Goal: Task Accomplishment & Management: Manage account settings

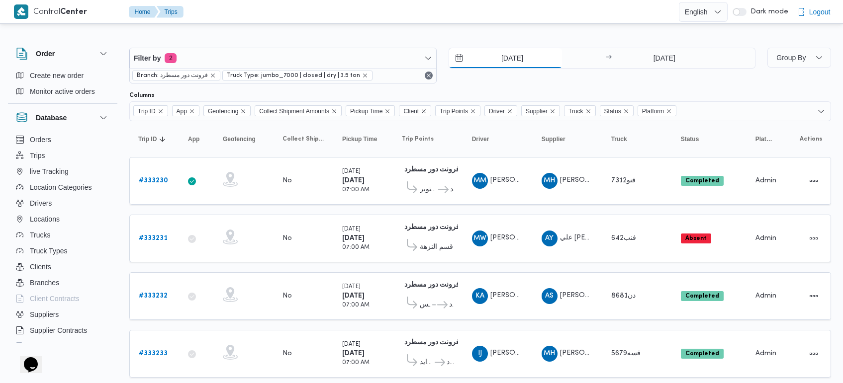
click at [493, 58] on input "25/8/2025" at bounding box center [505, 58] width 113 height 20
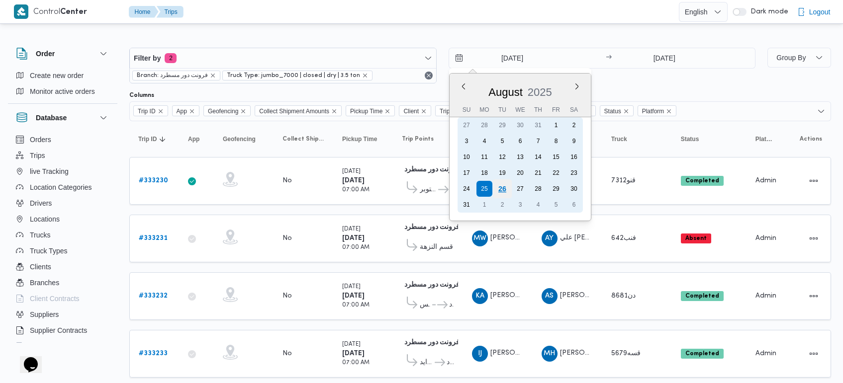
click at [497, 189] on div "26" at bounding box center [501, 188] width 19 height 19
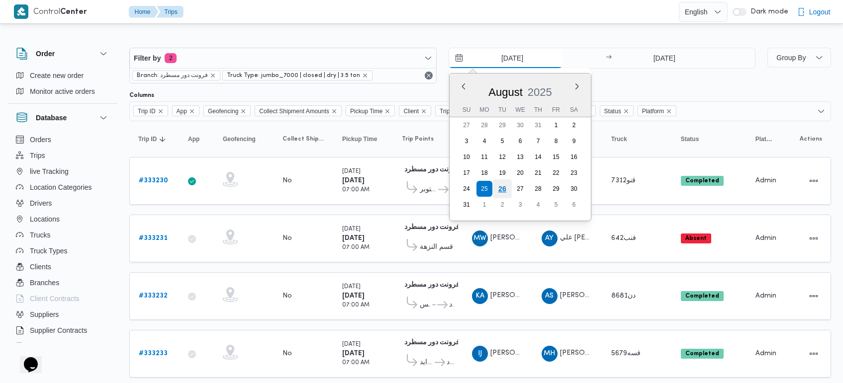
type input "26/8/2025"
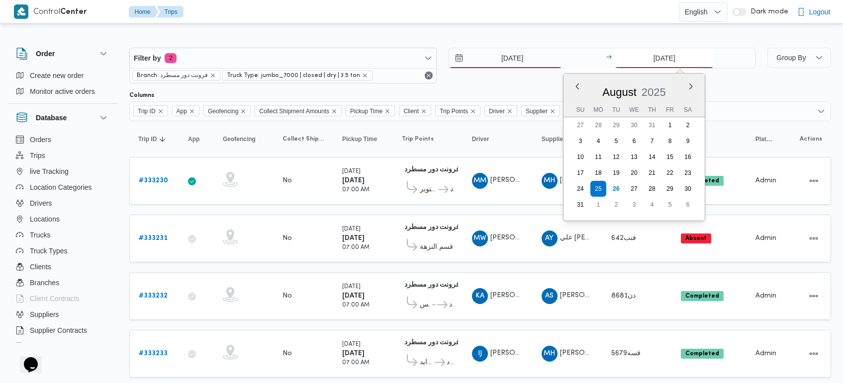
click at [649, 54] on input "25/8/2025" at bounding box center [663, 58] width 99 height 20
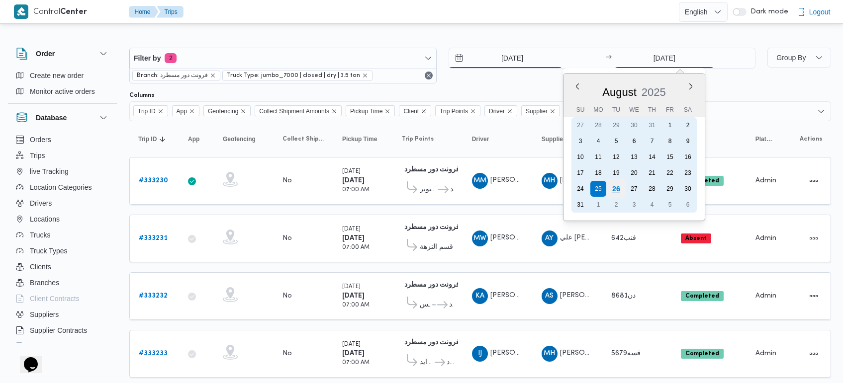
click at [618, 189] on div "26" at bounding box center [616, 188] width 19 height 19
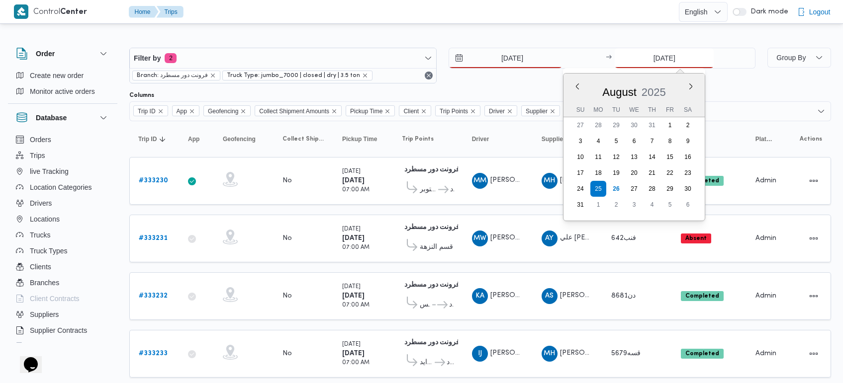
type input "26/8/2025"
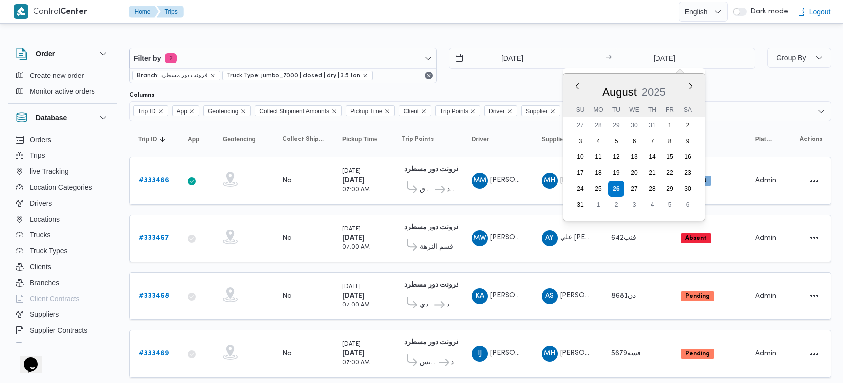
click at [471, 38] on div at bounding box center [479, 40] width 701 height 16
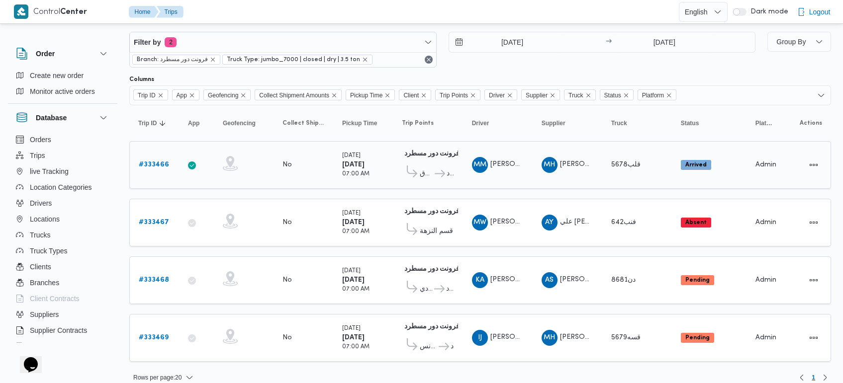
scroll to position [25, 0]
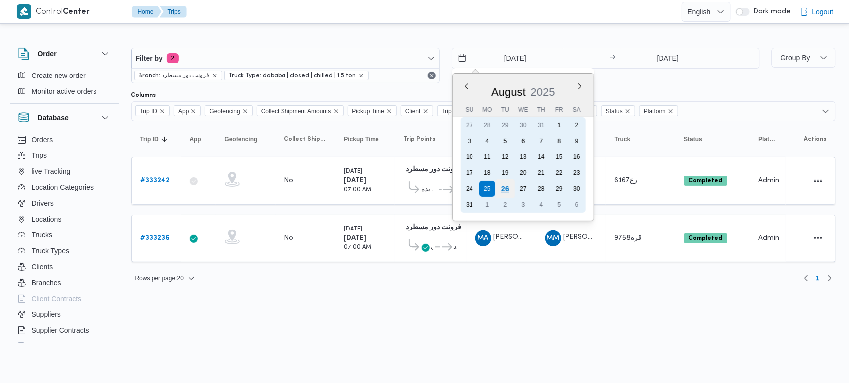
click at [504, 184] on div "26" at bounding box center [504, 188] width 19 height 19
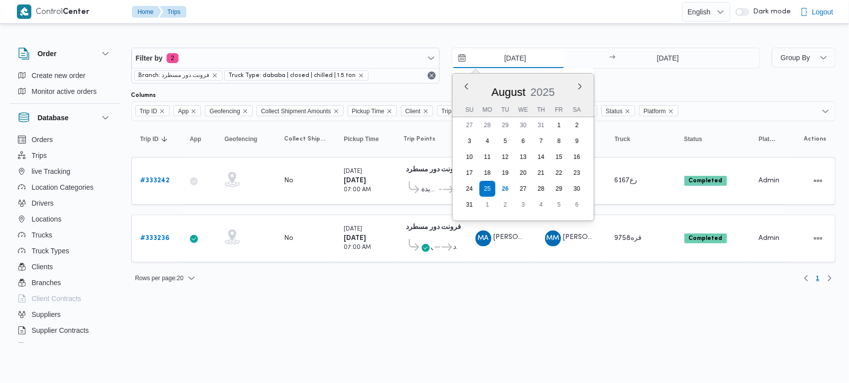
type input "[DATE]"
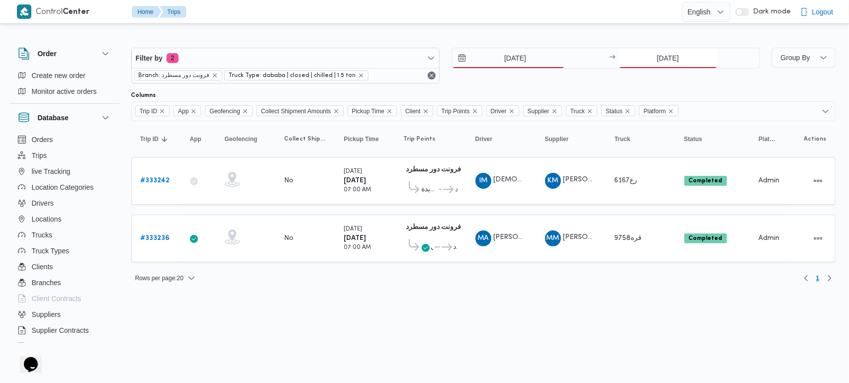
click at [661, 54] on input "25/8/2025" at bounding box center [667, 58] width 99 height 20
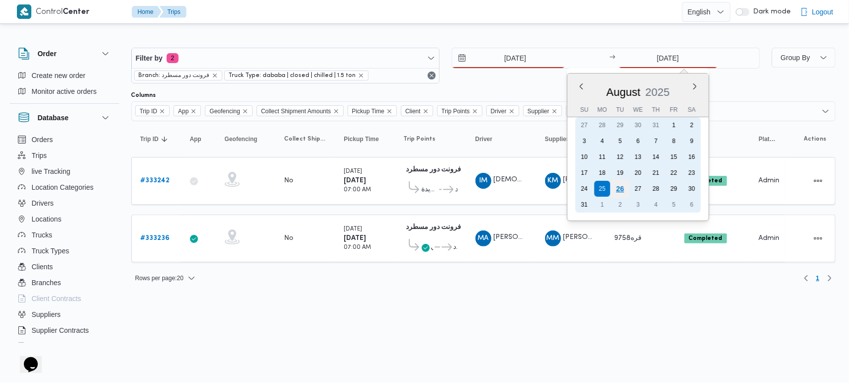
click at [615, 185] on div "26" at bounding box center [619, 188] width 19 height 19
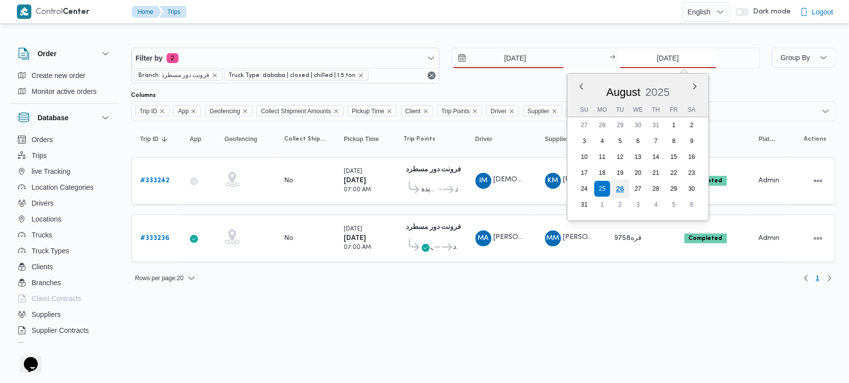
type input "[DATE]"
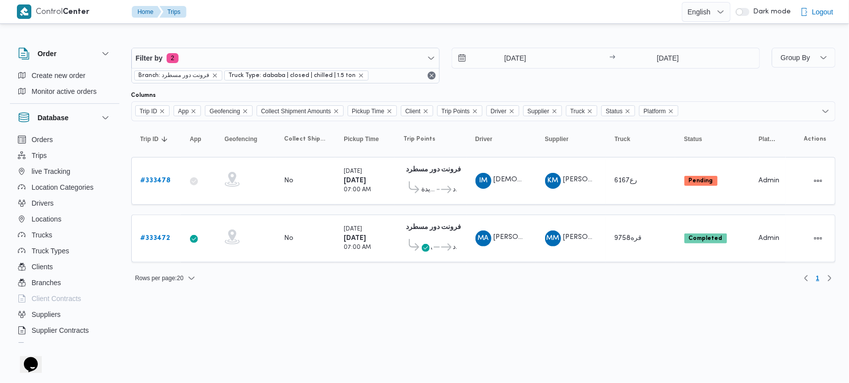
click at [443, 317] on html "Control Center Home Trips English عربي Dark mode Logout Order Create new order …" at bounding box center [424, 191] width 849 height 383
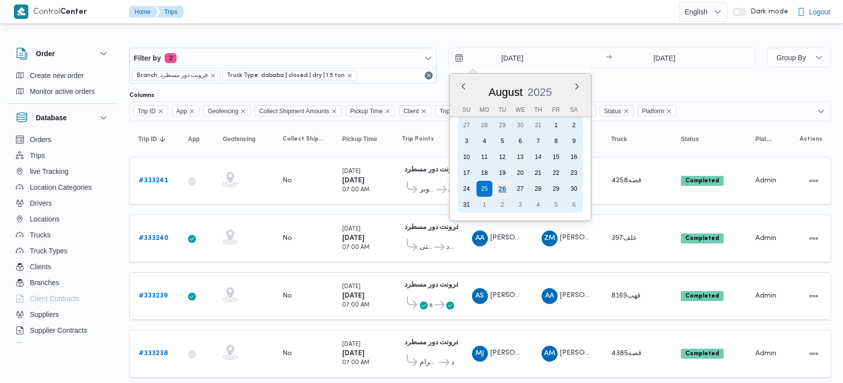
click at [498, 186] on div "26" at bounding box center [501, 188] width 19 height 19
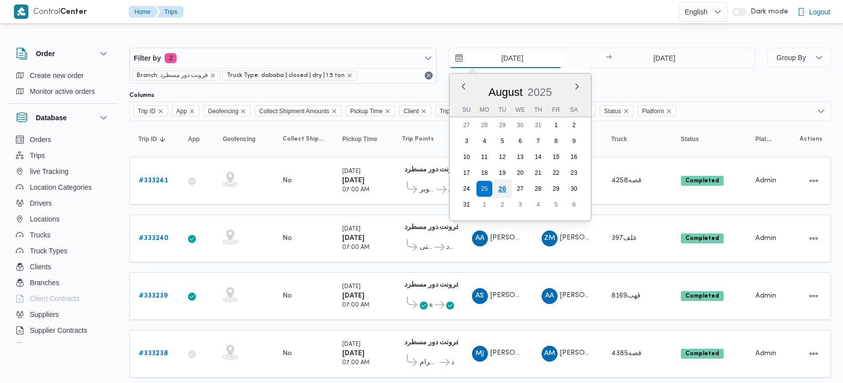
type input "[DATE]"
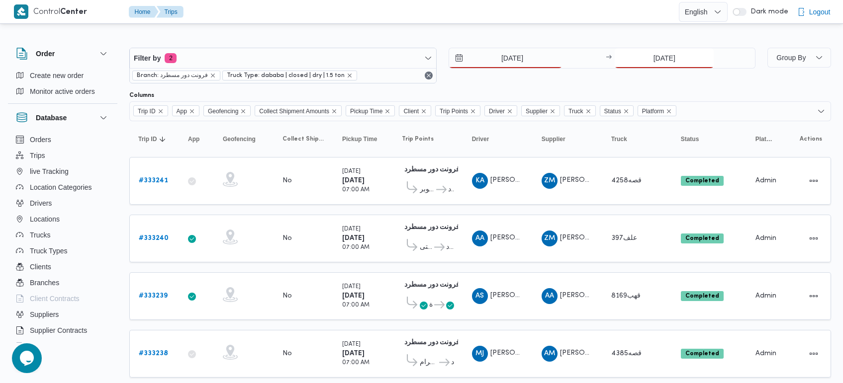
click at [643, 65] on input "[DATE]" at bounding box center [663, 58] width 99 height 20
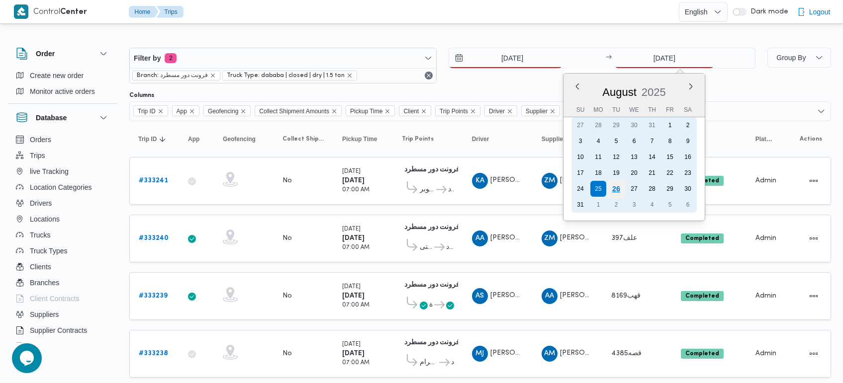
click at [620, 184] on div "26" at bounding box center [616, 188] width 19 height 19
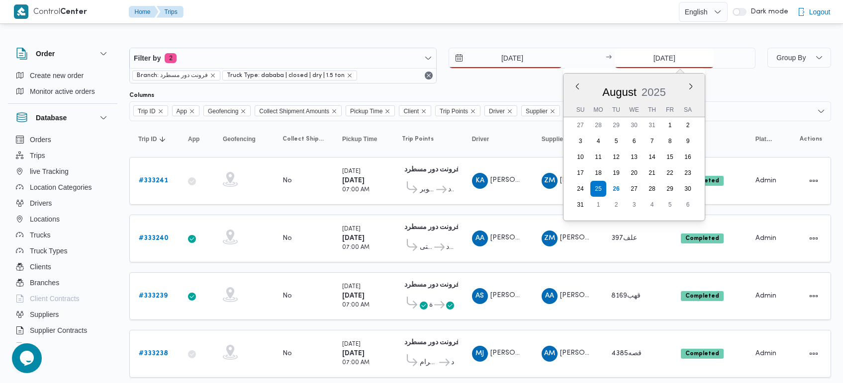
type input "26/8/2025"
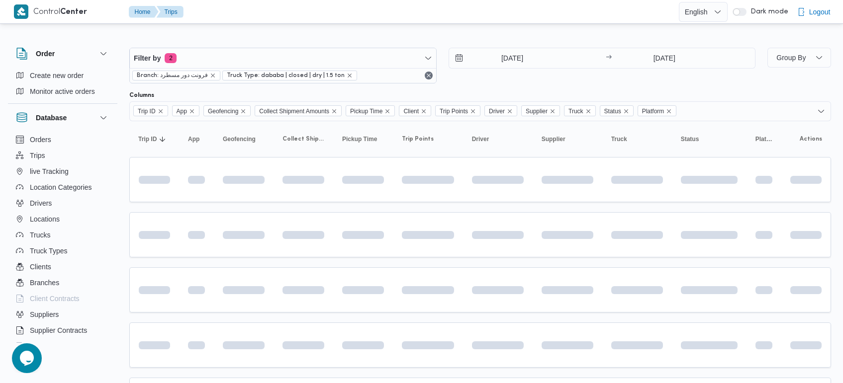
click at [525, 30] on div "Filter by 2 Branch: فرونت دور مسطرد Truck Type: dababa | closed | dry | 1.5 ton…" at bounding box center [415, 297] width 843 height 542
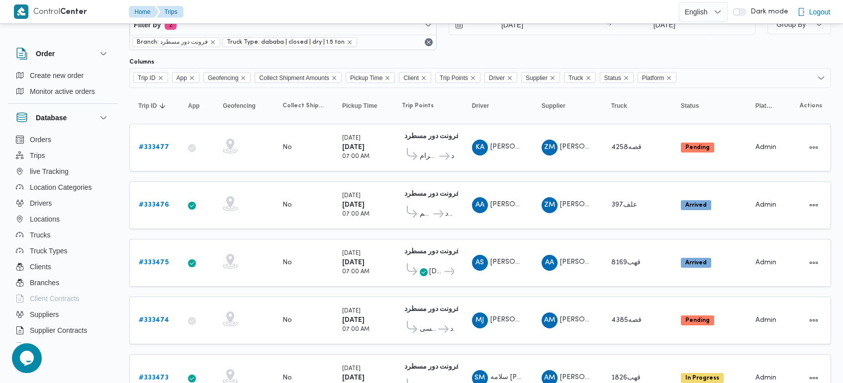
scroll to position [62, 0]
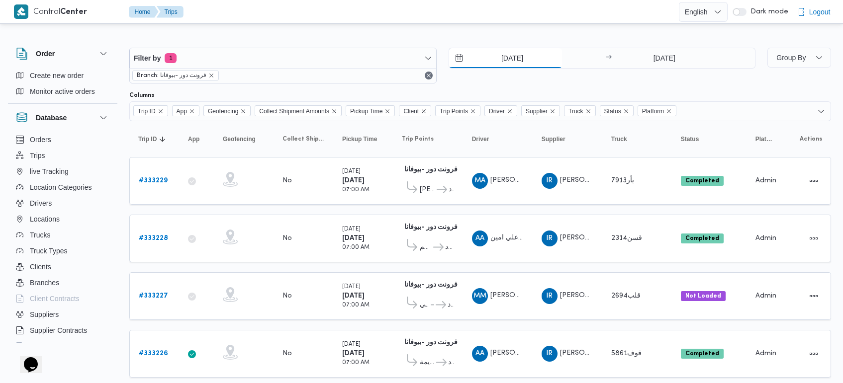
click at [508, 62] on input "[DATE]" at bounding box center [505, 58] width 113 height 20
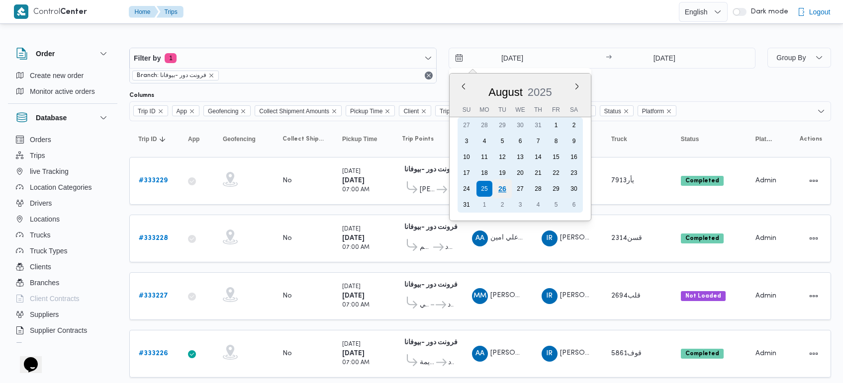
click at [504, 182] on div "26" at bounding box center [501, 188] width 19 height 19
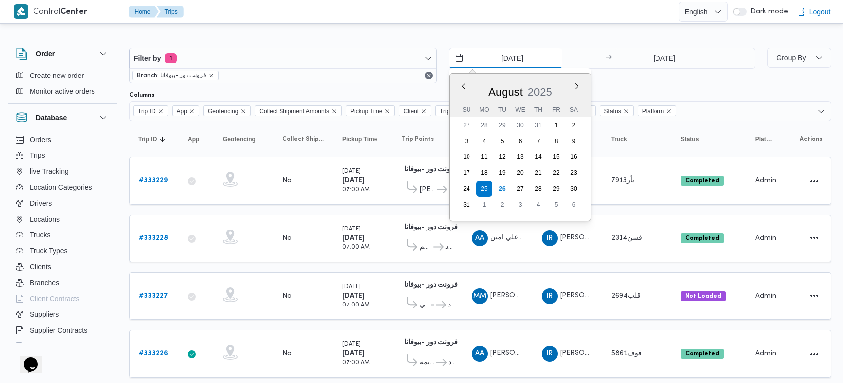
type input "[DATE]"
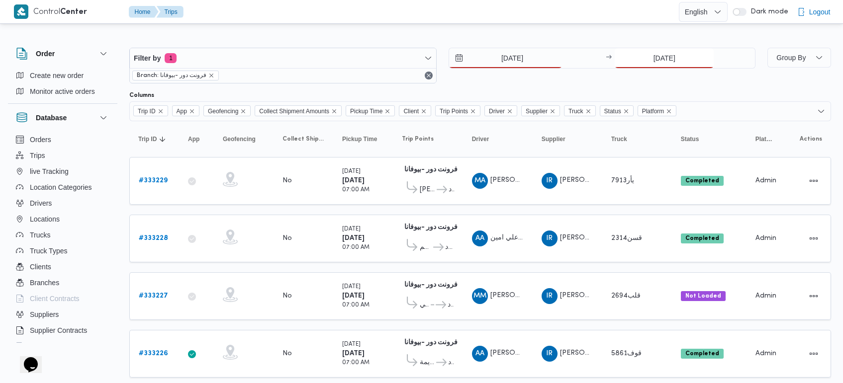
click at [668, 54] on input "[DATE]" at bounding box center [663, 58] width 99 height 20
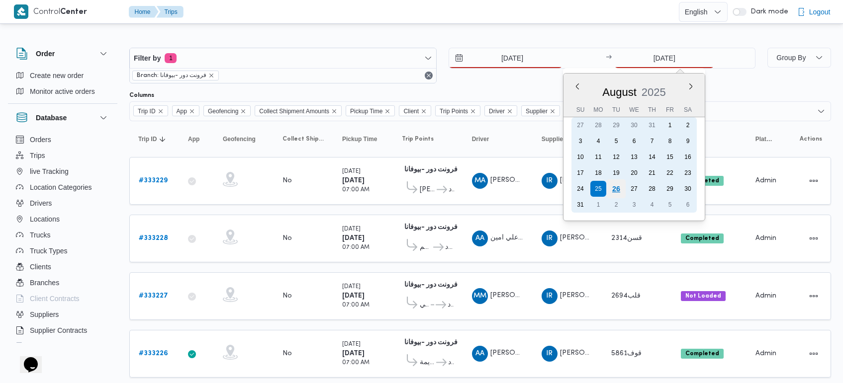
click at [613, 188] on div "26" at bounding box center [616, 188] width 19 height 19
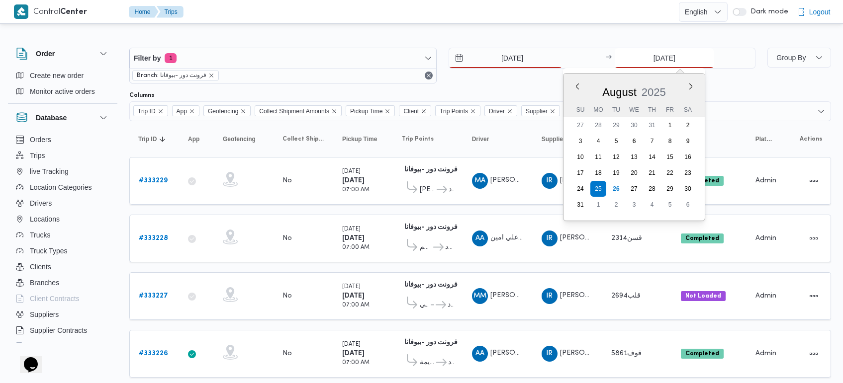
type input "[DATE]"
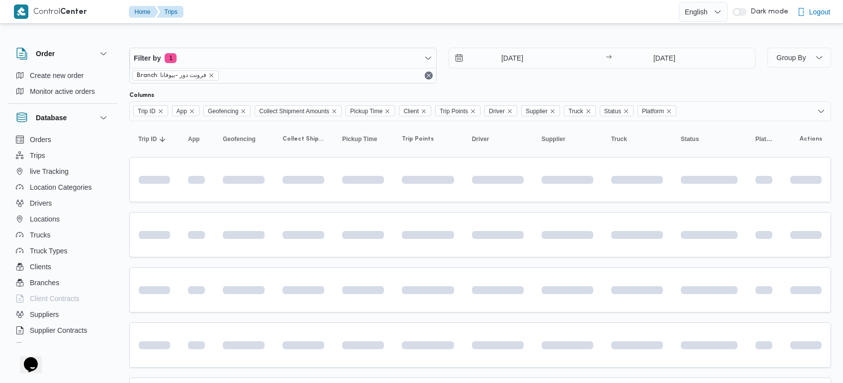
click at [486, 34] on div at bounding box center [479, 40] width 701 height 16
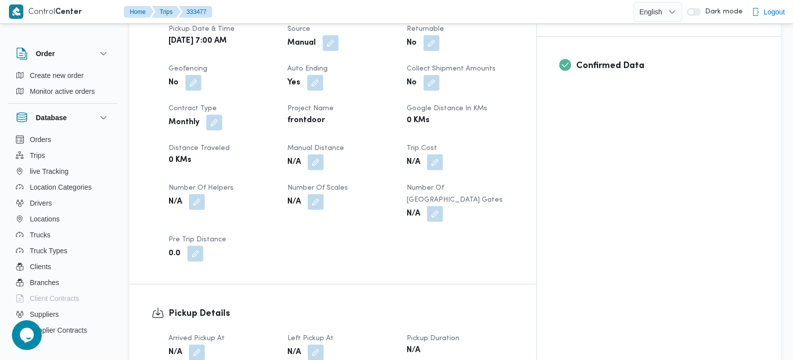
scroll to position [468, 0]
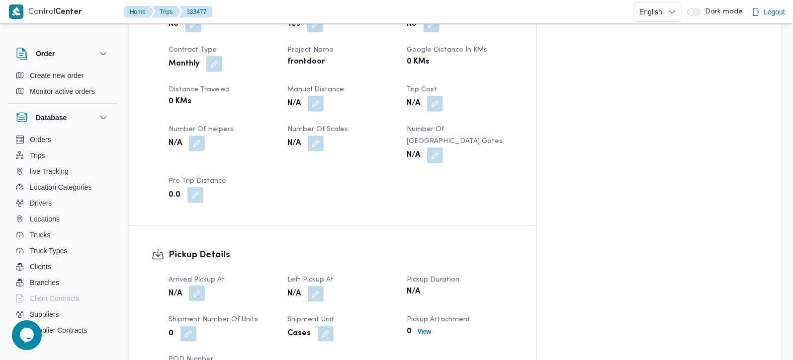
click at [201, 286] on button "button" at bounding box center [197, 294] width 16 height 16
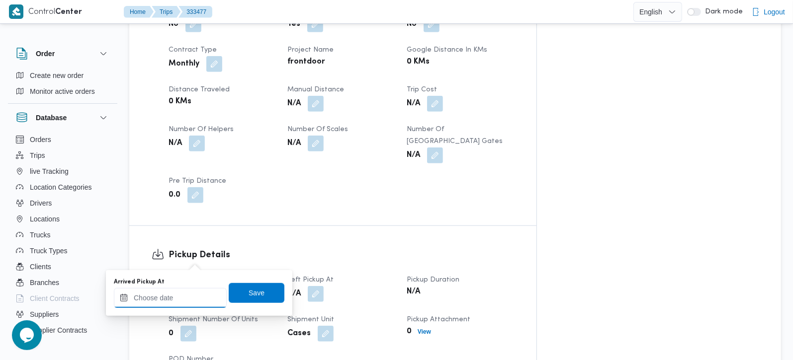
click at [188, 292] on div at bounding box center [170, 298] width 113 height 20
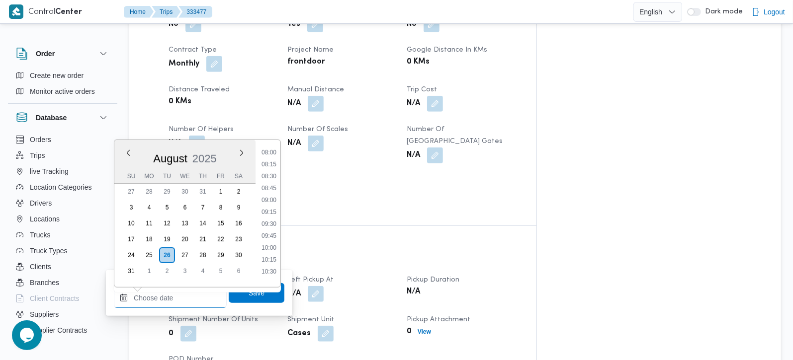
scroll to position [324, 0]
click at [272, 161] on li "07:00" at bounding box center [269, 164] width 23 height 10
type input "26/08/2025 07:00"
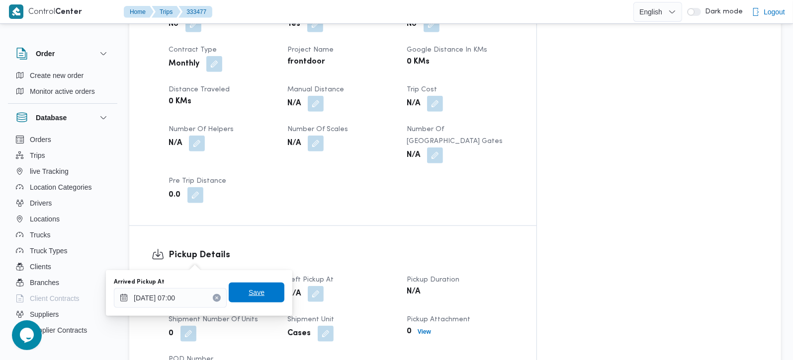
click at [266, 292] on span "Save" at bounding box center [257, 293] width 56 height 20
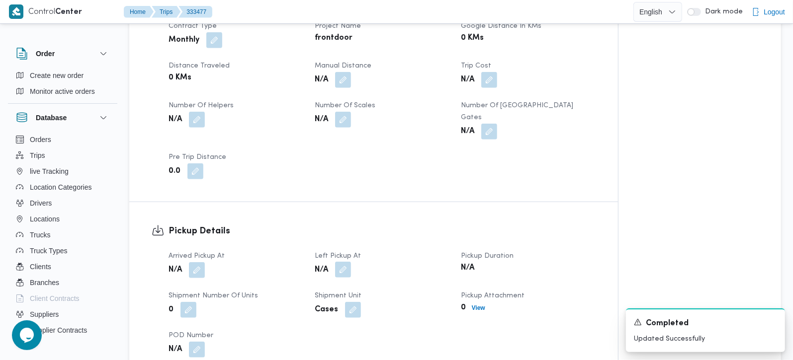
click at [341, 262] on button "button" at bounding box center [343, 270] width 16 height 16
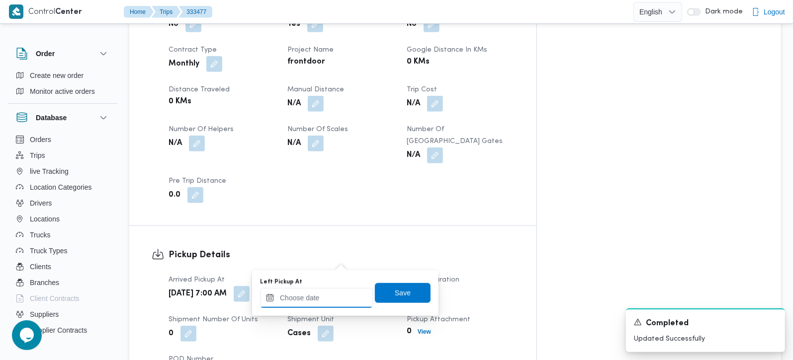
click at [323, 299] on input "Left Pickup At" at bounding box center [316, 298] width 113 height 20
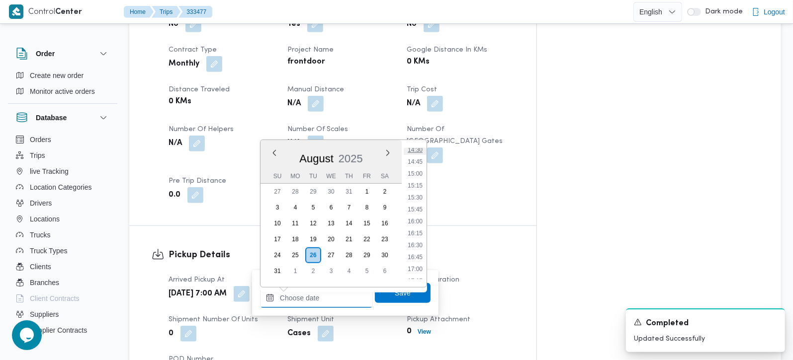
scroll to position [675, 0]
click at [416, 191] on li "15:00" at bounding box center [415, 194] width 23 height 10
type input "26/08/2025 15:00"
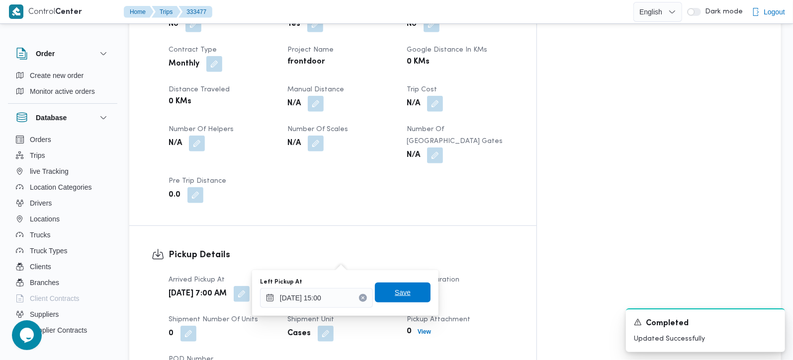
click at [395, 287] on span "Save" at bounding box center [403, 293] width 16 height 12
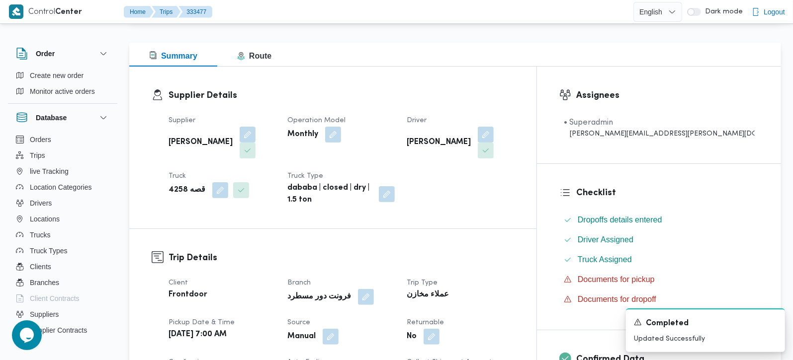
scroll to position [0, 0]
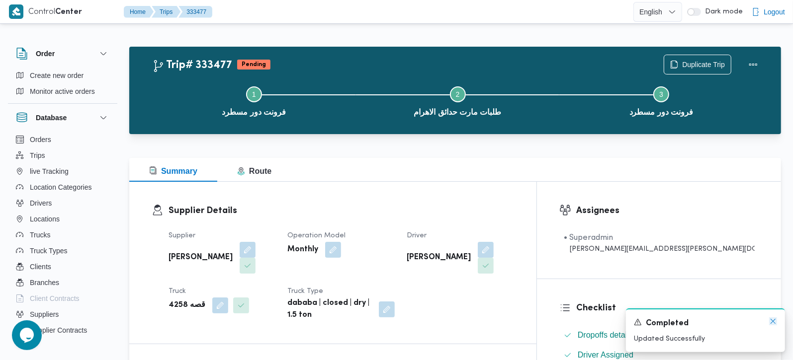
click at [776, 323] on icon "Dismiss toast" at bounding box center [773, 322] width 8 height 8
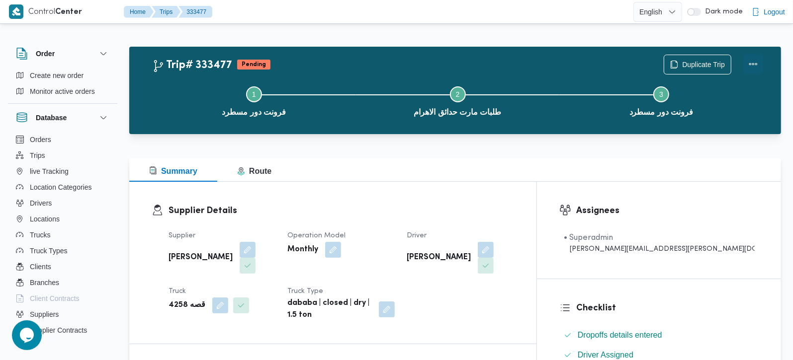
click at [756, 63] on button "Actions" at bounding box center [753, 64] width 20 height 20
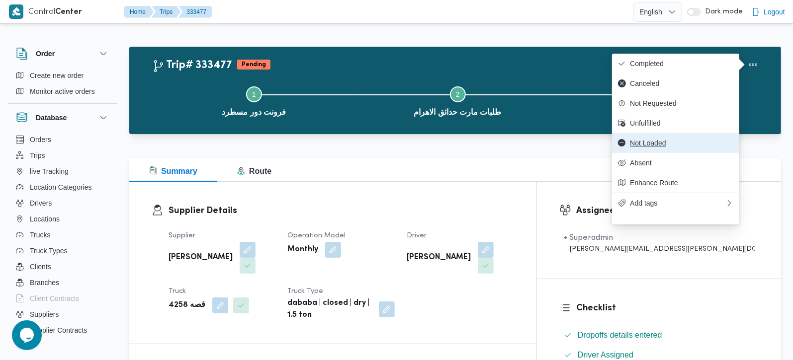
click at [655, 147] on span "Not Loaded" at bounding box center [681, 143] width 103 height 8
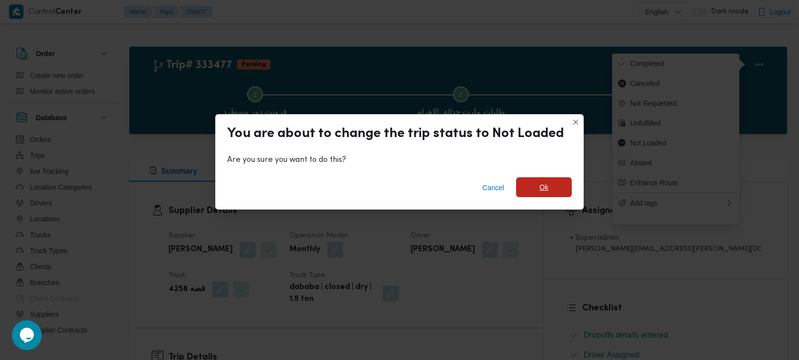
click at [534, 194] on span "Ok" at bounding box center [544, 187] width 56 height 20
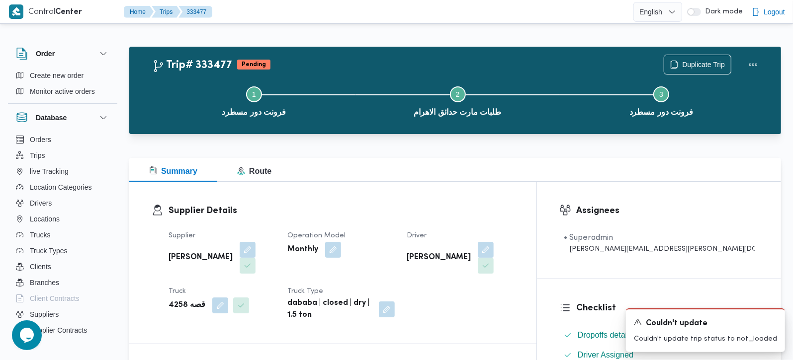
click at [480, 174] on div "Summary Route" at bounding box center [455, 170] width 652 height 24
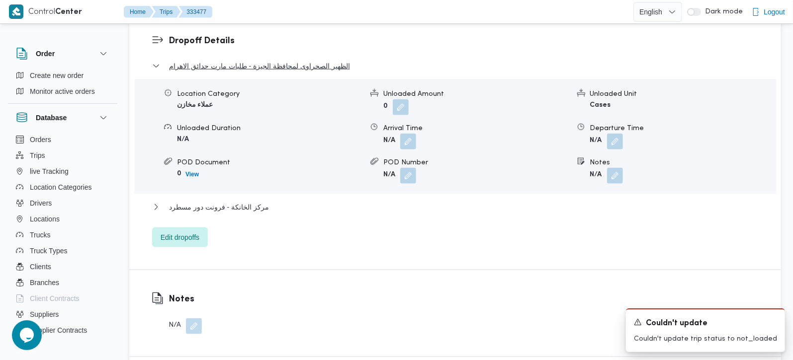
scroll to position [877, 0]
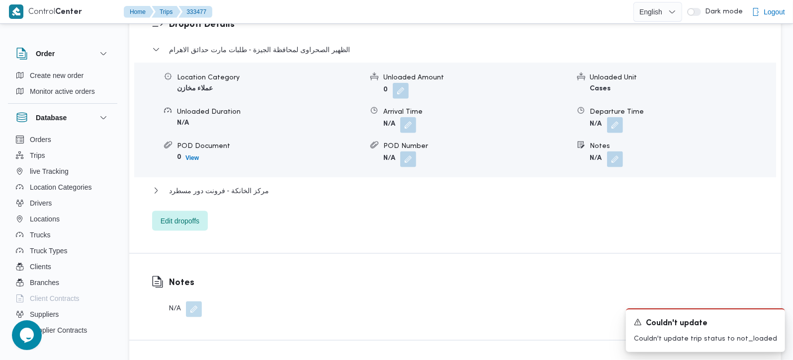
click at [190, 302] on button "button" at bounding box center [194, 310] width 16 height 16
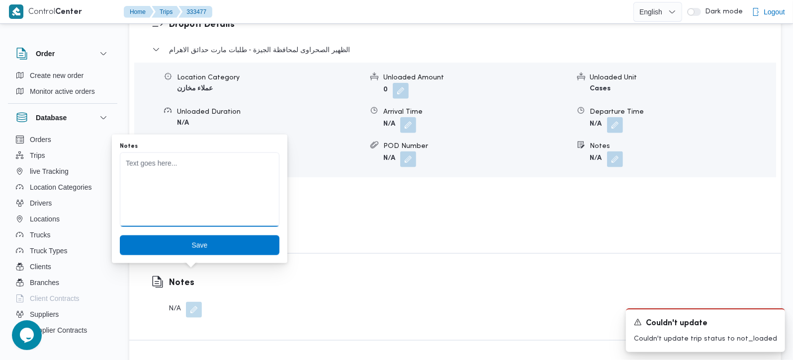
click at [183, 217] on textarea "Notes" at bounding box center [200, 190] width 160 height 75
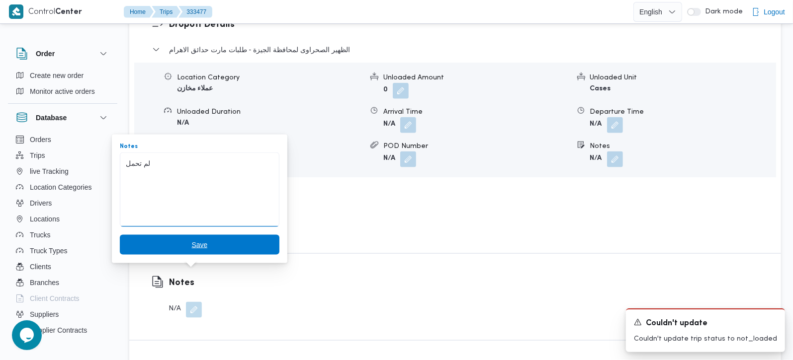
type textarea "لم تحمل"
click at [181, 248] on span "Save" at bounding box center [200, 245] width 160 height 20
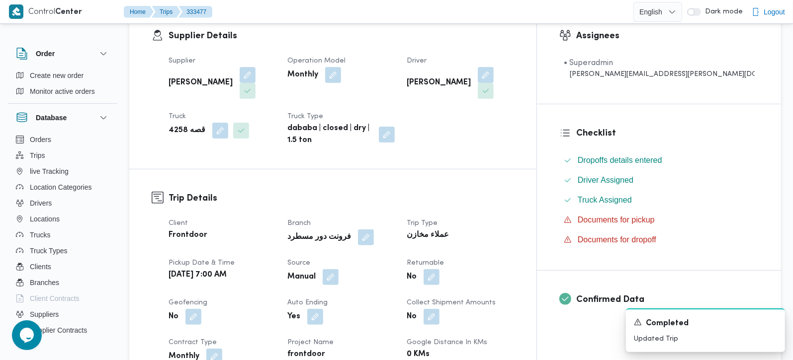
scroll to position [0, 0]
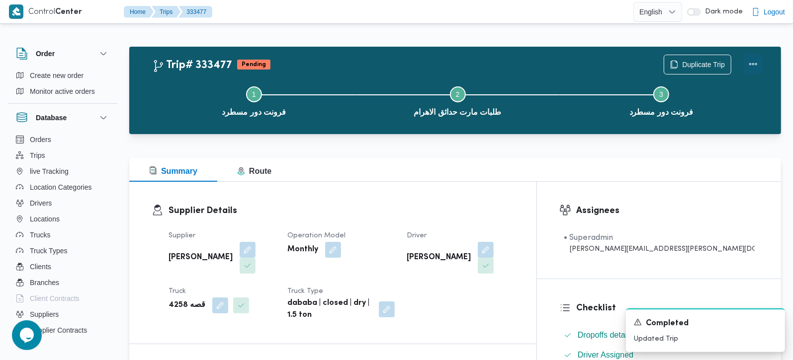
click at [757, 59] on button "Actions" at bounding box center [753, 64] width 20 height 20
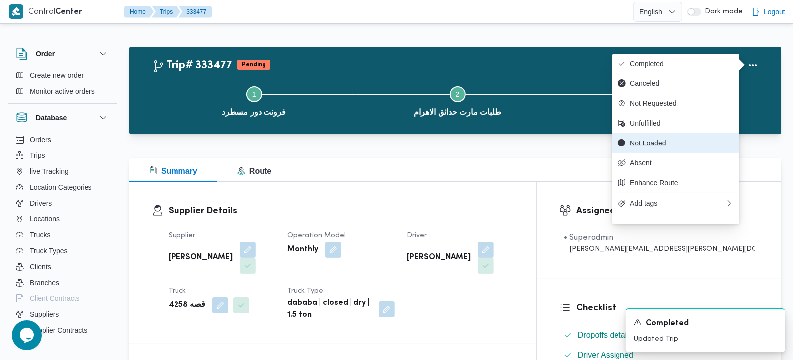
click at [661, 147] on span "Not Loaded" at bounding box center [681, 143] width 103 height 8
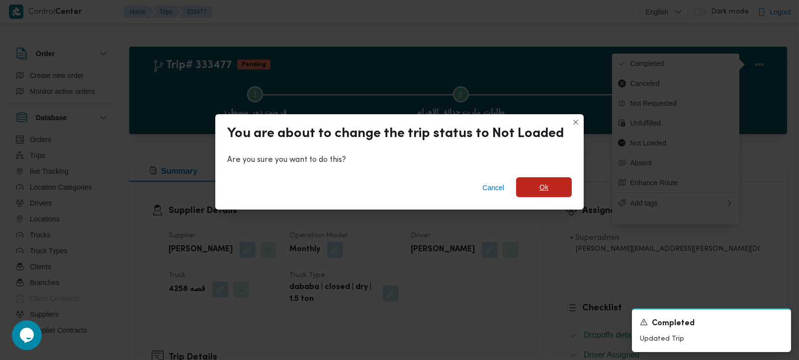
click at [539, 193] on span "Ok" at bounding box center [543, 187] width 9 height 12
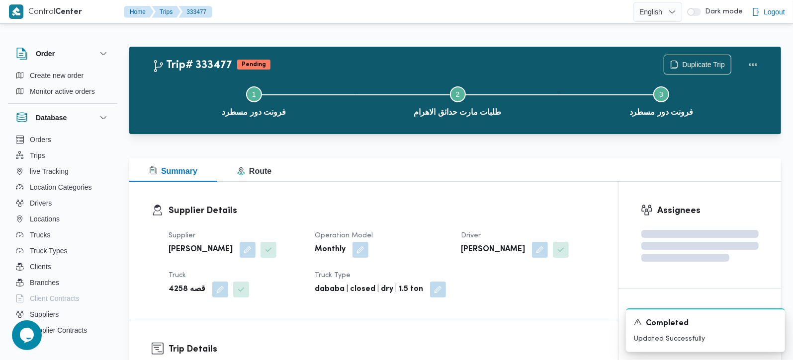
click at [529, 183] on div "Supplier Details Supplier زياد محمد سيد عتريس Operation Model Monthly Driver خا…" at bounding box center [373, 251] width 489 height 138
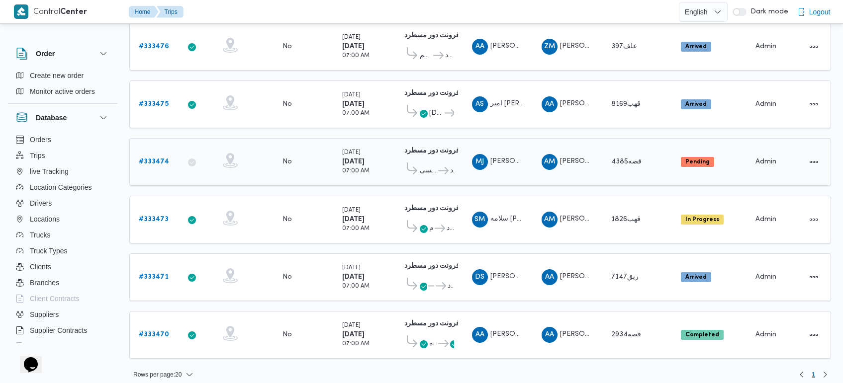
scroll to position [195, 0]
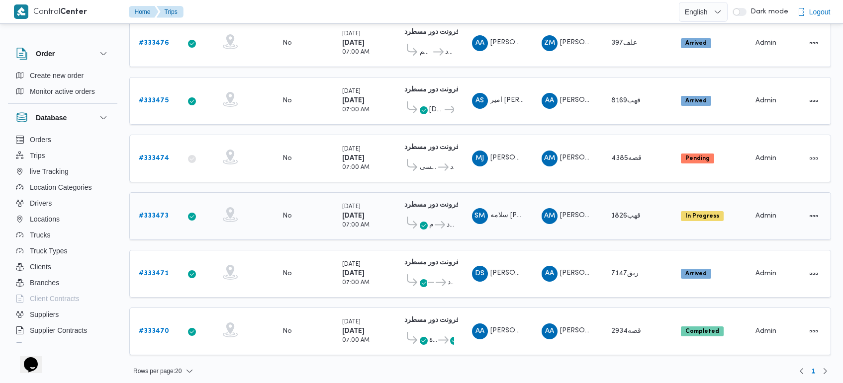
drag, startPoint x: 153, startPoint y: 212, endPoint x: 155, endPoint y: 205, distance: 6.9
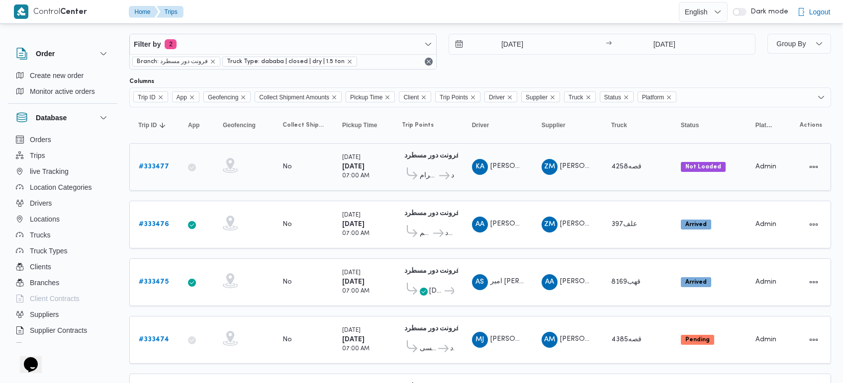
scroll to position [9, 0]
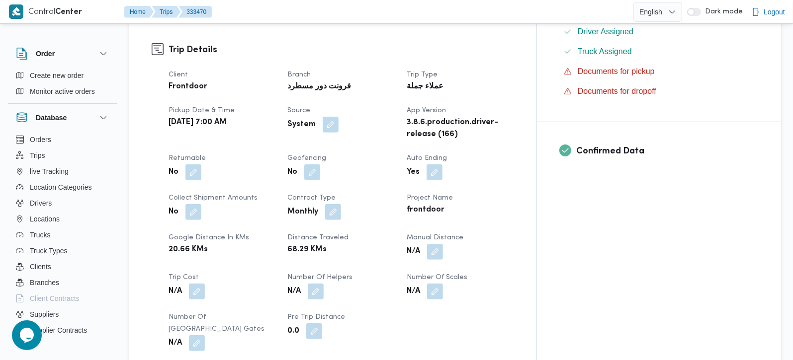
scroll to position [350, 0]
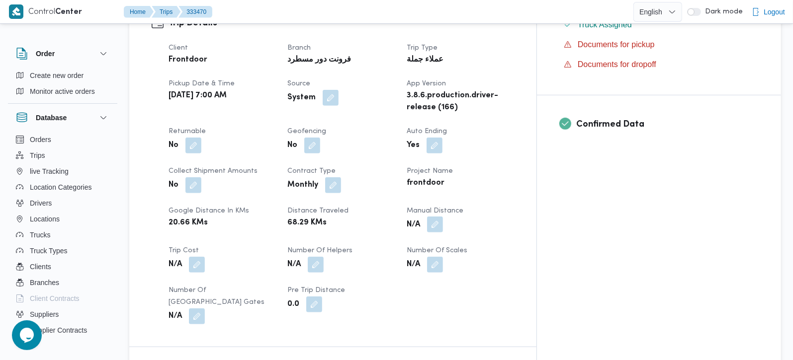
click at [443, 217] on button "button" at bounding box center [435, 225] width 16 height 16
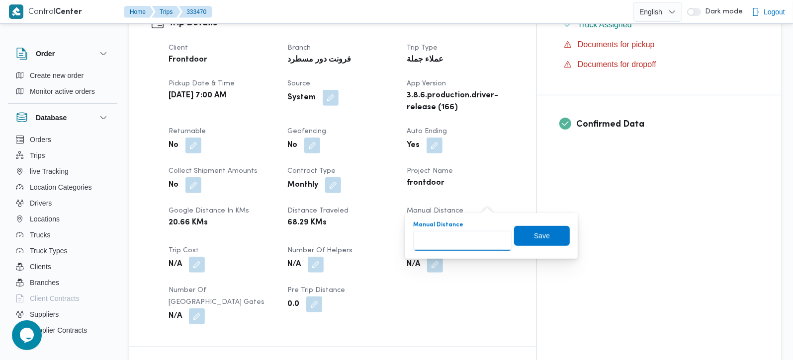
click at [474, 234] on input "Manual Distance" at bounding box center [462, 241] width 99 height 20
type input "95"
click at [534, 232] on span "Save" at bounding box center [542, 236] width 16 height 12
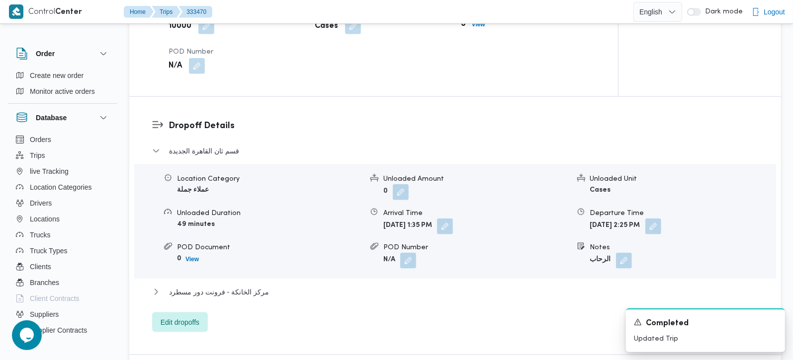
scroll to position [760, 0]
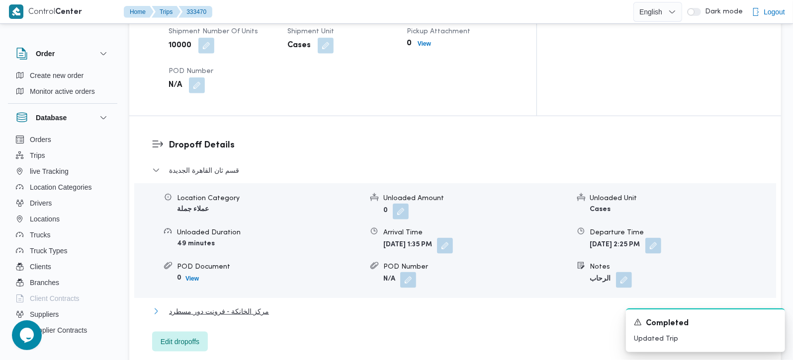
click at [233, 306] on span "مركز الخانكة - فرونت دور مسطرد" at bounding box center [219, 312] width 100 height 12
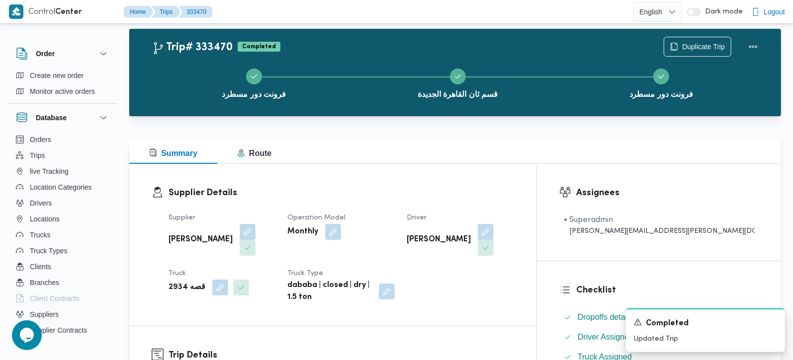
scroll to position [0, 0]
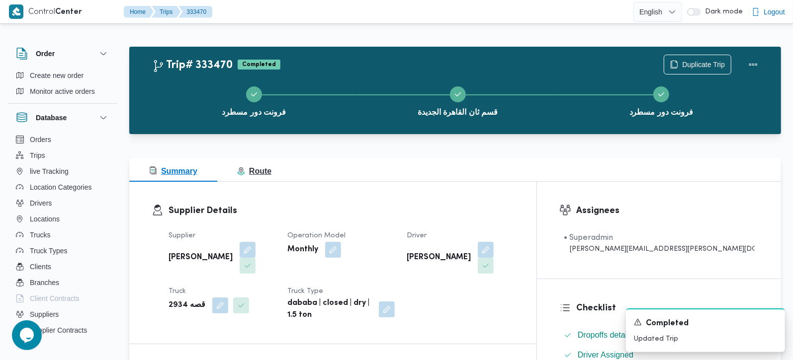
click at [253, 174] on span "Route" at bounding box center [254, 171] width 34 height 8
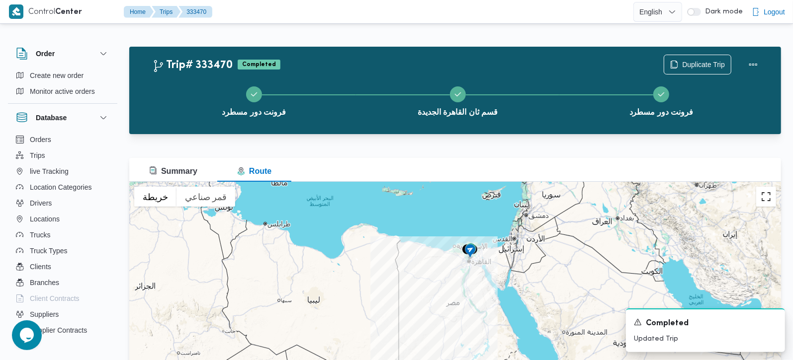
click at [760, 200] on button "تبديل إلى العرض ملء الشاشة" at bounding box center [766, 197] width 20 height 20
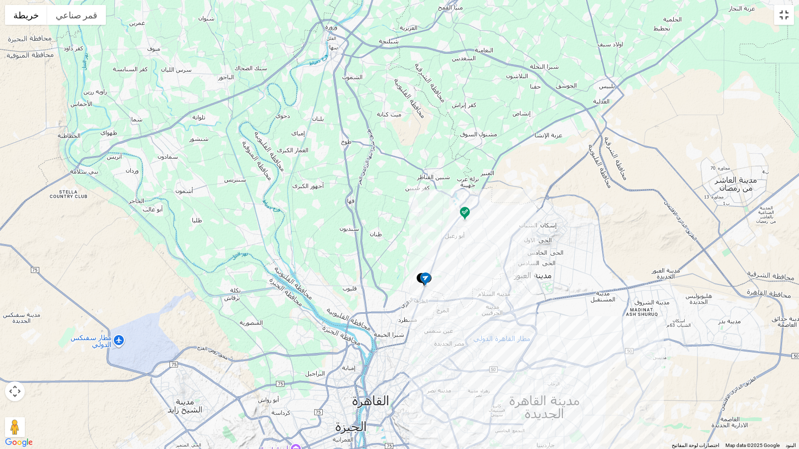
click at [790, 17] on button "تبديل إلى العرض ملء الشاشة" at bounding box center [784, 15] width 20 height 20
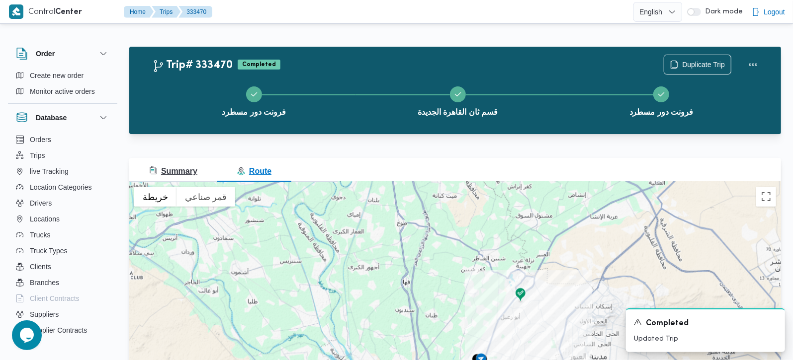
click at [197, 165] on button "Summary" at bounding box center [173, 170] width 88 height 24
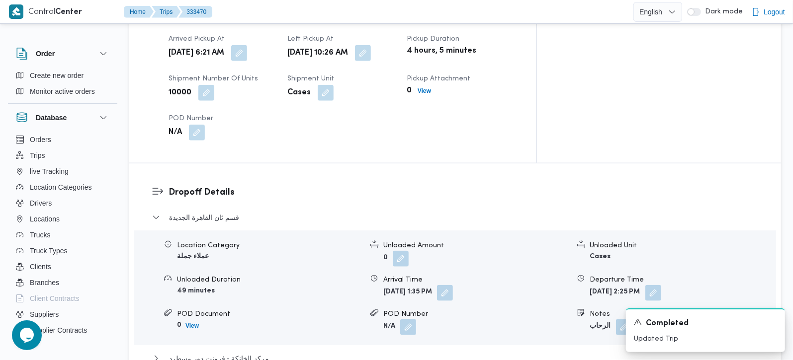
scroll to position [654, 0]
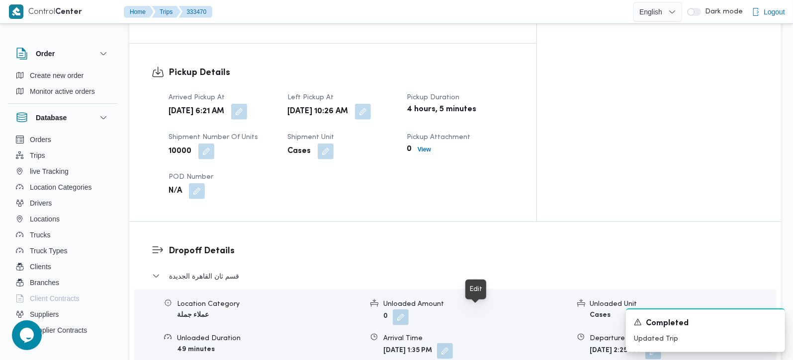
click at [453, 344] on button "button" at bounding box center [445, 352] width 16 height 16
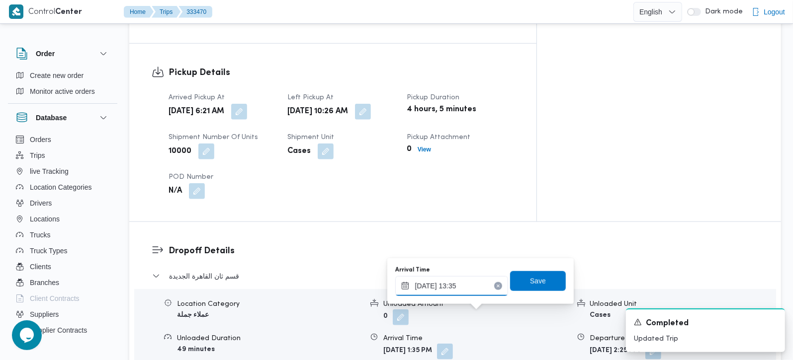
click at [456, 290] on input "26/08/2025 13:35" at bounding box center [451, 286] width 113 height 20
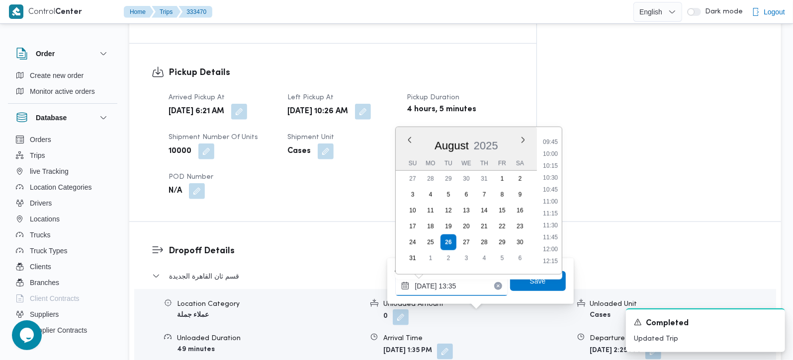
scroll to position [459, 0]
click at [603, 222] on div "Dropoff Details قسم ثان القاهرة الجديدة Location Category عملاء جملة Unloaded A…" at bounding box center [455, 351] width 652 height 258
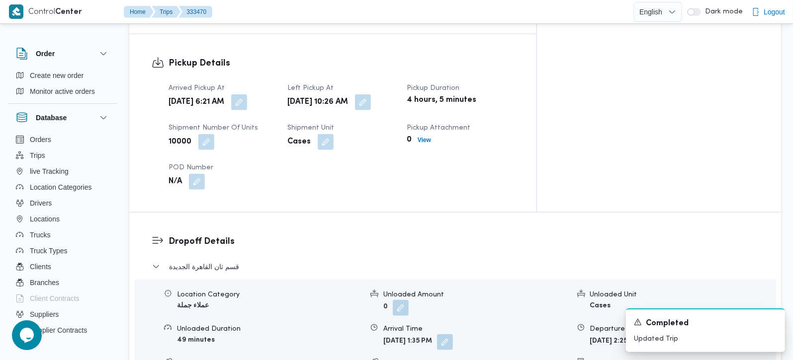
scroll to position [830, 0]
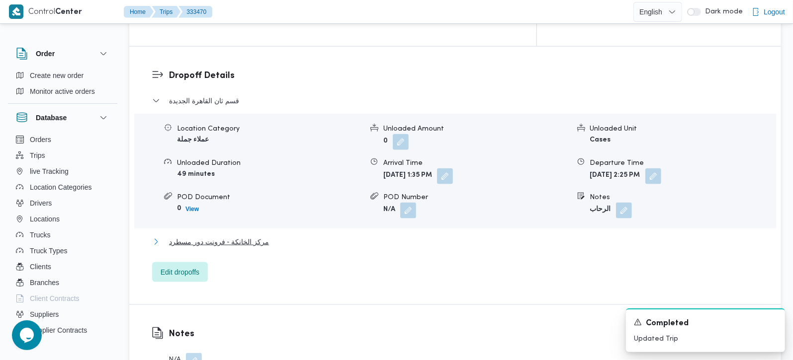
click at [226, 236] on span "مركز الخانكة - فرونت دور مسطرد" at bounding box center [219, 242] width 100 height 12
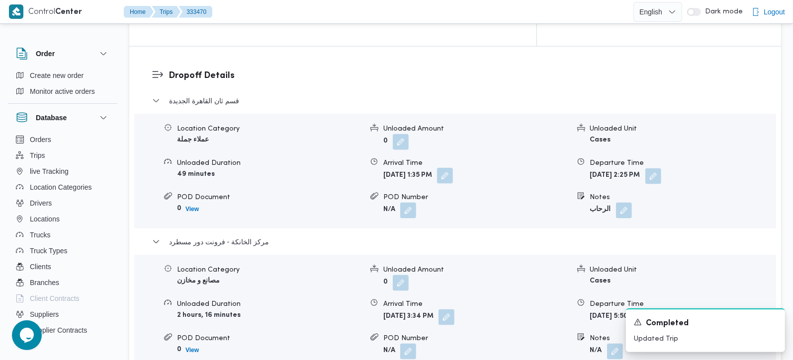
click at [453, 168] on button "button" at bounding box center [445, 176] width 16 height 16
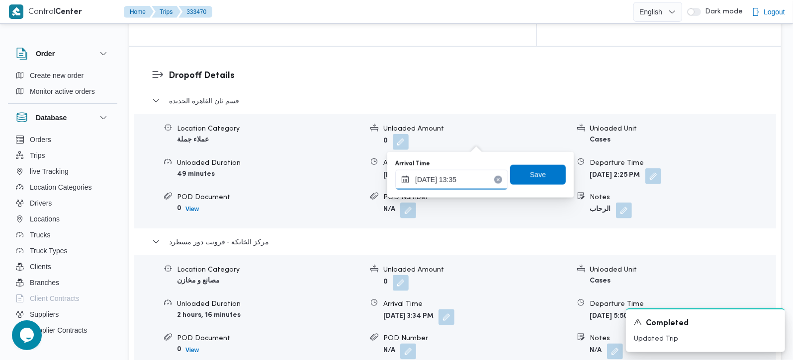
click at [462, 178] on input "26/08/2025 13:35" at bounding box center [451, 180] width 113 height 20
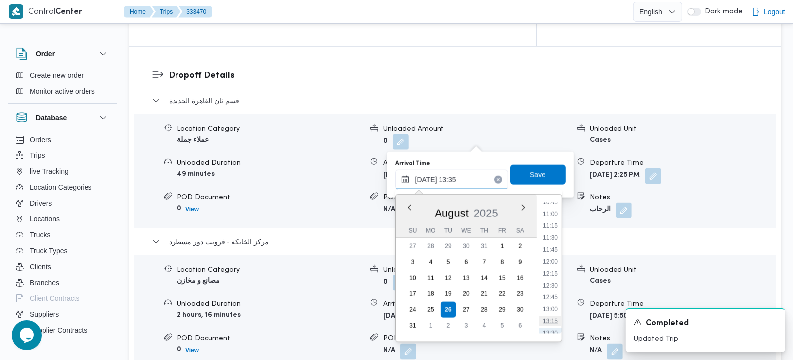
scroll to position [518, 0]
click at [554, 240] on li "11:30" at bounding box center [550, 239] width 23 height 10
type input "26/08/2025 11:30"
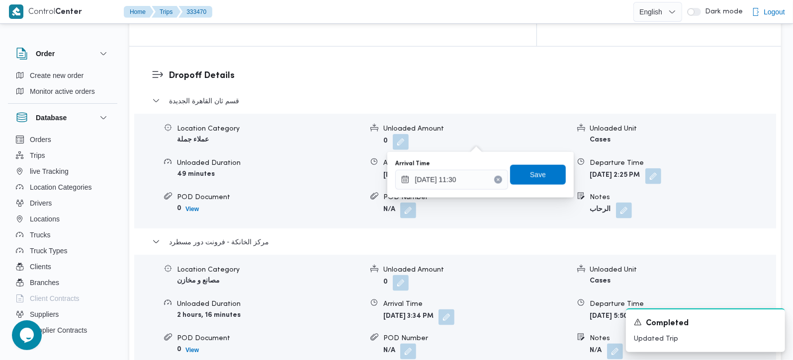
click at [549, 189] on div "Arrival Time 26/08/2025 11:30 Save" at bounding box center [480, 175] width 173 height 32
click at [543, 180] on span "Save" at bounding box center [538, 175] width 56 height 20
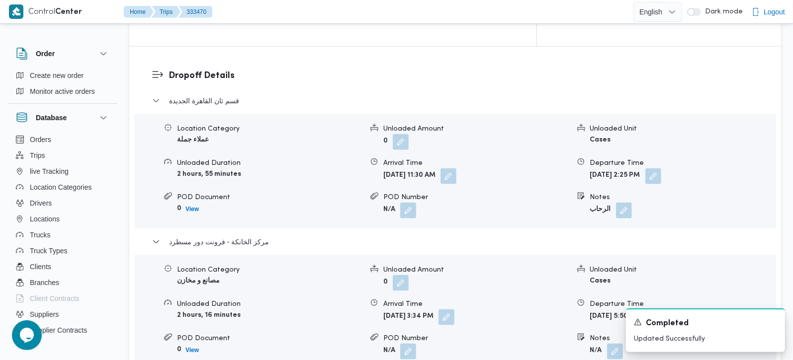
scroll to position [888, 0]
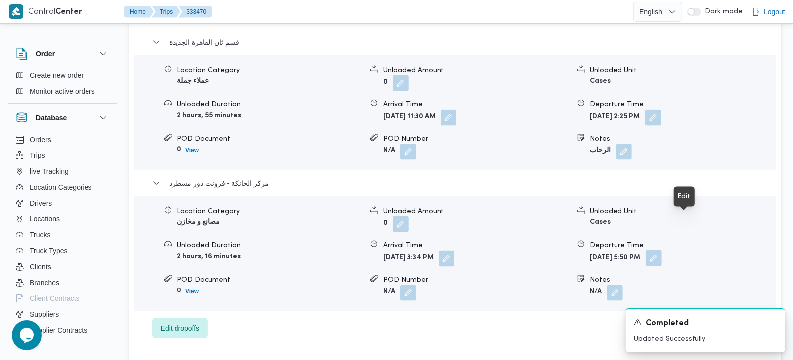
click at [662, 251] on button "button" at bounding box center [654, 259] width 16 height 16
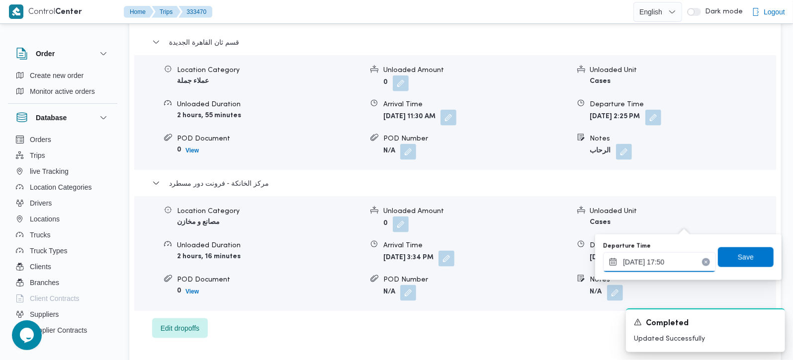
click at [668, 264] on input "26/08/2025 17:50" at bounding box center [659, 263] width 113 height 20
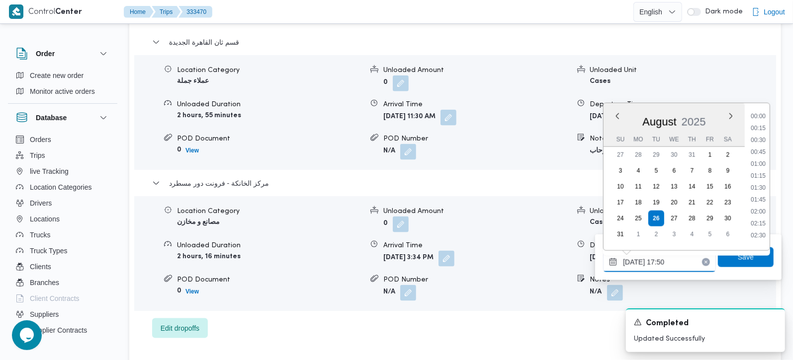
scroll to position [780, 0]
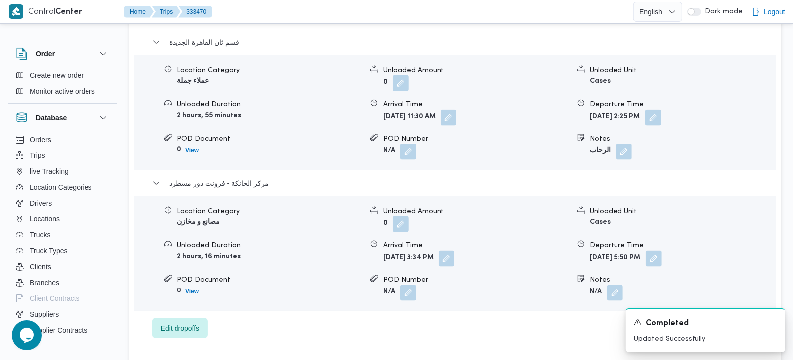
click at [496, 274] on div "Location Category مصانع و مخازن Unloaded Amount 0 Unloaded Unit Cases Unloaded …" at bounding box center [455, 253] width 642 height 115
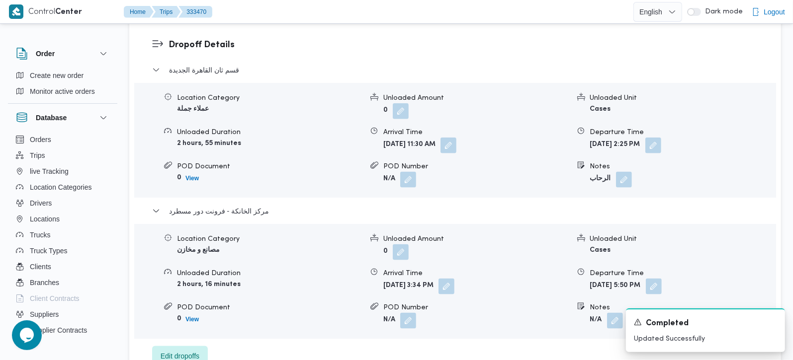
scroll to position [888, 0]
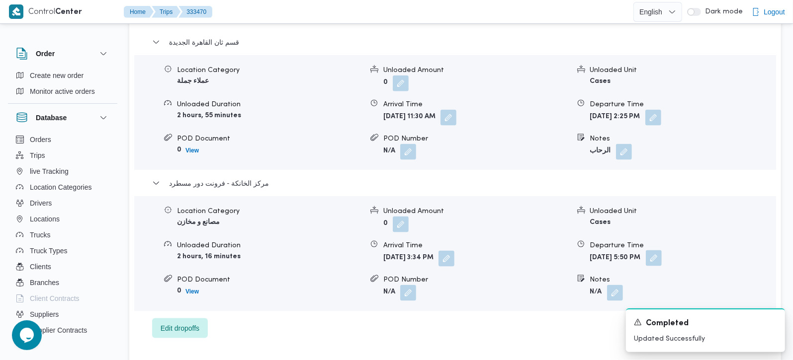
click at [662, 251] on button "button" at bounding box center [654, 259] width 16 height 16
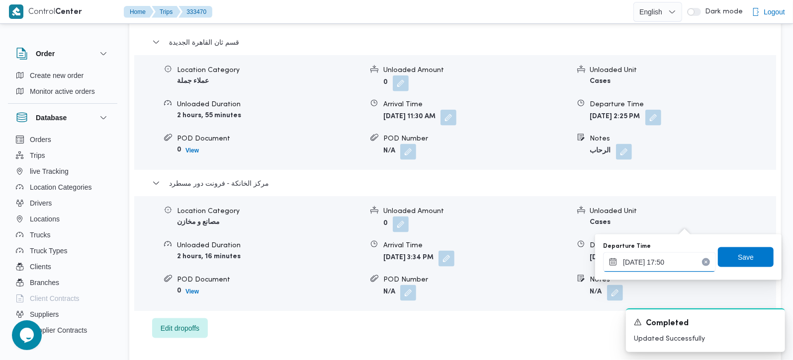
click at [672, 262] on input "26/08/2025 17:50" at bounding box center [659, 263] width 113 height 20
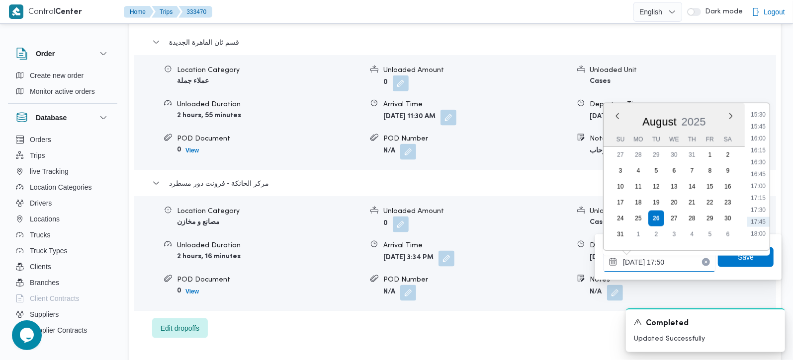
scroll to position [721, 0]
click at [758, 161] on li "16:00" at bounding box center [758, 159] width 23 height 10
type input "26/08/2025 16:00"
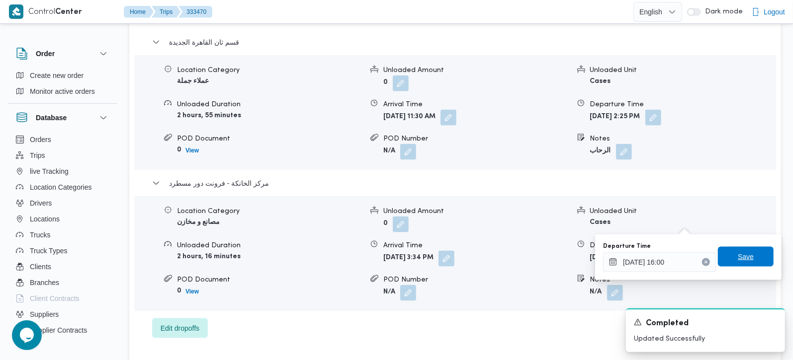
click at [738, 257] on span "Save" at bounding box center [746, 257] width 16 height 12
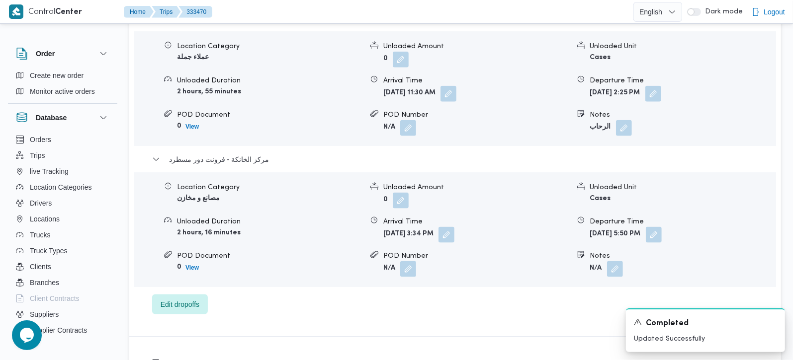
scroll to position [830, 0]
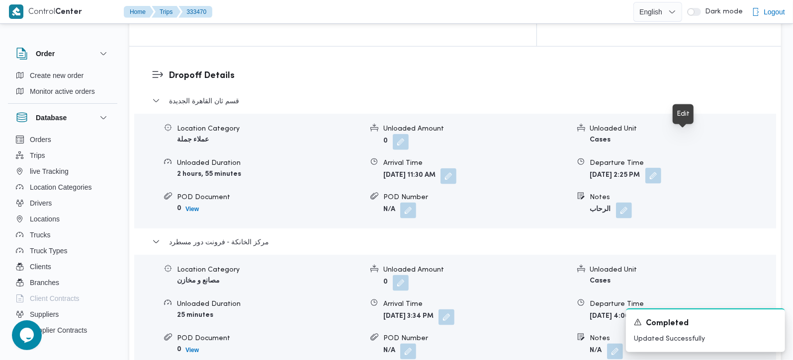
click at [661, 168] on button "button" at bounding box center [653, 176] width 16 height 16
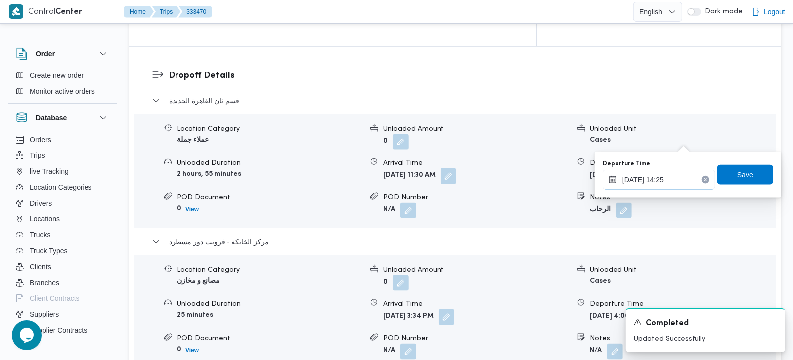
click at [666, 180] on input "26/08/2025 14:25" at bounding box center [659, 180] width 113 height 20
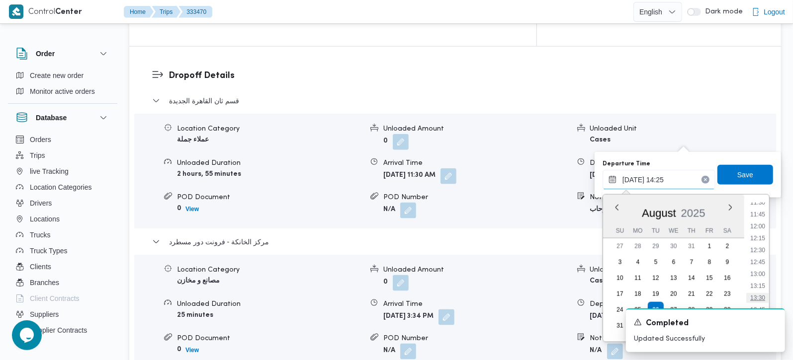
scroll to position [612, 0]
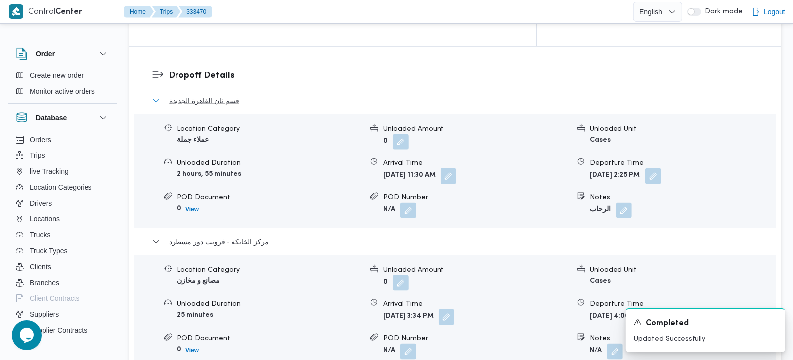
click at [528, 95] on button "قسم ثان القاهرة الجديدة" at bounding box center [455, 101] width 607 height 12
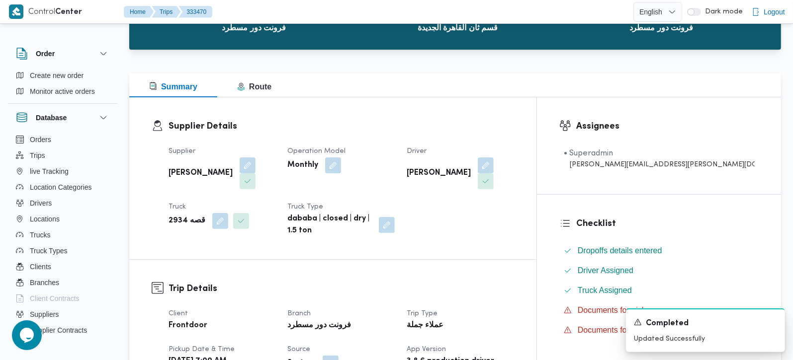
scroll to position [0, 0]
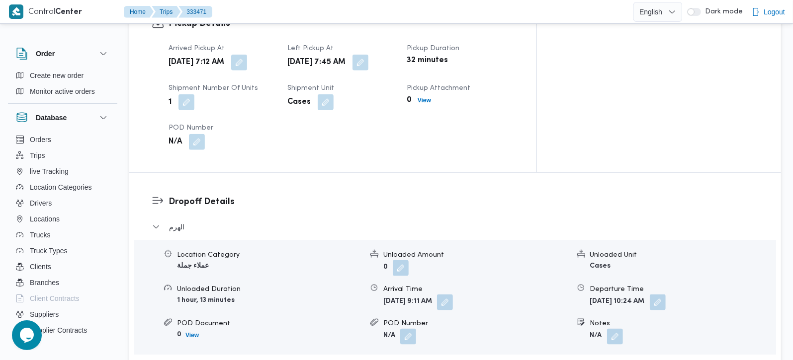
scroll to position [760, 0]
click at [189, 360] on span "قسم الأهرام" at bounding box center [187, 367] width 36 height 12
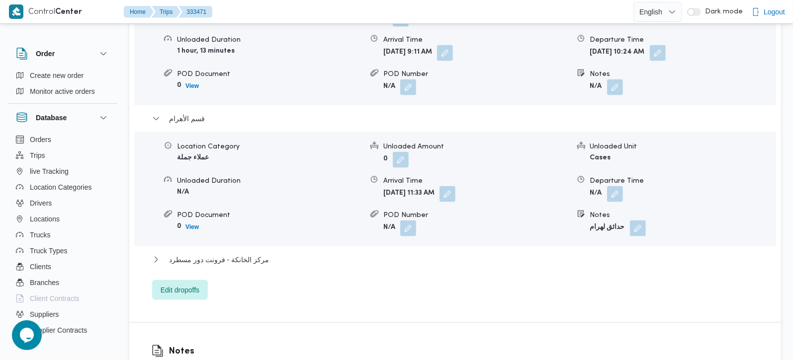
scroll to position [936, 0]
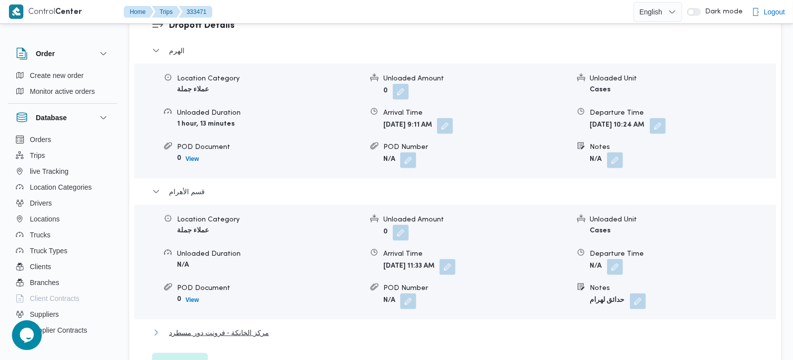
click at [239, 327] on span "مركز الخانكة - فرونت دور مسطرد" at bounding box center [219, 333] width 100 height 12
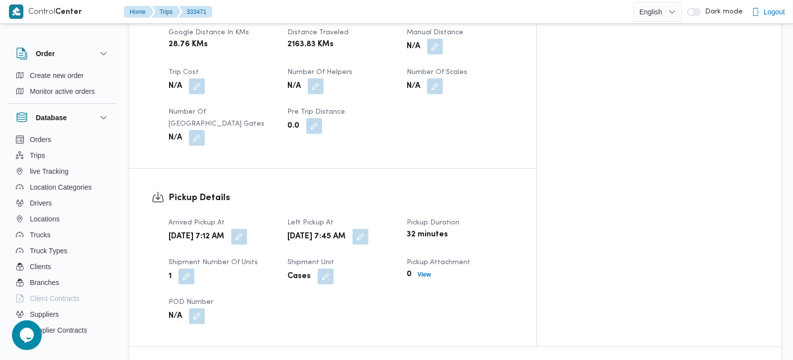
scroll to position [350, 0]
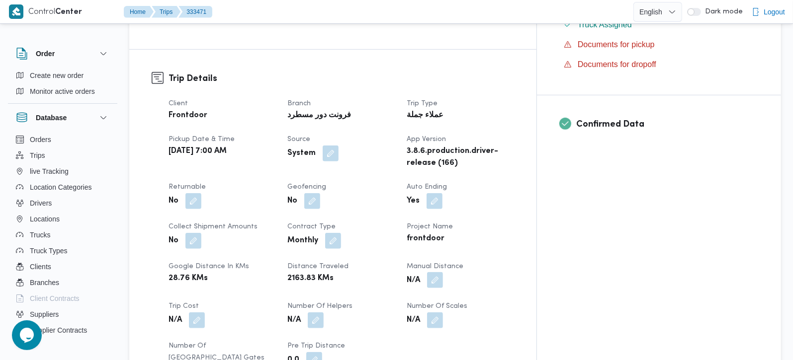
click at [443, 272] on button "button" at bounding box center [435, 280] width 16 height 16
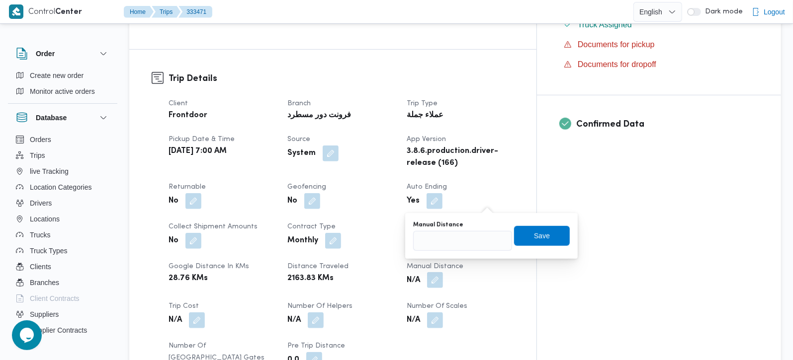
click at [458, 251] on div "You are in a dialog. To close this dialog, hit escape. Manual Distance Save" at bounding box center [491, 236] width 173 height 46
click at [457, 247] on input "Manual Distance" at bounding box center [462, 241] width 99 height 20
type input "105"
click at [544, 237] on span "Save" at bounding box center [542, 236] width 56 height 20
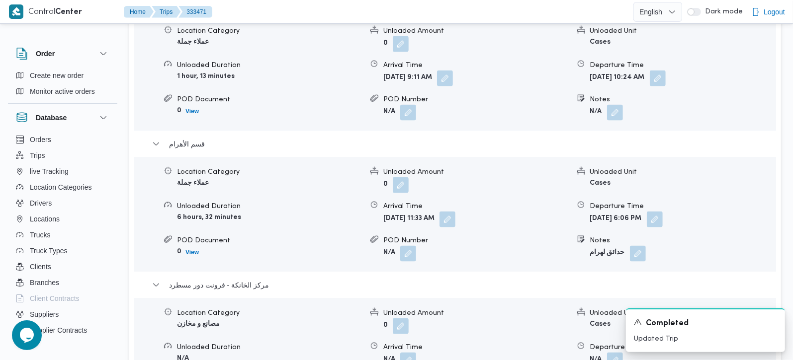
scroll to position [1056, 0]
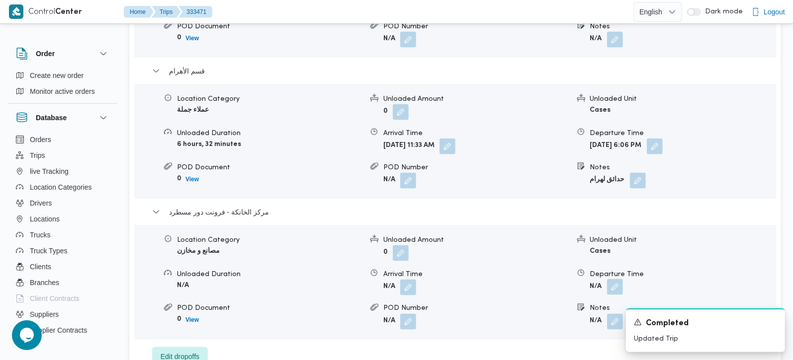
click at [617, 279] on button "button" at bounding box center [615, 287] width 16 height 16
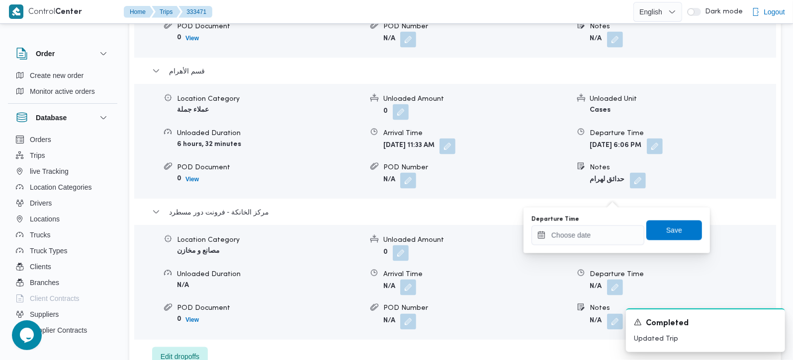
click at [589, 246] on div "You are in a dialog. To close this dialog, hit escape. Departure Time Save" at bounding box center [616, 231] width 186 height 46
click at [586, 240] on input "Departure Time" at bounding box center [587, 236] width 113 height 20
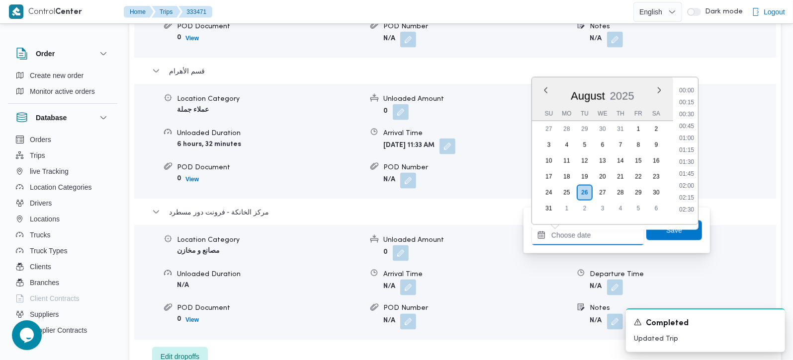
scroll to position [803, 0]
click at [681, 133] on li "17:45" at bounding box center [686, 134] width 23 height 10
type input "26/08/2025 17:45"
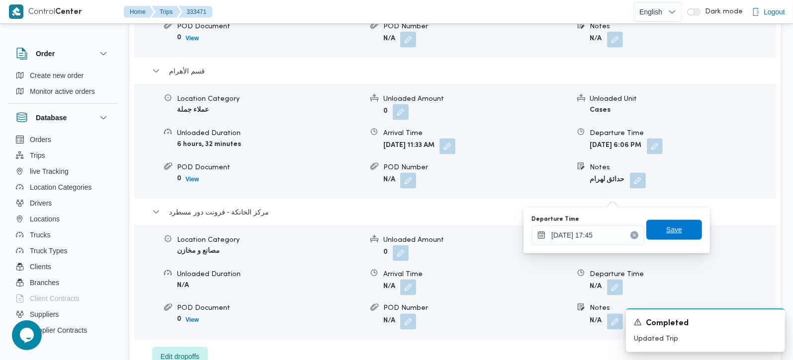
click at [669, 228] on span "Save" at bounding box center [674, 230] width 16 height 12
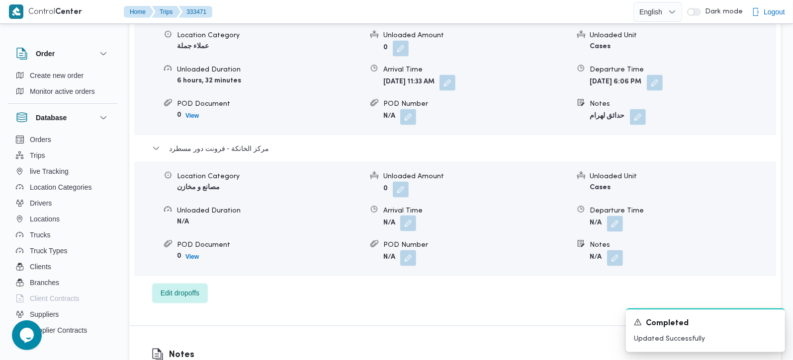
click at [410, 216] on button "button" at bounding box center [408, 224] width 16 height 16
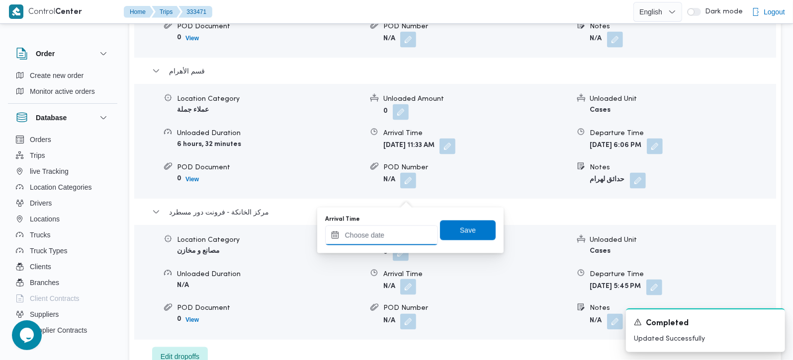
click at [387, 242] on input "Arrival Time" at bounding box center [381, 236] width 113 height 20
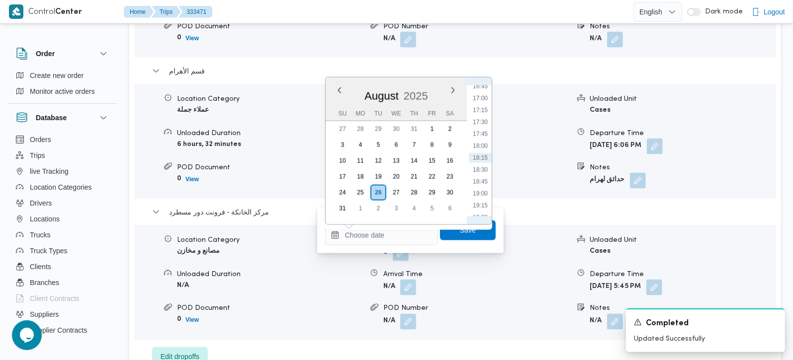
drag, startPoint x: 486, startPoint y: 122, endPoint x: 479, endPoint y: 158, distance: 36.5
click at [486, 122] on li "17:30" at bounding box center [480, 122] width 23 height 10
type input "26/08/2025 17:30"
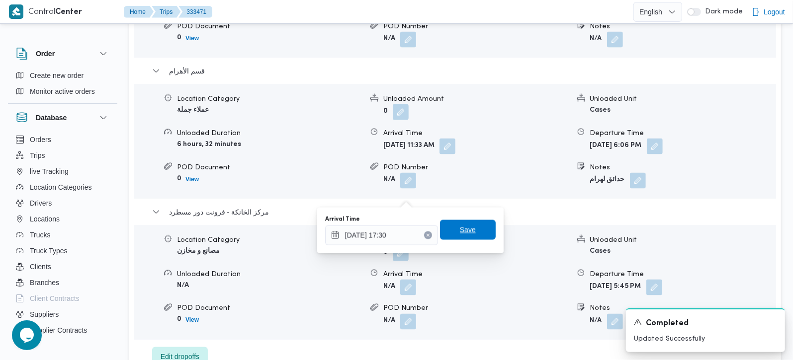
click at [462, 236] on span "Save" at bounding box center [468, 230] width 16 height 12
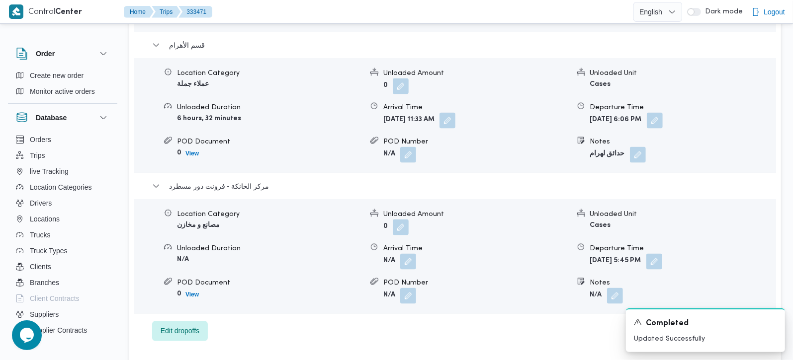
scroll to position [998, 0]
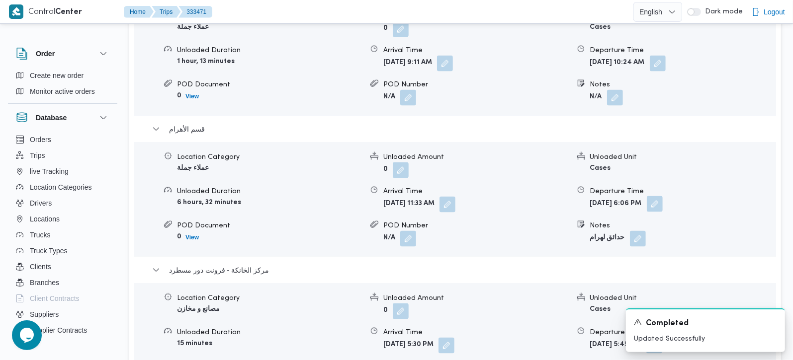
click at [663, 196] on button "button" at bounding box center [655, 204] width 16 height 16
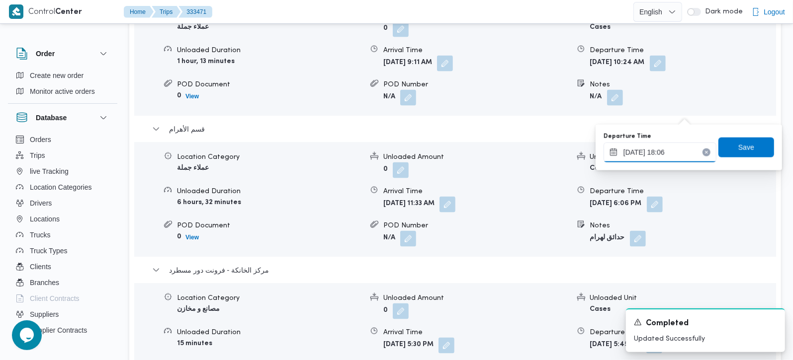
click at [664, 148] on input "26/08/2025 18:06" at bounding box center [660, 153] width 113 height 20
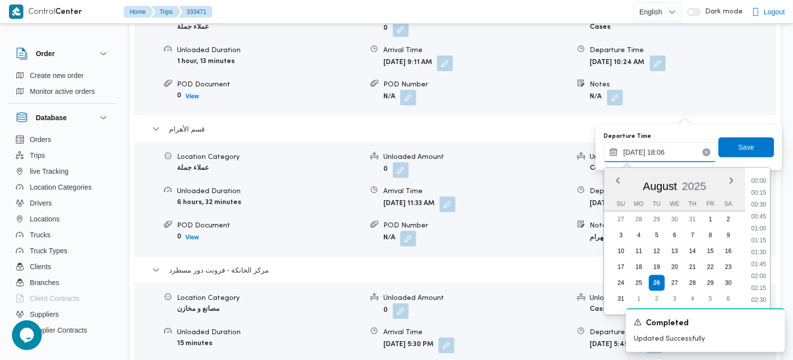
scroll to position [791, 0]
click at [763, 176] on li "16:30" at bounding box center [758, 178] width 23 height 10
type input "26/08/2025 16:30"
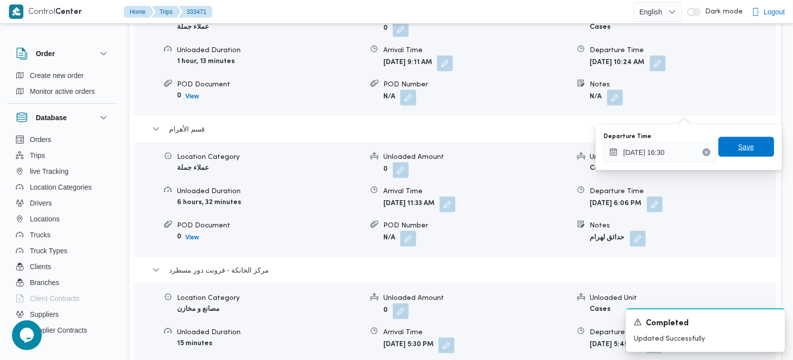
click at [744, 149] on span "Save" at bounding box center [746, 147] width 16 height 12
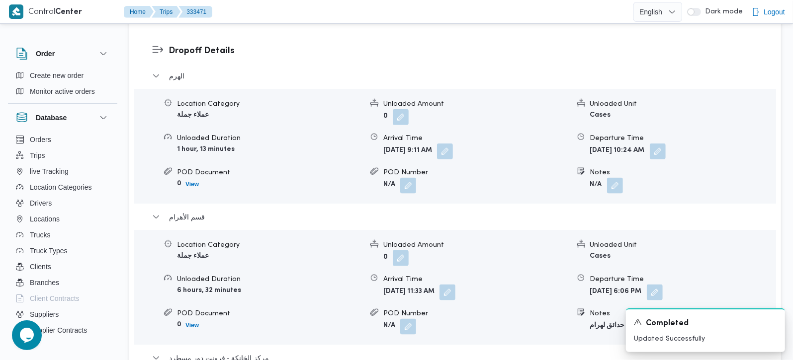
scroll to position [823, 0]
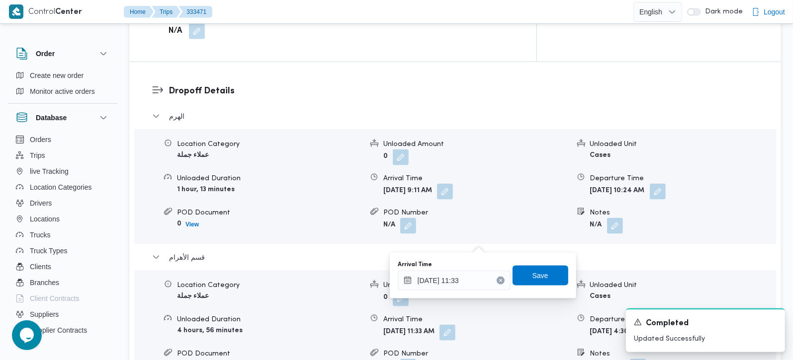
scroll to position [881, 0]
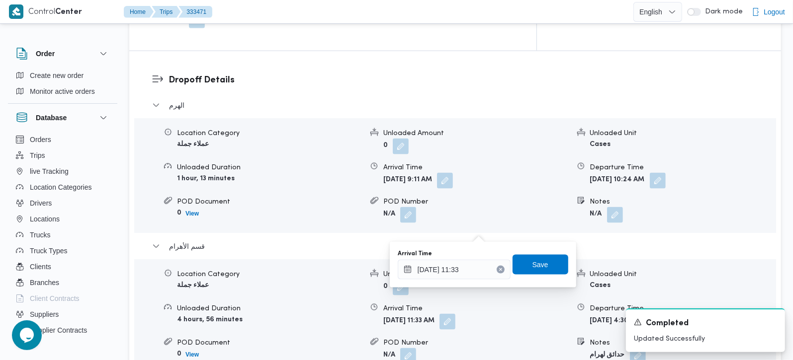
click at [497, 266] on button "Clear input" at bounding box center [501, 270] width 8 height 8
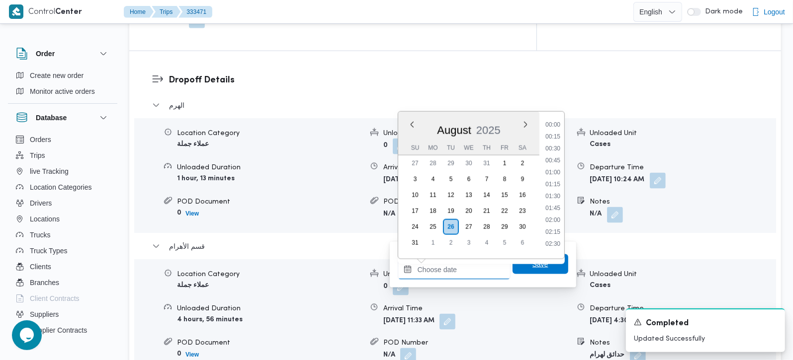
scroll to position [803, 0]
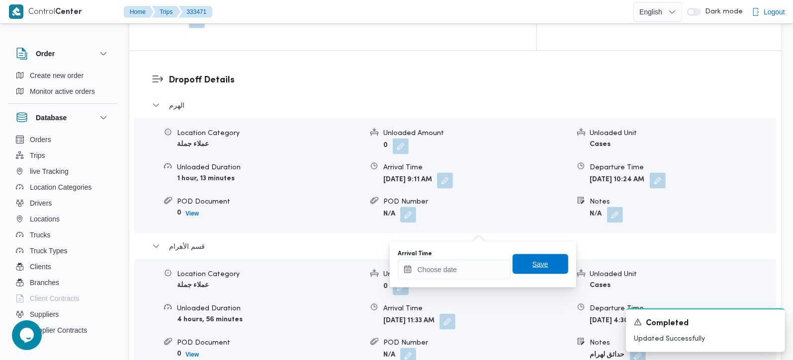
click at [513, 267] on span "Save" at bounding box center [541, 265] width 56 height 20
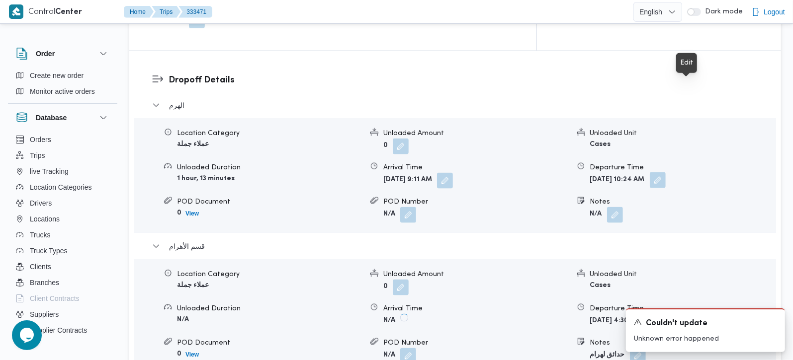
click at [666, 173] on button "button" at bounding box center [658, 181] width 16 height 16
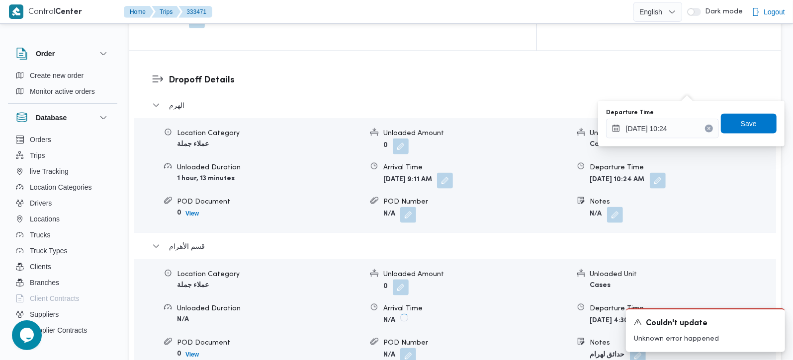
click at [707, 128] on icon "Clear input" at bounding box center [709, 129] width 4 height 4
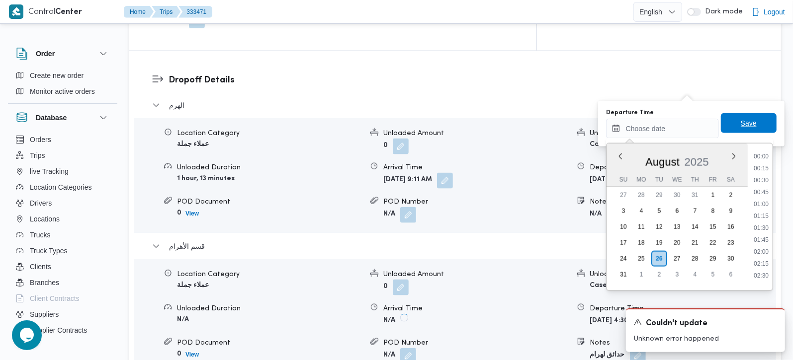
scroll to position [0, 0]
click at [729, 128] on span "Save" at bounding box center [749, 123] width 56 height 20
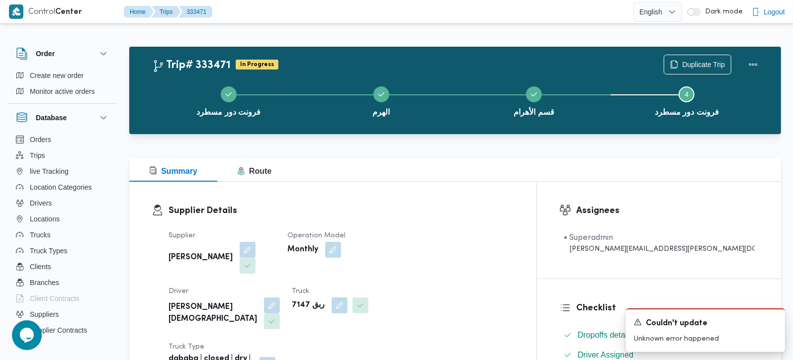
click at [402, 134] on div "Trip# 333471 In Progress Duplicate Trip فرونت دور مسطرد الهرم قسم الأهرام Step …" at bounding box center [455, 90] width 652 height 87
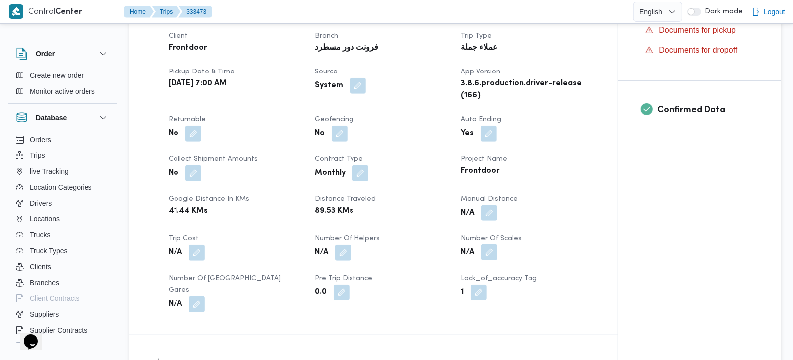
scroll to position [409, 0]
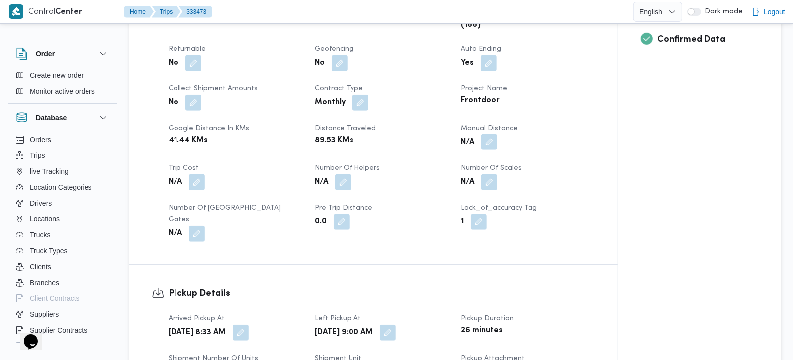
click at [492, 150] on button "button" at bounding box center [489, 142] width 16 height 16
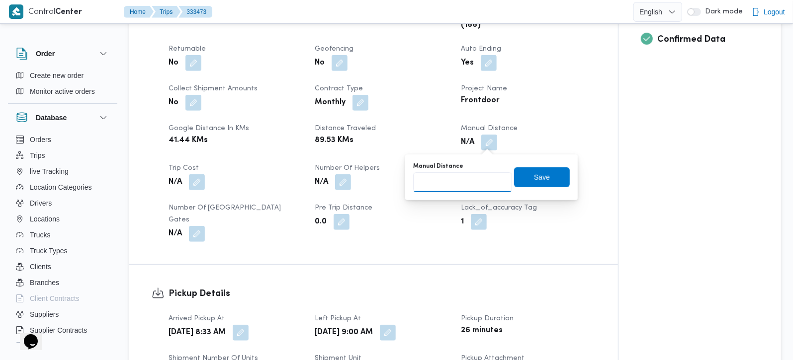
click at [472, 176] on input "Manual Distance" at bounding box center [462, 183] width 99 height 20
type input "110"
click at [523, 170] on span "Save" at bounding box center [542, 177] width 56 height 20
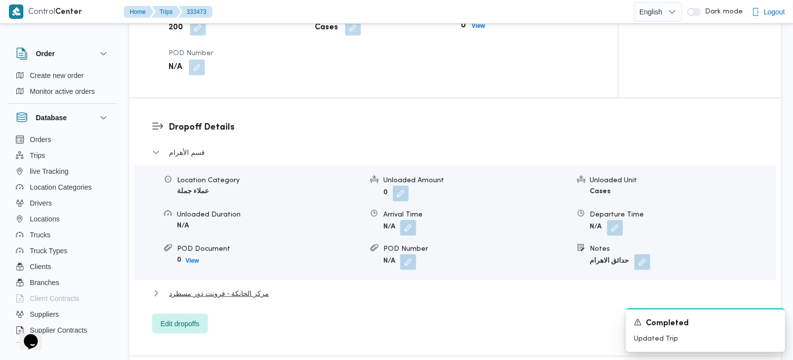
scroll to position [819, 0]
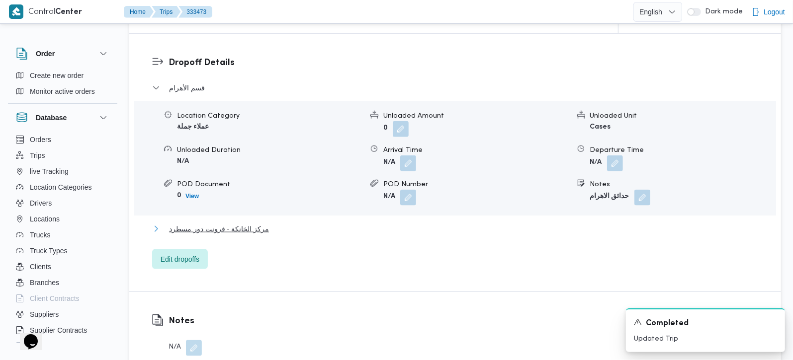
click at [236, 223] on span "مركز الخانكة - فرونت دور مسطرد" at bounding box center [219, 229] width 100 height 12
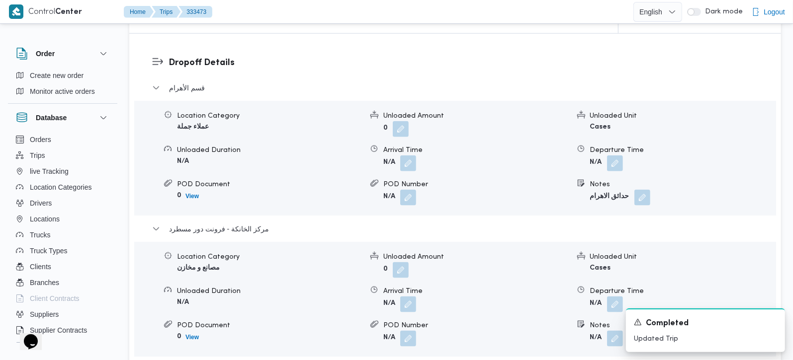
scroll to position [877, 0]
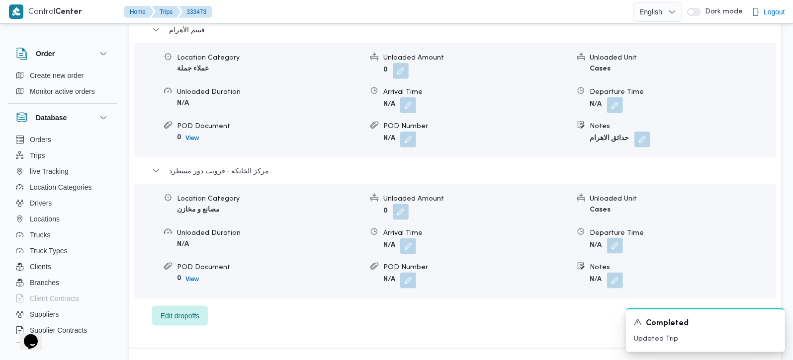
click at [615, 238] on button "button" at bounding box center [615, 246] width 16 height 16
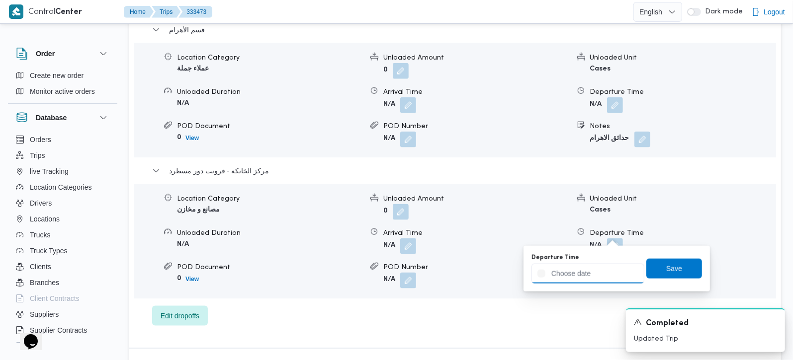
click at [594, 273] on input "Departure Time" at bounding box center [587, 274] width 113 height 20
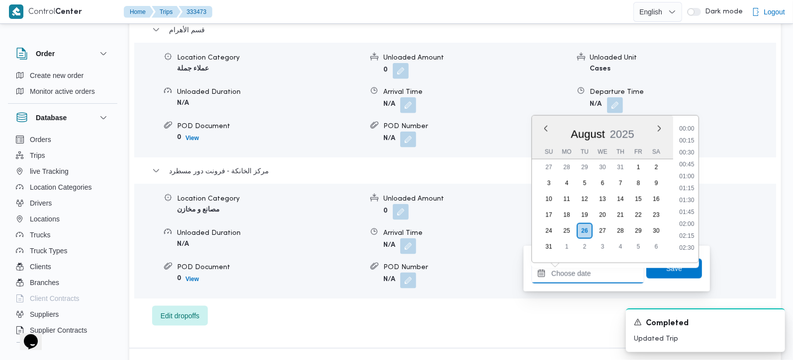
scroll to position [815, 0]
click at [692, 161] on li "17:45" at bounding box center [686, 161] width 23 height 10
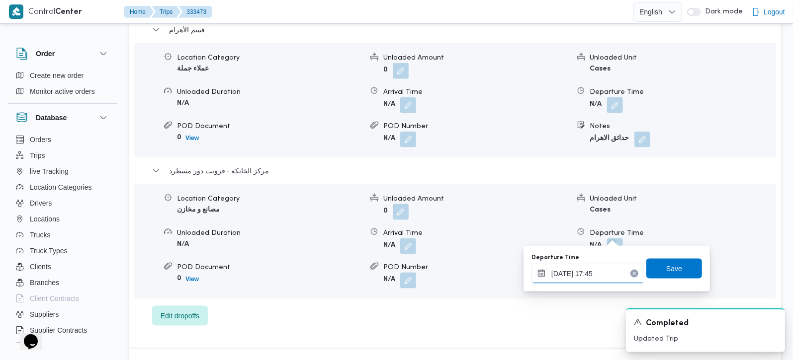
click at [569, 283] on input "[DATE] 17:45" at bounding box center [587, 274] width 113 height 20
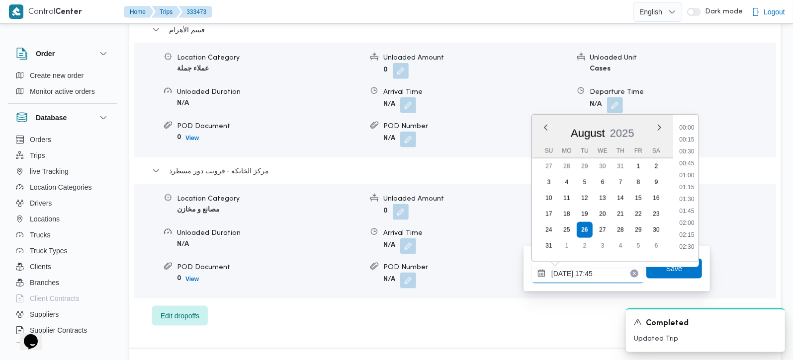
scroll to position [780, 0]
click at [687, 185] on li "17:30" at bounding box center [686, 183] width 23 height 10
type input "[DATE] 17:30"
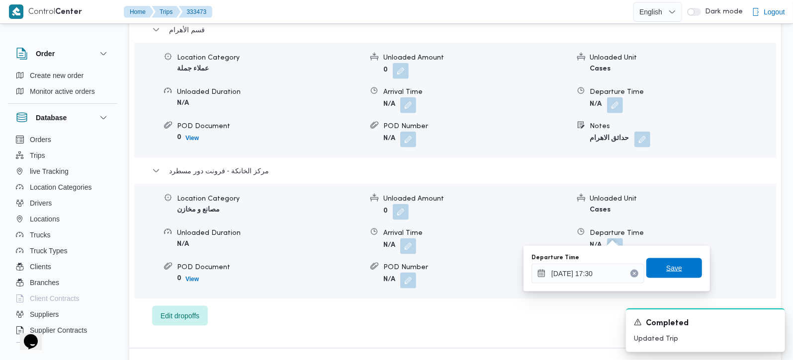
click at [672, 264] on span "Save" at bounding box center [674, 268] width 16 height 12
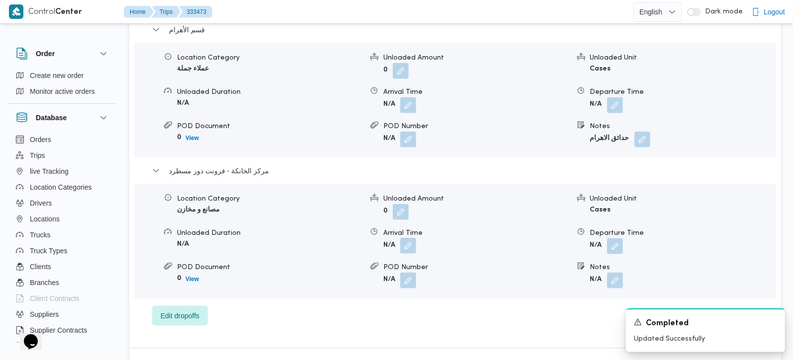
click at [412, 238] on button "button" at bounding box center [408, 246] width 16 height 16
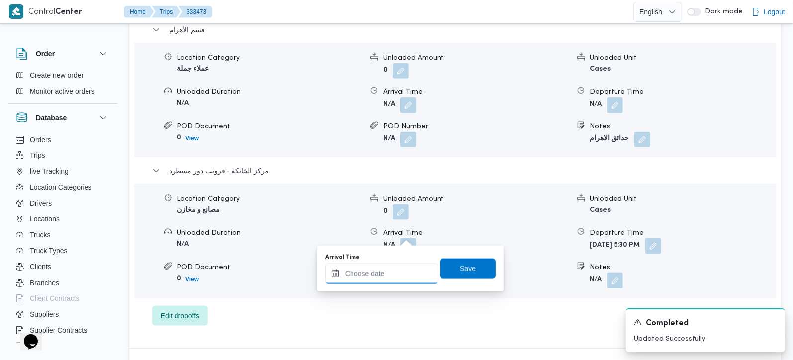
click at [393, 274] on input "Arrival Time" at bounding box center [381, 274] width 113 height 20
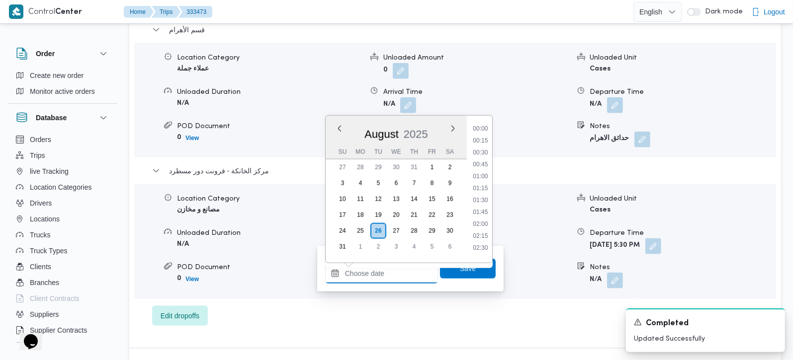
scroll to position [815, 0]
click at [483, 135] on li "17:15" at bounding box center [480, 137] width 23 height 10
type input "[DATE] 17:15"
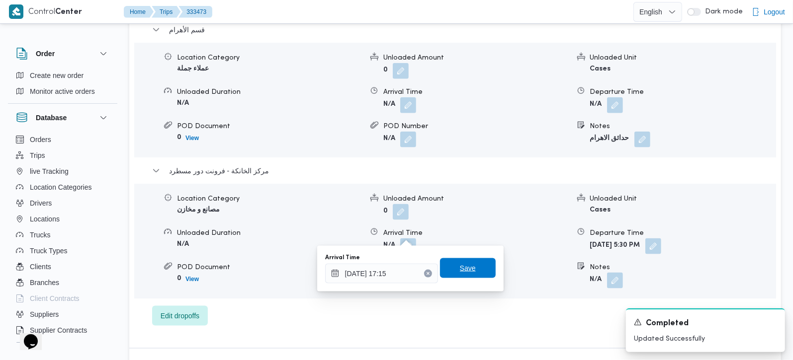
click at [472, 269] on span "Save" at bounding box center [468, 269] width 56 height 20
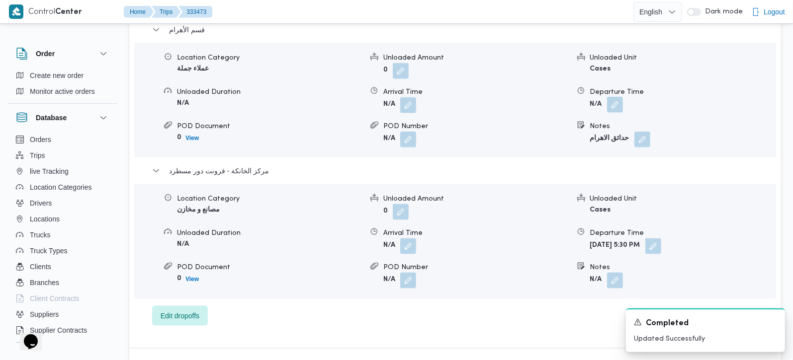
click at [621, 97] on button "button" at bounding box center [615, 105] width 16 height 16
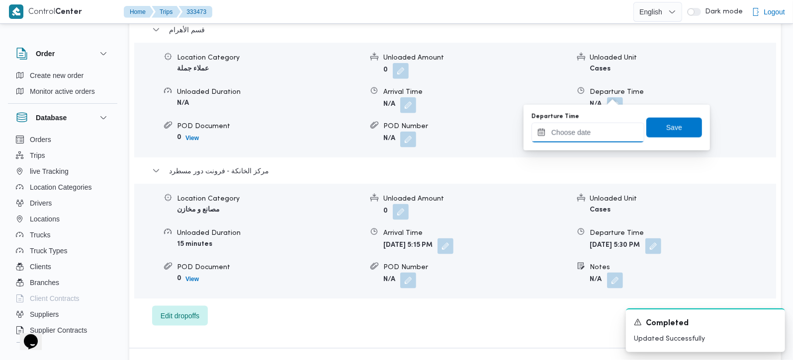
drag, startPoint x: 620, startPoint y: 100, endPoint x: 599, endPoint y: 140, distance: 45.6
click at [599, 140] on input "Departure Time" at bounding box center [587, 133] width 113 height 20
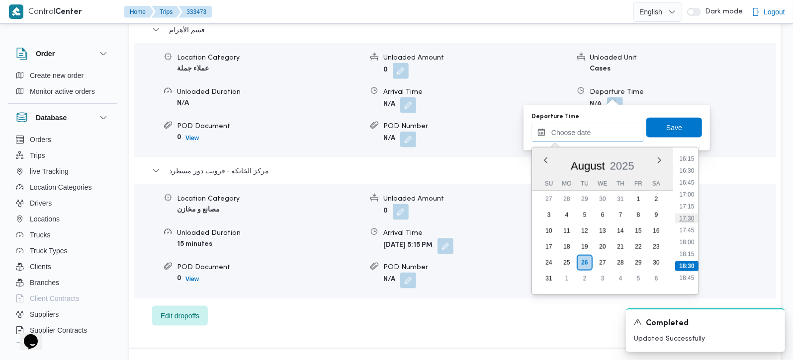
scroll to position [757, 0]
click at [697, 179] on li "16:15" at bounding box center [686, 179] width 23 height 10
type input "26/08/2025 16:15"
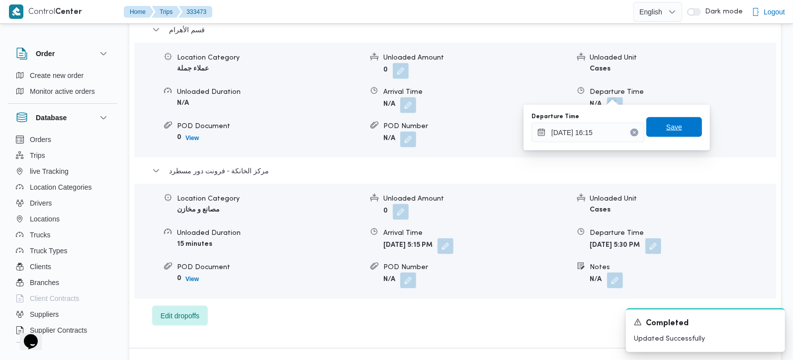
click at [677, 126] on span "Save" at bounding box center [674, 127] width 56 height 20
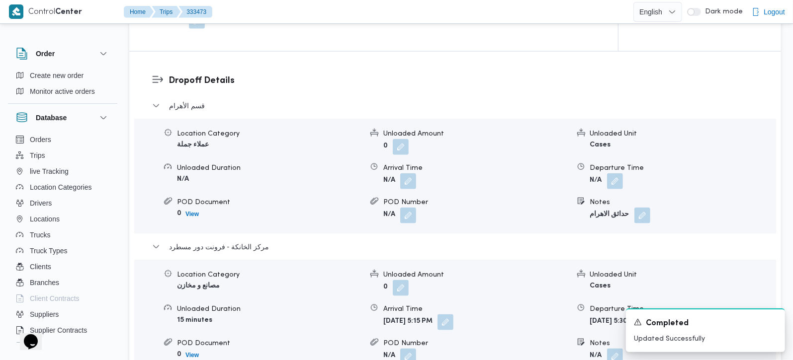
scroll to position [701, 0]
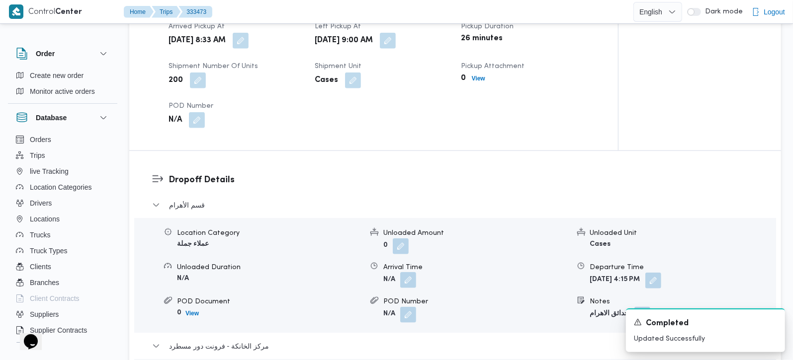
click at [410, 272] on button "button" at bounding box center [408, 280] width 16 height 16
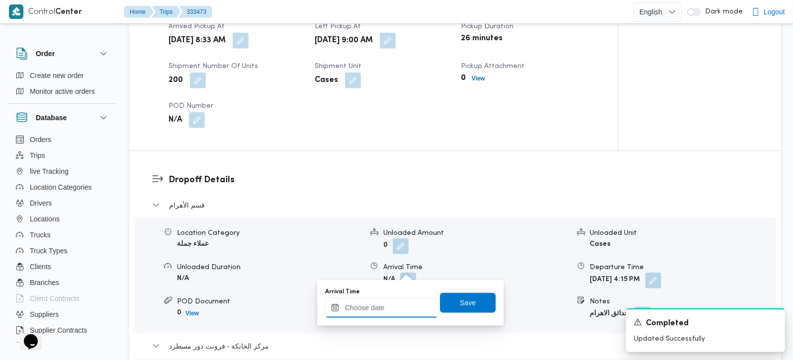
drag, startPoint x: 410, startPoint y: 270, endPoint x: 399, endPoint y: 303, distance: 34.7
click at [396, 310] on input "Arrival Time" at bounding box center [381, 308] width 113 height 20
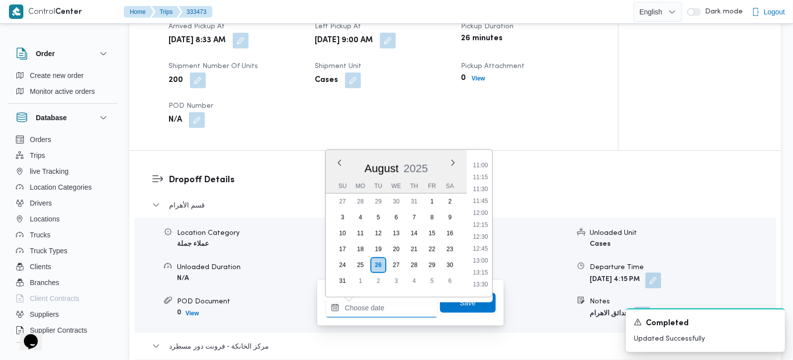
scroll to position [464, 0]
click at [484, 178] on li "10:00" at bounding box center [480, 176] width 23 height 10
type input "26/08/2025 10:00"
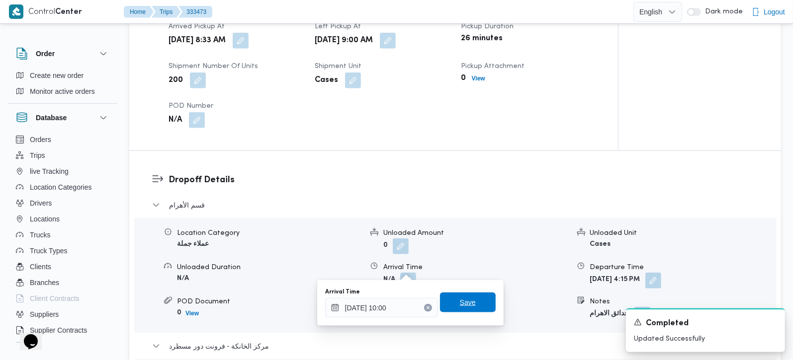
click at [462, 300] on span "Save" at bounding box center [468, 303] width 16 height 12
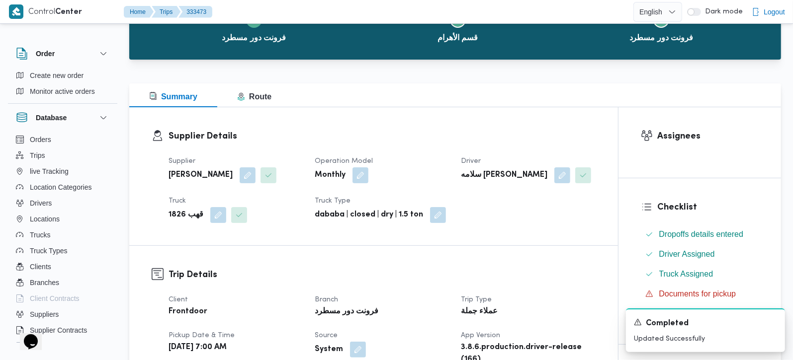
scroll to position [0, 0]
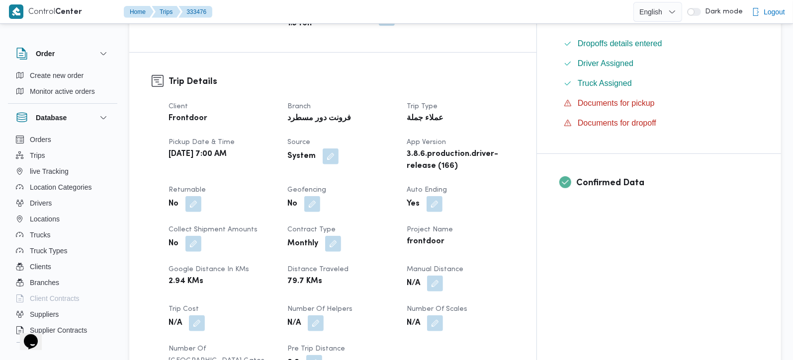
scroll to position [292, 0]
click at [443, 275] on button "button" at bounding box center [435, 283] width 16 height 16
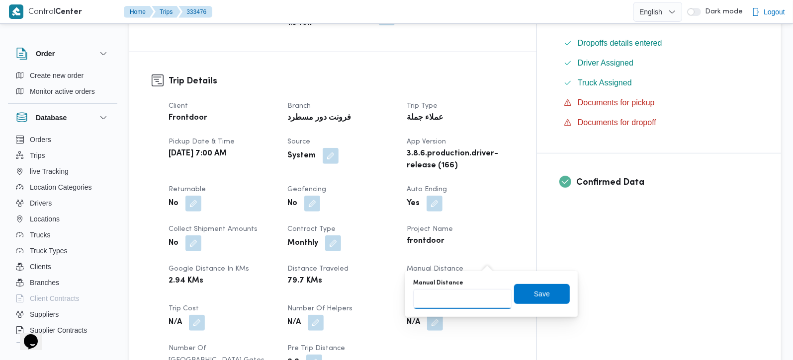
click at [470, 297] on input "Manual Distance" at bounding box center [462, 299] width 99 height 20
type input "97"
click at [528, 302] on span "Save" at bounding box center [542, 294] width 56 height 20
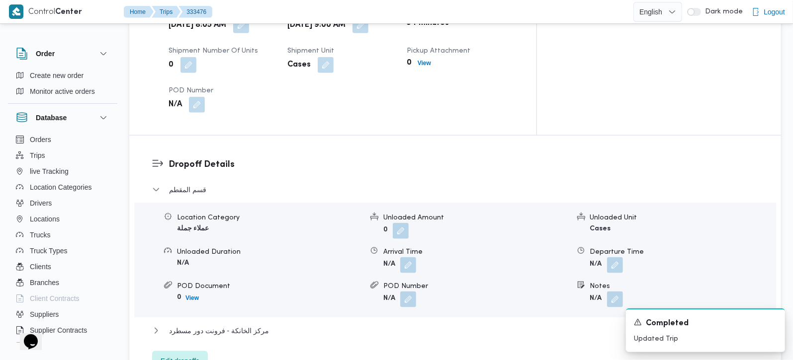
scroll to position [819, 0]
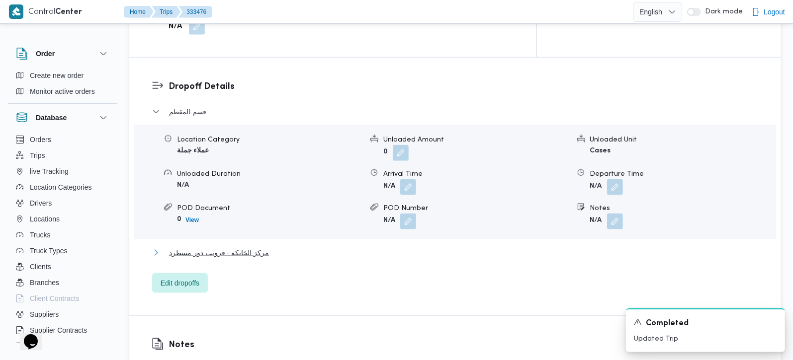
click at [251, 247] on span "مركز الخانكة - فرونت دور مسطرد" at bounding box center [219, 253] width 100 height 12
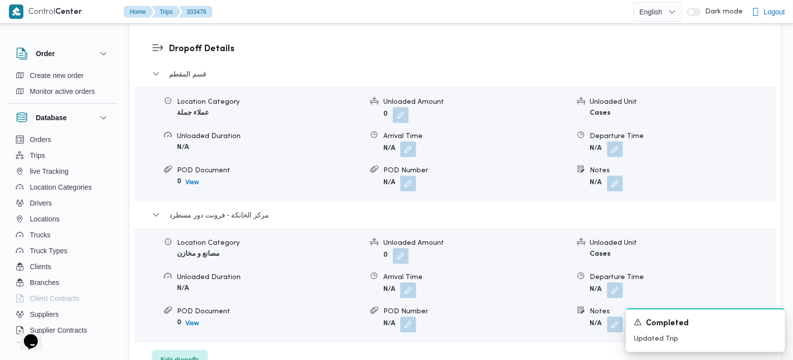
scroll to position [877, 0]
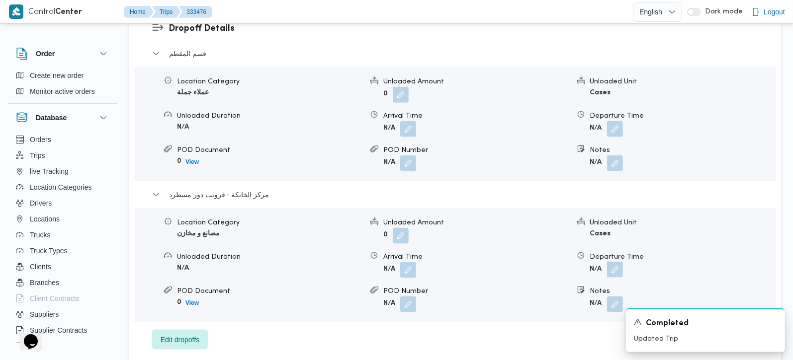
click at [614, 262] on button "button" at bounding box center [615, 270] width 16 height 16
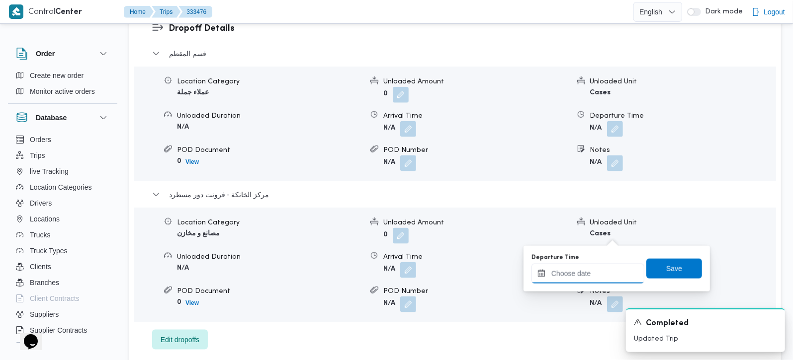
click at [596, 265] on input "Departure Time" at bounding box center [587, 274] width 113 height 20
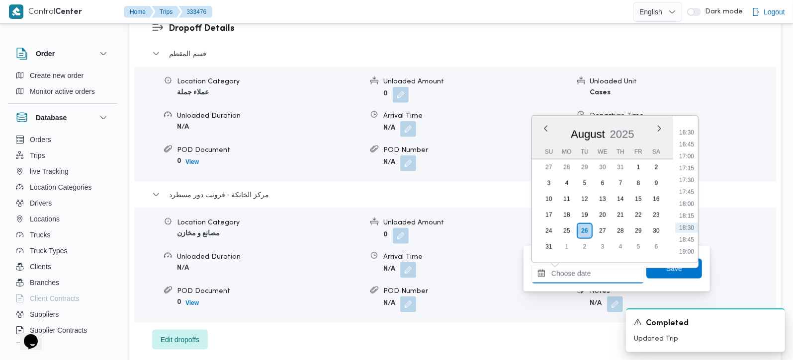
scroll to position [757, 0]
click at [694, 181] on li "17:00" at bounding box center [686, 183] width 23 height 10
type input "26/08/2025 17:00"
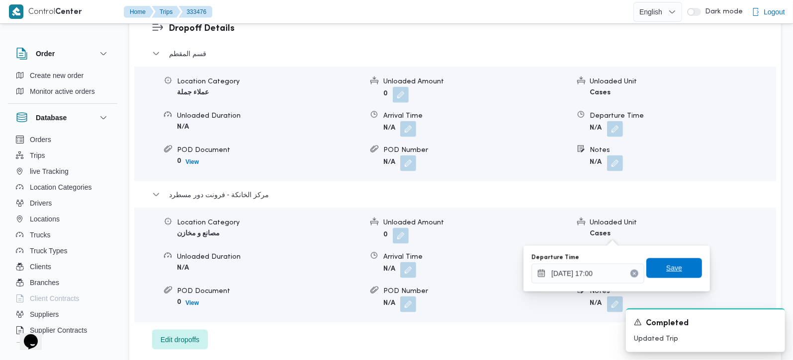
click at [669, 262] on span "Save" at bounding box center [674, 269] width 56 height 20
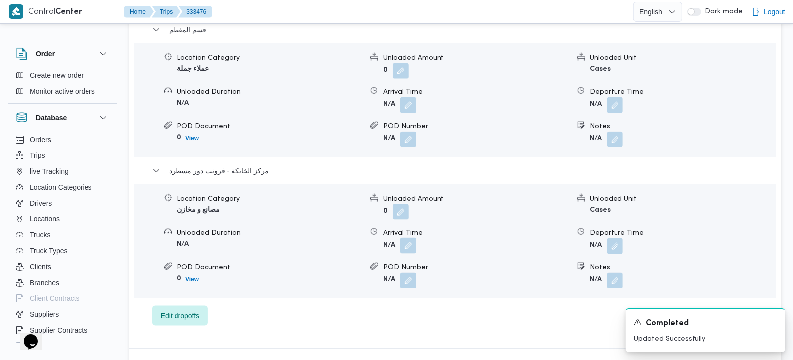
click at [412, 238] on button "button" at bounding box center [408, 246] width 16 height 16
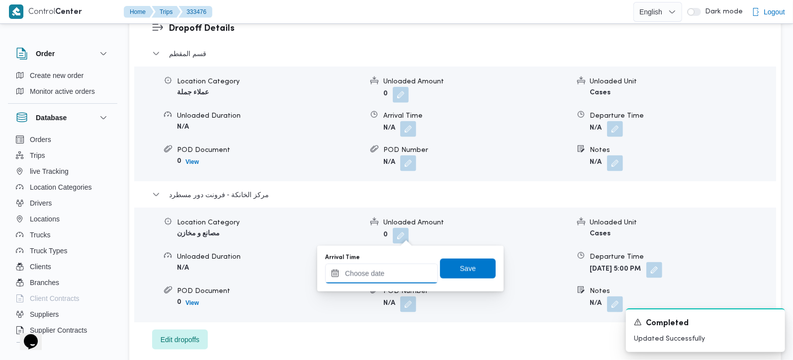
click at [396, 269] on input "Arrival Time" at bounding box center [381, 274] width 113 height 20
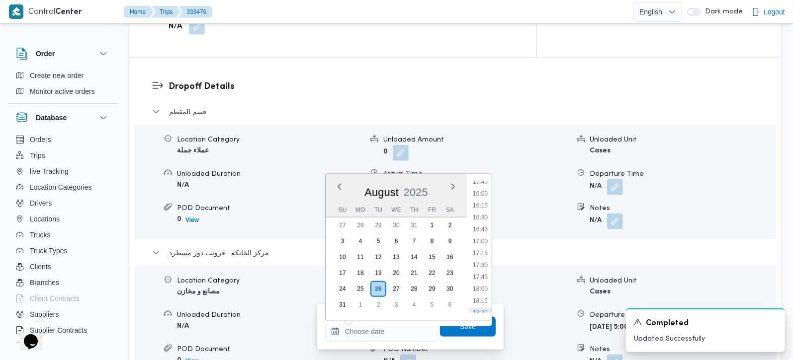
click at [482, 235] on ul "00:00 00:15 00:30 00:45 01:00 01:15 01:30 01:45 02:00 02:15 02:30 02:45 03:00 0…" at bounding box center [480, 247] width 23 height 131
click at [482, 230] on li "16:45" at bounding box center [480, 230] width 23 height 10
type input "26/08/2025 16:45"
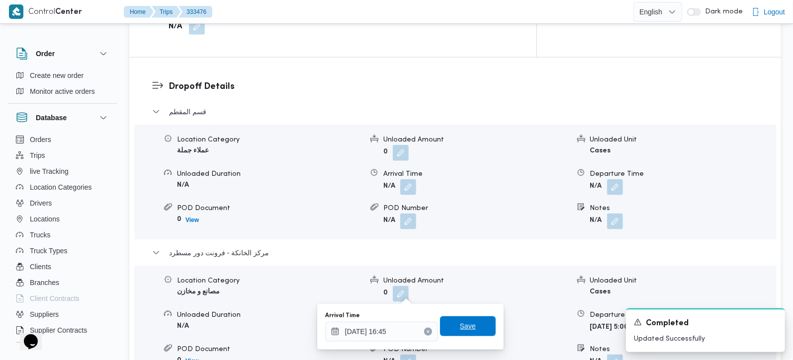
click at [457, 321] on span "Save" at bounding box center [468, 327] width 56 height 20
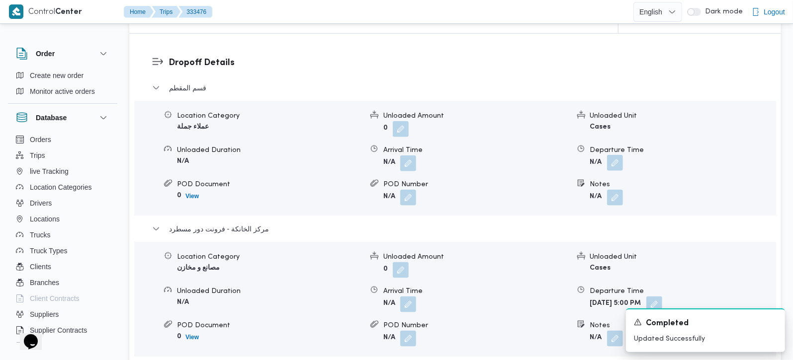
click at [617, 157] on button "button" at bounding box center [615, 163] width 16 height 16
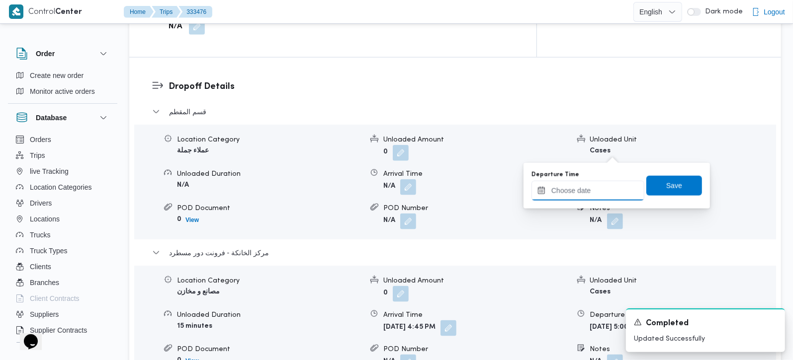
drag, startPoint x: 615, startPoint y: 157, endPoint x: 609, endPoint y: 182, distance: 26.6
click at [609, 182] on input "Departure Time" at bounding box center [587, 191] width 113 height 20
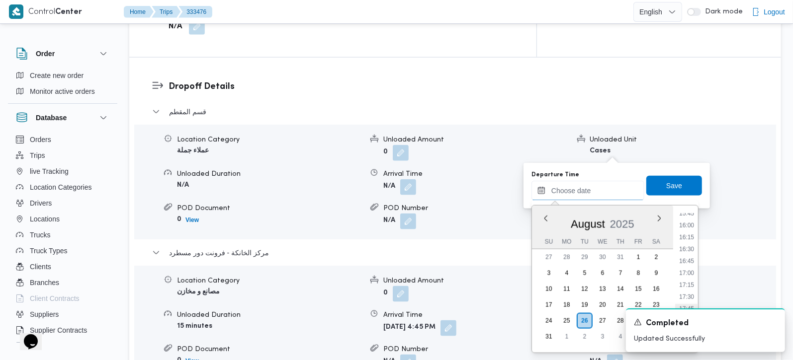
scroll to position [698, 0]
click at [687, 272] on li "15:45" at bounding box center [686, 272] width 23 height 10
type input "26/08/2025 15:45"
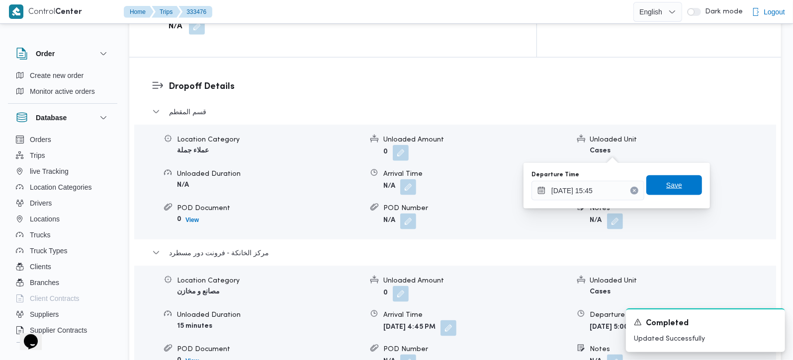
click at [677, 184] on span "Save" at bounding box center [674, 185] width 56 height 20
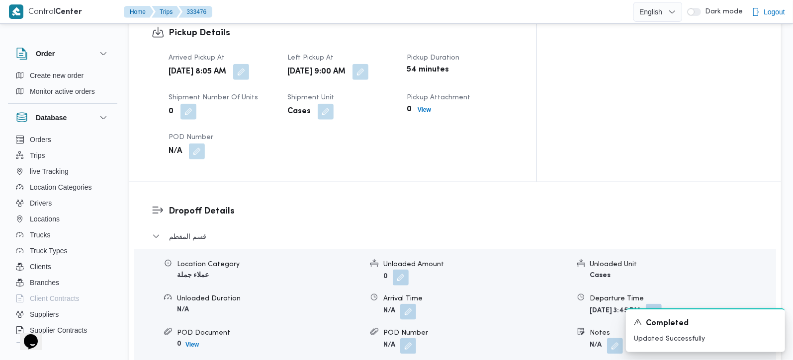
scroll to position [701, 0]
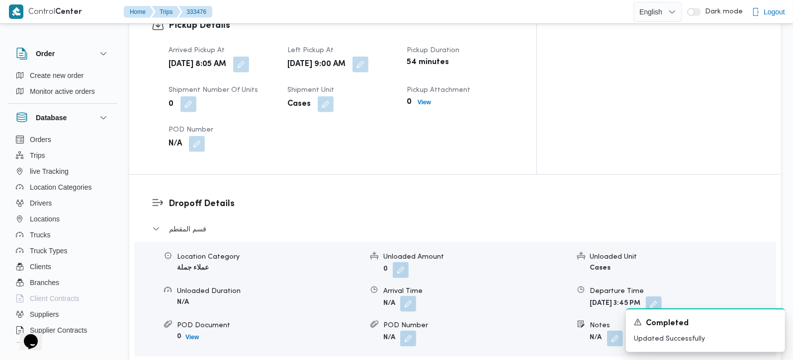
click at [403, 296] on button "button" at bounding box center [408, 304] width 16 height 16
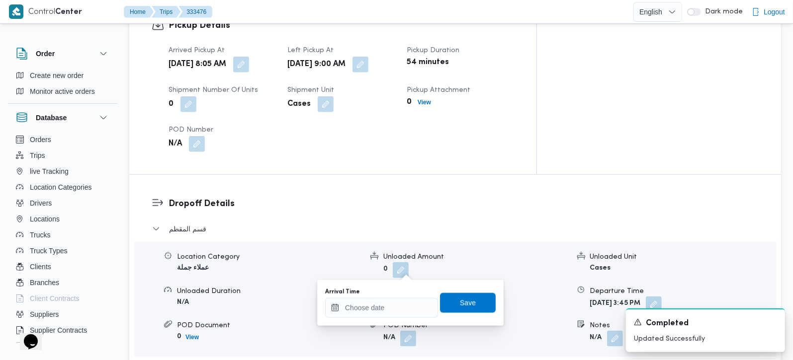
click at [394, 295] on div "Arrival Time" at bounding box center [381, 292] width 113 height 8
click at [394, 303] on input "Arrival Time" at bounding box center [381, 308] width 113 height 20
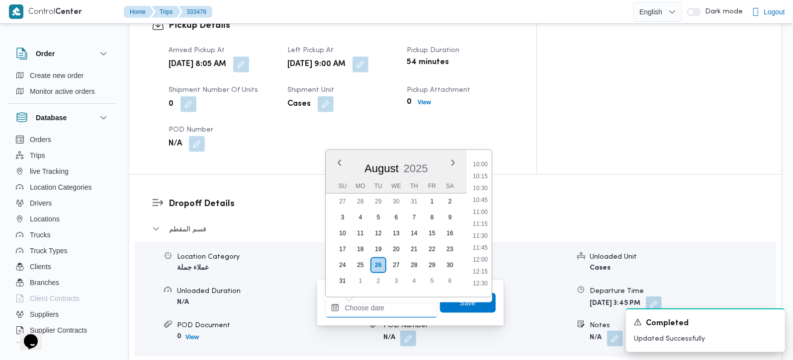
scroll to position [464, 0]
click at [483, 178] on li "10:00" at bounding box center [480, 176] width 23 height 10
type input "26/08/2025 10:00"
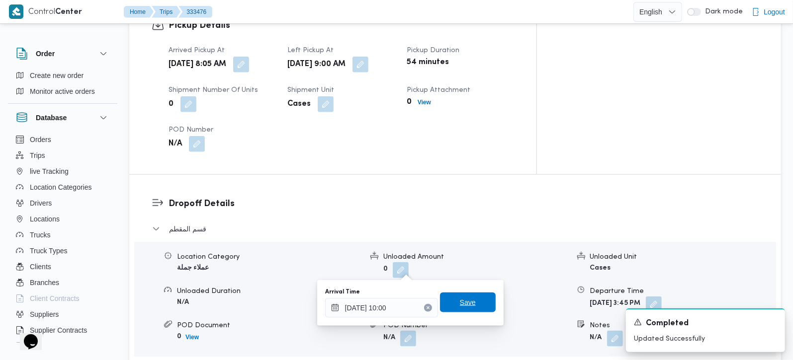
click at [463, 297] on span "Save" at bounding box center [468, 303] width 16 height 12
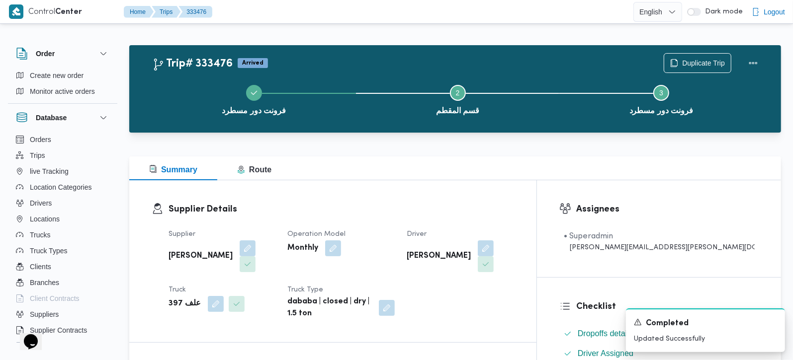
scroll to position [0, 0]
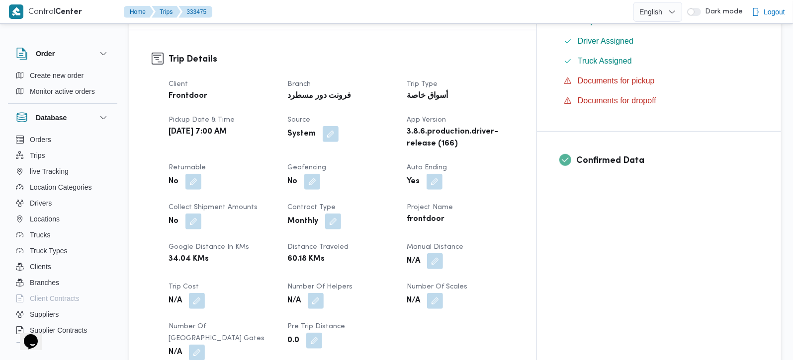
scroll to position [350, 0]
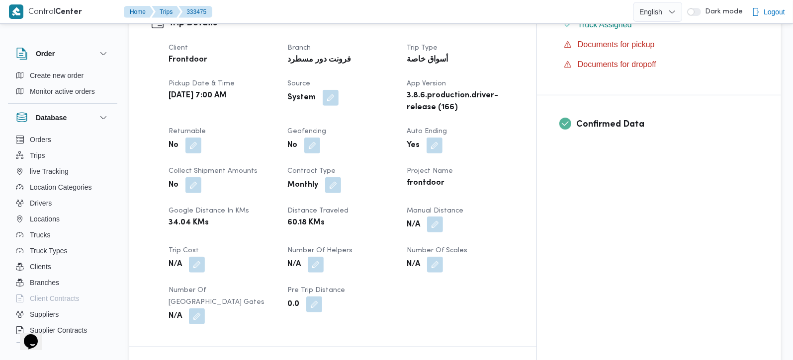
click at [443, 217] on button "button" at bounding box center [435, 225] width 16 height 16
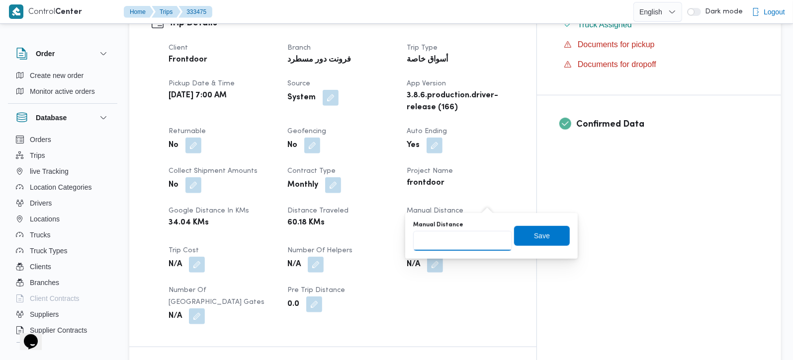
click at [458, 241] on input "Manual Distance" at bounding box center [462, 241] width 99 height 20
type input "100"
click at [556, 227] on span "Save" at bounding box center [542, 236] width 56 height 20
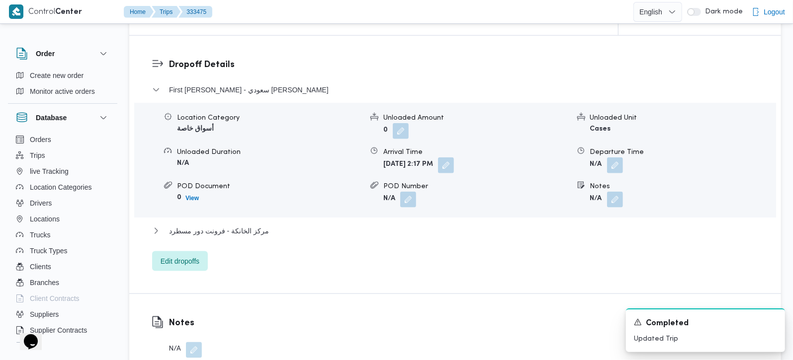
scroll to position [819, 0]
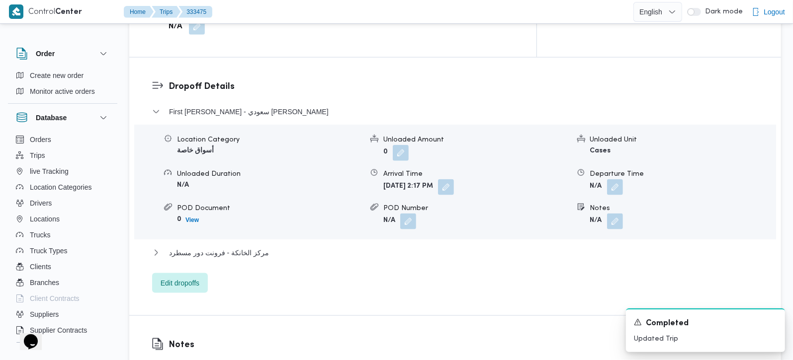
click at [235, 247] on div "مركز الخانكة - فرونت دور مسطرد" at bounding box center [455, 256] width 607 height 19
click at [236, 247] on span "مركز الخانكة - فرونت دور مسطرد" at bounding box center [219, 253] width 100 height 12
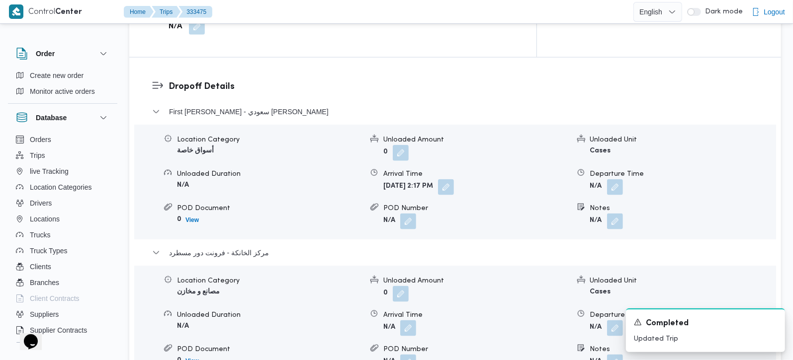
scroll to position [936, 0]
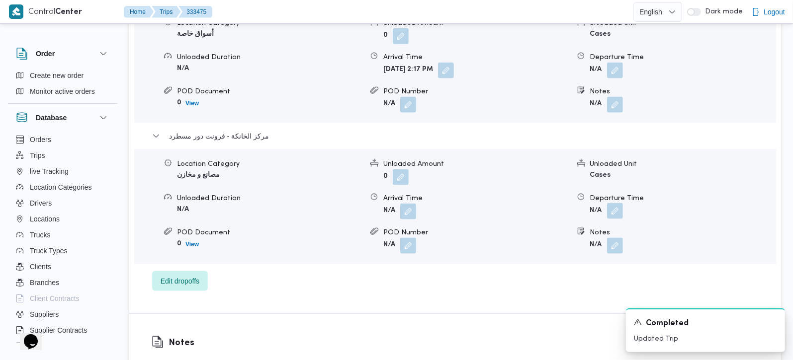
click at [615, 203] on button "button" at bounding box center [615, 211] width 16 height 16
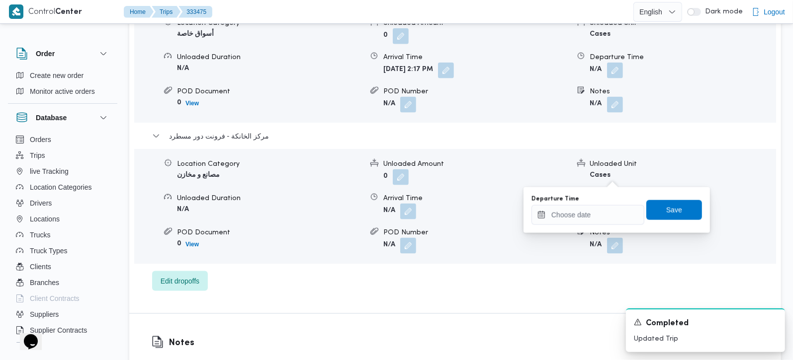
click at [572, 229] on div "You are in a dialog. To close this dialog, hit escape. Departure Time Save" at bounding box center [616, 210] width 186 height 46
click at [572, 221] on input "Departure Time" at bounding box center [587, 215] width 113 height 20
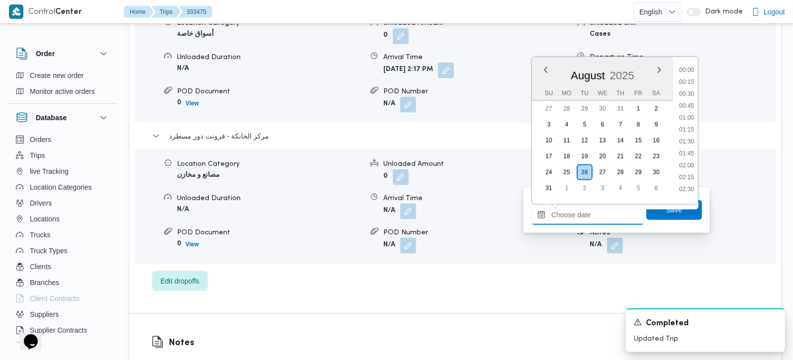
scroll to position [803, 0]
click at [691, 110] on li "17:45" at bounding box center [686, 114] width 23 height 10
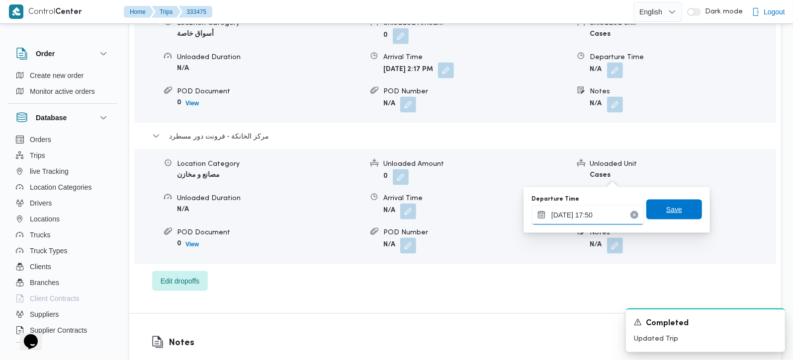
type input "[DATE] 17:50"
click at [672, 212] on span "Save" at bounding box center [674, 210] width 16 height 12
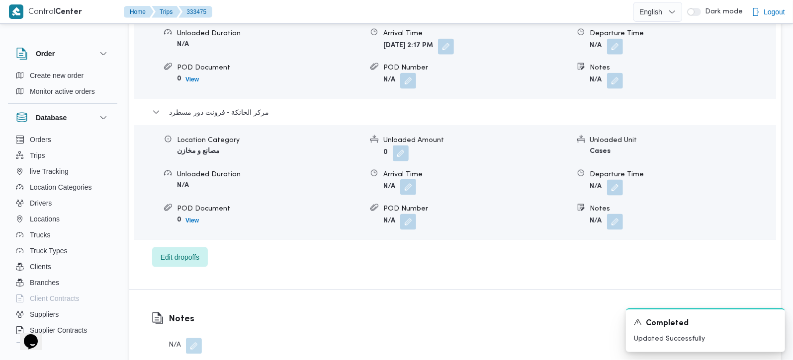
click at [411, 179] on button "button" at bounding box center [408, 187] width 16 height 16
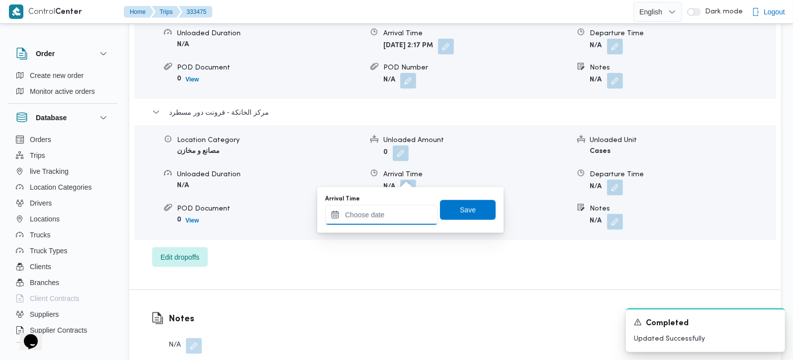
click at [380, 224] on input "Arrival Time" at bounding box center [381, 215] width 113 height 20
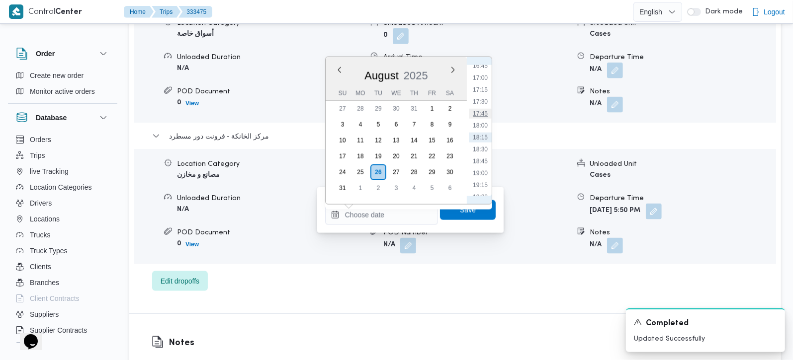
click at [483, 113] on li "17:45" at bounding box center [480, 114] width 23 height 10
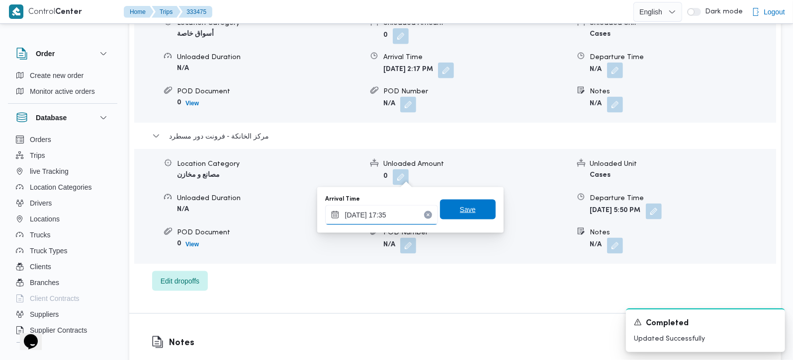
type input "26/08/2025 17:35"
click at [462, 205] on span "Save" at bounding box center [468, 210] width 16 height 12
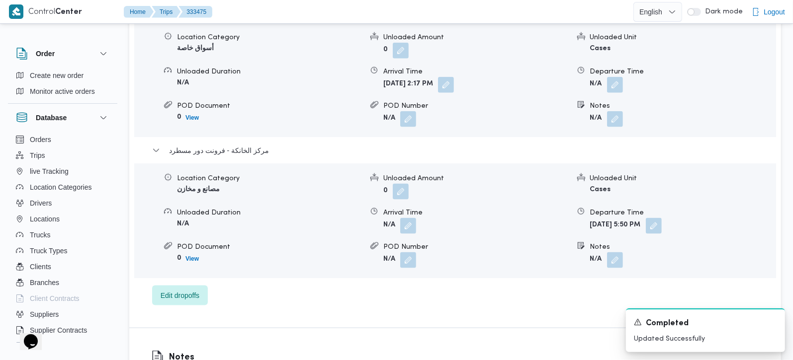
scroll to position [877, 0]
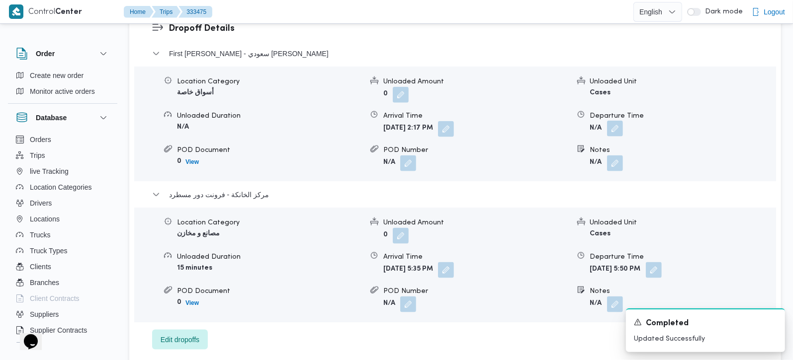
click at [614, 121] on button "button" at bounding box center [615, 129] width 16 height 16
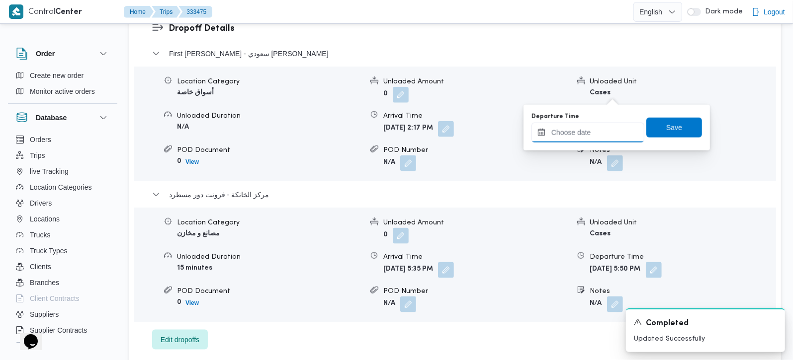
click at [599, 130] on input "Departure Time" at bounding box center [587, 133] width 113 height 20
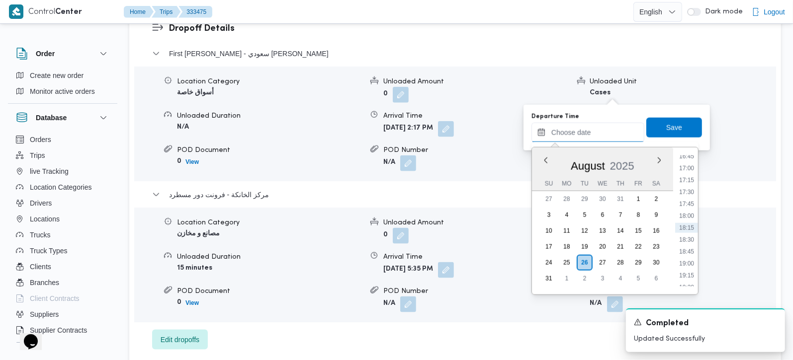
scroll to position [745, 0]
click at [684, 203] on li "16:30" at bounding box center [686, 203] width 23 height 10
type input "[DATE] 16:30"
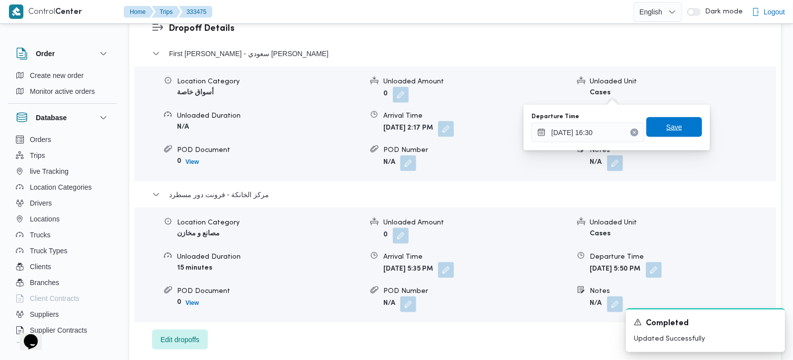
click at [666, 125] on span "Save" at bounding box center [674, 127] width 16 height 12
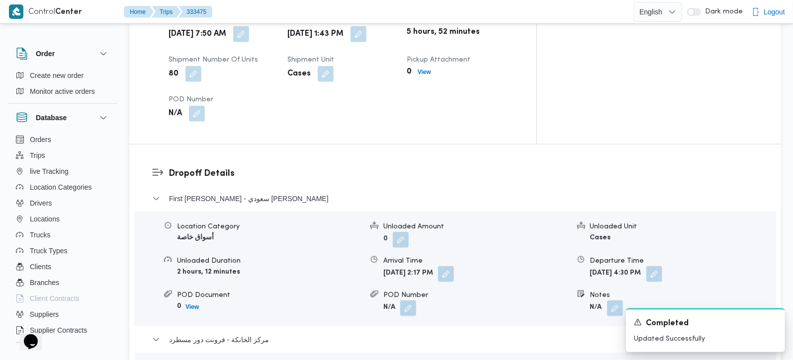
scroll to position [585, 0]
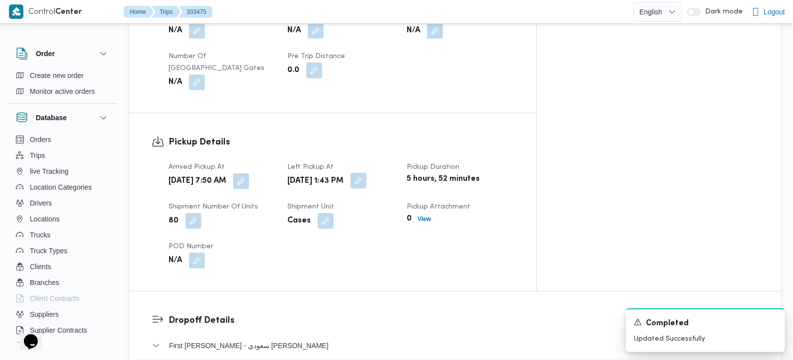
click at [366, 173] on button "button" at bounding box center [358, 181] width 16 height 16
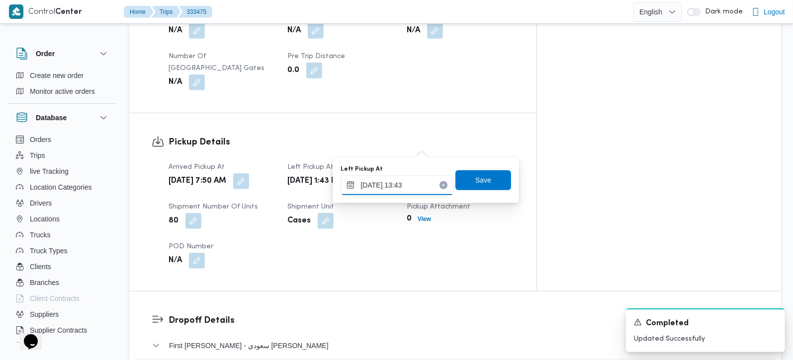
click at [403, 178] on input "26/08/2025 13:43" at bounding box center [397, 185] width 113 height 20
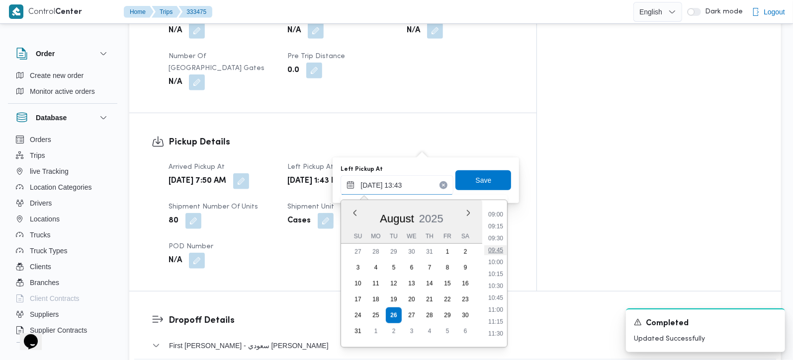
scroll to position [401, 0]
click at [498, 229] on li "08:45" at bounding box center [495, 230] width 23 height 10
type input "26/08/2025 08:45"
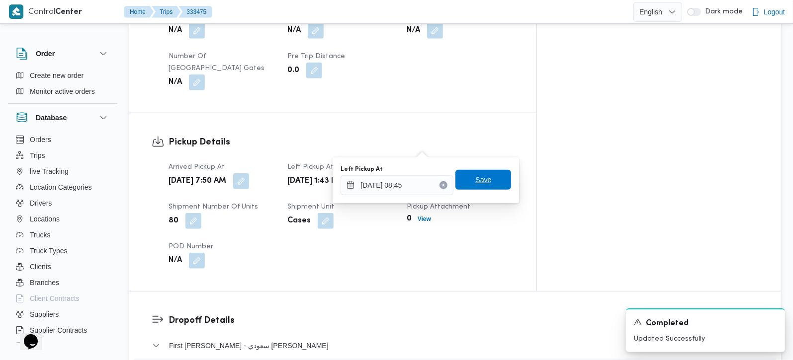
click at [482, 181] on span "Save" at bounding box center [483, 180] width 16 height 12
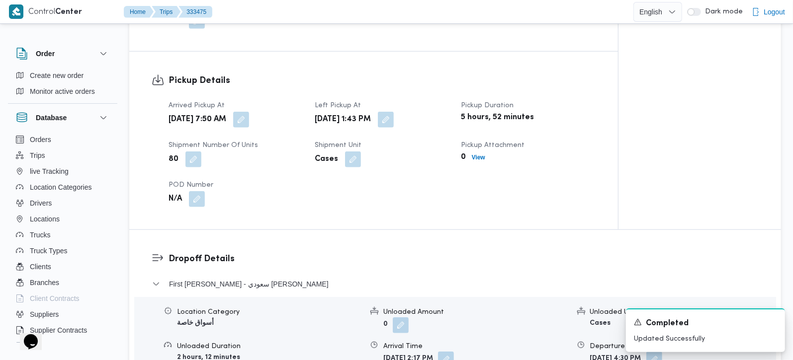
scroll to position [643, 0]
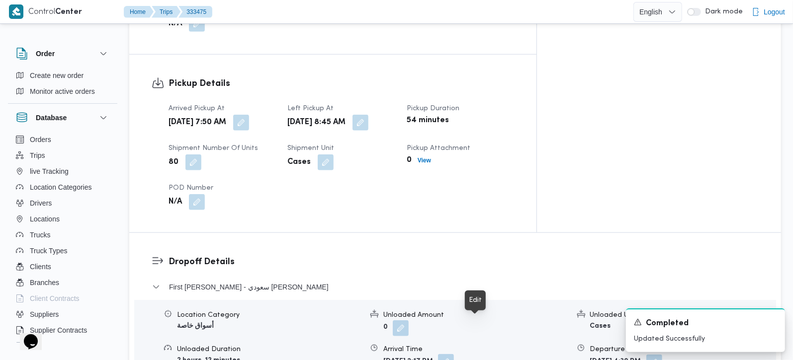
click at [454, 354] on button "button" at bounding box center [446, 362] width 16 height 16
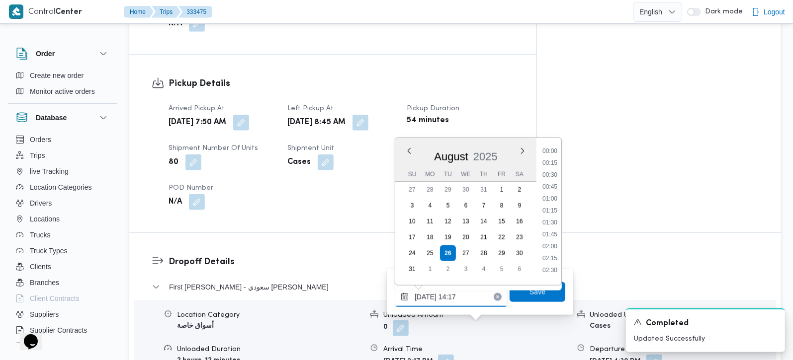
click at [455, 289] on input "26/08/2025 14:17" at bounding box center [451, 297] width 113 height 20
click at [550, 177] on li "09:45" at bounding box center [549, 180] width 23 height 10
type input "[DATE] 09:45"
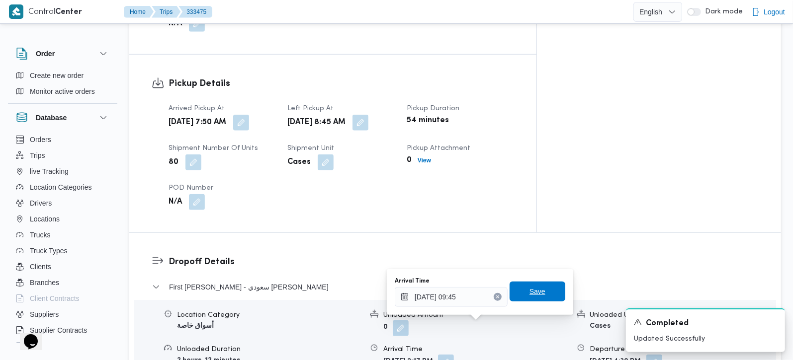
click at [516, 291] on span "Save" at bounding box center [538, 292] width 56 height 20
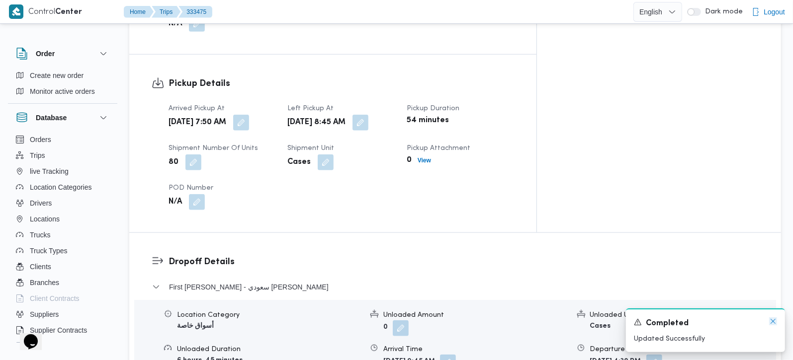
click at [771, 324] on icon "Dismiss toast" at bounding box center [773, 321] width 5 height 5
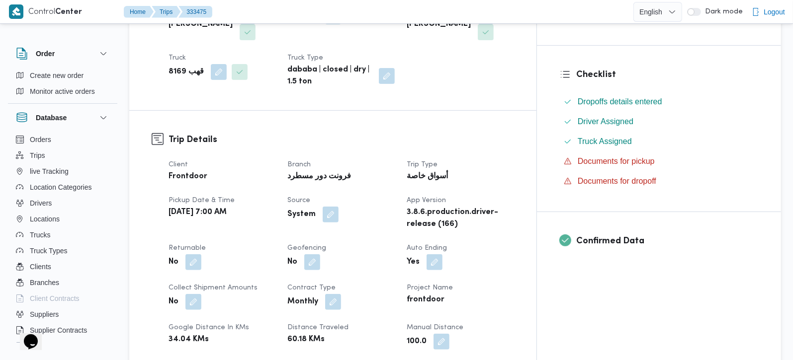
scroll to position [0, 0]
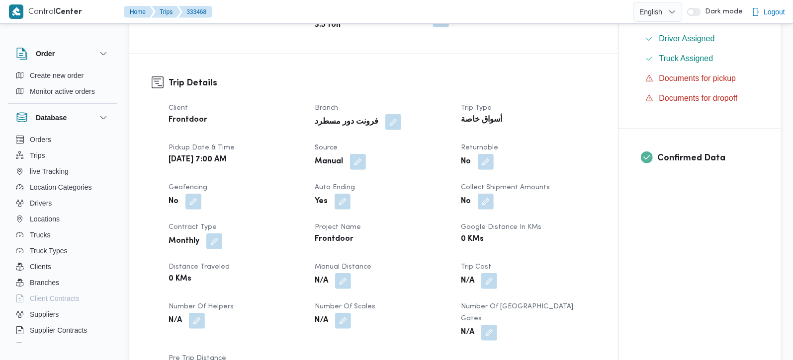
scroll to position [292, 0]
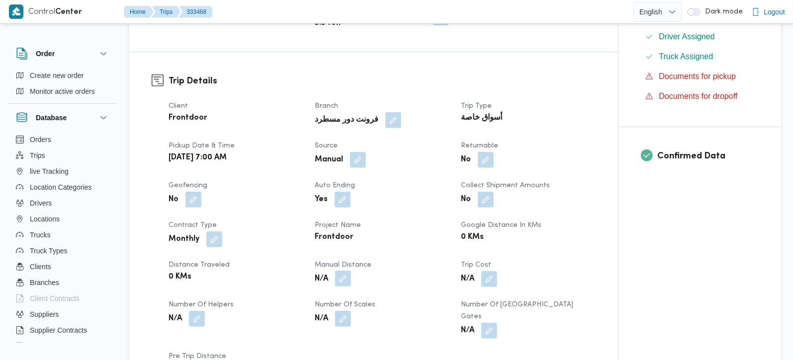
click at [343, 271] on button "button" at bounding box center [343, 279] width 16 height 16
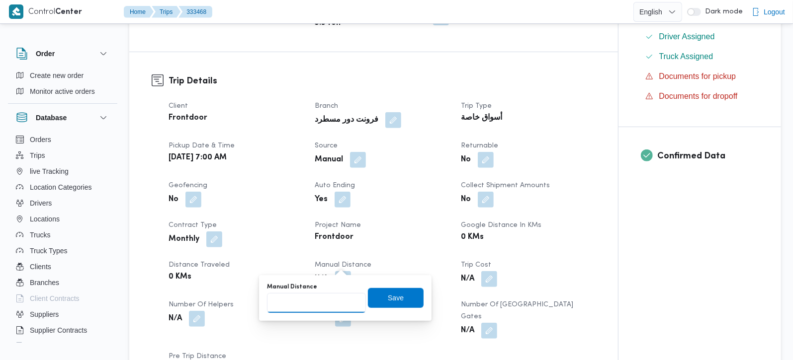
click at [320, 302] on input "Manual Distance" at bounding box center [316, 303] width 99 height 20
type input "105"
click at [393, 288] on div "Save" at bounding box center [396, 298] width 56 height 20
click at [393, 296] on span "Save" at bounding box center [396, 298] width 16 height 12
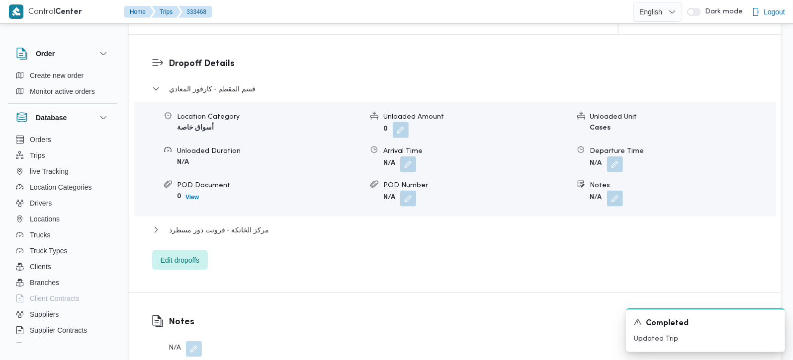
scroll to position [877, 0]
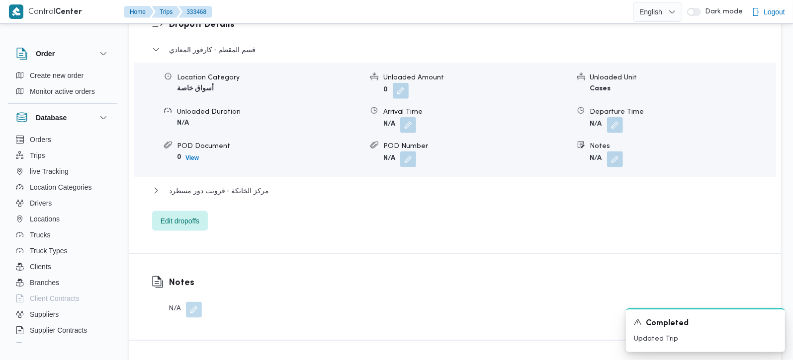
click at [238, 185] on div "مركز الخانكة - فرونت دور مسطرد" at bounding box center [455, 194] width 607 height 19
click at [238, 185] on span "مركز الخانكة - فرونت دور مسطرد" at bounding box center [219, 191] width 100 height 12
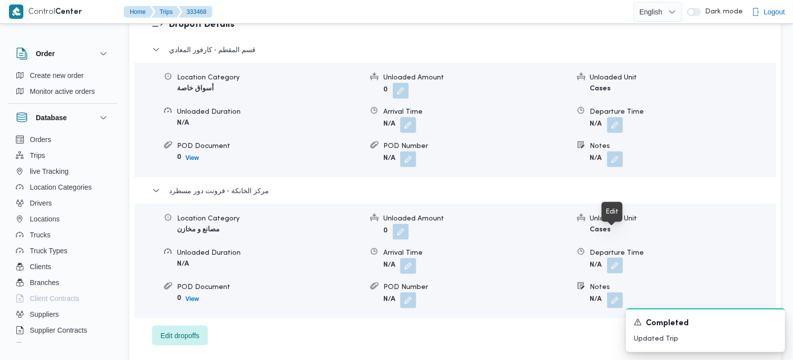
click at [611, 258] on button "button" at bounding box center [615, 266] width 16 height 16
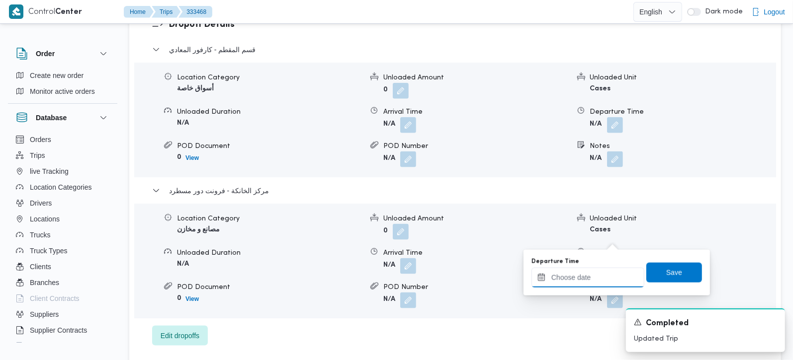
click at [595, 276] on input "Departure Time" at bounding box center [587, 278] width 113 height 20
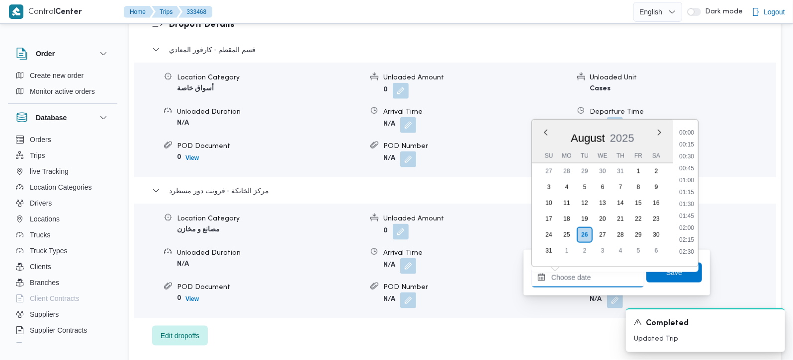
scroll to position [791, 0]
click at [689, 186] on li "17:45" at bounding box center [686, 188] width 23 height 10
type input "[DATE] 17:45"
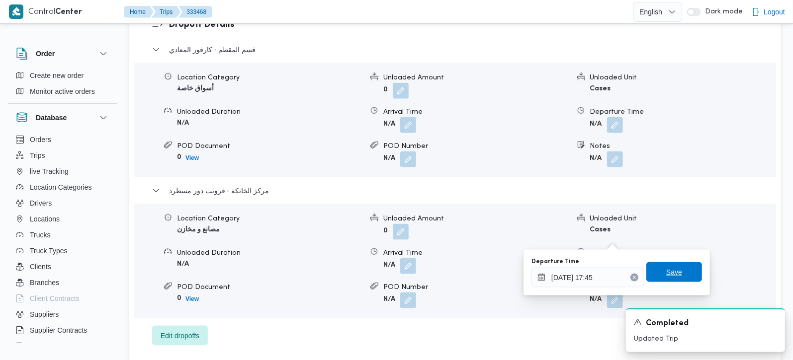
click at [666, 267] on span "Save" at bounding box center [674, 272] width 16 height 12
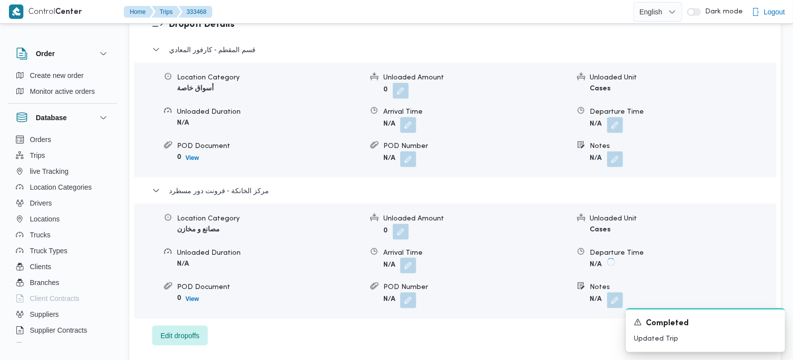
click at [407, 258] on button "button" at bounding box center [408, 266] width 16 height 16
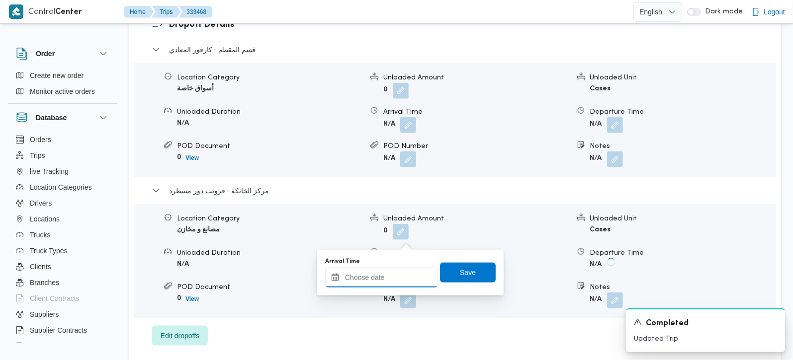
drag, startPoint x: 399, startPoint y: 272, endPoint x: 419, endPoint y: 267, distance: 21.0
click at [399, 272] on input "Arrival Time" at bounding box center [381, 278] width 113 height 20
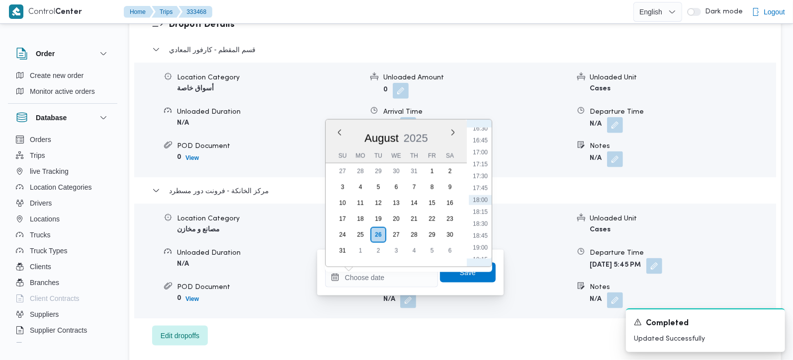
drag, startPoint x: 483, startPoint y: 176, endPoint x: 475, endPoint y: 221, distance: 45.0
click at [483, 176] on li "17:30" at bounding box center [480, 177] width 23 height 10
type input "[DATE] 17:30"
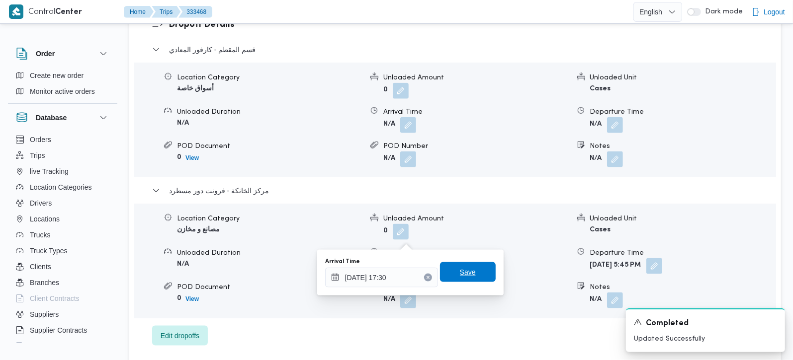
click at [467, 266] on span "Save" at bounding box center [468, 272] width 56 height 20
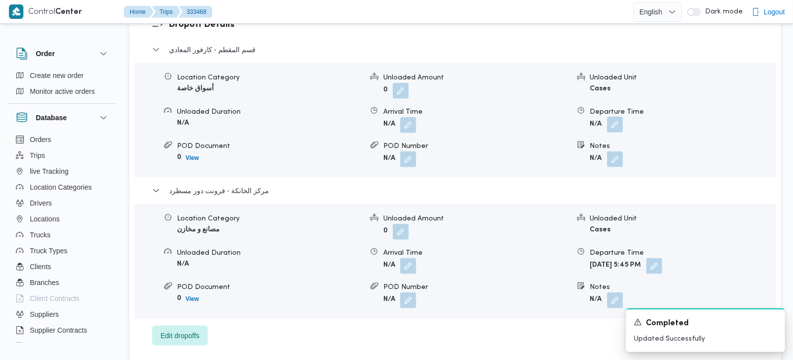
click at [621, 117] on button "button" at bounding box center [615, 125] width 16 height 16
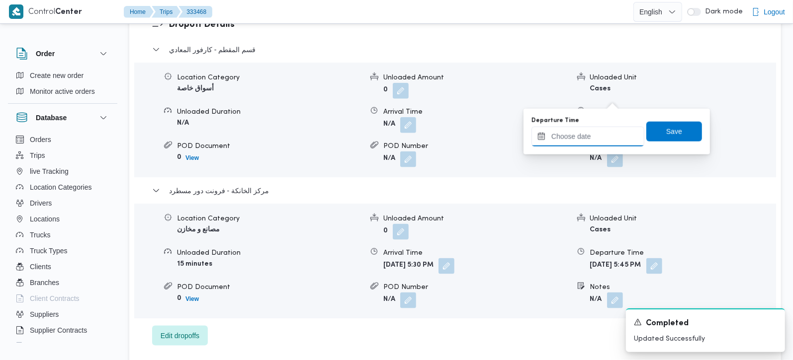
click at [603, 131] on input "Departure Time" at bounding box center [587, 137] width 113 height 20
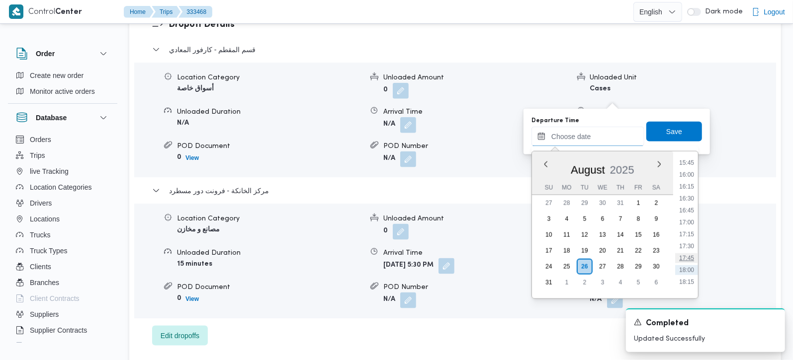
scroll to position [733, 0]
click at [691, 210] on ul "00:00 00:15 00:30 00:45 01:00 01:15 01:30 01:45 02:00 02:15 02:30 02:45 03:00 0…" at bounding box center [686, 225] width 23 height 131
click at [691, 215] on li "16:30" at bounding box center [686, 219] width 23 height 10
type input "[DATE] 16:30"
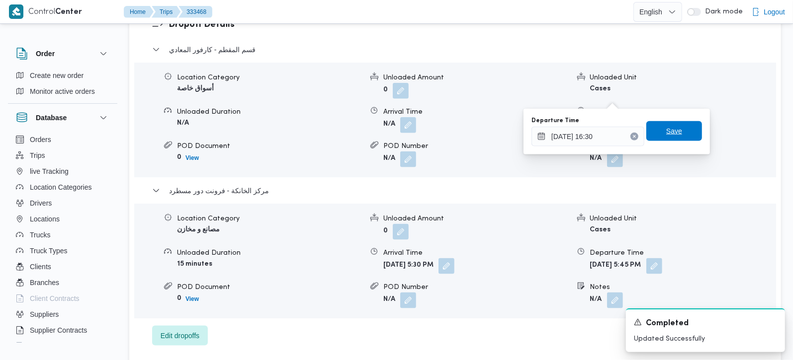
click at [667, 131] on span "Save" at bounding box center [674, 131] width 16 height 12
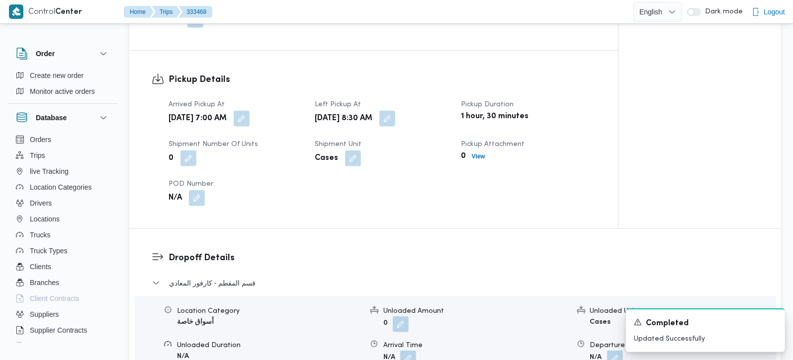
scroll to position [701, 0]
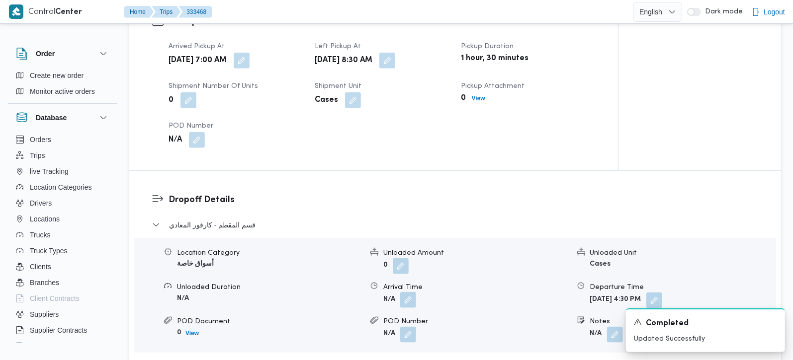
click at [409, 292] on button "button" at bounding box center [408, 300] width 16 height 16
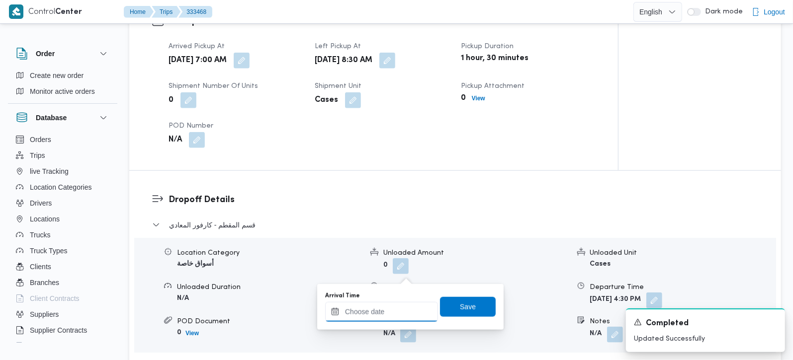
click at [397, 309] on input "Arrival Time" at bounding box center [381, 312] width 113 height 20
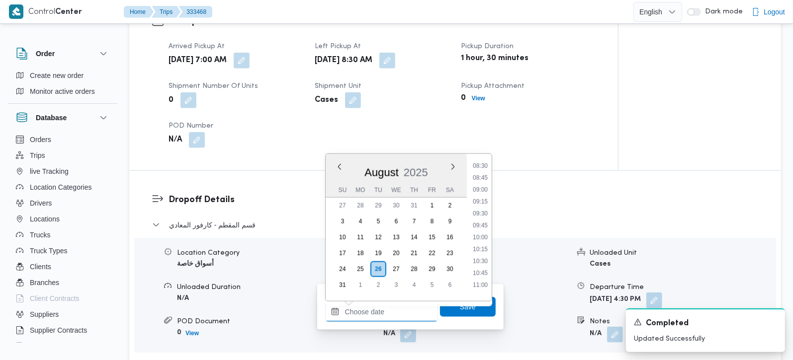
scroll to position [382, 0]
click at [483, 240] on li "09:30" at bounding box center [480, 238] width 23 height 10
type input "[DATE] 09:30"
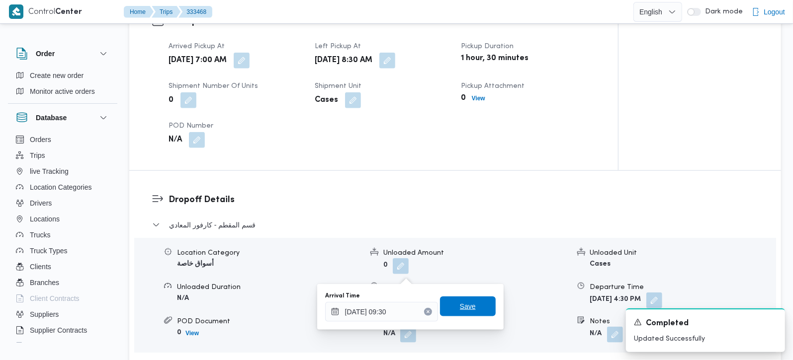
click at [467, 310] on span "Save" at bounding box center [468, 307] width 56 height 20
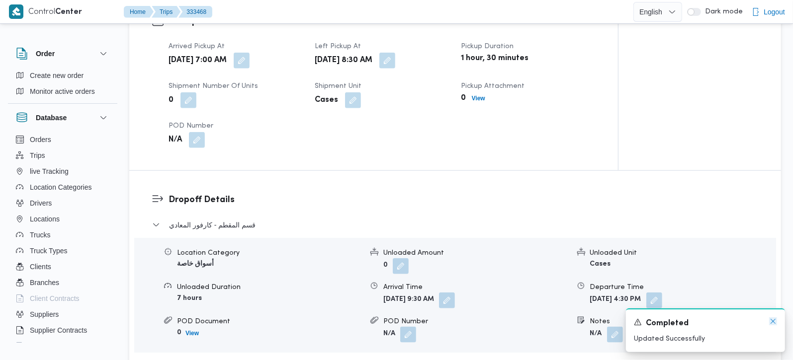
click at [773, 324] on icon "Dismiss toast" at bounding box center [773, 322] width 8 height 8
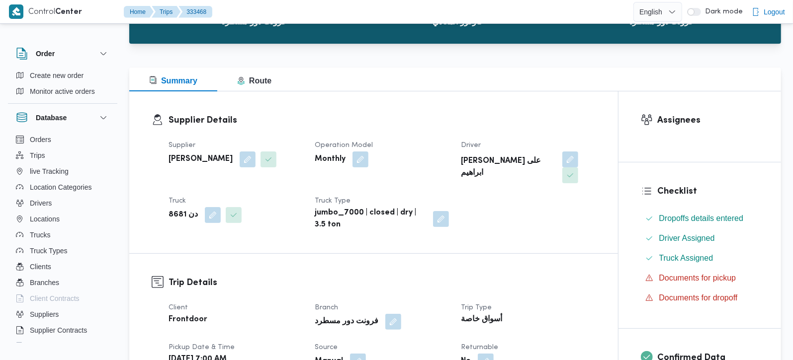
scroll to position [0, 0]
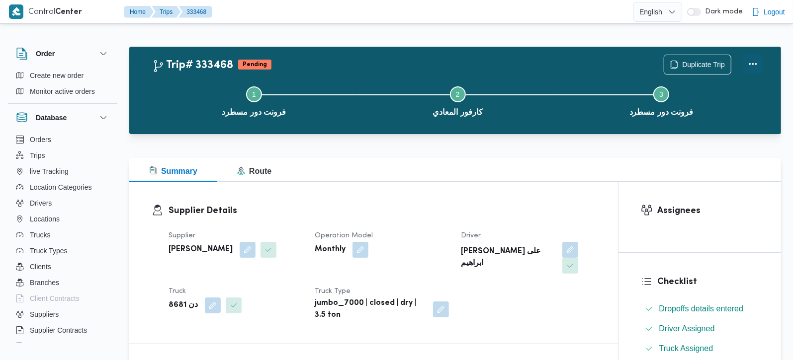
click at [750, 64] on button "Actions" at bounding box center [753, 64] width 20 height 20
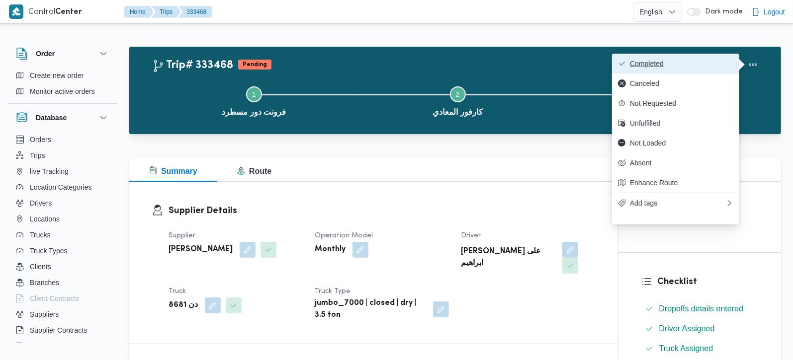
click at [664, 64] on span "Completed" at bounding box center [681, 64] width 103 height 8
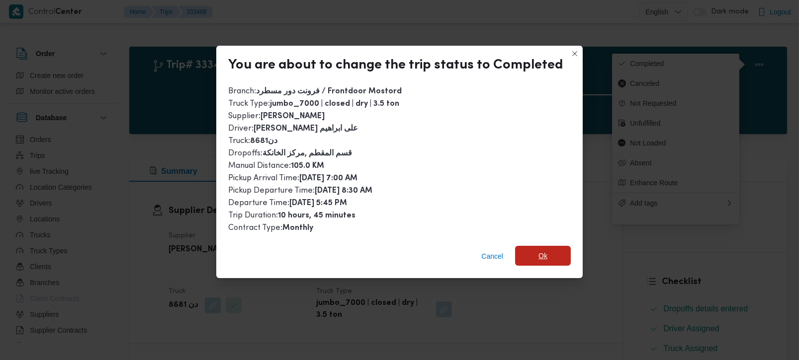
click at [526, 253] on span "Ok" at bounding box center [543, 256] width 56 height 20
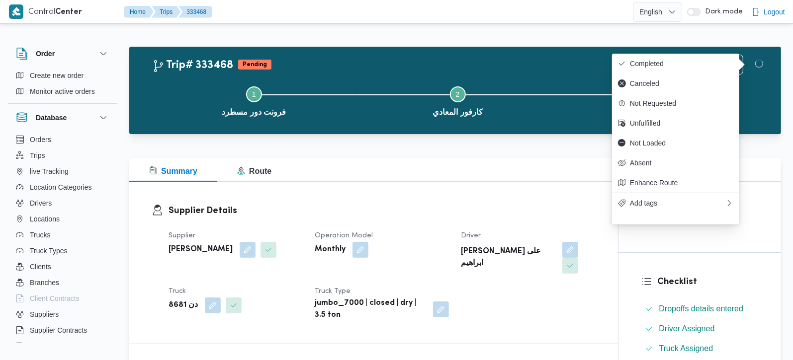
click at [461, 201] on div "Supplier Details Supplier [PERSON_NAME] Operation Model Monthly Driver [PERSON_…" at bounding box center [373, 263] width 489 height 162
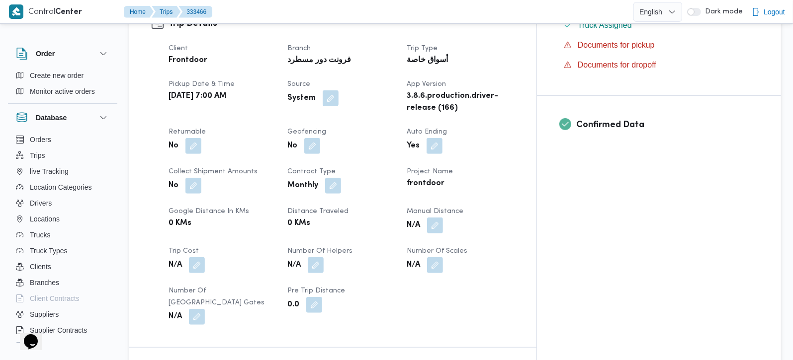
scroll to position [350, 0]
click at [443, 217] on button "button" at bounding box center [435, 225] width 16 height 16
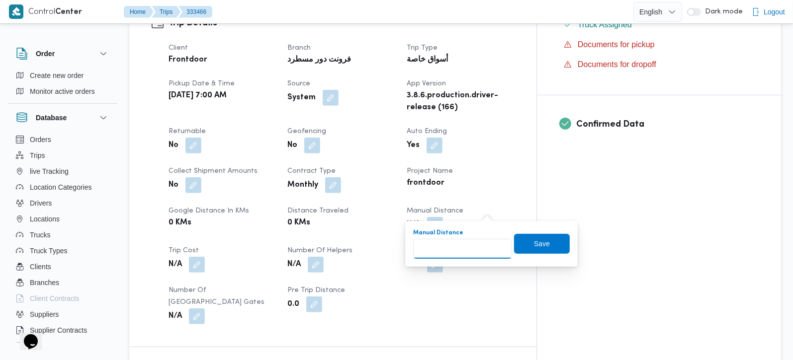
click at [465, 251] on input "Manual Distance" at bounding box center [462, 249] width 99 height 20
type input "110"
click at [536, 239] on span "Save" at bounding box center [542, 244] width 16 height 12
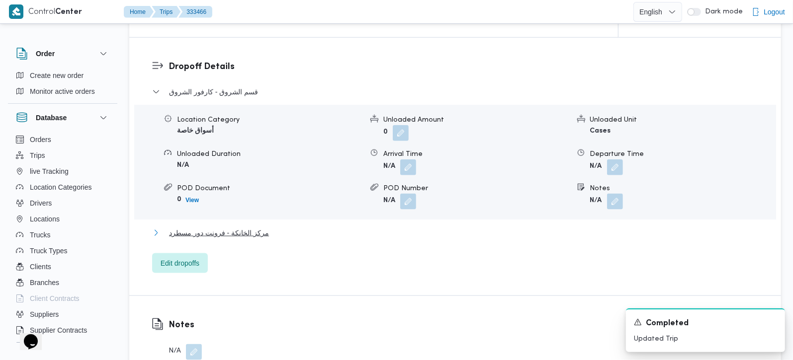
click at [223, 227] on span "مركز الخانكة - فرونت دور مسطرد" at bounding box center [219, 233] width 100 height 12
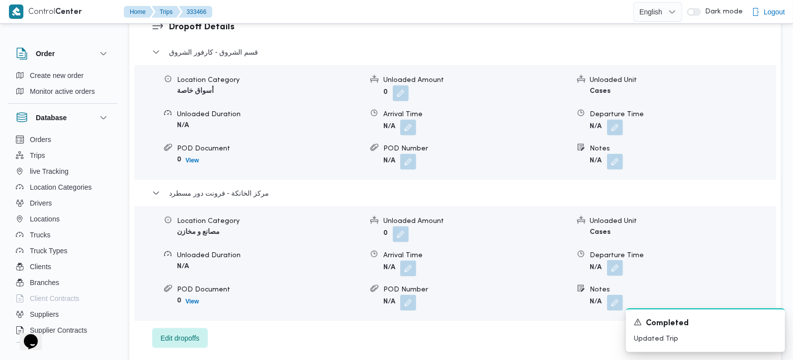
scroll to position [881, 0]
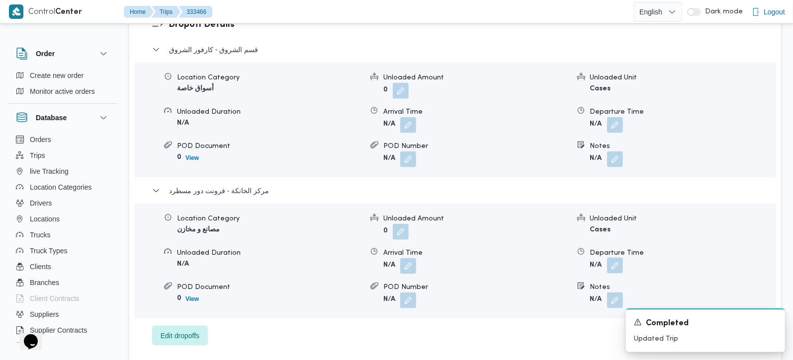
click at [619, 258] on button "button" at bounding box center [615, 266] width 16 height 16
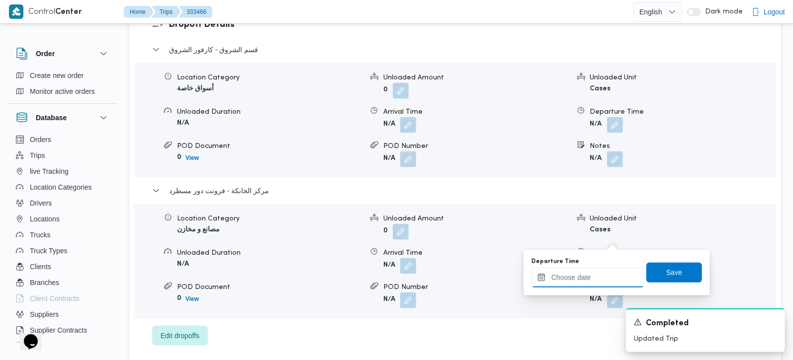
click at [599, 279] on input "Departure Time" at bounding box center [587, 278] width 113 height 20
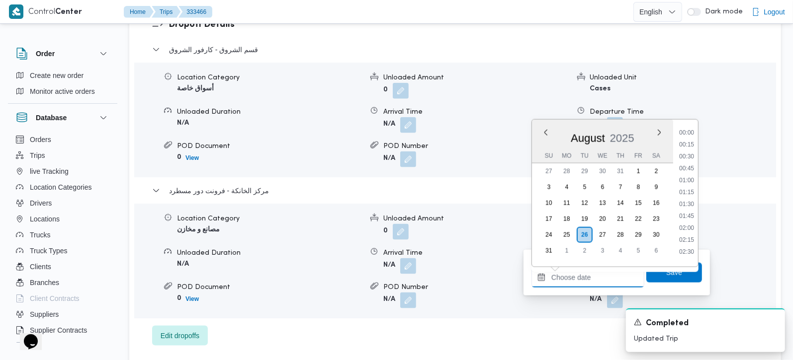
scroll to position [803, 0]
drag, startPoint x: 690, startPoint y: 152, endPoint x: 690, endPoint y: 164, distance: 11.9
click at [690, 152] on li "17:15" at bounding box center [686, 153] width 23 height 10
type input "[DATE] 17:15"
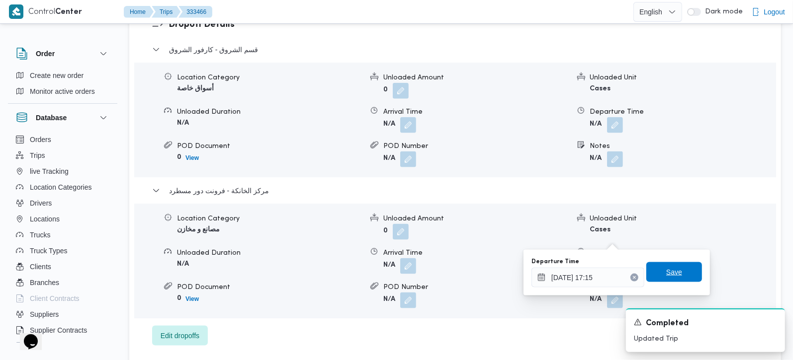
click at [672, 268] on span "Save" at bounding box center [674, 272] width 16 height 12
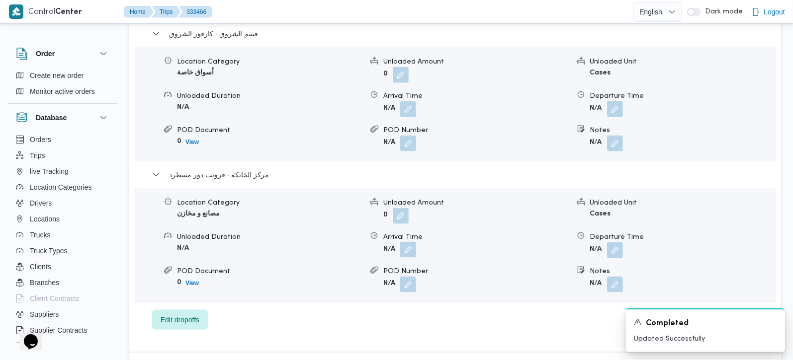
click at [410, 242] on button "button" at bounding box center [408, 250] width 16 height 16
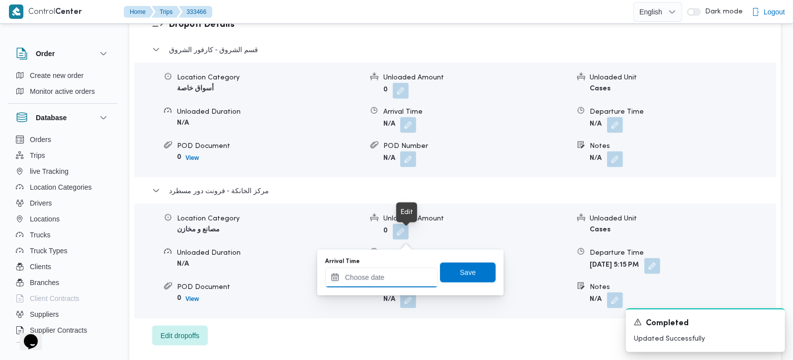
click at [396, 280] on input "Arrival Time" at bounding box center [381, 278] width 113 height 20
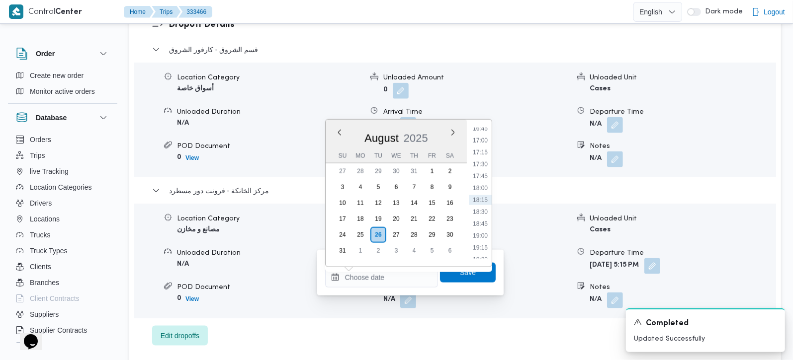
drag, startPoint x: 483, startPoint y: 139, endPoint x: 477, endPoint y: 177, distance: 38.7
click at [483, 139] on li "17:00" at bounding box center [480, 141] width 23 height 10
type input "[DATE] 17:00"
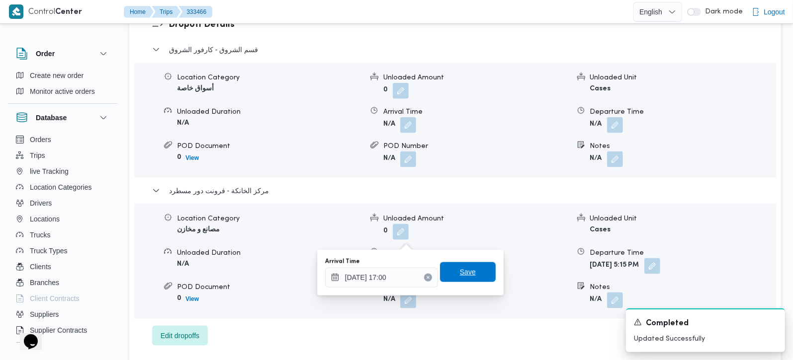
click at [460, 273] on span "Save" at bounding box center [468, 272] width 16 height 12
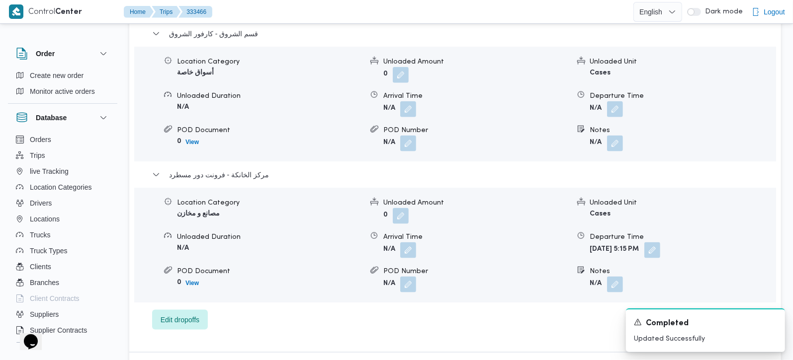
scroll to position [823, 0]
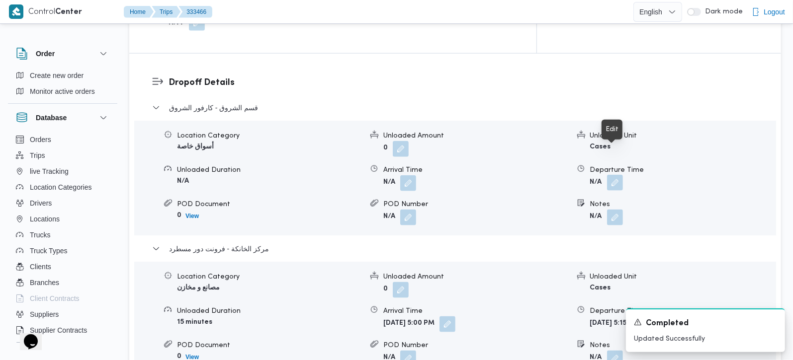
click at [620, 175] on button "button" at bounding box center [615, 183] width 16 height 16
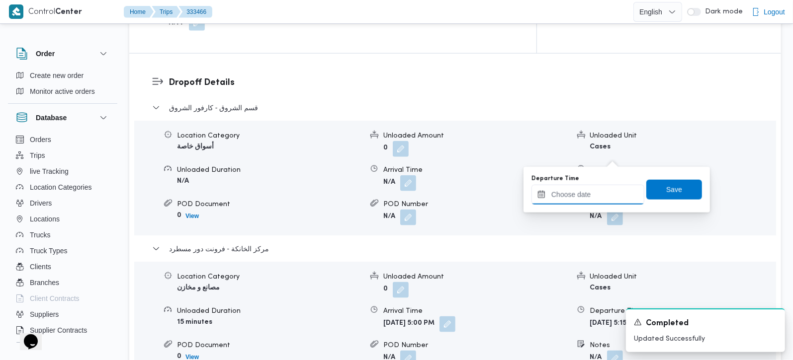
click at [596, 197] on input "Departure Time" at bounding box center [587, 195] width 113 height 20
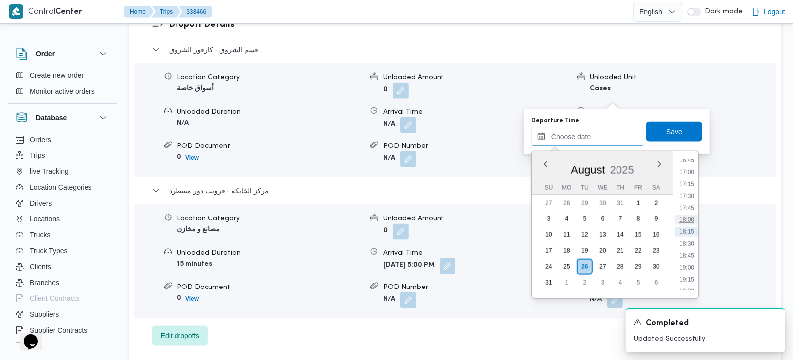
scroll to position [745, 0]
click at [692, 193] on li "16:15" at bounding box center [686, 195] width 23 height 10
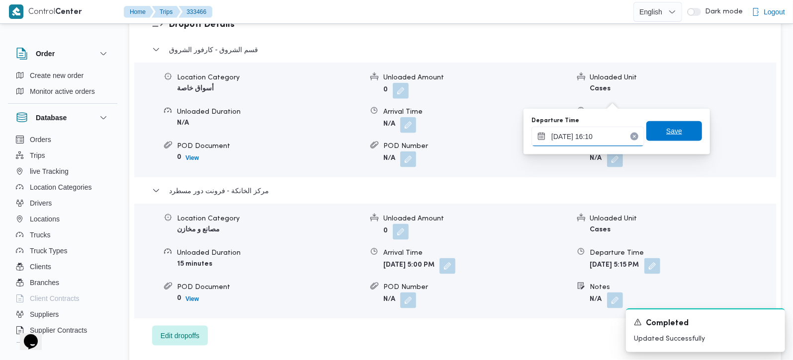
type input "[DATE] 16:10"
click at [672, 130] on span "Save" at bounding box center [674, 131] width 16 height 12
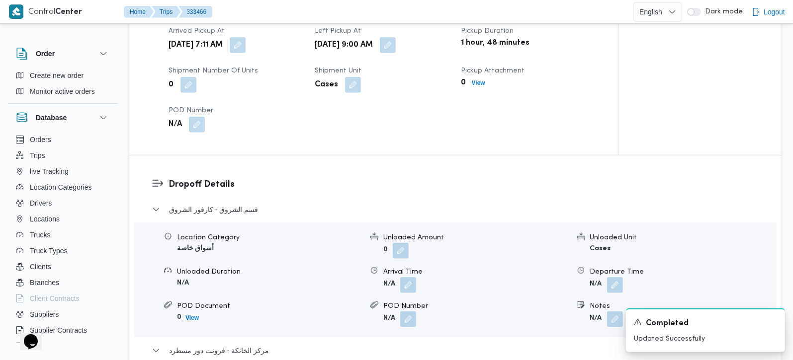
scroll to position [706, 0]
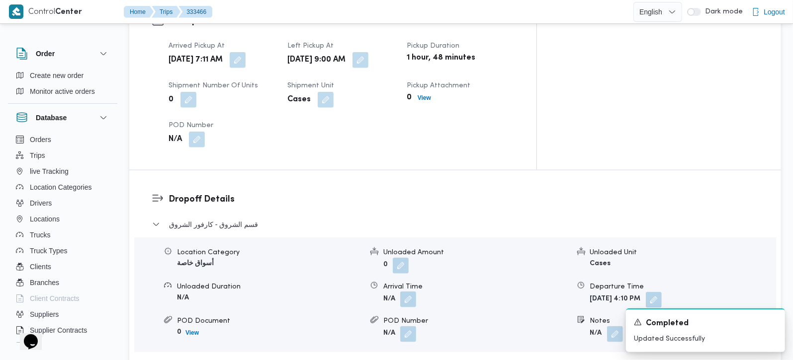
click at [409, 292] on button "button" at bounding box center [408, 300] width 16 height 16
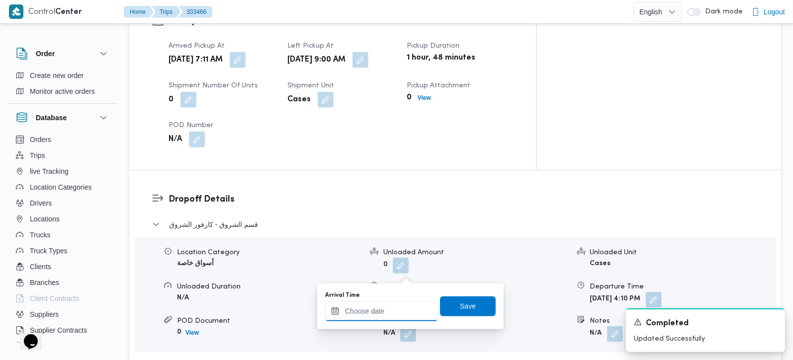
click at [395, 308] on input "Arrival Time" at bounding box center [381, 312] width 113 height 20
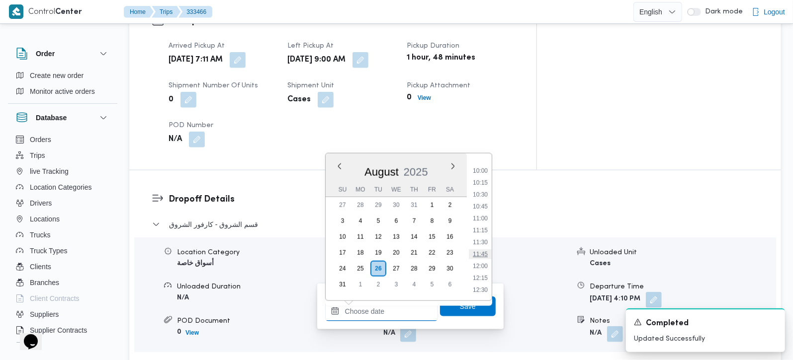
scroll to position [452, 0]
click at [484, 177] on li "09:45" at bounding box center [480, 179] width 23 height 10
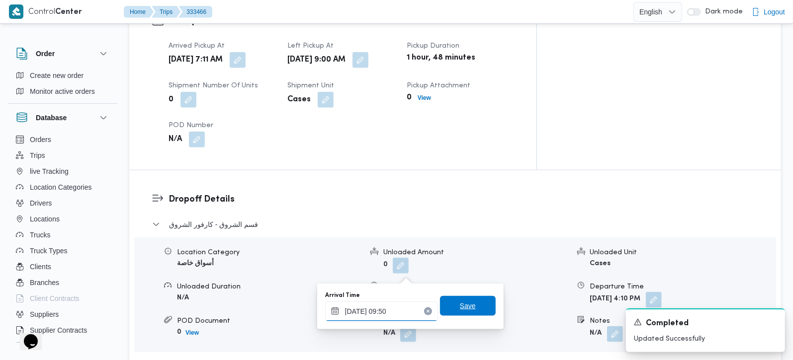
type input "[DATE] 09:50"
click at [475, 300] on span "Save" at bounding box center [468, 306] width 56 height 20
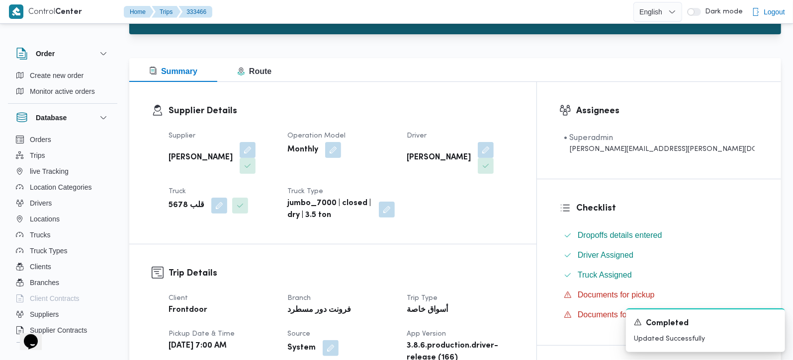
scroll to position [0, 0]
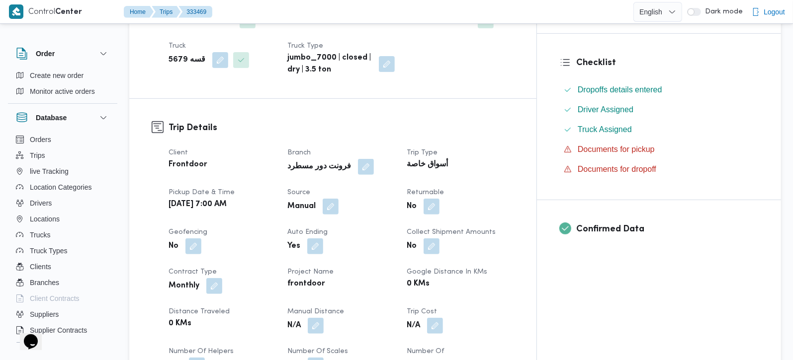
scroll to position [292, 0]
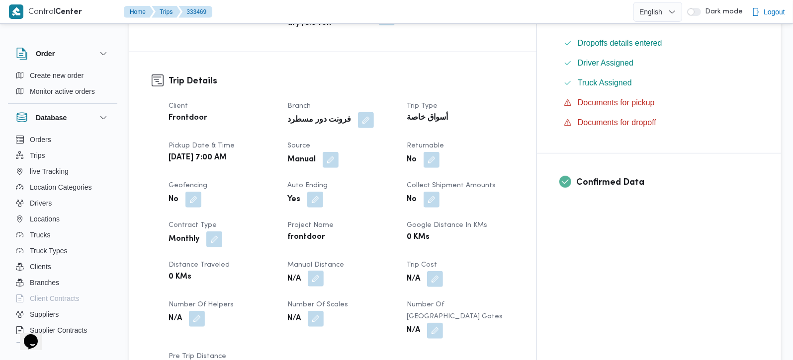
click at [324, 271] on button "button" at bounding box center [316, 279] width 16 height 16
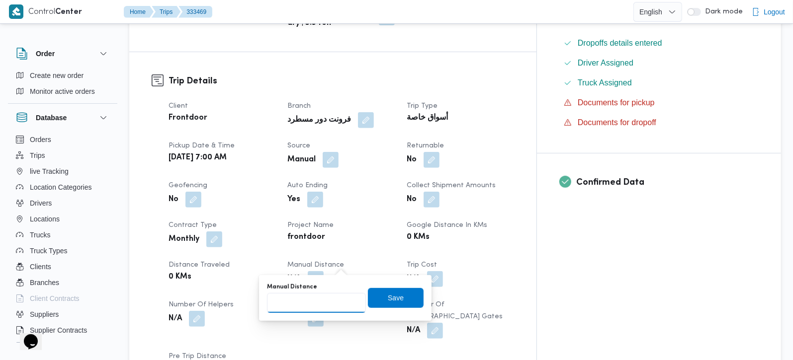
click at [310, 305] on input "Manual Distance" at bounding box center [316, 303] width 99 height 20
type input "136"
click at [384, 306] on span "Save" at bounding box center [396, 298] width 56 height 20
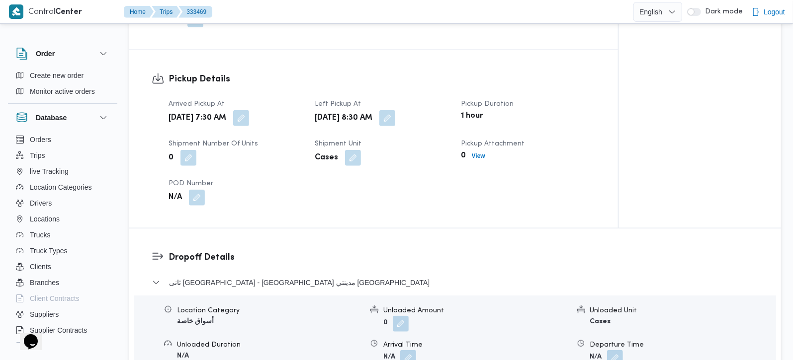
scroll to position [819, 0]
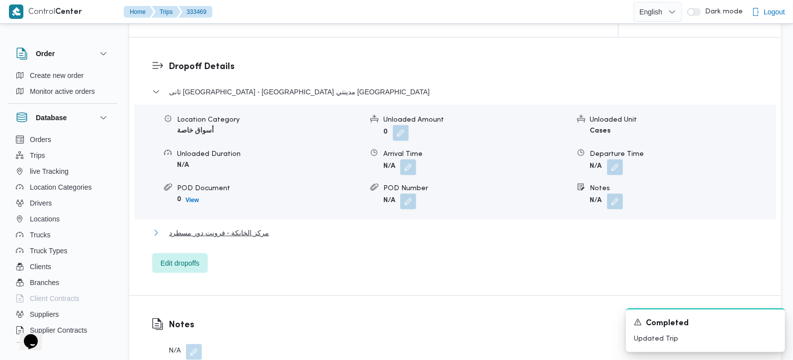
click at [231, 227] on span "مركز الخانكة - فرونت دور مسطرد" at bounding box center [219, 233] width 100 height 12
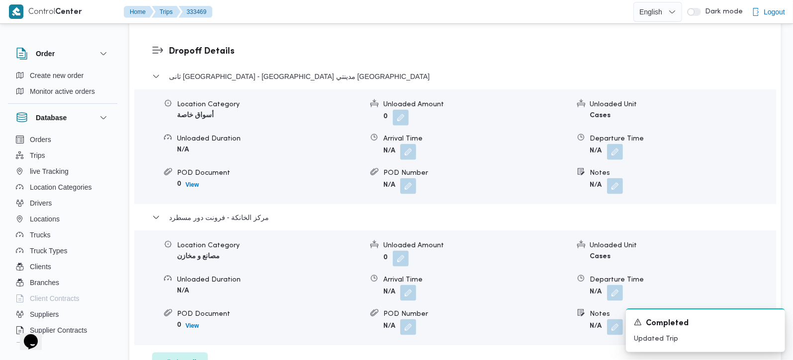
scroll to position [877, 0]
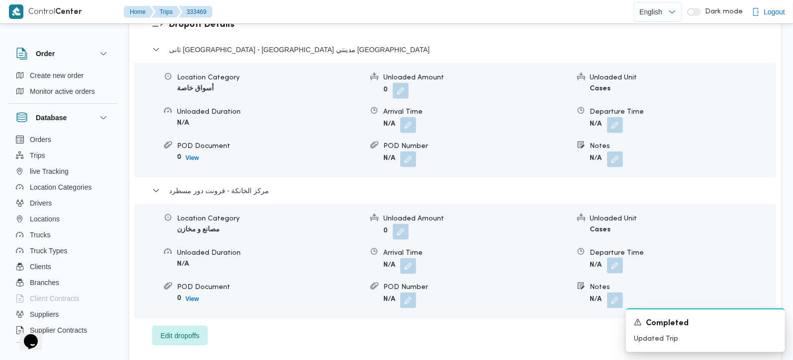
click at [615, 258] on button "button" at bounding box center [615, 266] width 16 height 16
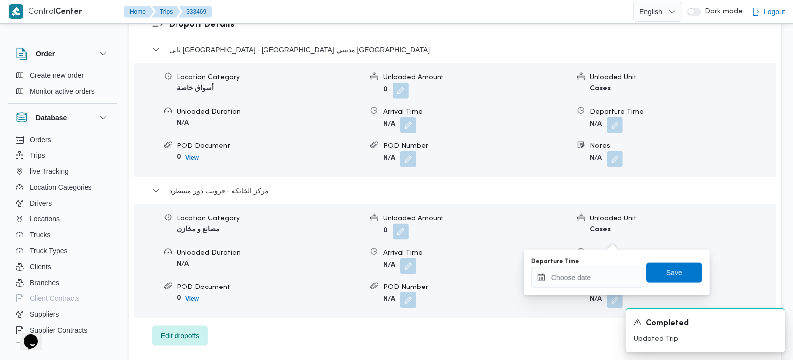
click at [604, 289] on div "You are in a dialog. To close this dialog, hit escape. Departure Time Save" at bounding box center [616, 273] width 186 height 46
click at [604, 283] on input "Departure Time" at bounding box center [587, 278] width 113 height 20
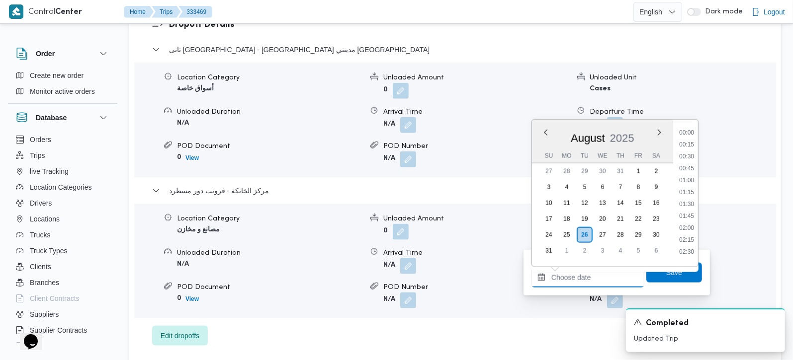
scroll to position [791, 0]
click at [690, 179] on li "17:30" at bounding box center [686, 177] width 23 height 10
type input "26/08/2025 17:30"
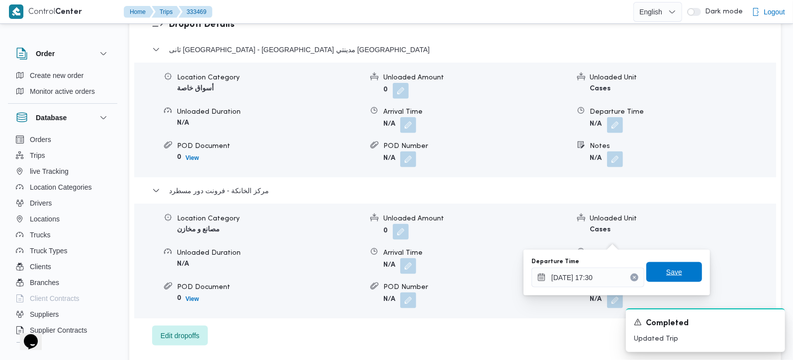
click at [673, 263] on span "Save" at bounding box center [674, 272] width 56 height 20
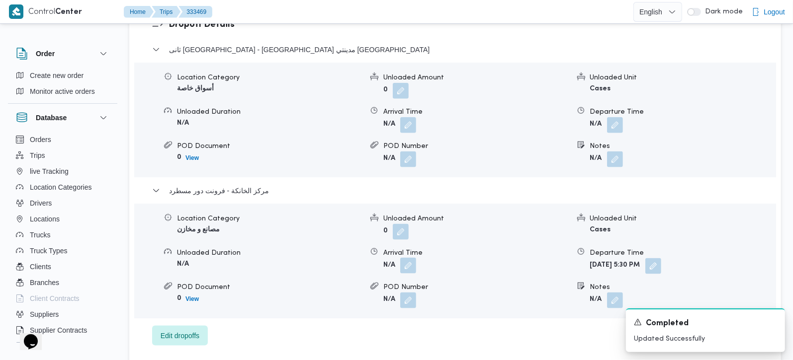
click at [405, 258] on button "button" at bounding box center [408, 266] width 16 height 16
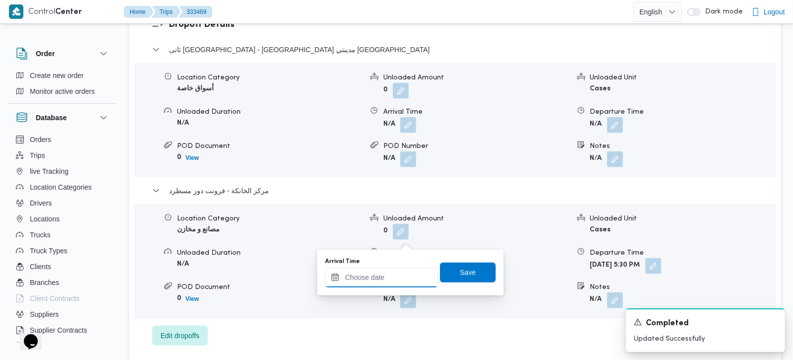
click at [401, 277] on input "Arrival Time" at bounding box center [381, 278] width 113 height 20
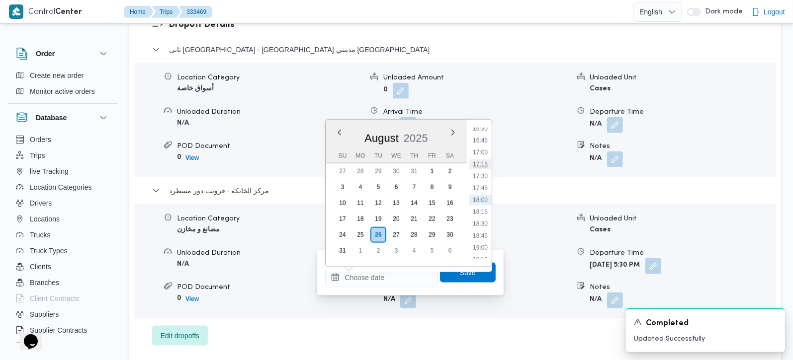
click at [484, 165] on li "17:15" at bounding box center [480, 165] width 23 height 10
type input "26/08/2025 17:15"
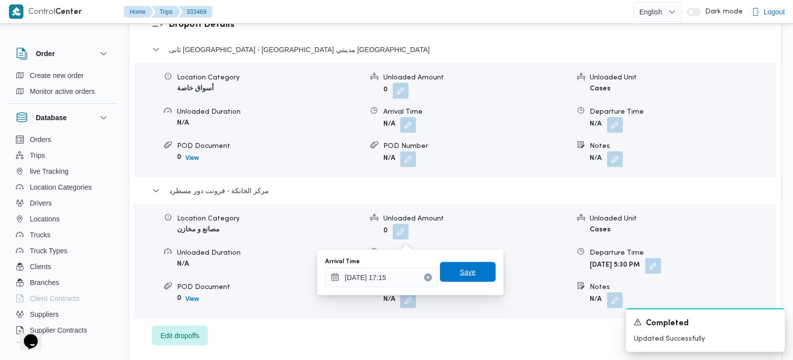
click at [464, 270] on span "Save" at bounding box center [468, 272] width 16 height 12
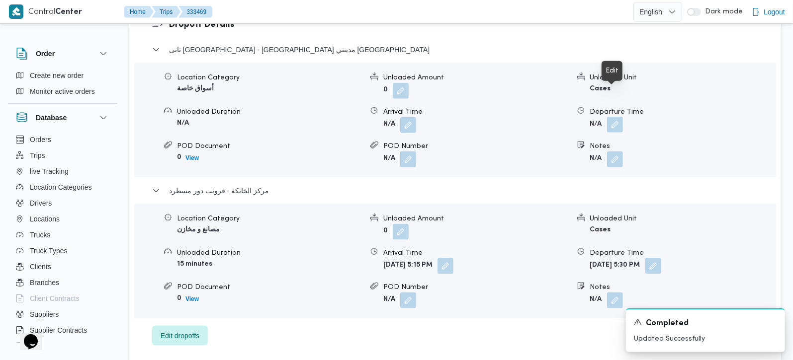
click at [618, 117] on button "button" at bounding box center [615, 125] width 16 height 16
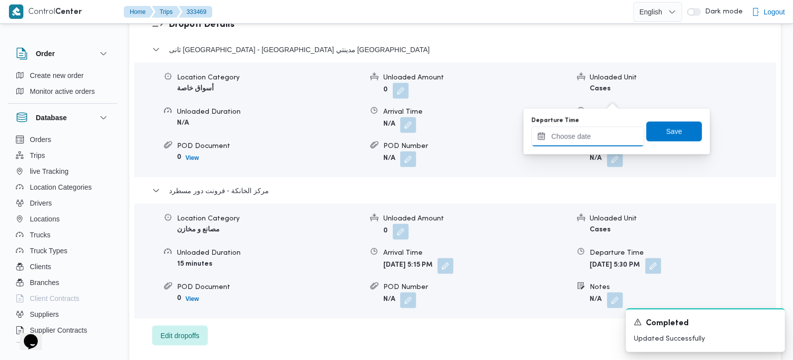
click at [601, 144] on input "Departure Time" at bounding box center [587, 137] width 113 height 20
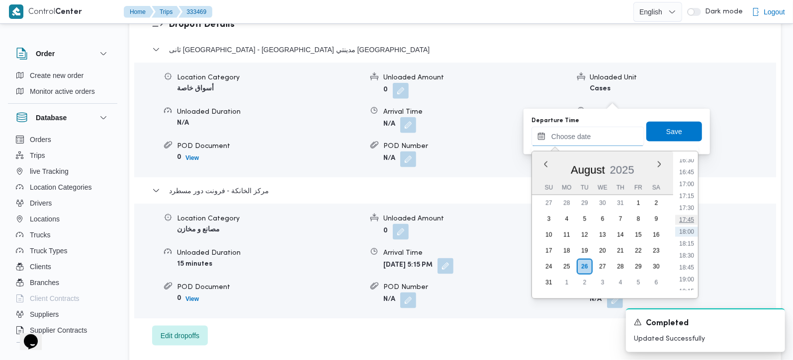
scroll to position [733, 0]
click at [691, 203] on li "16:15" at bounding box center [686, 207] width 23 height 10
type input "26/08/2025 16:15"
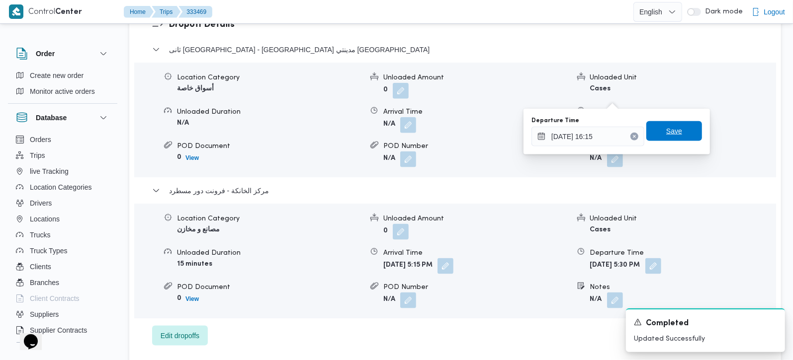
click at [686, 134] on span "Save" at bounding box center [674, 131] width 56 height 20
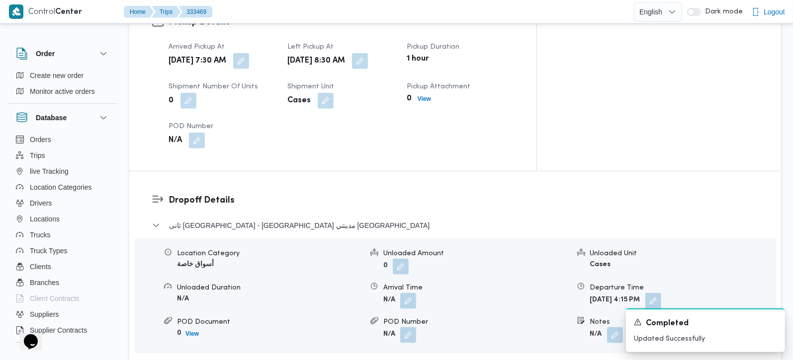
scroll to position [701, 0]
click at [403, 292] on button "button" at bounding box center [408, 300] width 16 height 16
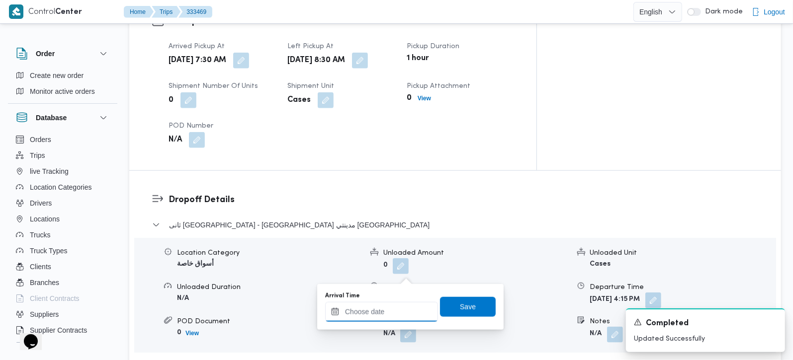
click at [393, 306] on input "Arrival Time" at bounding box center [381, 312] width 113 height 20
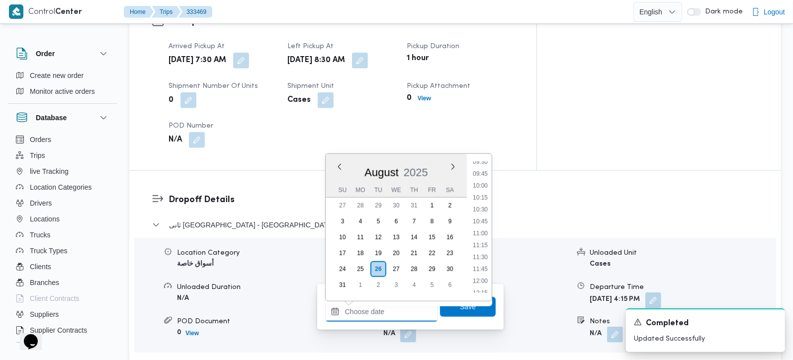
scroll to position [441, 0]
drag, startPoint x: 486, startPoint y: 180, endPoint x: 486, endPoint y: 248, distance: 68.1
click at [486, 180] on li "09:30" at bounding box center [480, 179] width 23 height 10
type input "26/08/2025 09:30"
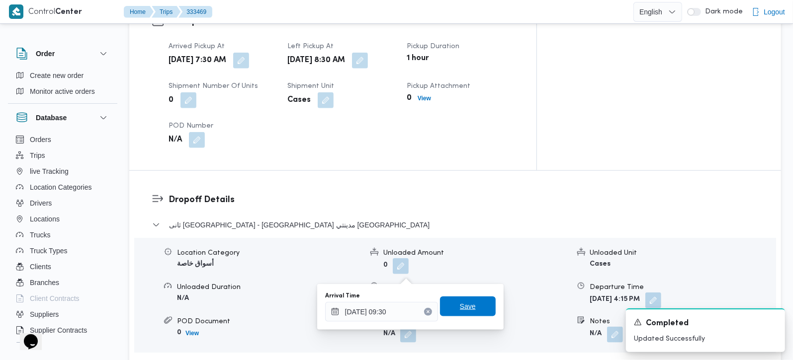
click at [472, 309] on span "Save" at bounding box center [468, 307] width 56 height 20
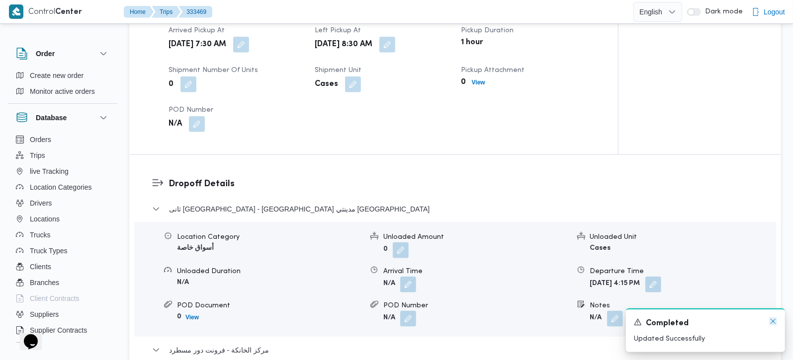
click at [772, 326] on icon "Dismiss toast" at bounding box center [773, 322] width 8 height 8
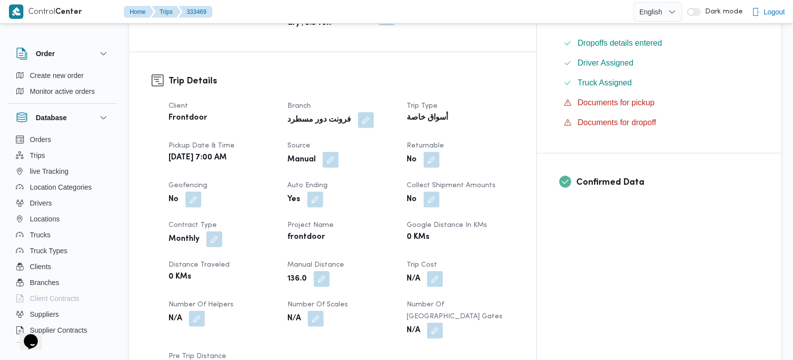
scroll to position [0, 0]
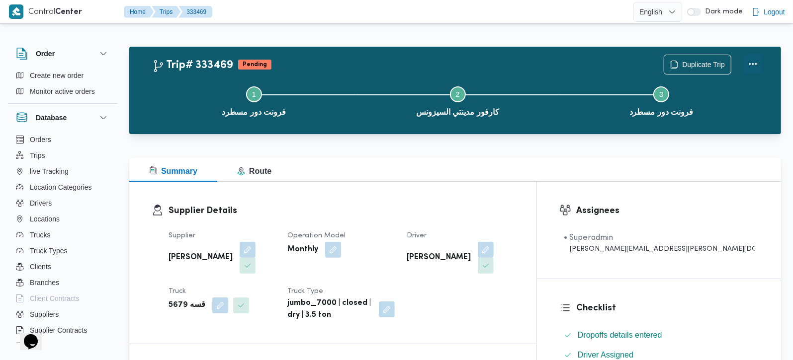
click at [757, 69] on button "Actions" at bounding box center [753, 64] width 20 height 20
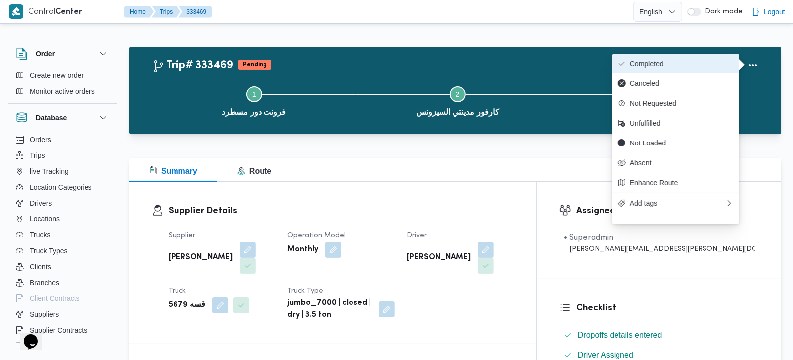
click at [662, 65] on span "Completed" at bounding box center [681, 64] width 103 height 8
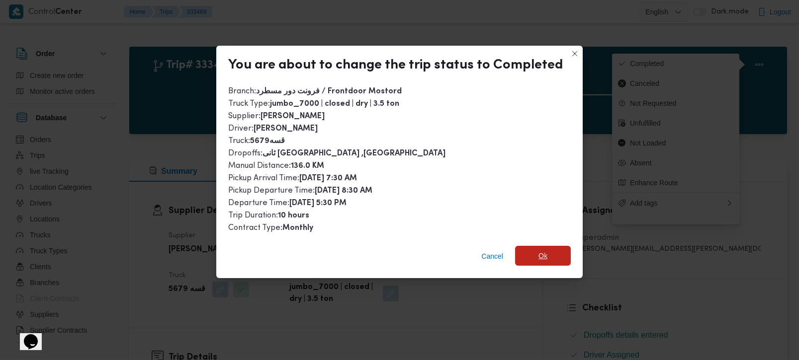
click at [546, 250] on span "Ok" at bounding box center [543, 256] width 56 height 20
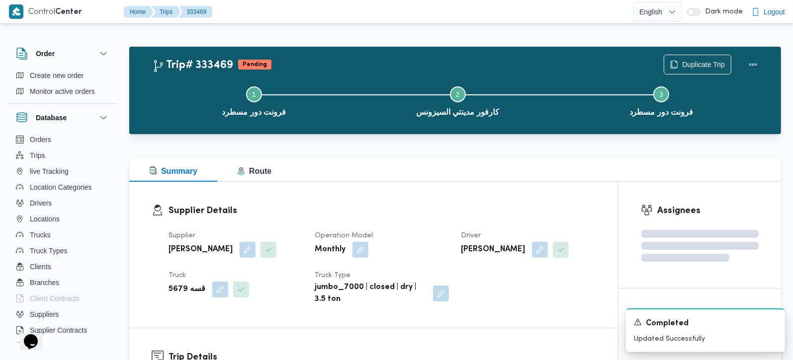
click at [524, 177] on div "Summary Route" at bounding box center [455, 170] width 652 height 24
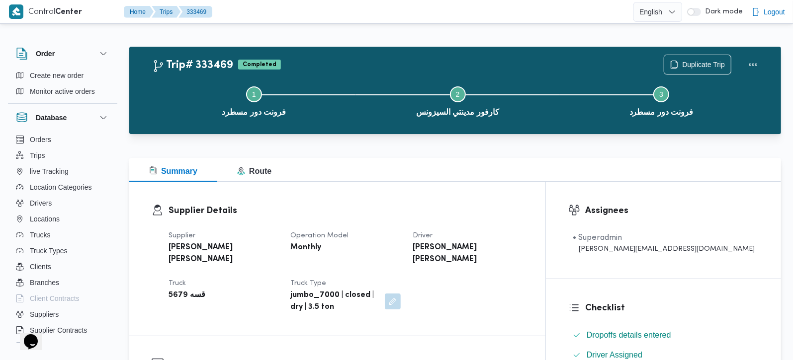
click at [174, 290] on b "قسه 5679" at bounding box center [187, 296] width 37 height 12
copy b "5679"
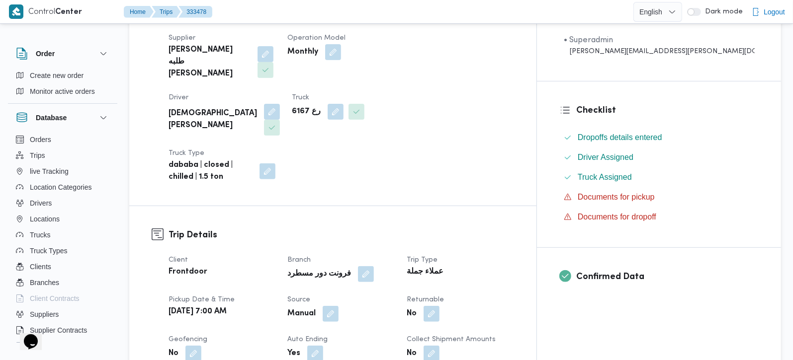
scroll to position [409, 0]
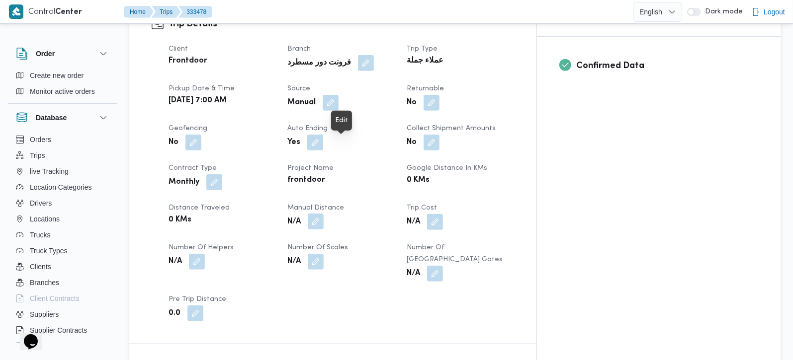
click at [324, 214] on button "button" at bounding box center [316, 222] width 16 height 16
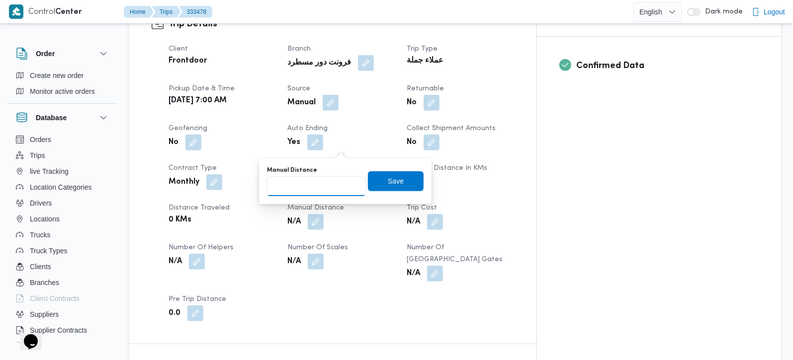
click at [312, 184] on input "Manual Distance" at bounding box center [316, 186] width 99 height 20
type input "8"
type input "91"
click at [388, 183] on span "Save" at bounding box center [396, 181] width 16 height 12
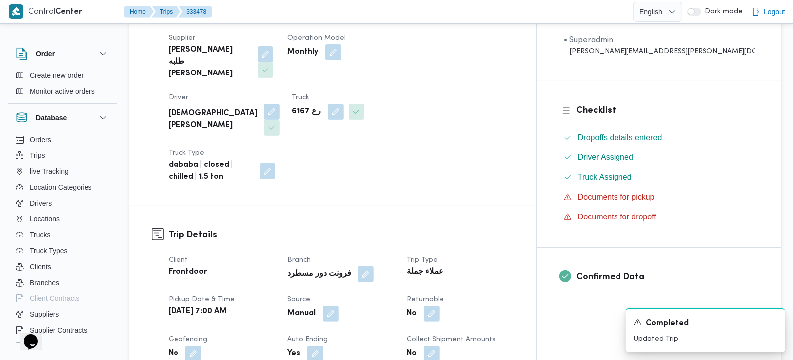
scroll to position [0, 0]
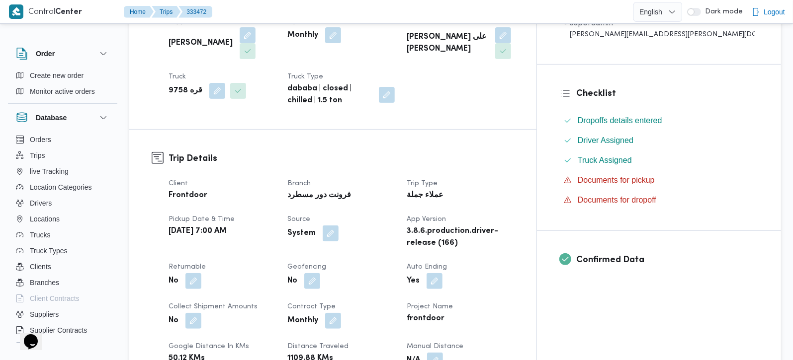
scroll to position [292, 0]
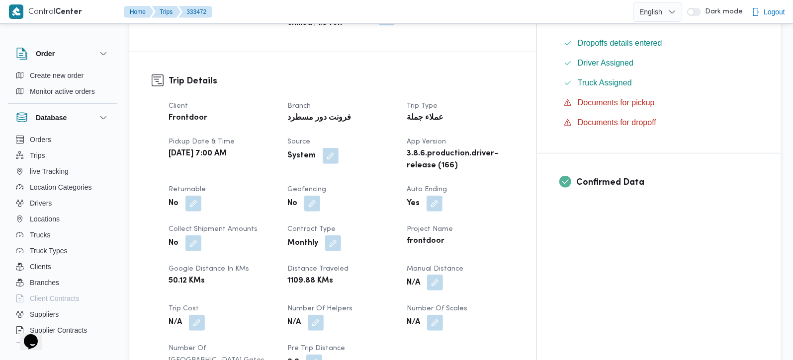
click at [443, 275] on button "button" at bounding box center [435, 283] width 16 height 16
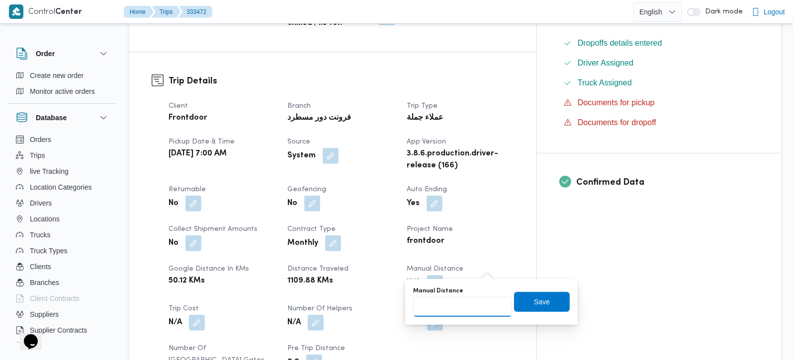
click at [461, 301] on input "Manual Distance" at bounding box center [462, 307] width 99 height 20
type input "110"
click at [534, 304] on span "Save" at bounding box center [542, 302] width 16 height 12
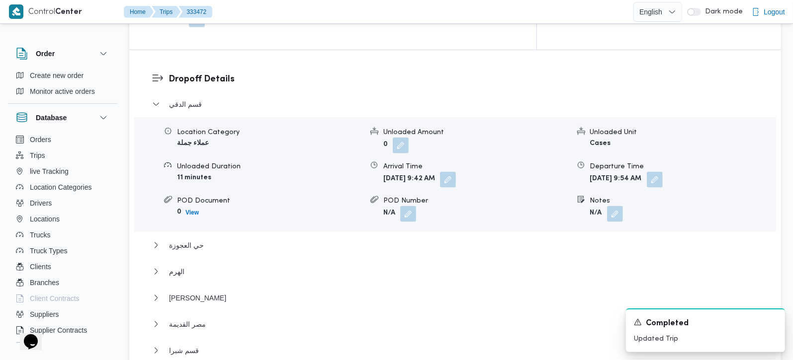
scroll to position [998, 0]
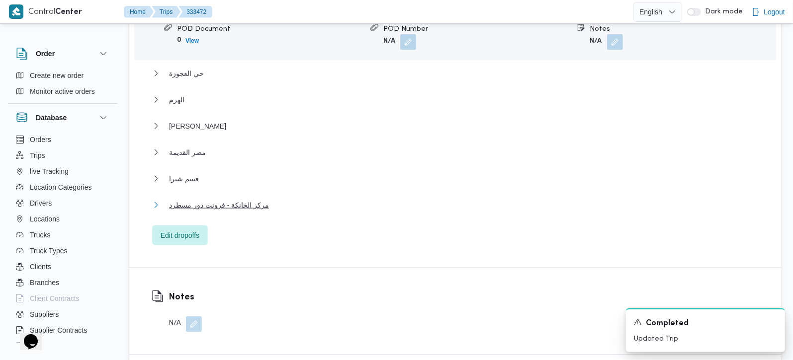
click at [193, 199] on span "مركز الخانكة - فرونت دور مسطرد" at bounding box center [219, 205] width 100 height 12
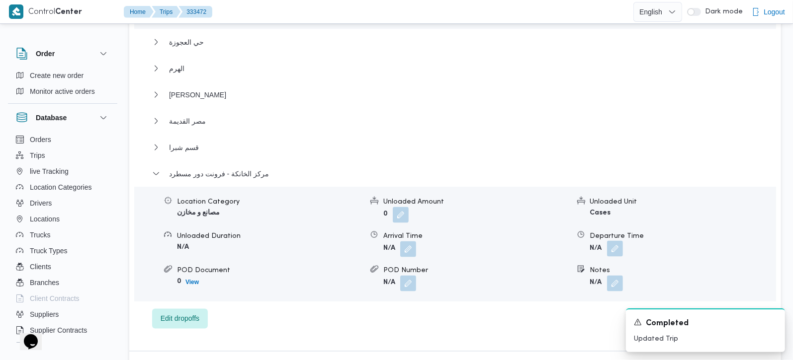
scroll to position [1056, 0]
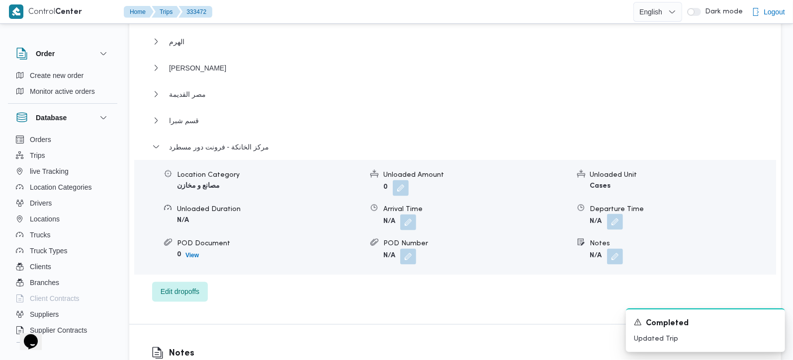
click at [610, 214] on button "button" at bounding box center [615, 222] width 16 height 16
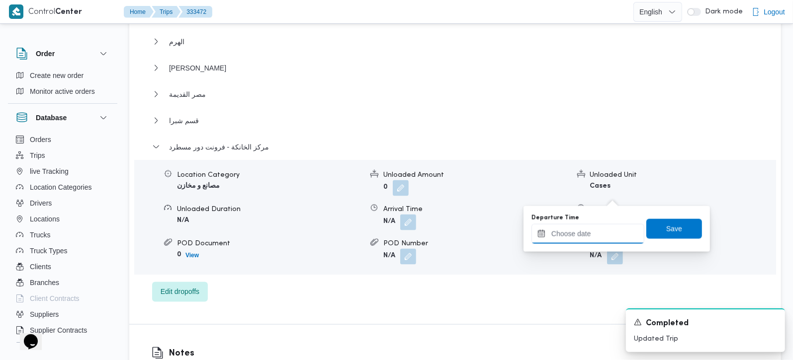
click at [593, 228] on input "Departure Time" at bounding box center [587, 234] width 113 height 20
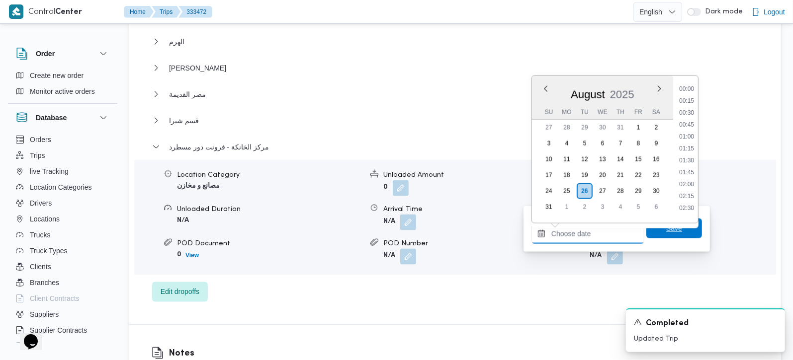
scroll to position [815, 0]
click at [687, 85] on li "17:00" at bounding box center [686, 85] width 23 height 10
type input "[DATE] 17:00"
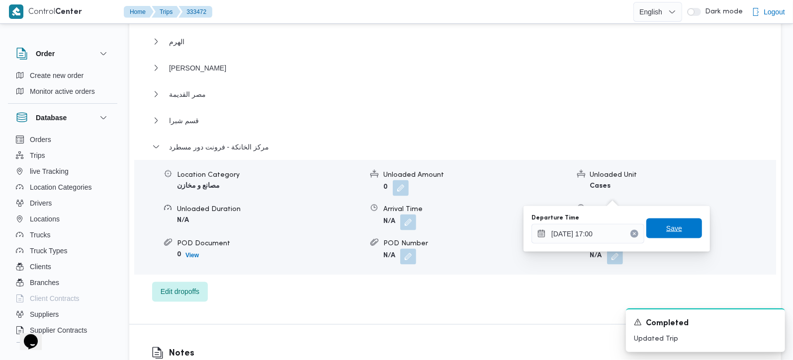
click at [658, 233] on span "Save" at bounding box center [674, 229] width 56 height 20
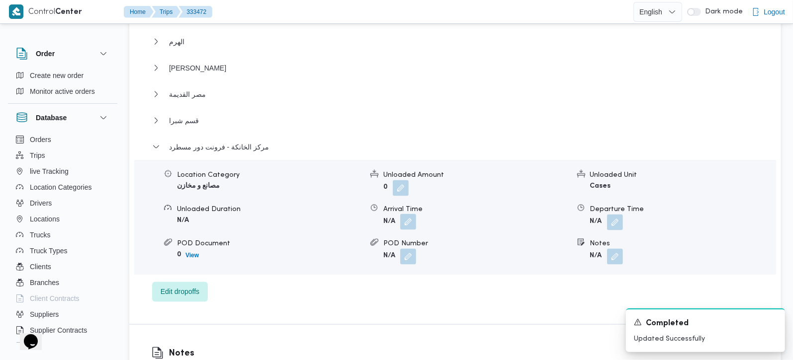
click at [409, 214] on button "button" at bounding box center [408, 222] width 16 height 16
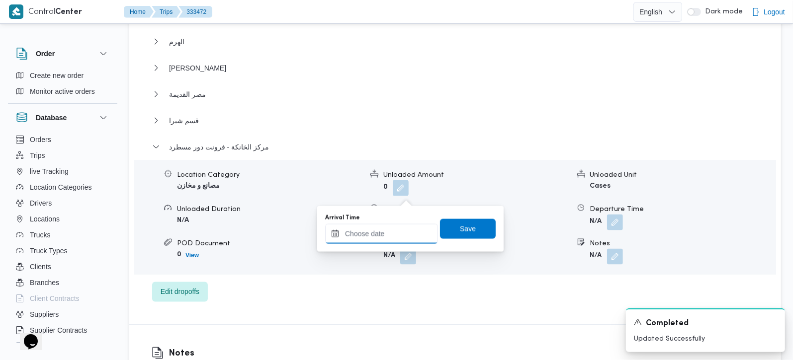
click at [392, 230] on input "Arrival Time" at bounding box center [381, 234] width 113 height 20
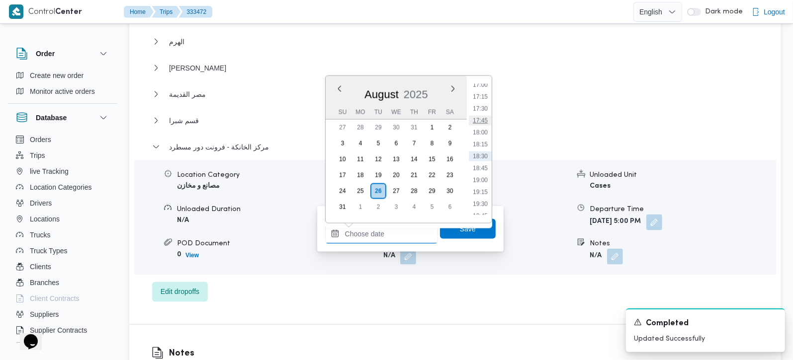
scroll to position [757, 0]
click at [481, 136] on ul "00:00 00:15 00:30 00:45 01:00 01:15 01:30 01:45 02:00 02:15 02:30 02:45 03:00 0…" at bounding box center [480, 149] width 23 height 131
click at [480, 130] on li "16:45" at bounding box center [480, 132] width 23 height 10
type input "26/08/2025 16:45"
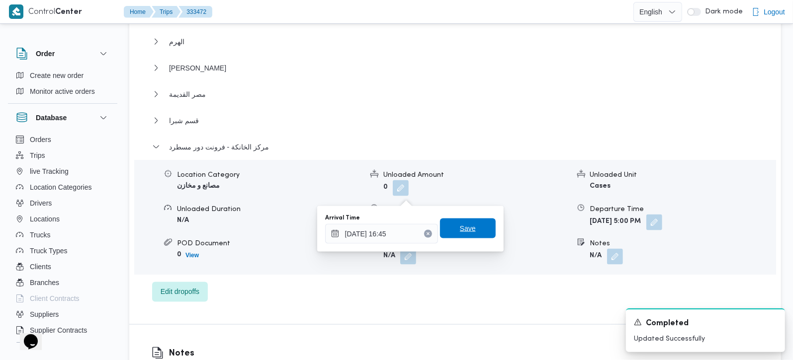
click at [466, 224] on span "Save" at bounding box center [468, 229] width 16 height 12
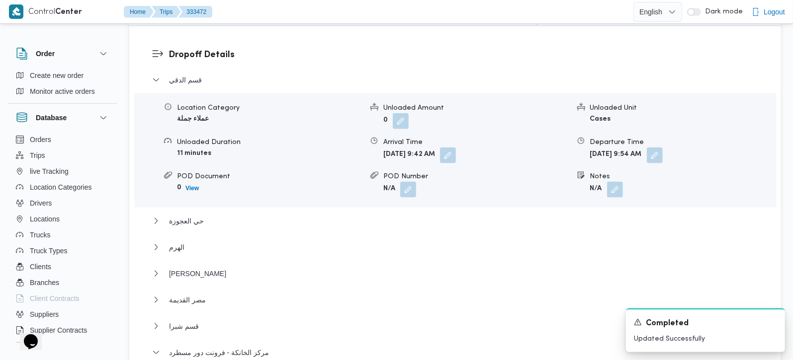
scroll to position [998, 0]
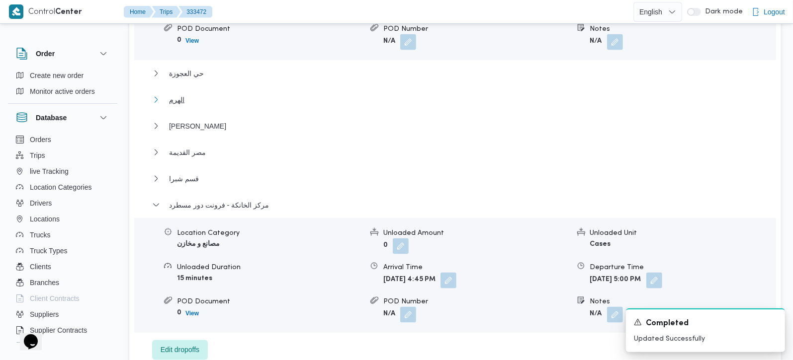
click at [180, 94] on span "الهرم" at bounding box center [176, 100] width 15 height 12
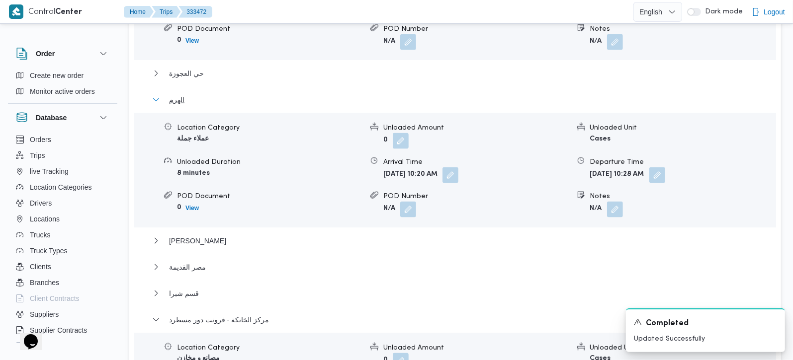
click at [180, 94] on span "الهرم" at bounding box center [176, 100] width 15 height 12
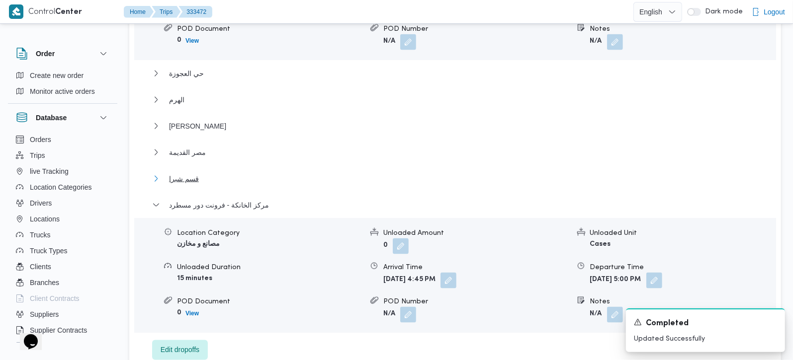
click at [175, 173] on span "قسم شبرا" at bounding box center [184, 179] width 30 height 12
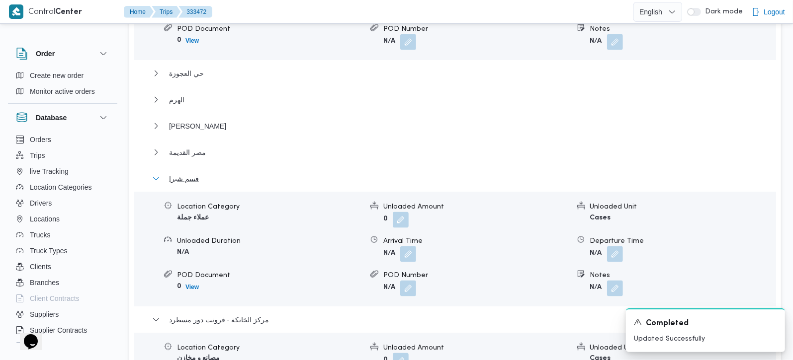
click at [175, 173] on span "قسم شبرا" at bounding box center [184, 179] width 30 height 12
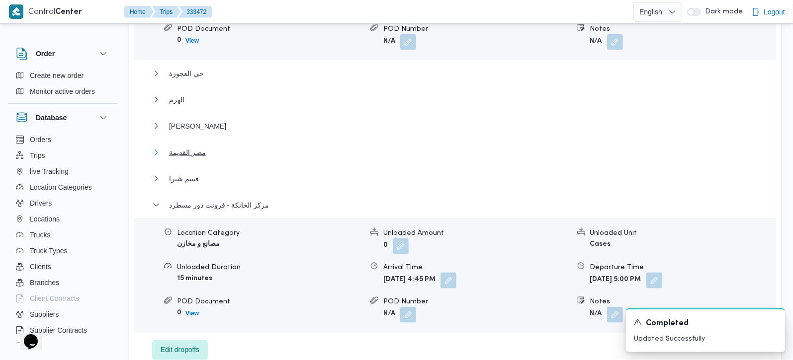
click at [188, 147] on span "مصر القديمة" at bounding box center [187, 153] width 37 height 12
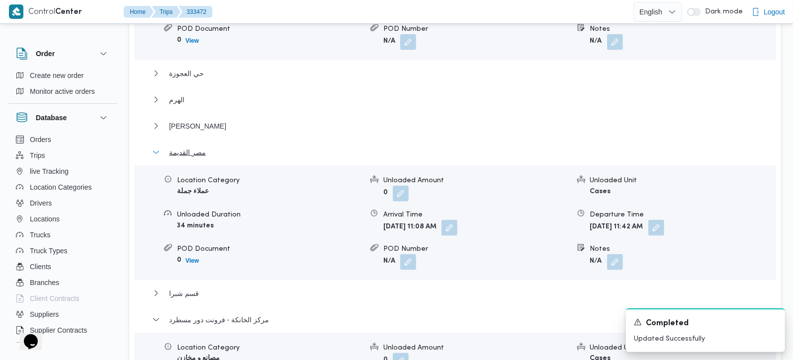
click at [188, 147] on span "مصر القديمة" at bounding box center [187, 153] width 37 height 12
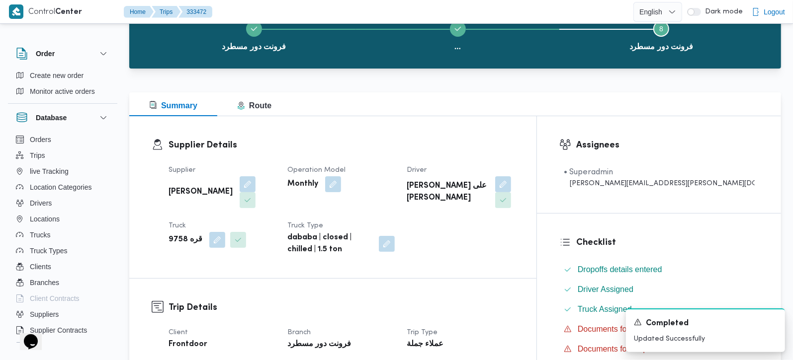
scroll to position [175, 0]
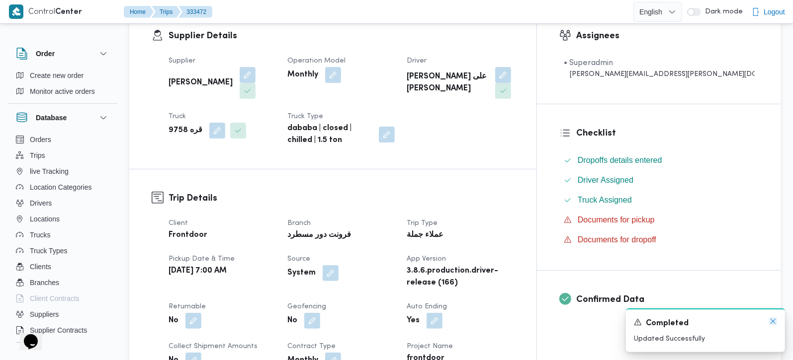
click at [771, 321] on icon "Dismiss toast" at bounding box center [773, 322] width 8 height 8
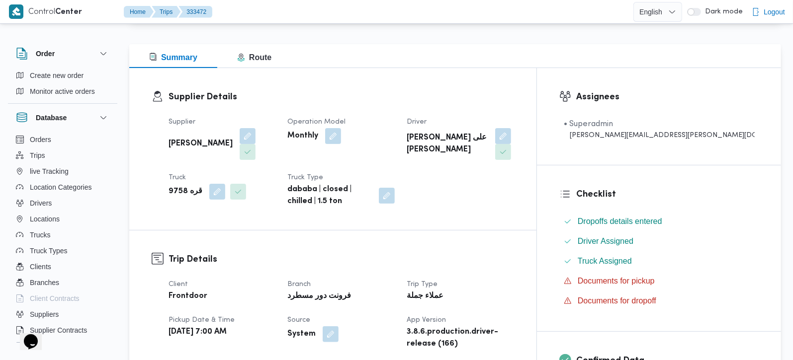
scroll to position [0, 0]
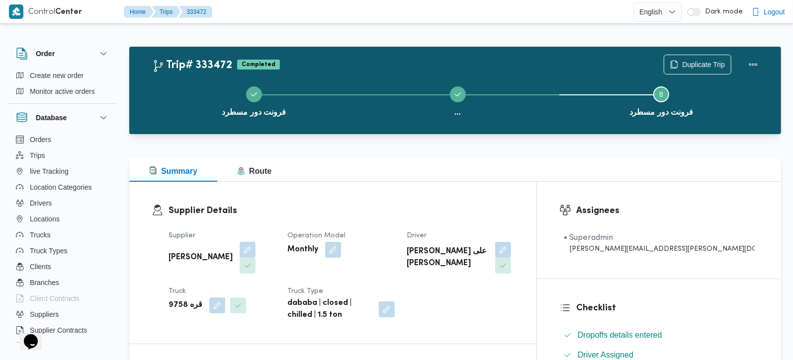
click at [204, 242] on div "[PERSON_NAME]" at bounding box center [222, 258] width 109 height 34
click at [206, 252] on b "[PERSON_NAME]" at bounding box center [201, 258] width 64 height 12
copy div "[PERSON_NAME]"
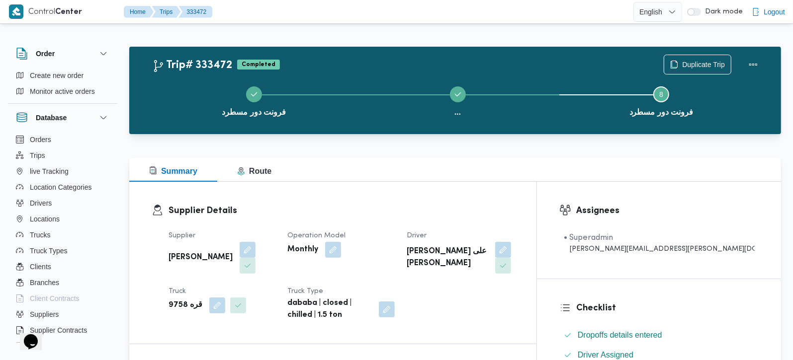
click at [488, 254] on b "[PERSON_NAME] على [PERSON_NAME]" at bounding box center [448, 258] width 82 height 24
copy div "[PERSON_NAME] على [PERSON_NAME]"
click at [177, 300] on b "قره 9758" at bounding box center [186, 306] width 34 height 12
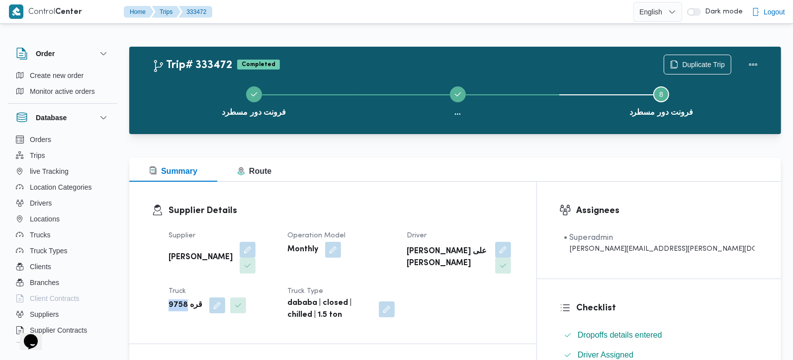
click at [177, 300] on b "قره 9758" at bounding box center [186, 306] width 34 height 12
copy b "9758"
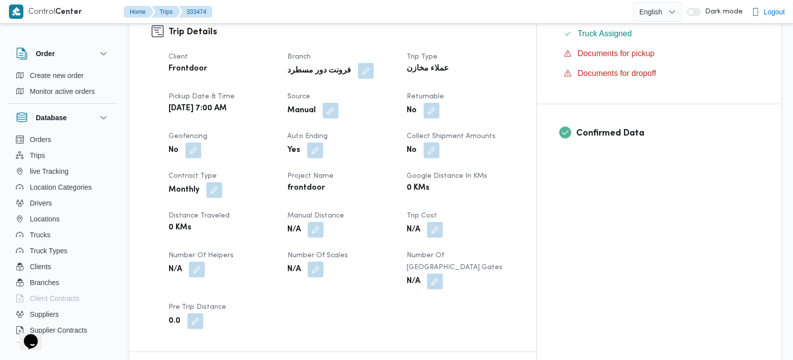
scroll to position [350, 0]
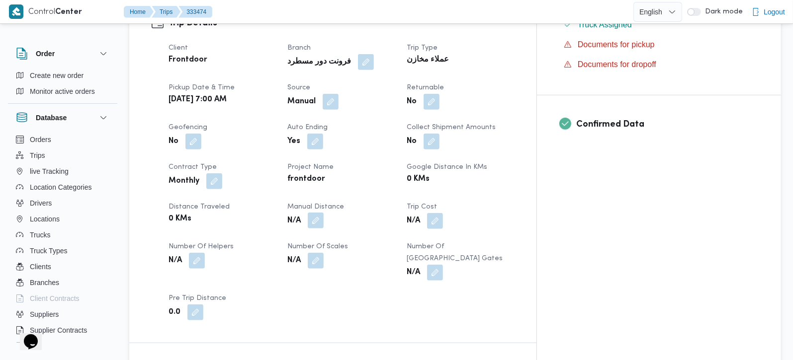
click at [324, 213] on button "button" at bounding box center [316, 221] width 16 height 16
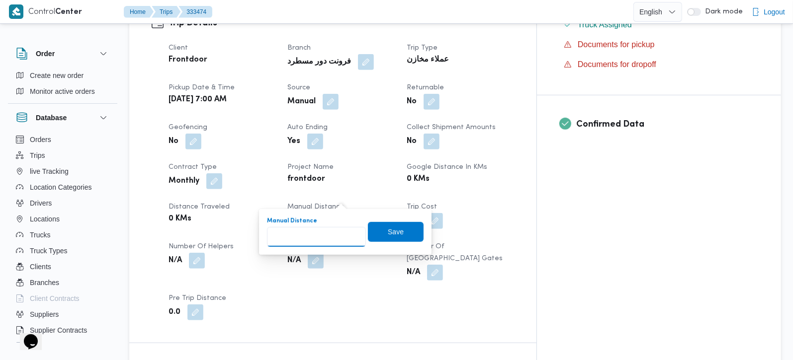
click at [319, 234] on input "Manual Distance" at bounding box center [316, 237] width 99 height 20
type input "160"
click at [388, 232] on span "Save" at bounding box center [396, 232] width 16 height 12
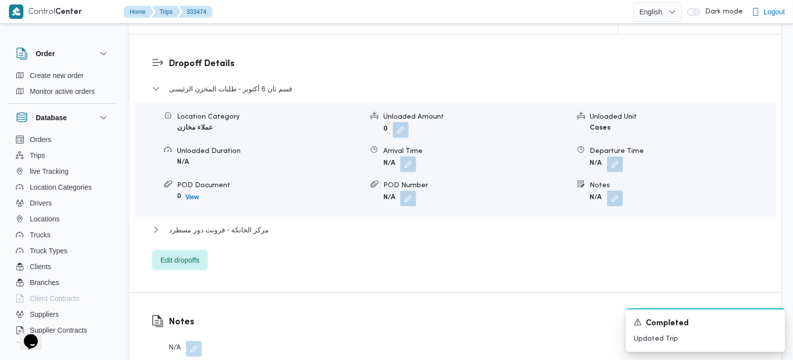
scroll to position [819, 0]
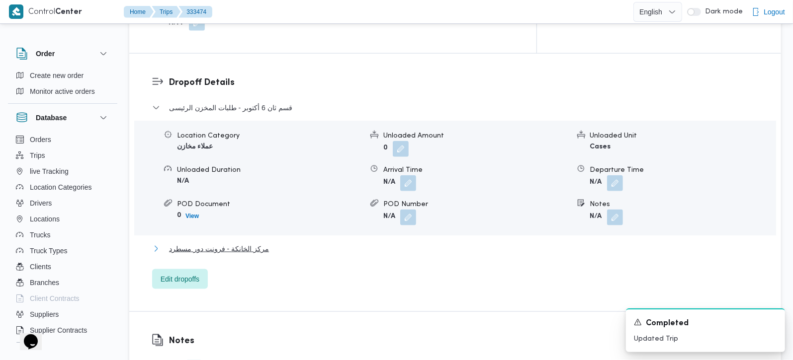
click at [246, 243] on span "مركز الخانكة - فرونت دور مسطرد" at bounding box center [219, 249] width 100 height 12
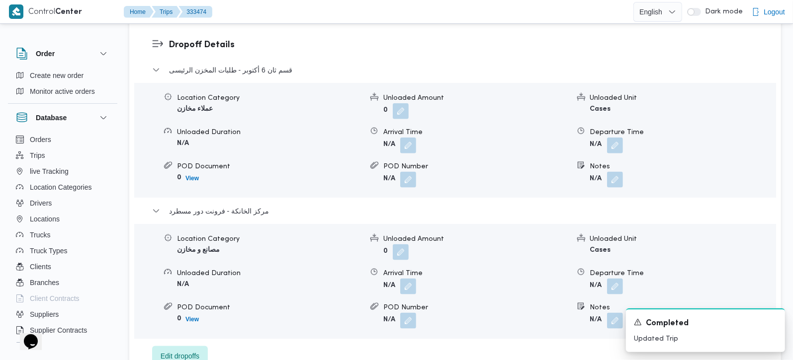
scroll to position [877, 0]
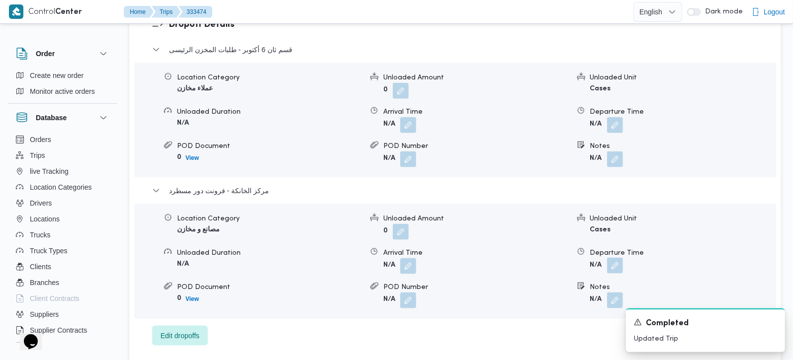
click at [615, 258] on button "button" at bounding box center [615, 266] width 16 height 16
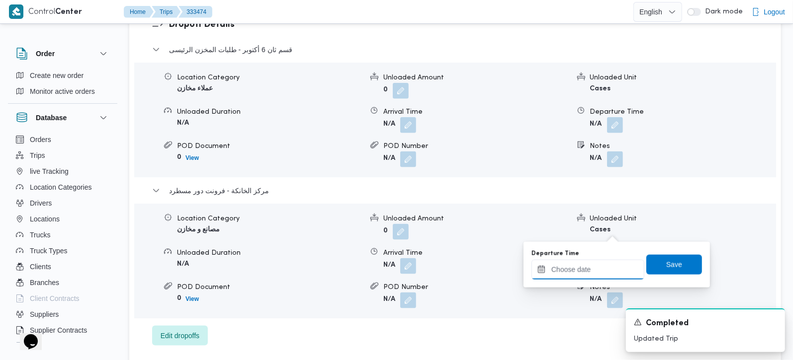
click at [592, 275] on input "Departure Time" at bounding box center [587, 270] width 113 height 20
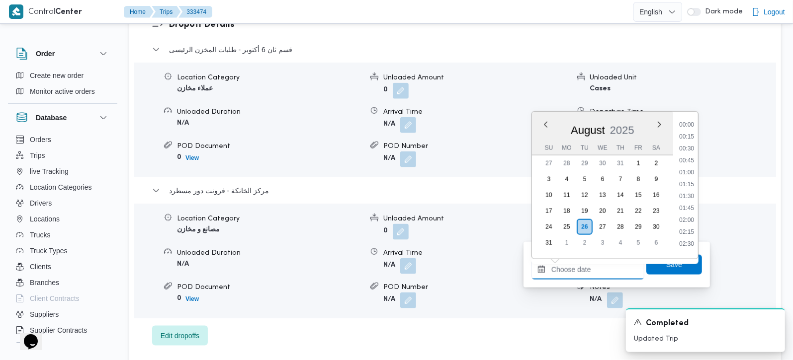
scroll to position [815, 0]
click at [687, 132] on li "17:15" at bounding box center [686, 133] width 23 height 10
type input "26/08/2025 17:15"
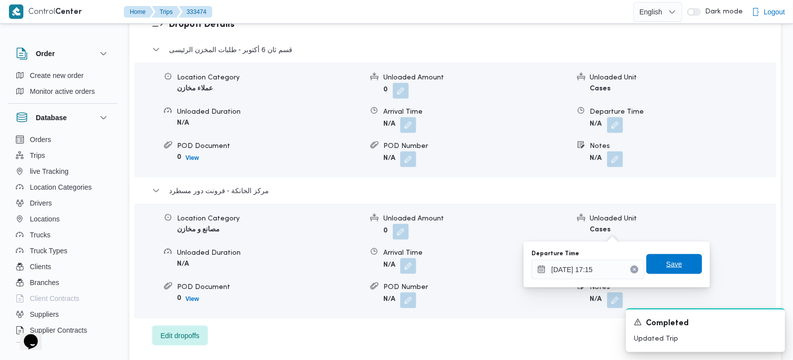
click at [669, 265] on span "Save" at bounding box center [674, 265] width 16 height 12
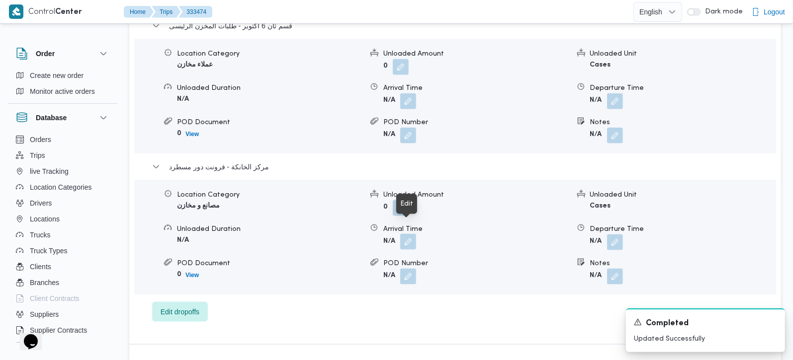
click at [412, 234] on button "button" at bounding box center [408, 242] width 16 height 16
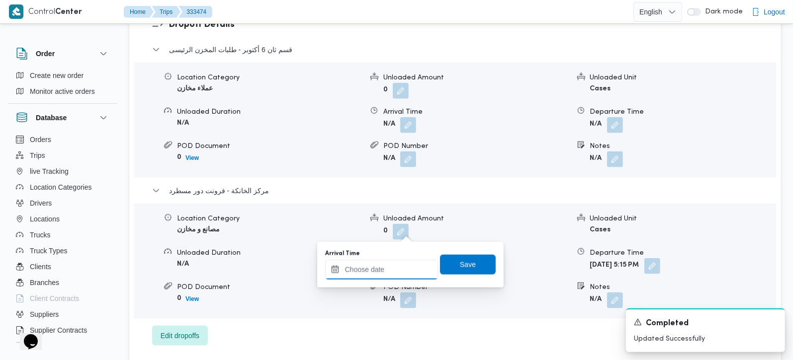
drag, startPoint x: 393, startPoint y: 277, endPoint x: 420, endPoint y: 261, distance: 31.9
click at [393, 277] on input "Arrival Time" at bounding box center [381, 270] width 113 height 20
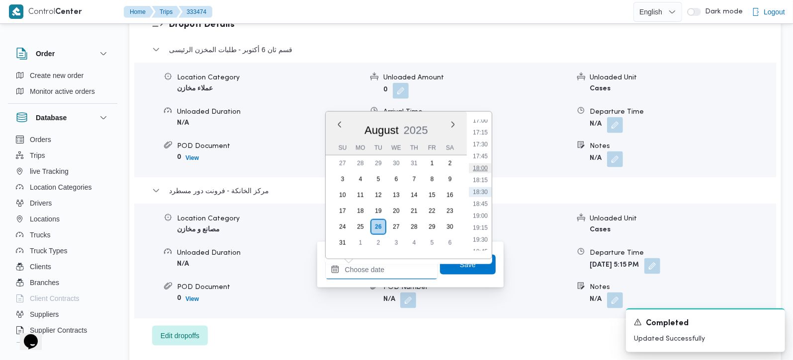
scroll to position [757, 0]
click at [485, 177] on li "17:00" at bounding box center [480, 179] width 23 height 10
type input "[DATE] 17:00"
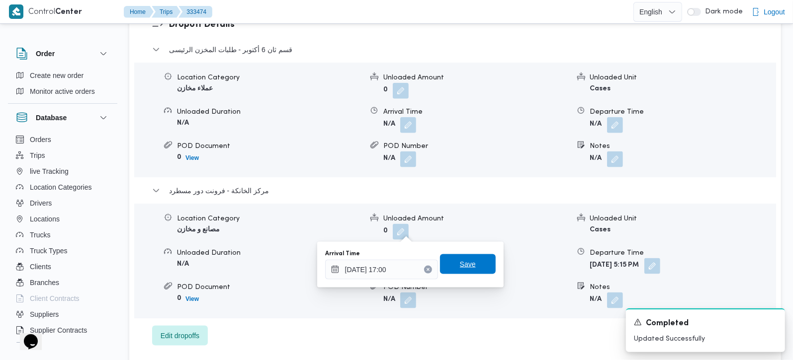
click at [475, 257] on span "Save" at bounding box center [468, 265] width 56 height 20
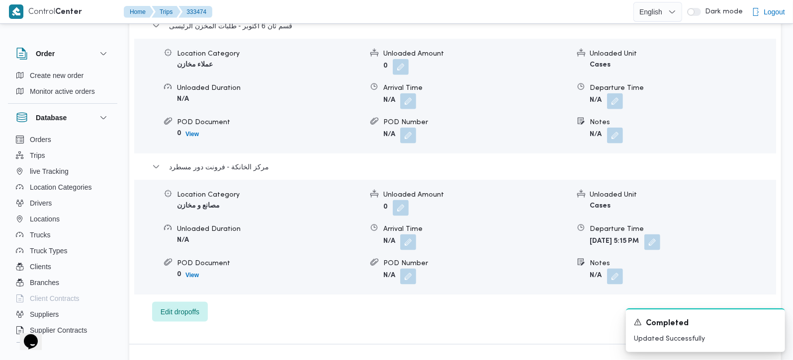
scroll to position [819, 0]
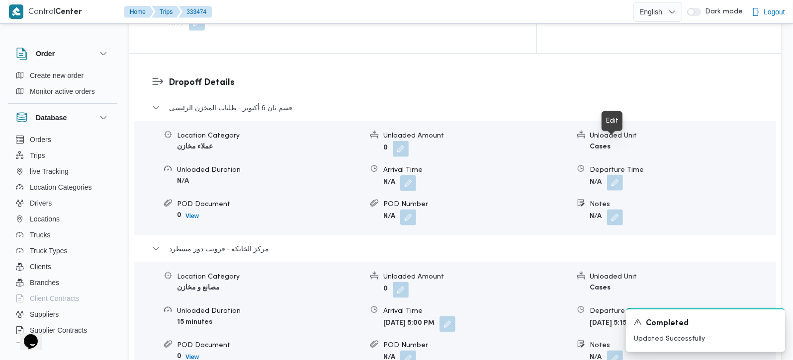
click at [619, 175] on button "button" at bounding box center [615, 183] width 16 height 16
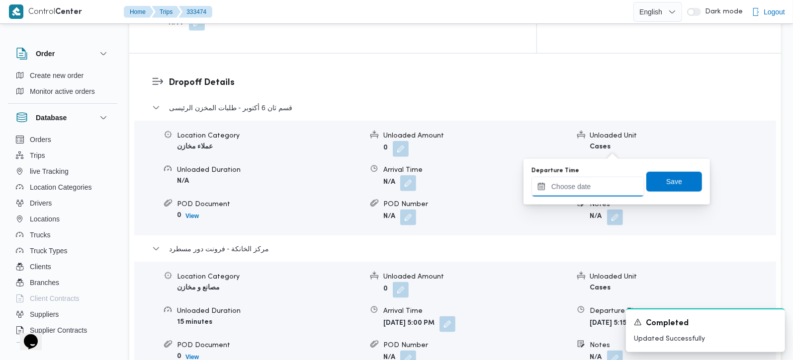
click at [605, 187] on input "Departure Time" at bounding box center [587, 187] width 113 height 20
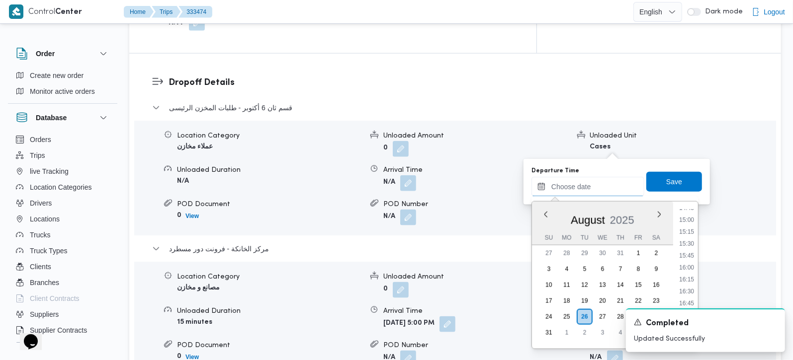
scroll to position [698, 0]
click at [692, 276] on li "16:00" at bounding box center [686, 280] width 23 height 10
type input "26/08/2025 16:00"
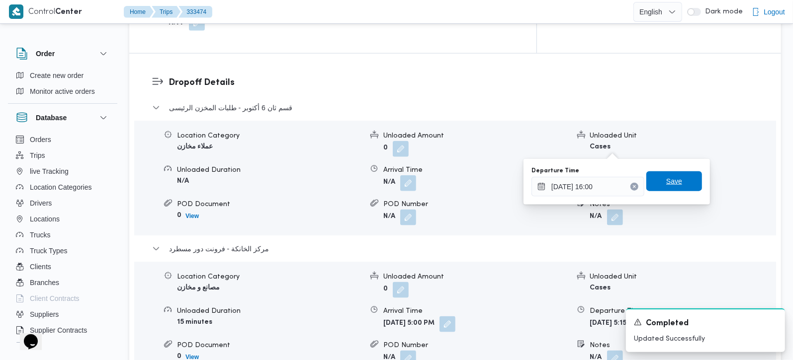
click at [680, 187] on span "Save" at bounding box center [674, 182] width 56 height 20
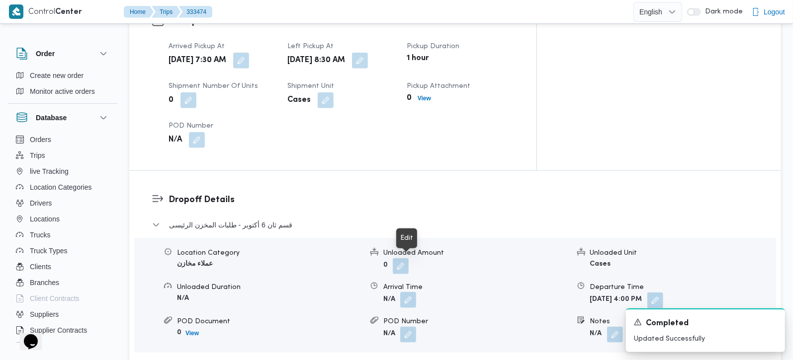
scroll to position [643, 0]
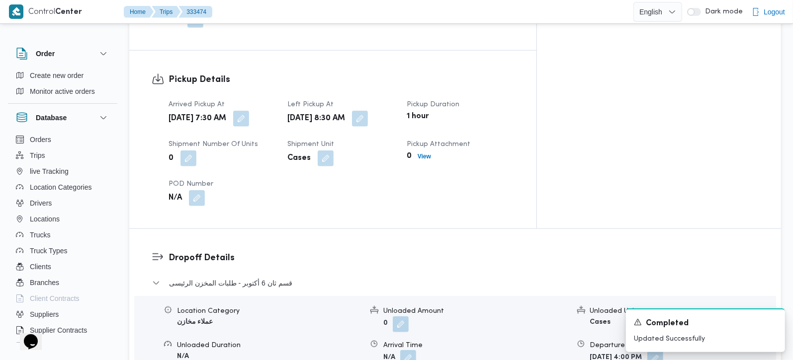
click at [410, 350] on button "button" at bounding box center [408, 358] width 16 height 16
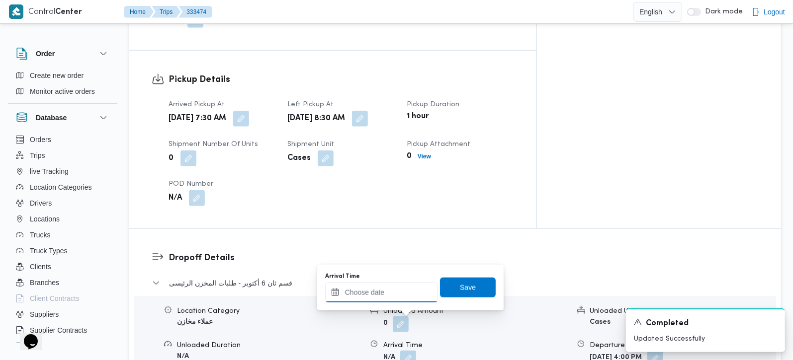
drag, startPoint x: 395, startPoint y: 299, endPoint x: 404, endPoint y: 287, distance: 14.6
click at [395, 299] on input "Arrival Time" at bounding box center [381, 293] width 113 height 20
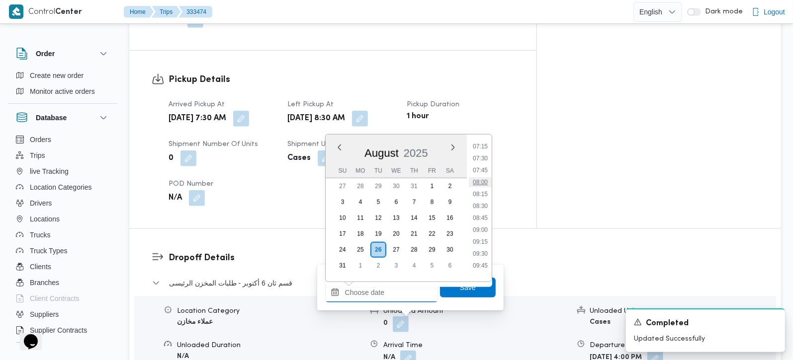
scroll to position [406, 0]
click at [481, 195] on li "09:30" at bounding box center [480, 195] width 23 height 10
type input "26/08/2025 09:30"
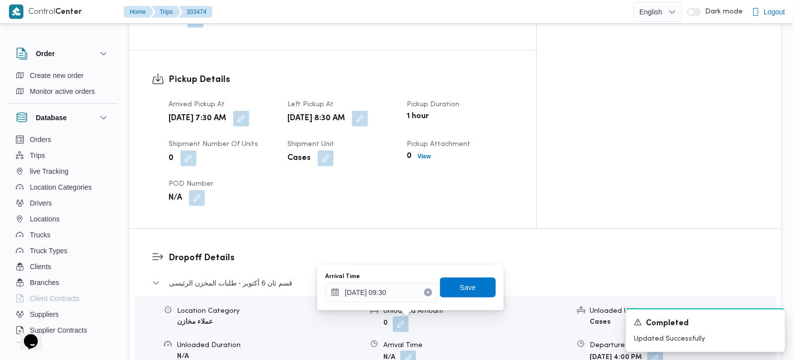
click at [480, 273] on div "Arrival Time 26/08/2025 09:30 Save" at bounding box center [410, 288] width 173 height 32
click at [478, 281] on span "Save" at bounding box center [468, 287] width 56 height 20
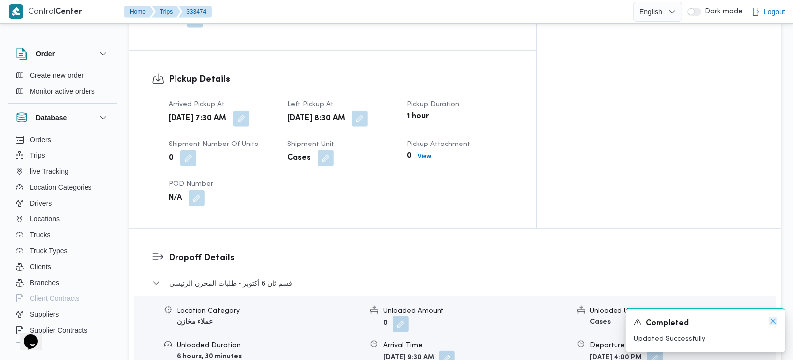
click at [773, 326] on icon "Dismiss toast" at bounding box center [773, 322] width 8 height 8
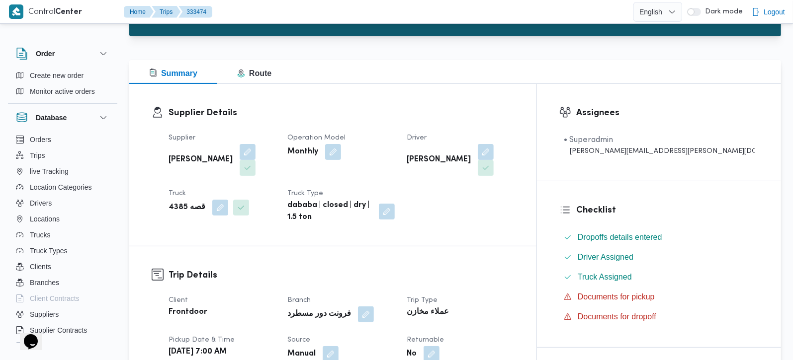
scroll to position [0, 0]
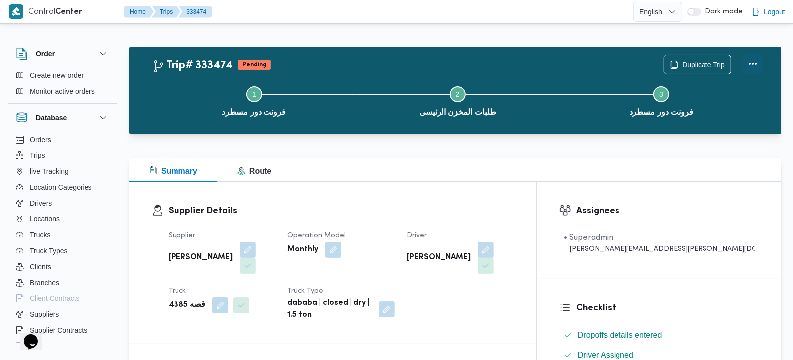
click at [759, 58] on button "Actions" at bounding box center [753, 64] width 20 height 20
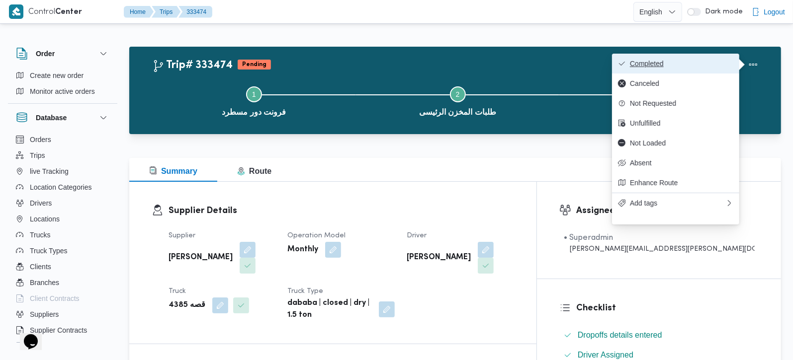
click at [680, 64] on span "Completed" at bounding box center [681, 64] width 103 height 8
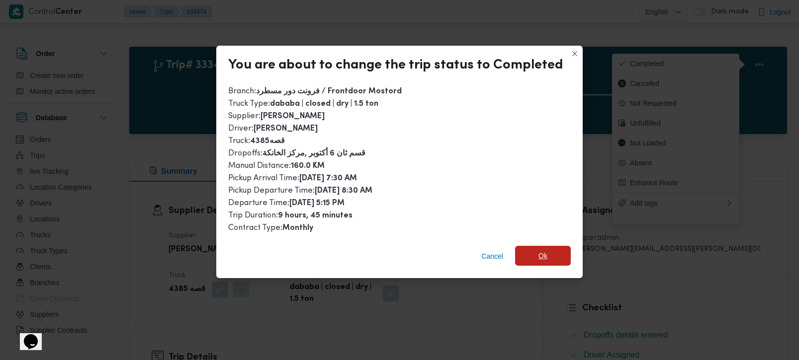
click at [534, 253] on span "Ok" at bounding box center [543, 256] width 56 height 20
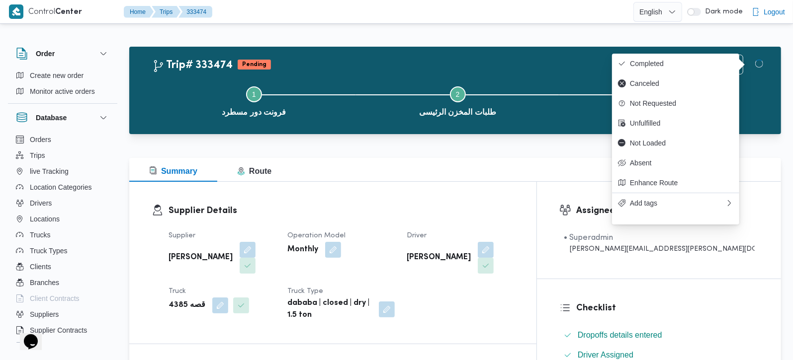
click at [475, 186] on div "Supplier Details Supplier عبدالمنعم مجدي السيد عواد Operation Model Monthly Dri…" at bounding box center [332, 263] width 407 height 162
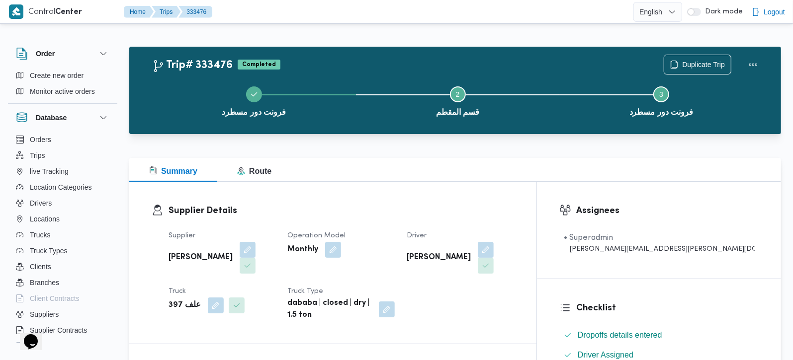
click at [375, 148] on div at bounding box center [455, 152] width 652 height 12
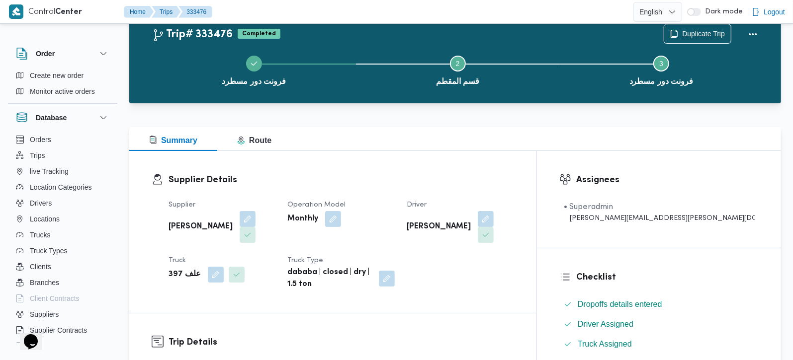
scroll to position [58, 0]
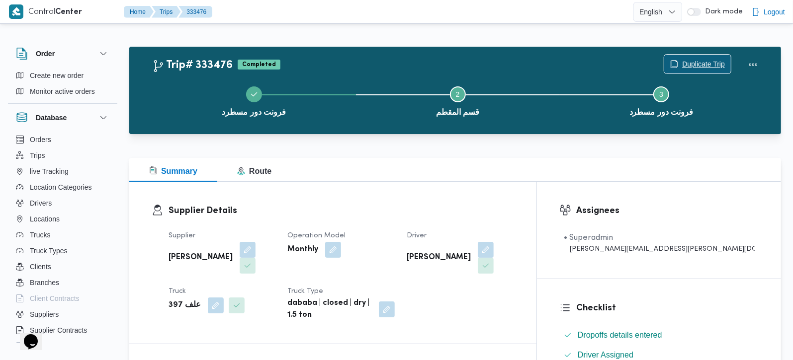
click at [713, 64] on span "Duplicate Trip" at bounding box center [703, 64] width 43 height 12
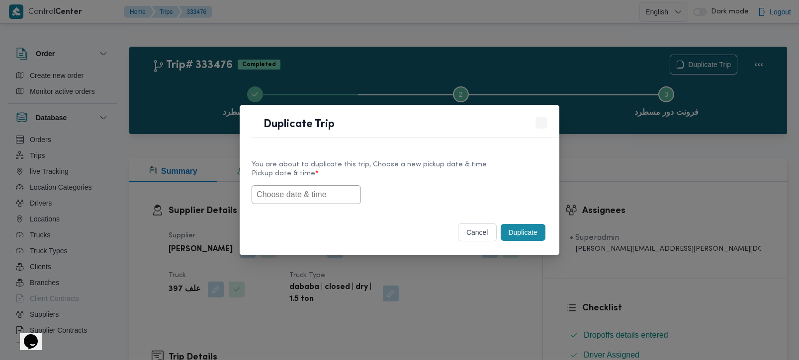
click at [300, 194] on input "text" at bounding box center [306, 194] width 109 height 19
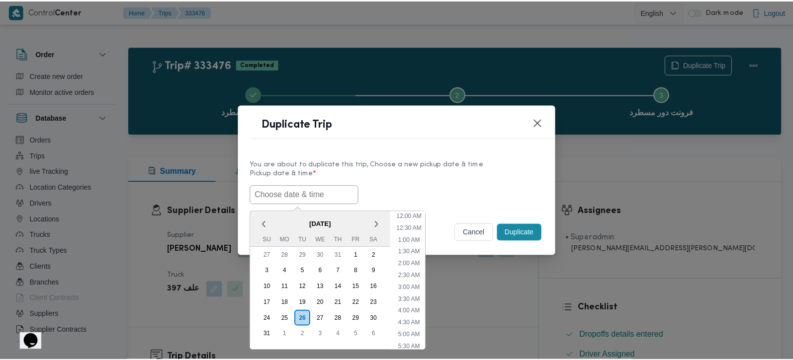
scroll to position [379, 0]
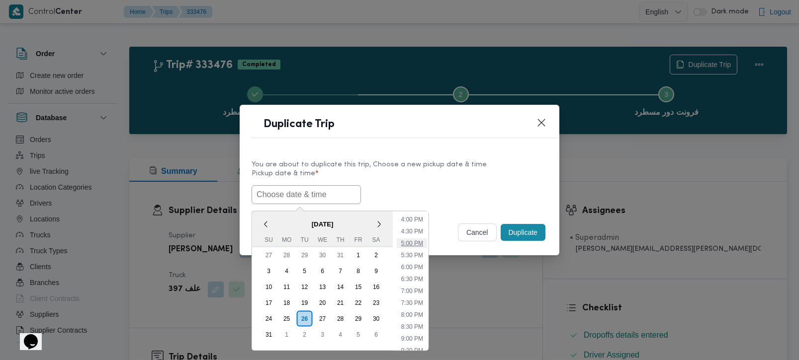
click at [420, 241] on li "5:00 PM" at bounding box center [412, 243] width 30 height 10
type input "[DATE] 5:00PM"
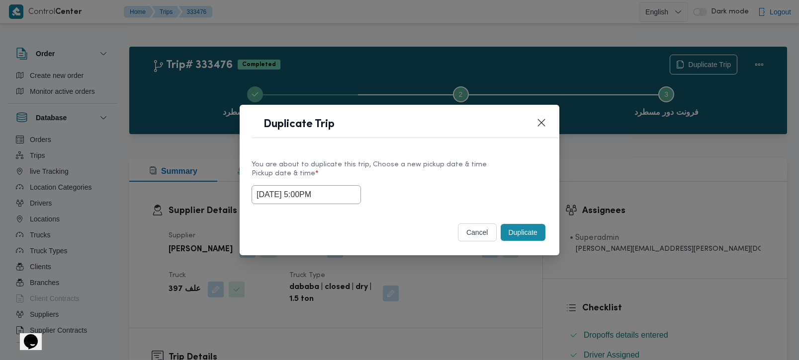
click at [522, 235] on button "Duplicate" at bounding box center [523, 232] width 45 height 17
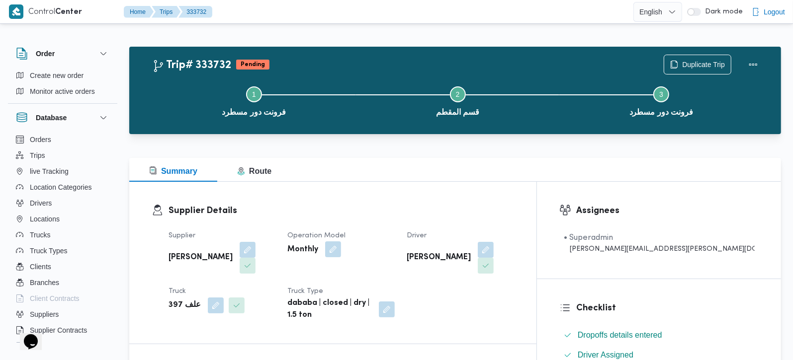
click at [341, 255] on button "button" at bounding box center [333, 250] width 16 height 16
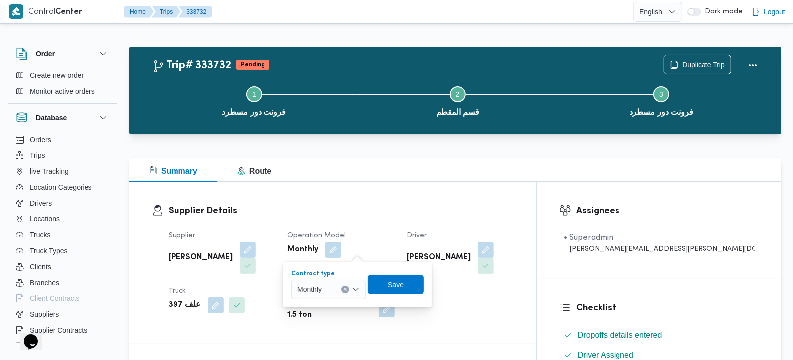
click at [350, 290] on div "Monthly" at bounding box center [328, 290] width 75 height 20
click at [326, 321] on span "On Demand" at bounding box center [334, 322] width 51 height 12
click at [409, 282] on span "Save" at bounding box center [399, 284] width 56 height 20
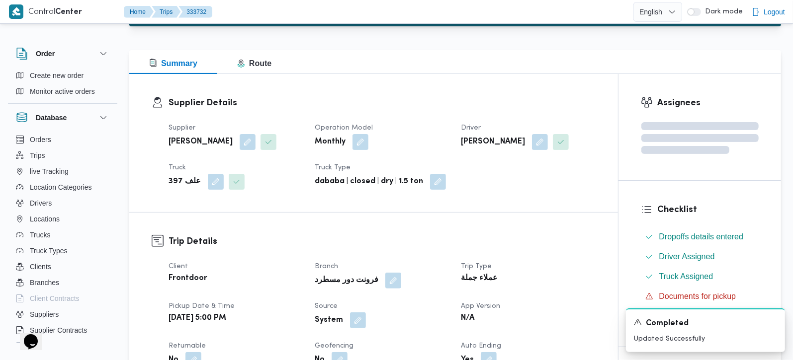
scroll to position [234, 0]
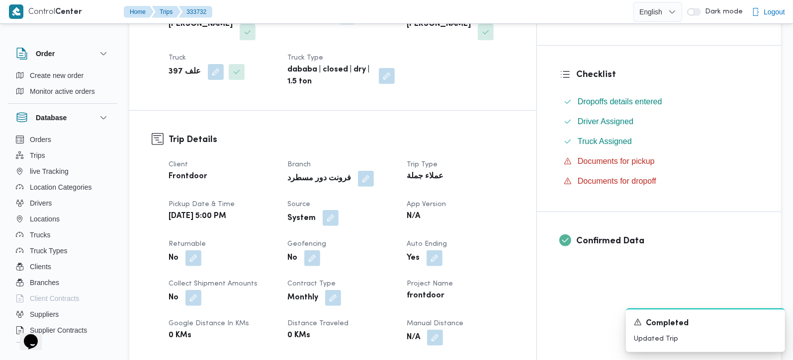
click at [339, 210] on button "button" at bounding box center [331, 218] width 16 height 16
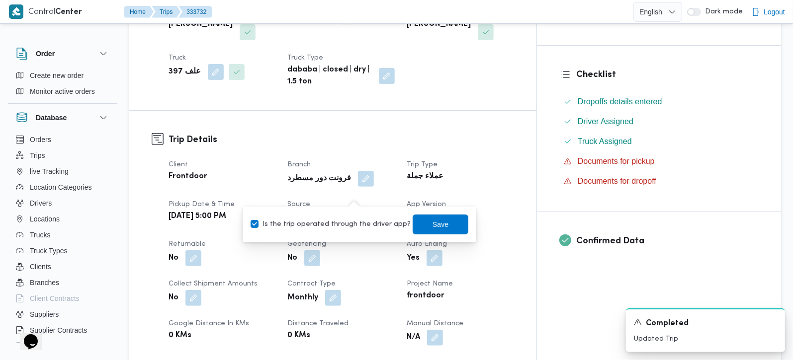
click at [353, 225] on label "Is the trip operated through the driver app?" at bounding box center [331, 225] width 160 height 12
checkbox input "false"
click at [433, 221] on span "Save" at bounding box center [441, 224] width 16 height 12
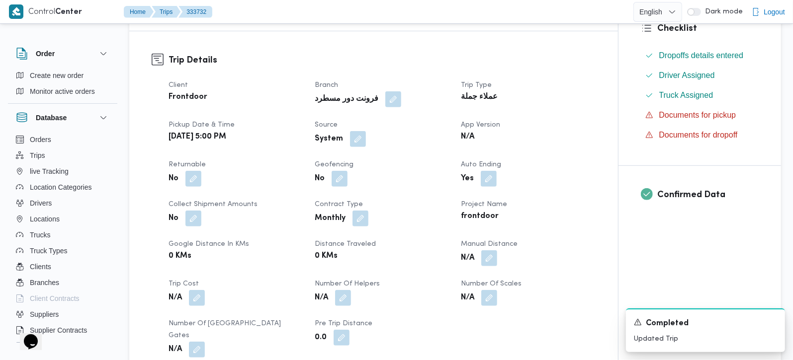
scroll to position [292, 0]
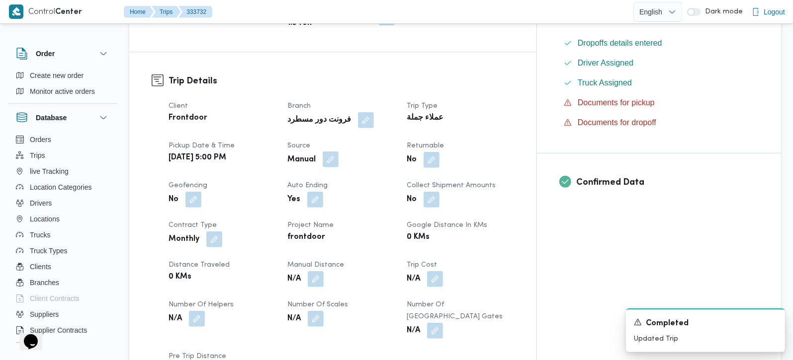
click at [339, 152] on button "button" at bounding box center [331, 160] width 16 height 16
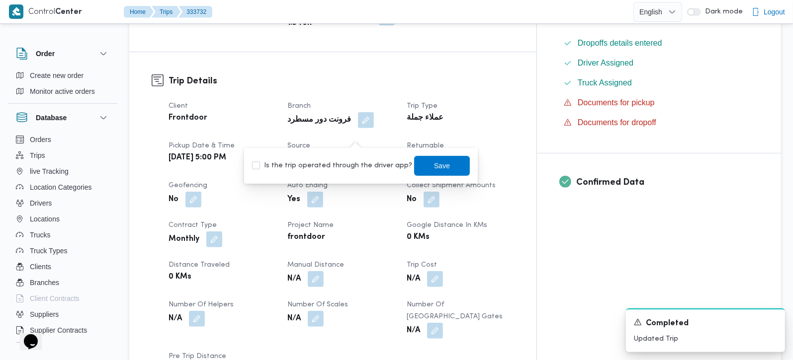
click at [346, 160] on label "Is the trip operated through the driver app?" at bounding box center [332, 166] width 160 height 12
checkbox input "true"
click at [427, 173] on span "Save" at bounding box center [442, 166] width 56 height 20
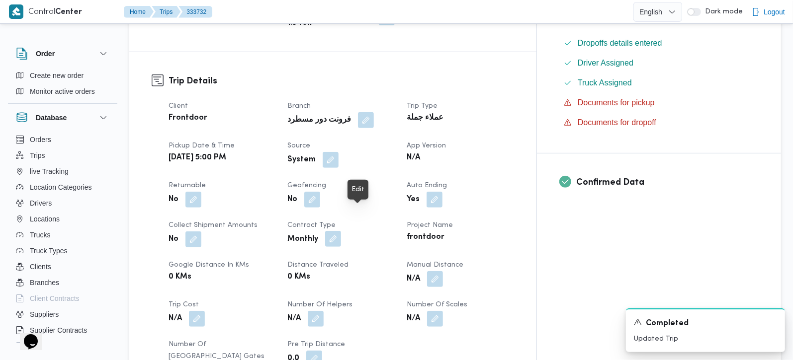
click at [341, 231] on button "button" at bounding box center [333, 239] width 16 height 16
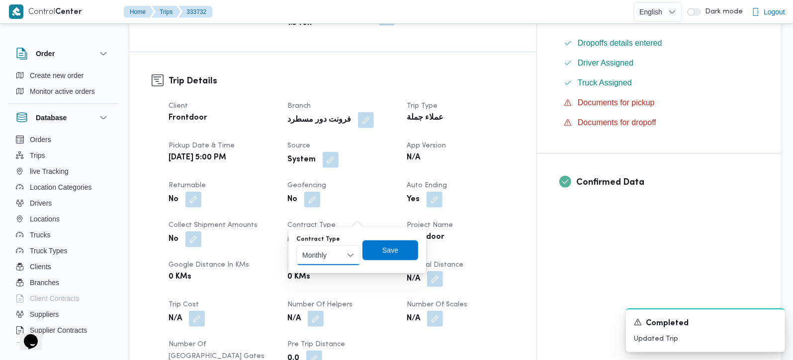
drag, startPoint x: 351, startPoint y: 249, endPoint x: 349, endPoint y: 256, distance: 6.8
click at [351, 249] on select "Monthly On-Demand Daily Rental" at bounding box center [328, 256] width 64 height 20
select select "on_demand"
click at [296, 246] on select "Monthly On-Demand Daily Rental" at bounding box center [328, 256] width 64 height 20
click at [388, 254] on span "Save" at bounding box center [390, 250] width 16 height 12
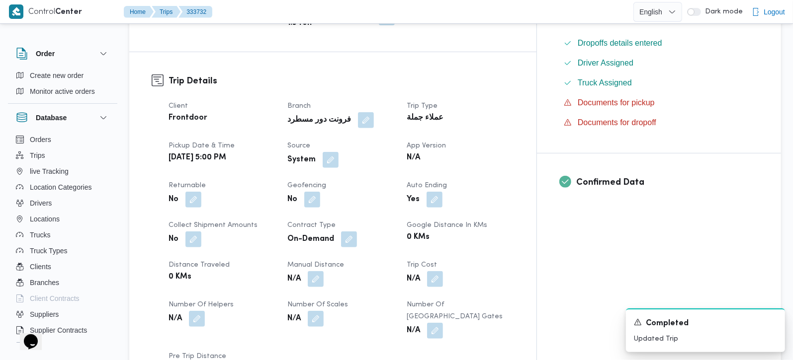
scroll to position [58, 0]
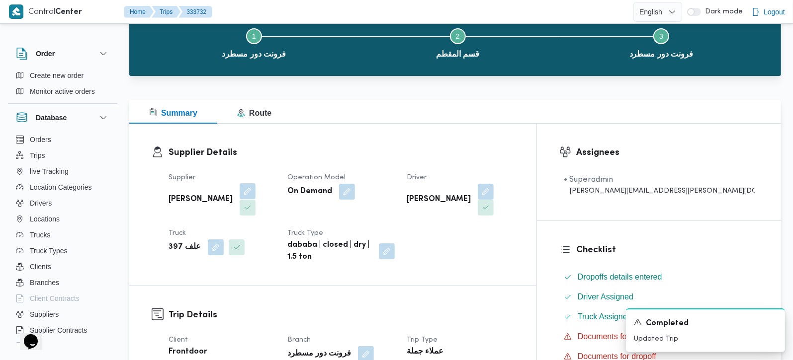
click at [241, 187] on button "button" at bounding box center [248, 191] width 16 height 16
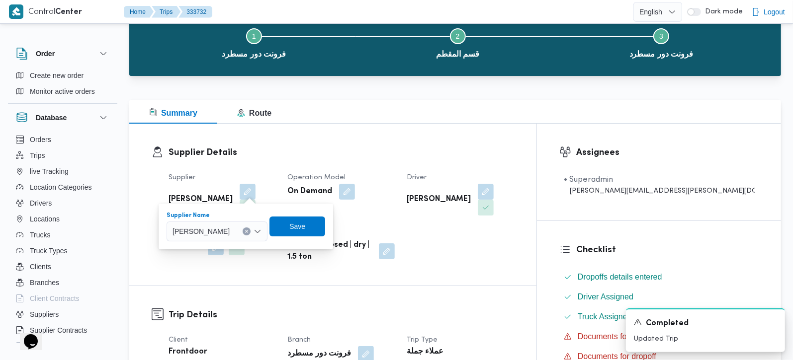
click at [249, 233] on icon "Clear input" at bounding box center [247, 232] width 4 height 4
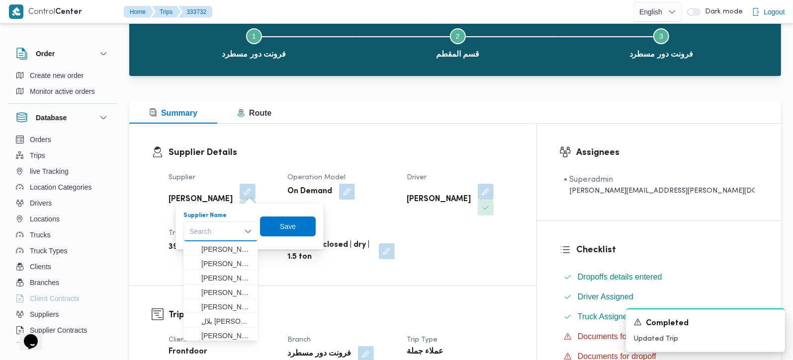
paste input "[PERSON_NAME]"
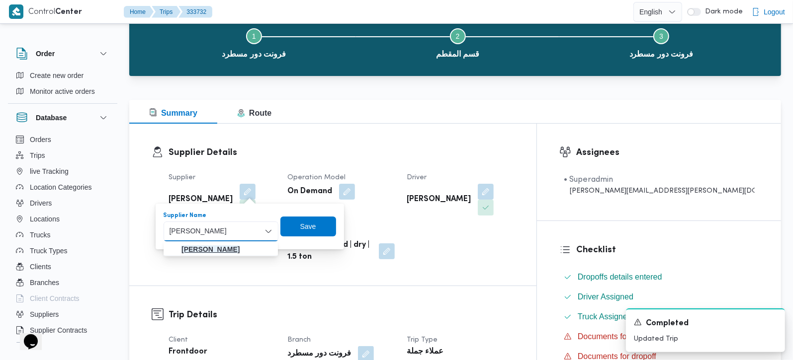
type input "[PERSON_NAME]"
click at [240, 246] on mark "[PERSON_NAME]" at bounding box center [210, 250] width 58 height 8
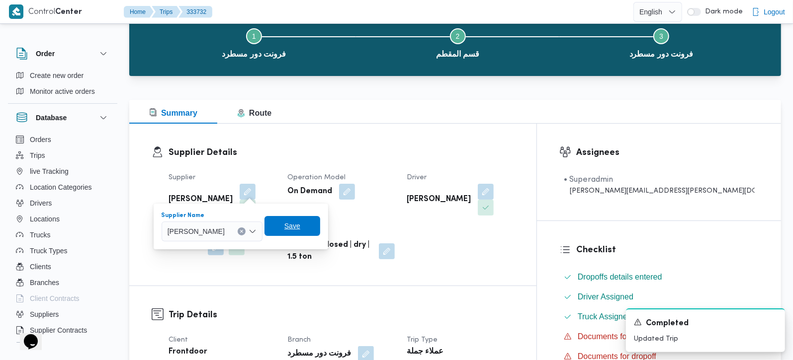
click at [300, 226] on span "Save" at bounding box center [292, 226] width 16 height 12
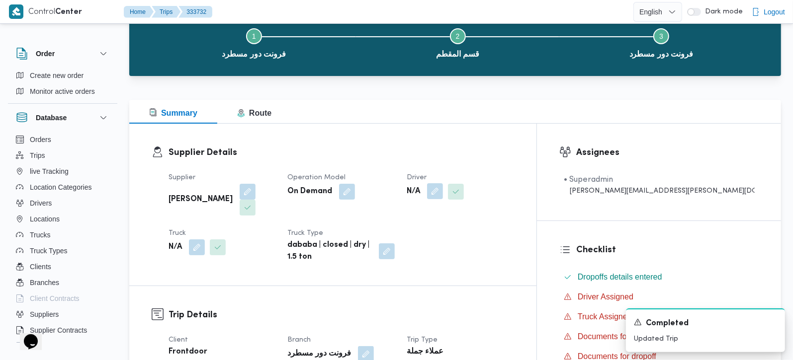
click at [443, 190] on button "button" at bounding box center [435, 191] width 16 height 16
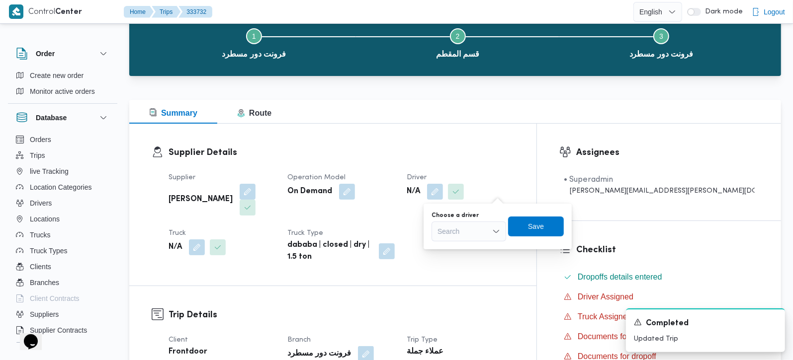
click at [465, 231] on div "Search" at bounding box center [469, 232] width 75 height 20
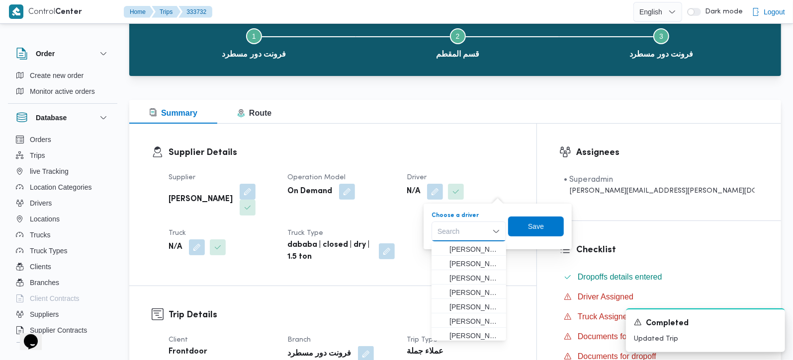
paste input "[PERSON_NAME] على [PERSON_NAME]"
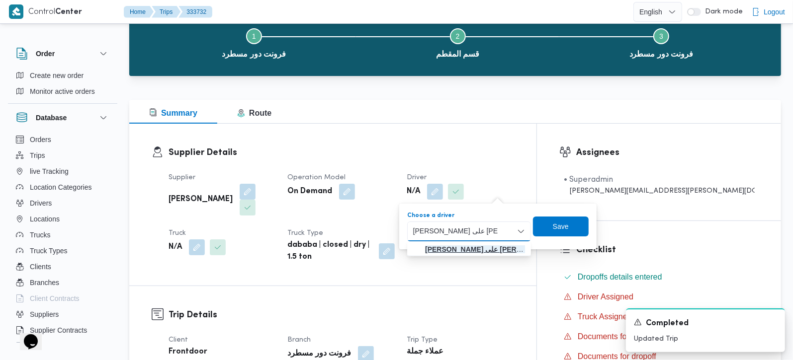
type input "[PERSON_NAME] على [PERSON_NAME]"
click at [478, 247] on mark "[PERSON_NAME] على [PERSON_NAME]" at bounding box center [491, 250] width 133 height 8
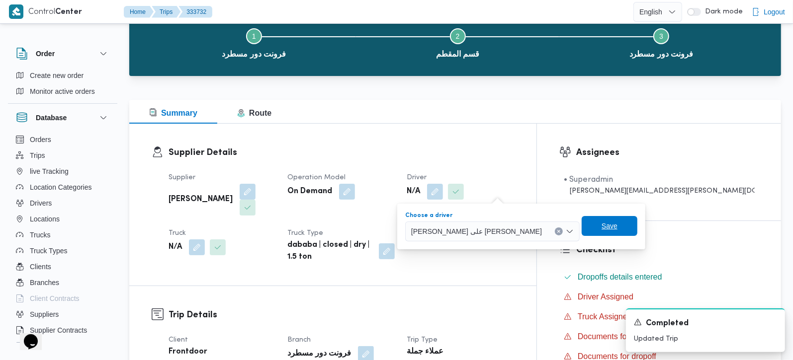
click at [582, 226] on span "Save" at bounding box center [610, 226] width 56 height 20
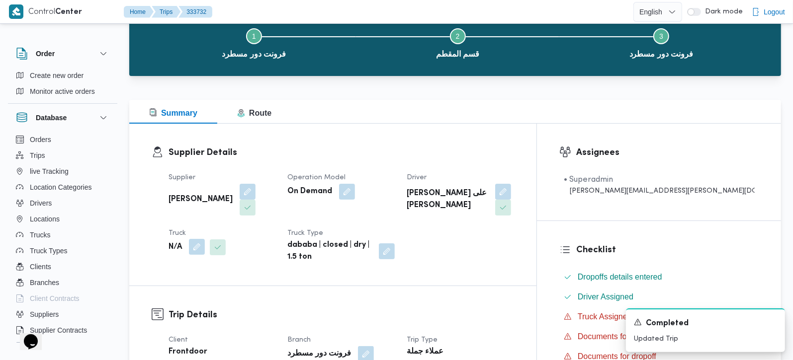
click at [199, 239] on button "button" at bounding box center [197, 247] width 16 height 16
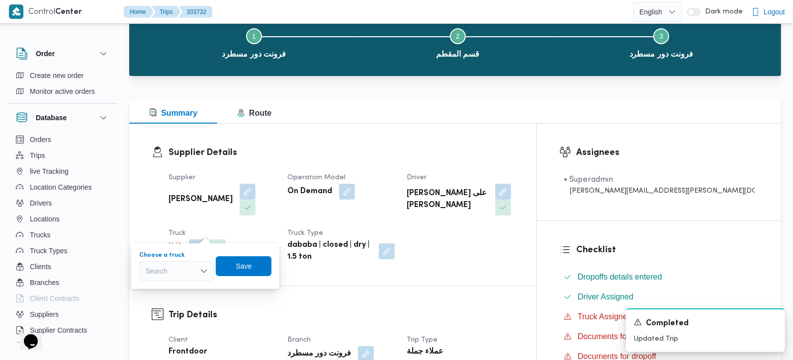
click at [176, 270] on div "Search" at bounding box center [176, 271] width 75 height 20
paste input "9758"
type input "9758"
click at [182, 289] on span "قره 9758 | null" at bounding box center [182, 289] width 51 height 12
click at [273, 257] on span "Save" at bounding box center [251, 266] width 56 height 20
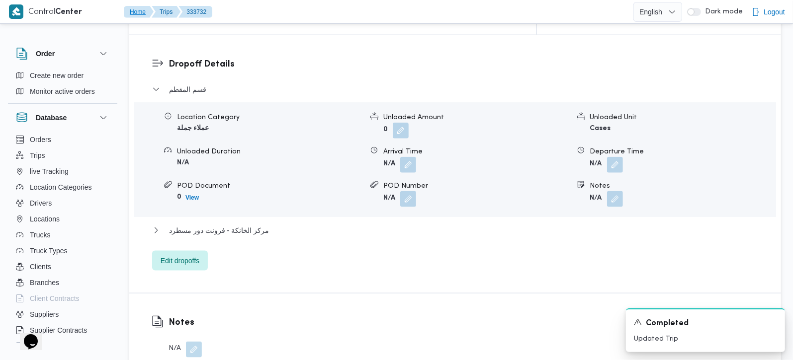
scroll to position [877, 0]
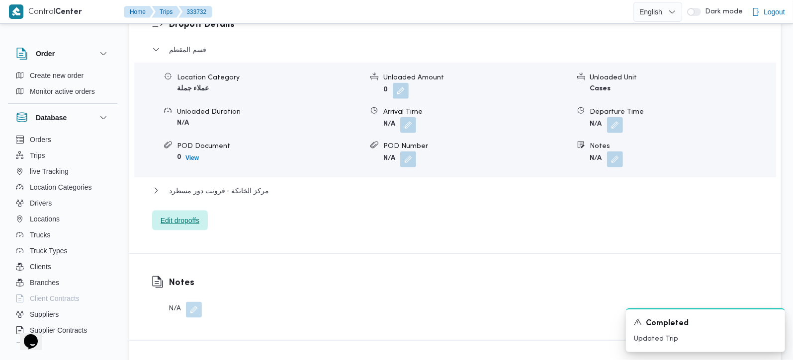
click at [179, 211] on span "Edit dropoffs" at bounding box center [180, 221] width 56 height 20
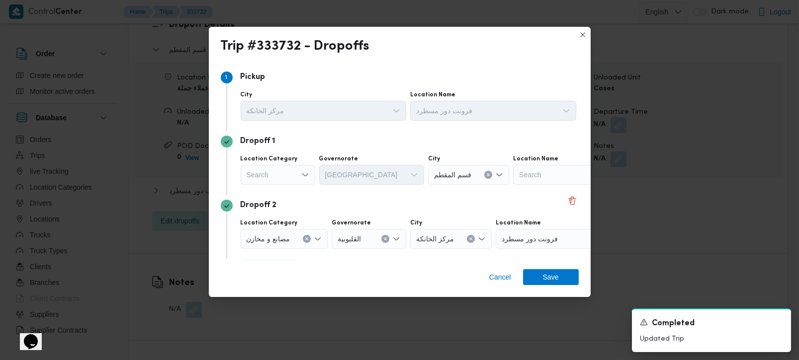
click at [300, 179] on div "Search" at bounding box center [278, 175] width 75 height 20
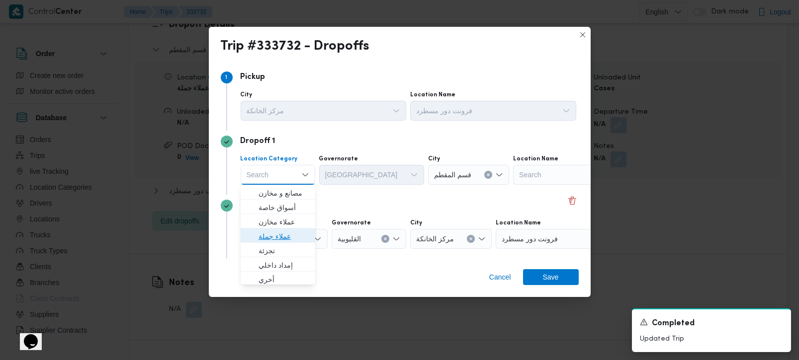
click at [274, 236] on span "عملاء جملة" at bounding box center [284, 237] width 51 height 12
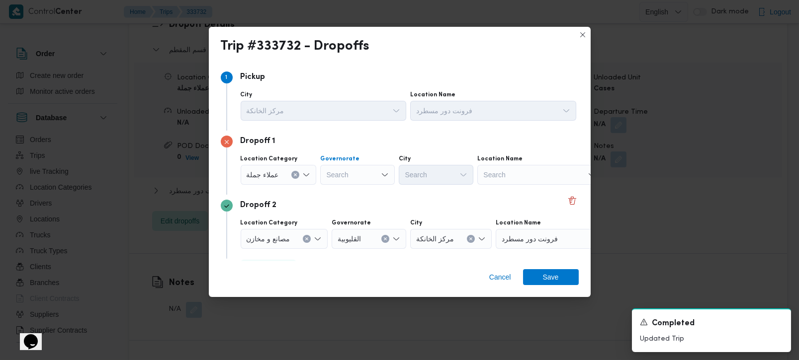
click at [342, 175] on div "Search" at bounding box center [357, 175] width 75 height 20
type input "[DEMOGRAPHIC_DATA]"
click at [348, 191] on span "الجي زة" at bounding box center [362, 193] width 51 height 12
click at [456, 177] on div "Search" at bounding box center [436, 175] width 75 height 20
type input "الجيزة"
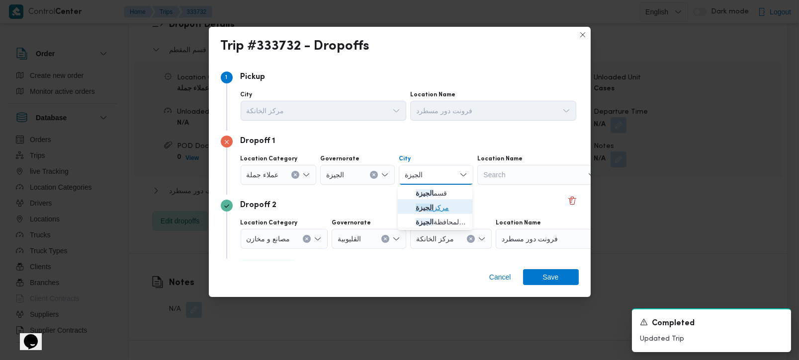
click at [441, 206] on span "مركز الجيزة" at bounding box center [441, 208] width 51 height 12
click at [558, 272] on span "Save" at bounding box center [551, 277] width 56 height 16
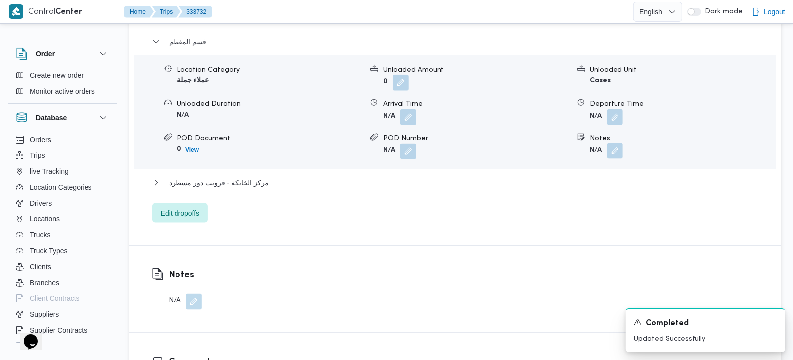
click at [615, 143] on button "button" at bounding box center [615, 151] width 16 height 16
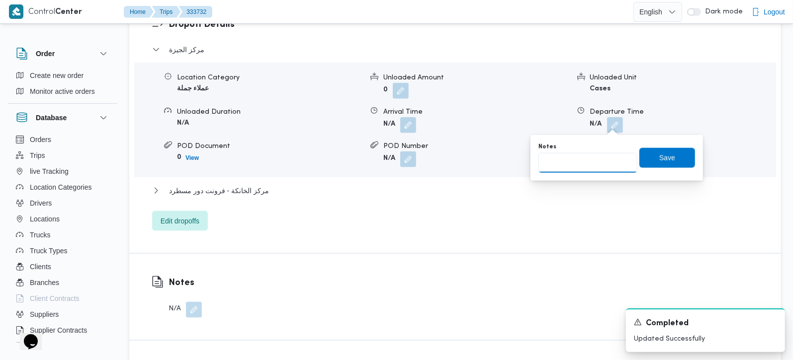
click at [588, 157] on input "Notes" at bounding box center [587, 163] width 99 height 20
type input "المنيب"
click at [659, 156] on span "Save" at bounding box center [667, 158] width 16 height 12
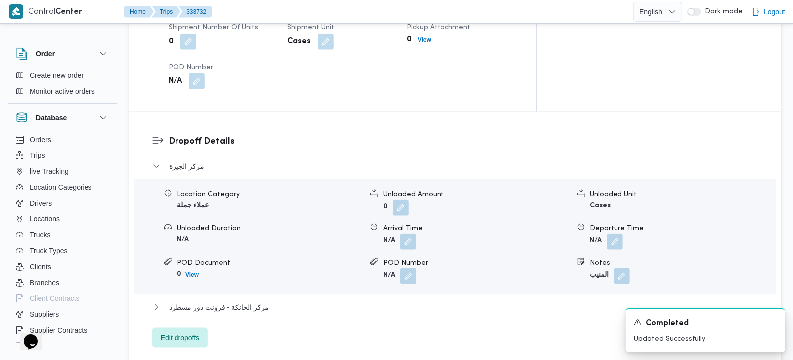
scroll to position [643, 0]
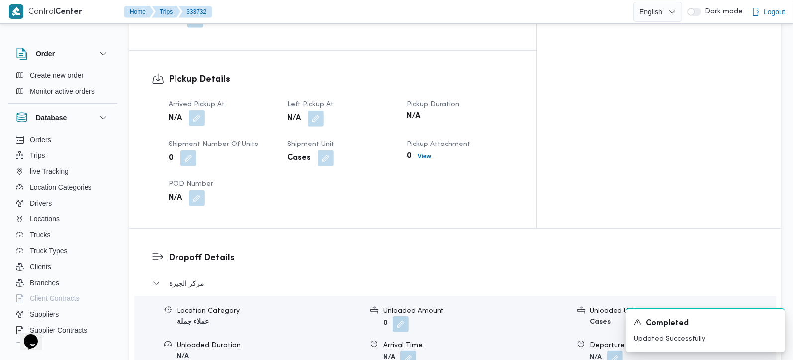
click at [192, 110] on button "button" at bounding box center [197, 118] width 16 height 16
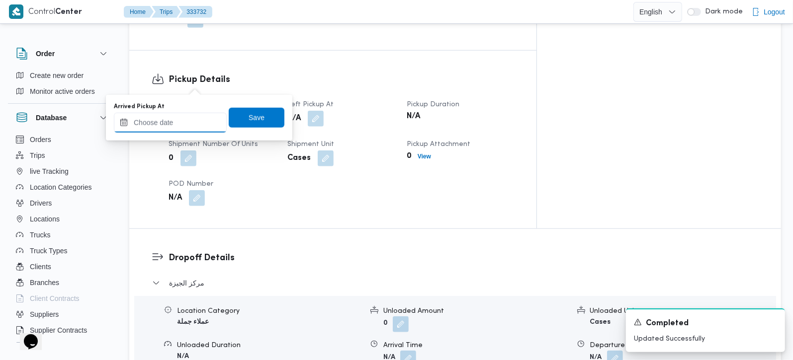
click at [169, 121] on input "Arrived Pickup At" at bounding box center [170, 123] width 113 height 20
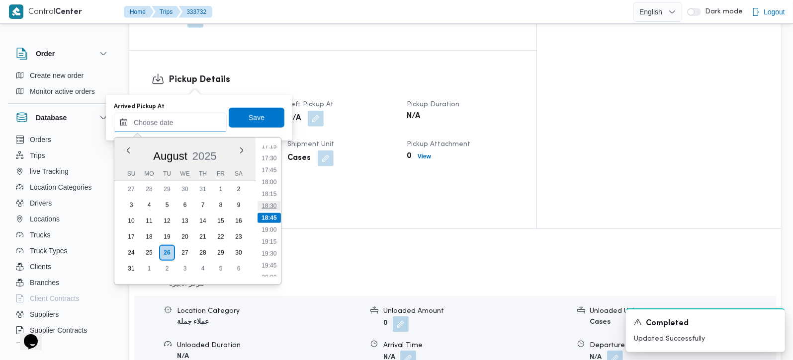
scroll to position [769, 0]
drag, startPoint x: 275, startPoint y: 191, endPoint x: 267, endPoint y: 128, distance: 63.6
click at [275, 191] on li "17:00" at bounding box center [269, 193] width 23 height 10
type input "[DATE] 17:00"
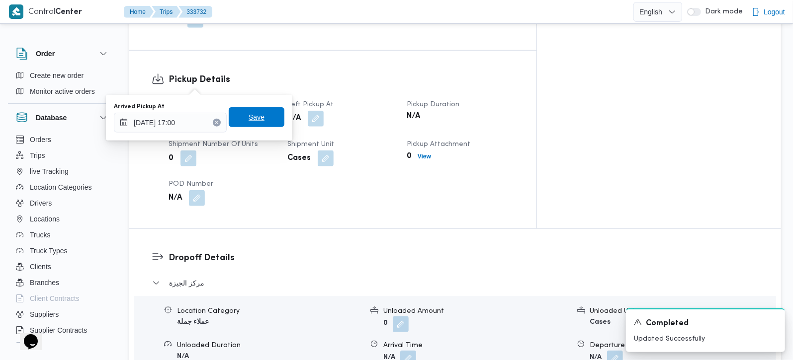
click at [263, 121] on span "Save" at bounding box center [257, 117] width 56 height 20
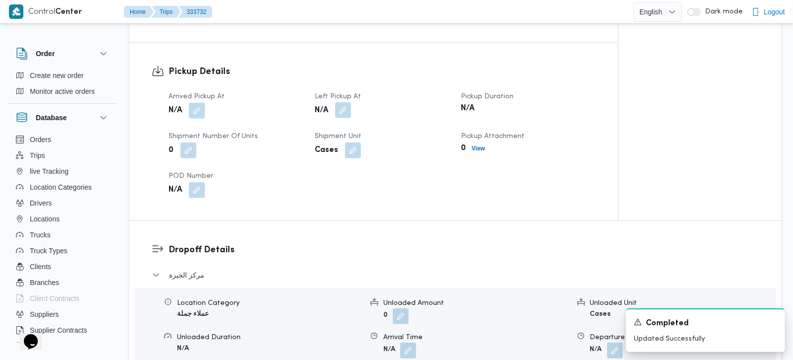
click at [344, 102] on button "button" at bounding box center [343, 110] width 16 height 16
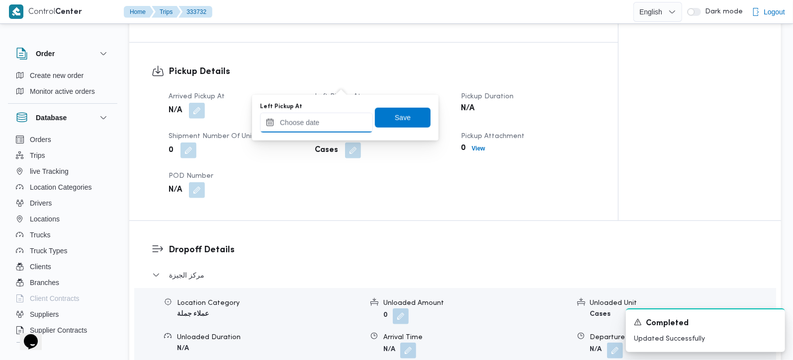
click at [319, 130] on input "Left Pickup At" at bounding box center [316, 123] width 113 height 20
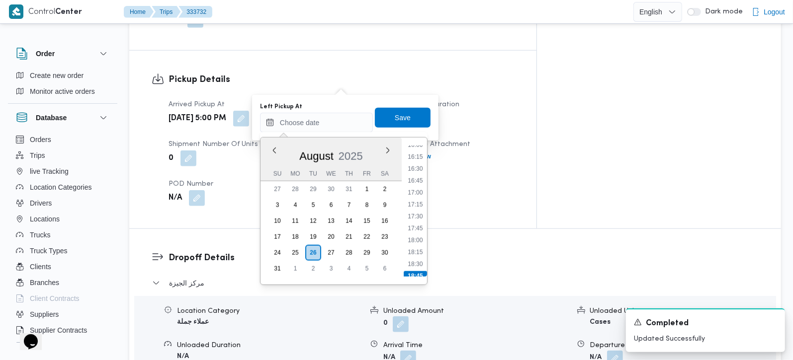
drag, startPoint x: 419, startPoint y: 239, endPoint x: 414, endPoint y: 189, distance: 50.0
click at [419, 239] on li "18:00" at bounding box center [415, 241] width 23 height 10
type input "26/08/2025 18:00"
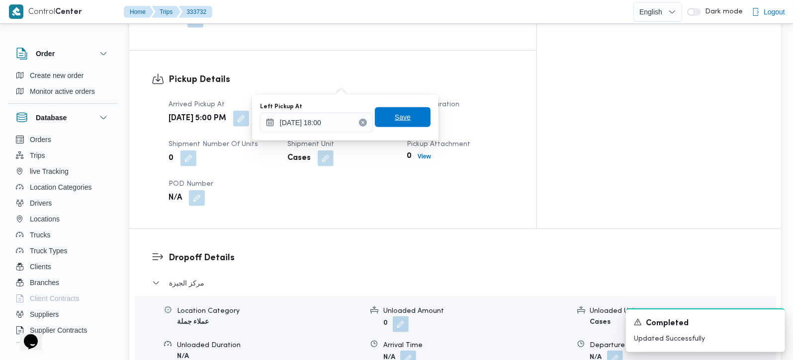
click at [403, 123] on span "Save" at bounding box center [403, 117] width 56 height 20
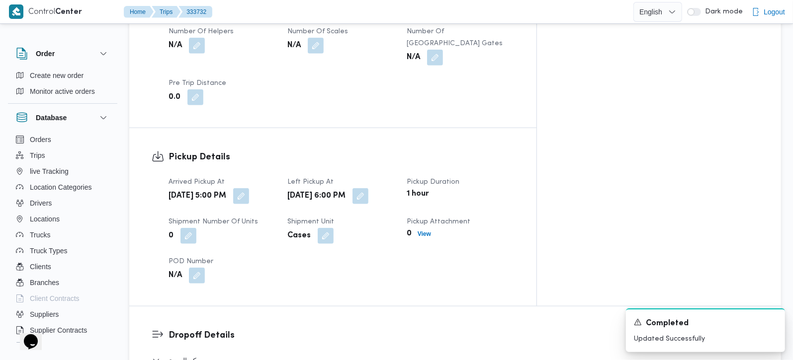
scroll to position [409, 0]
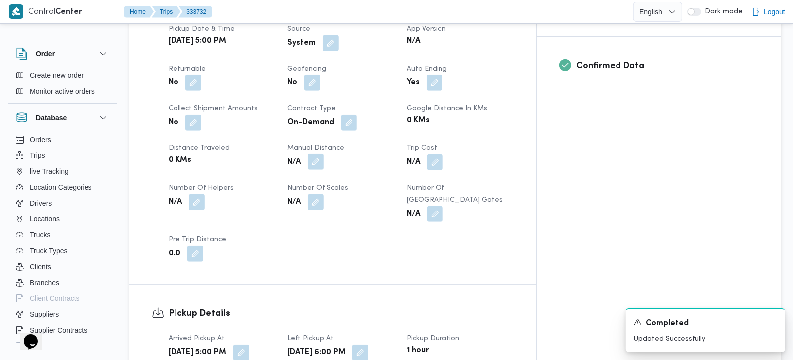
click at [324, 154] on button "button" at bounding box center [316, 162] width 16 height 16
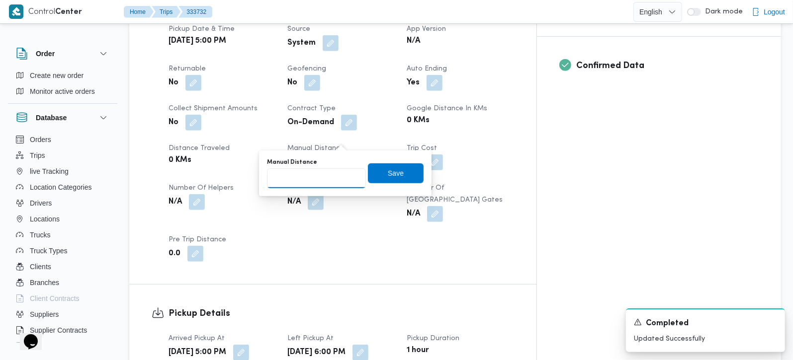
click at [313, 177] on input "Manual Distance" at bounding box center [316, 179] width 99 height 20
type input "85"
click at [392, 174] on span "Save" at bounding box center [396, 173] width 16 height 12
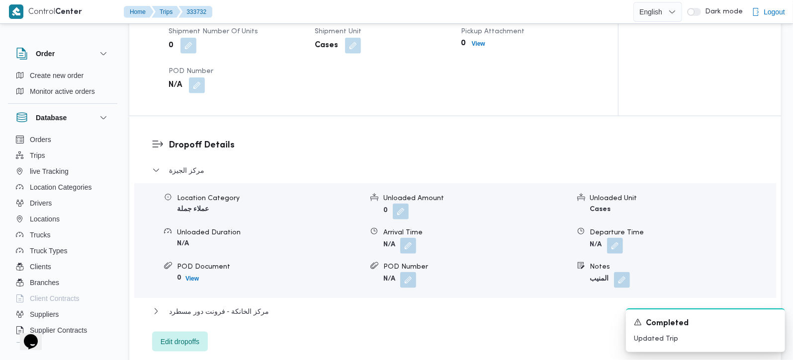
scroll to position [819, 0]
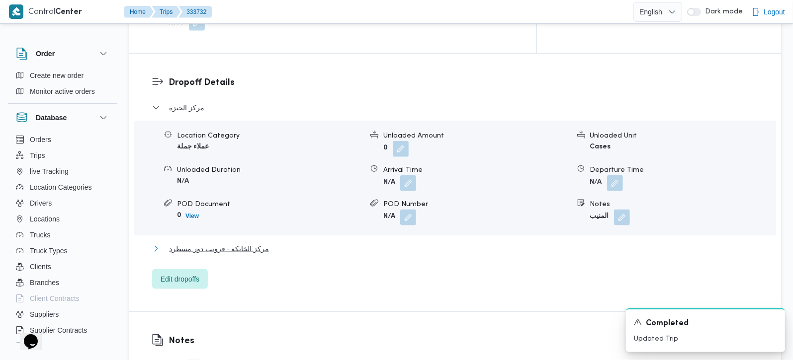
click at [241, 243] on span "مركز الخانكة - فرونت دور مسطرد" at bounding box center [219, 249] width 100 height 12
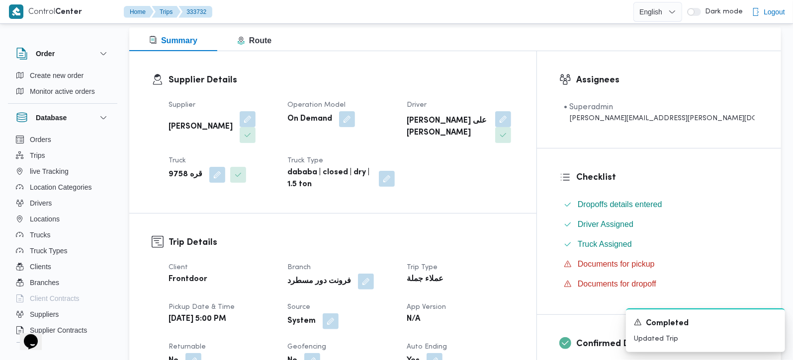
scroll to position [117, 0]
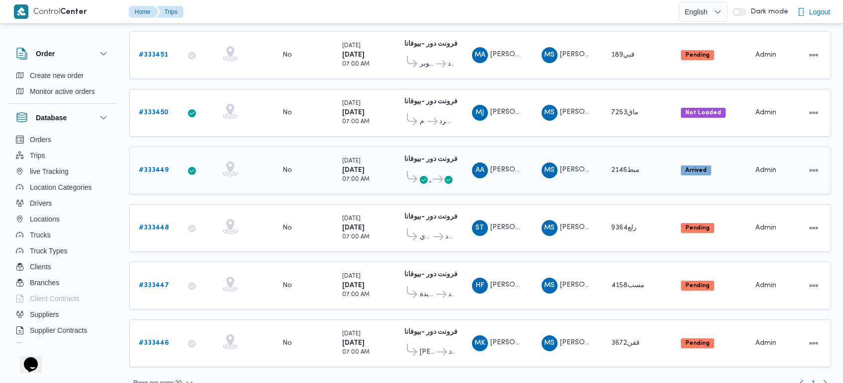
scroll to position [934, 0]
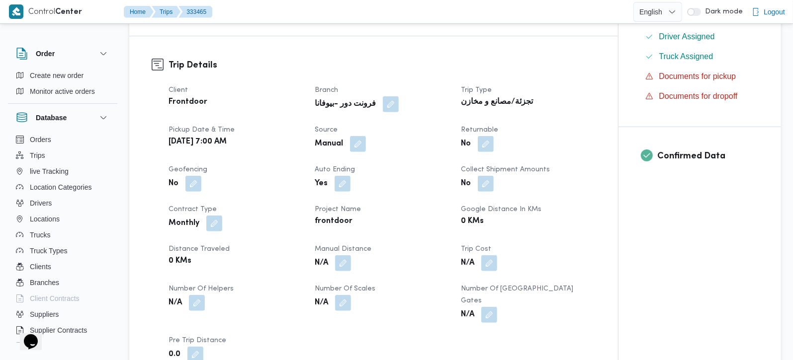
scroll to position [350, 0]
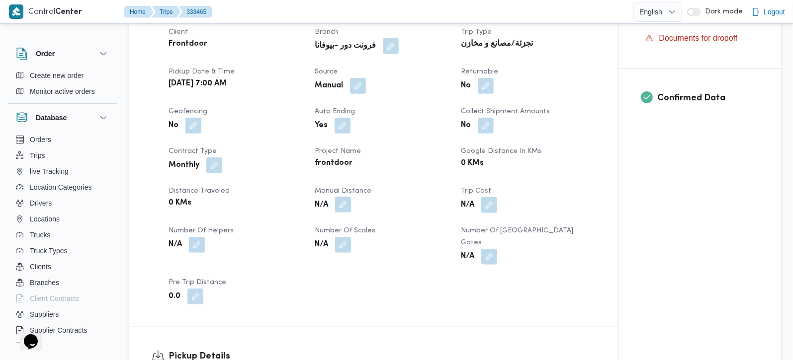
click at [350, 213] on button "button" at bounding box center [343, 205] width 16 height 16
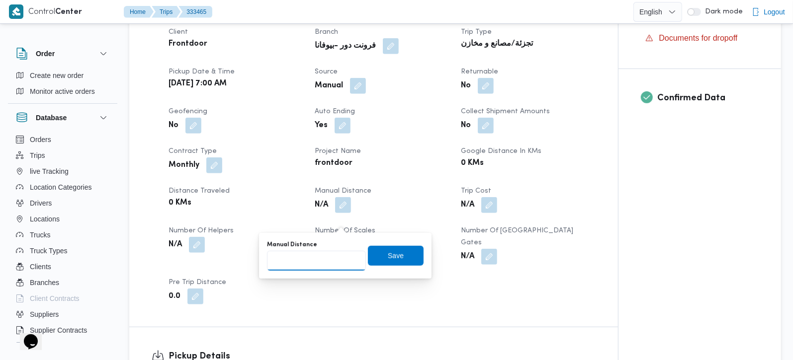
click at [313, 268] on input "Manual Distance" at bounding box center [316, 261] width 99 height 20
type input "105"
click at [388, 255] on span "Save" at bounding box center [396, 256] width 16 height 12
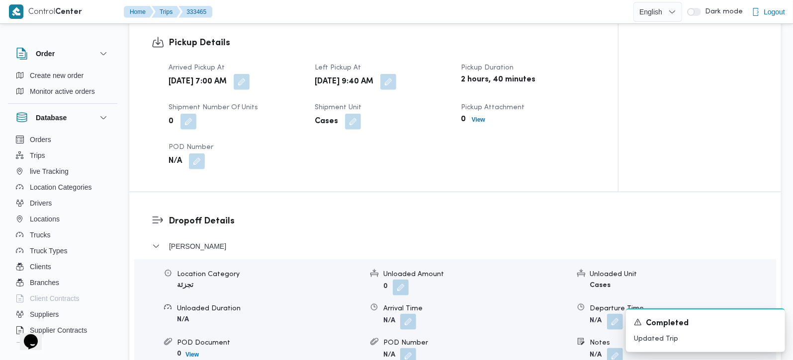
scroll to position [701, 0]
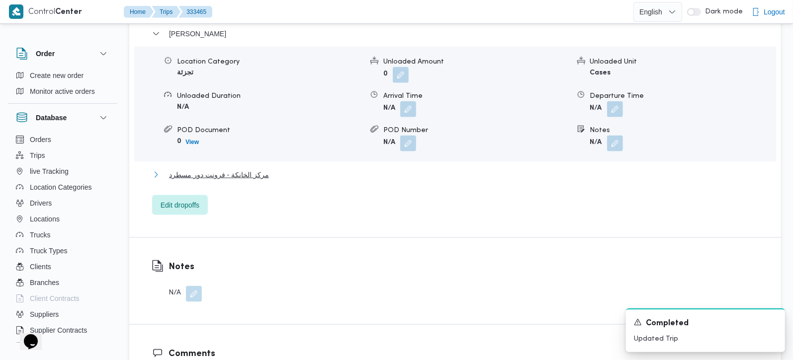
click at [236, 177] on span "مركز الخانكة - فرونت دور مسطرد" at bounding box center [219, 175] width 100 height 12
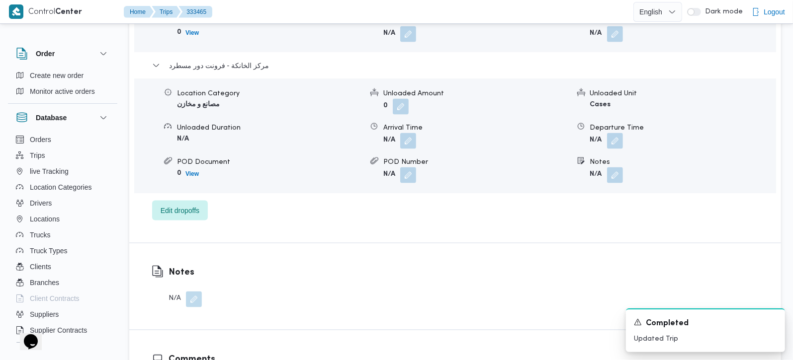
scroll to position [994, 0]
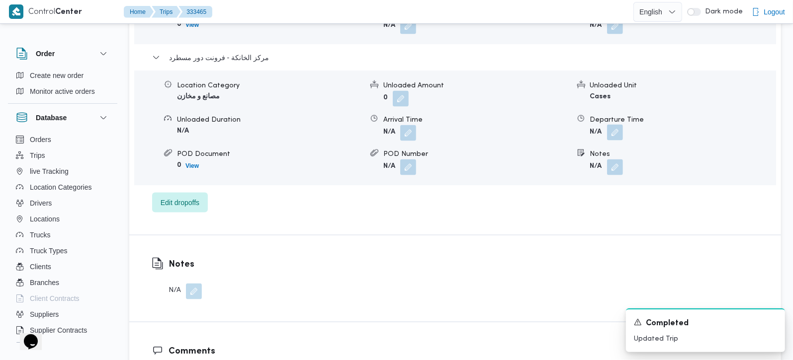
click at [611, 139] on button "button" at bounding box center [615, 133] width 16 height 16
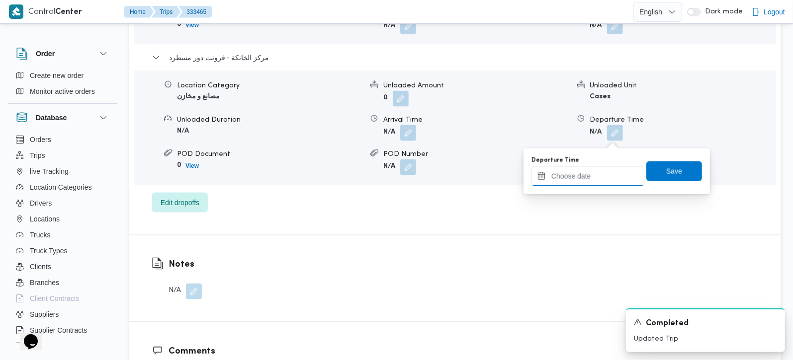
click at [599, 176] on input "Departure Time" at bounding box center [587, 177] width 113 height 20
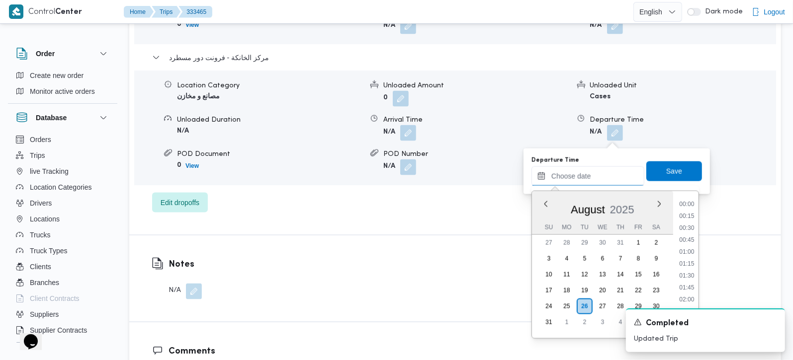
scroll to position [839, 0]
click at [691, 213] on li "17:45" at bounding box center [686, 212] width 23 height 10
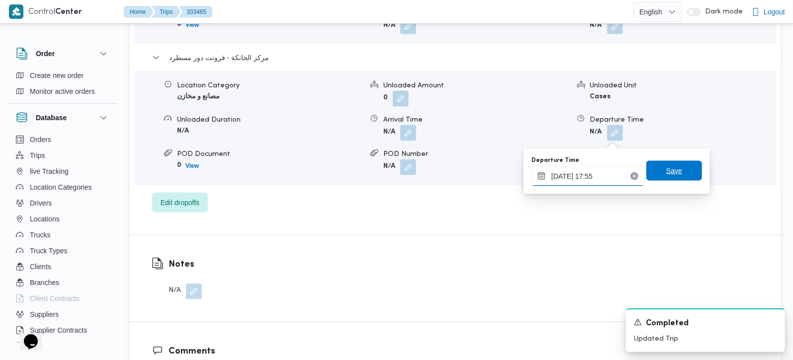
type input "[DATE] 17:55"
click at [668, 174] on span "Save" at bounding box center [674, 171] width 16 height 12
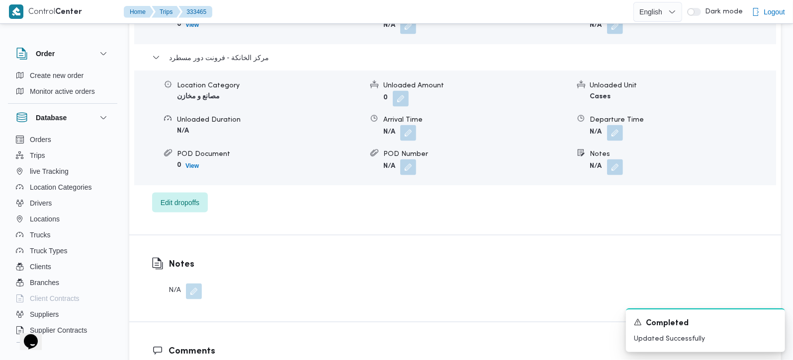
scroll to position [936, 0]
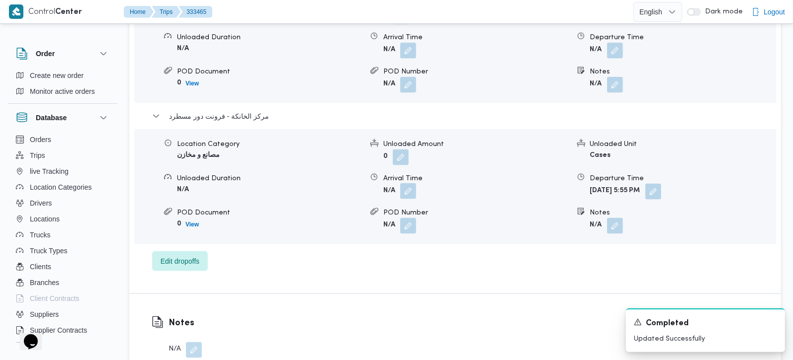
click at [414, 194] on button "button" at bounding box center [408, 191] width 16 height 16
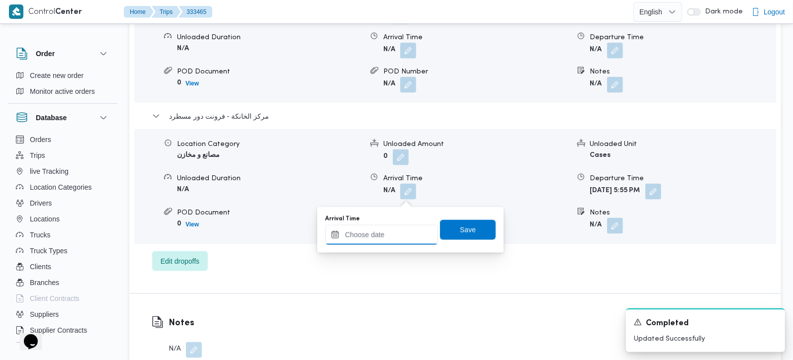
click at [396, 237] on input "Arrival Time" at bounding box center [381, 235] width 113 height 20
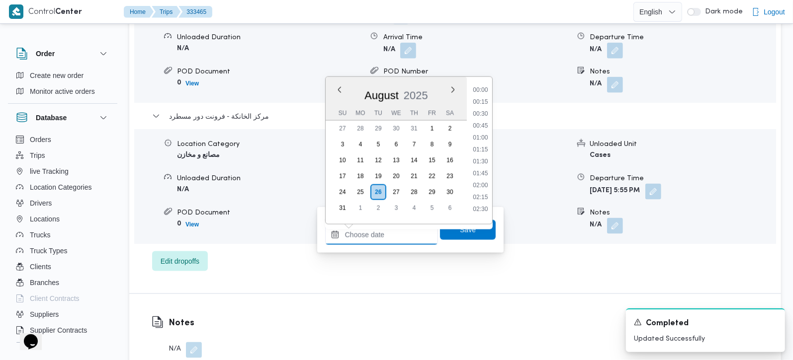
scroll to position [839, 0]
click at [487, 96] on li "17:45" at bounding box center [480, 98] width 23 height 10
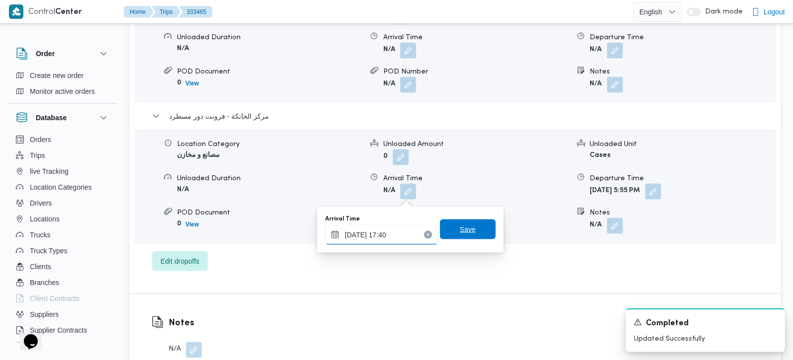
type input "[DATE] 17:40"
click at [443, 227] on span "Save" at bounding box center [468, 230] width 56 height 20
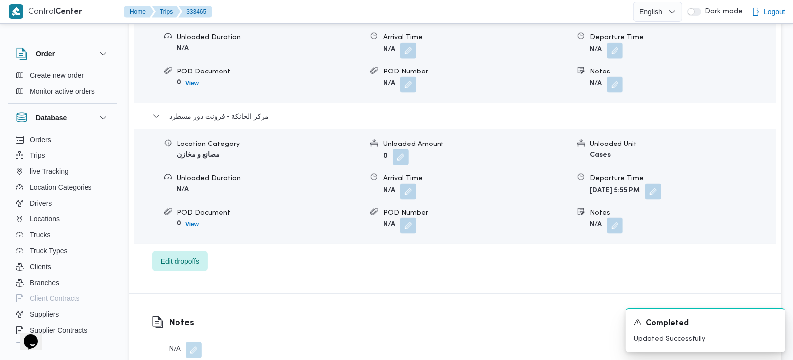
scroll to position [877, 0]
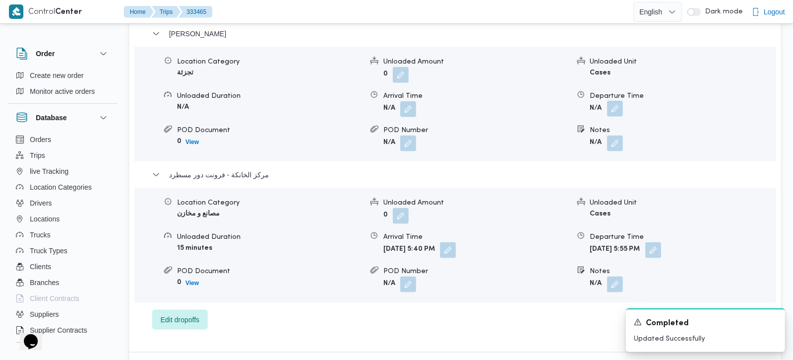
click at [617, 114] on button "button" at bounding box center [615, 109] width 16 height 16
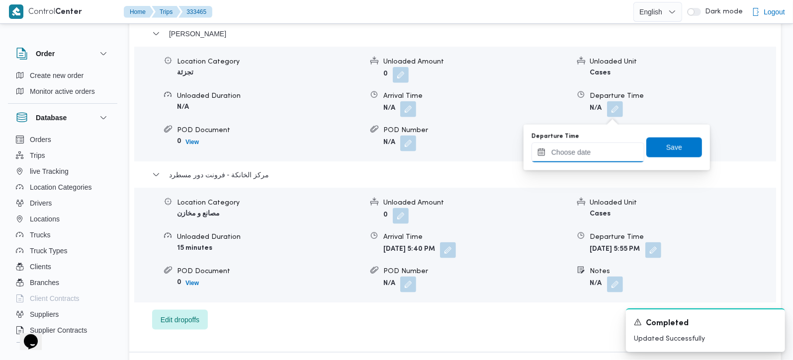
click at [588, 151] on input "Departure Time" at bounding box center [587, 153] width 113 height 20
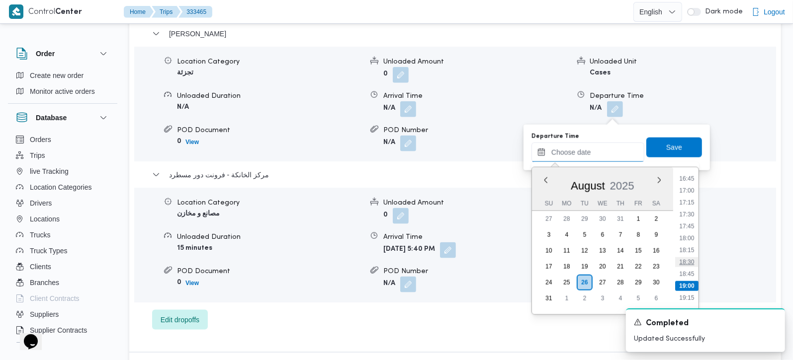
scroll to position [781, 0]
click at [691, 201] on li "16:45" at bounding box center [686, 199] width 23 height 10
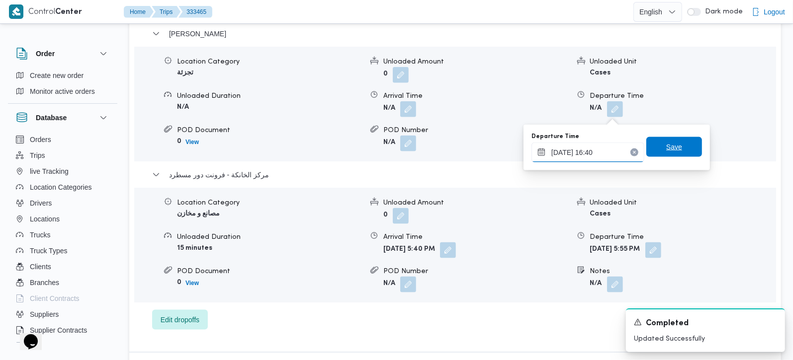
type input "26/08/2025 16:40"
click at [684, 151] on span "Save" at bounding box center [674, 147] width 56 height 20
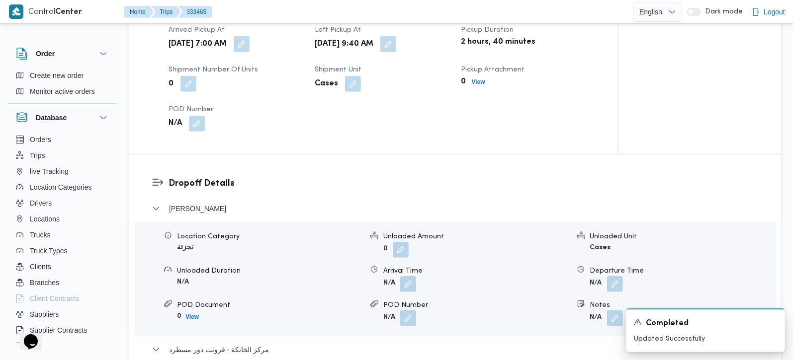
scroll to position [701, 0]
click at [412, 289] on button "button" at bounding box center [408, 284] width 16 height 16
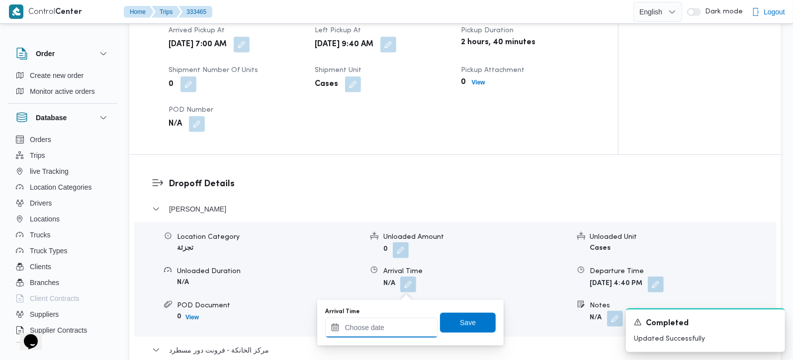
click at [394, 324] on input "Arrival Time" at bounding box center [381, 328] width 113 height 20
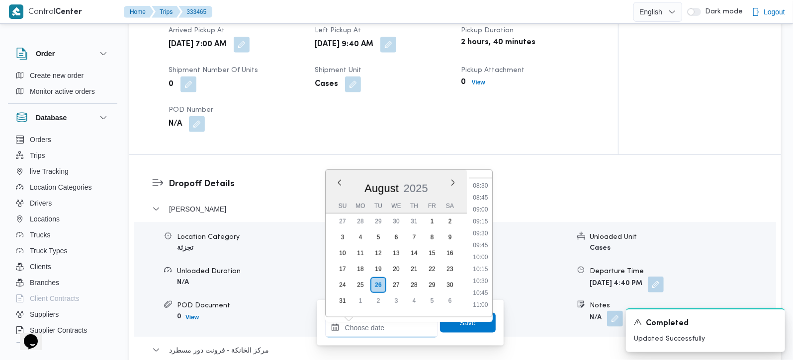
scroll to position [430, 0]
click at [480, 269] on li "10:45" at bounding box center [480, 266] width 23 height 10
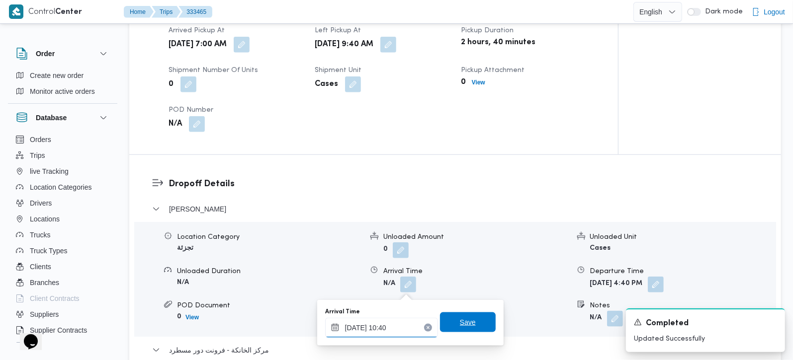
type input "26/08/2025 10:40"
click at [477, 320] on span "Save" at bounding box center [468, 323] width 56 height 20
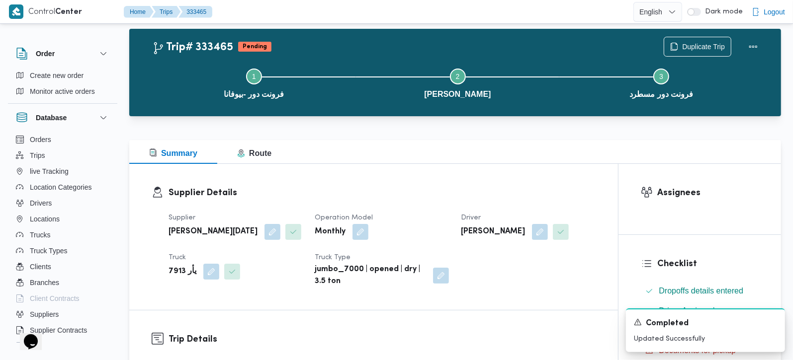
scroll to position [0, 0]
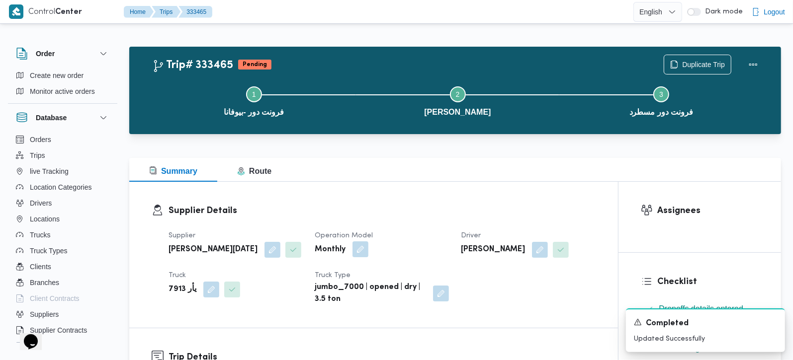
click at [357, 253] on button "button" at bounding box center [360, 250] width 16 height 16
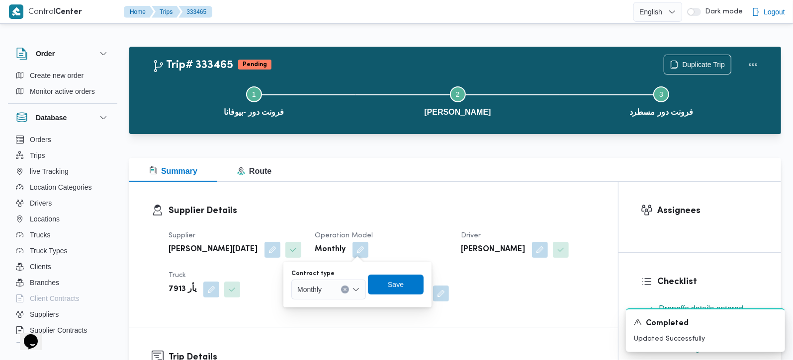
click at [481, 186] on div "Supplier Details Supplier ابراهيم رمضان ابراهيم عثمان ابوباشا Operation Model M…" at bounding box center [373, 255] width 489 height 146
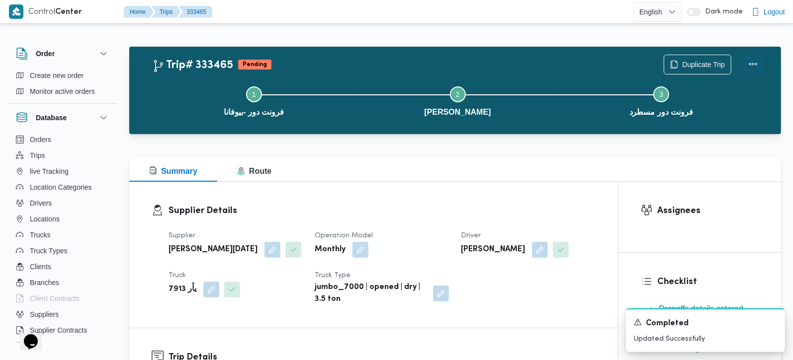
click at [752, 62] on button "Actions" at bounding box center [753, 64] width 20 height 20
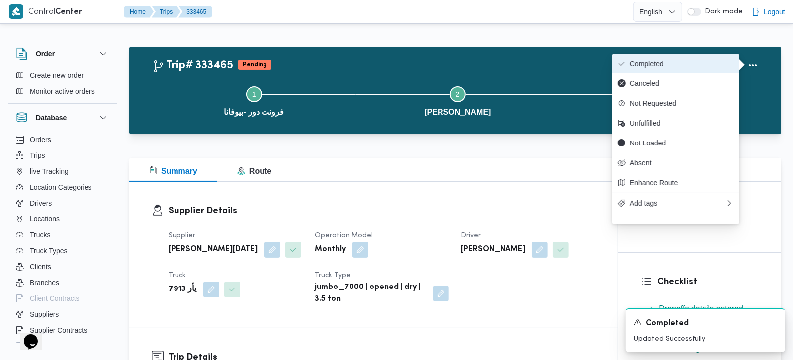
click at [670, 64] on span "Completed" at bounding box center [681, 64] width 103 height 8
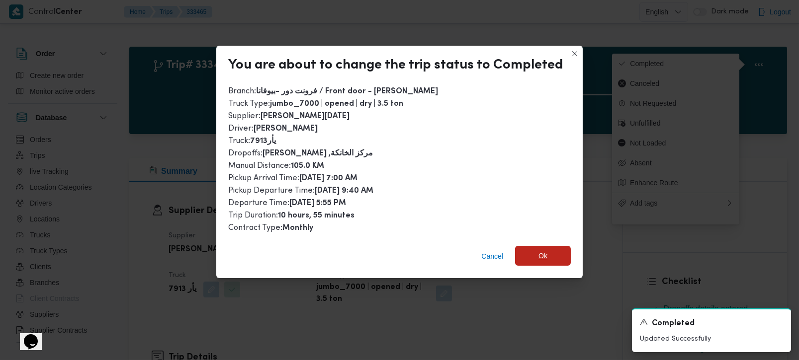
click at [546, 248] on span "Ok" at bounding box center [543, 256] width 56 height 20
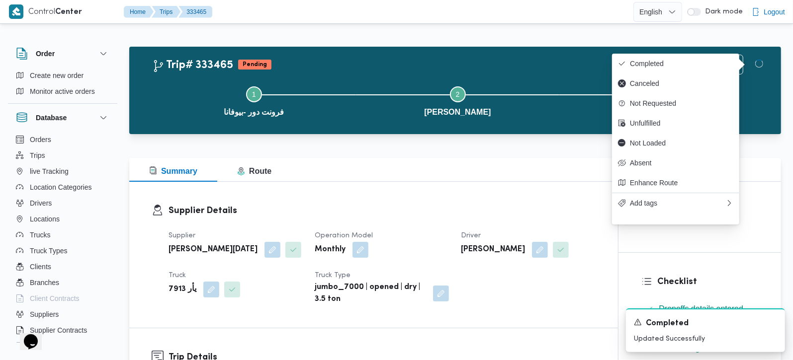
click at [495, 170] on div "Summary Route" at bounding box center [455, 170] width 652 height 24
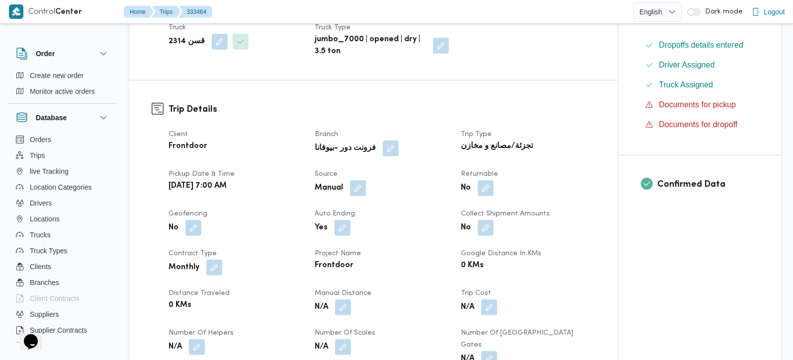
scroll to position [292, 0]
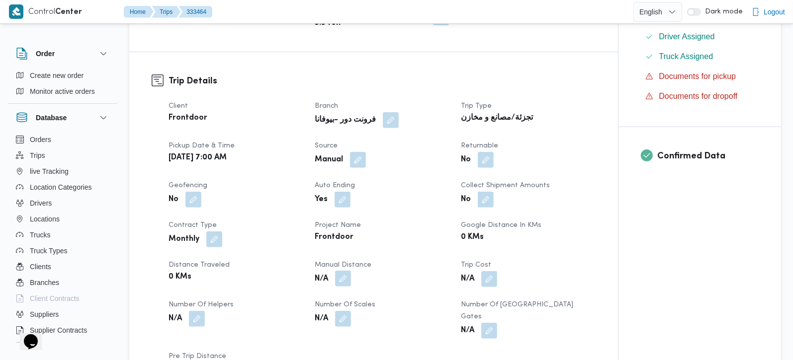
click at [346, 282] on button "button" at bounding box center [343, 279] width 16 height 16
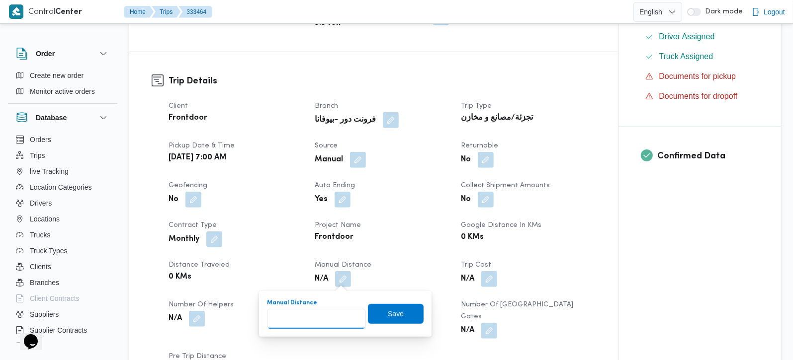
click at [324, 320] on input "Manual Distance" at bounding box center [316, 319] width 99 height 20
type input "127"
click at [389, 313] on span "Save" at bounding box center [396, 314] width 16 height 12
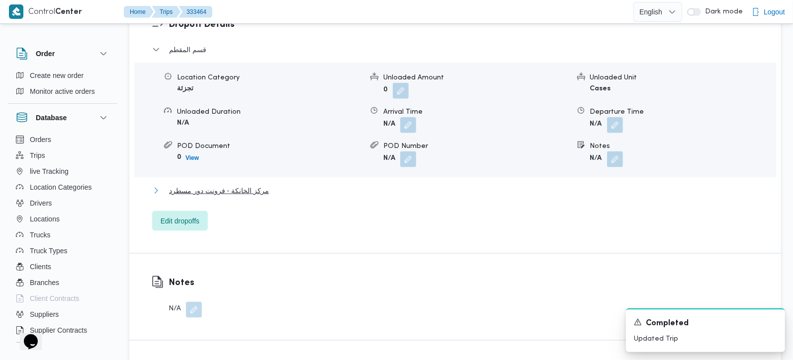
click at [236, 185] on span "مركز الخانكة - فرونت دور مسطرد" at bounding box center [219, 191] width 100 height 12
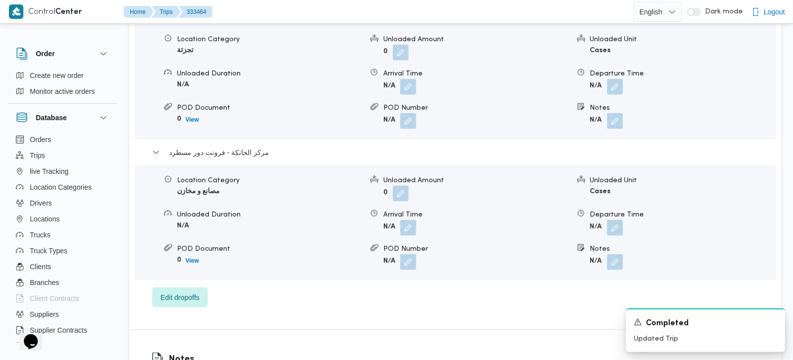
scroll to position [936, 0]
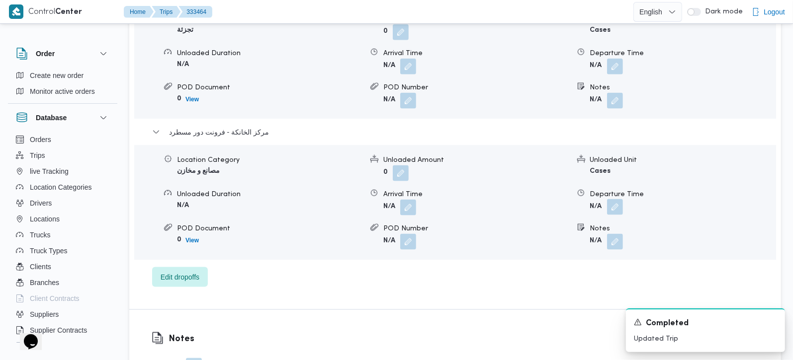
click at [621, 199] on button "button" at bounding box center [615, 207] width 16 height 16
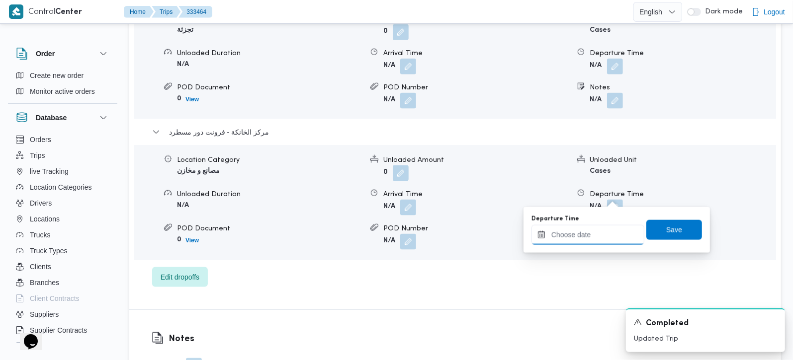
click at [589, 241] on input "Departure Time" at bounding box center [587, 235] width 113 height 20
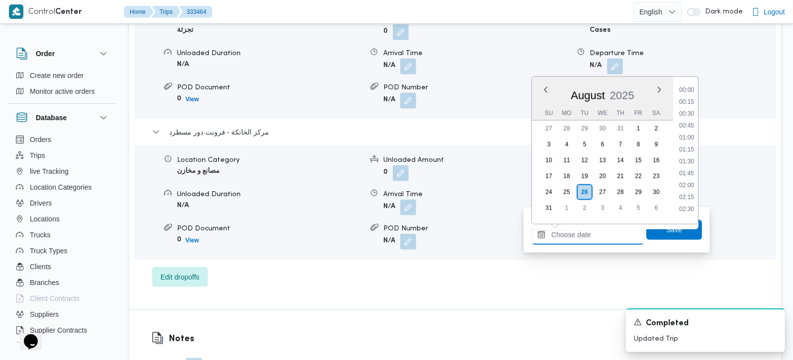
scroll to position [839, 0]
drag, startPoint x: 690, startPoint y: 110, endPoint x: 679, endPoint y: 151, distance: 42.8
click at [690, 110] on li "18:00" at bounding box center [686, 110] width 23 height 10
type input "26/08/2025 18:00"
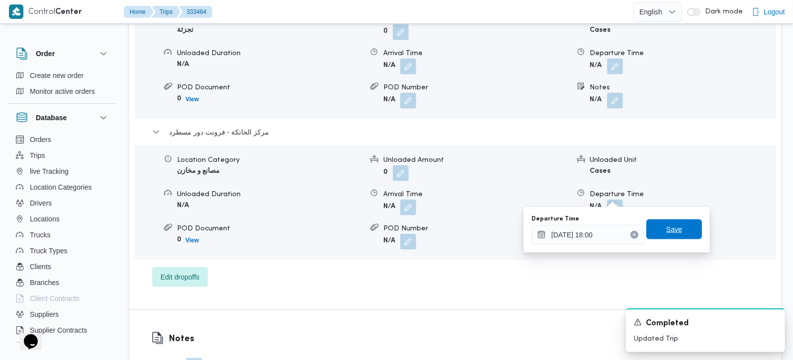
click at [667, 220] on span "Save" at bounding box center [674, 230] width 56 height 20
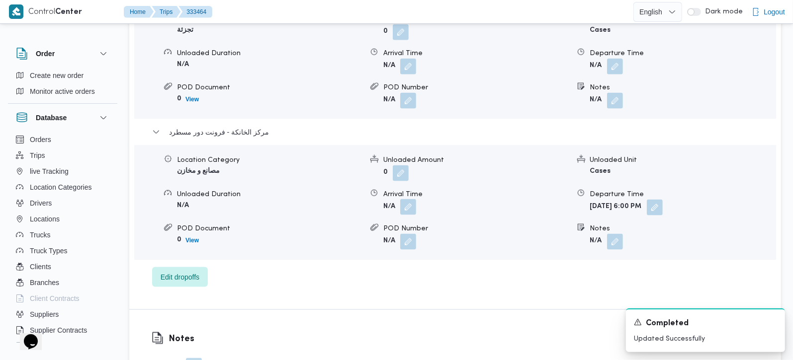
click at [407, 199] on button "button" at bounding box center [408, 207] width 16 height 16
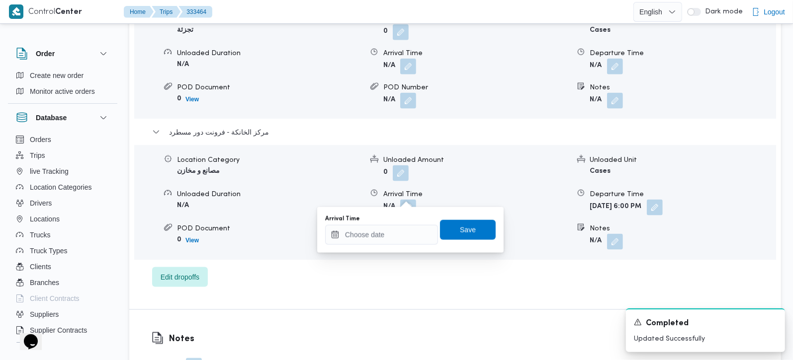
click at [400, 245] on div "Arrival Time Save" at bounding box center [410, 230] width 173 height 32
click at [409, 231] on input "Arrival Time" at bounding box center [381, 235] width 113 height 20
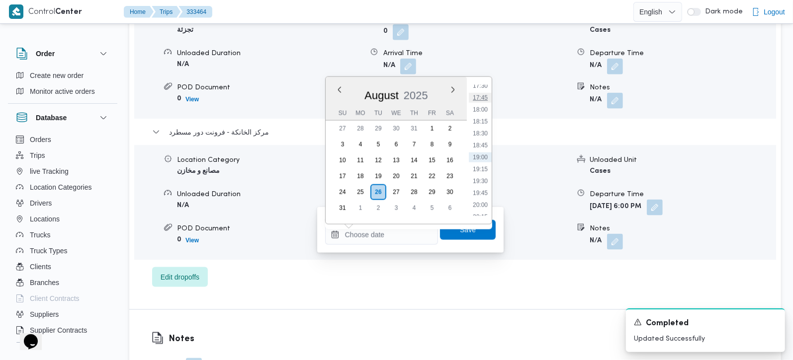
click at [486, 95] on li "17:45" at bounding box center [480, 98] width 23 height 10
type input "26/08/2025 17:45"
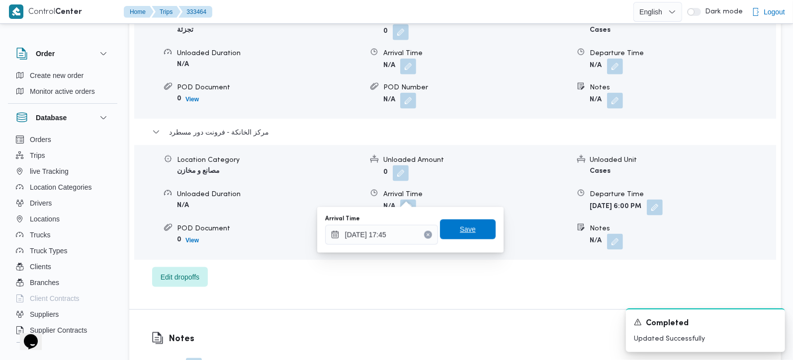
click at [468, 235] on span "Save" at bounding box center [468, 230] width 56 height 20
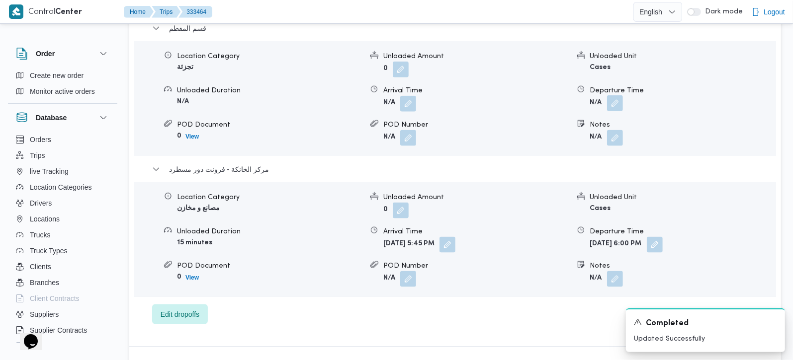
scroll to position [877, 0]
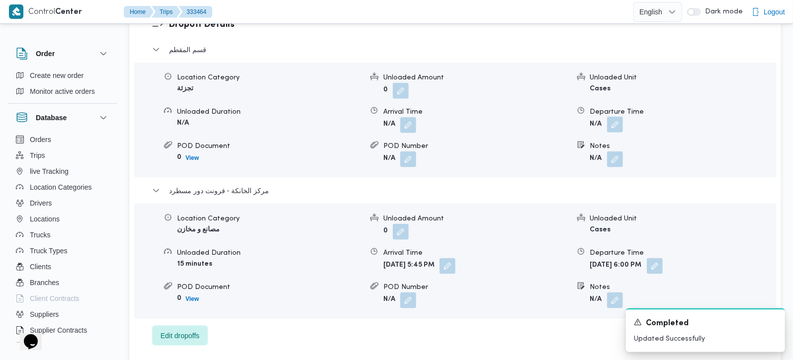
click at [617, 117] on button "button" at bounding box center [615, 125] width 16 height 16
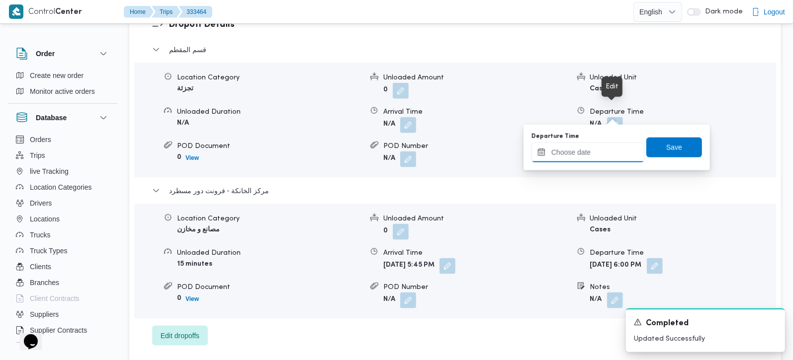
click at [592, 150] on input "Departure Time" at bounding box center [587, 153] width 113 height 20
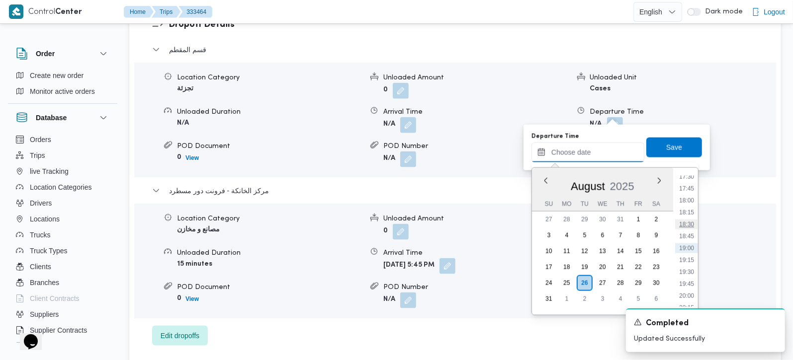
scroll to position [781, 0]
drag, startPoint x: 691, startPoint y: 201, endPoint x: 678, endPoint y: 171, distance: 33.0
click at [691, 201] on li "16:45" at bounding box center [686, 200] width 23 height 10
type input "[DATE] 16:45"
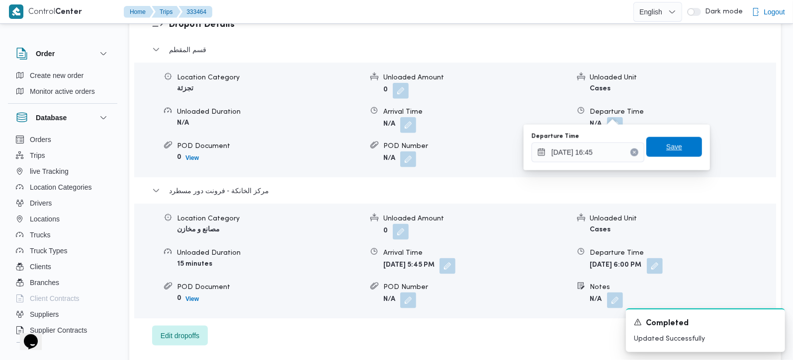
click at [666, 143] on span "Save" at bounding box center [674, 147] width 16 height 12
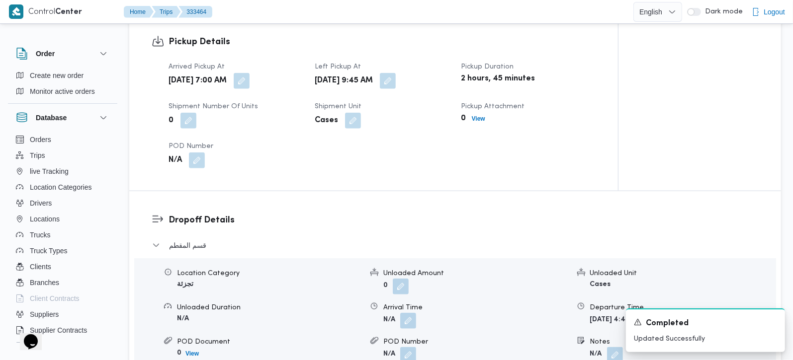
scroll to position [701, 0]
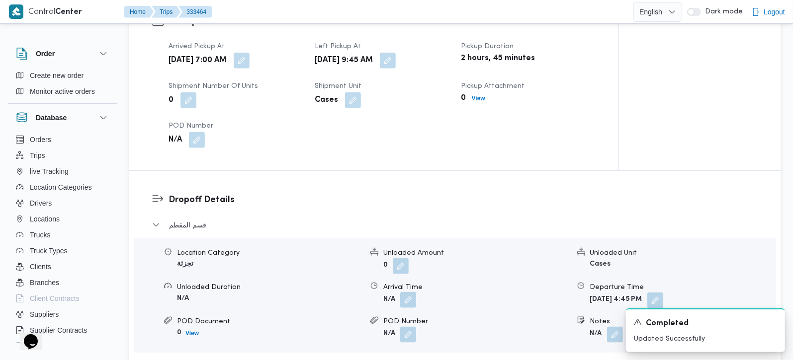
click at [409, 292] on button "button" at bounding box center [408, 300] width 16 height 16
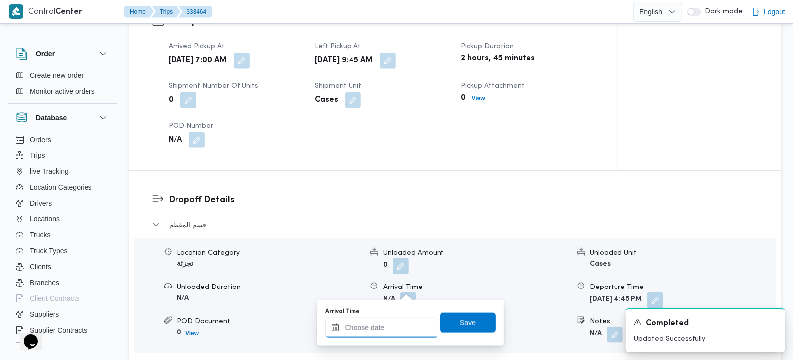
click at [386, 330] on input "Arrival Time" at bounding box center [381, 328] width 113 height 20
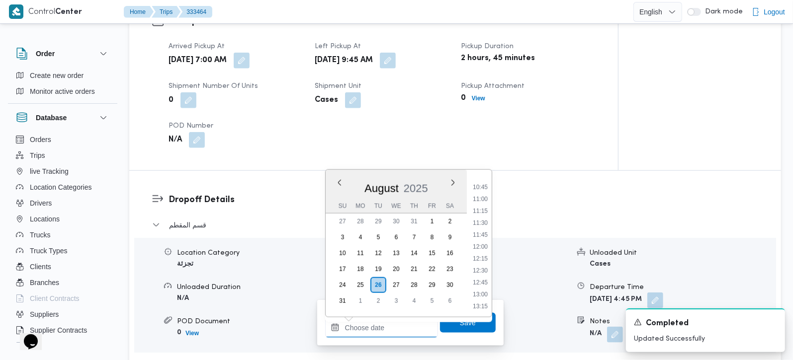
scroll to position [488, 0]
drag, startPoint x: 482, startPoint y: 210, endPoint x: 475, endPoint y: 276, distance: 67.0
click at [482, 210] on li "10:45" at bounding box center [480, 208] width 23 height 10
type input "26/08/2025 10:45"
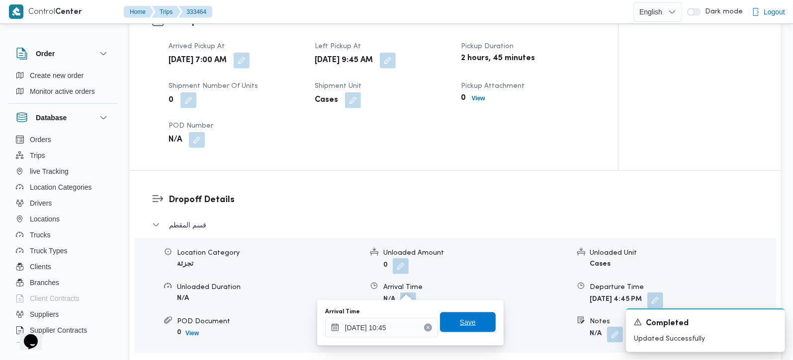
click at [465, 320] on span "Save" at bounding box center [468, 323] width 16 height 12
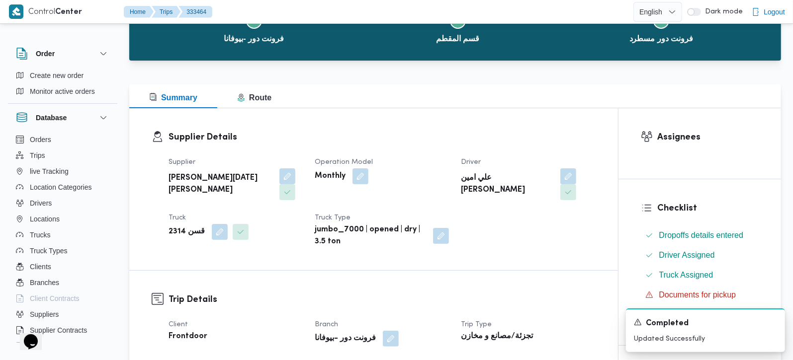
scroll to position [0, 0]
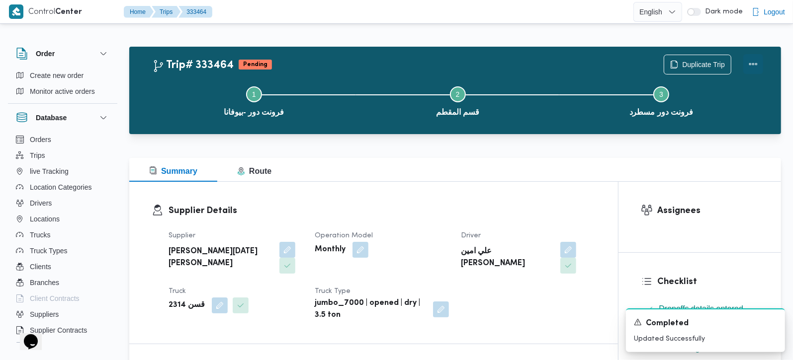
click at [760, 65] on button "Actions" at bounding box center [753, 64] width 20 height 20
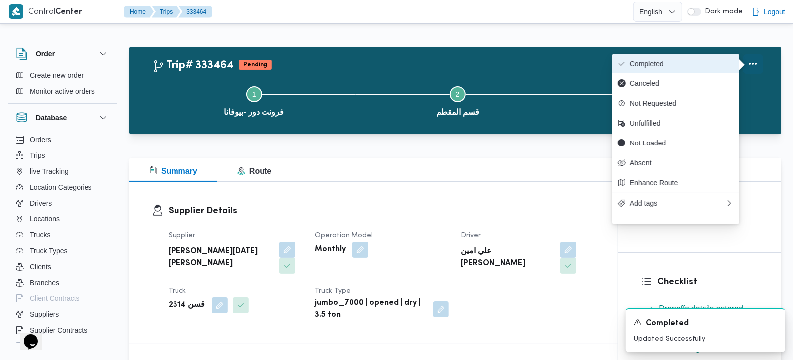
click at [715, 64] on span "Completed" at bounding box center [681, 64] width 103 height 8
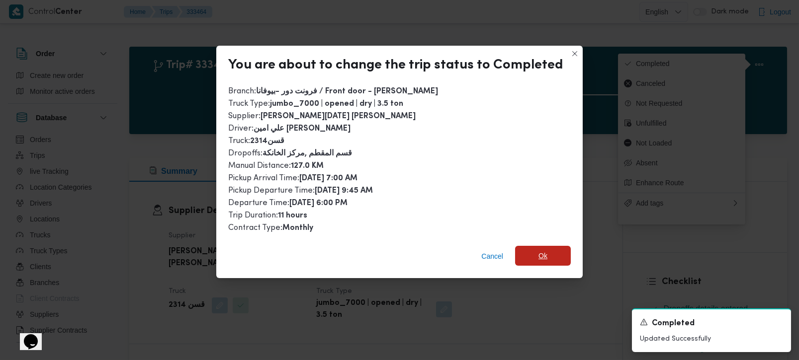
click at [558, 253] on span "Ok" at bounding box center [543, 256] width 56 height 20
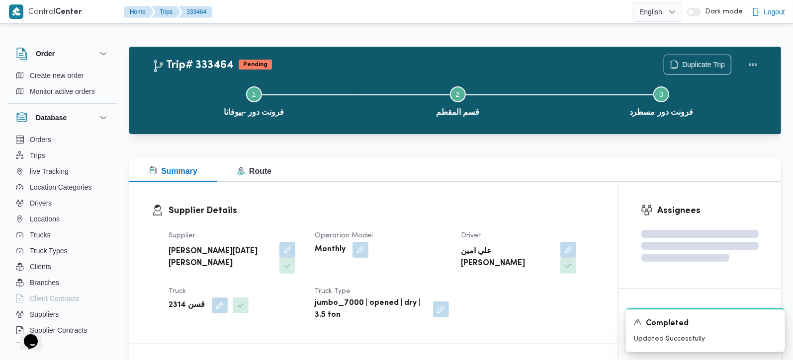
click at [534, 198] on div "Supplier Details Supplier ابراهيم رمضان ابراهيم عثمان ابوباشا Operation Model M…" at bounding box center [373, 263] width 489 height 162
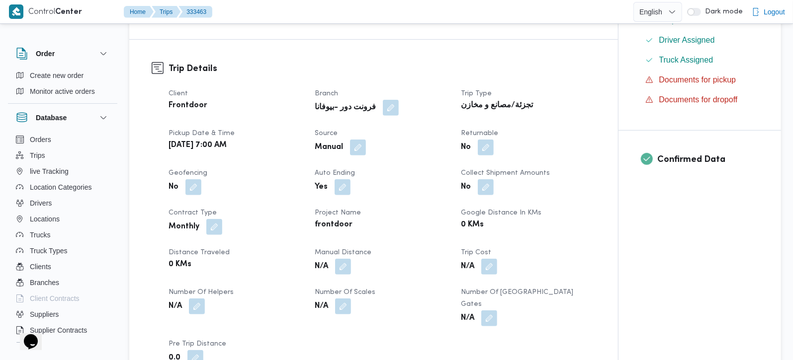
scroll to position [292, 0]
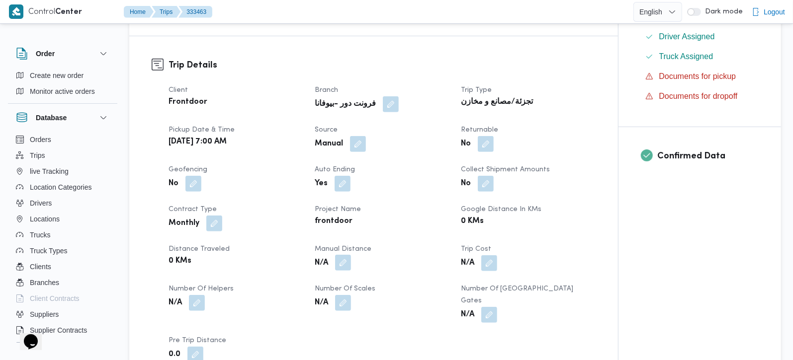
click at [348, 271] on button "button" at bounding box center [343, 263] width 16 height 16
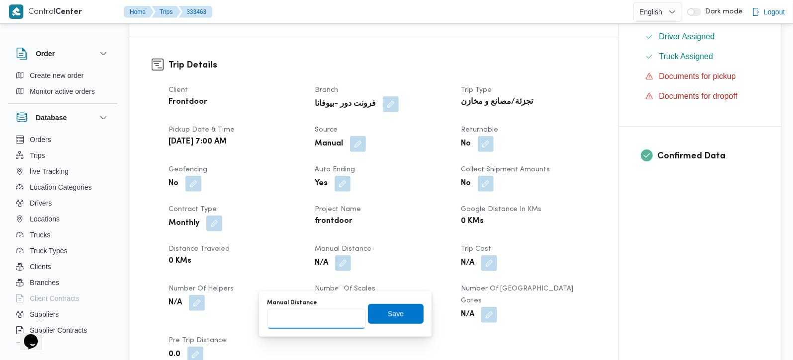
click at [322, 317] on input "Manual Distance" at bounding box center [316, 319] width 99 height 20
type input "90"
click at [375, 309] on span "Save" at bounding box center [396, 314] width 56 height 20
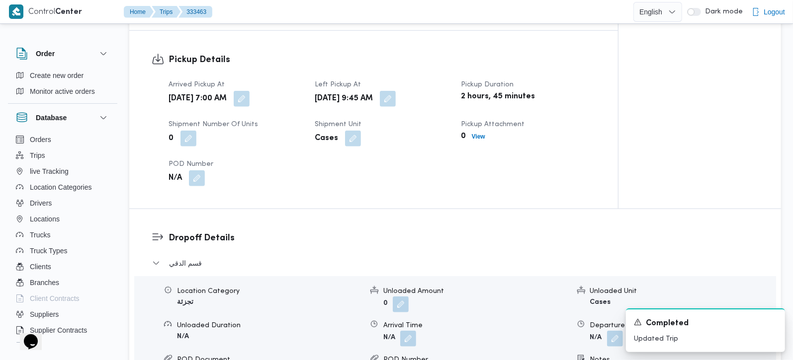
scroll to position [819, 0]
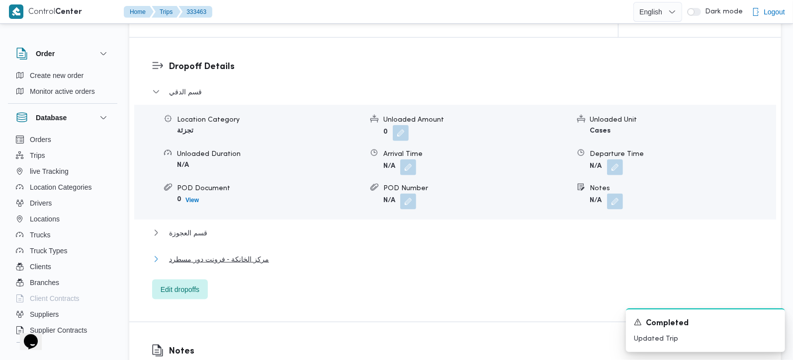
click at [188, 260] on span "مركز الخانكة - فرونت دور مسطرد" at bounding box center [219, 260] width 100 height 12
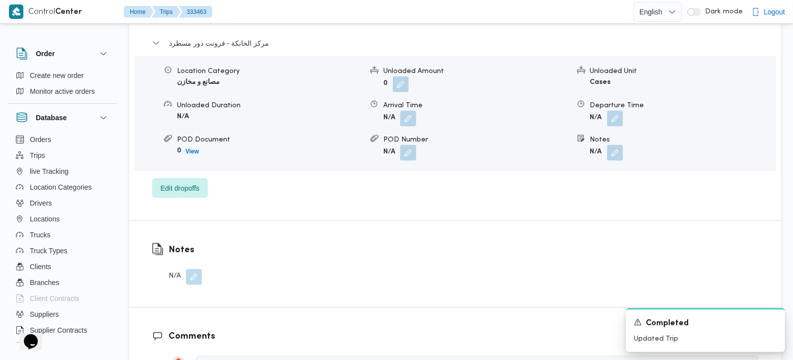
scroll to position [1052, 0]
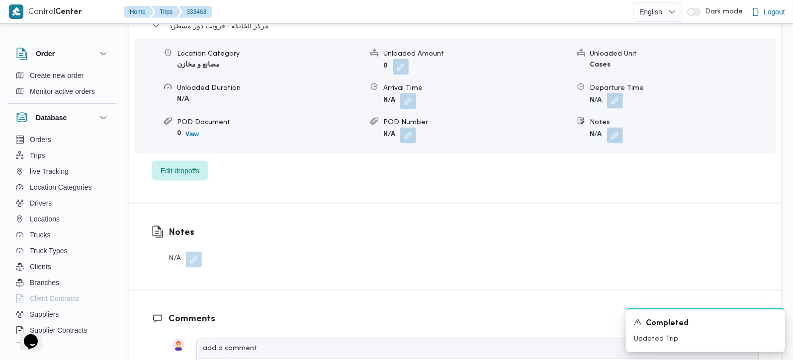
click at [619, 103] on button "button" at bounding box center [615, 101] width 16 height 16
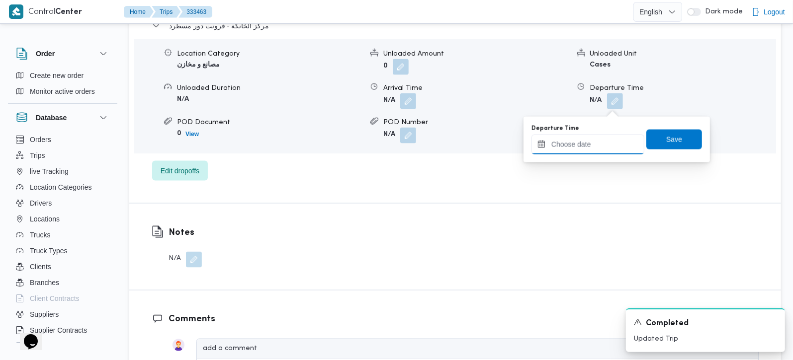
click at [589, 137] on input "Departure Time" at bounding box center [587, 145] width 113 height 20
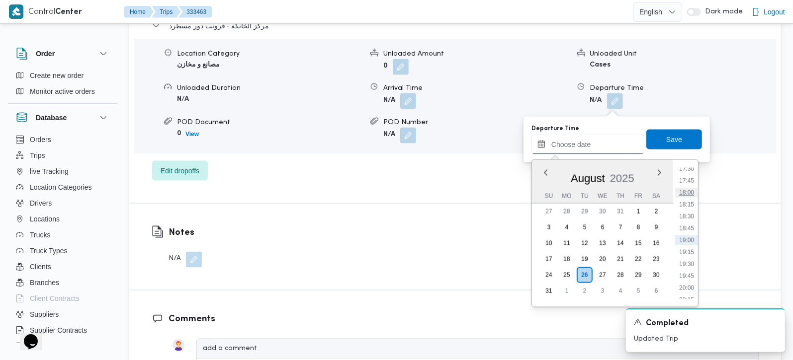
scroll to position [781, 0]
click at [689, 201] on li "17:00" at bounding box center [686, 204] width 23 height 10
type input "[DATE] 17:00"
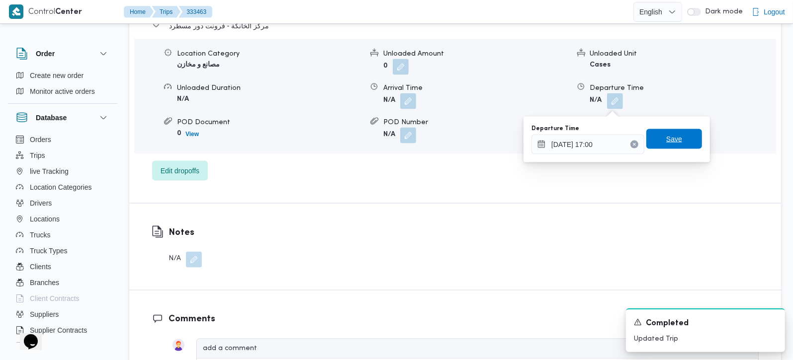
click at [666, 140] on span "Save" at bounding box center [674, 139] width 16 height 12
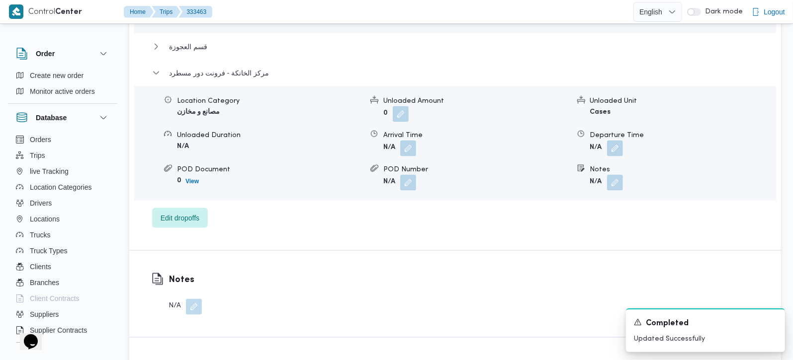
scroll to position [994, 0]
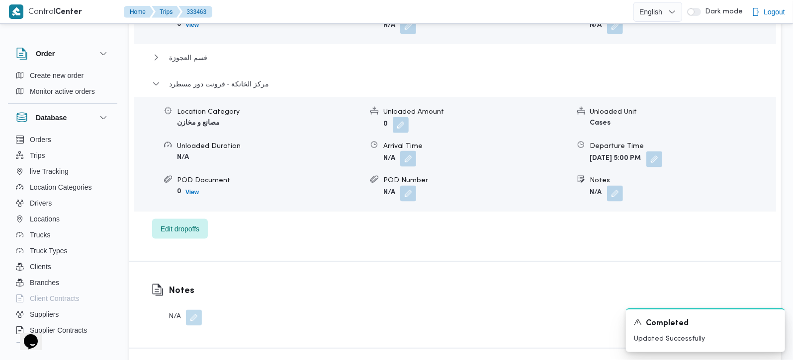
click at [413, 165] on button "button" at bounding box center [408, 159] width 16 height 16
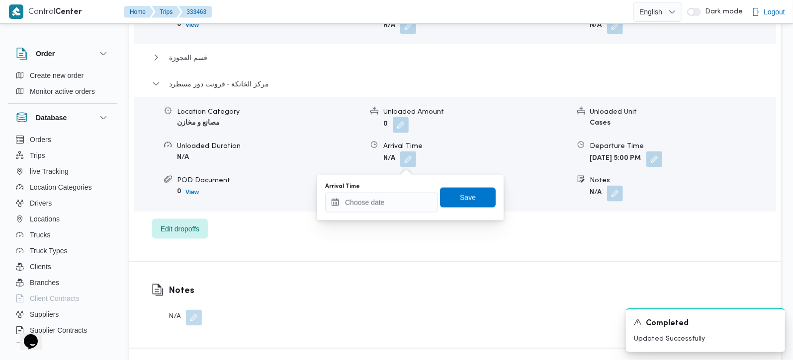
click at [406, 191] on div "Arrival Time" at bounding box center [381, 198] width 113 height 30
drag, startPoint x: 397, startPoint y: 203, endPoint x: 407, endPoint y: 206, distance: 10.7
click at [397, 203] on input "Arrival Time" at bounding box center [381, 203] width 113 height 20
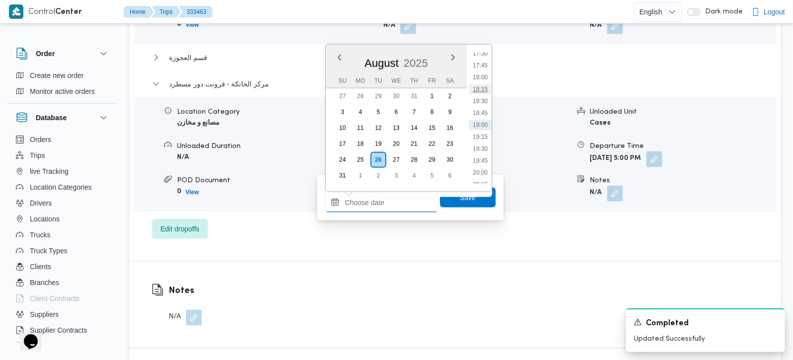
scroll to position [781, 0]
drag, startPoint x: 483, startPoint y: 74, endPoint x: 482, endPoint y: 87, distance: 12.5
click at [483, 74] on li "16:45" at bounding box center [480, 77] width 23 height 10
type input "[DATE] 16:45"
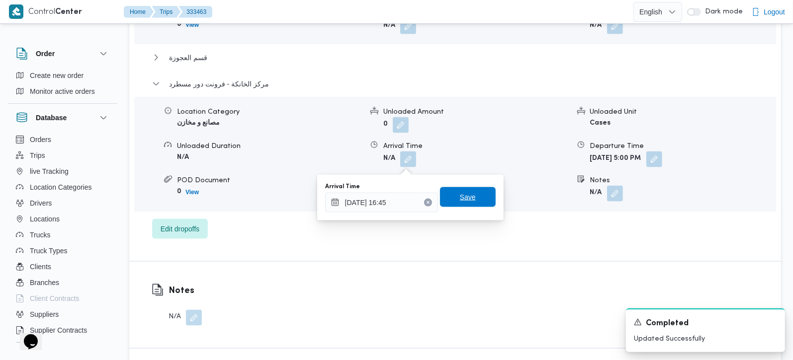
click at [463, 198] on span "Save" at bounding box center [468, 197] width 16 height 12
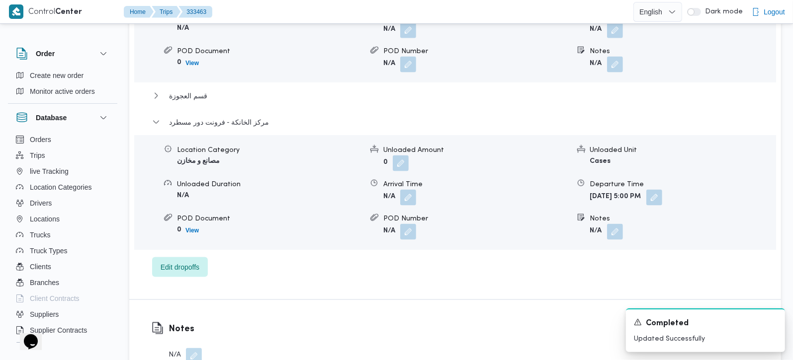
scroll to position [936, 0]
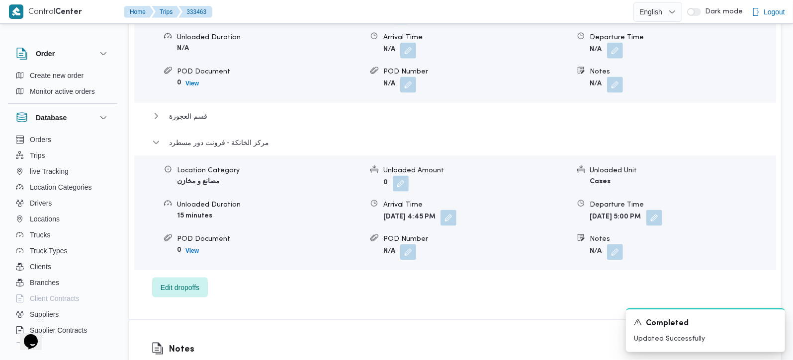
click at [186, 113] on div "قسم الدقي Location Category تجزئة Unloaded Amount 0 Unloaded Unit Cases Unloade…" at bounding box center [455, 133] width 607 height 329
click at [186, 121] on span "قسم العجوزة" at bounding box center [188, 116] width 38 height 12
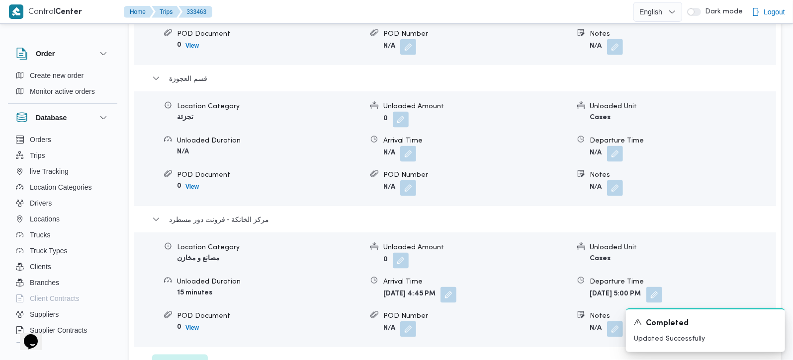
scroll to position [994, 0]
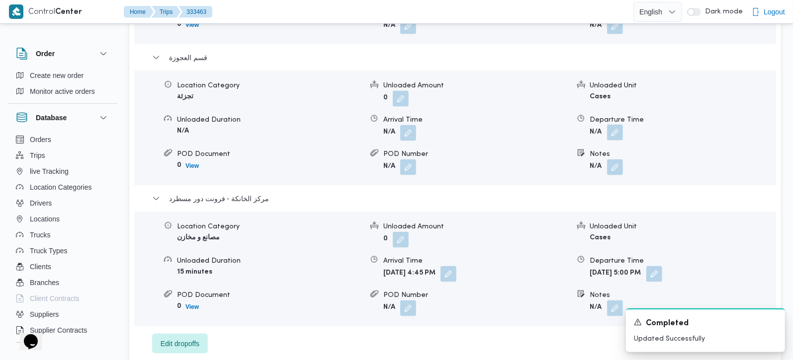
click at [618, 141] on button "button" at bounding box center [615, 133] width 16 height 16
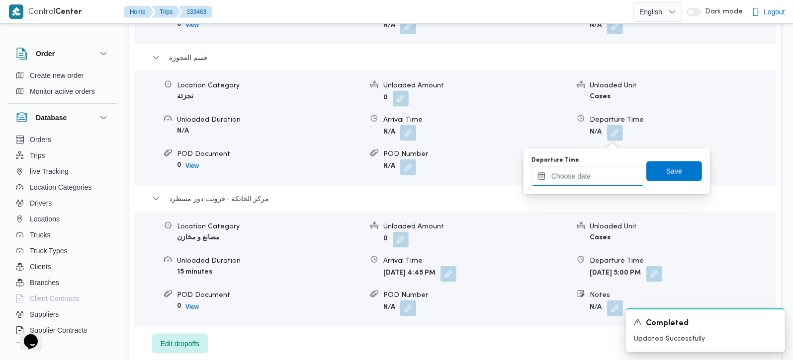
click at [599, 174] on input "Departure Time" at bounding box center [587, 177] width 113 height 20
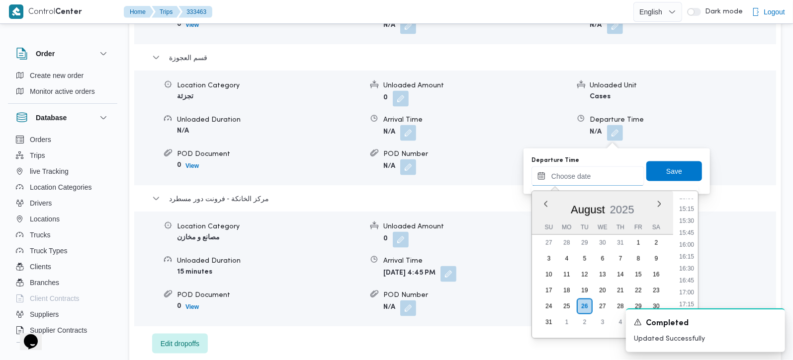
scroll to position [722, 0]
drag, startPoint x: 692, startPoint y: 241, endPoint x: 690, endPoint y: 231, distance: 10.1
click at [692, 241] on li "16:00" at bounding box center [686, 246] width 23 height 10
type input "26/08/2025 16:00"
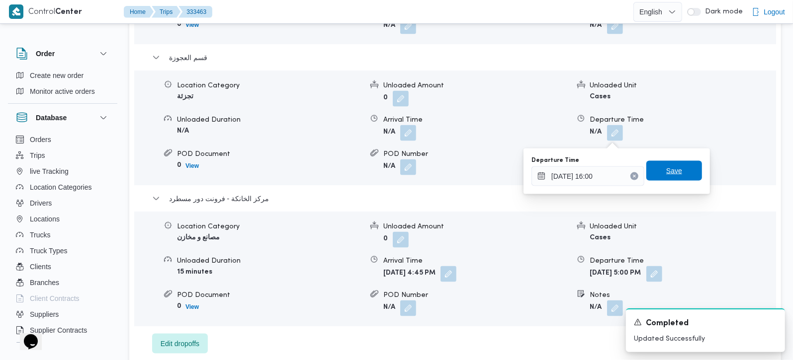
click at [681, 173] on span "Save" at bounding box center [674, 171] width 56 height 20
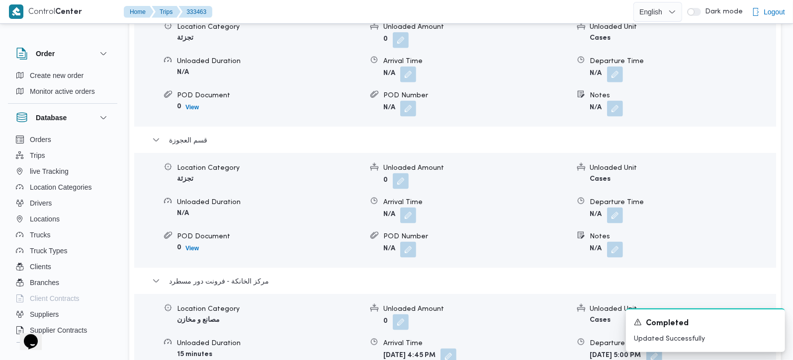
scroll to position [877, 0]
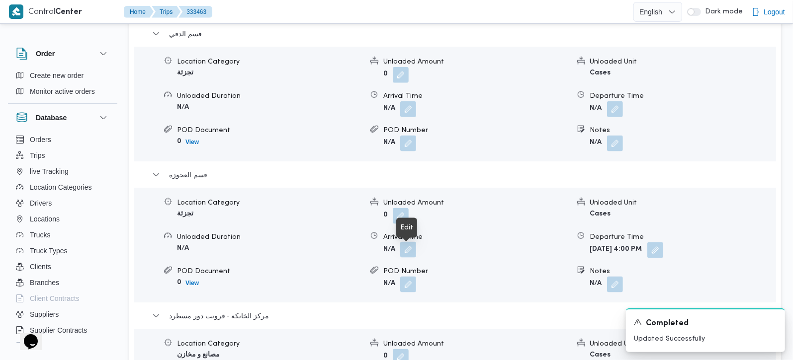
click at [409, 256] on button "button" at bounding box center [408, 250] width 16 height 16
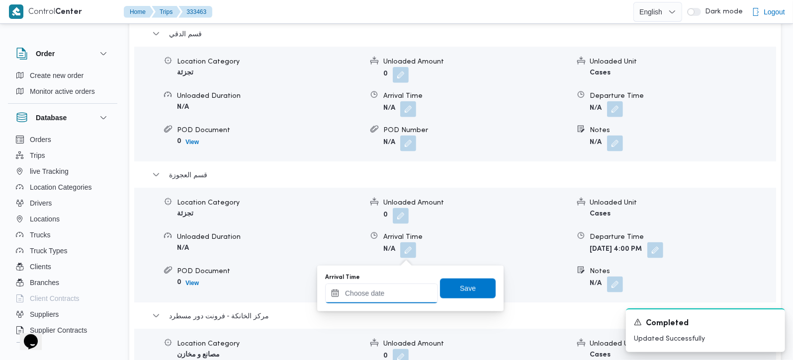
click at [396, 290] on input "Arrival Time" at bounding box center [381, 294] width 113 height 20
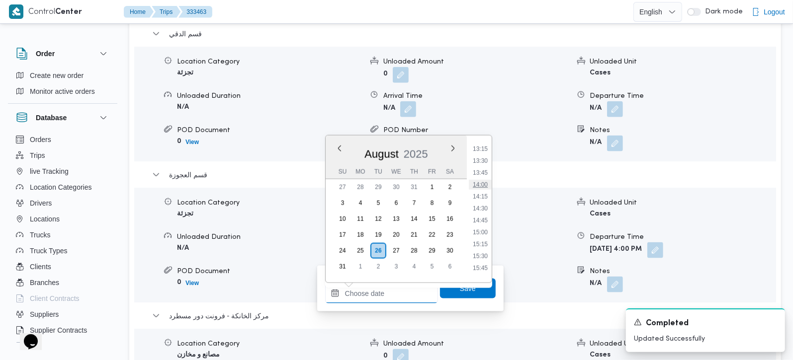
scroll to position [605, 0]
click at [481, 188] on li "13:30" at bounding box center [480, 188] width 23 height 10
type input "26/08/2025 13:30"
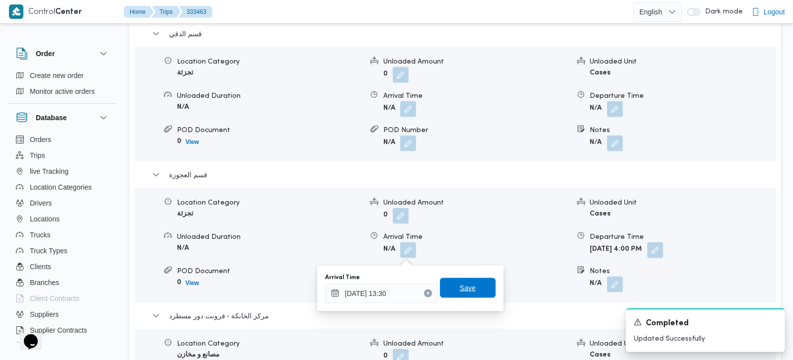
click at [465, 283] on span "Save" at bounding box center [468, 288] width 16 height 12
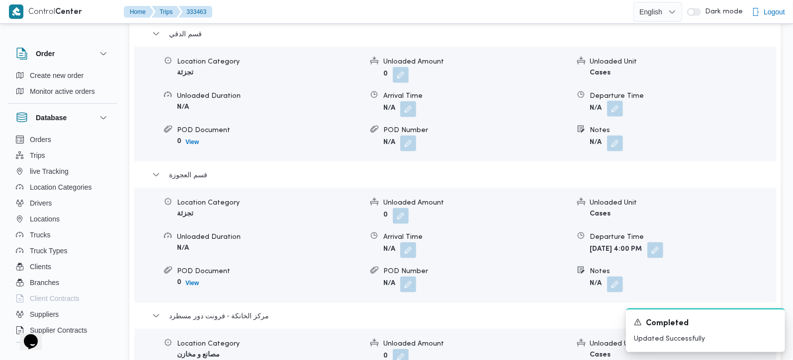
click at [614, 116] on button "button" at bounding box center [615, 109] width 16 height 16
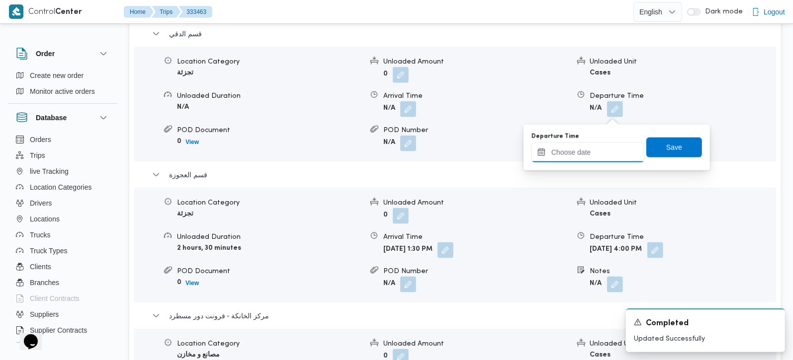
click at [598, 154] on input "Departure Time" at bounding box center [587, 153] width 113 height 20
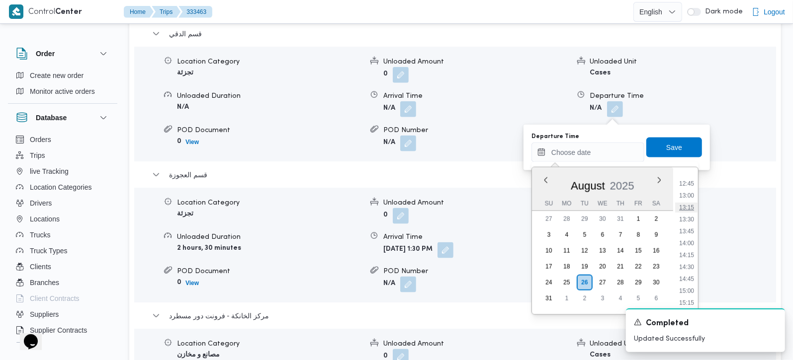
click at [692, 207] on li "13:15" at bounding box center [686, 208] width 23 height 10
type input "26/08/2025 13:15"
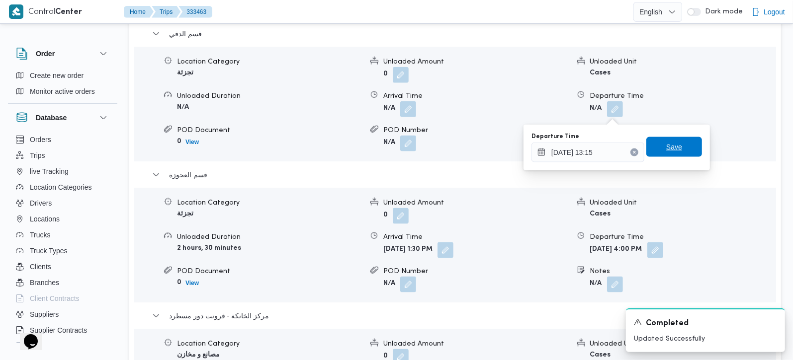
click at [678, 155] on span "Save" at bounding box center [674, 147] width 56 height 20
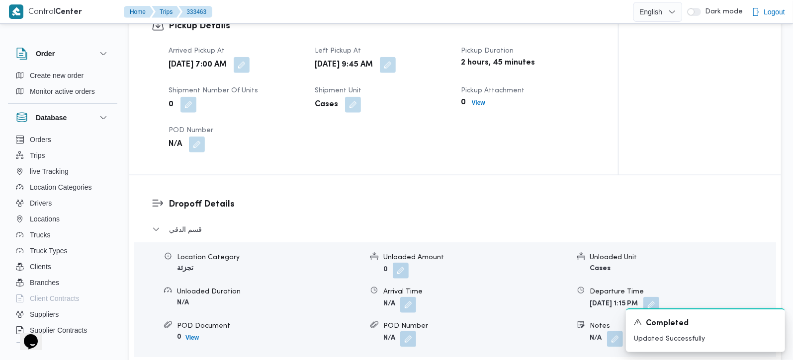
scroll to position [701, 0]
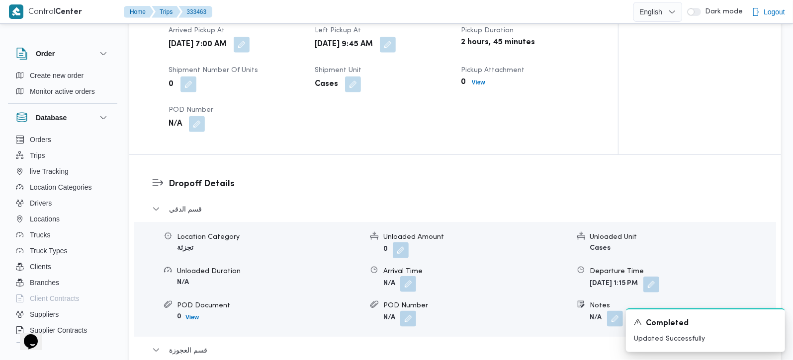
click at [407, 282] on button "button" at bounding box center [408, 284] width 16 height 16
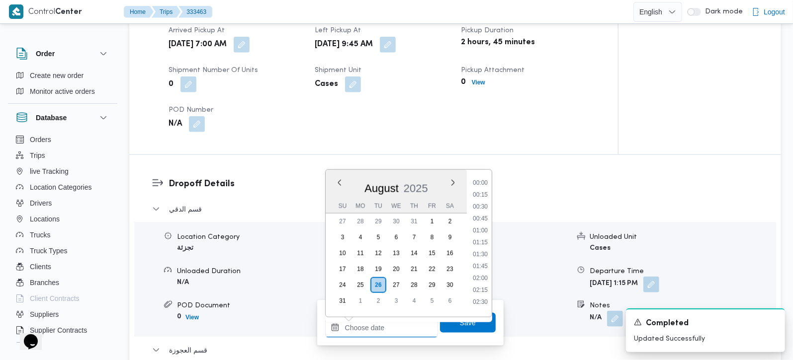
drag, startPoint x: 395, startPoint y: 324, endPoint x: 479, endPoint y: 287, distance: 91.5
click at [395, 324] on input "Arrival Time" at bounding box center [381, 328] width 113 height 20
click at [485, 194] on li "10:30" at bounding box center [480, 196] width 23 height 10
type input "26/08/2025 10:30"
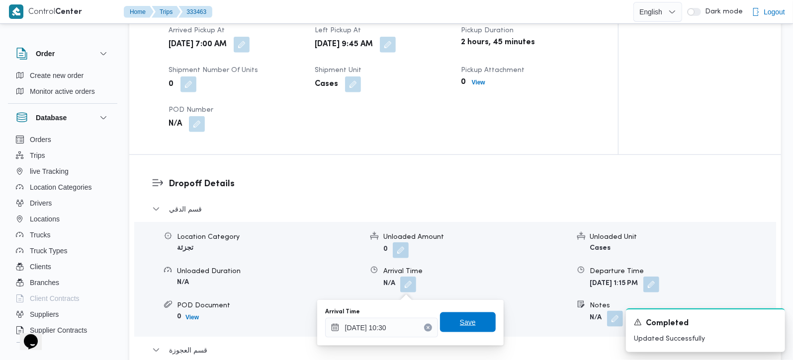
click at [450, 324] on span "Save" at bounding box center [468, 323] width 56 height 20
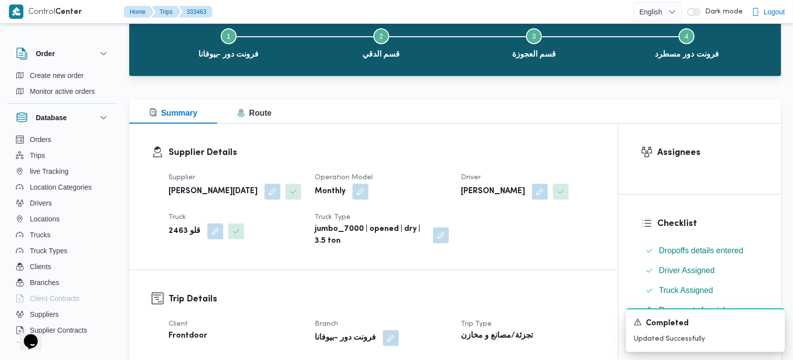
scroll to position [0, 0]
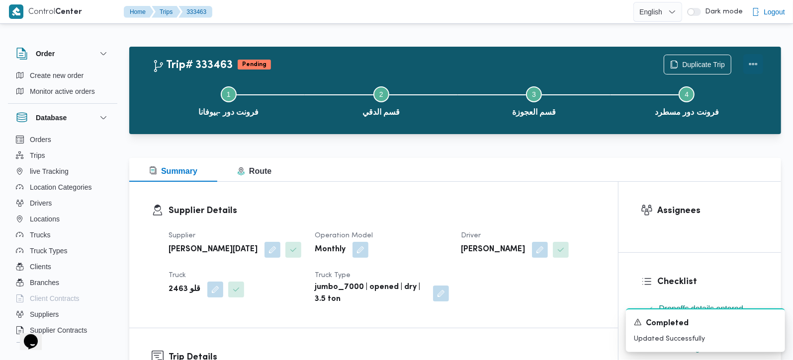
click at [752, 68] on button "Actions" at bounding box center [753, 64] width 20 height 20
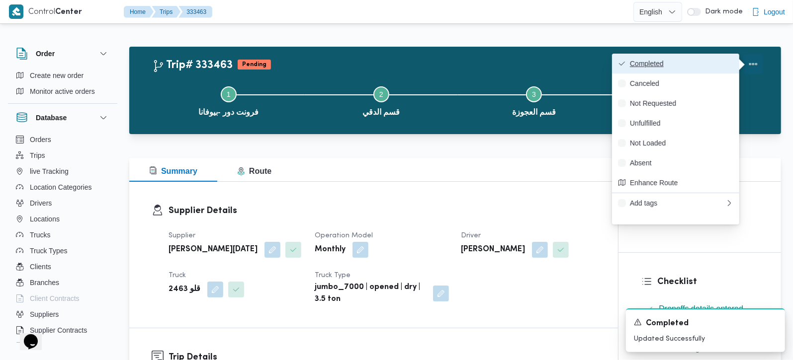
click at [680, 65] on span "Completed" at bounding box center [681, 64] width 103 height 8
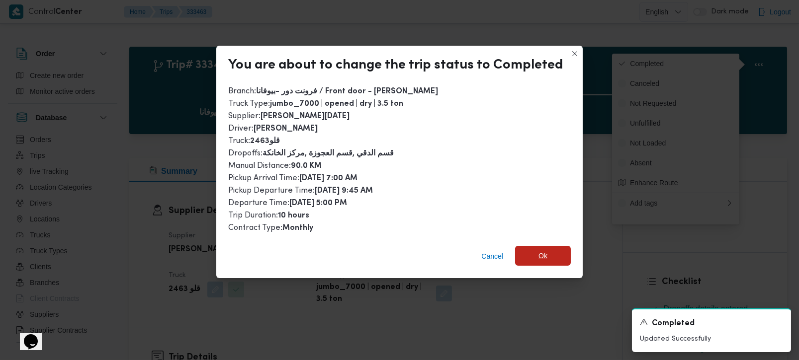
click at [532, 248] on span "Ok" at bounding box center [543, 256] width 56 height 20
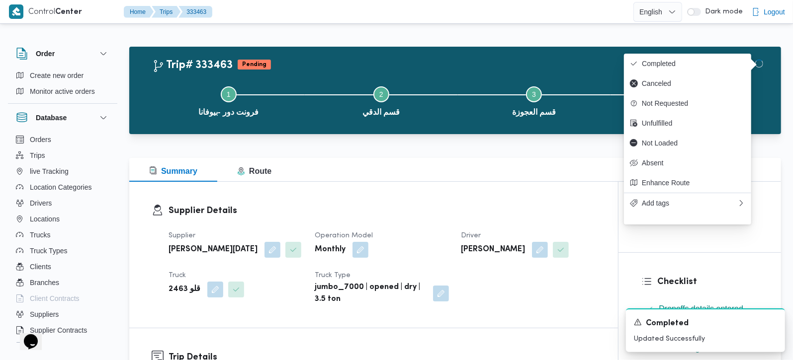
click at [536, 173] on div "Summary Route" at bounding box center [455, 170] width 652 height 24
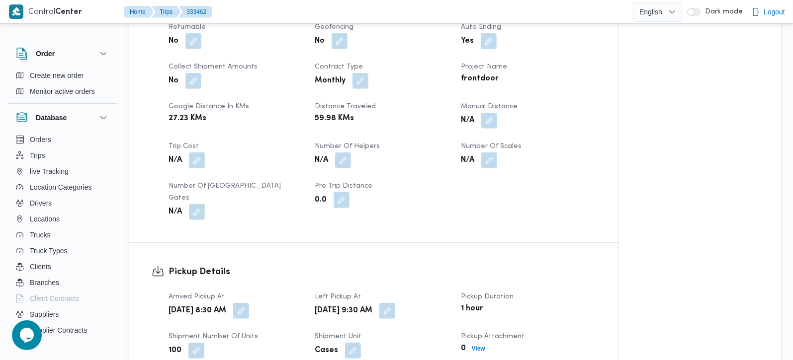
scroll to position [468, 0]
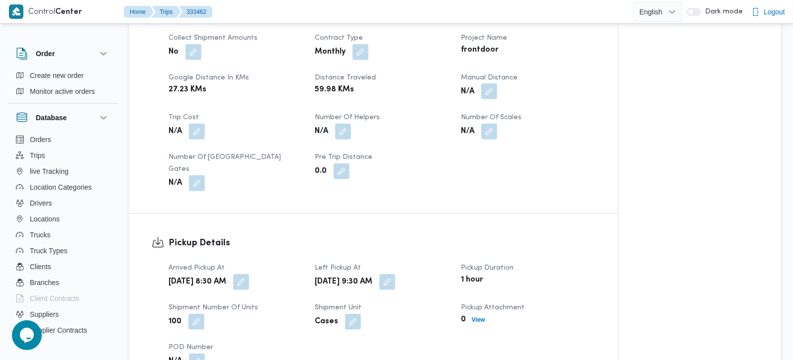
click at [491, 99] on button "button" at bounding box center [489, 92] width 16 height 16
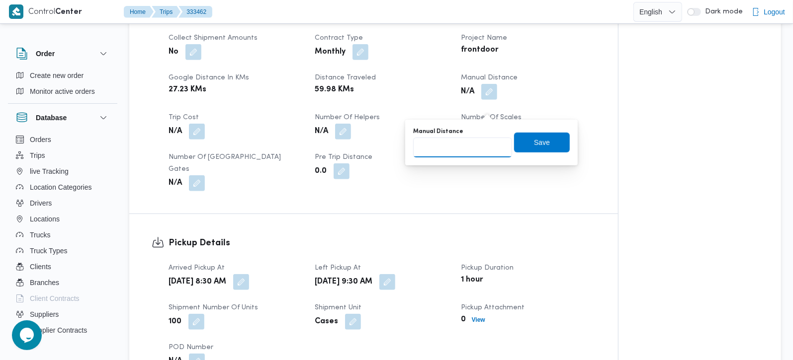
click at [456, 145] on input "Manual Distance" at bounding box center [462, 148] width 99 height 20
type input "89"
click at [527, 135] on span "Save" at bounding box center [542, 142] width 56 height 20
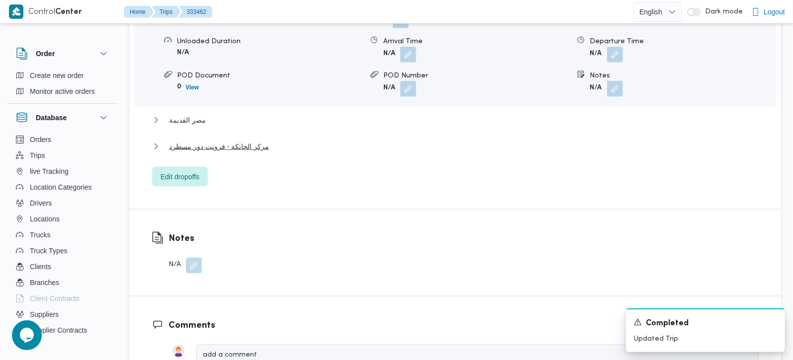
scroll to position [940, 0]
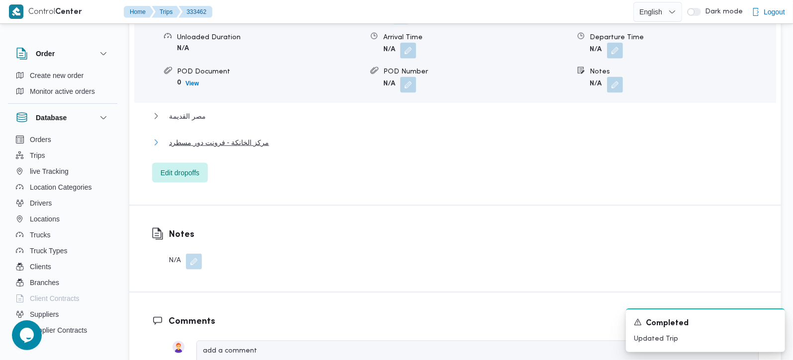
click at [244, 144] on span "مركز الخانكة - فرونت دور مسطرد" at bounding box center [219, 143] width 100 height 12
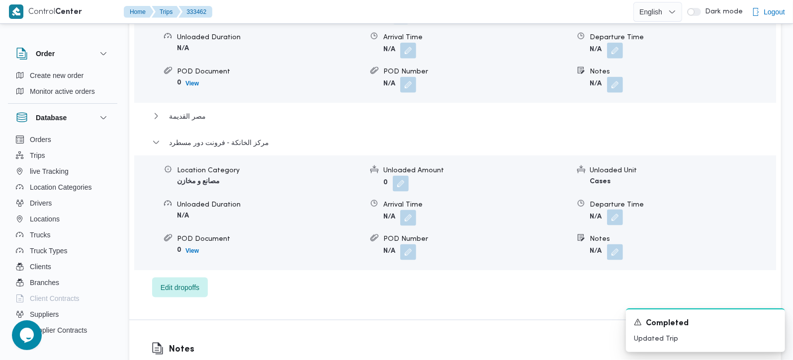
click at [618, 218] on button "button" at bounding box center [615, 218] width 16 height 16
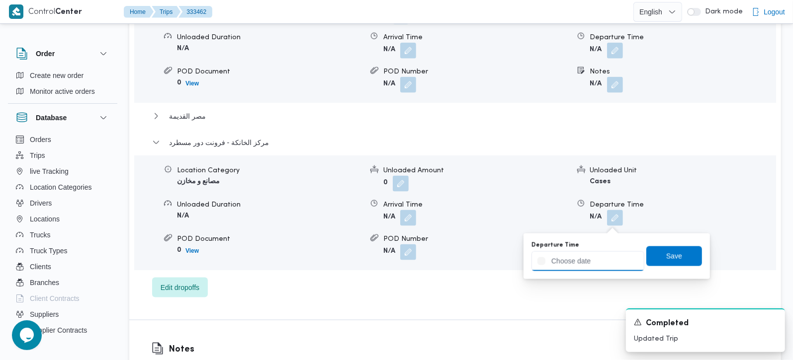
click at [596, 252] on div at bounding box center [587, 262] width 113 height 20
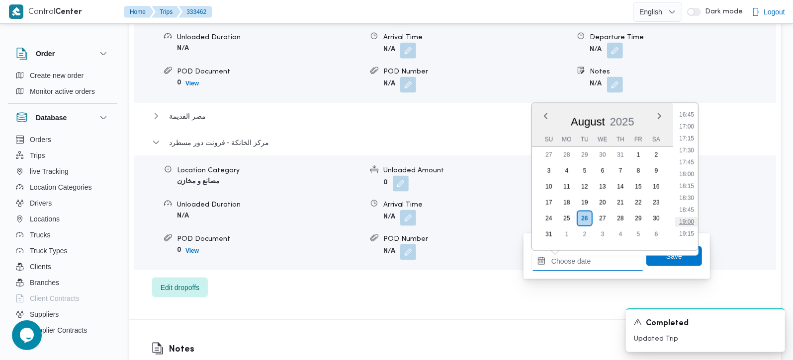
scroll to position [781, 0]
click at [695, 179] on li "17:45" at bounding box center [686, 183] width 23 height 10
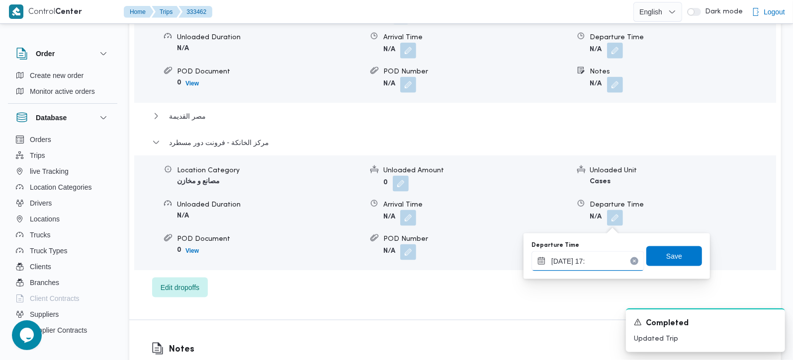
click at [585, 260] on input "[DATE] 17:" at bounding box center [587, 262] width 113 height 20
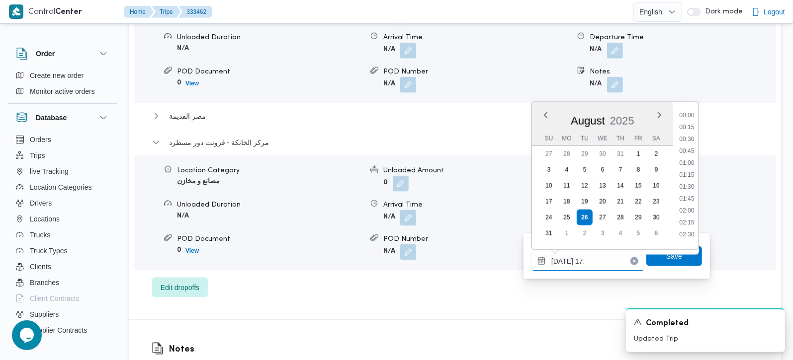
scroll to position [744, 0]
click at [685, 169] on li "16:45" at bounding box center [686, 171] width 23 height 10
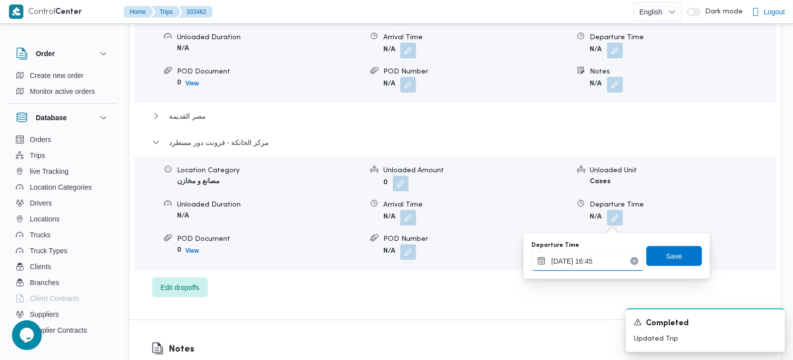
click at [585, 263] on input "[DATE] 16:45" at bounding box center [587, 262] width 113 height 20
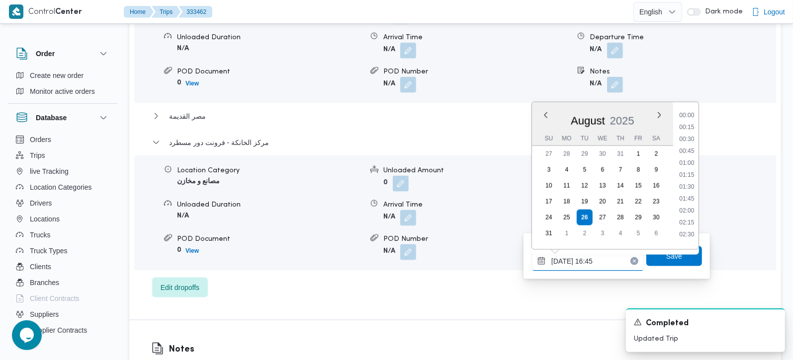
scroll to position [731, 0]
click at [692, 229] on li "17:45" at bounding box center [686, 231] width 23 height 10
type input "26/08/2025 17:45"
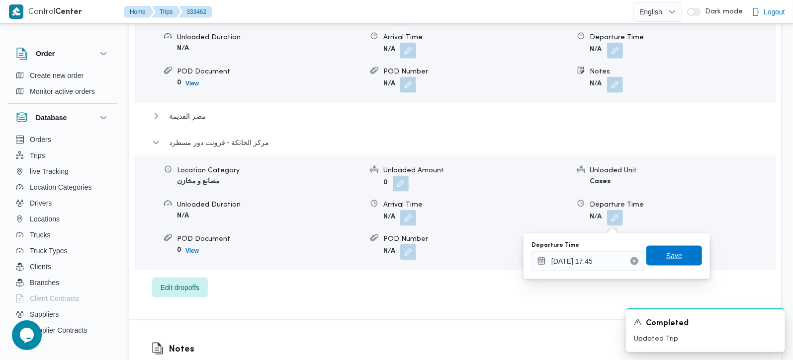
click at [673, 260] on span "Save" at bounding box center [674, 256] width 16 height 12
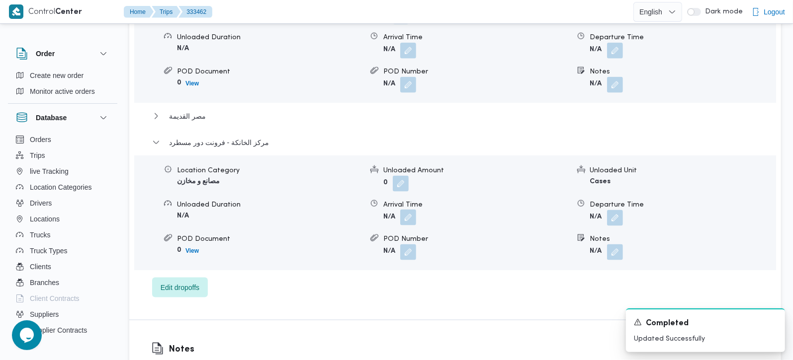
click at [412, 223] on button "button" at bounding box center [408, 218] width 16 height 16
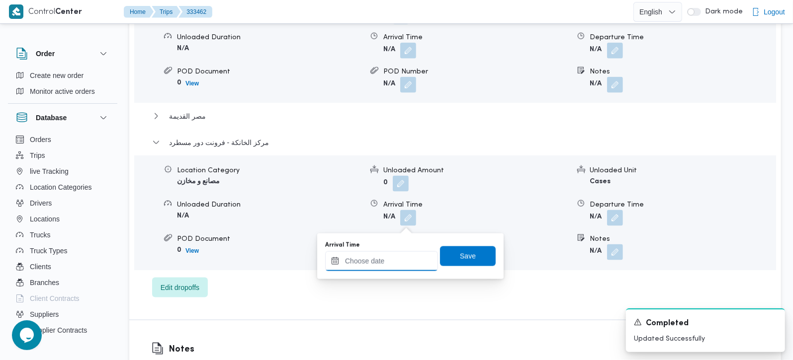
click at [390, 269] on input "Arrival Time" at bounding box center [381, 262] width 113 height 20
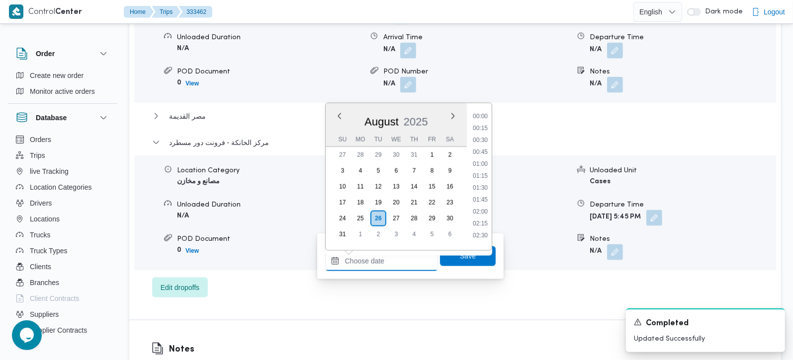
scroll to position [839, 0]
click at [483, 115] on li "17:30" at bounding box center [480, 112] width 23 height 10
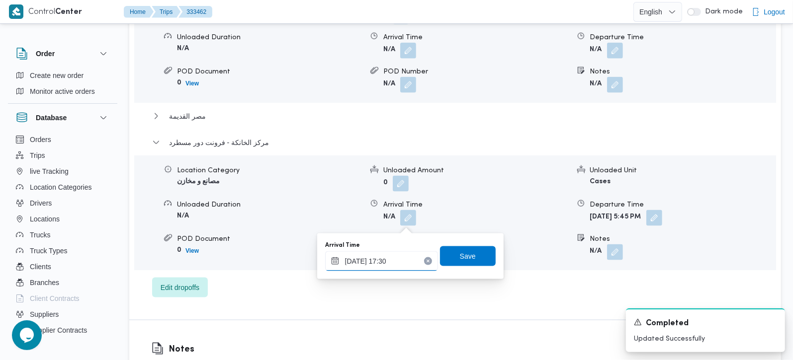
type input "26/08/2025 17:30"
click at [451, 257] on span "Save" at bounding box center [468, 256] width 56 height 20
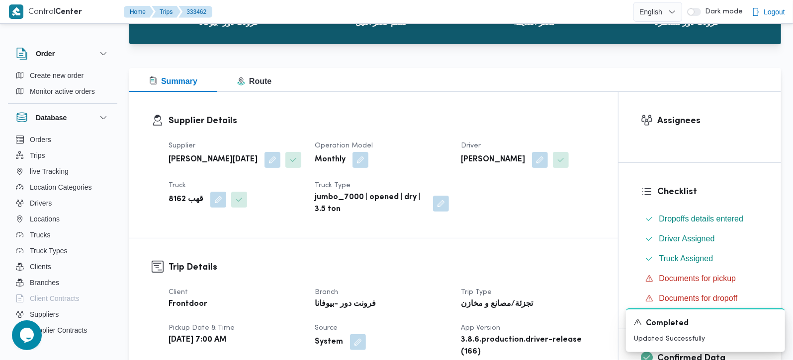
scroll to position [0, 0]
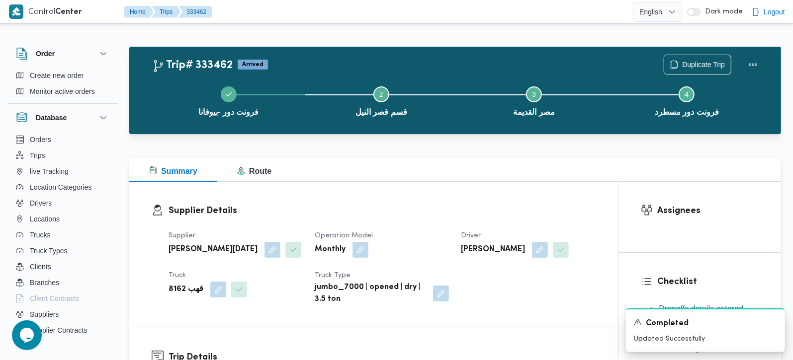
click at [407, 178] on div "Summary Route" at bounding box center [455, 170] width 652 height 24
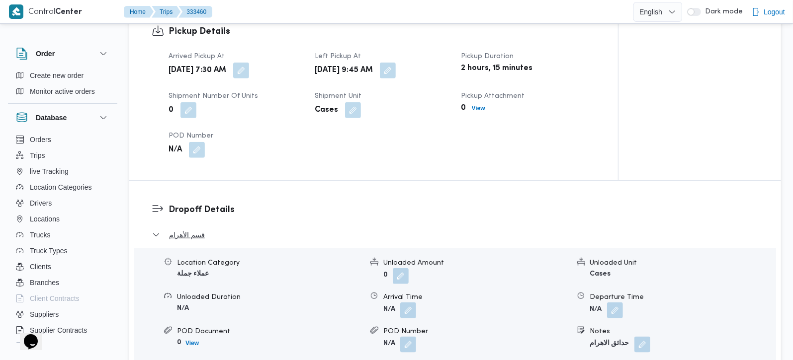
scroll to position [409, 0]
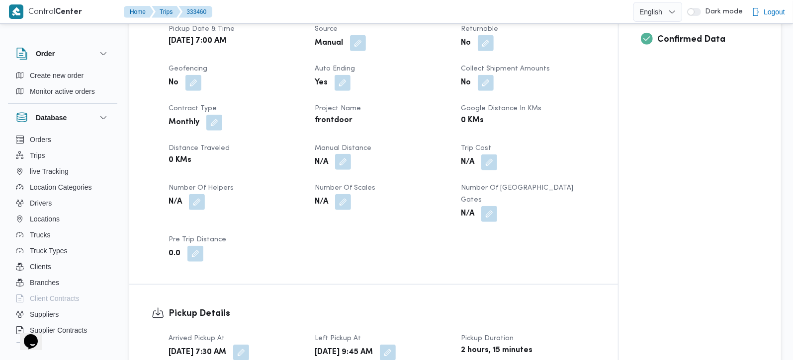
click at [347, 165] on button "button" at bounding box center [343, 162] width 16 height 16
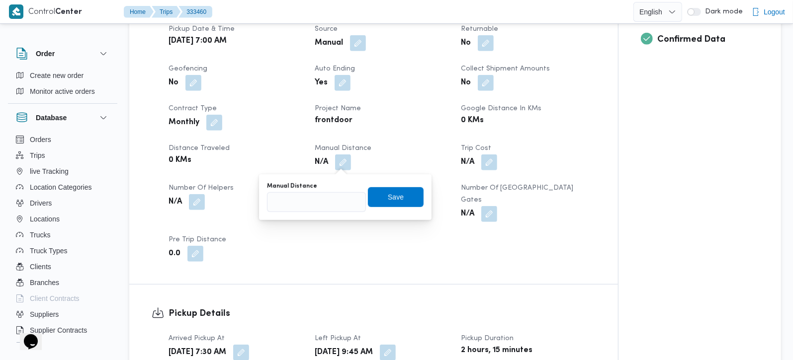
click at [317, 211] on div "Manual Distance Save" at bounding box center [345, 197] width 159 height 32
click at [319, 193] on input "Manual Distance" at bounding box center [316, 202] width 99 height 20
type input "120"
click at [369, 197] on span "Save" at bounding box center [396, 197] width 56 height 20
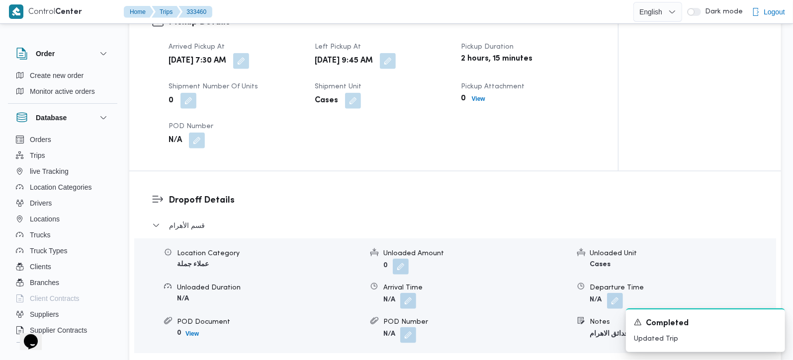
scroll to position [701, 0]
click at [415, 292] on button "button" at bounding box center [408, 300] width 16 height 16
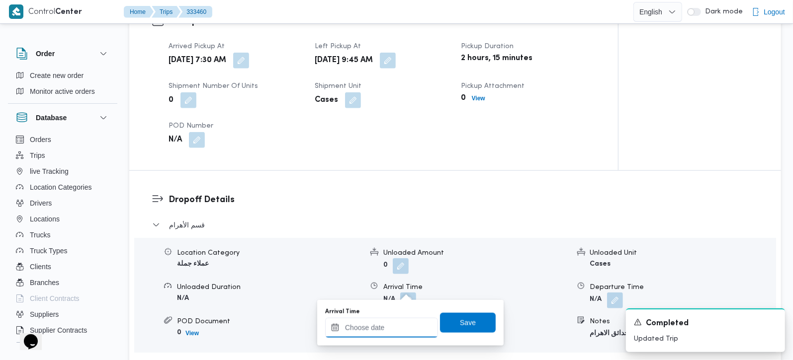
click at [396, 337] on input "Arrival Time" at bounding box center [381, 328] width 113 height 20
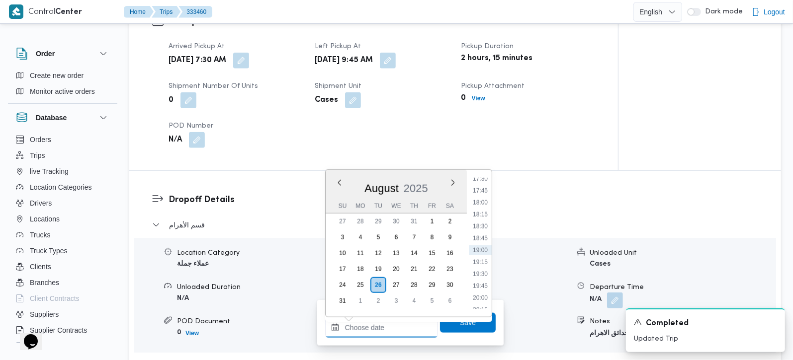
scroll to position [488, 0]
drag, startPoint x: 485, startPoint y: 201, endPoint x: 482, endPoint y: 227, distance: 26.5
click at [485, 203] on li "10:45" at bounding box center [480, 208] width 23 height 10
type input "26/08/2025 10:45"
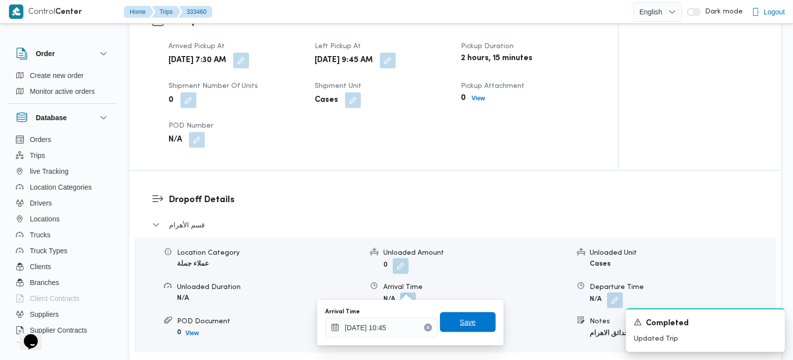
click at [460, 320] on span "Save" at bounding box center [468, 323] width 16 height 12
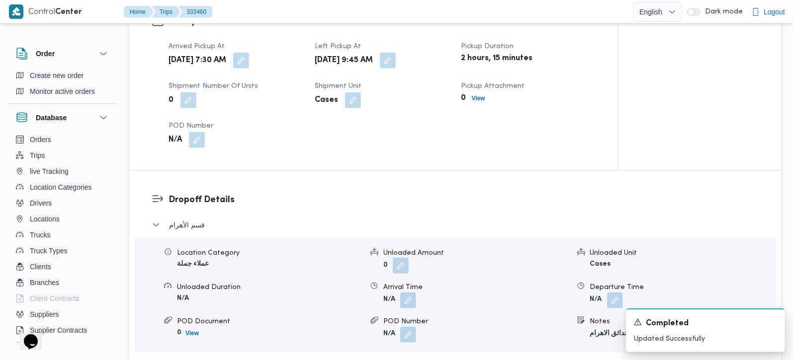
scroll to position [819, 0]
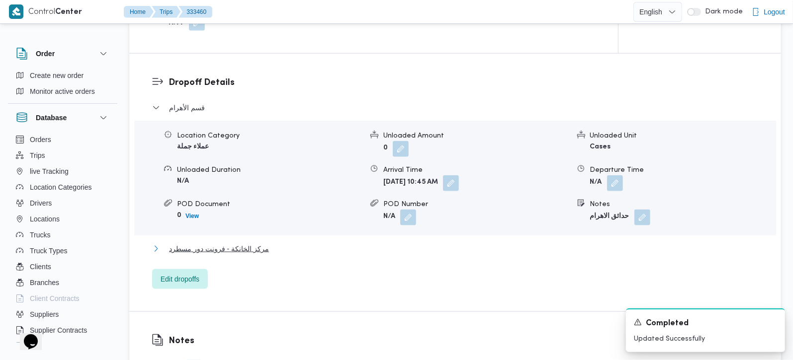
click at [237, 243] on span "مركز الخانكة - فرونت دور مسطرد" at bounding box center [219, 249] width 100 height 12
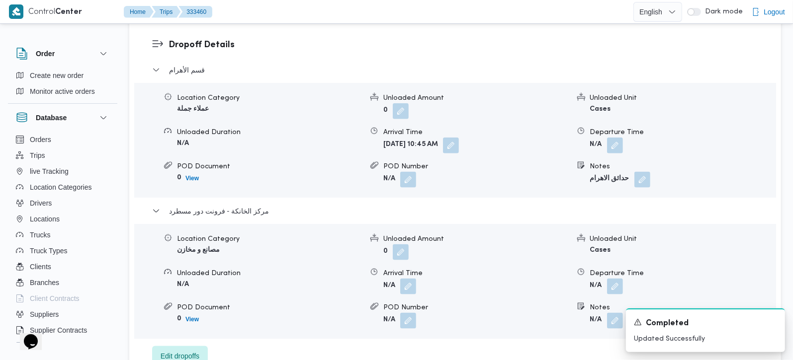
scroll to position [877, 0]
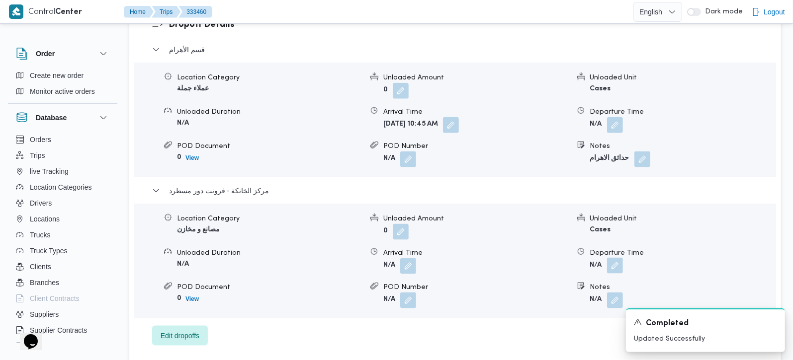
click at [617, 258] on button "button" at bounding box center [615, 266] width 16 height 16
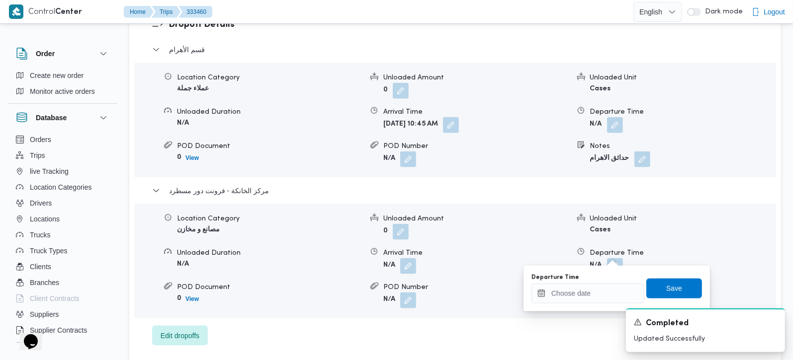
click at [585, 304] on div "You are in a dialog. To close this dialog, hit escape. Departure Time Save" at bounding box center [616, 289] width 186 height 46
click at [601, 287] on input "Departure Time" at bounding box center [587, 294] width 113 height 20
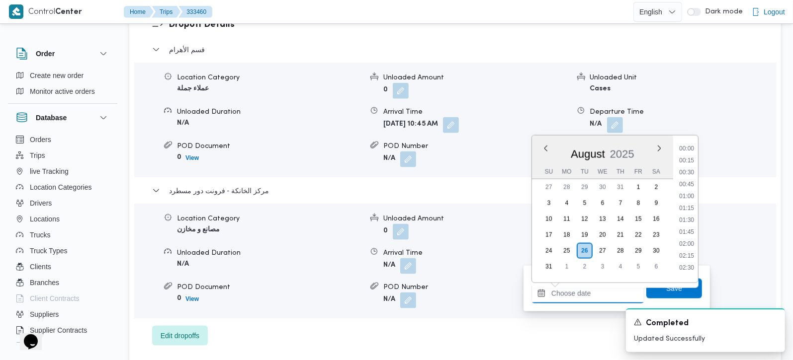
scroll to position [839, 0]
click at [696, 153] on li "17:45" at bounding box center [686, 157] width 23 height 10
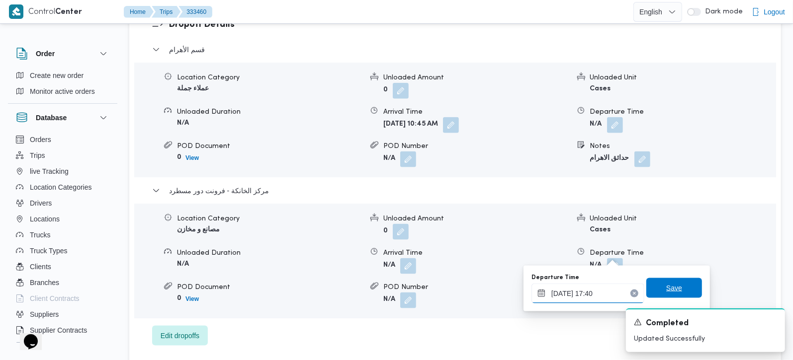
type input "26/08/2025 17:40"
click at [678, 282] on span "Save" at bounding box center [674, 288] width 56 height 20
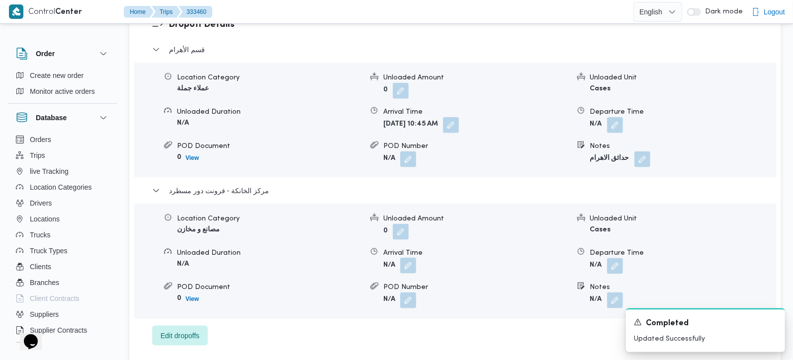
click at [411, 258] on button "button" at bounding box center [408, 266] width 16 height 16
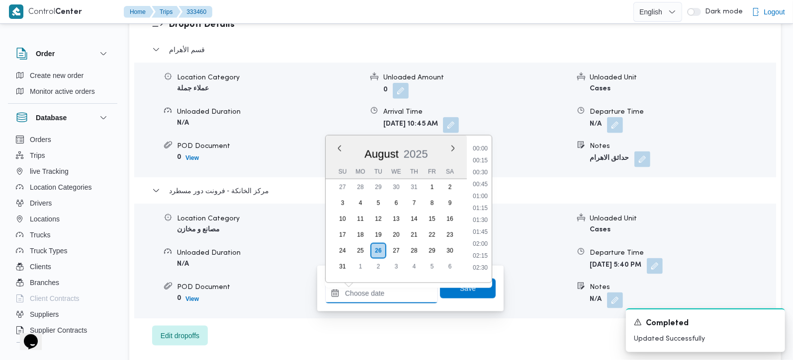
drag, startPoint x: 383, startPoint y: 300, endPoint x: 388, endPoint y: 297, distance: 6.2
click at [383, 300] on input "Arrival Time" at bounding box center [381, 294] width 113 height 20
click at [483, 147] on li "17:30" at bounding box center [480, 145] width 23 height 10
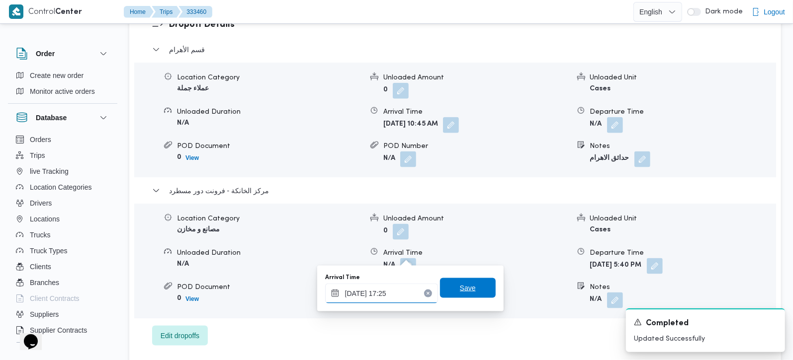
type input "[DATE] 17:25"
click at [476, 291] on span "Save" at bounding box center [468, 288] width 56 height 20
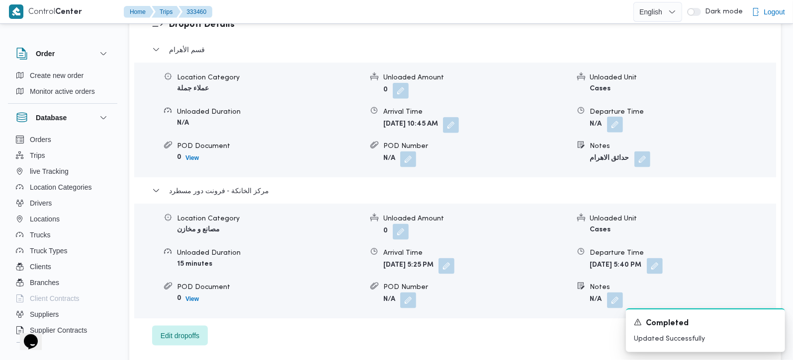
click at [613, 117] on button "button" at bounding box center [615, 125] width 16 height 16
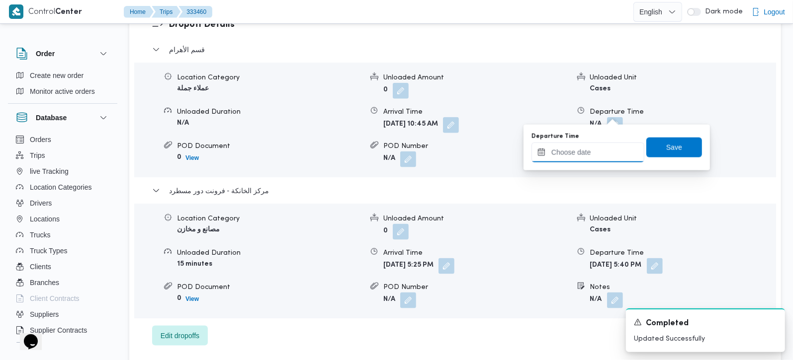
click at [580, 153] on input "Departure Time" at bounding box center [587, 153] width 113 height 20
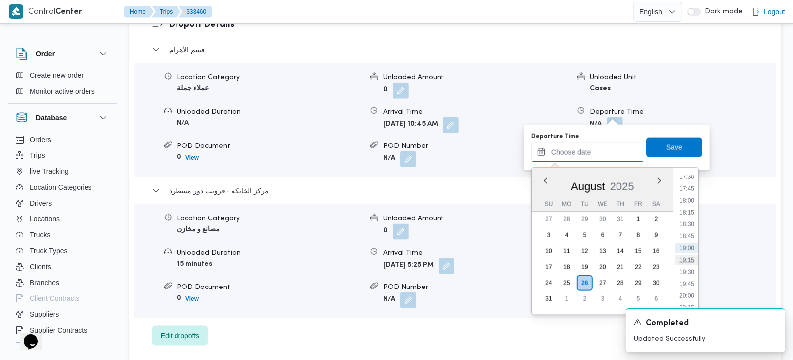
scroll to position [781, 0]
click at [691, 198] on li "16:45" at bounding box center [686, 200] width 23 height 10
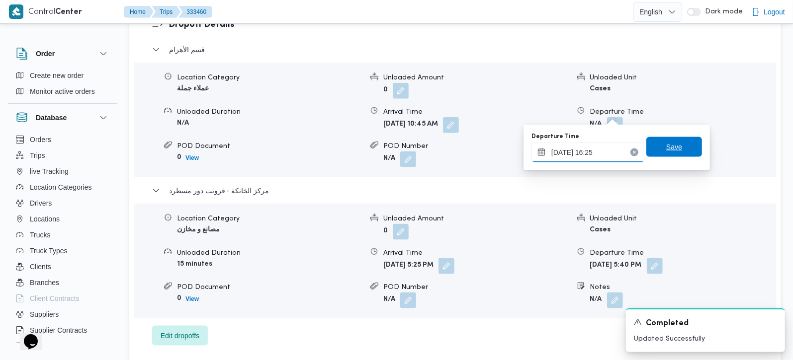
type input "26/08/2025 16:25"
click at [685, 145] on span "Save" at bounding box center [674, 147] width 56 height 20
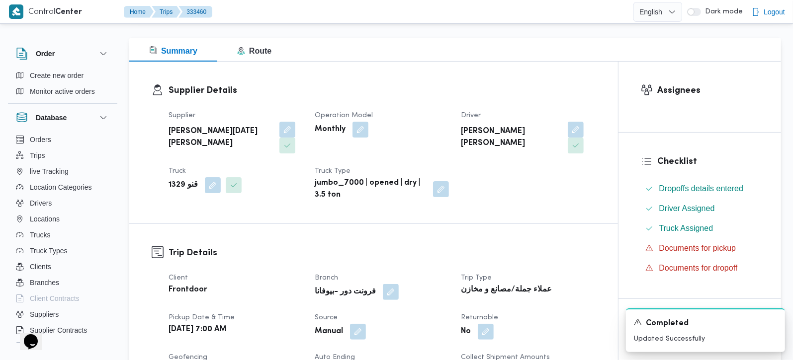
scroll to position [0, 0]
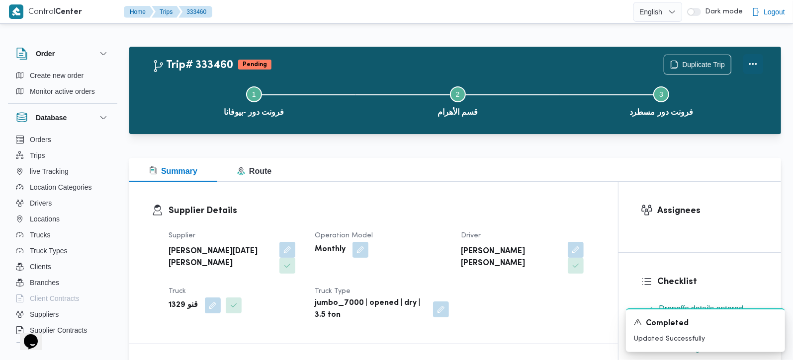
click at [753, 67] on button "Actions" at bounding box center [753, 64] width 20 height 20
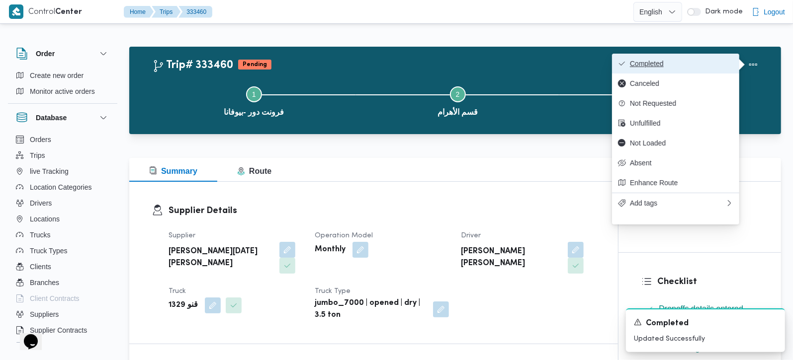
click at [636, 66] on span "Completed" at bounding box center [681, 64] width 103 height 8
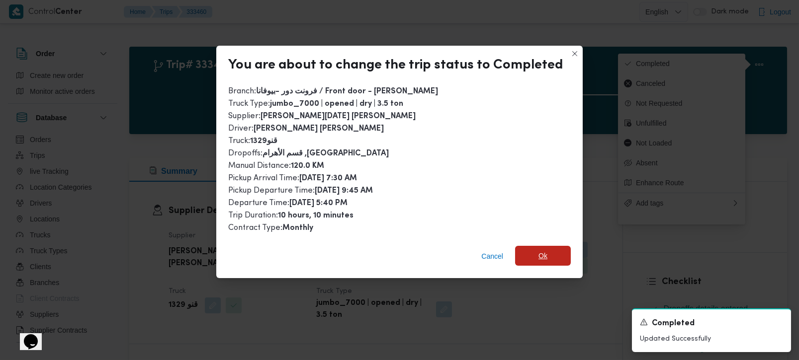
click at [556, 248] on span "Ok" at bounding box center [543, 256] width 56 height 20
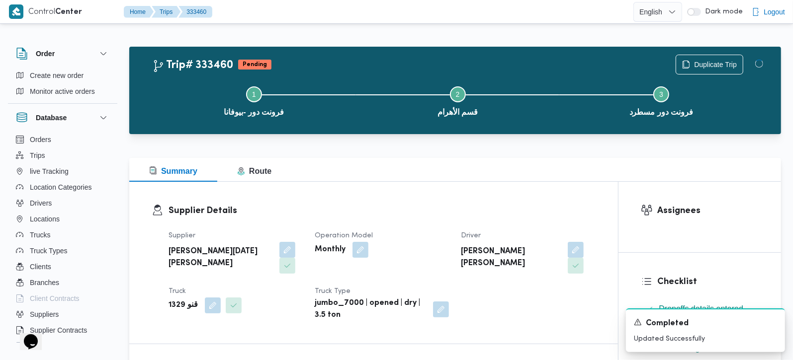
click at [532, 174] on div "Summary Route" at bounding box center [455, 170] width 652 height 24
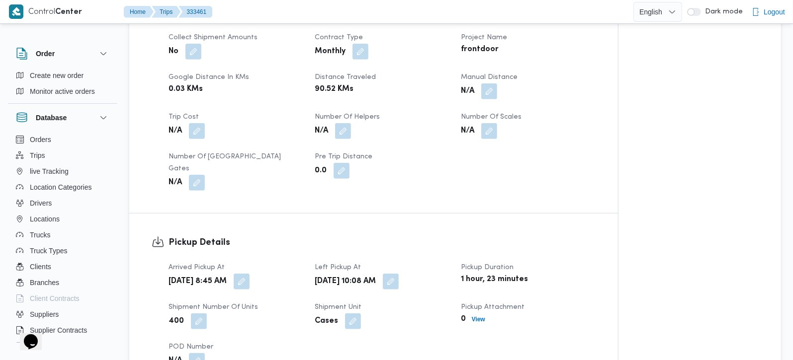
scroll to position [468, 0]
click at [491, 99] on button "button" at bounding box center [489, 92] width 16 height 16
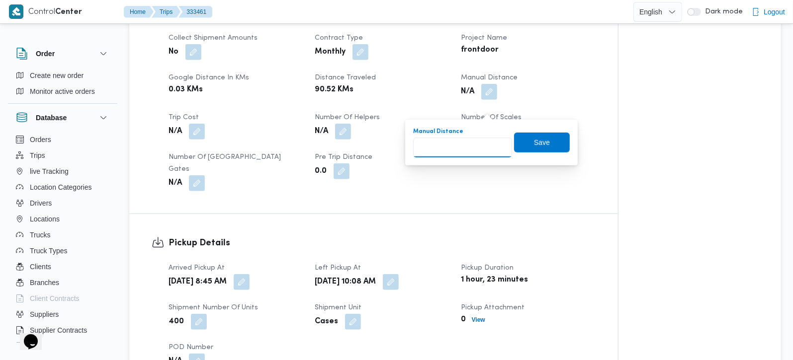
click at [468, 147] on input "Manual Distance" at bounding box center [462, 148] width 99 height 20
type input "101"
click at [547, 144] on span "Save" at bounding box center [542, 142] width 56 height 20
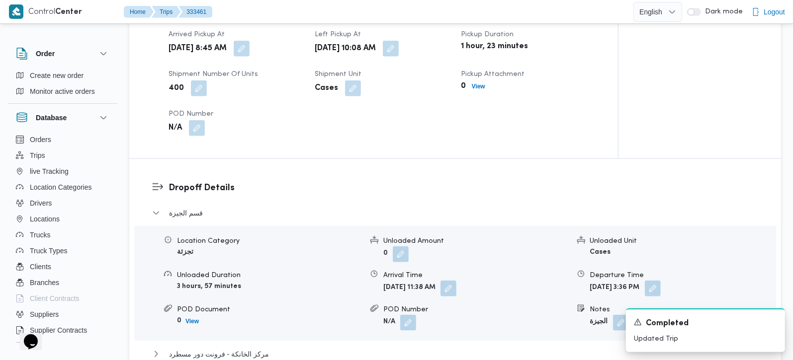
scroll to position [819, 0]
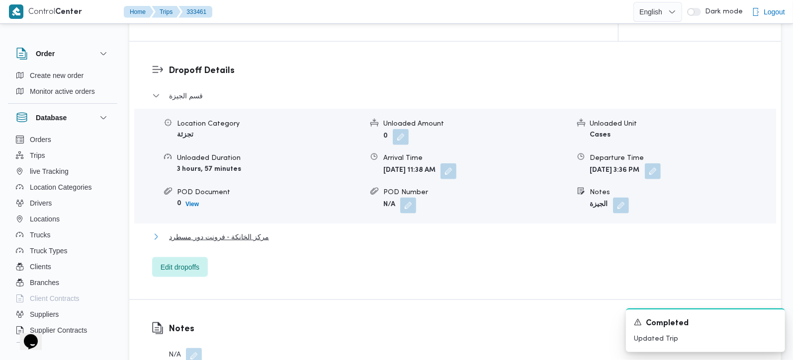
click at [229, 243] on span "مركز الخانكة - فرونت دور مسطرد" at bounding box center [219, 237] width 100 height 12
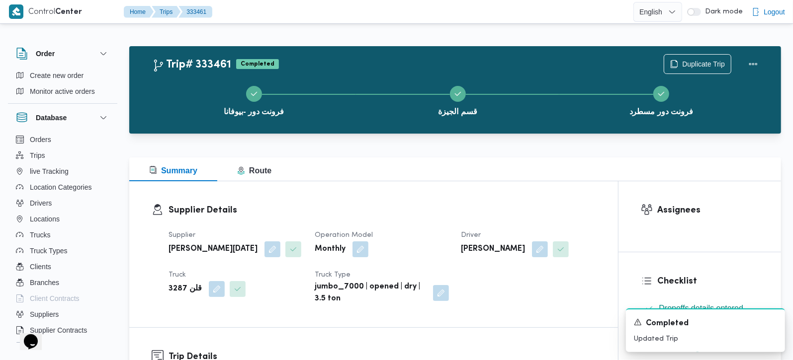
scroll to position [0, 0]
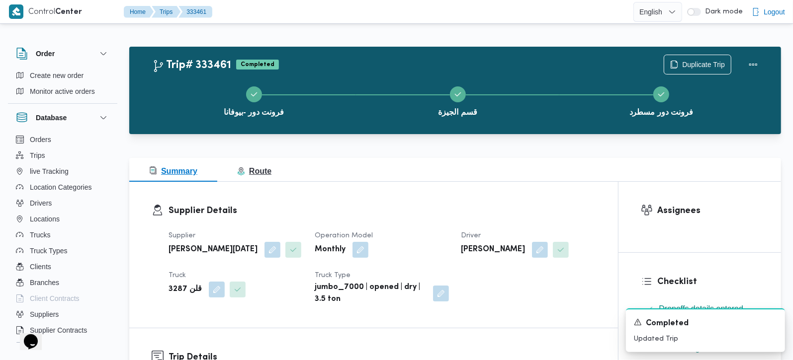
click at [250, 167] on span "Route" at bounding box center [254, 171] width 34 height 8
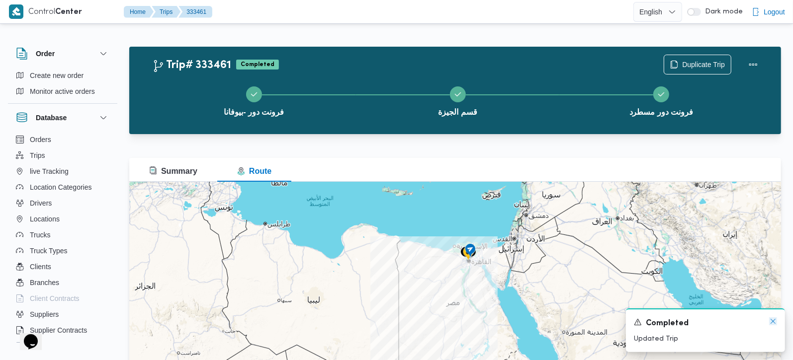
click at [774, 324] on icon "Dismiss toast" at bounding box center [773, 322] width 8 height 8
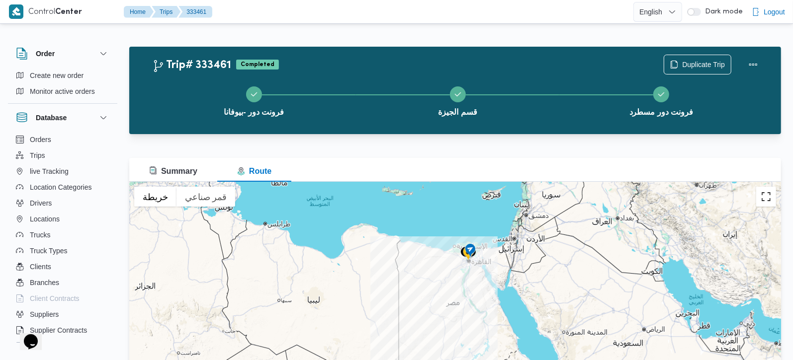
click at [764, 191] on button "تبديل إلى العرض ملء الشاشة" at bounding box center [766, 197] width 20 height 20
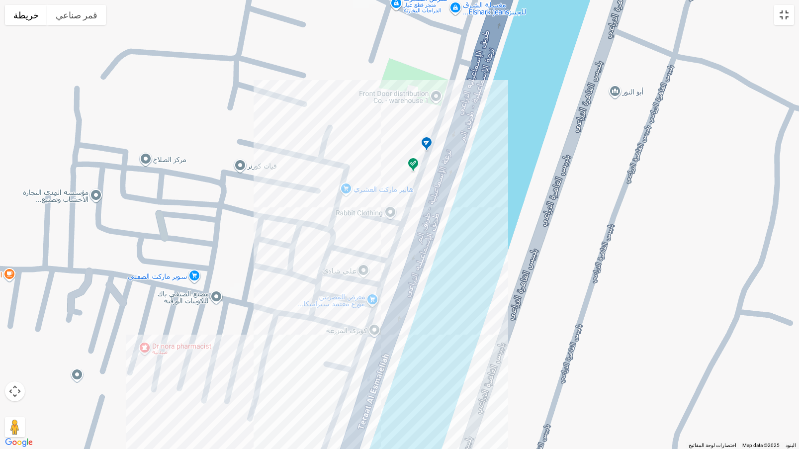
click at [783, 22] on button "تبديل إلى العرض ملء الشاشة" at bounding box center [784, 15] width 20 height 20
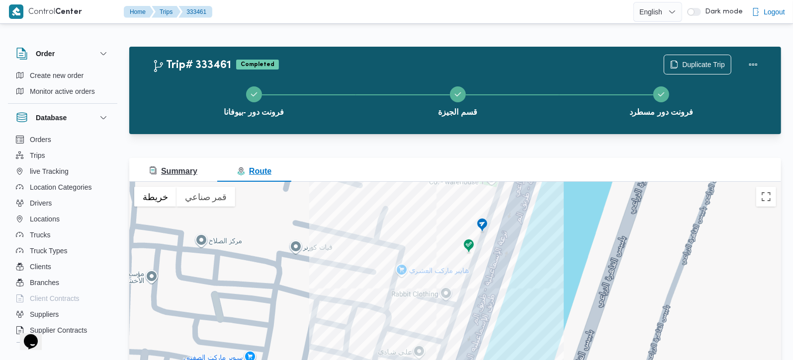
click at [186, 172] on span "Summary" at bounding box center [173, 171] width 48 height 8
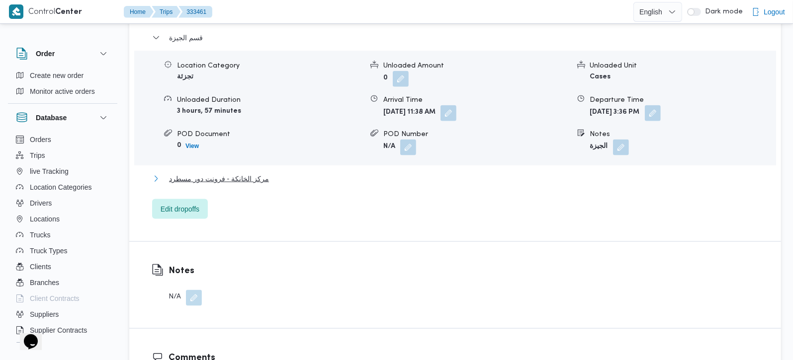
click at [228, 183] on span "مركز الخانكة - فرونت دور مسطرد" at bounding box center [219, 179] width 100 height 12
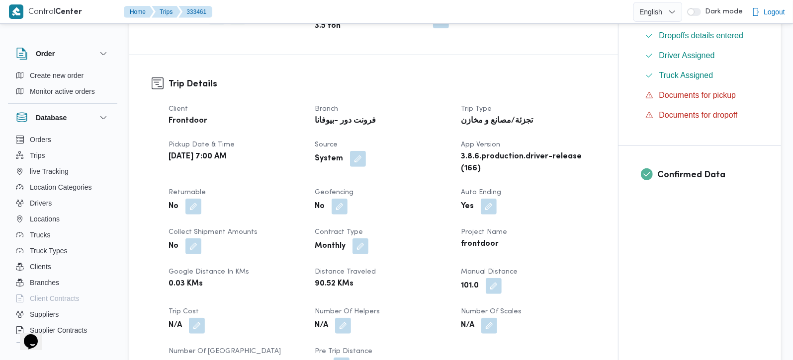
scroll to position [350, 0]
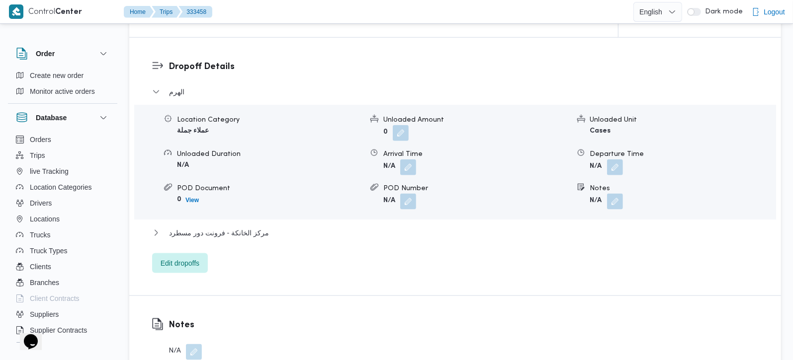
scroll to position [409, 0]
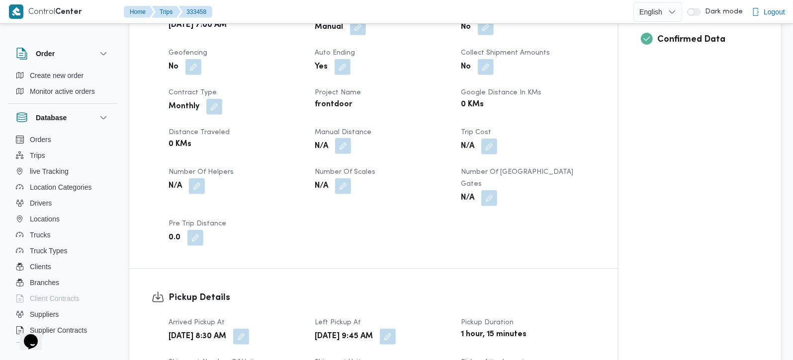
click at [344, 142] on button "button" at bounding box center [343, 146] width 16 height 16
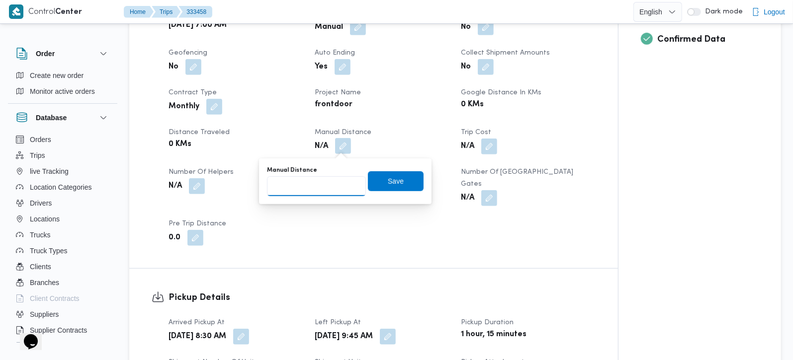
click at [316, 185] on input "Manual Distance" at bounding box center [316, 186] width 99 height 20
type input "105"
click at [369, 179] on span "Save" at bounding box center [396, 181] width 56 height 20
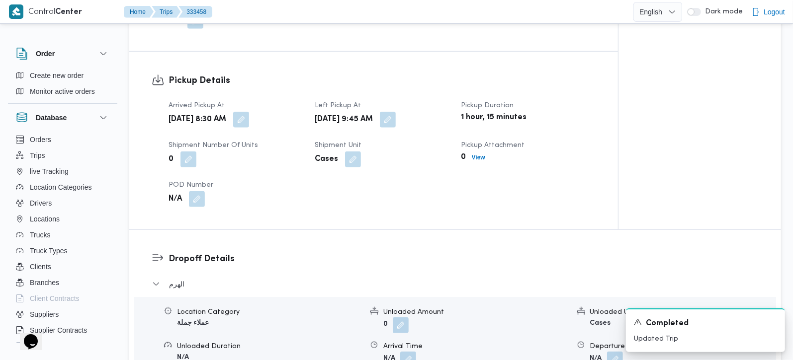
scroll to position [701, 0]
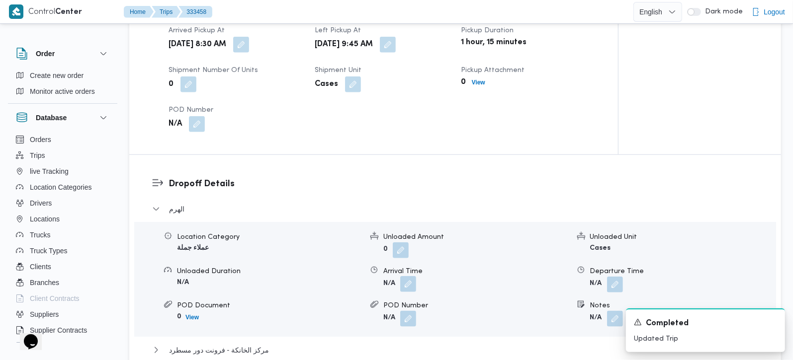
click at [410, 276] on button "button" at bounding box center [408, 284] width 16 height 16
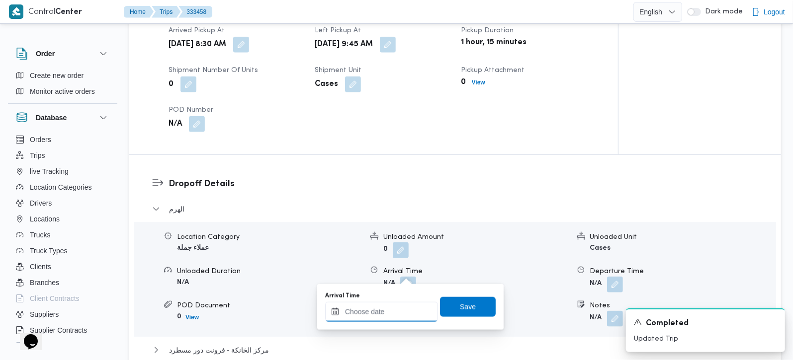
click at [401, 304] on input "Arrival Time" at bounding box center [381, 312] width 113 height 20
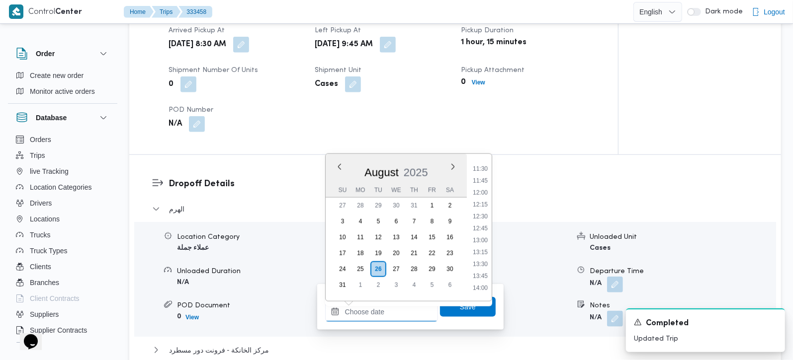
scroll to position [488, 0]
drag, startPoint x: 486, startPoint y: 187, endPoint x: 484, endPoint y: 210, distance: 22.5
click at [486, 187] on li "10:45" at bounding box center [480, 192] width 23 height 10
type input "26/08/2025 10:45"
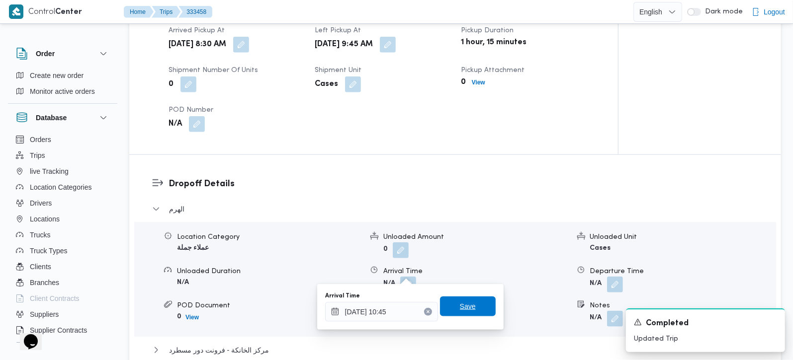
click at [460, 303] on span "Save" at bounding box center [468, 307] width 16 height 12
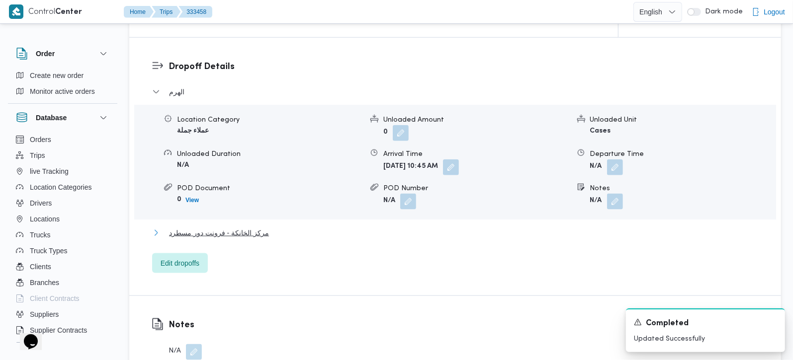
click at [248, 227] on span "مركز الخانكة - فرونت دور مسطرد" at bounding box center [219, 233] width 100 height 12
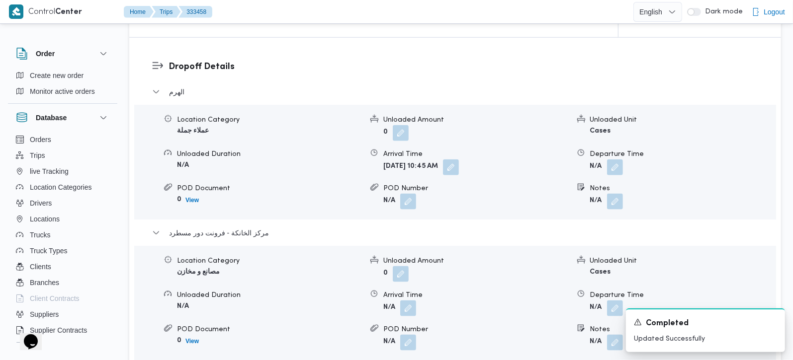
scroll to position [877, 0]
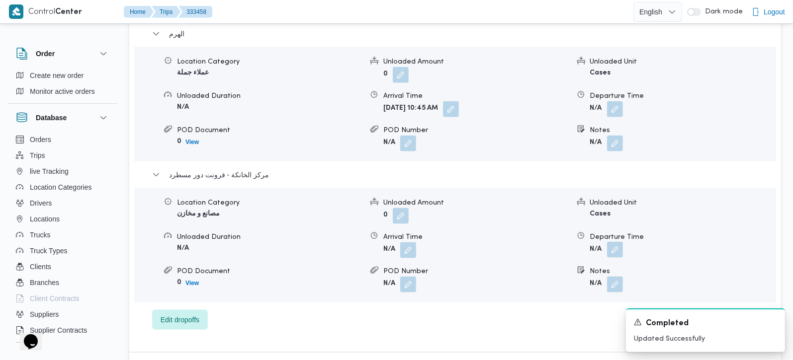
click at [609, 242] on button "button" at bounding box center [615, 250] width 16 height 16
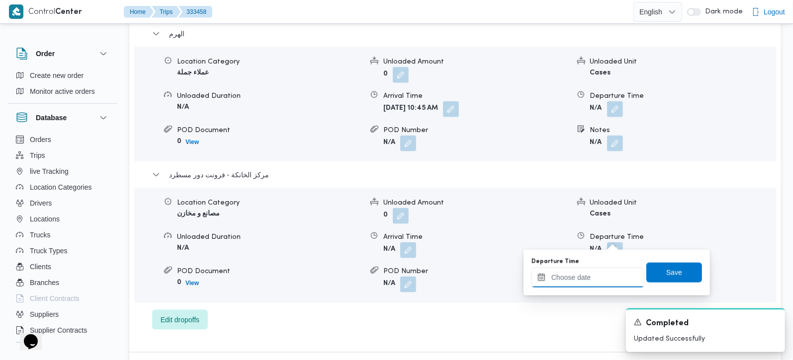
click at [604, 282] on input "Departure Time" at bounding box center [587, 278] width 113 height 20
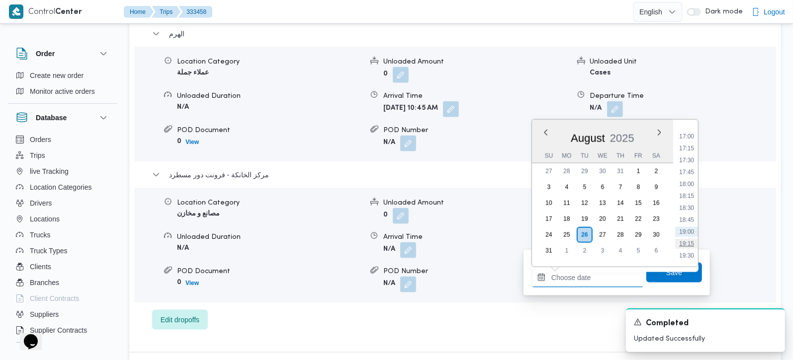
scroll to position [781, 0]
click at [692, 182] on li "17:30" at bounding box center [686, 187] width 23 height 10
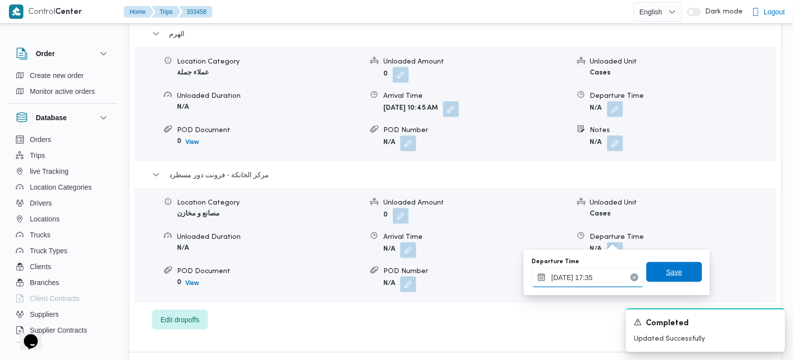
type input "26/08/2025 17:35"
click at [674, 273] on span "Save" at bounding box center [674, 272] width 56 height 20
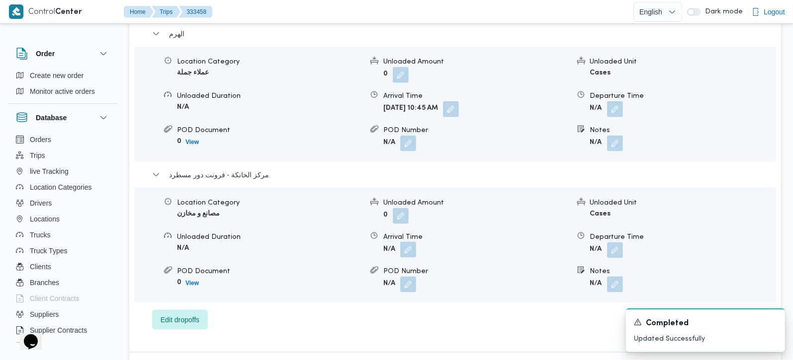
click at [410, 242] on button "button" at bounding box center [408, 250] width 16 height 16
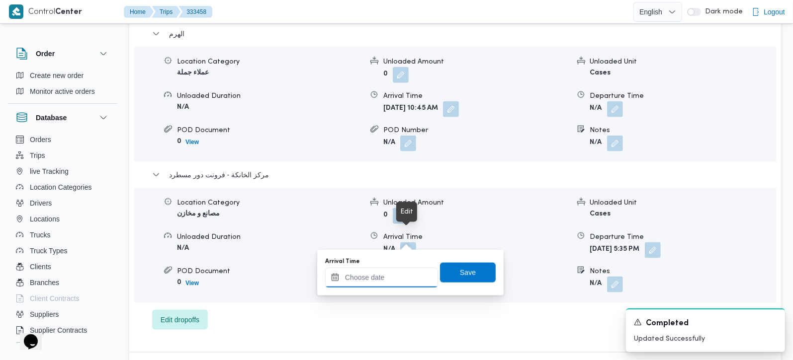
click at [399, 272] on input "Arrival Time" at bounding box center [381, 278] width 113 height 20
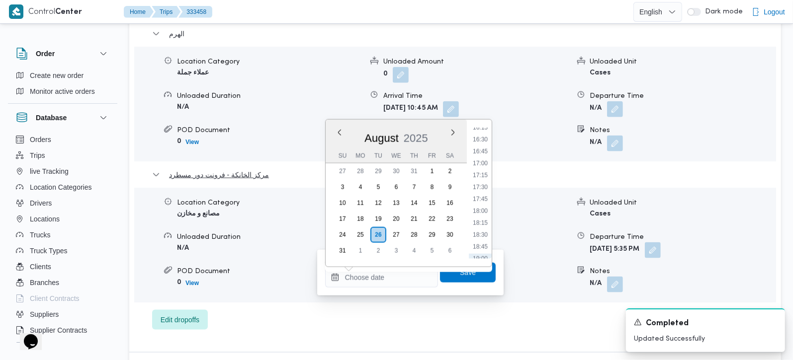
click at [482, 161] on li "17:00" at bounding box center [480, 164] width 23 height 10
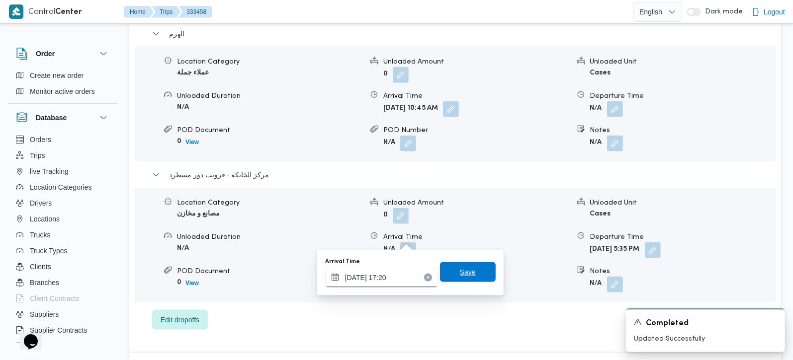
type input "26/08/2025 17:20"
click at [460, 276] on span "Save" at bounding box center [468, 272] width 16 height 12
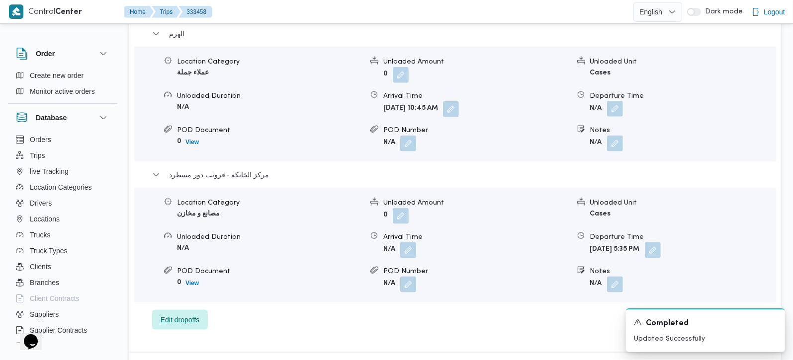
click at [621, 101] on button "button" at bounding box center [615, 109] width 16 height 16
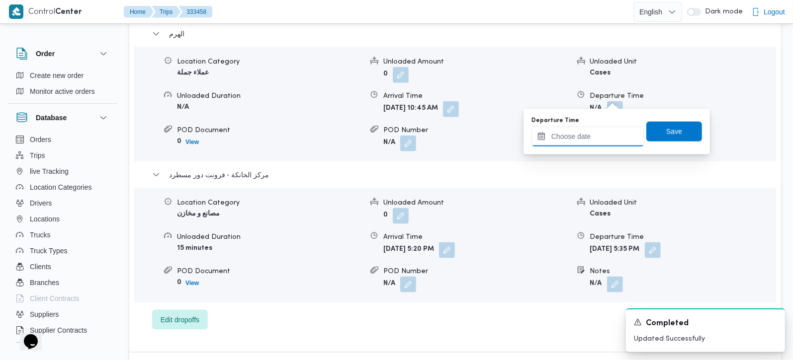
click at [585, 137] on input "Departure Time" at bounding box center [587, 137] width 113 height 20
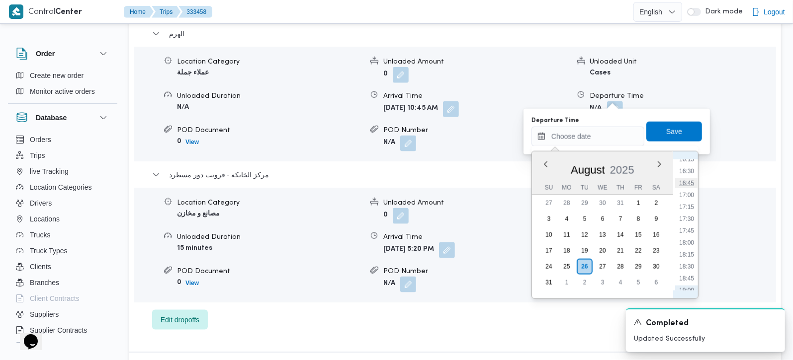
click at [689, 184] on li "16:45" at bounding box center [686, 183] width 23 height 10
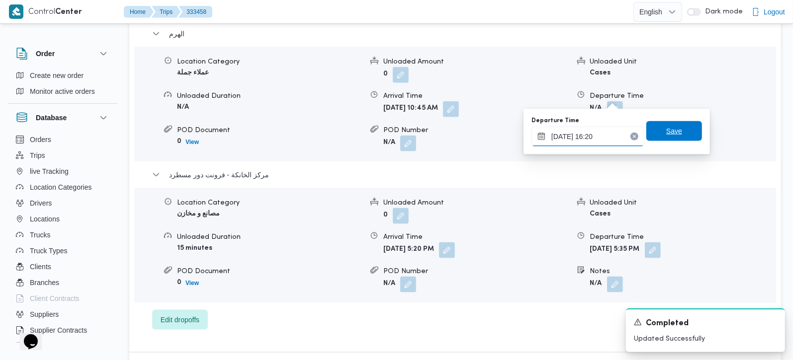
type input "26/08/2025 16:20"
click at [681, 122] on span "Save" at bounding box center [674, 131] width 56 height 20
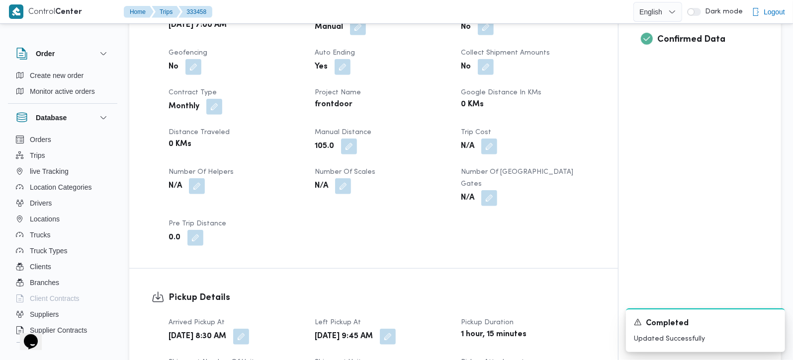
scroll to position [0, 0]
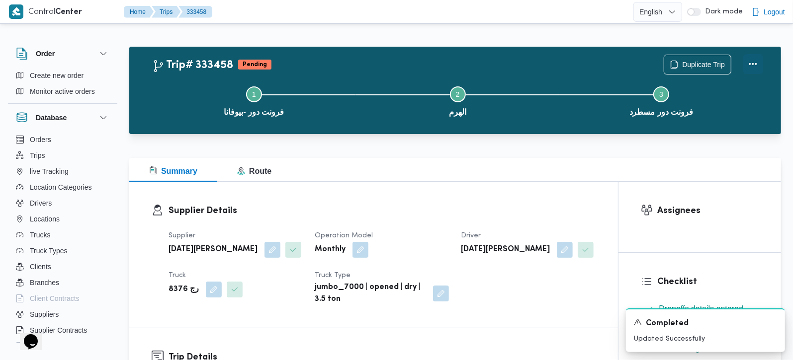
click at [754, 62] on button "Actions" at bounding box center [753, 64] width 20 height 20
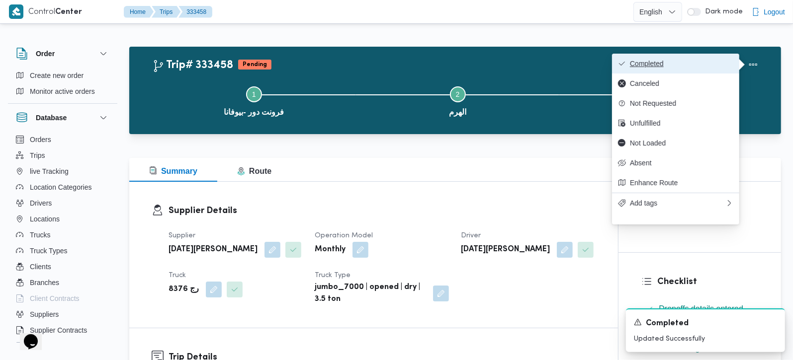
click at [685, 62] on span "Completed" at bounding box center [681, 64] width 103 height 8
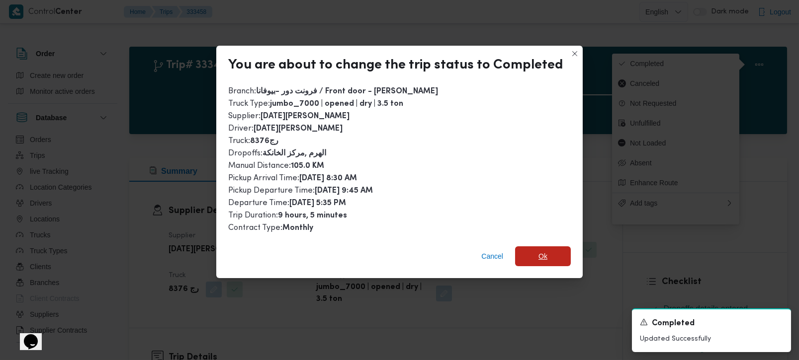
click at [543, 251] on span "Ok" at bounding box center [542, 257] width 9 height 12
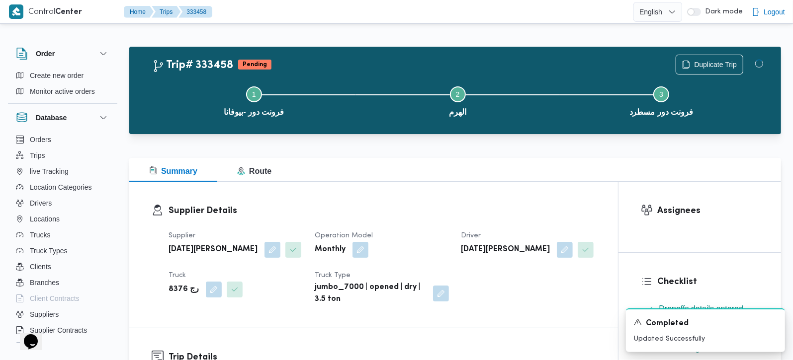
click at [551, 189] on div "Supplier Details Supplier رمضان محمد محمد عبدالمنعم Operation Model Monthly Dri…" at bounding box center [373, 255] width 489 height 146
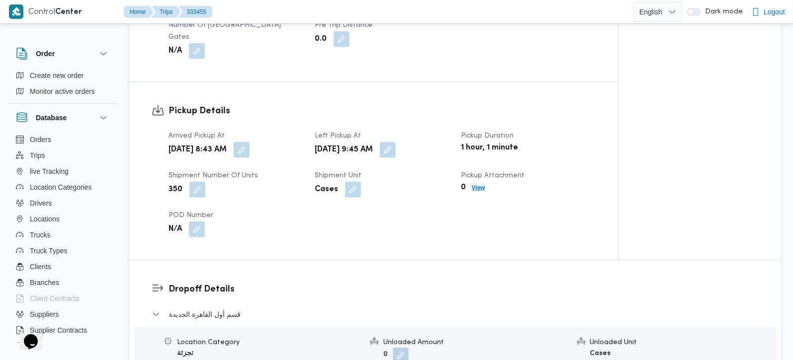
scroll to position [409, 0]
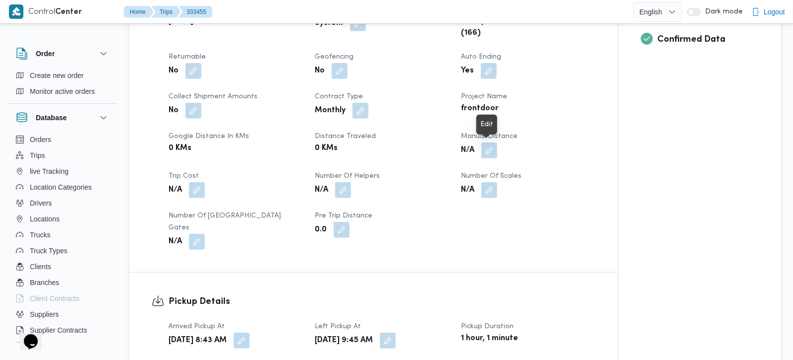
drag, startPoint x: 488, startPoint y: 154, endPoint x: 455, endPoint y: 200, distance: 56.8
click at [488, 154] on button "button" at bounding box center [489, 151] width 16 height 16
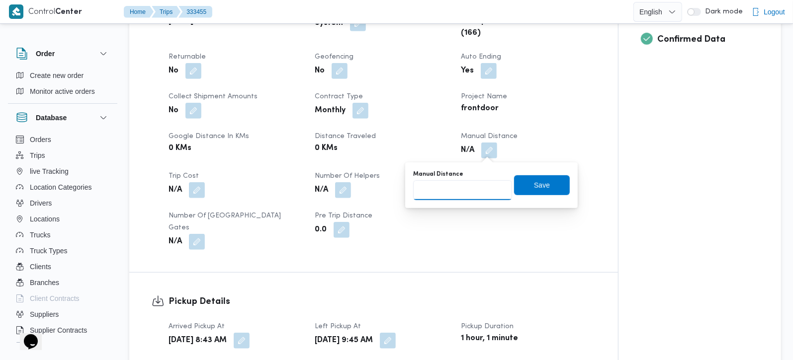
click at [446, 196] on input "Manual Distance" at bounding box center [462, 190] width 99 height 20
type input "114"
click at [554, 181] on span "Save" at bounding box center [542, 185] width 56 height 20
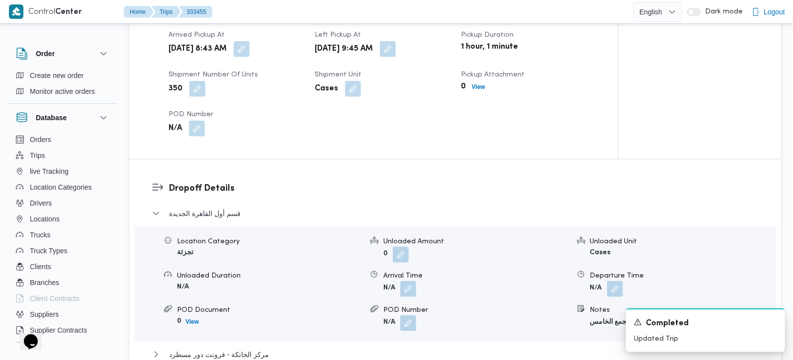
scroll to position [701, 0]
click at [406, 280] on button "button" at bounding box center [408, 288] width 16 height 16
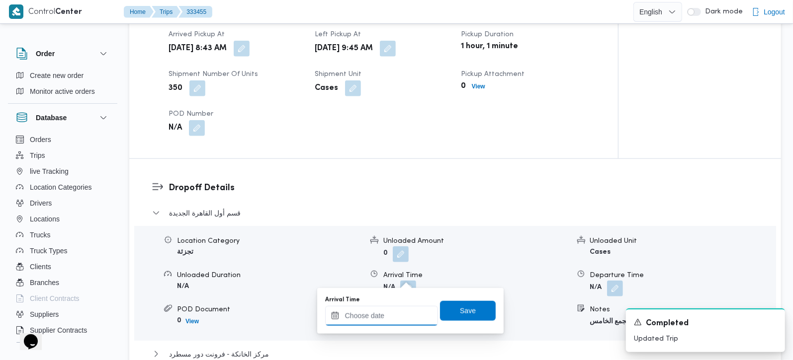
click at [402, 310] on input "Arrival Time" at bounding box center [381, 316] width 113 height 20
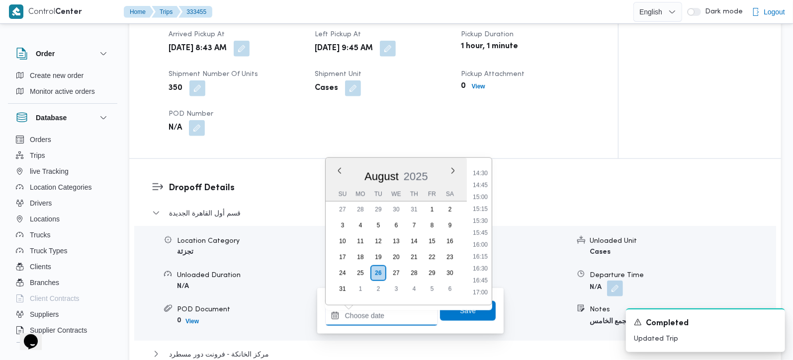
scroll to position [488, 0]
click at [485, 198] on li "10:45" at bounding box center [480, 196] width 23 height 10
type input "26/08/2025 10:45"
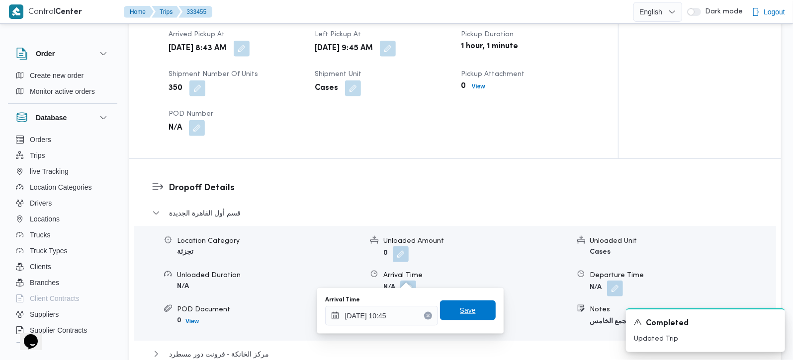
click at [463, 314] on span "Save" at bounding box center [468, 311] width 16 height 12
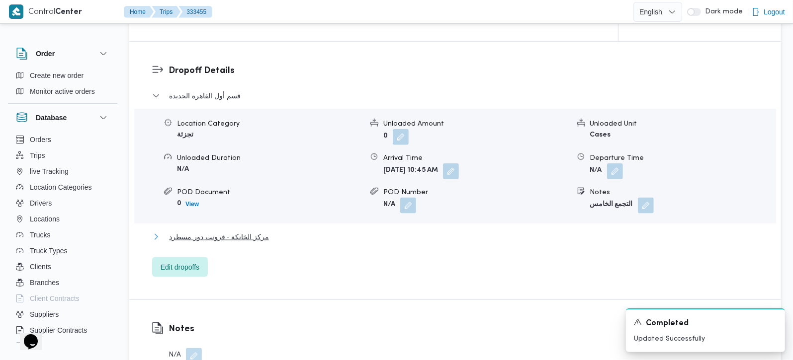
click at [264, 231] on button "مركز الخانكة - فرونت دور مسطرد" at bounding box center [455, 237] width 607 height 12
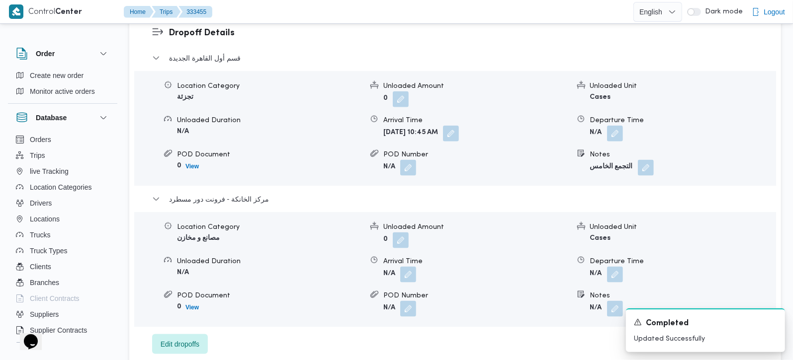
scroll to position [877, 0]
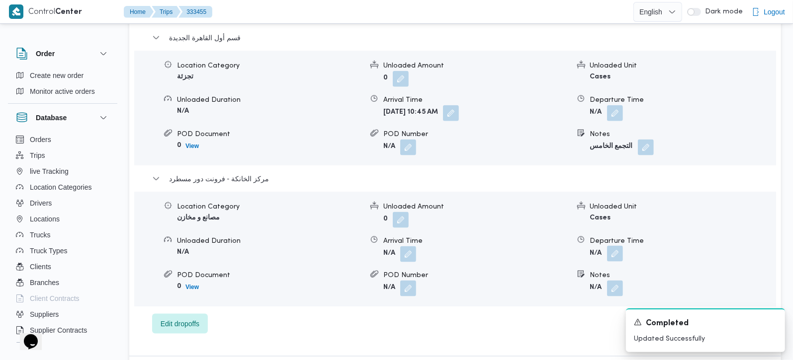
click at [612, 246] on button "button" at bounding box center [615, 254] width 16 height 16
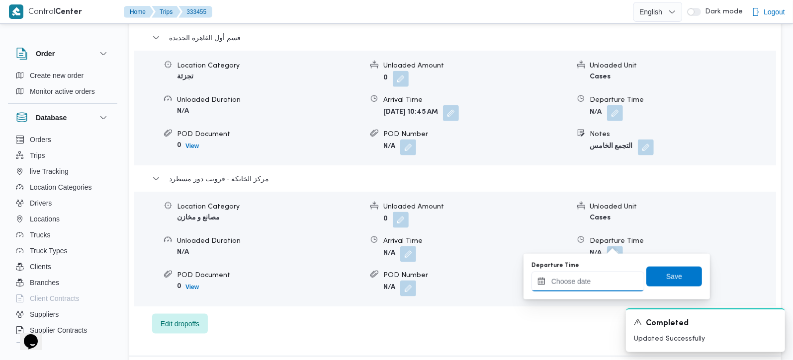
drag, startPoint x: 587, startPoint y: 284, endPoint x: 631, endPoint y: 272, distance: 45.2
click at [587, 284] on input "Departure Time" at bounding box center [587, 282] width 113 height 20
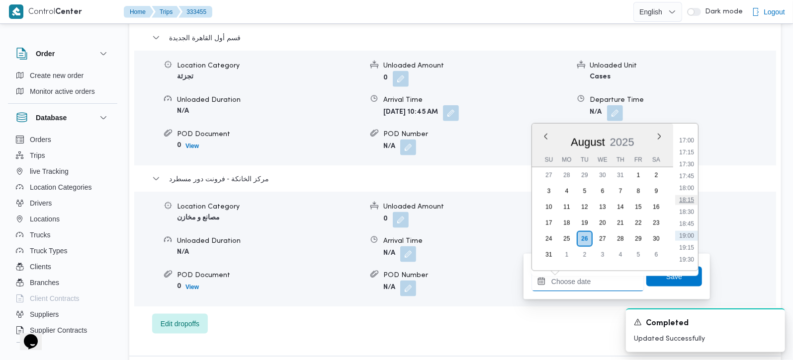
scroll to position [781, 0]
click at [691, 178] on li "17:15" at bounding box center [686, 179] width 23 height 10
type input "[DATE] 17:15"
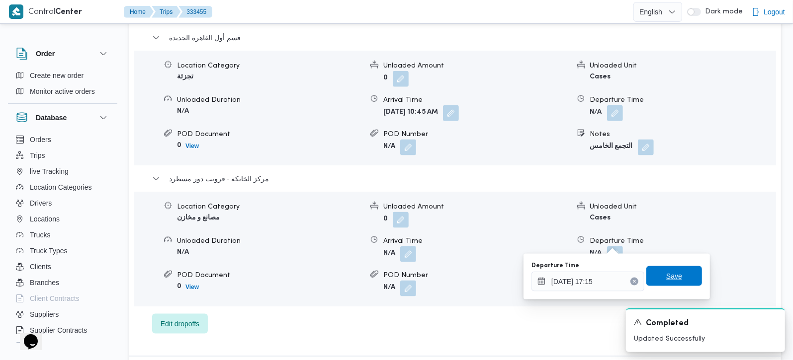
click at [666, 272] on span "Save" at bounding box center [674, 276] width 16 height 12
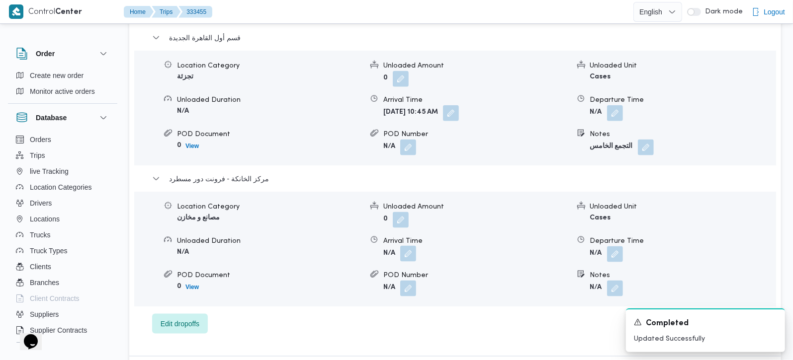
click at [414, 246] on button "button" at bounding box center [408, 254] width 16 height 16
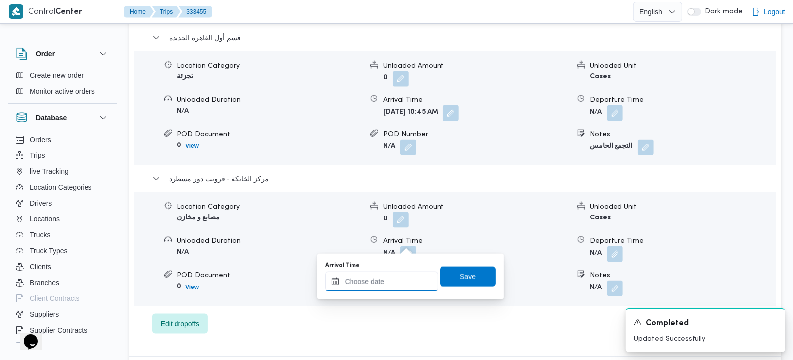
click at [400, 276] on div at bounding box center [381, 282] width 113 height 20
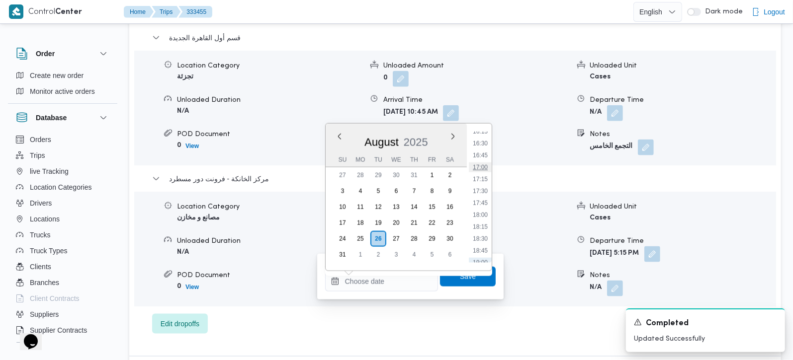
click at [486, 164] on li "17:00" at bounding box center [480, 168] width 23 height 10
type input "26/08/2025 17:00"
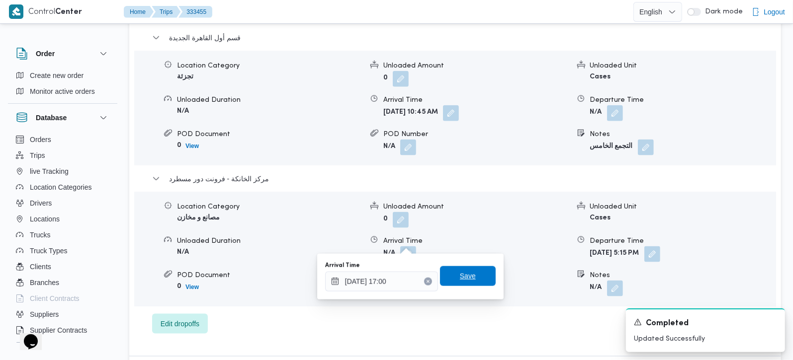
click at [476, 268] on span "Save" at bounding box center [468, 276] width 56 height 20
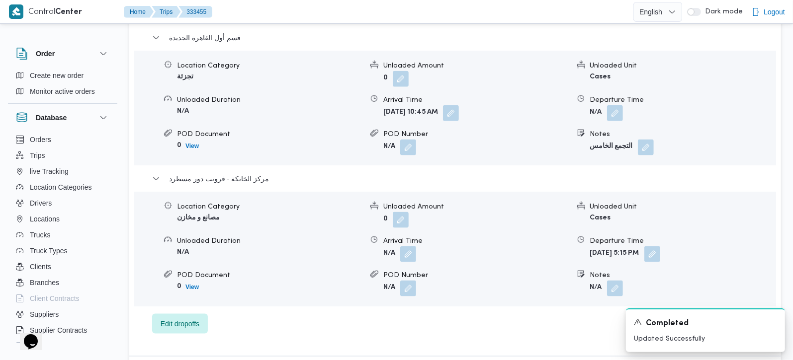
scroll to position [819, 0]
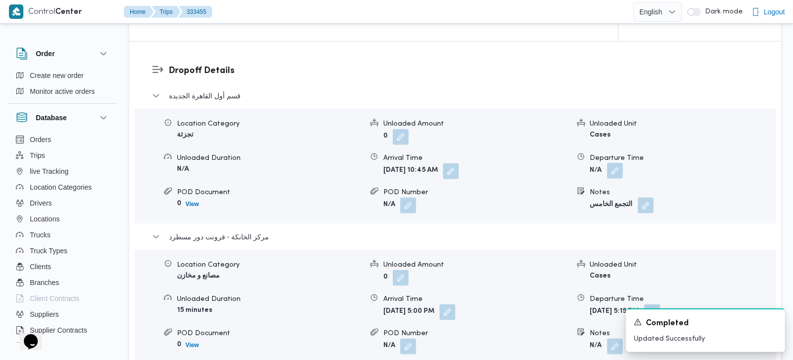
click at [619, 163] on button "button" at bounding box center [615, 171] width 16 height 16
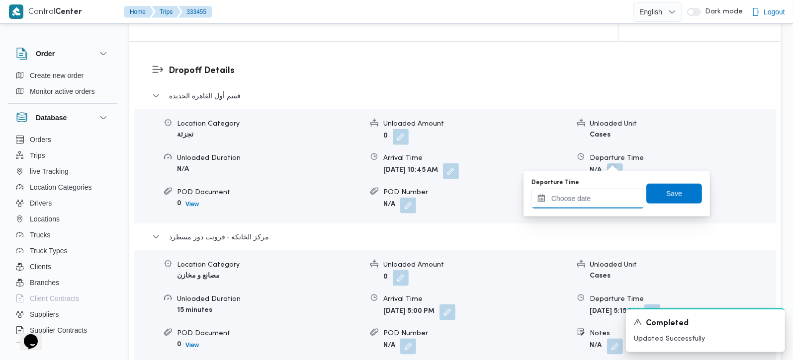
click at [598, 193] on input "Departure Time" at bounding box center [587, 199] width 113 height 20
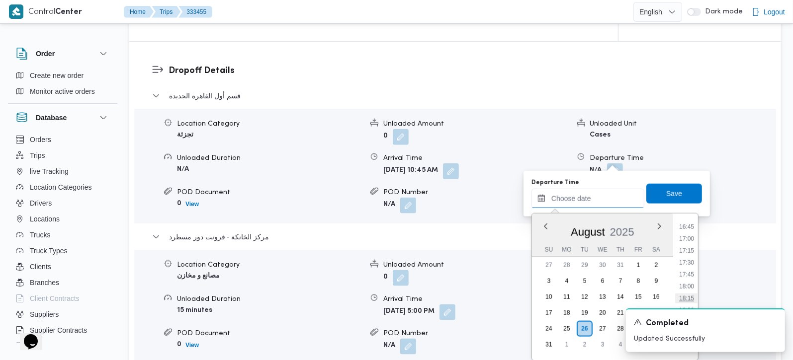
scroll to position [722, 0]
click at [689, 271] on li "16:00" at bounding box center [686, 268] width 23 height 10
type input "26/08/2025 16:00"
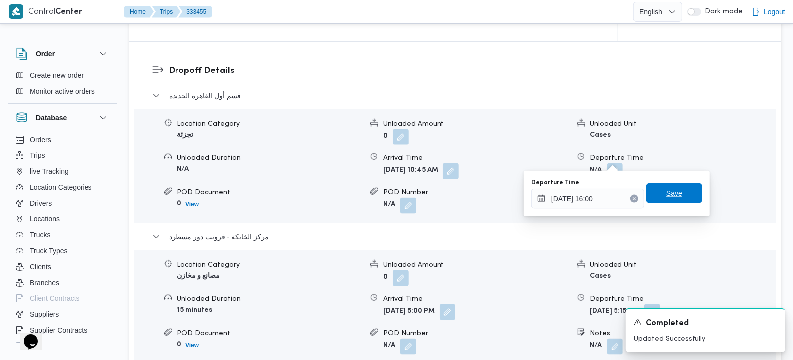
click at [674, 197] on span "Save" at bounding box center [674, 193] width 56 height 20
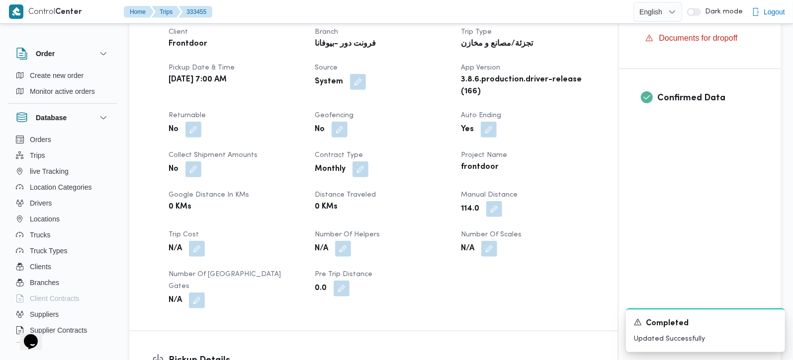
scroll to position [0, 0]
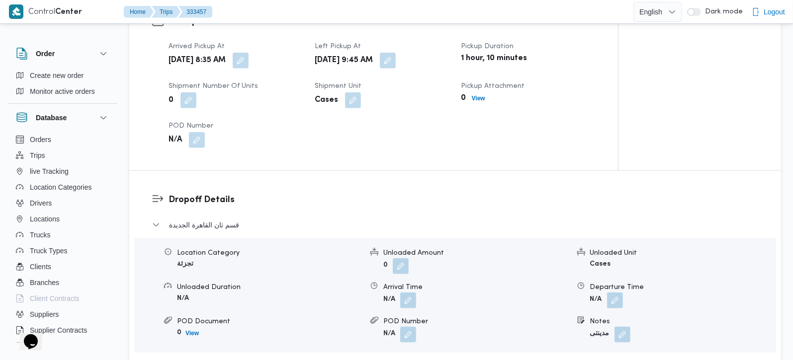
scroll to position [350, 0]
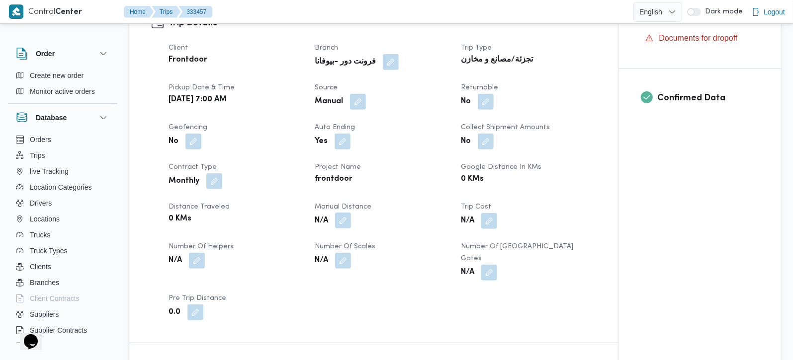
click at [338, 213] on button "button" at bounding box center [343, 221] width 16 height 16
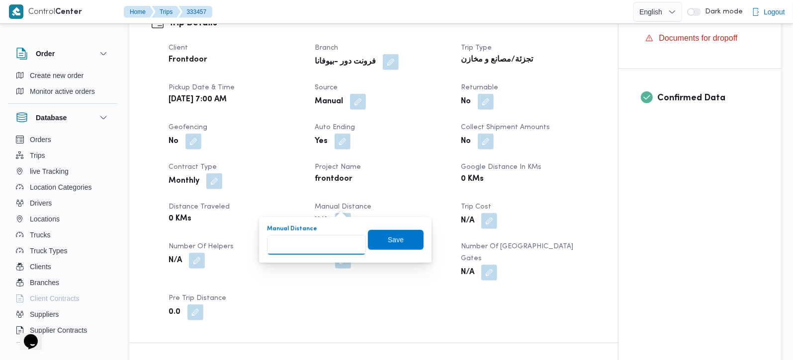
click at [322, 240] on input "Manual Distance" at bounding box center [316, 245] width 99 height 20
type input "126"
click at [395, 233] on span "Save" at bounding box center [396, 240] width 56 height 20
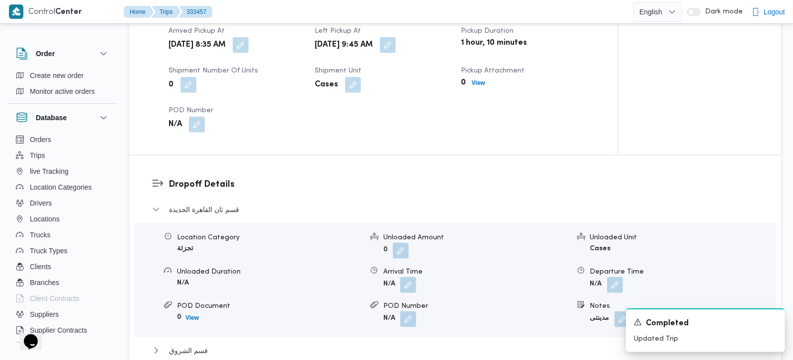
scroll to position [760, 0]
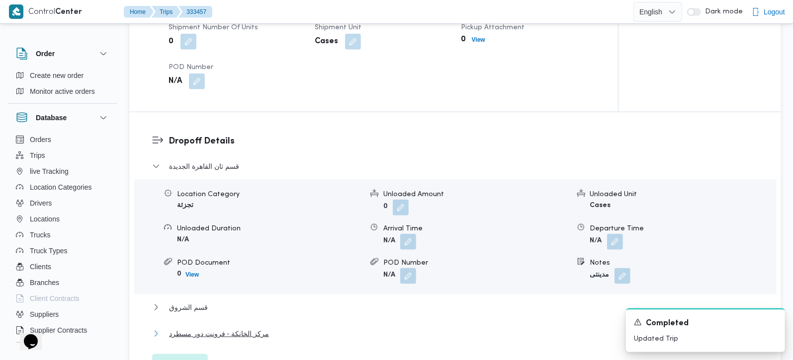
click at [200, 328] on span "مركز الخانكة - فرونت دور مسطرد" at bounding box center [219, 334] width 100 height 12
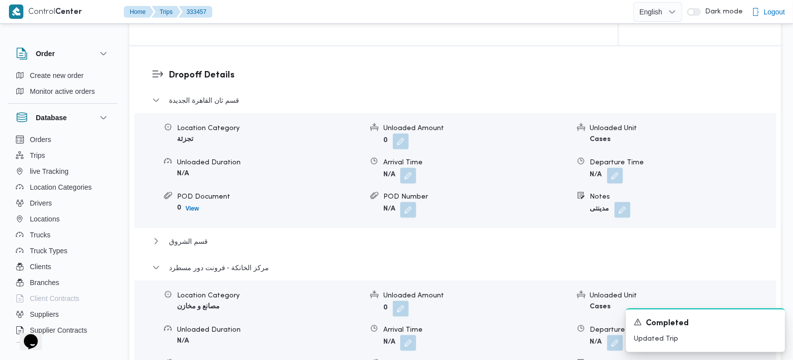
scroll to position [936, 0]
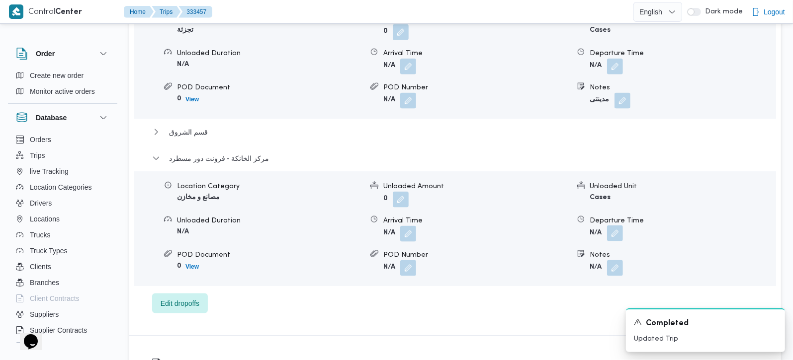
click at [617, 226] on button "button" at bounding box center [615, 234] width 16 height 16
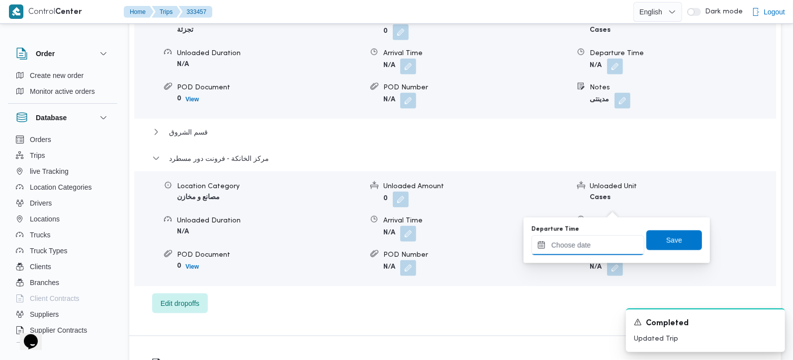
click at [590, 248] on input "Departure Time" at bounding box center [587, 246] width 113 height 20
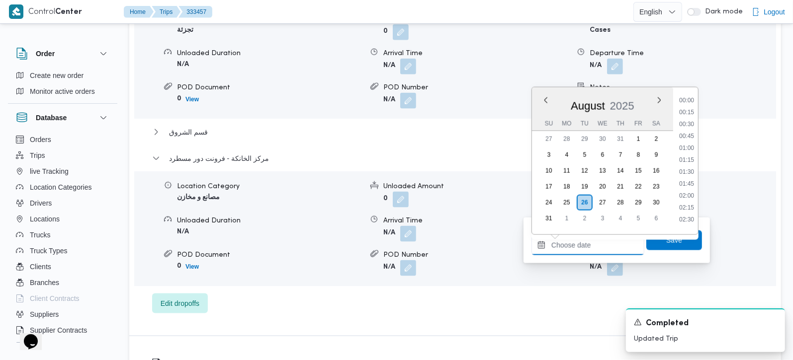
scroll to position [839, 0]
click at [691, 95] on div "Time 00:00 00:15 00:30 00:45 01:00 01:15 01:30 01:45 02:00 02:15 02:30 02:45 03…" at bounding box center [685, 160] width 25 height 147
click at [691, 97] on li "17:30" at bounding box center [686, 96] width 23 height 10
type input "[DATE] 17:30"
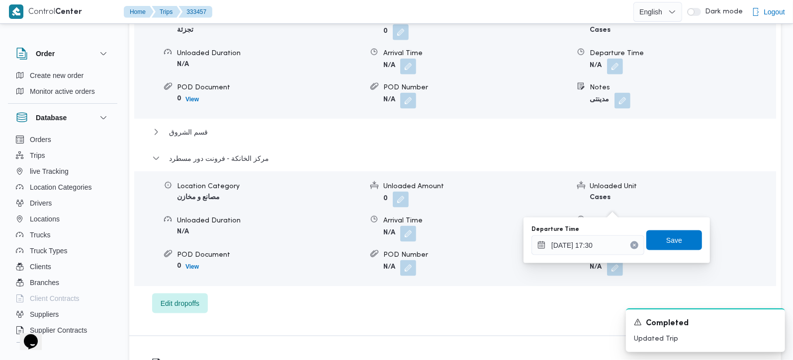
click at [675, 251] on div "Departure Time [DATE] 17:30 Save" at bounding box center [616, 241] width 173 height 32
click at [672, 245] on span "Save" at bounding box center [674, 240] width 16 height 12
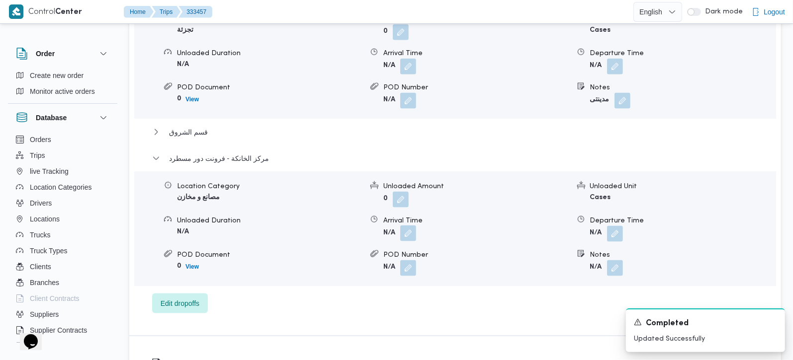
click at [404, 226] on button "button" at bounding box center [408, 234] width 16 height 16
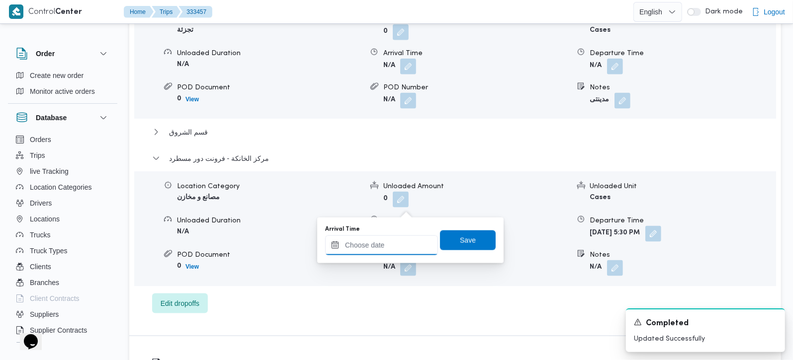
click at [395, 249] on input "Arrival Time" at bounding box center [381, 246] width 113 height 20
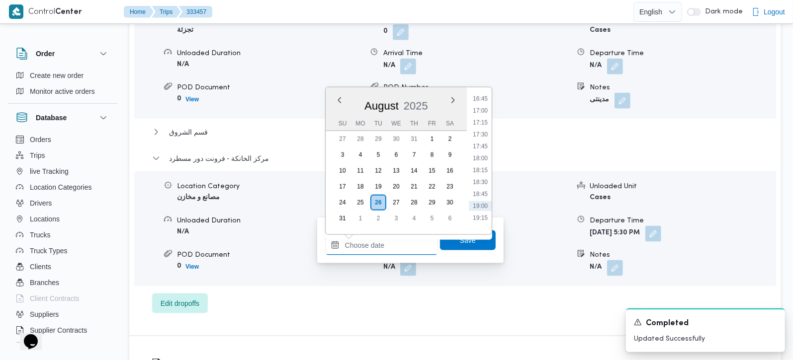
scroll to position [781, 0]
click at [483, 141] on li "17:15" at bounding box center [480, 143] width 23 height 10
type input "26/08/2025 17:15"
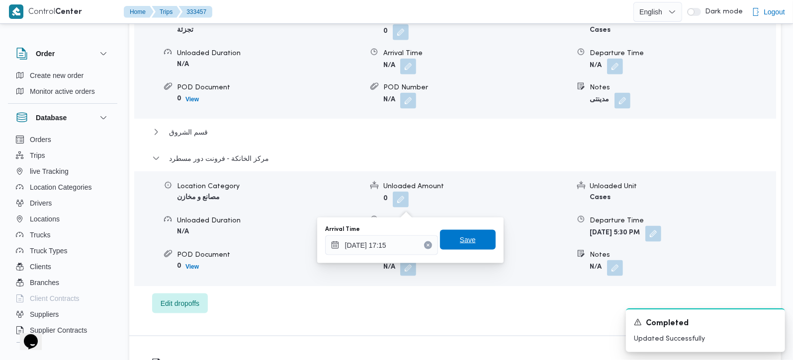
click at [457, 234] on span "Save" at bounding box center [468, 240] width 56 height 20
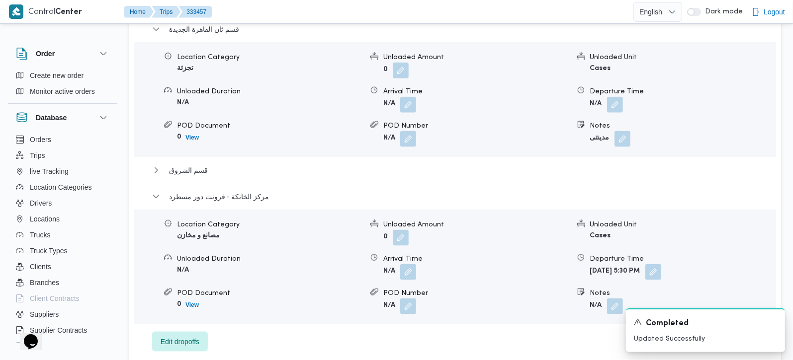
scroll to position [877, 0]
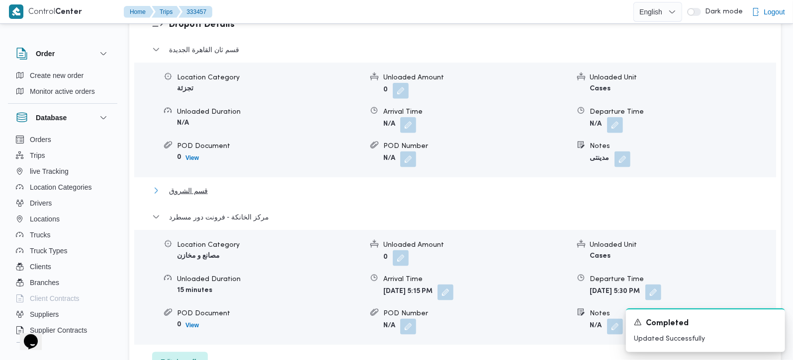
click at [172, 185] on span "قسم الشروق" at bounding box center [188, 191] width 39 height 12
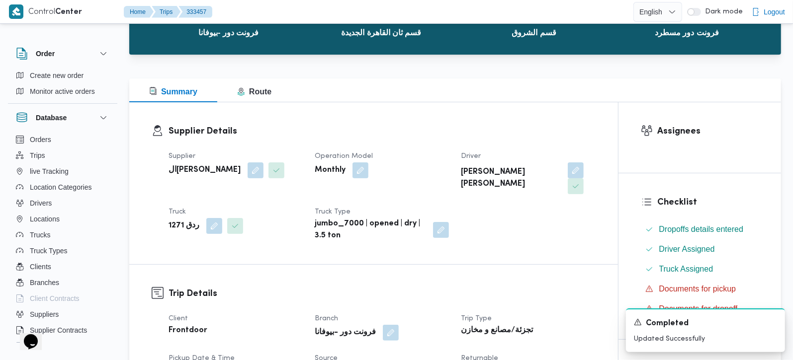
scroll to position [0, 0]
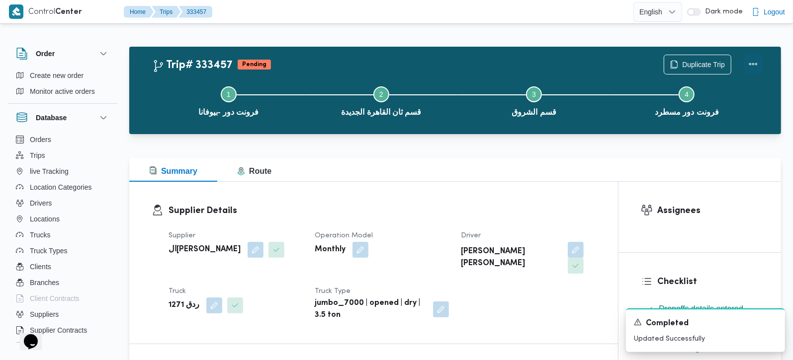
click at [750, 69] on button "Actions" at bounding box center [753, 64] width 20 height 20
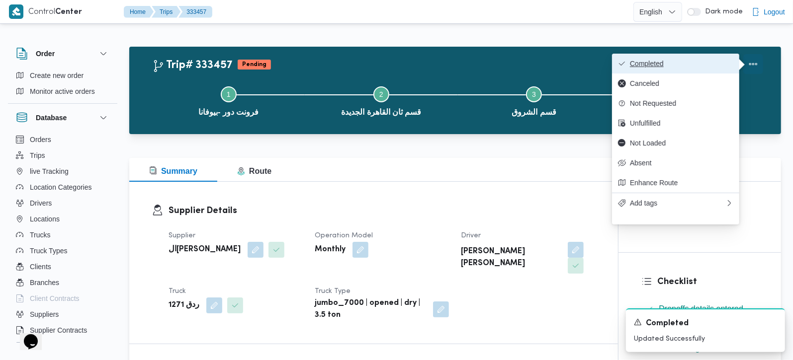
click at [693, 61] on span "Completed" at bounding box center [681, 64] width 103 height 8
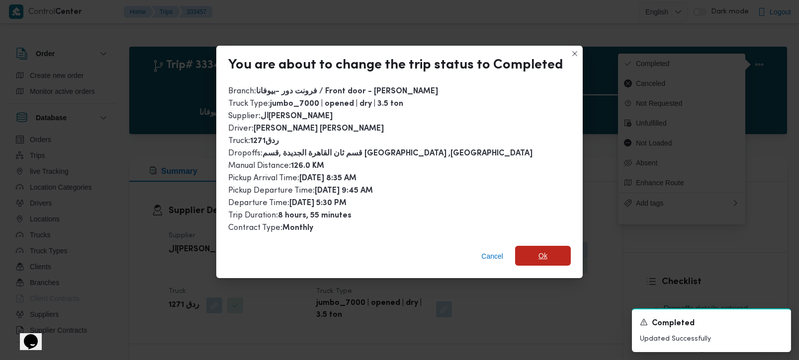
click at [534, 259] on span "Ok" at bounding box center [543, 256] width 56 height 20
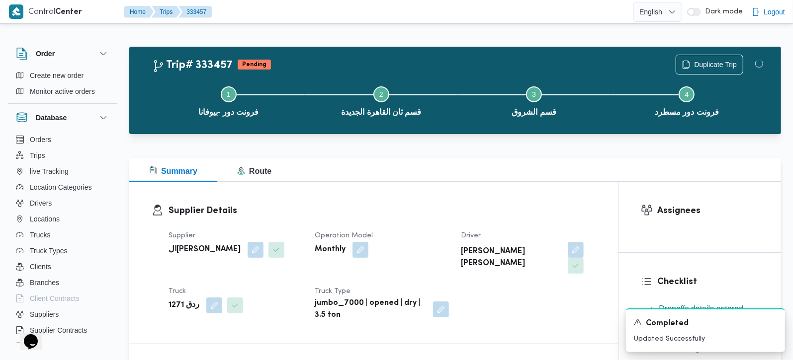
click at [504, 182] on div "Supplier Details Supplier السيد احمد السيد ابراهيم Operation Model Monthly Driv…" at bounding box center [373, 263] width 489 height 162
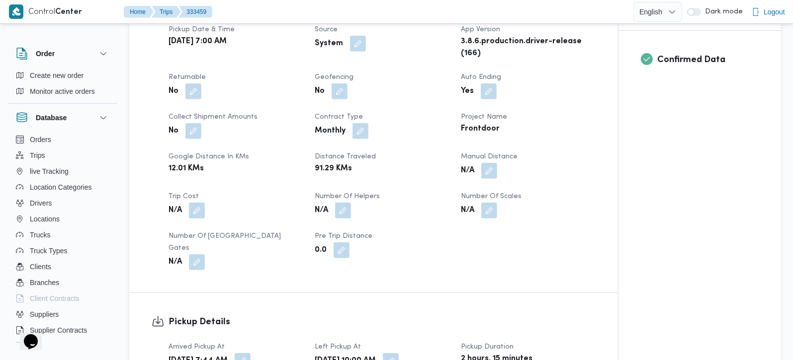
scroll to position [409, 0]
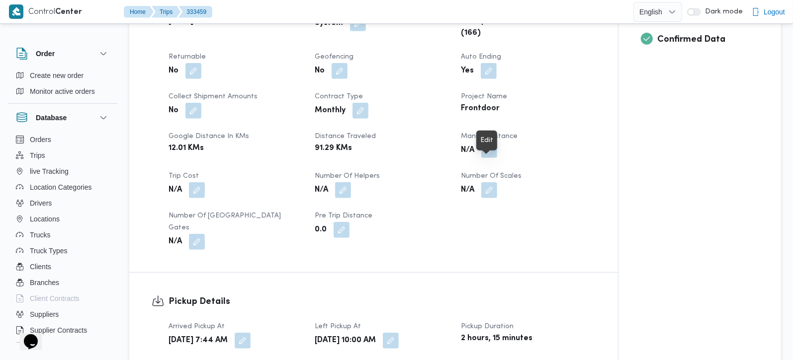
click at [485, 158] on button "button" at bounding box center [489, 150] width 16 height 16
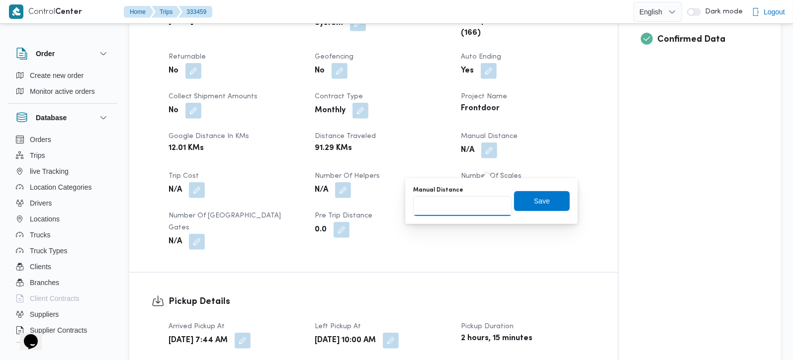
click at [461, 213] on input "Manual Distance" at bounding box center [462, 206] width 99 height 20
type input "100"
click at [534, 200] on span "Save" at bounding box center [542, 201] width 16 height 12
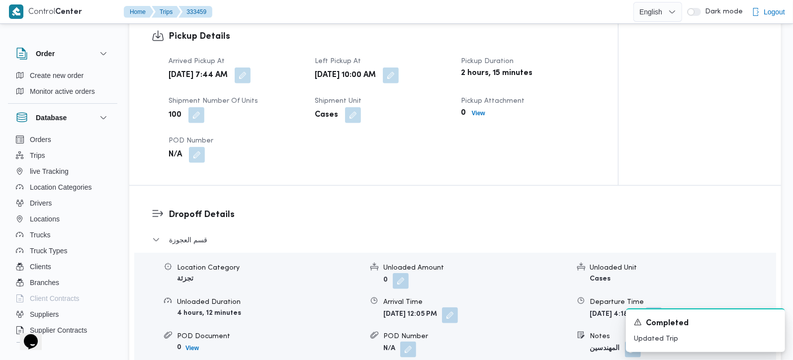
scroll to position [701, 0]
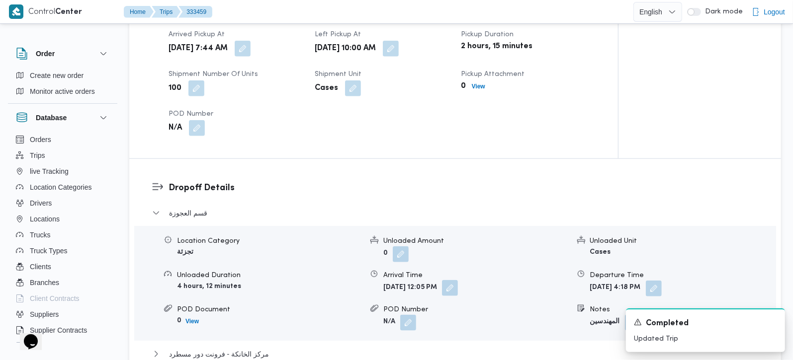
click at [458, 293] on button "button" at bounding box center [450, 288] width 16 height 16
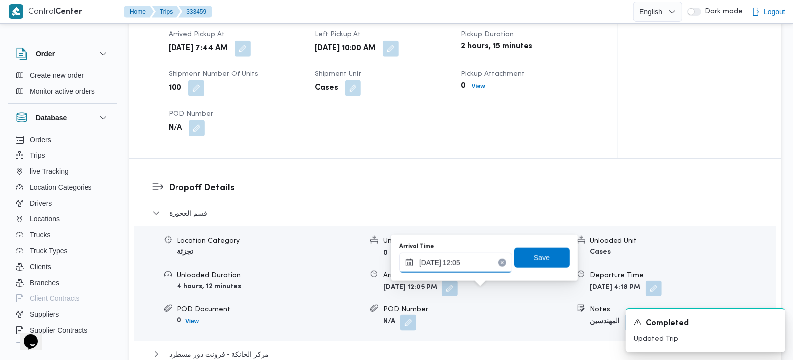
click at [441, 270] on input "[DATE] 12:05" at bounding box center [455, 263] width 113 height 20
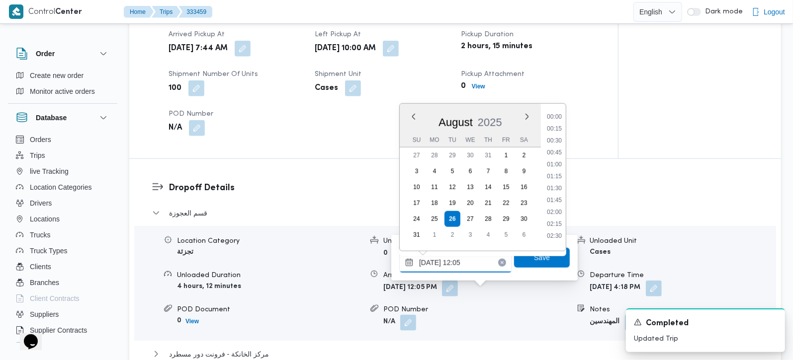
scroll to position [505, 0]
click at [556, 125] on li "10:45" at bounding box center [554, 125] width 23 height 10
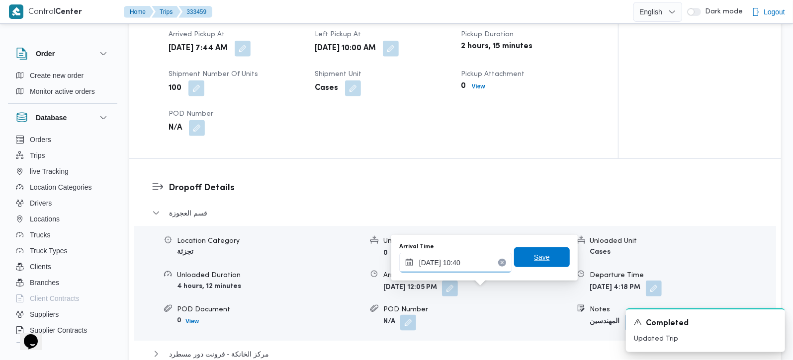
type input "[DATE] 10:40"
click at [535, 253] on span "Save" at bounding box center [542, 258] width 16 height 12
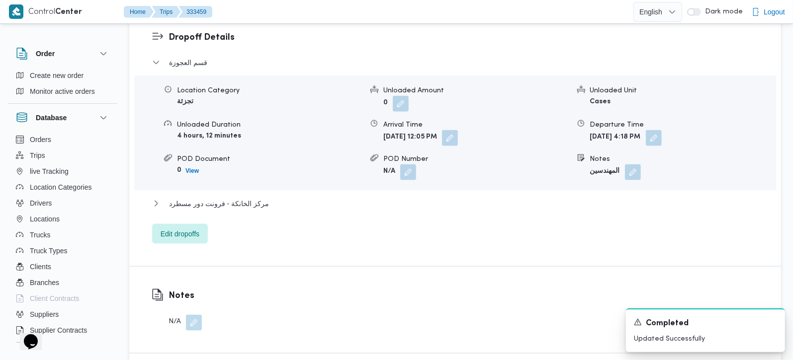
scroll to position [877, 0]
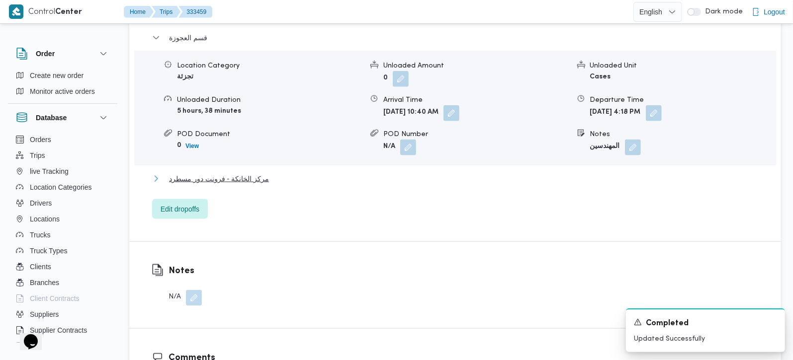
click at [255, 178] on span "مركز الخانكة - فرونت دور مسطرد" at bounding box center [219, 179] width 100 height 12
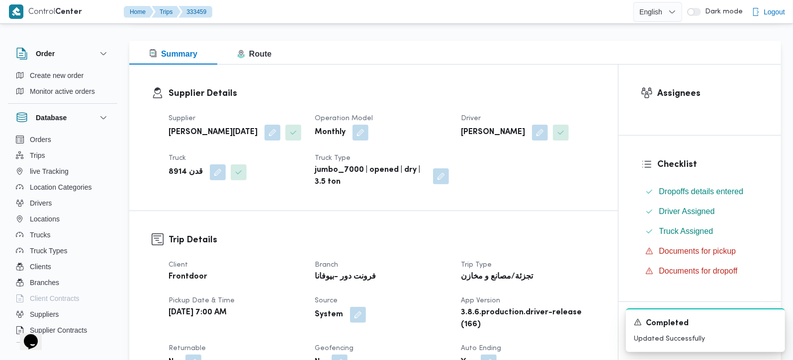
scroll to position [0, 0]
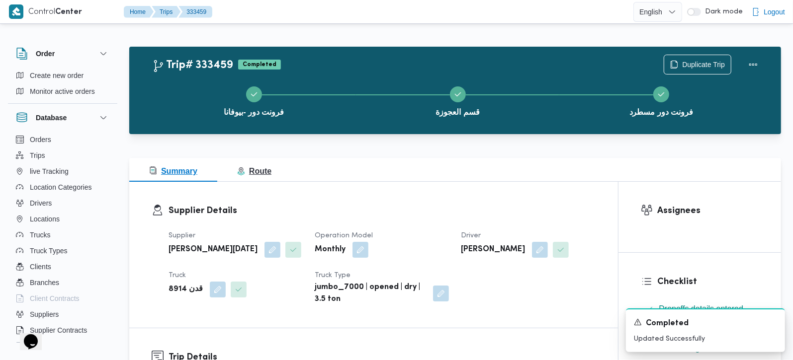
click at [249, 169] on span "Route" at bounding box center [254, 171] width 34 height 8
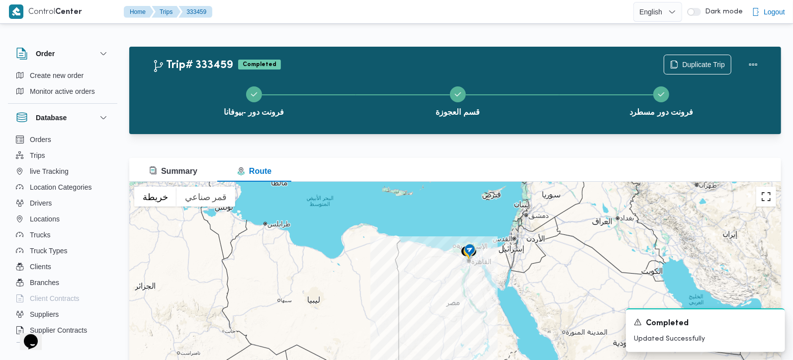
click at [763, 196] on button "تبديل إلى العرض ملء الشاشة" at bounding box center [766, 197] width 20 height 20
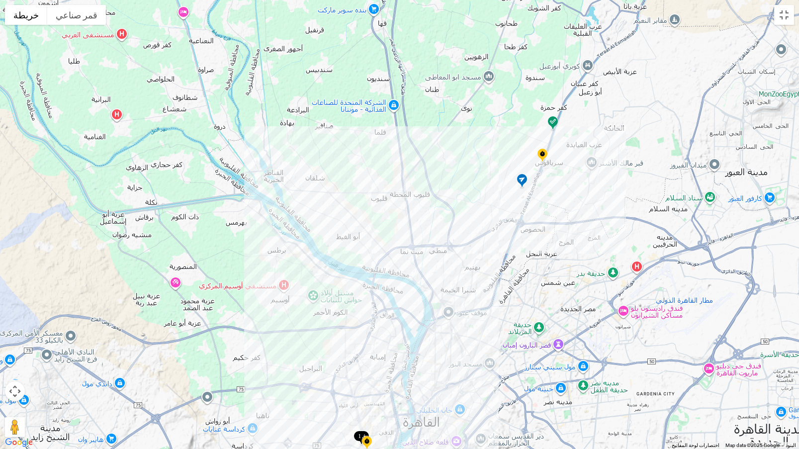
drag, startPoint x: 562, startPoint y: 151, endPoint x: 496, endPoint y: 349, distance: 209.2
click at [496, 349] on div at bounding box center [399, 224] width 799 height 449
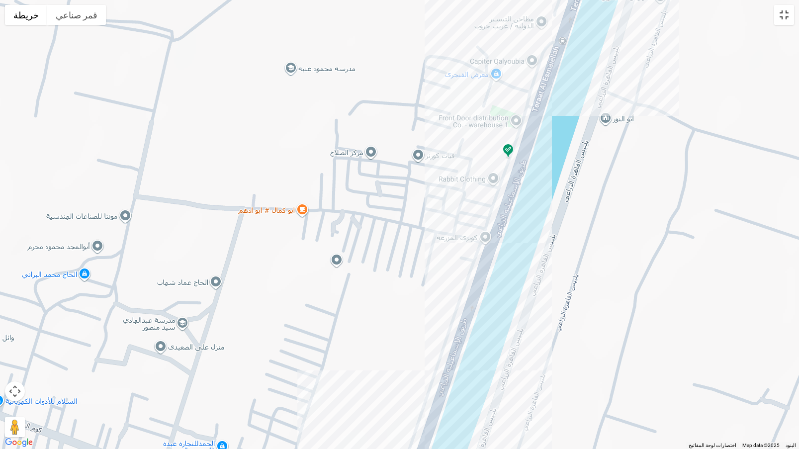
click at [787, 22] on button "تبديل إلى العرض ملء الشاشة" at bounding box center [784, 15] width 20 height 20
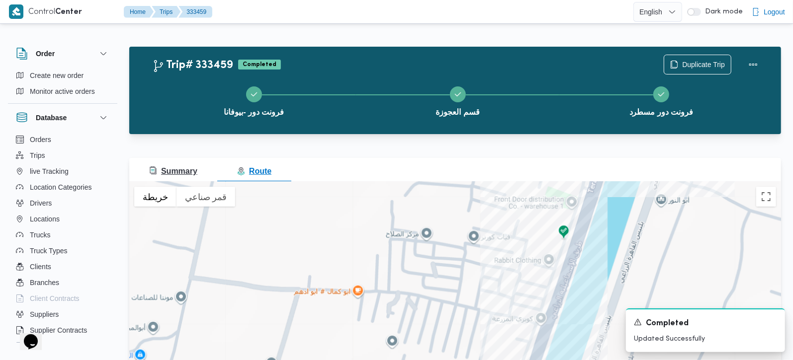
click at [203, 159] on button "Summary" at bounding box center [173, 170] width 88 height 24
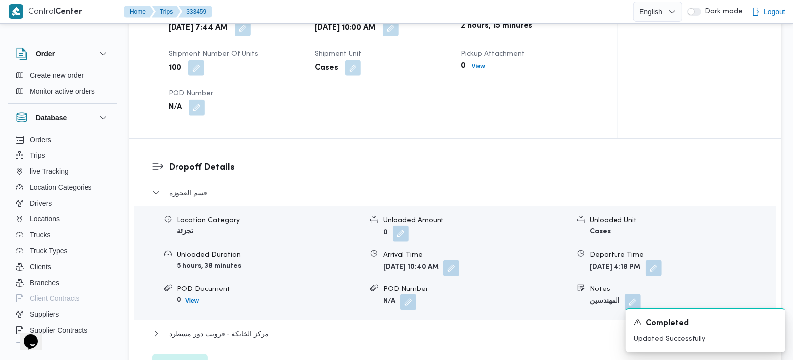
scroll to position [877, 0]
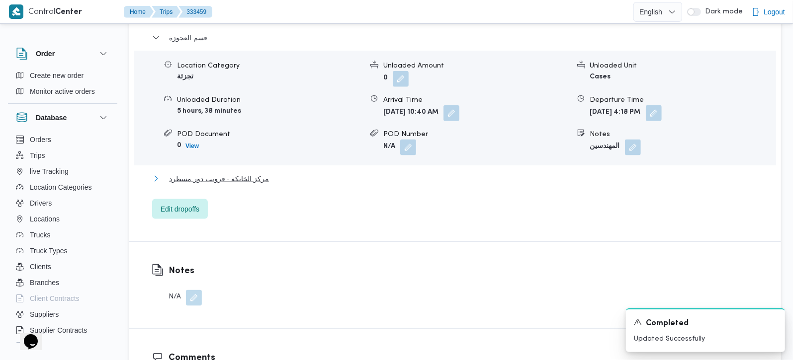
click at [260, 183] on span "مركز الخانكة - فرونت دور مسطرد" at bounding box center [219, 179] width 100 height 12
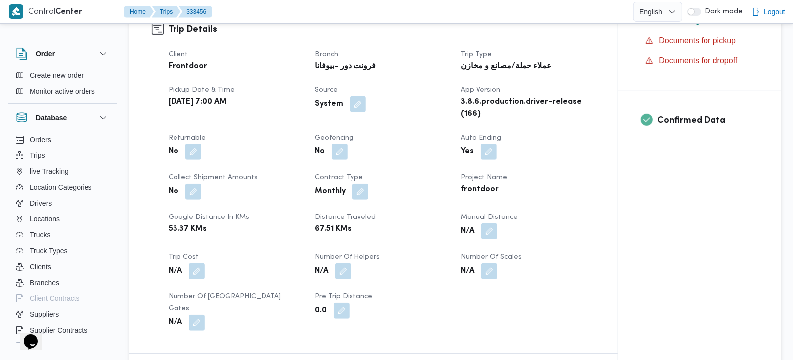
scroll to position [409, 0]
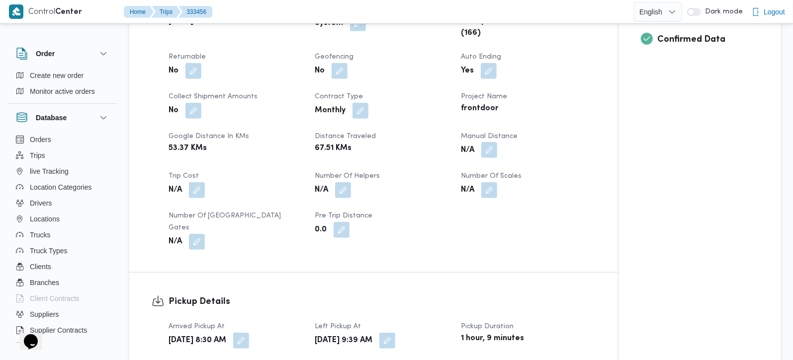
click at [488, 156] on button "button" at bounding box center [489, 150] width 16 height 16
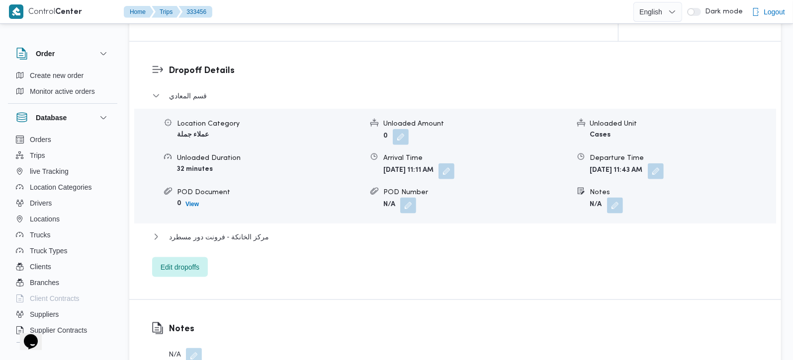
scroll to position [526, 0]
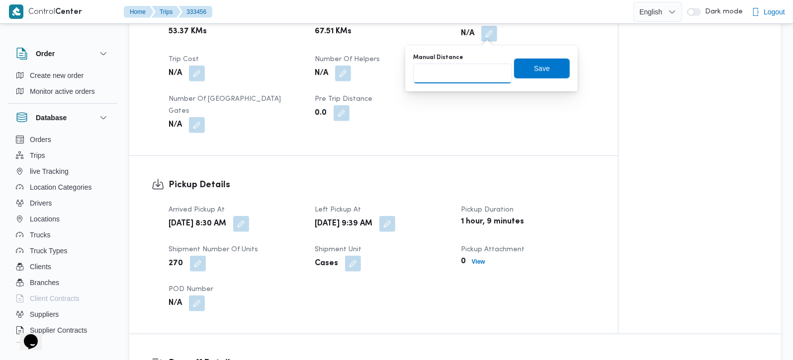
click at [470, 75] on input "Manual Distance" at bounding box center [462, 74] width 99 height 20
type input "131"
click at [555, 65] on span "Save" at bounding box center [542, 68] width 56 height 20
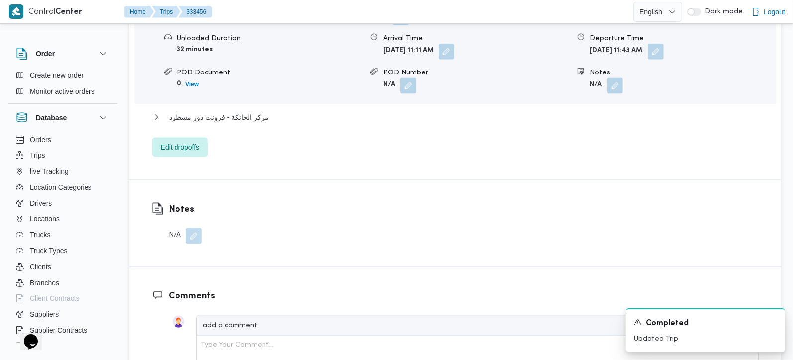
scroll to position [994, 0]
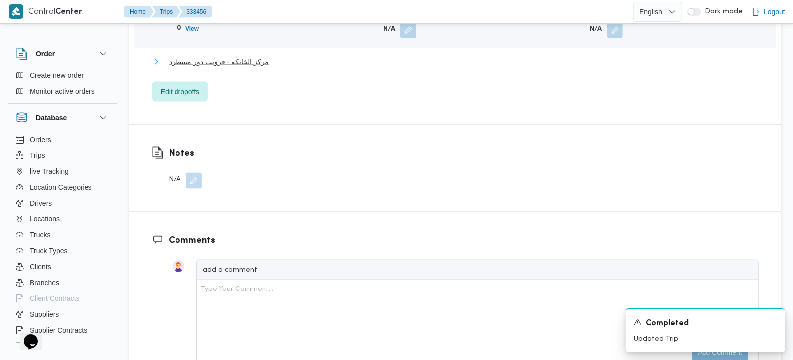
click at [239, 56] on span "مركز الخانكة - فرونت دور مسطرد" at bounding box center [219, 62] width 100 height 12
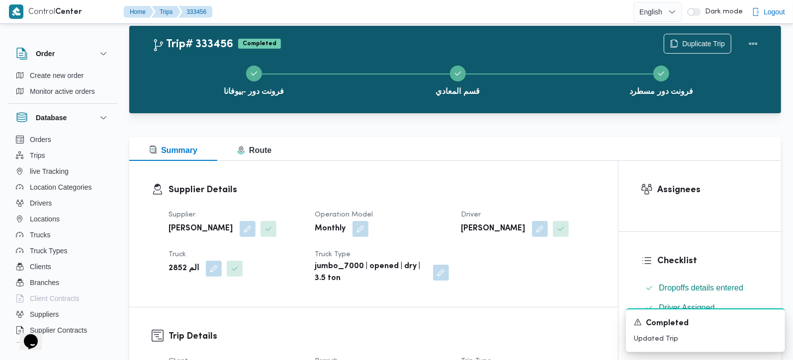
scroll to position [0, 0]
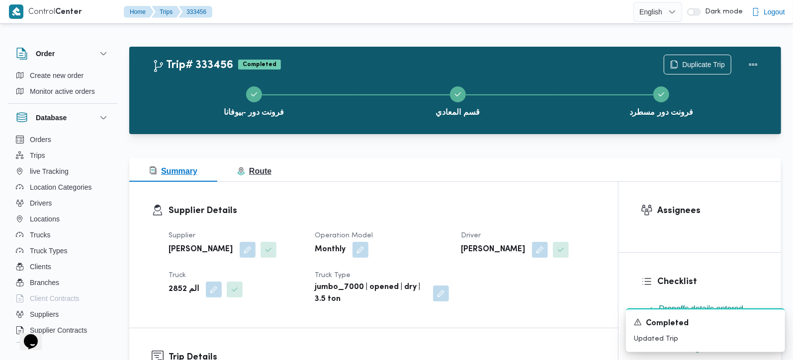
click at [276, 168] on button "Route" at bounding box center [254, 170] width 74 height 24
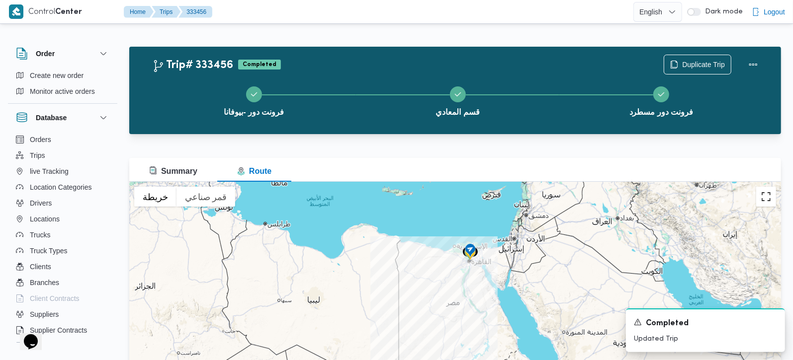
click at [767, 200] on button "تبديل إلى العرض ملء الشاشة" at bounding box center [766, 197] width 20 height 20
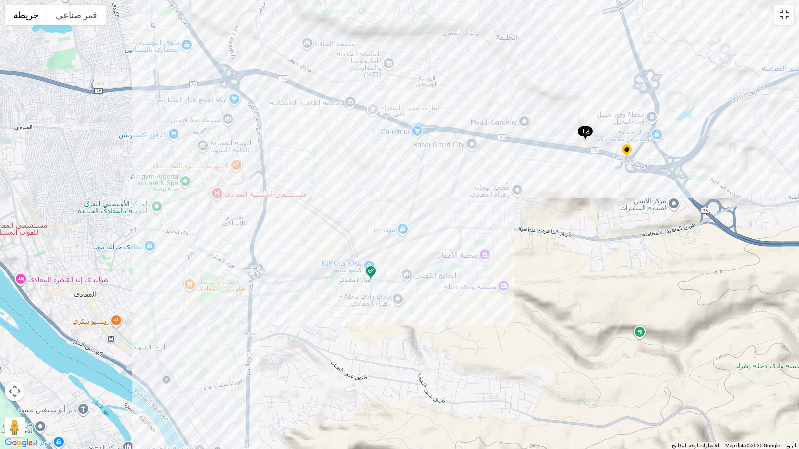
click at [781, 17] on button "تبديل إلى العرض ملء الشاشة" at bounding box center [784, 15] width 20 height 20
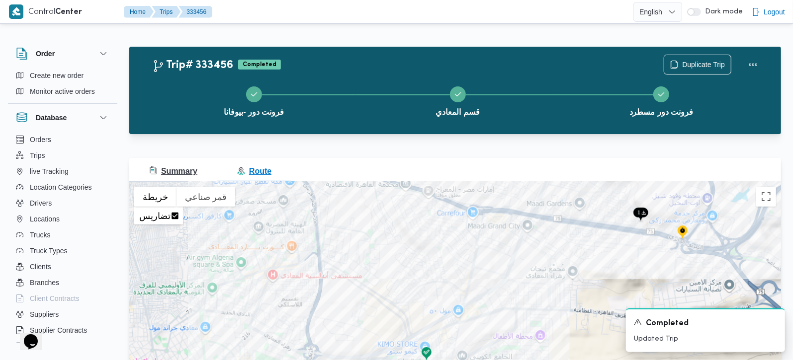
click at [170, 171] on span "Summary" at bounding box center [173, 171] width 48 height 8
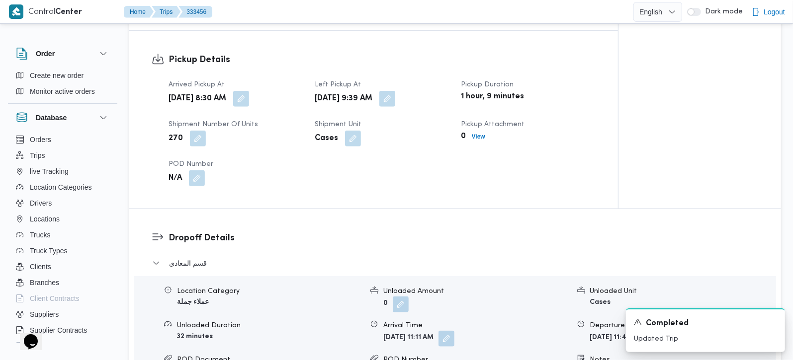
scroll to position [701, 0]
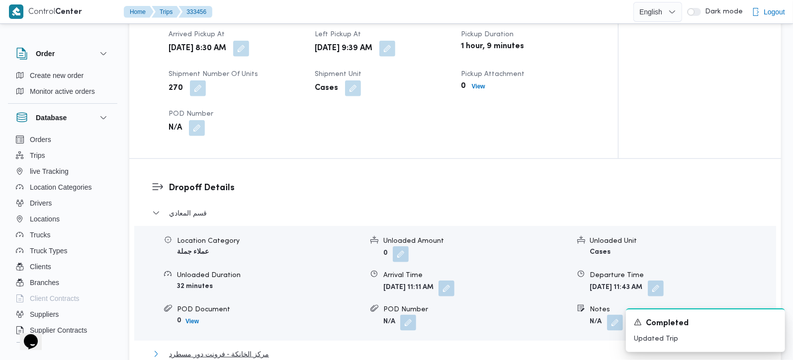
click at [246, 348] on span "مركز الخانكة - فرونت دور مسطرد" at bounding box center [219, 354] width 100 height 12
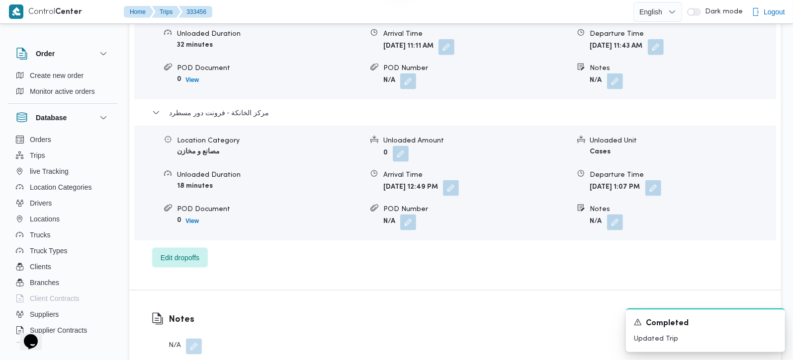
scroll to position [994, 0]
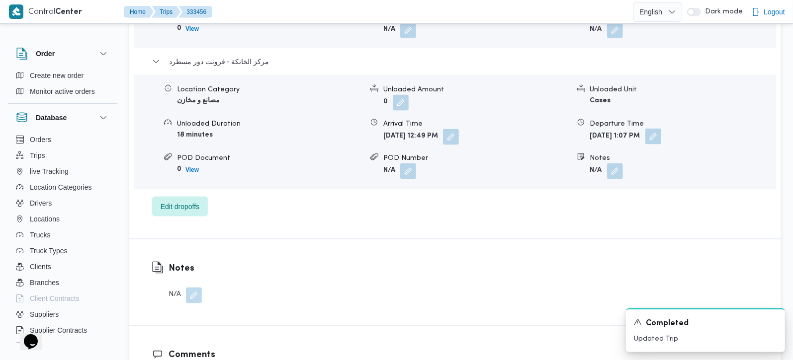
click at [661, 129] on button "button" at bounding box center [653, 137] width 16 height 16
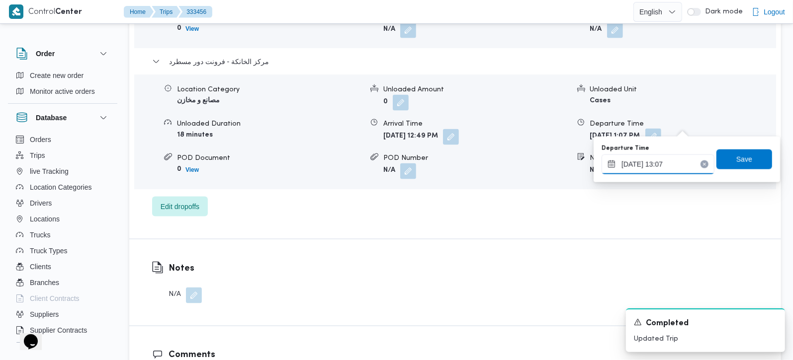
click at [667, 155] on input "26/08/2025 13:07" at bounding box center [658, 165] width 113 height 20
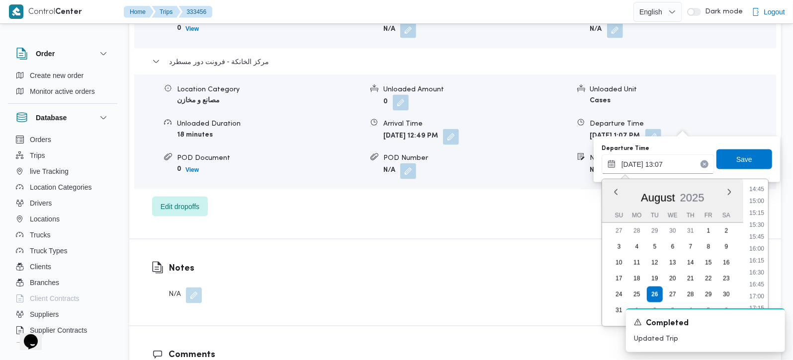
scroll to position [728, 0]
click at [761, 276] on li "17:00" at bounding box center [756, 276] width 23 height 10
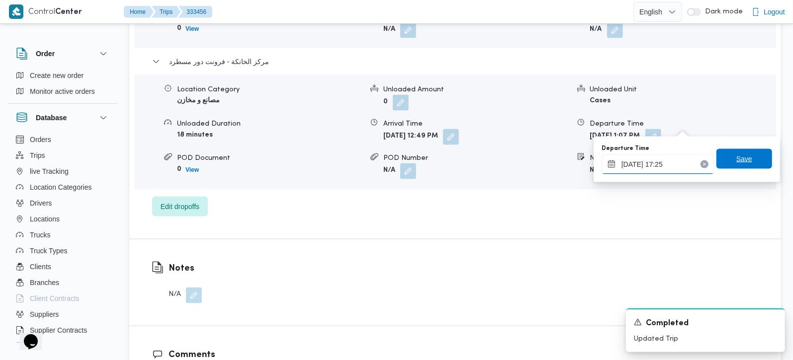
type input "26/08/2025 17:25"
click at [736, 159] on span "Save" at bounding box center [744, 159] width 16 height 12
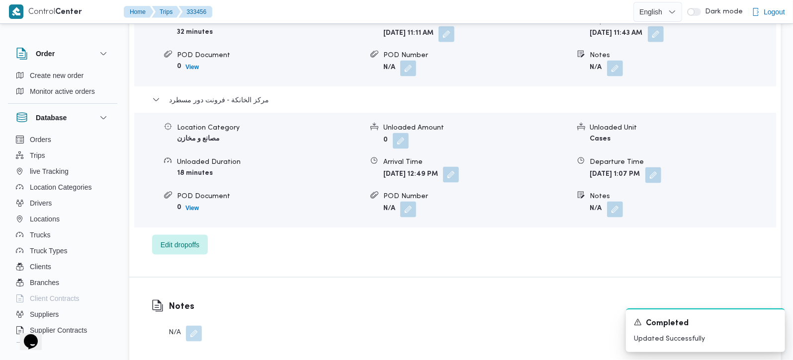
scroll to position [936, 0]
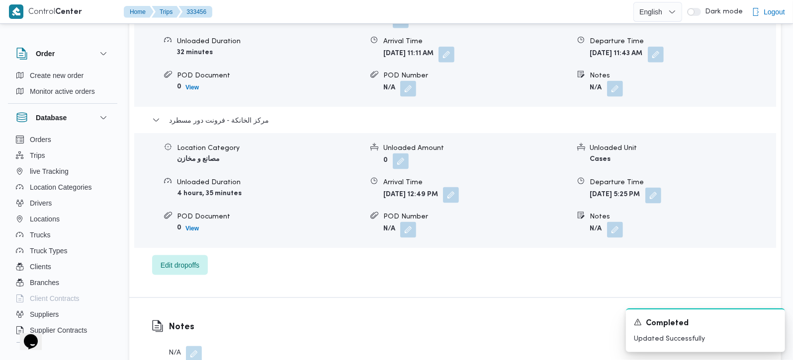
click at [459, 187] on button "button" at bounding box center [451, 195] width 16 height 16
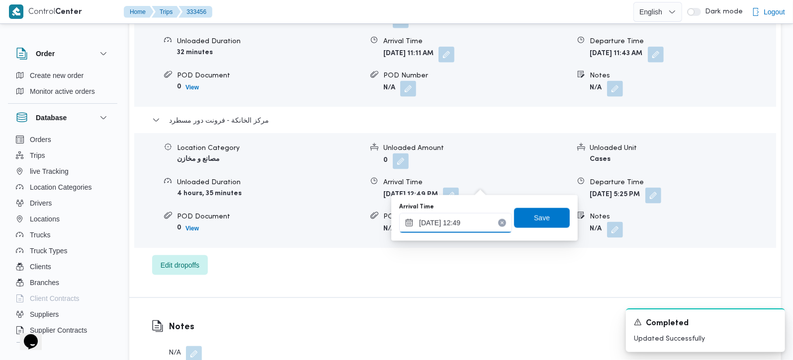
click at [461, 223] on input "26/08/2025 12:49" at bounding box center [455, 223] width 113 height 20
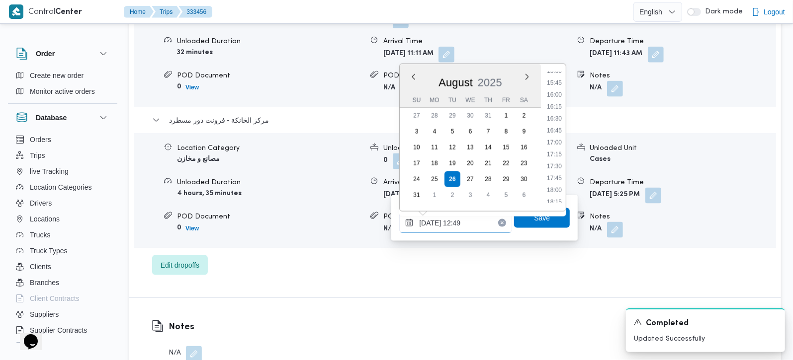
scroll to position [776, 0]
click at [556, 124] on li "17:15" at bounding box center [554, 125] width 23 height 10
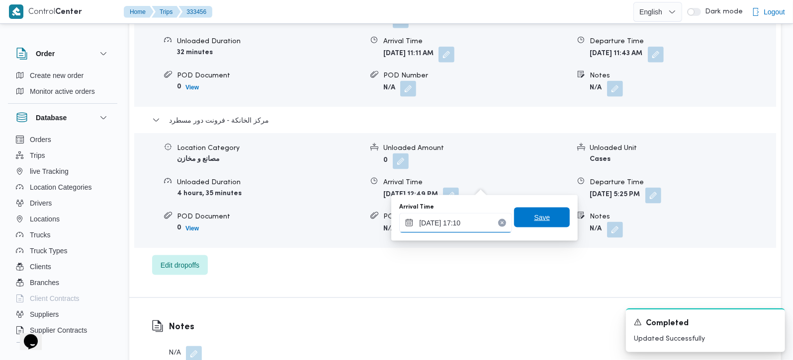
type input "26/08/2025 17:10"
click at [544, 213] on span "Save" at bounding box center [542, 218] width 56 height 20
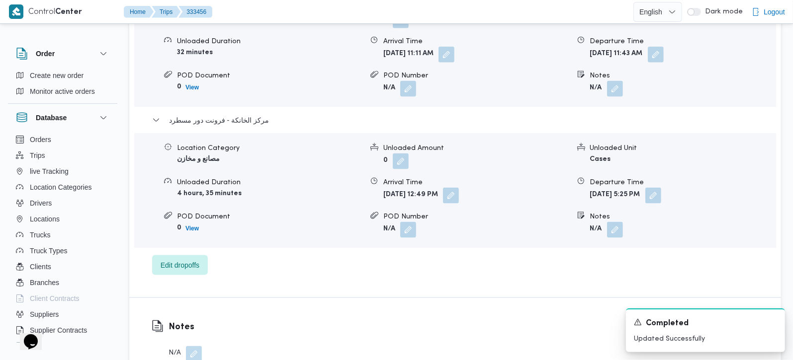
scroll to position [877, 0]
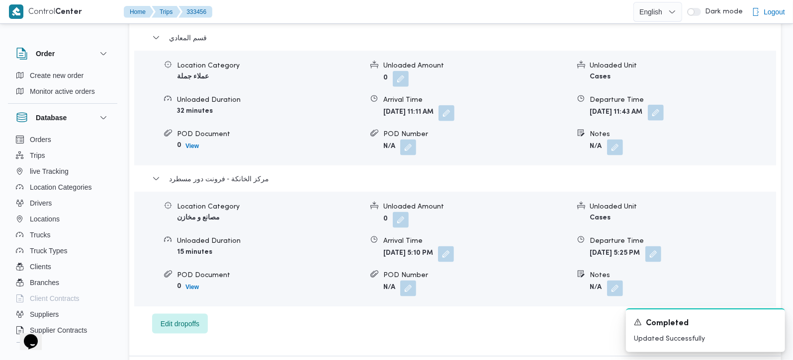
click at [664, 105] on button "button" at bounding box center [656, 113] width 16 height 16
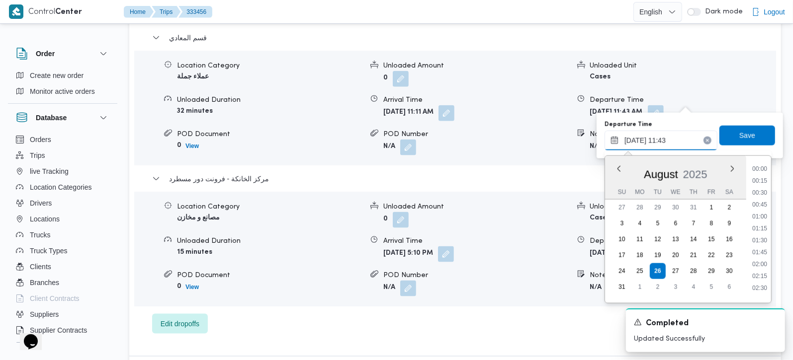
click at [657, 136] on input "26/08/2025 11:43" at bounding box center [661, 141] width 113 height 20
click at [758, 228] on li "16:15" at bounding box center [759, 229] width 23 height 10
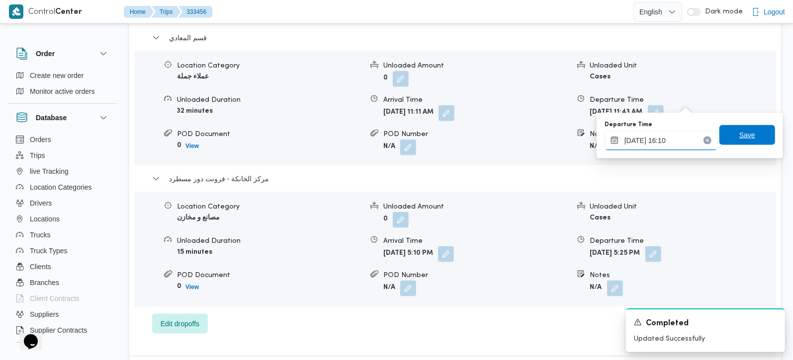
type input "26/08/2025 16:10"
click at [742, 144] on span "Save" at bounding box center [747, 135] width 56 height 20
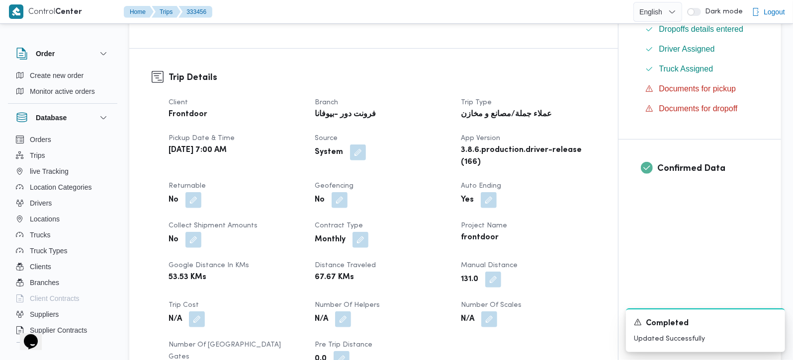
scroll to position [0, 0]
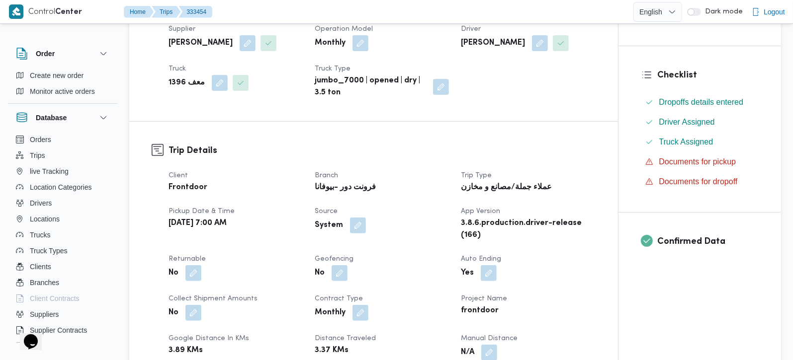
scroll to position [350, 0]
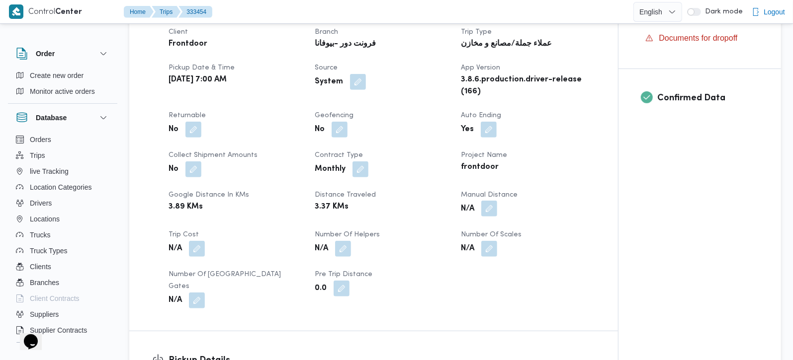
click at [489, 214] on button "button" at bounding box center [489, 209] width 16 height 16
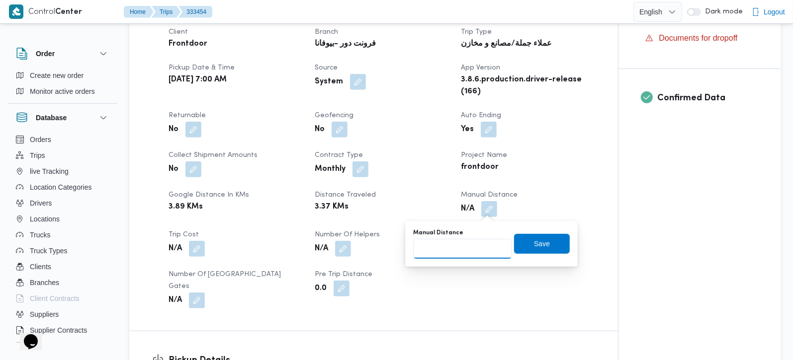
click at [448, 254] on input "Manual Distance" at bounding box center [462, 249] width 99 height 20
type input "135"
click at [555, 238] on span "Save" at bounding box center [542, 244] width 56 height 20
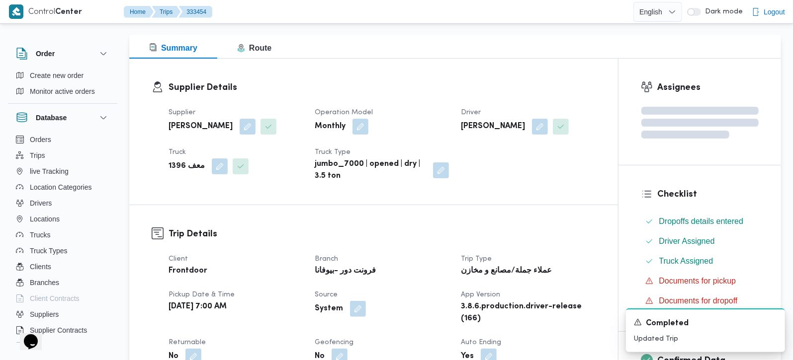
scroll to position [0, 0]
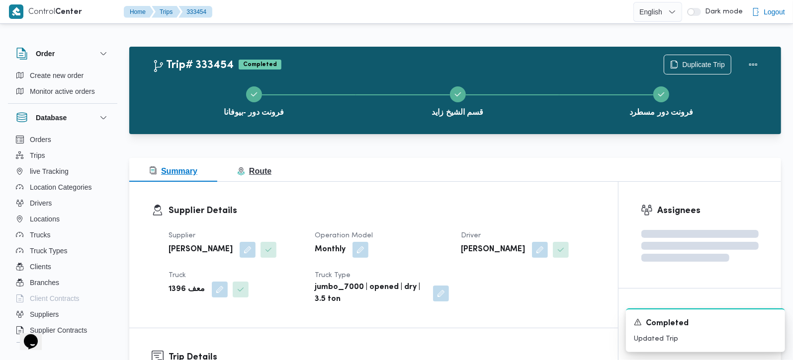
click at [257, 169] on span "Route" at bounding box center [254, 171] width 34 height 8
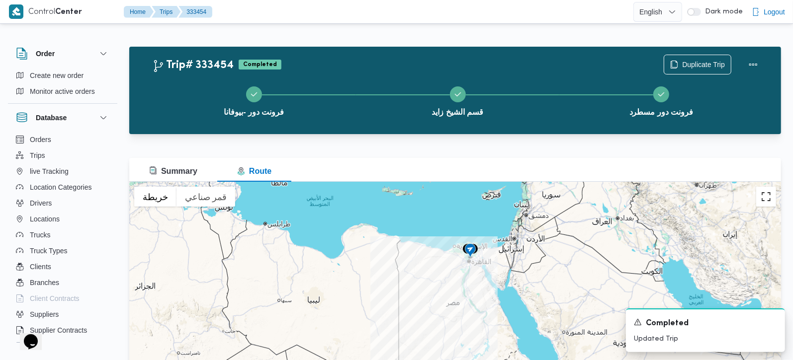
click at [763, 201] on button "تبديل إلى العرض ملء الشاشة" at bounding box center [766, 197] width 20 height 20
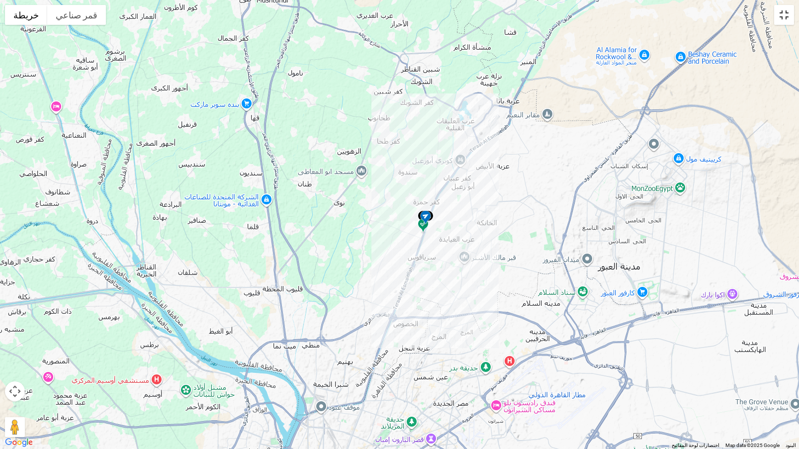
click at [782, 12] on button "تبديل إلى العرض ملء الشاشة" at bounding box center [784, 15] width 20 height 20
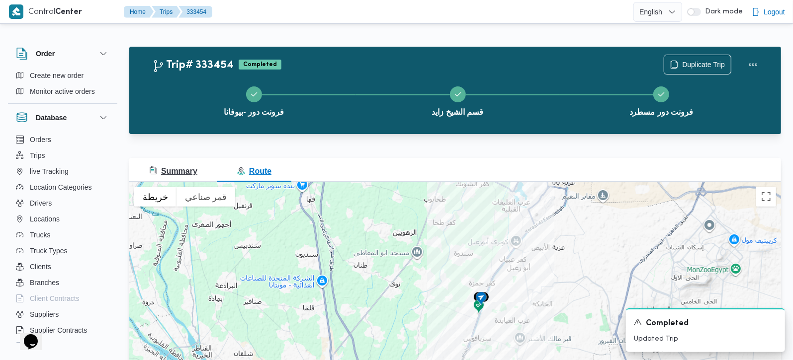
click at [185, 161] on button "Summary" at bounding box center [173, 170] width 88 height 24
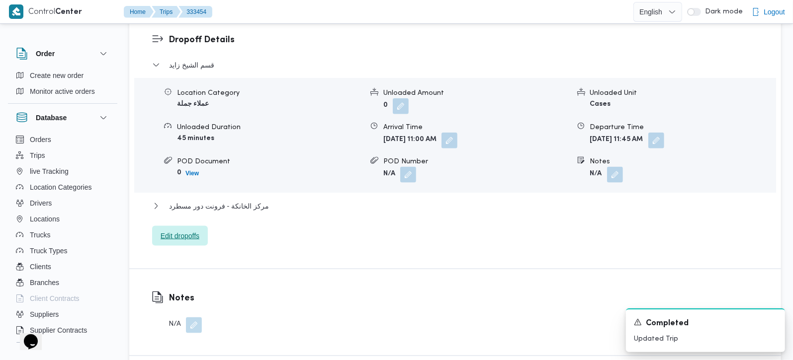
scroll to position [877, 0]
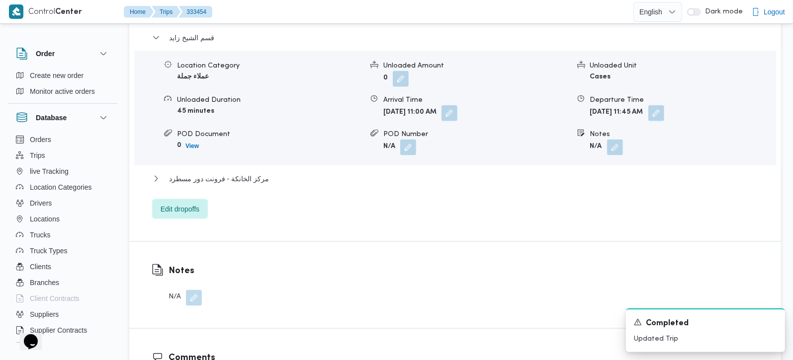
click at [207, 160] on div "قسم [PERSON_NAME] Location Category عملاء جملة Unloaded Amount 0 Unloaded Unit …" at bounding box center [455, 125] width 607 height 187
click at [242, 173] on span "مركز الخانكة - فرونت دور مسطرد" at bounding box center [219, 179] width 100 height 12
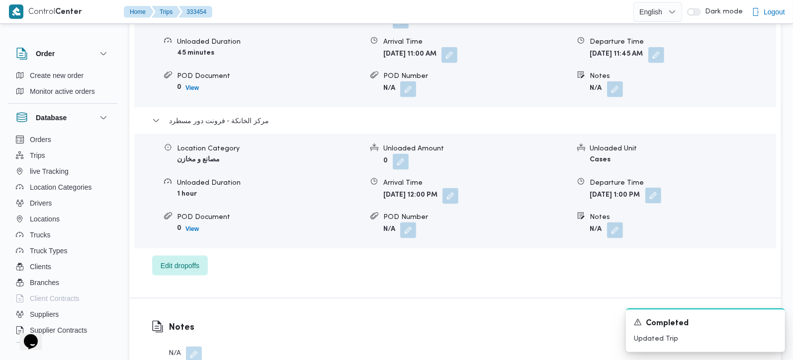
scroll to position [936, 0]
click at [661, 188] on button "button" at bounding box center [653, 195] width 16 height 16
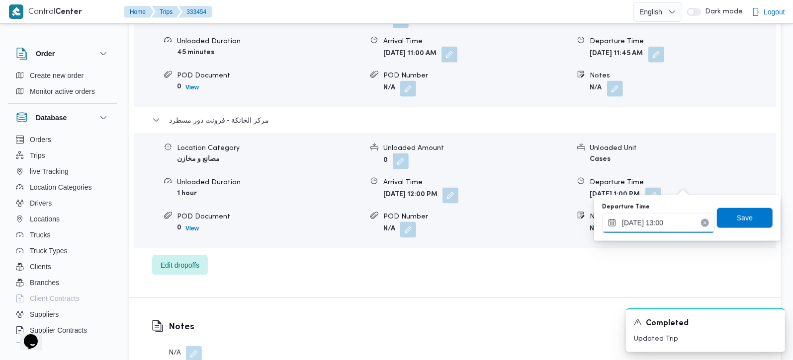
click at [664, 224] on input "[DATE] 13:00" at bounding box center [658, 223] width 113 height 20
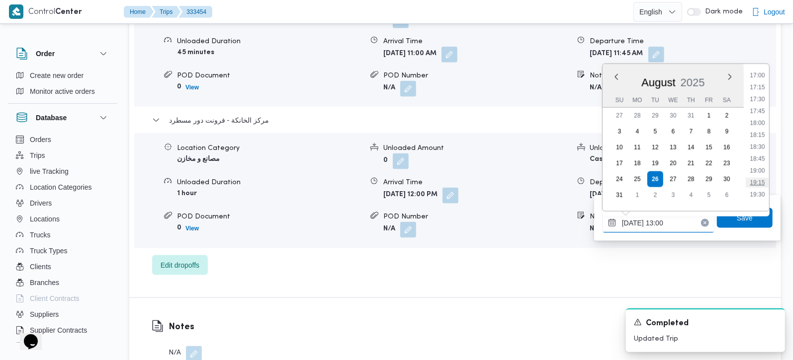
scroll to position [786, 0]
click at [763, 113] on li "17:15" at bounding box center [757, 114] width 23 height 10
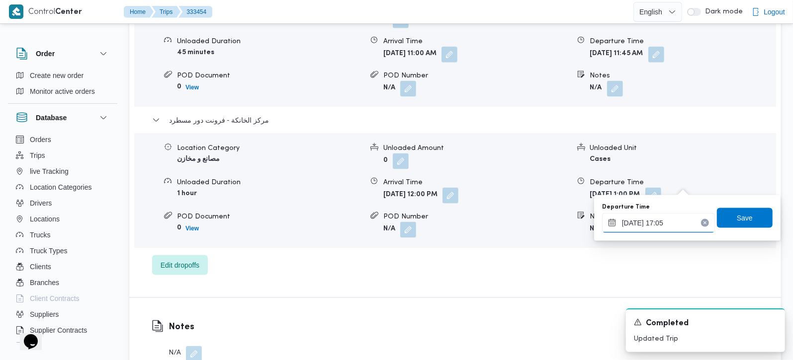
type input "[DATE] 17:05"
click at [751, 205] on div "Departure Time [DATE] 17:05 Save" at bounding box center [687, 218] width 173 height 32
click at [753, 210] on span "Save" at bounding box center [745, 218] width 56 height 20
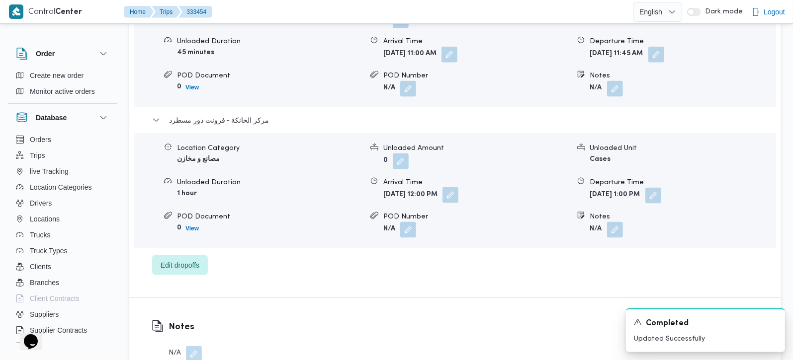
click at [458, 188] on button "button" at bounding box center [450, 195] width 16 height 16
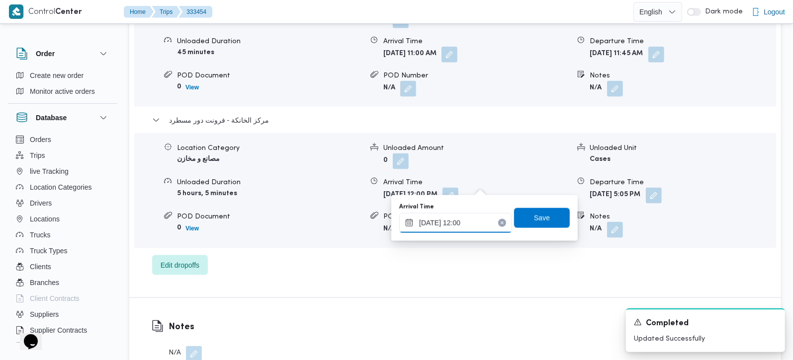
click at [463, 220] on input "[DATE] 12:00" at bounding box center [455, 223] width 113 height 20
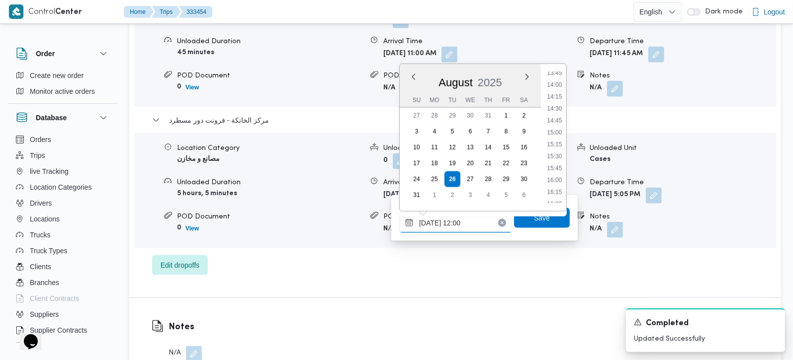
scroll to position [681, 0]
click at [554, 171] on li "16:15" at bounding box center [554, 172] width 23 height 10
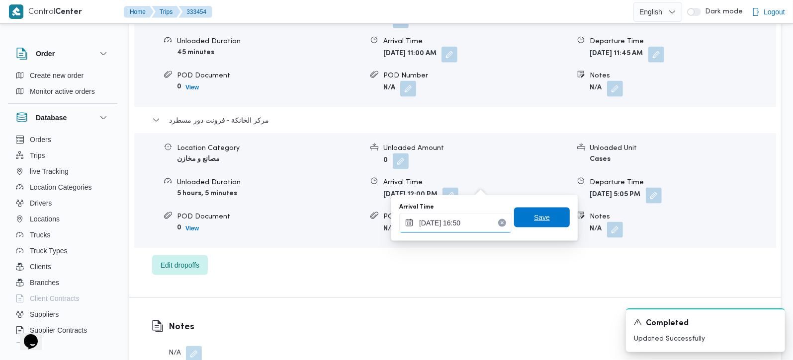
type input "[DATE] 16:50"
click at [539, 220] on span "Save" at bounding box center [542, 218] width 16 height 12
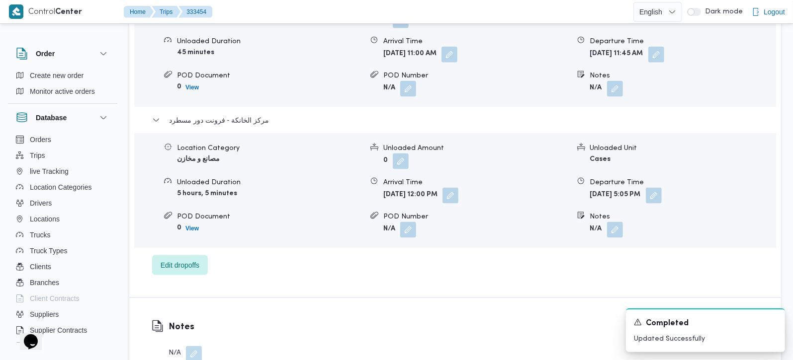
scroll to position [877, 0]
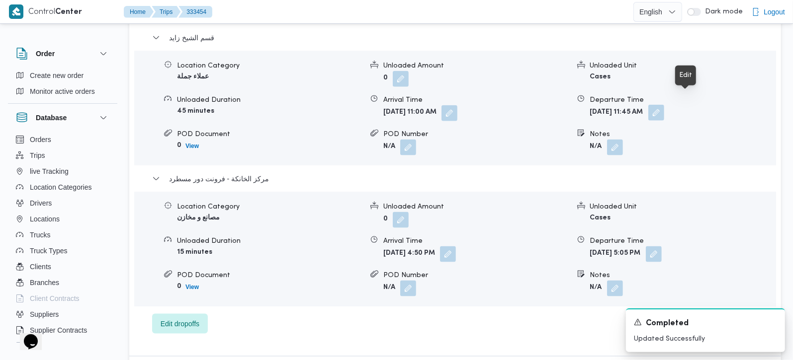
click at [664, 105] on button "button" at bounding box center [656, 113] width 16 height 16
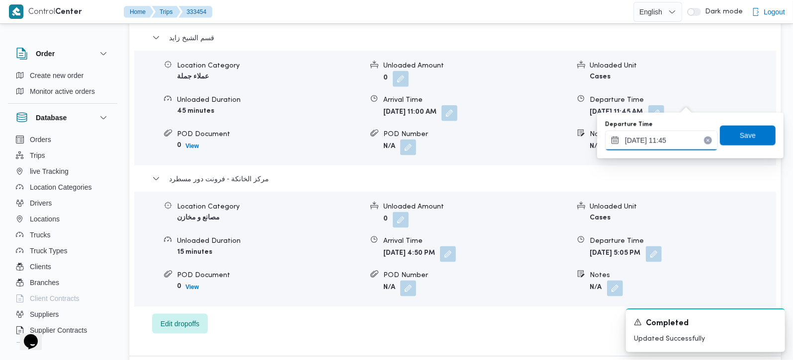
click at [674, 139] on input "[DATE] 11:45" at bounding box center [661, 141] width 113 height 20
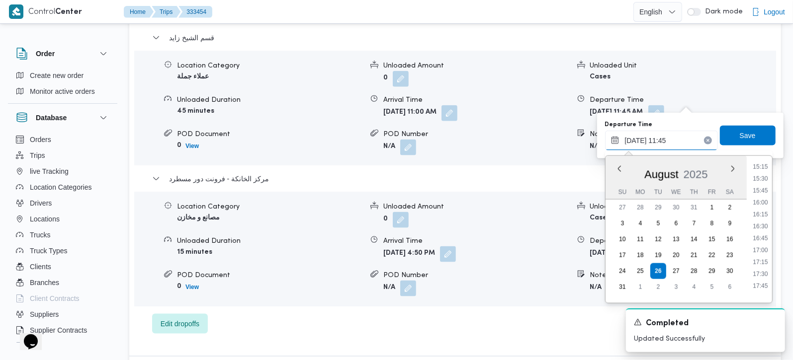
scroll to position [727, 0]
click at [761, 182] on li "15:30" at bounding box center [760, 181] width 23 height 10
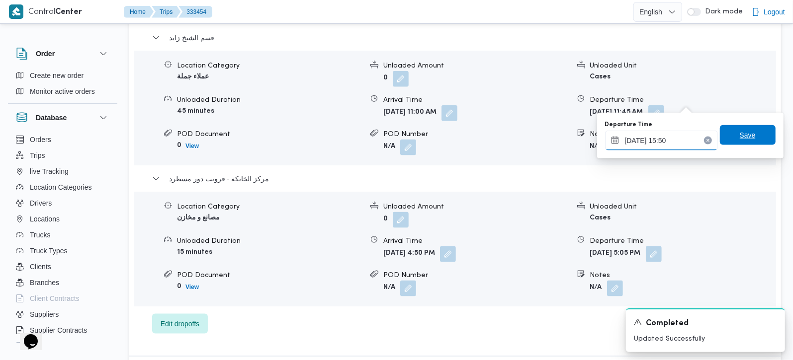
type input "[DATE] 15:50"
click at [740, 131] on span "Save" at bounding box center [748, 135] width 16 height 12
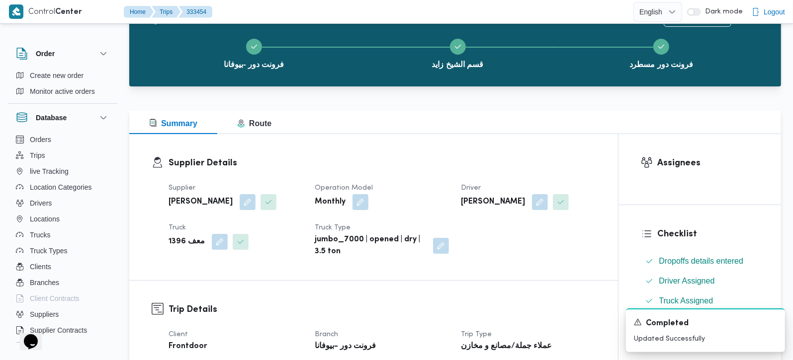
scroll to position [0, 0]
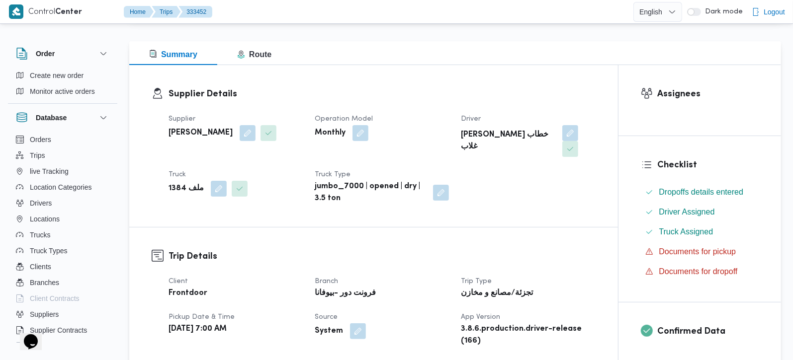
scroll to position [350, 0]
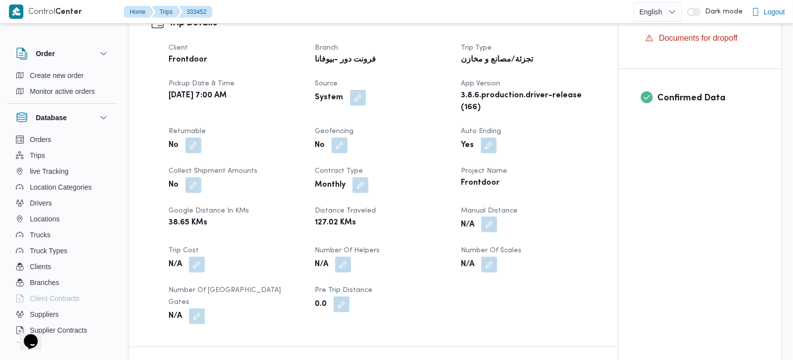
click at [492, 217] on button "button" at bounding box center [489, 225] width 16 height 16
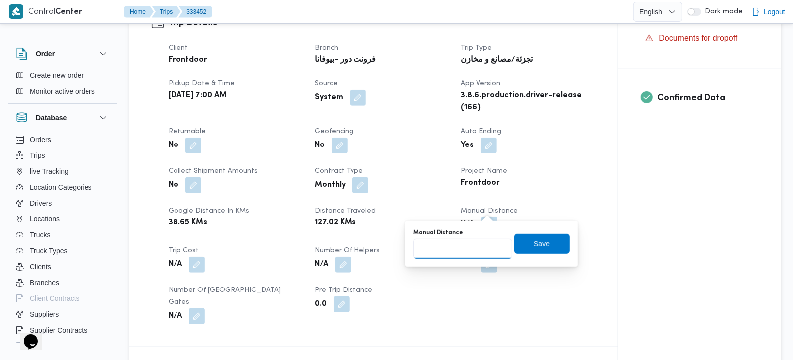
click at [467, 253] on input "Manual Distance" at bounding box center [462, 249] width 99 height 20
type input "130"
click at [534, 250] on span "Save" at bounding box center [542, 244] width 56 height 20
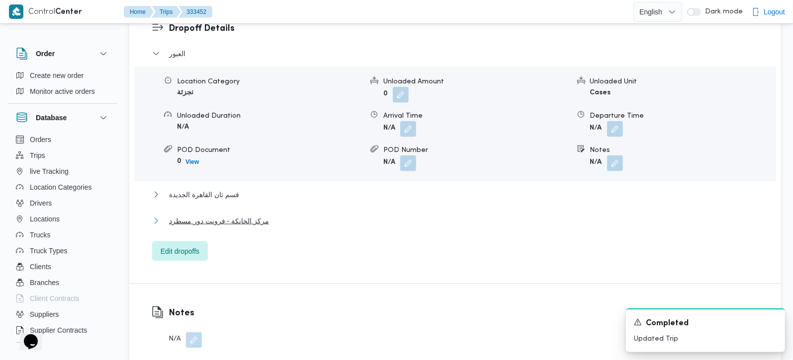
click at [238, 215] on span "مركز الخانكة - فرونت دور مسطرد" at bounding box center [219, 221] width 100 height 12
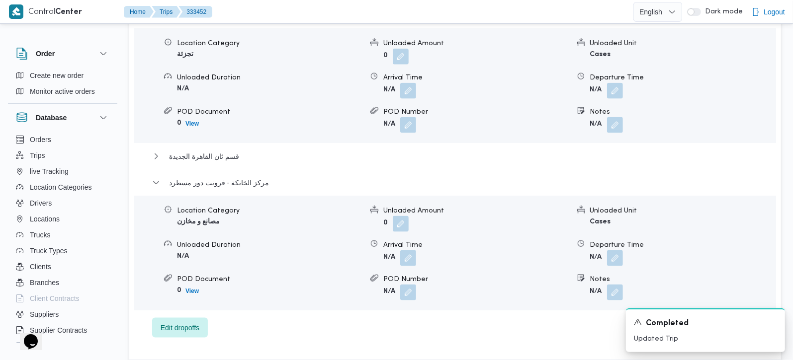
scroll to position [936, 0]
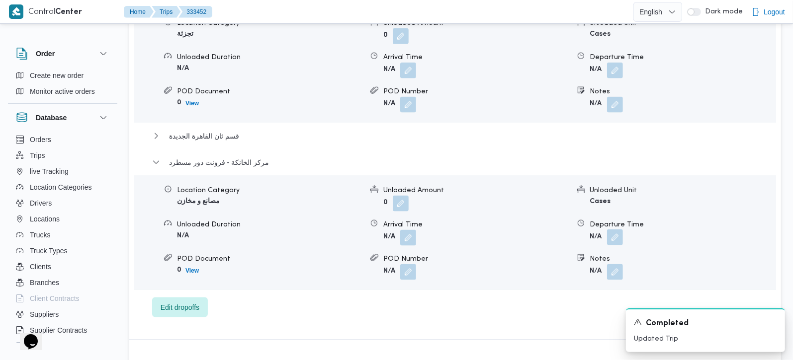
click at [611, 230] on button "button" at bounding box center [615, 238] width 16 height 16
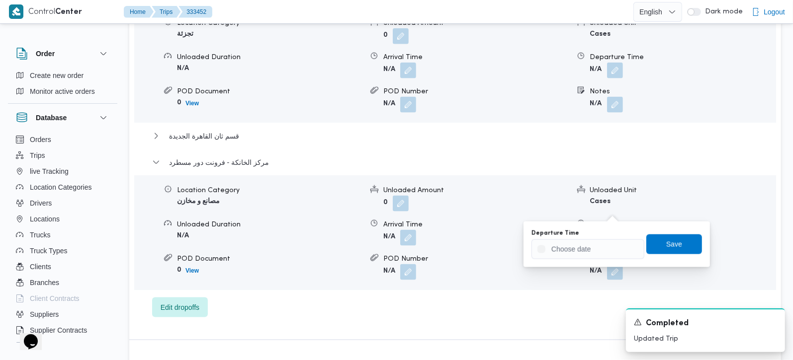
click at [592, 263] on div "You are in a dialog. To close this dialog, hit escape. Departure Time Save" at bounding box center [616, 245] width 186 height 46
click at [591, 261] on div "You are in a dialog. To close this dialog, hit escape. Departure Time Save" at bounding box center [616, 245] width 186 height 46
click at [591, 259] on input "Departure Time" at bounding box center [587, 250] width 113 height 20
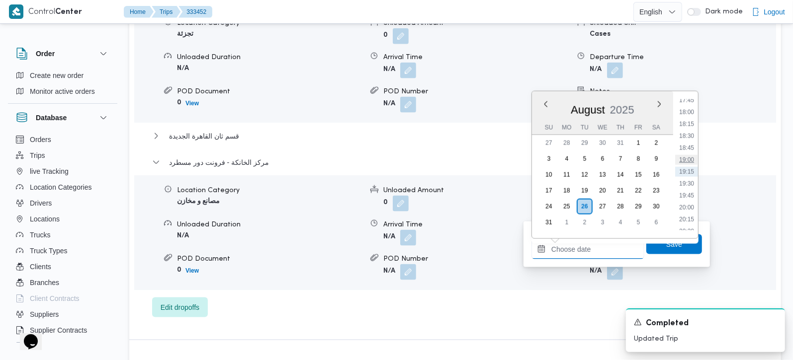
scroll to position [793, 0]
click at [685, 123] on li "17:00" at bounding box center [686, 123] width 23 height 10
type input "26/08/2025 17:00"
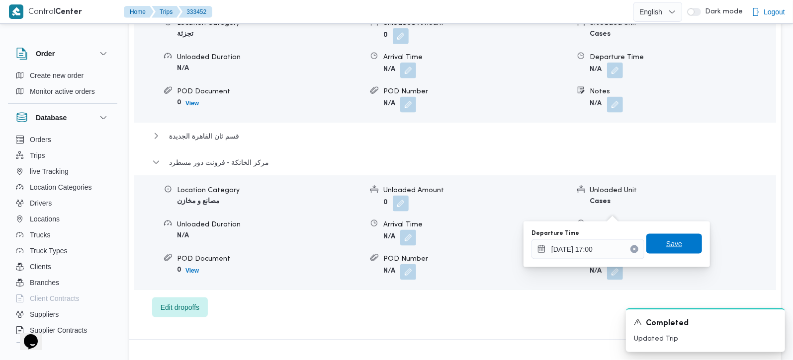
click at [681, 239] on span "Save" at bounding box center [674, 244] width 56 height 20
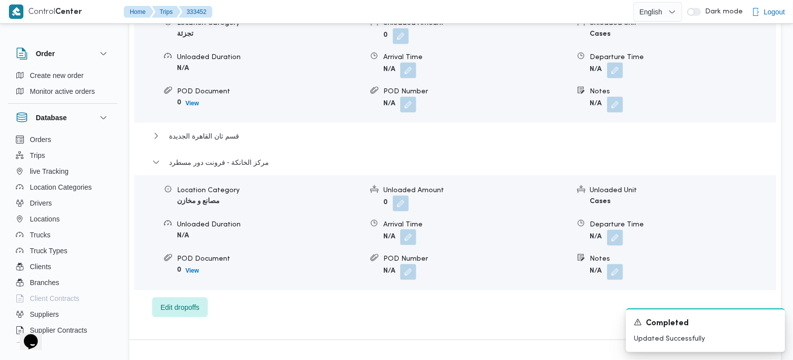
click at [406, 230] on button "button" at bounding box center [408, 238] width 16 height 16
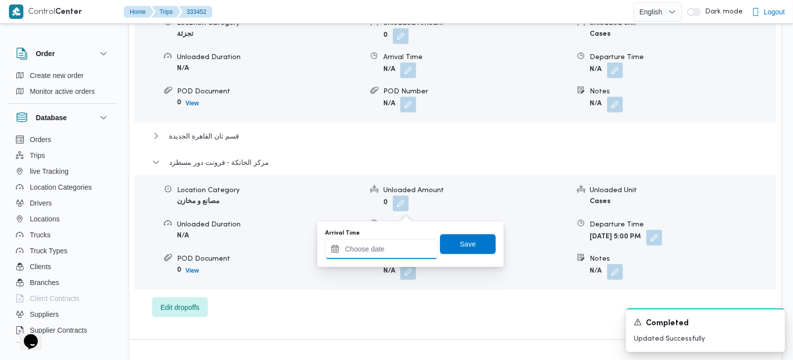
click at [393, 253] on input "Arrival Time" at bounding box center [381, 250] width 113 height 20
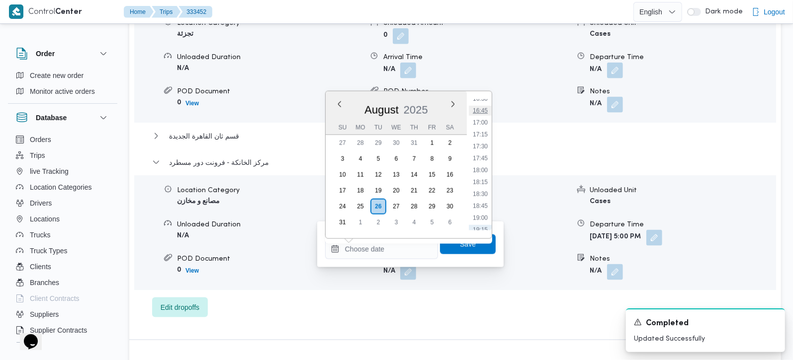
click at [481, 110] on li "16:45" at bounding box center [480, 111] width 23 height 10
type input "26/08/2025 16:45"
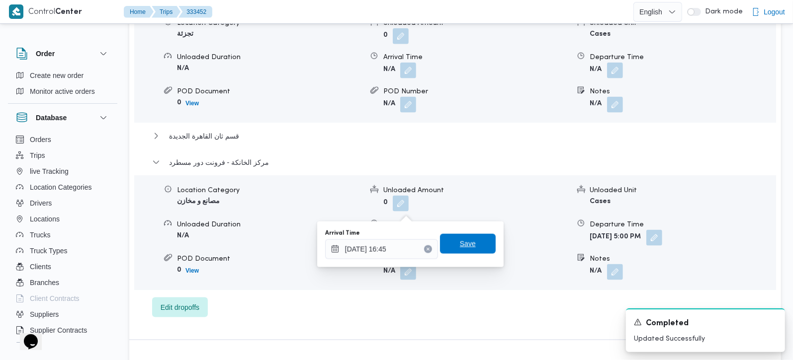
click at [460, 250] on span "Save" at bounding box center [468, 244] width 16 height 12
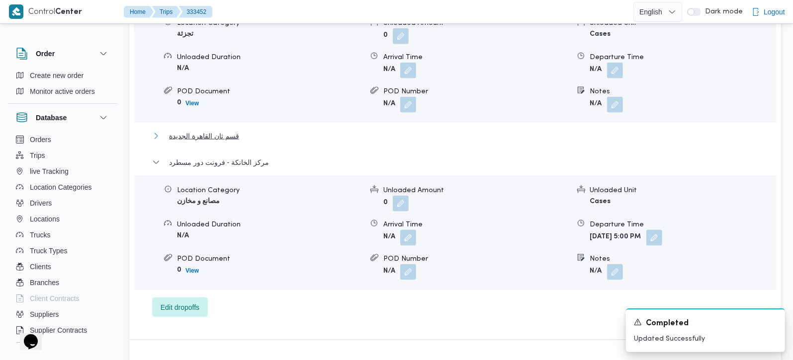
click at [240, 130] on button "قسم ثان القاهرة الجديدة" at bounding box center [455, 136] width 607 height 12
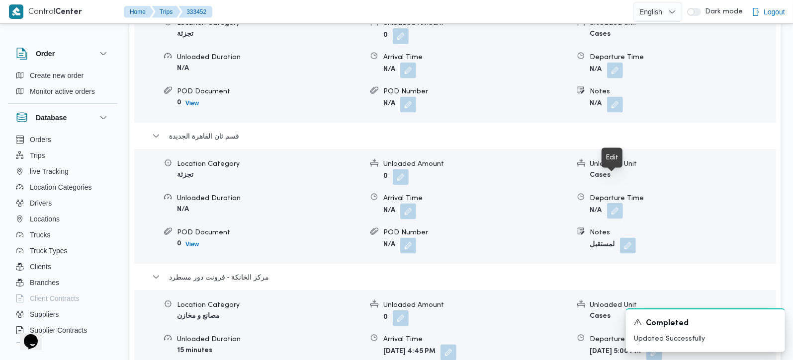
click at [618, 203] on button "button" at bounding box center [615, 211] width 16 height 16
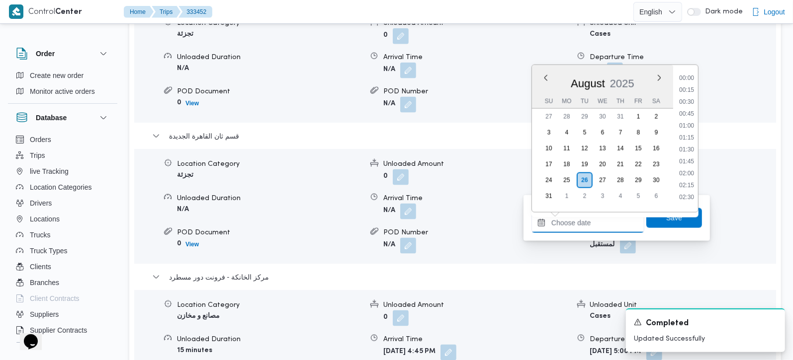
click at [600, 217] on input "Departure Time" at bounding box center [587, 223] width 113 height 20
click at [694, 110] on li "16:00" at bounding box center [686, 107] width 23 height 10
type input "26/08/2025 16:00"
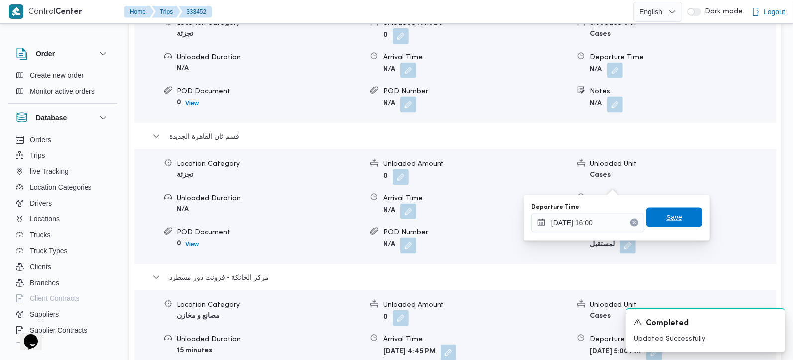
click at [669, 210] on span "Save" at bounding box center [674, 218] width 56 height 20
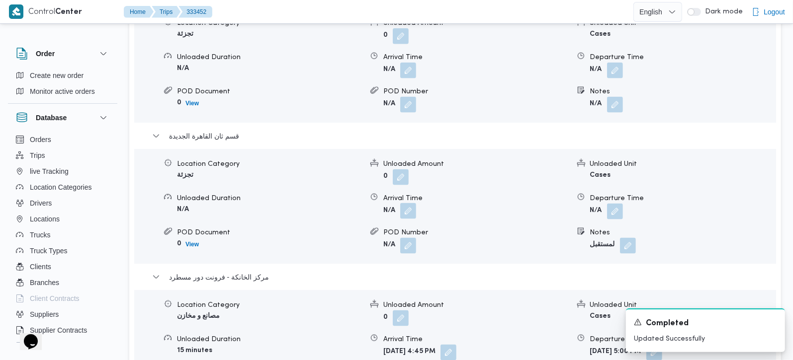
click at [410, 203] on button "button" at bounding box center [408, 211] width 16 height 16
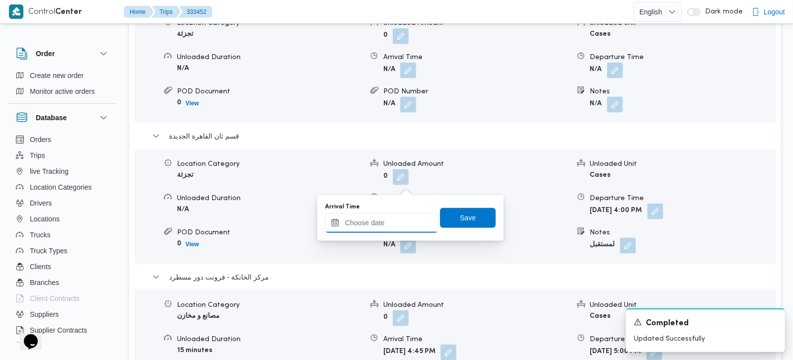
drag, startPoint x: 410, startPoint y: 184, endPoint x: 413, endPoint y: 218, distance: 34.4
click at [393, 225] on input "Arrival Time" at bounding box center [381, 223] width 113 height 20
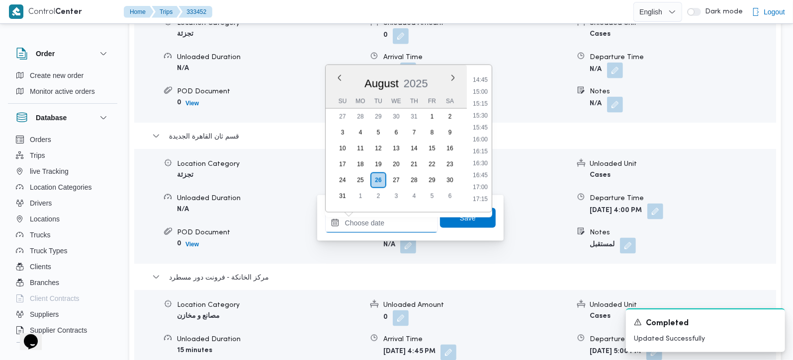
scroll to position [617, 0]
click at [486, 116] on li "13:45" at bounding box center [480, 117] width 23 height 10
type input "26/08/2025 13:45"
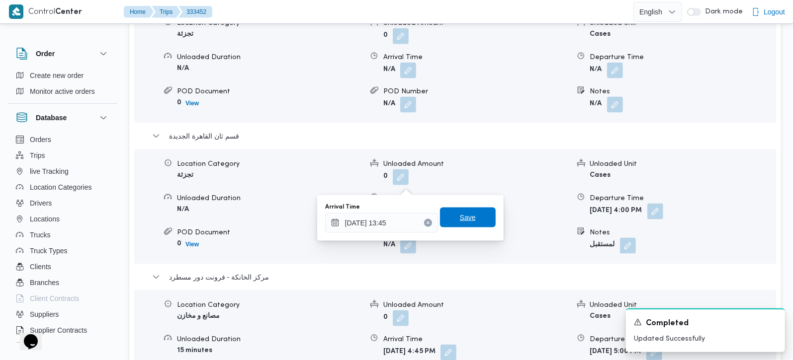
click at [469, 215] on span "Save" at bounding box center [468, 218] width 56 height 20
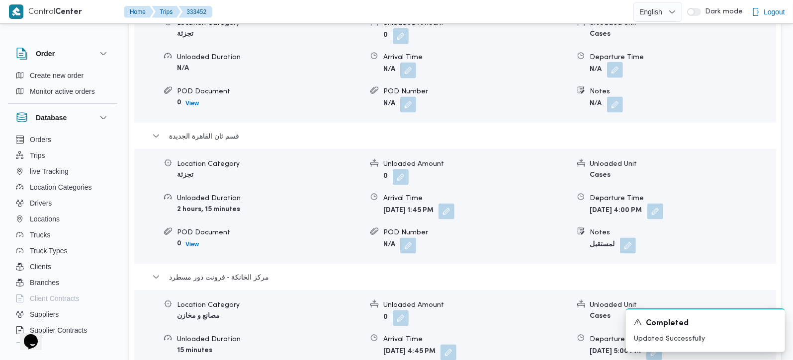
click at [613, 62] on button "button" at bounding box center [615, 70] width 16 height 16
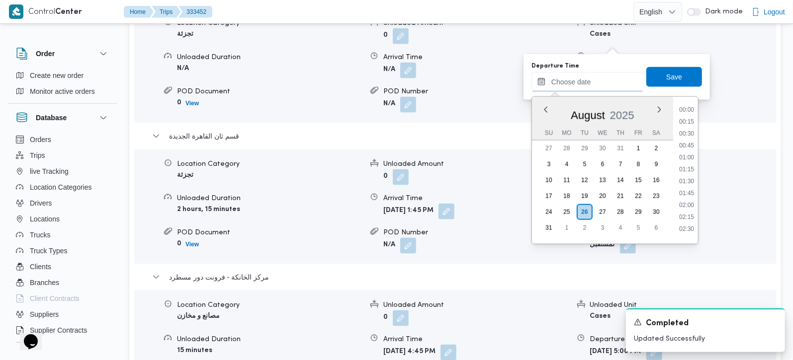
click at [584, 84] on input "Departure Time" at bounding box center [587, 82] width 113 height 20
click at [691, 127] on li "13:15" at bounding box center [686, 125] width 23 height 10
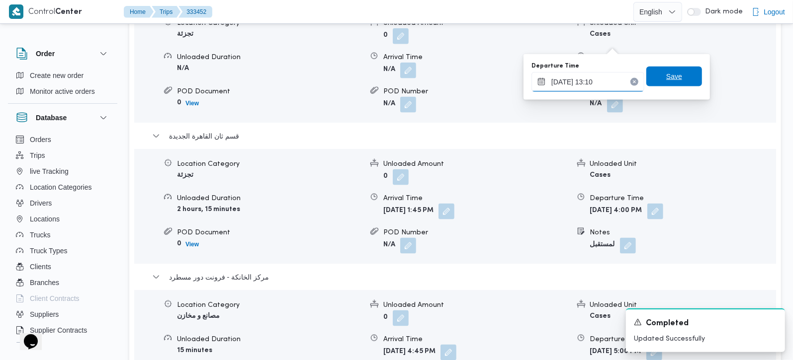
type input "26/08/2025 13:10"
click at [677, 72] on span "Save" at bounding box center [674, 77] width 56 height 20
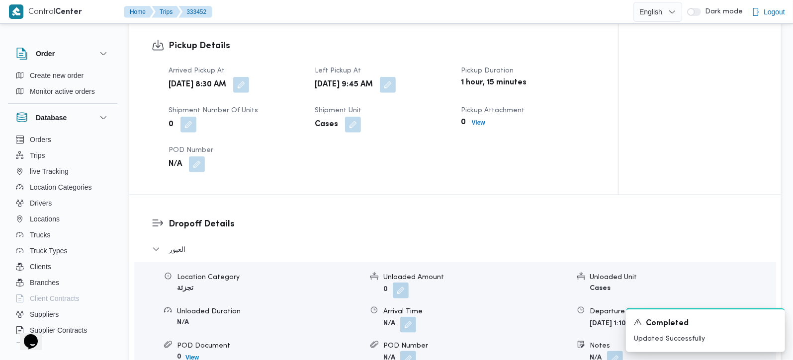
scroll to position [701, 0]
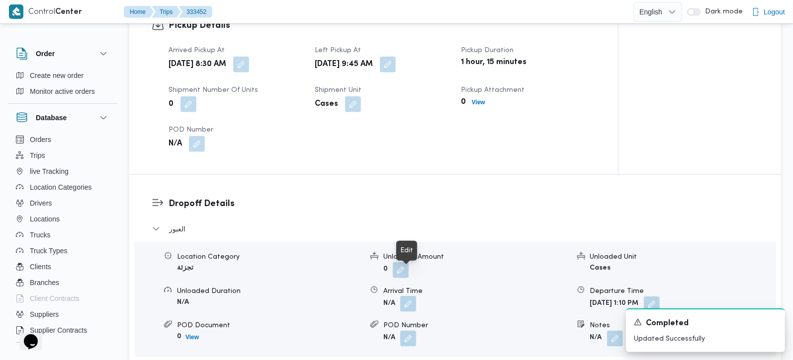
click at [404, 296] on button "button" at bounding box center [408, 304] width 16 height 16
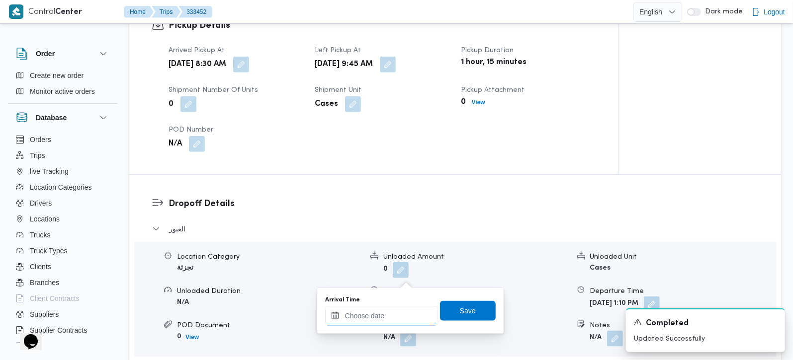
drag, startPoint x: 392, startPoint y: 324, endPoint x: 415, endPoint y: 314, distance: 24.5
click at [392, 324] on input "Arrival Time" at bounding box center [381, 316] width 113 height 20
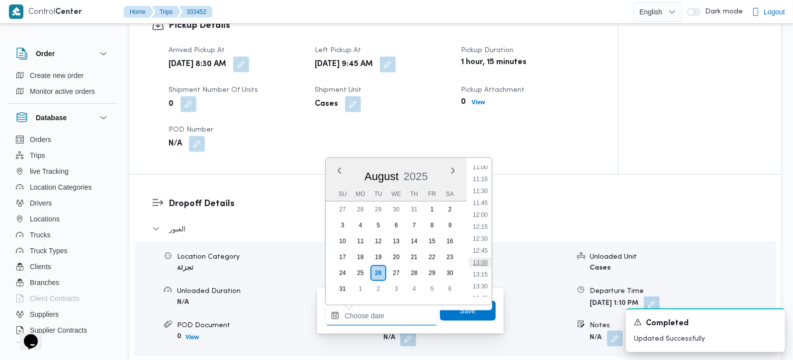
scroll to position [501, 0]
click at [483, 174] on li "10:30" at bounding box center [480, 172] width 23 height 10
type input "26/08/2025 10:30"
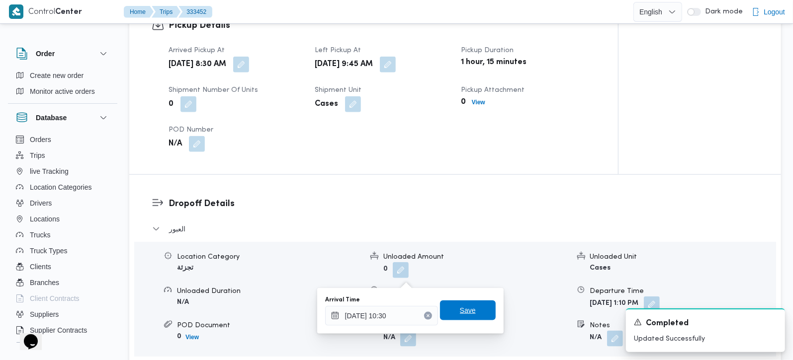
click at [444, 309] on span "Save" at bounding box center [468, 311] width 56 height 20
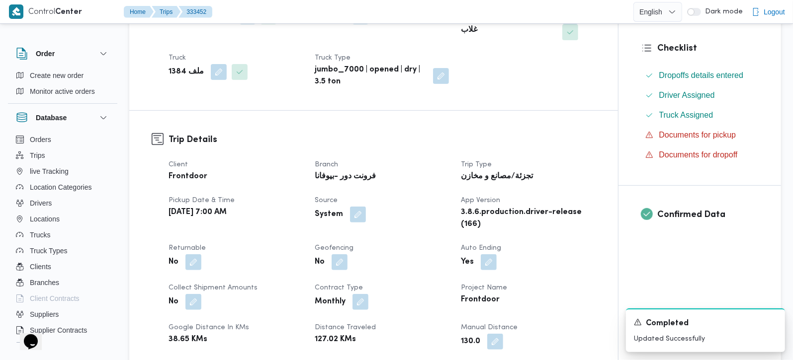
scroll to position [0, 0]
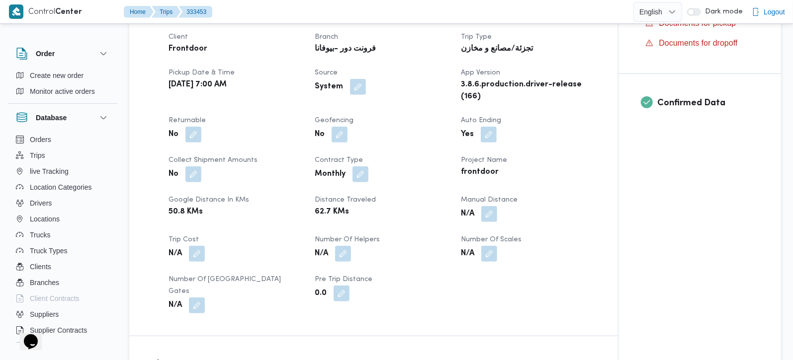
scroll to position [350, 0]
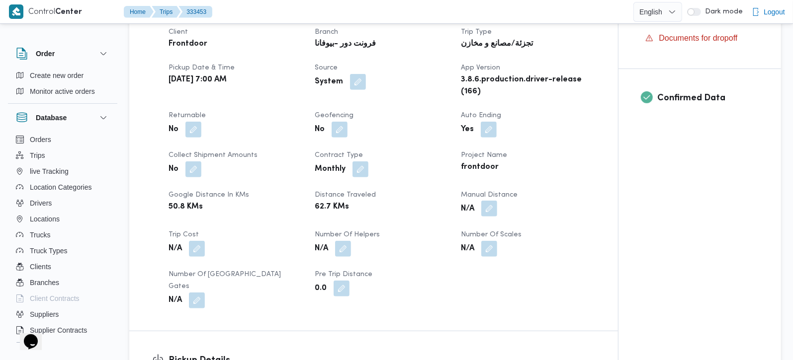
click at [485, 207] on button "button" at bounding box center [489, 209] width 16 height 16
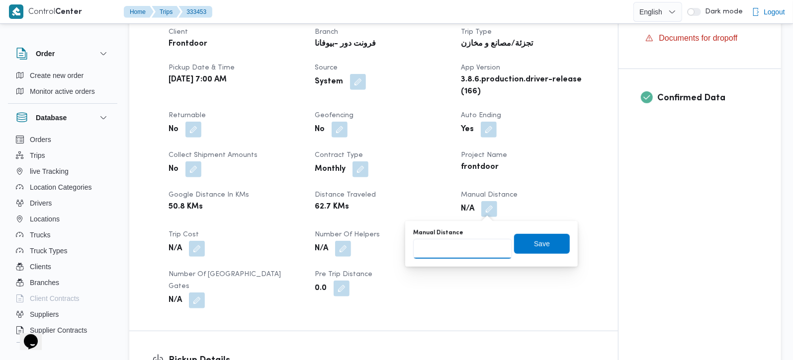
click at [469, 249] on input "Manual Distance" at bounding box center [462, 249] width 99 height 20
type input "135"
click at [534, 248] on span "Save" at bounding box center [542, 244] width 16 height 12
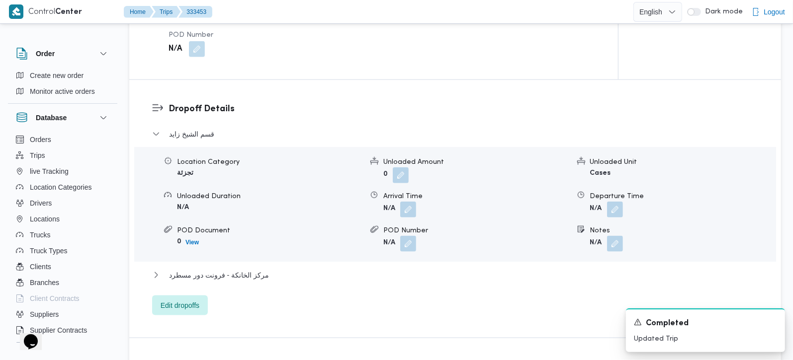
scroll to position [819, 0]
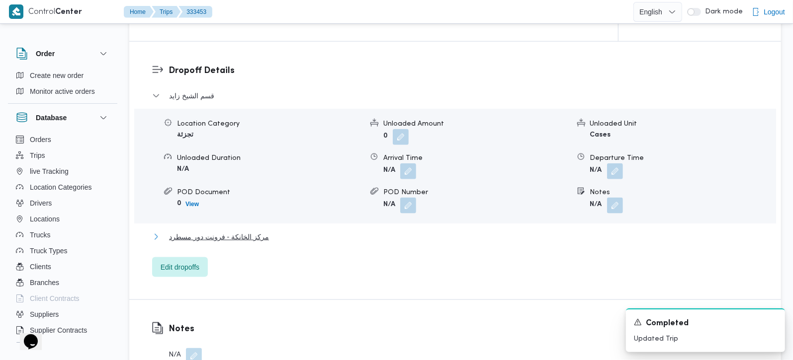
click at [228, 231] on span "مركز الخانكة - فرونت دور مسطرد" at bounding box center [219, 237] width 100 height 12
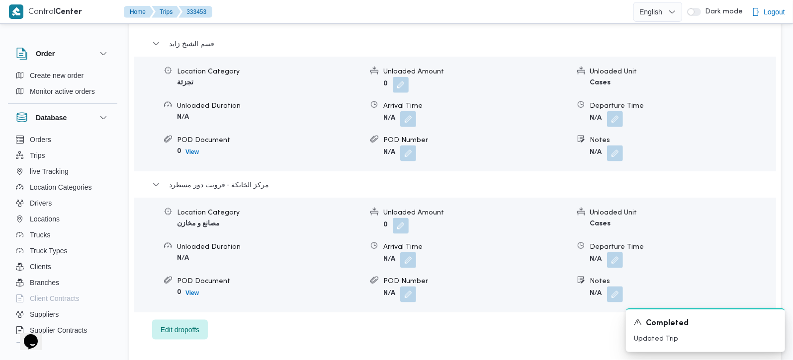
scroll to position [877, 0]
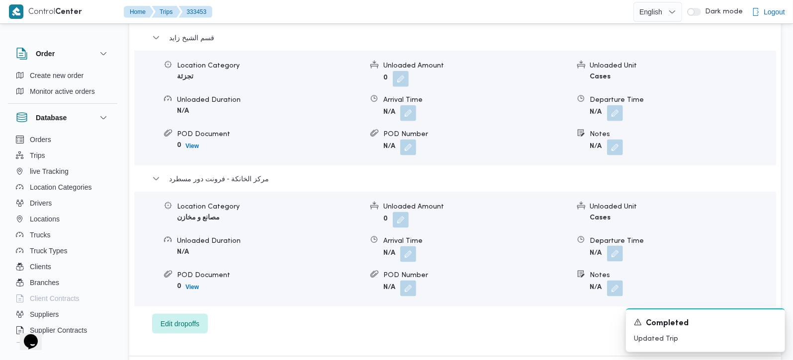
click at [617, 246] on button "button" at bounding box center [615, 254] width 16 height 16
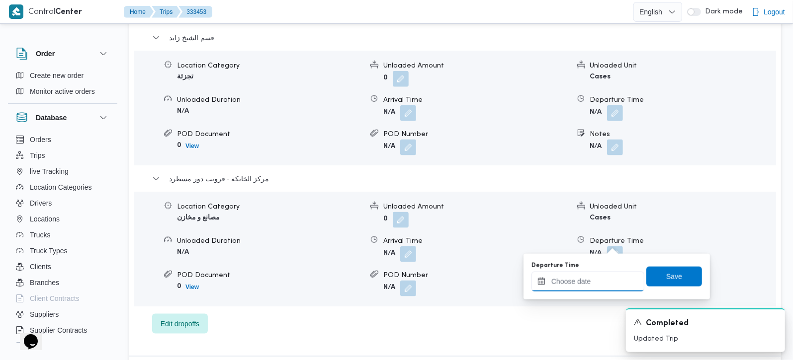
click at [597, 279] on input "Departure Time" at bounding box center [587, 282] width 113 height 20
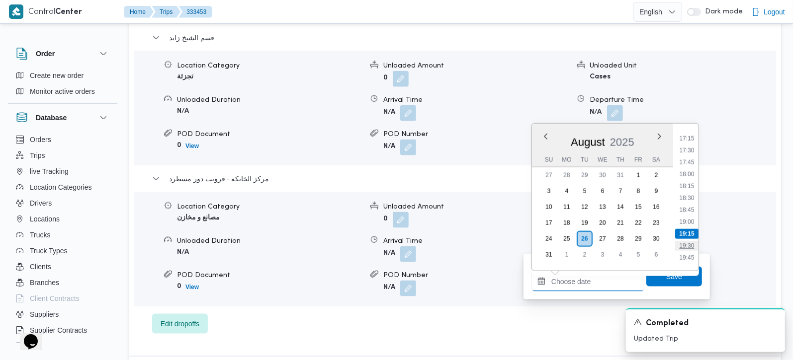
scroll to position [793, 0]
click at [691, 178] on li "17:30" at bounding box center [686, 179] width 23 height 10
type input "[DATE] 17:30"
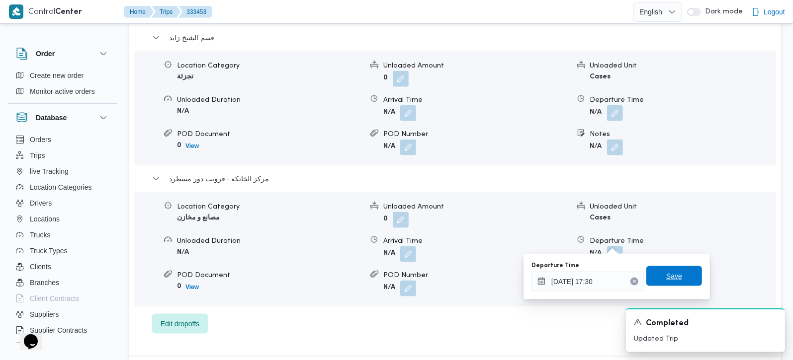
click at [672, 274] on span "Save" at bounding box center [674, 276] width 16 height 12
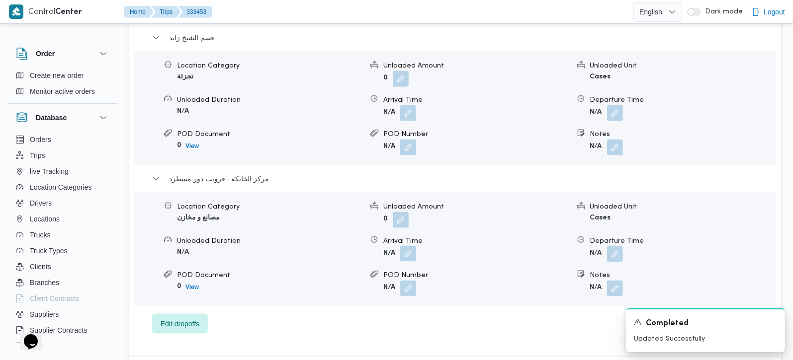
click at [413, 247] on button "button" at bounding box center [408, 254] width 16 height 16
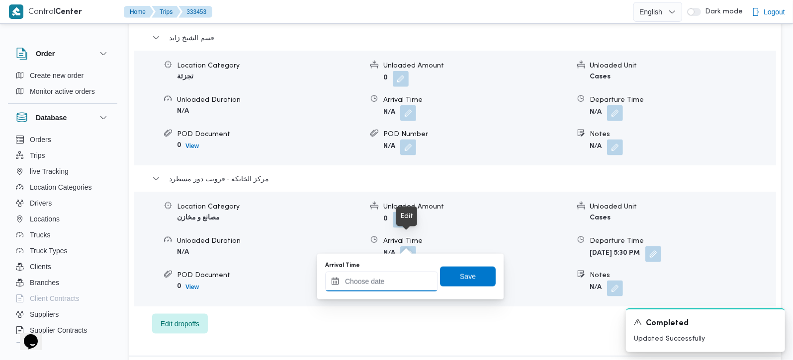
click at [393, 276] on input "Arrival Time" at bounding box center [381, 282] width 113 height 20
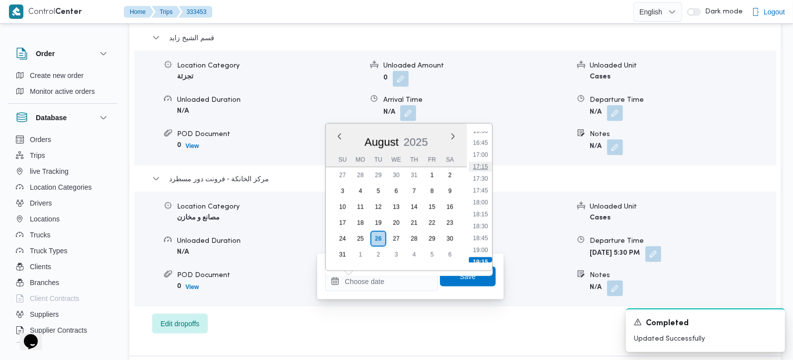
click at [481, 170] on li "17:15" at bounding box center [480, 167] width 23 height 10
type input "[DATE] 17:15"
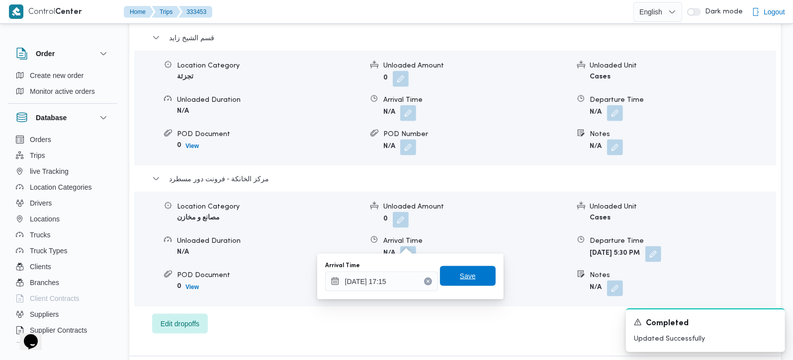
click at [460, 276] on span "Save" at bounding box center [468, 276] width 16 height 12
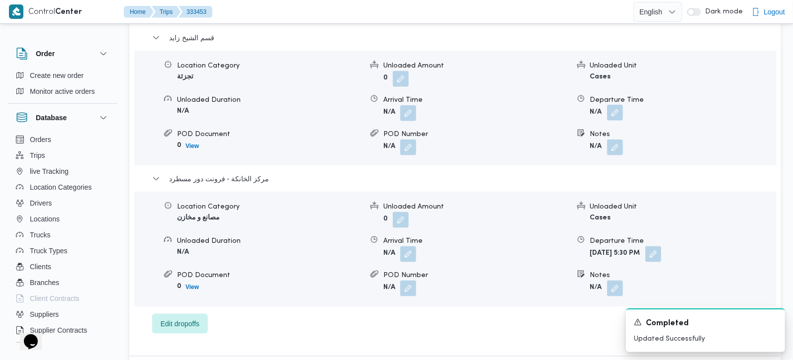
click at [622, 105] on button "button" at bounding box center [615, 113] width 16 height 16
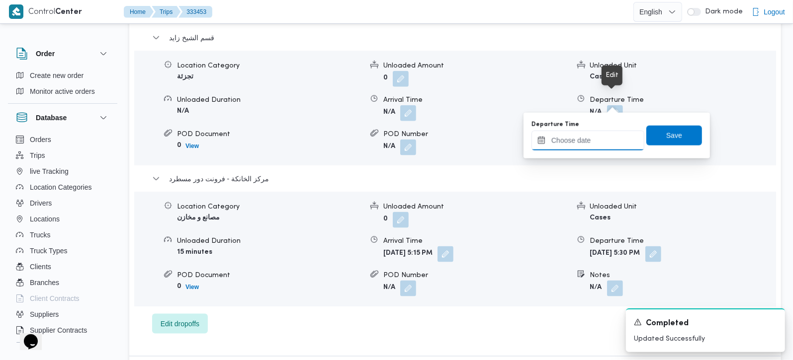
click at [605, 133] on input "Departure Time" at bounding box center [587, 141] width 113 height 20
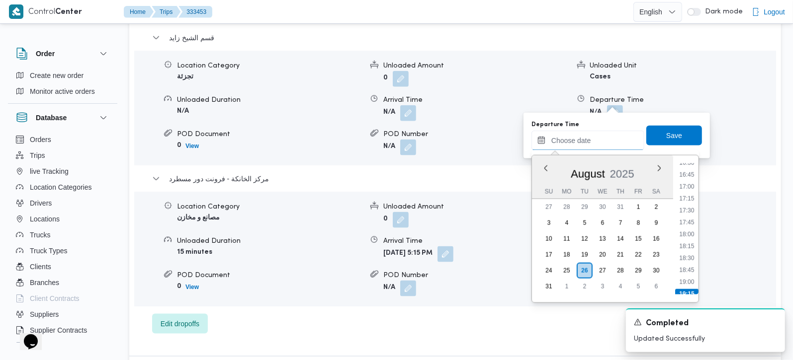
scroll to position [734, 0]
click at [682, 209] on li "16:15" at bounding box center [686, 210] width 23 height 10
type input "26/08/2025 16:15"
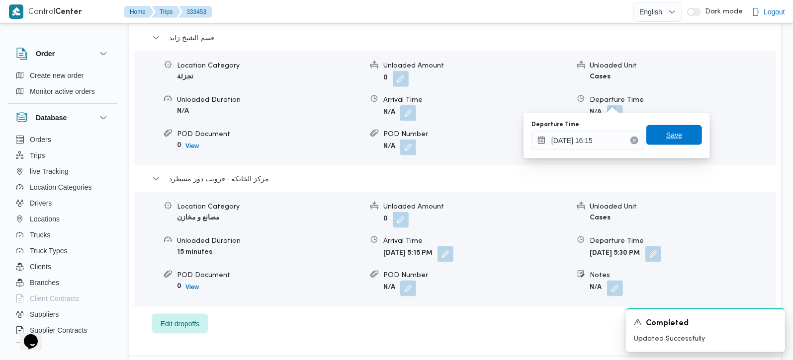
click at [675, 142] on span "Save" at bounding box center [674, 135] width 56 height 20
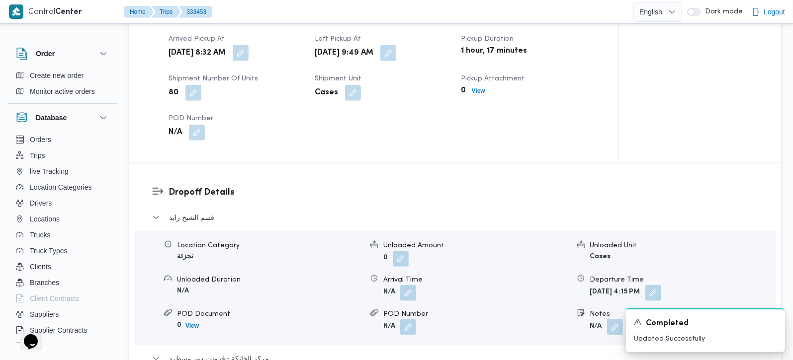
scroll to position [701, 0]
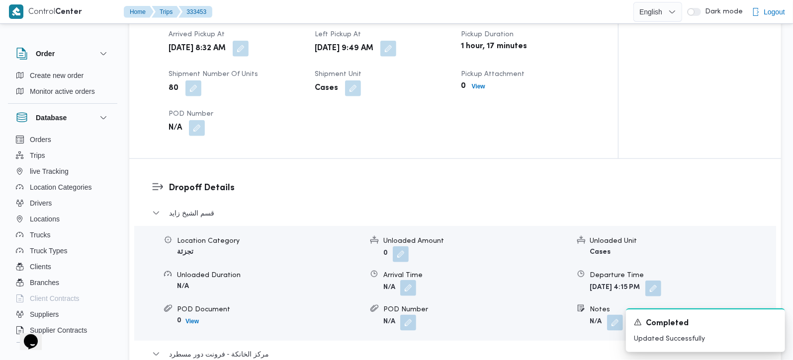
click at [413, 280] on button "button" at bounding box center [408, 288] width 16 height 16
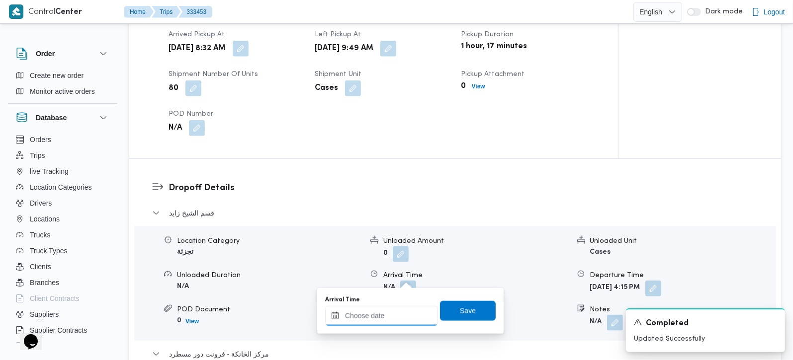
click at [400, 310] on input "Arrival Time" at bounding box center [381, 316] width 113 height 20
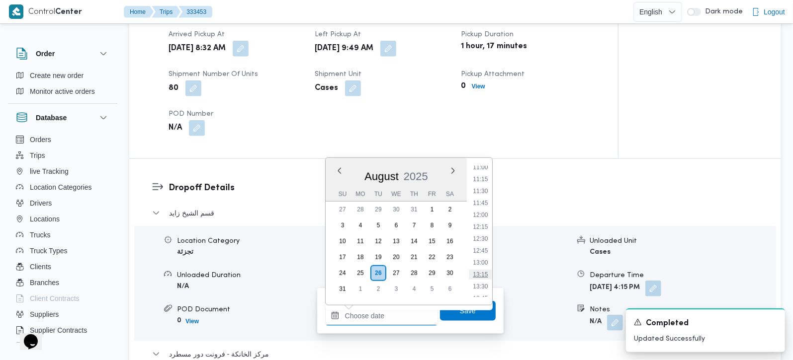
scroll to position [501, 0]
click at [486, 183] on li "10:45" at bounding box center [480, 183] width 23 height 10
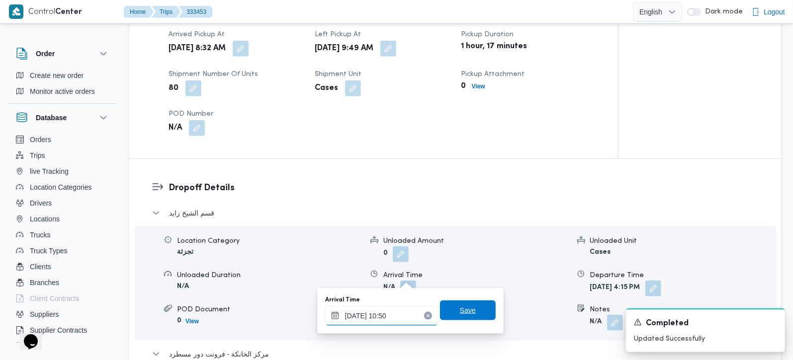
type input "26/08/2025 10:50"
click at [475, 311] on span "Save" at bounding box center [468, 311] width 56 height 20
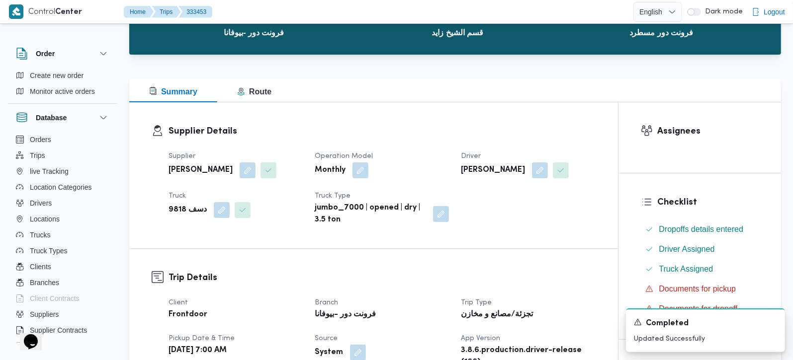
scroll to position [0, 0]
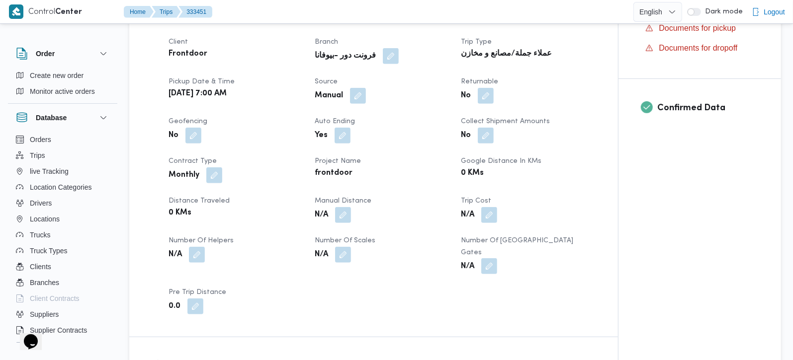
scroll to position [350, 0]
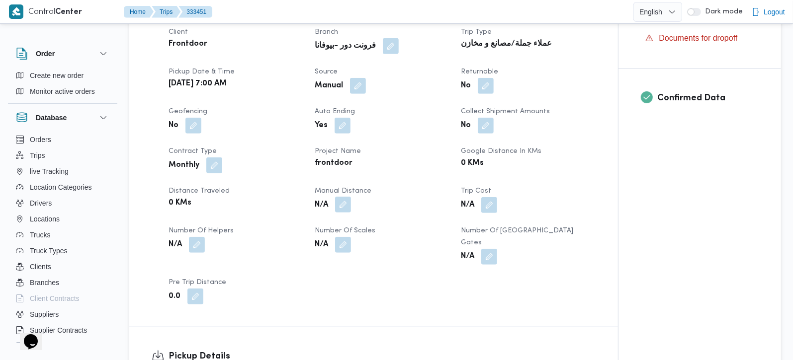
click at [346, 201] on button "button" at bounding box center [343, 205] width 16 height 16
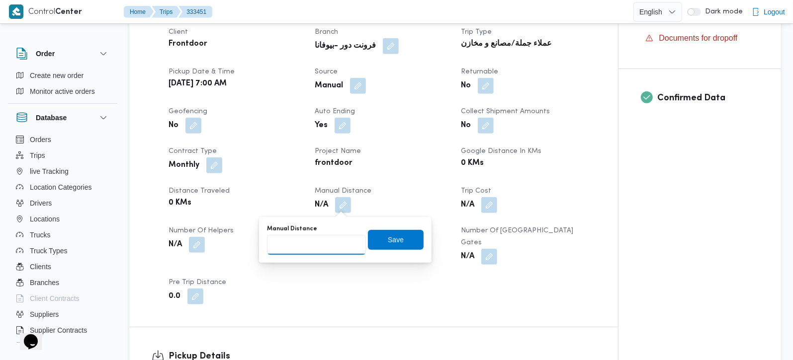
click at [313, 239] on input "Manual Distance" at bounding box center [316, 245] width 99 height 20
type input "140"
click at [369, 244] on span "Save" at bounding box center [396, 240] width 56 height 20
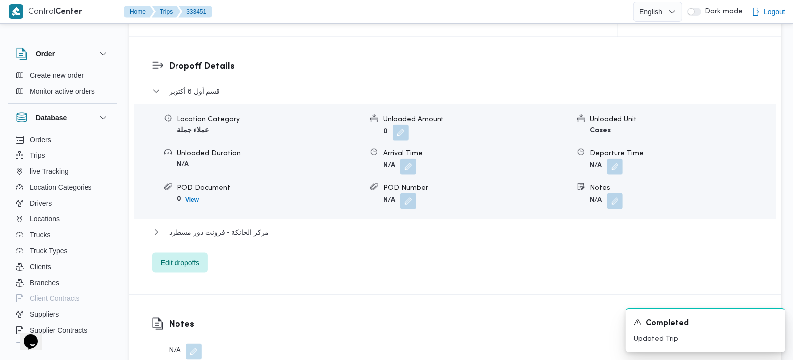
scroll to position [877, 0]
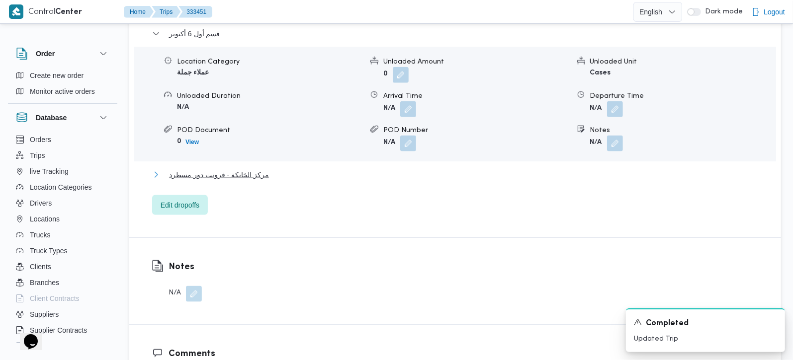
click at [256, 169] on span "مركز الخانكة - فرونت دور مسطرد" at bounding box center [219, 175] width 100 height 12
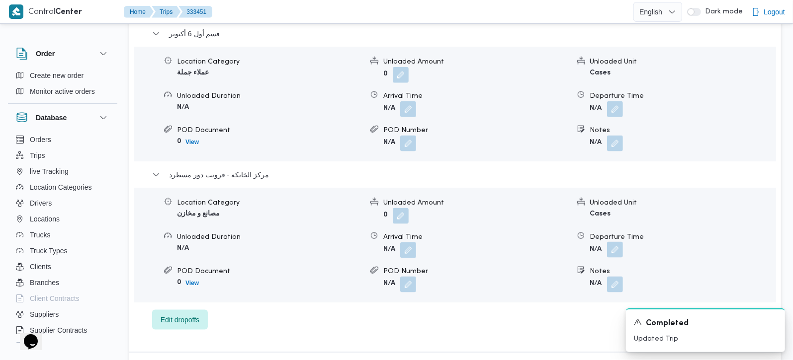
click at [614, 242] on button "button" at bounding box center [615, 250] width 16 height 16
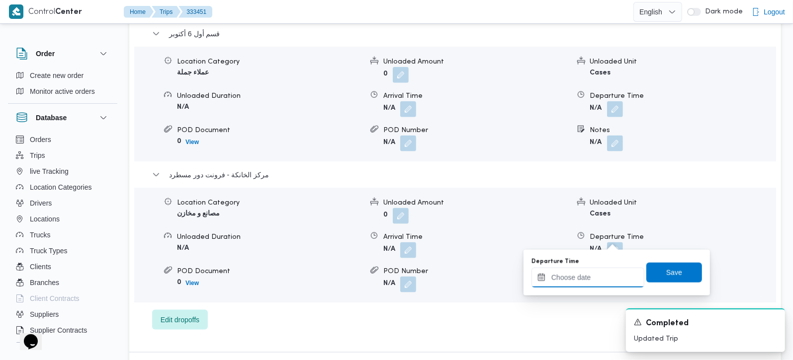
click at [606, 270] on div at bounding box center [587, 278] width 113 height 20
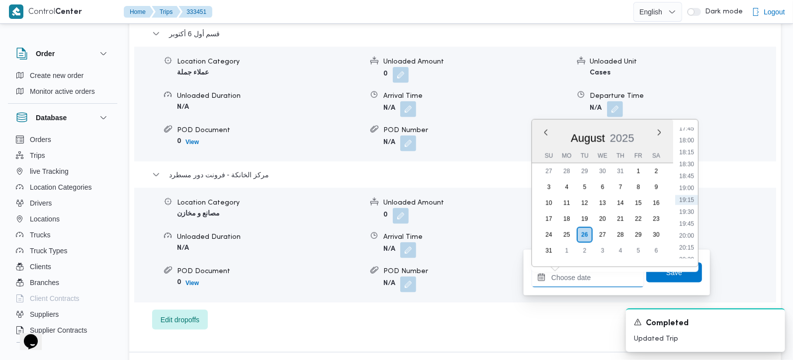
scroll to position [793, 0]
click at [692, 160] on li "17:15" at bounding box center [686, 163] width 23 height 10
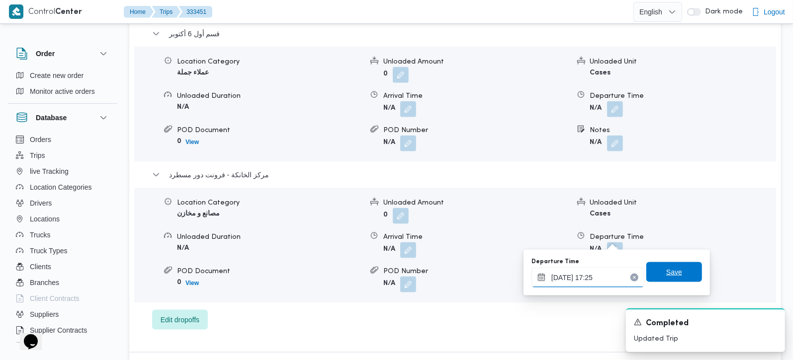
type input "[DATE] 17:25"
click at [667, 263] on div "Save" at bounding box center [674, 273] width 56 height 20
click at [665, 263] on span "Save" at bounding box center [674, 272] width 56 height 20
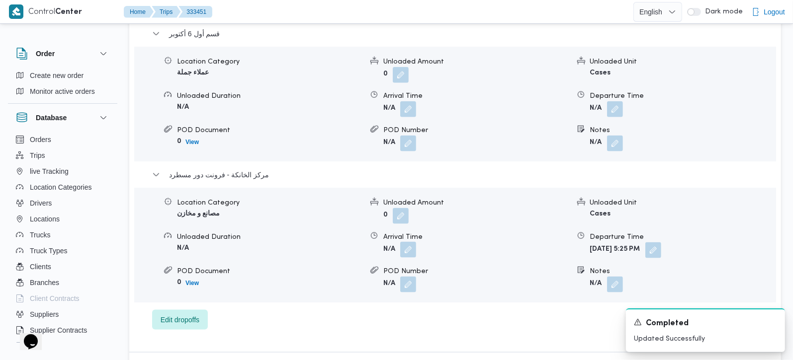
click at [404, 242] on button "button" at bounding box center [408, 250] width 16 height 16
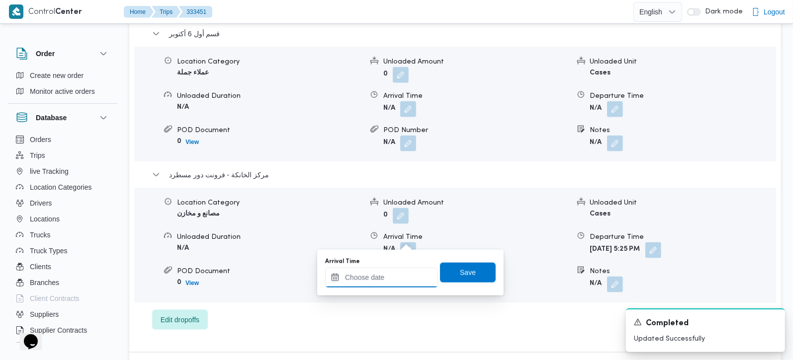
click at [388, 273] on input "Arrival Time" at bounding box center [381, 278] width 113 height 20
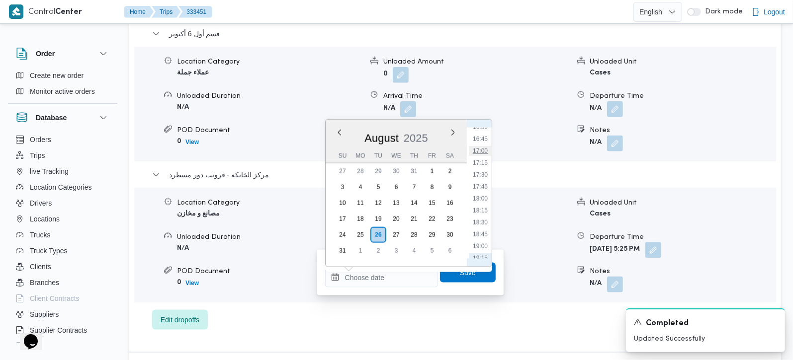
click at [483, 150] on li "17:00" at bounding box center [480, 151] width 23 height 10
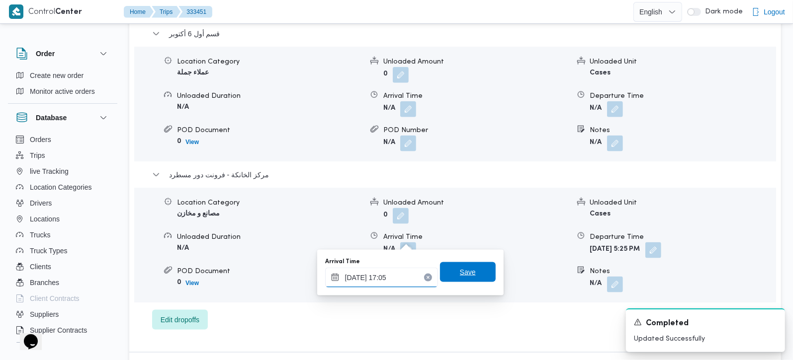
type input "26/08/2025 17:05"
click at [463, 263] on span "Save" at bounding box center [468, 272] width 56 height 20
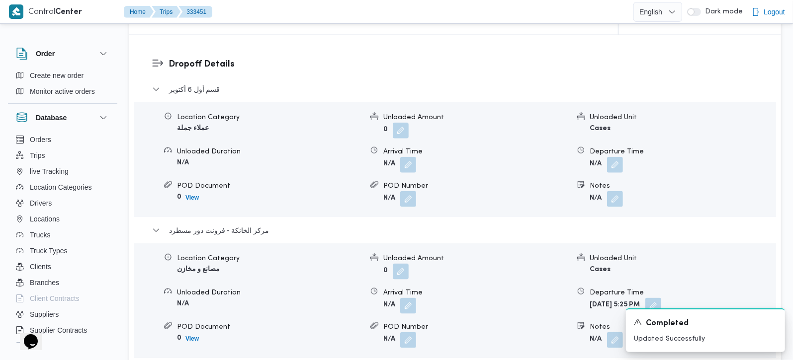
scroll to position [819, 0]
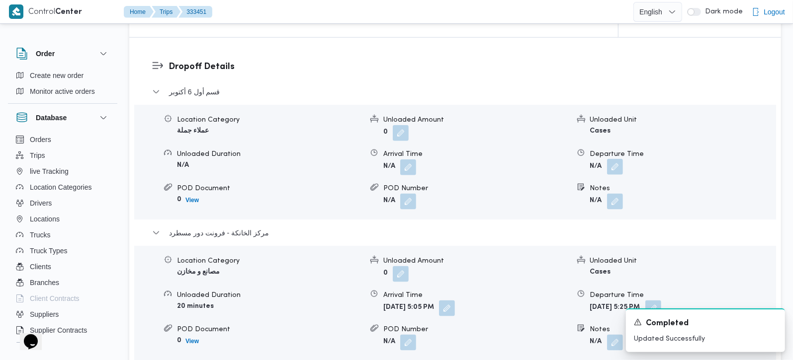
click at [614, 159] on button "button" at bounding box center [615, 167] width 16 height 16
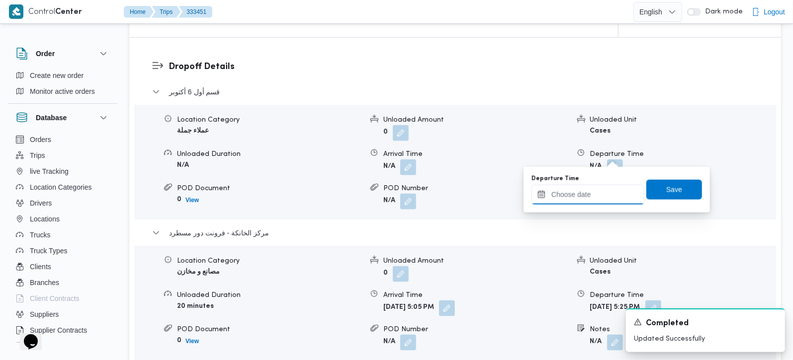
click at [606, 204] on div at bounding box center [587, 195] width 113 height 20
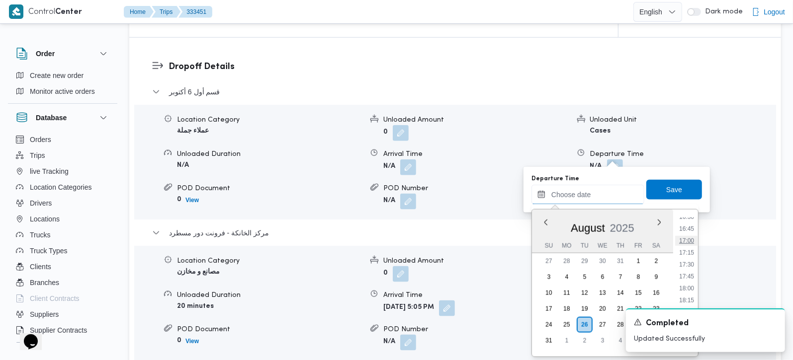
scroll to position [734, 0]
click at [695, 253] on li "16:00" at bounding box center [686, 252] width 23 height 10
type input "26/08/2025 16:00"
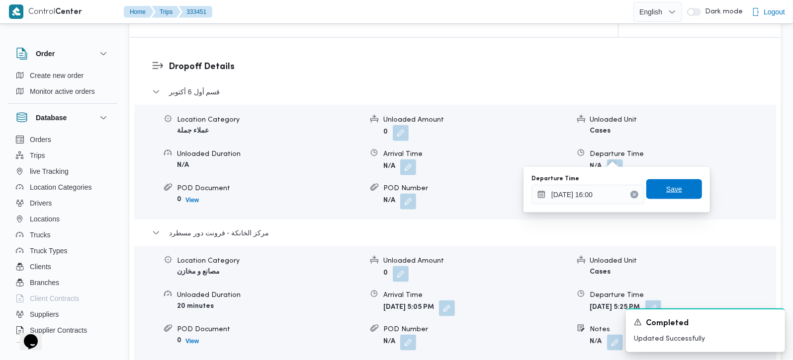
click at [678, 188] on span "Save" at bounding box center [674, 189] width 56 height 20
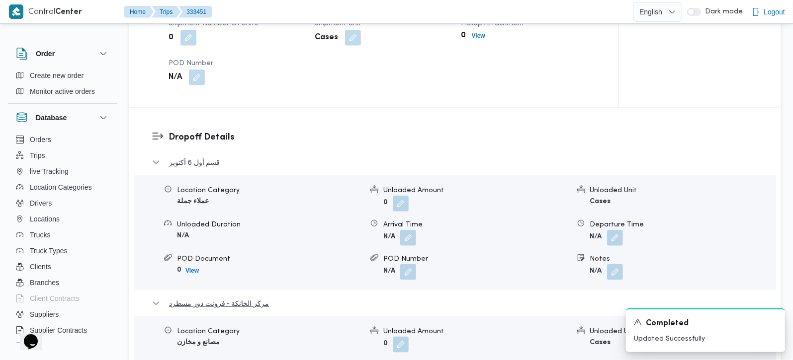
scroll to position [701, 0]
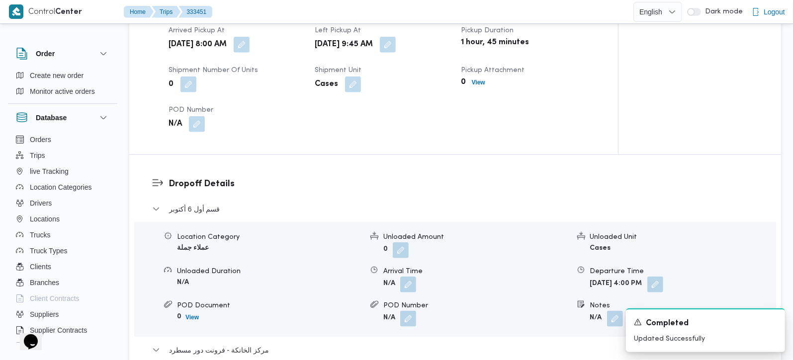
click at [399, 277] on span at bounding box center [405, 285] width 21 height 16
click at [407, 276] on button "button" at bounding box center [408, 284] width 16 height 16
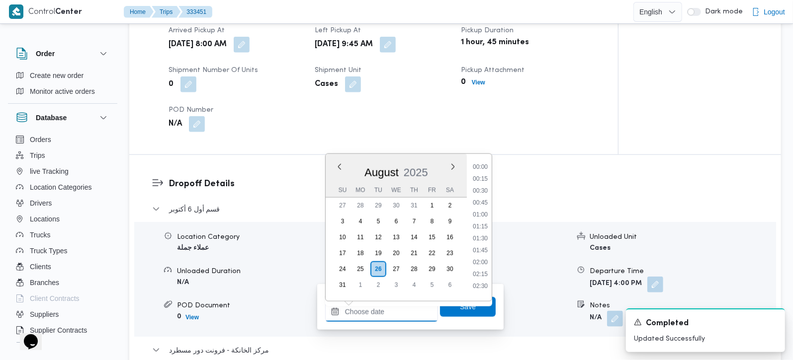
drag, startPoint x: 400, startPoint y: 305, endPoint x: 416, endPoint y: 303, distance: 16.1
click at [400, 305] on input "Arrival Time" at bounding box center [381, 312] width 113 height 20
click at [481, 168] on li "10:30" at bounding box center [480, 168] width 23 height 10
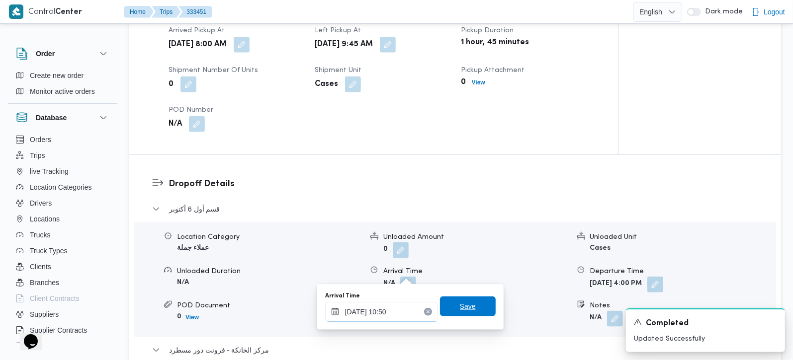
type input "26/08/2025 10:50"
click at [478, 298] on span "Save" at bounding box center [468, 307] width 56 height 20
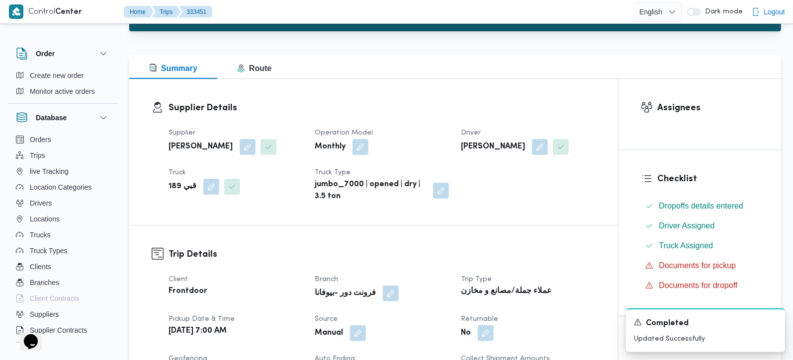
scroll to position [0, 0]
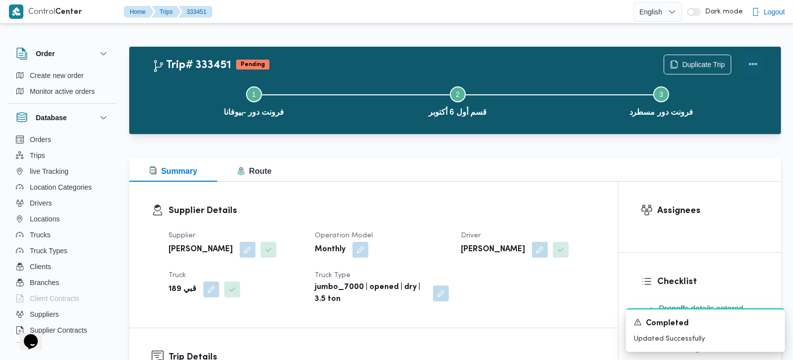
click at [761, 62] on button "Actions" at bounding box center [753, 64] width 20 height 20
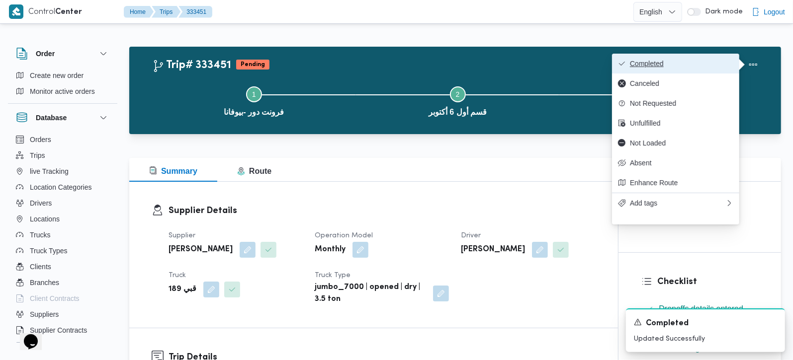
click at [697, 72] on button "Completed" at bounding box center [675, 64] width 127 height 20
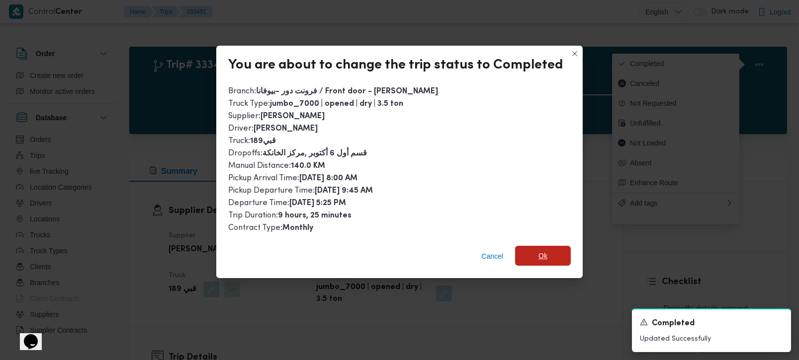
click at [542, 250] on span "Ok" at bounding box center [542, 256] width 9 height 12
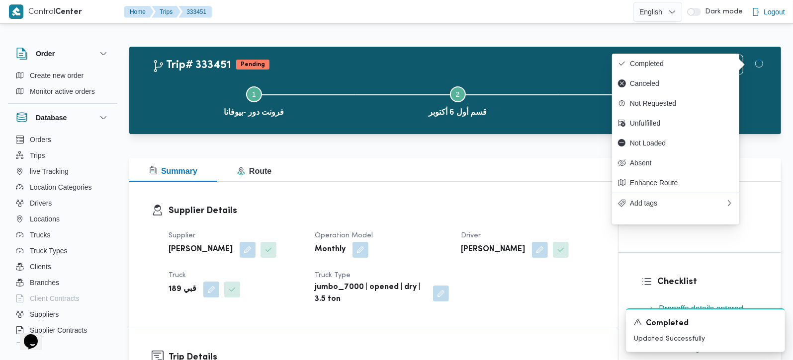
click at [505, 176] on div "Summary Route" at bounding box center [455, 170] width 652 height 24
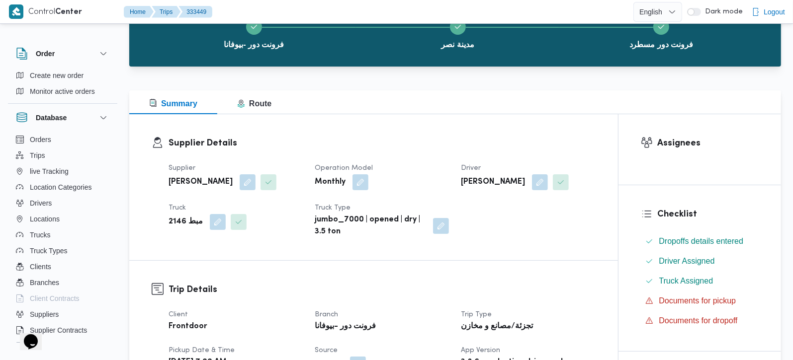
scroll to position [292, 0]
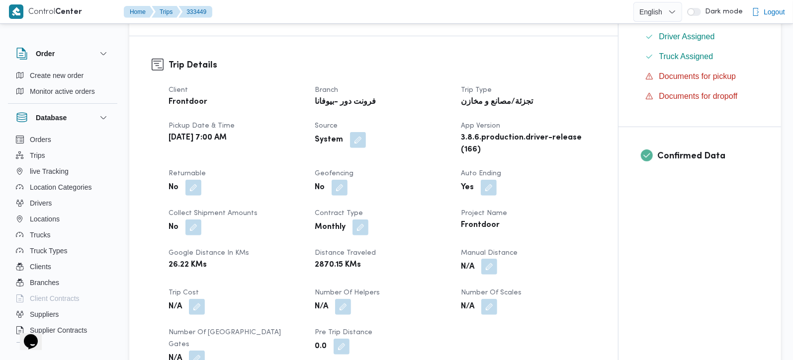
click at [495, 265] on button "button" at bounding box center [489, 267] width 16 height 16
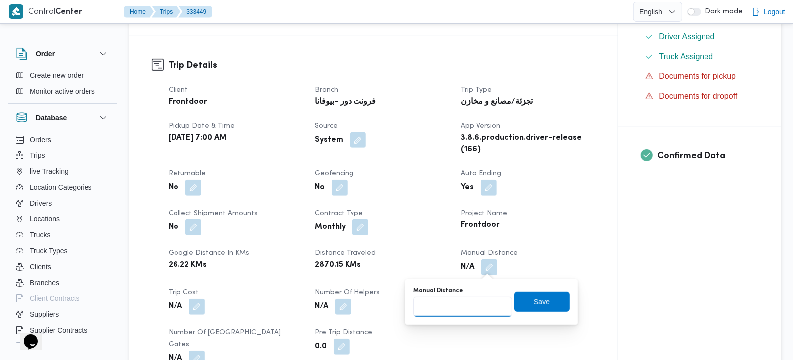
click at [474, 299] on input "Manual Distance" at bounding box center [462, 307] width 99 height 20
type input "91"
click at [529, 310] on span "Save" at bounding box center [542, 302] width 56 height 20
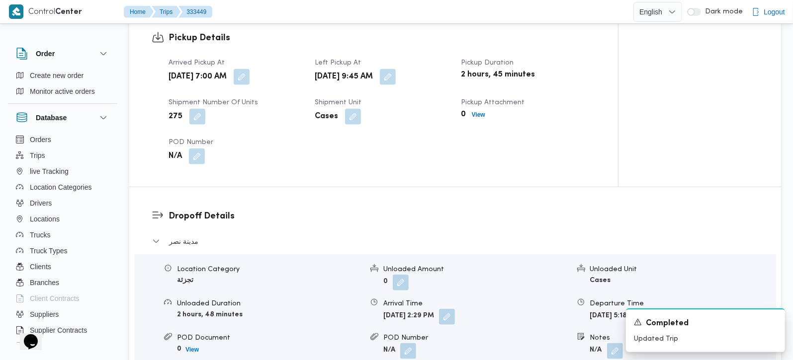
scroll to position [701, 0]
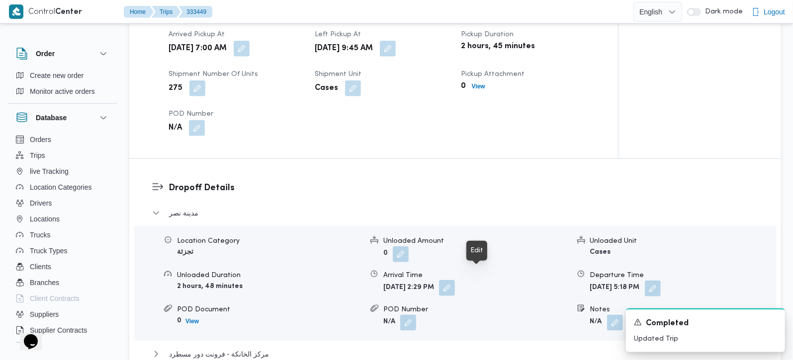
click at [455, 280] on button "button" at bounding box center [447, 288] width 16 height 16
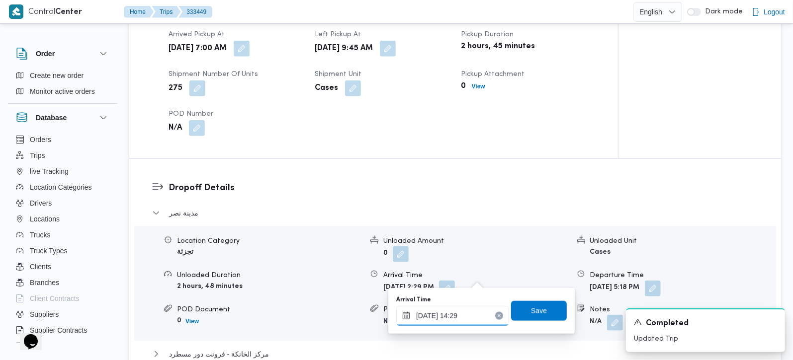
click at [472, 310] on div "[DATE] 14:29" at bounding box center [452, 316] width 113 height 20
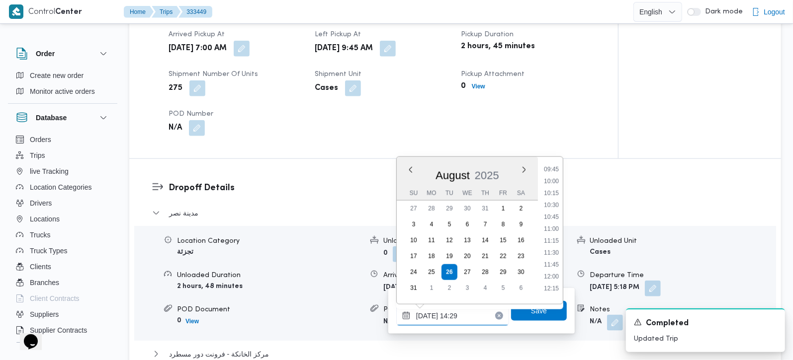
scroll to position [436, 0]
click at [556, 233] on li "10:30" at bounding box center [551, 235] width 23 height 10
type input "[DATE] 10:30"
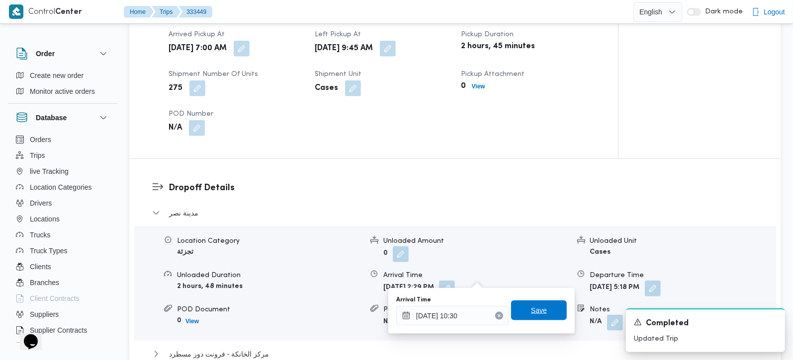
click at [538, 313] on span "Save" at bounding box center [539, 311] width 56 height 20
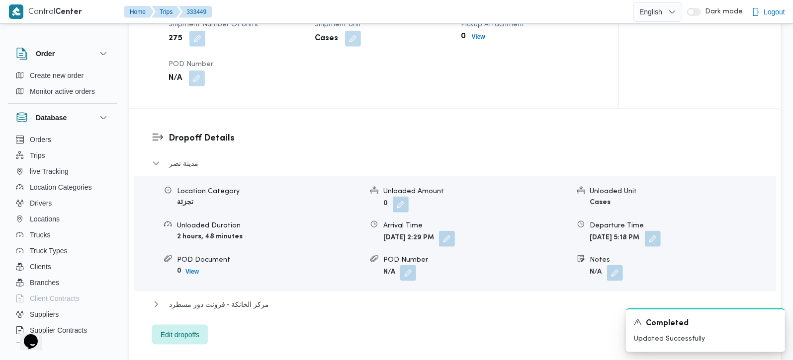
scroll to position [819, 0]
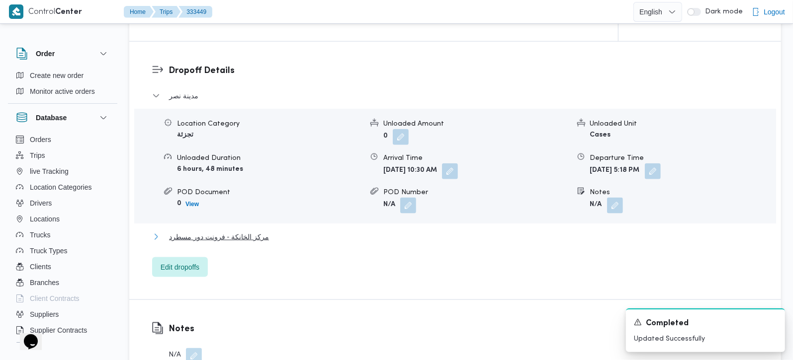
click at [248, 231] on span "مركز الخانكة - فرونت دور مسطرد" at bounding box center [219, 237] width 100 height 12
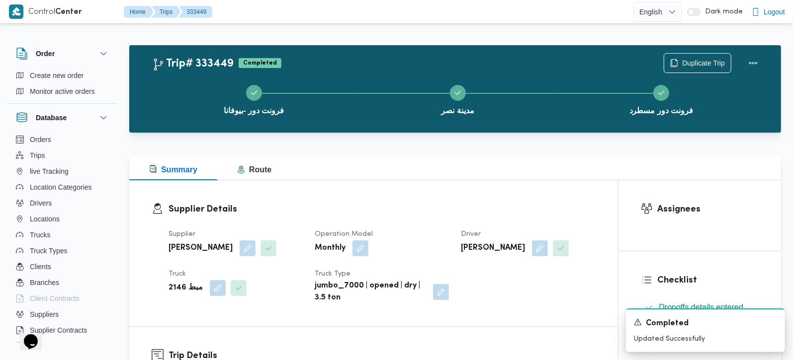
scroll to position [0, 0]
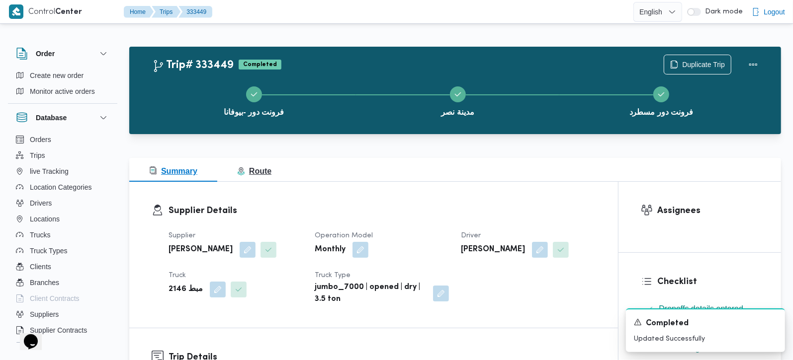
click at [256, 175] on span "Route" at bounding box center [254, 171] width 34 height 8
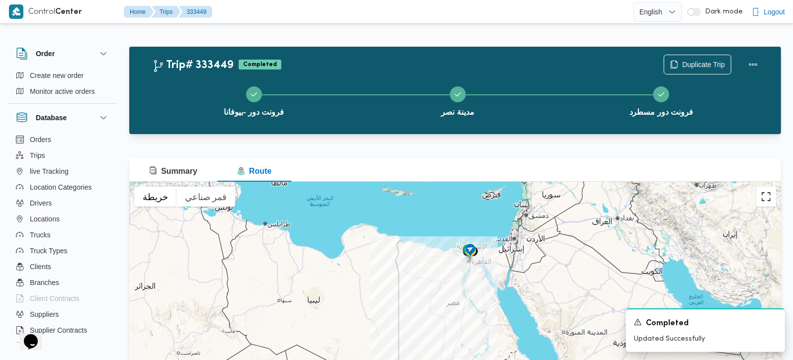
click at [766, 201] on button "تبديل إلى العرض ملء الشاشة" at bounding box center [766, 197] width 20 height 20
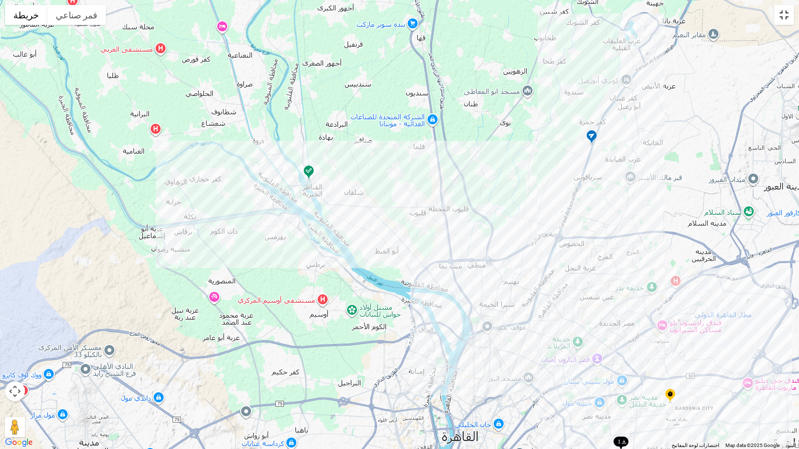
click at [778, 21] on button "تبديل إلى العرض ملء الشاشة" at bounding box center [784, 15] width 20 height 20
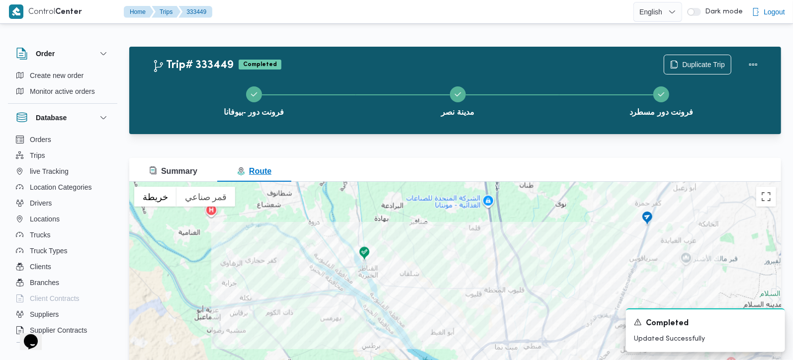
drag, startPoint x: 173, startPoint y: 173, endPoint x: 264, endPoint y: 159, distance: 92.6
click at [173, 173] on span "Summary" at bounding box center [173, 171] width 48 height 8
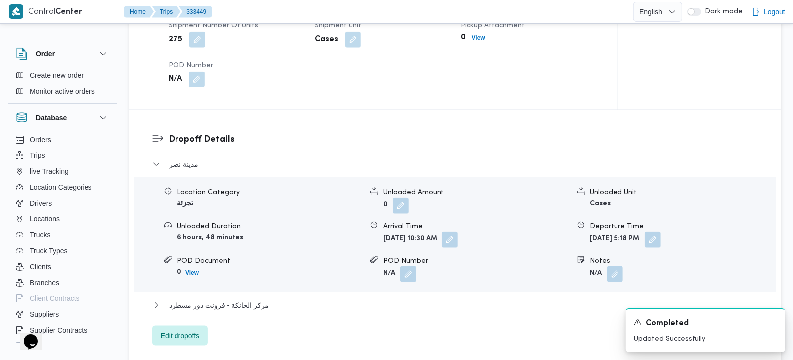
scroll to position [819, 0]
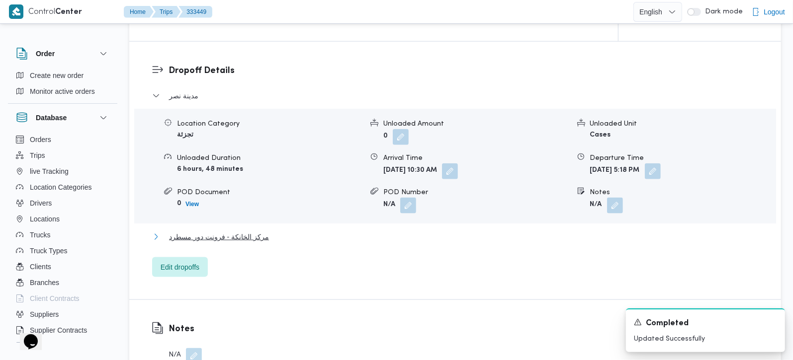
click at [240, 231] on span "مركز الخانكة - فرونت دور مسطرد" at bounding box center [219, 237] width 100 height 12
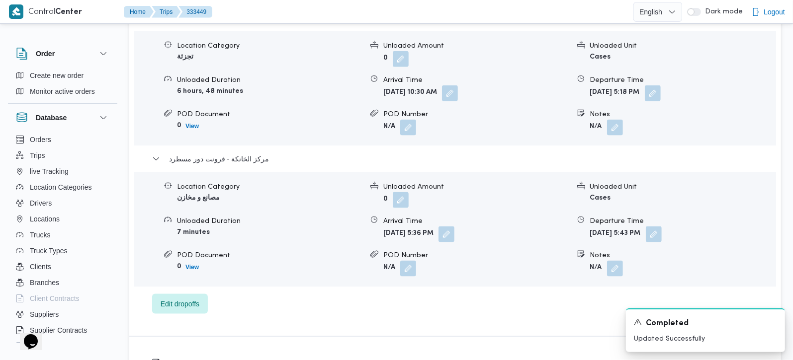
scroll to position [877, 0]
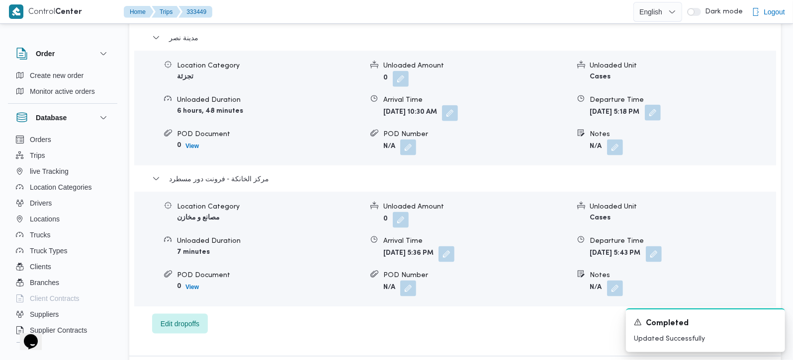
click at [661, 105] on button "button" at bounding box center [653, 113] width 16 height 16
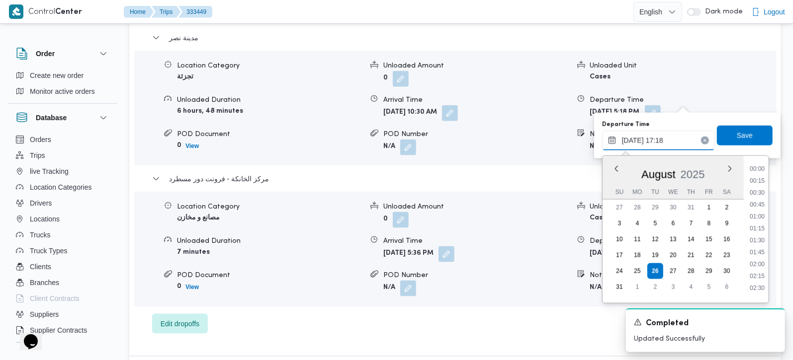
click at [655, 142] on input "26/08/2025 17:18" at bounding box center [658, 141] width 113 height 20
click at [762, 211] on li "16:45" at bounding box center [757, 213] width 23 height 10
type input "[DATE] 16:45"
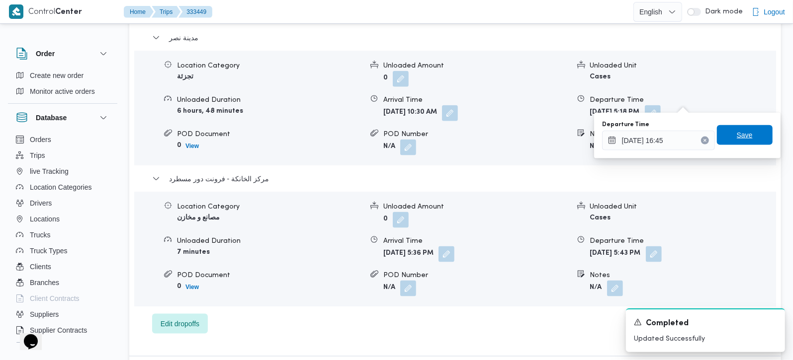
click at [734, 143] on span "Save" at bounding box center [745, 135] width 56 height 20
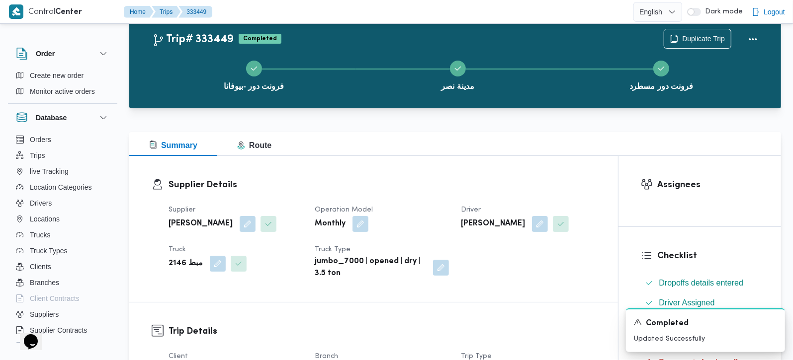
scroll to position [0, 0]
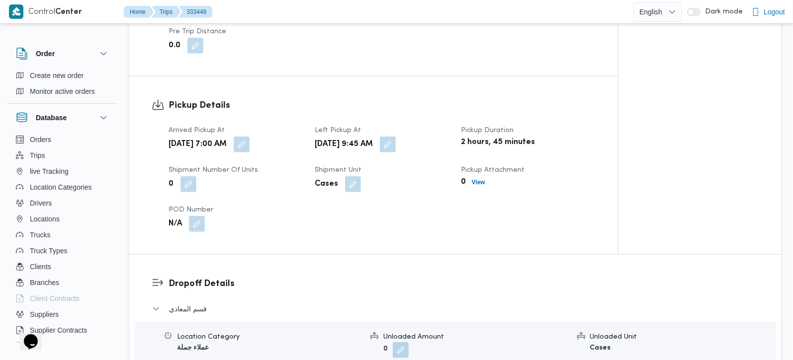
scroll to position [409, 0]
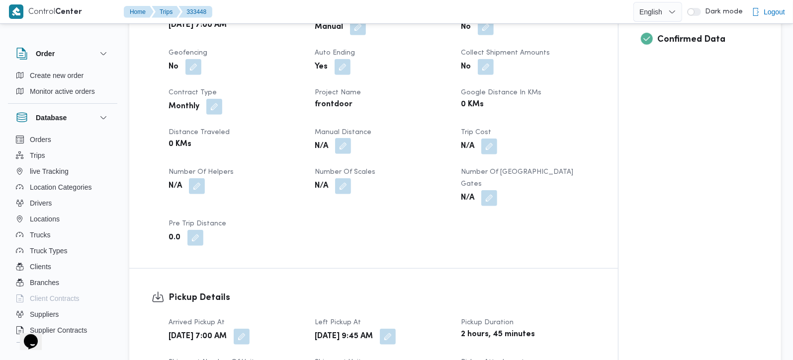
click at [347, 145] on button "button" at bounding box center [343, 146] width 16 height 16
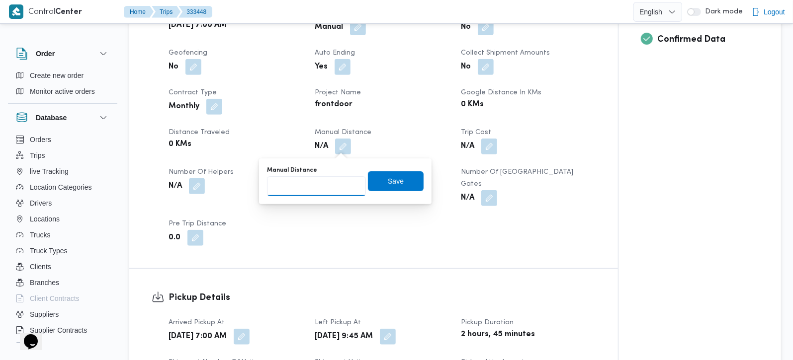
click at [320, 176] on input "Manual Distance" at bounding box center [316, 186] width 99 height 20
type input "131"
click at [383, 188] on span "Save" at bounding box center [396, 181] width 56 height 20
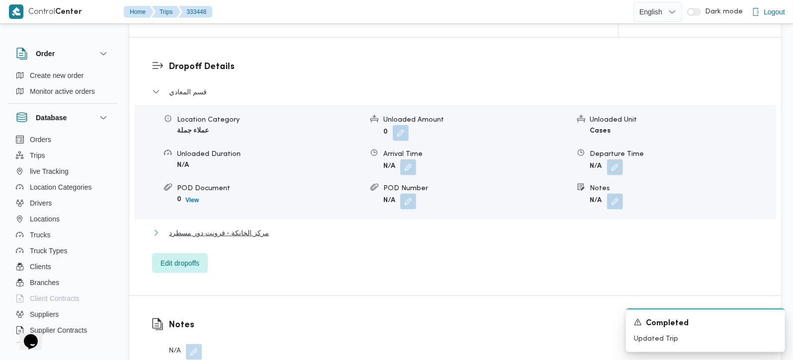
click at [228, 227] on span "مركز الخانكة - فرونت دور مسطرد" at bounding box center [219, 233] width 100 height 12
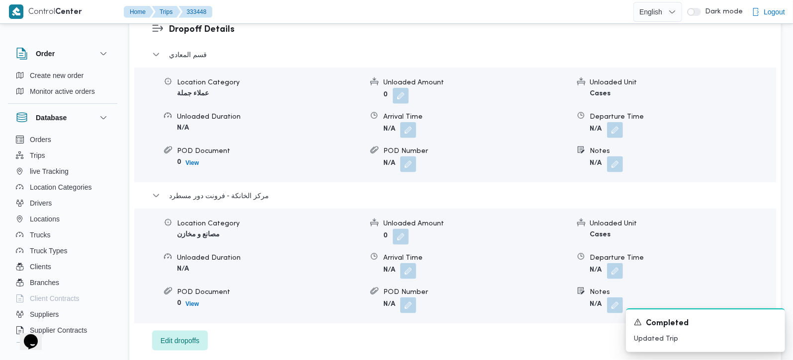
scroll to position [877, 0]
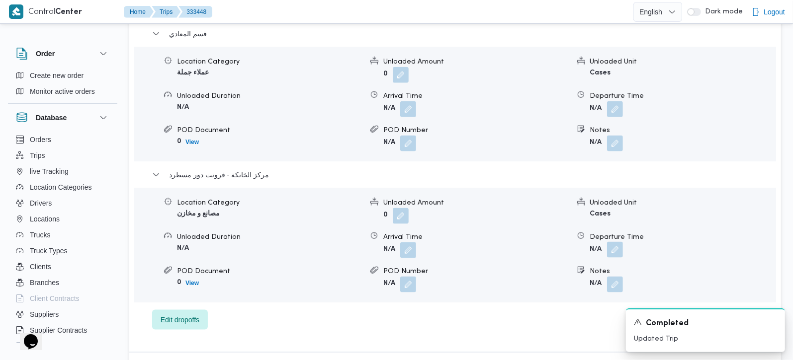
click at [612, 242] on button "button" at bounding box center [615, 250] width 16 height 16
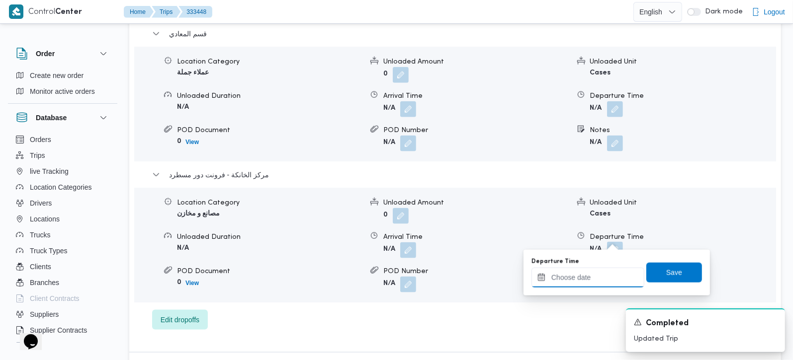
click at [605, 268] on div at bounding box center [587, 278] width 113 height 20
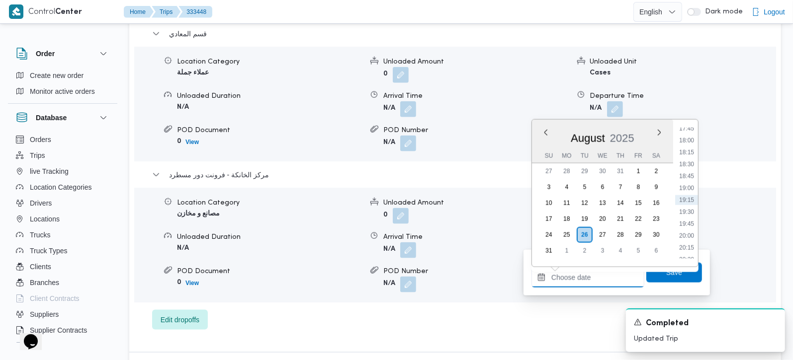
scroll to position [793, 0]
drag, startPoint x: 690, startPoint y: 153, endPoint x: 687, endPoint y: 170, distance: 17.7
click at [690, 153] on li "17:00" at bounding box center [686, 151] width 23 height 10
type input "26/08/2025 17:00"
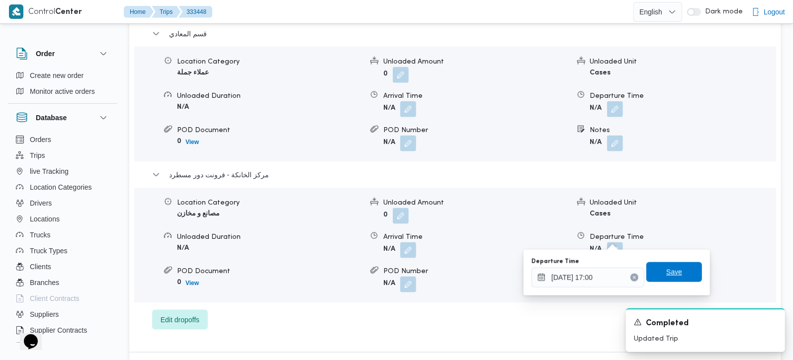
click at [674, 267] on span "Save" at bounding box center [674, 272] width 56 height 20
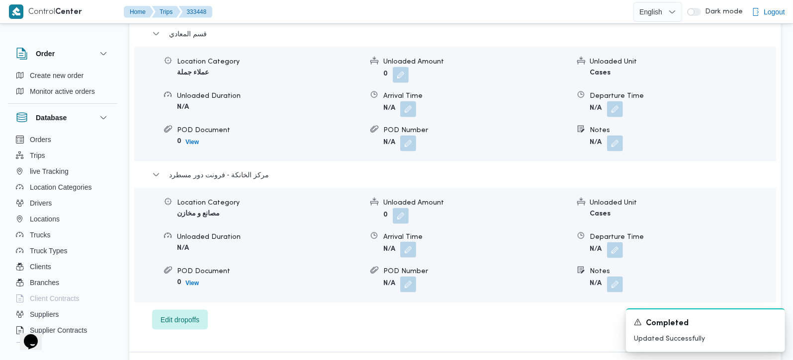
click at [406, 243] on button "button" at bounding box center [408, 250] width 16 height 16
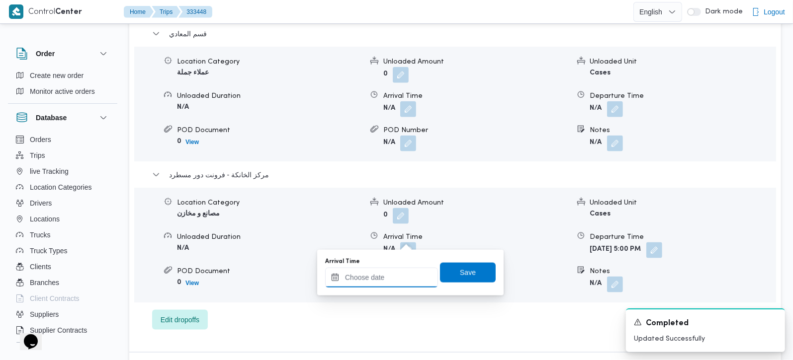
click at [396, 272] on input "Arrival Time" at bounding box center [381, 278] width 113 height 20
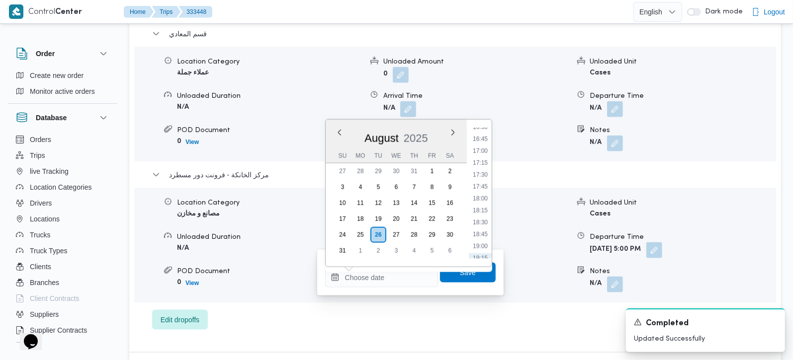
drag, startPoint x: 483, startPoint y: 141, endPoint x: 477, endPoint y: 188, distance: 47.7
click at [483, 141] on li "16:45" at bounding box center [480, 139] width 23 height 10
type input "26/08/2025 16:45"
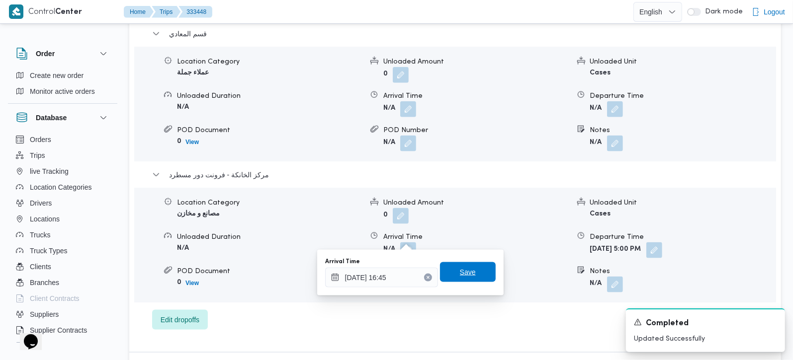
click at [462, 270] on span "Save" at bounding box center [468, 272] width 16 height 12
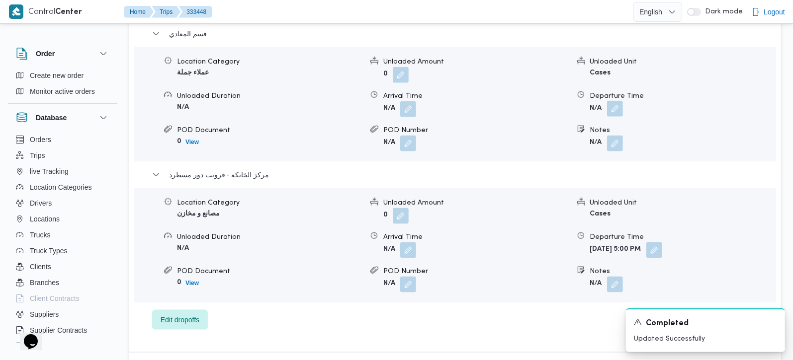
click at [613, 101] on button "button" at bounding box center [615, 109] width 16 height 16
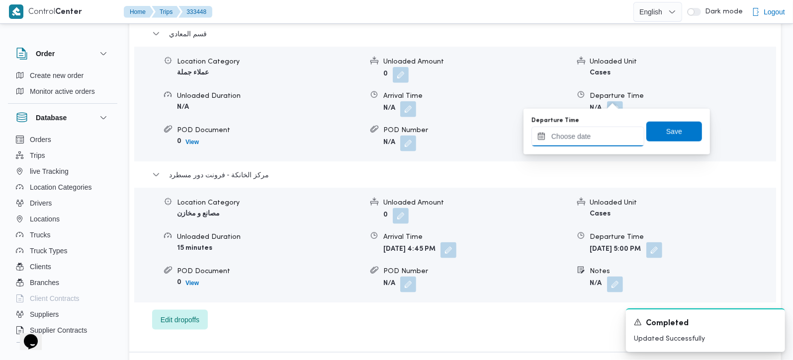
click at [598, 133] on input "Departure Time" at bounding box center [587, 137] width 113 height 20
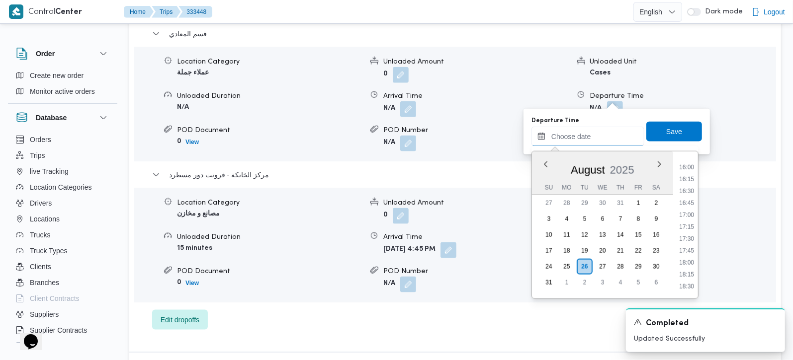
scroll to position [734, 0]
drag, startPoint x: 691, startPoint y: 177, endPoint x: 689, endPoint y: 162, distance: 16.1
click at [691, 177] on li "15:45" at bounding box center [686, 182] width 23 height 10
type input "26/08/2025 15:45"
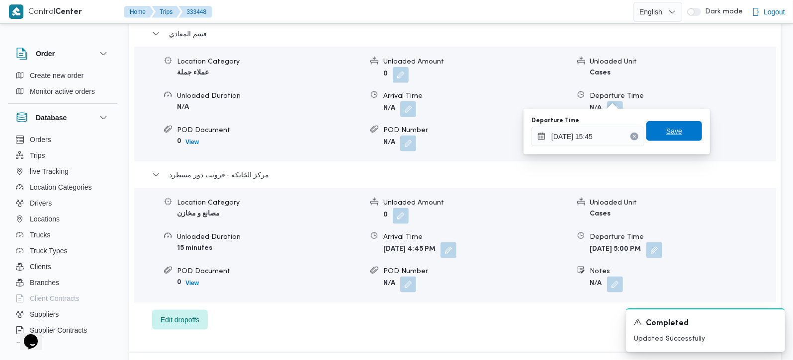
click at [679, 132] on span "Save" at bounding box center [674, 131] width 56 height 20
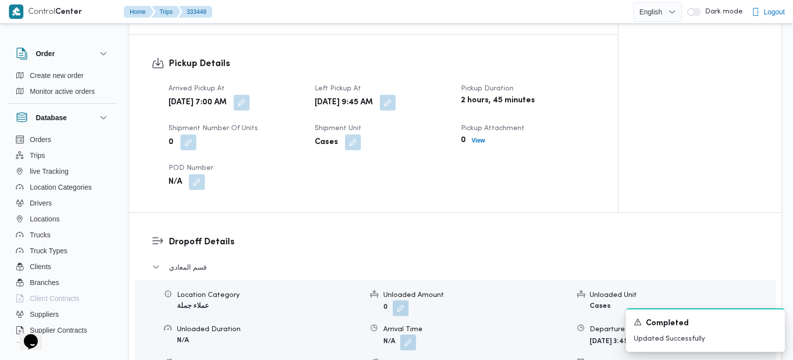
scroll to position [701, 0]
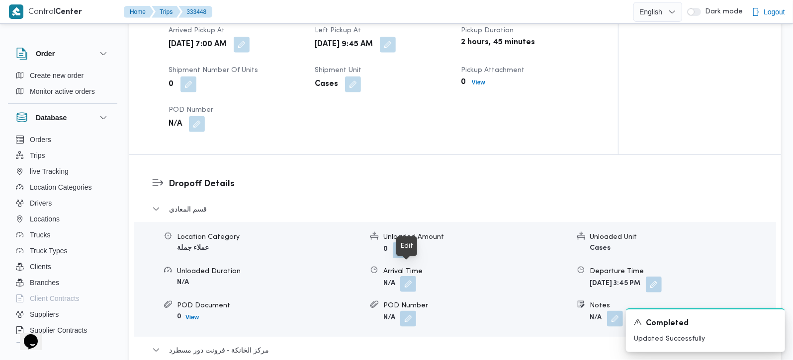
click at [405, 279] on button "button" at bounding box center [408, 284] width 16 height 16
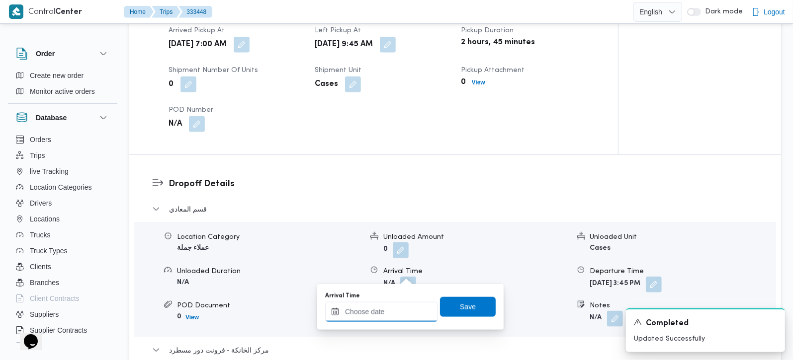
drag, startPoint x: 405, startPoint y: 279, endPoint x: 415, endPoint y: 302, distance: 25.6
click at [396, 313] on input "Arrival Time" at bounding box center [381, 312] width 113 height 20
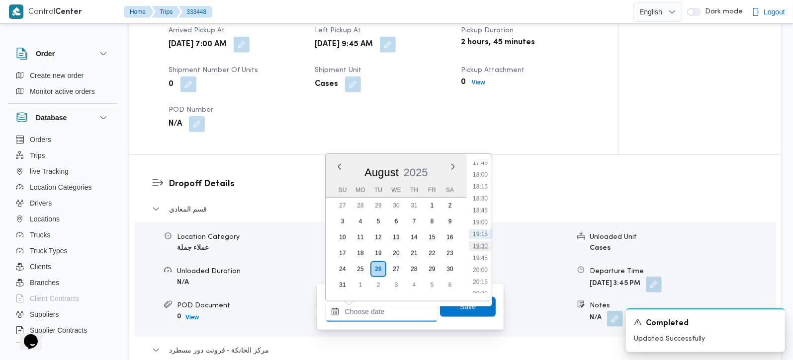
scroll to position [501, 0]
click at [488, 179] on li "10:45" at bounding box center [480, 179] width 23 height 10
type input "26/08/2025 10:45"
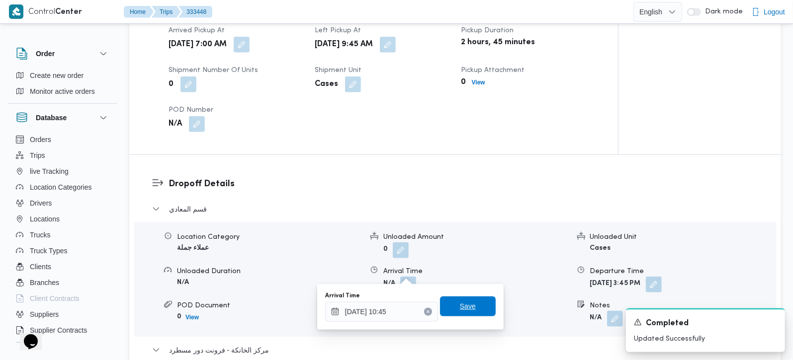
click at [472, 310] on span "Save" at bounding box center [468, 307] width 56 height 20
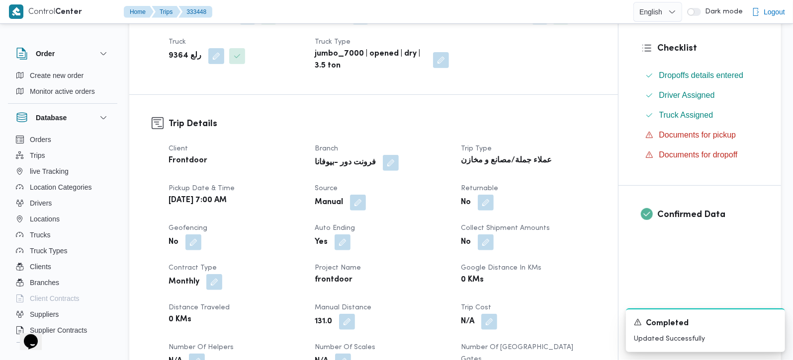
scroll to position [0, 0]
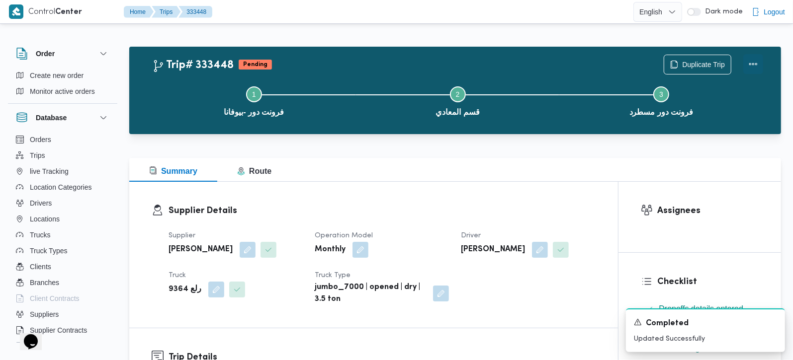
click at [751, 66] on button "Actions" at bounding box center [753, 64] width 20 height 20
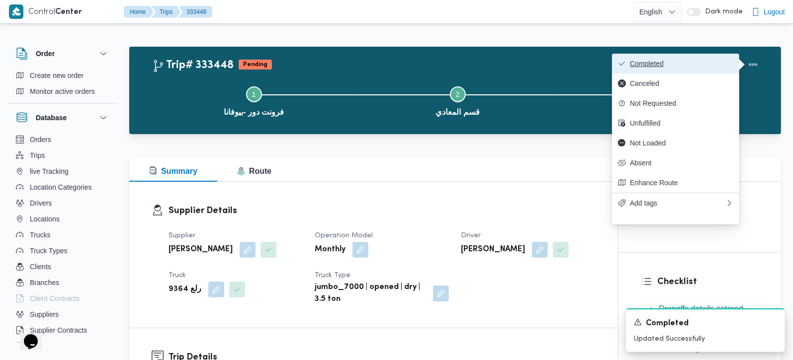
click at [683, 61] on span "Completed" at bounding box center [681, 64] width 103 height 8
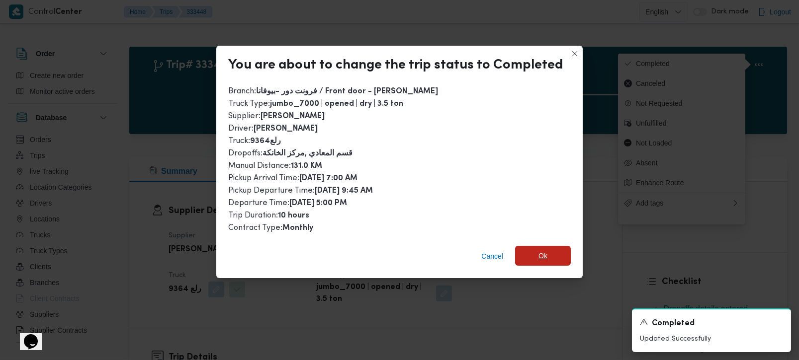
click at [538, 250] on span "Ok" at bounding box center [542, 256] width 9 height 12
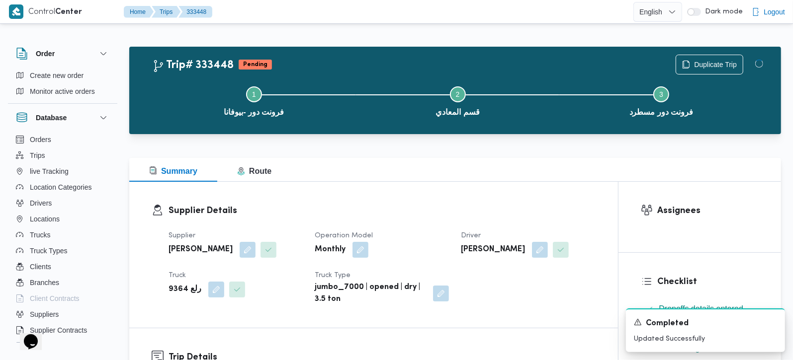
click at [500, 176] on div "Summary Route" at bounding box center [455, 170] width 652 height 24
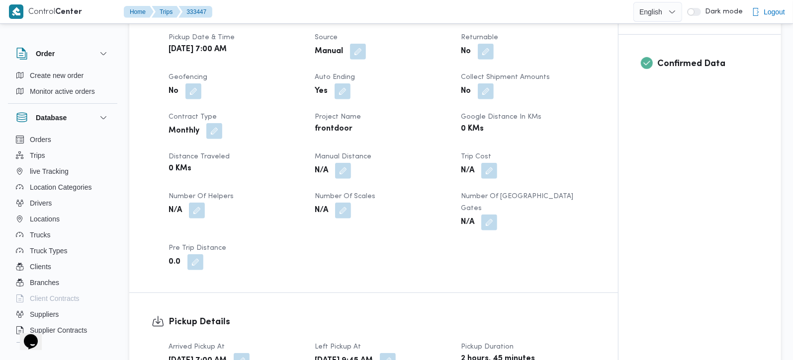
scroll to position [350, 0]
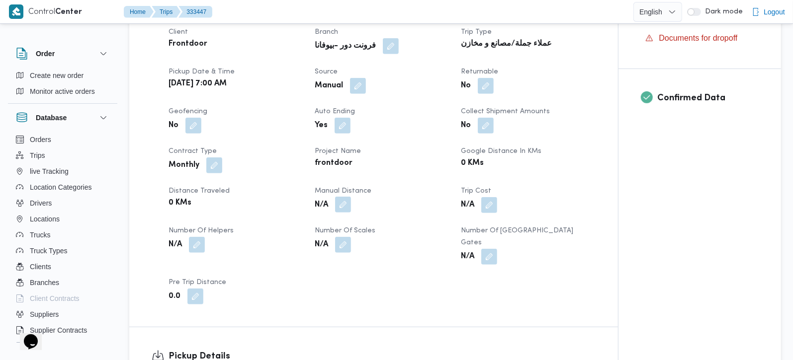
click at [347, 206] on button "button" at bounding box center [343, 205] width 16 height 16
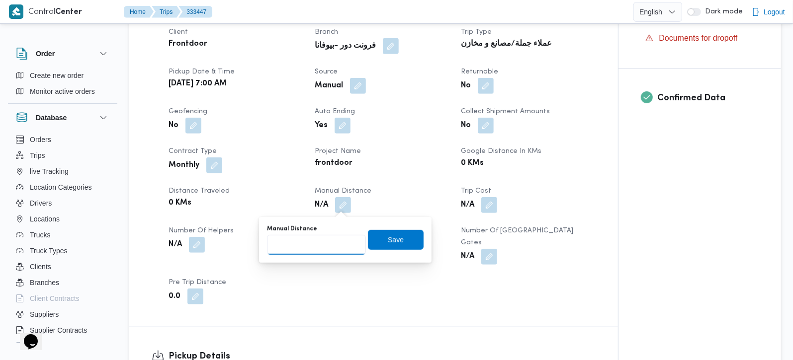
click at [317, 252] on input "Manual Distance" at bounding box center [316, 245] width 99 height 20
type input "65"
click at [407, 233] on span "Save" at bounding box center [396, 240] width 56 height 20
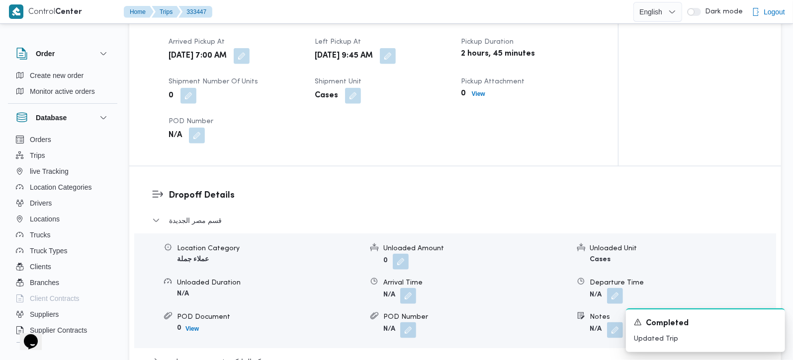
scroll to position [760, 0]
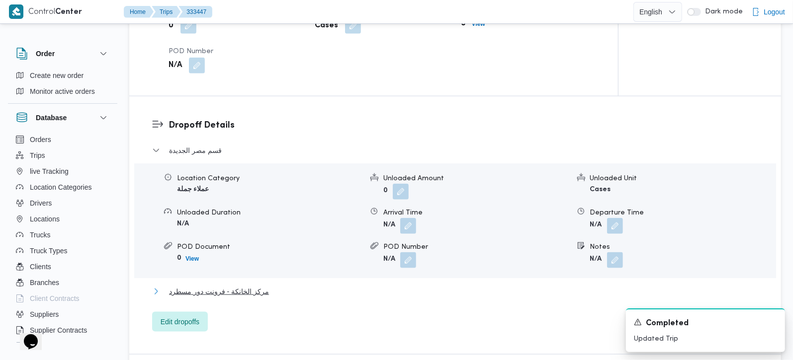
click at [251, 286] on span "مركز الخانكة - فرونت دور مسطرد" at bounding box center [219, 292] width 100 height 12
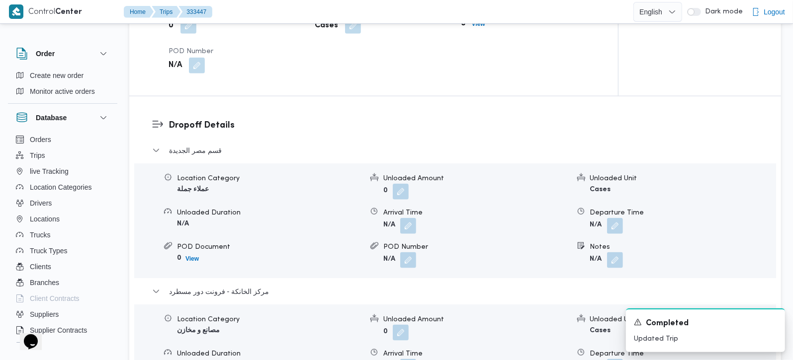
scroll to position [877, 0]
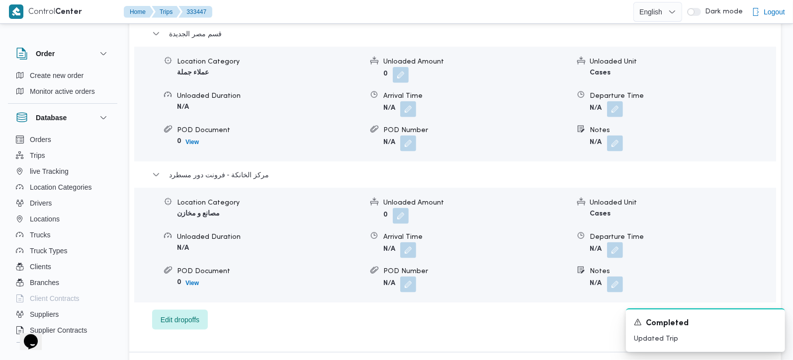
click at [606, 243] on span at bounding box center [612, 251] width 21 height 16
click at [612, 242] on button "button" at bounding box center [615, 250] width 16 height 16
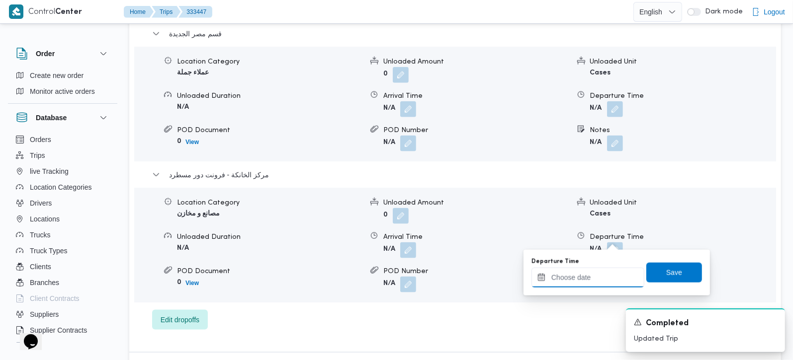
click at [576, 284] on input "Departure Time" at bounding box center [587, 278] width 113 height 20
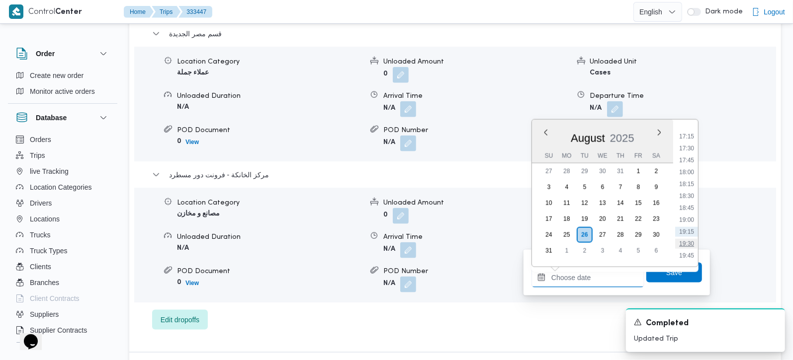
scroll to position [793, 0]
click at [694, 138] on li "16:45" at bounding box center [686, 139] width 23 height 10
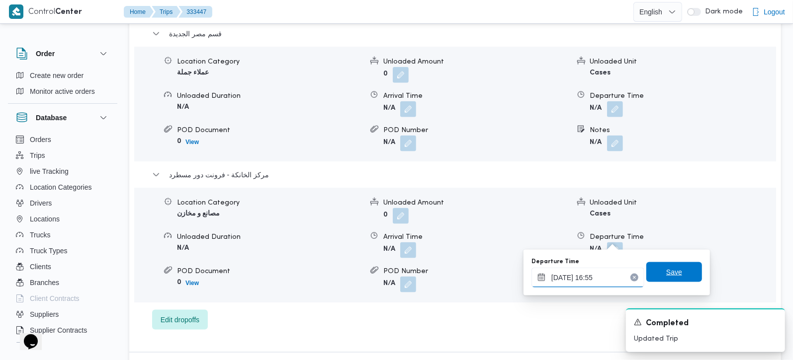
type input "26/08/2025 16:55"
click at [666, 267] on span "Save" at bounding box center [674, 272] width 16 height 12
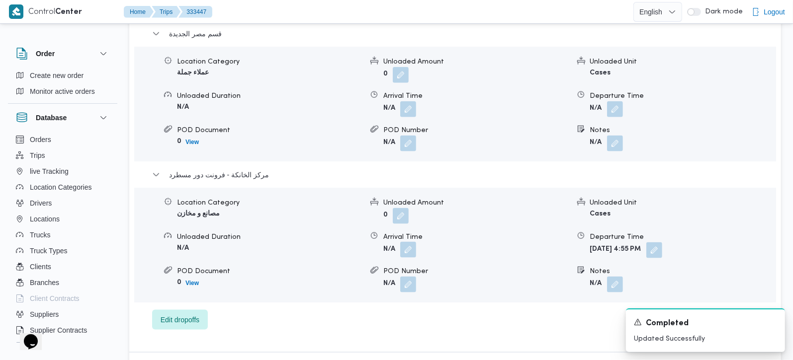
click at [406, 242] on button "button" at bounding box center [408, 250] width 16 height 16
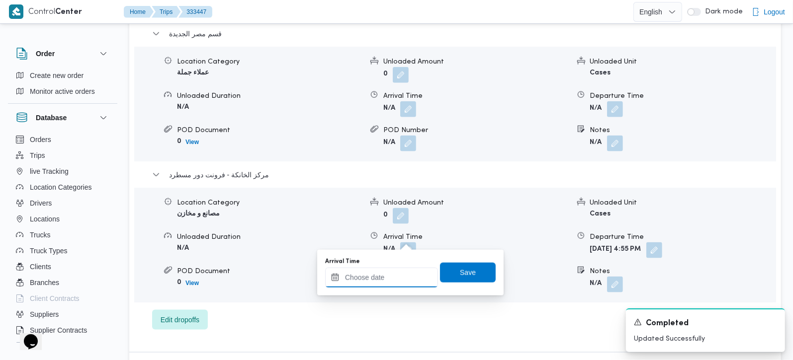
click at [404, 275] on input "Arrival Time" at bounding box center [381, 278] width 113 height 20
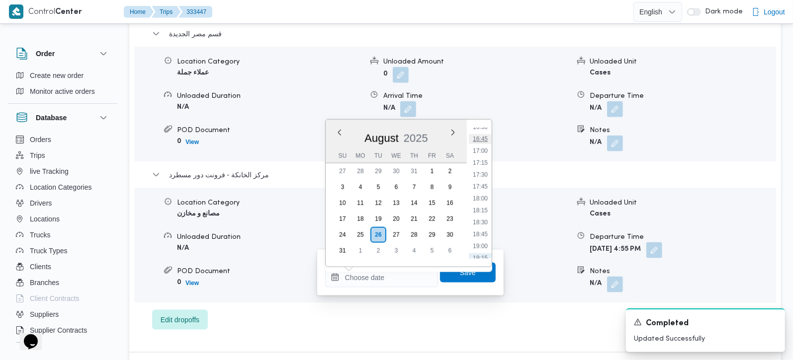
click at [481, 140] on li "16:45" at bounding box center [480, 139] width 23 height 10
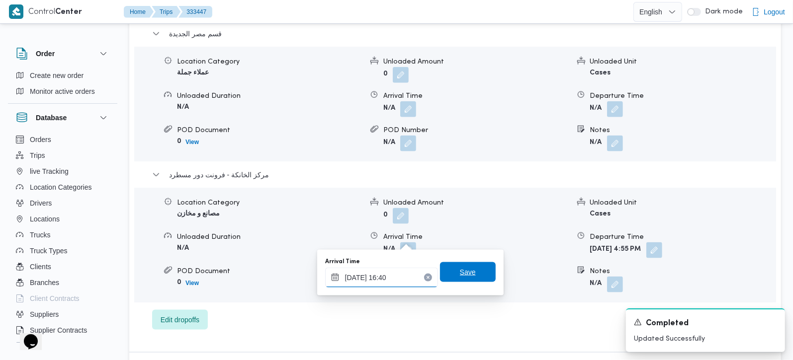
type input "26/08/2025 16:40"
click at [474, 265] on span "Save" at bounding box center [468, 272] width 56 height 20
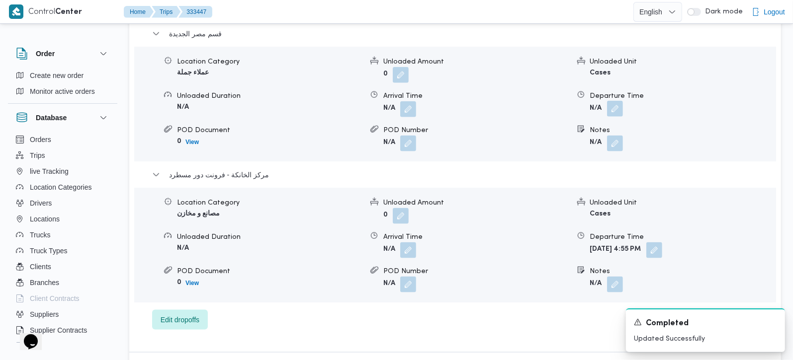
click at [614, 101] on button "button" at bounding box center [615, 109] width 16 height 16
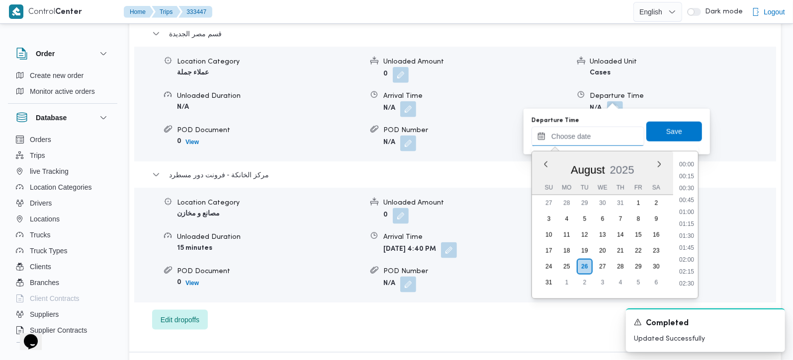
click at [604, 133] on input "Departure Time" at bounding box center [587, 137] width 113 height 20
click at [685, 253] on li "16:00" at bounding box center [686, 252] width 23 height 10
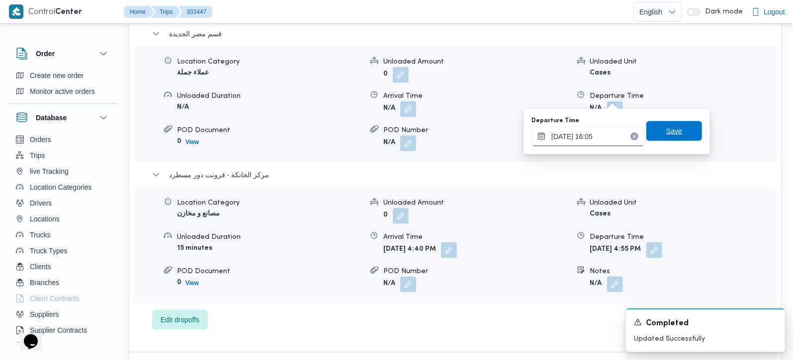
type input "26/08/2025 16:05"
click at [672, 135] on span "Save" at bounding box center [674, 131] width 16 height 12
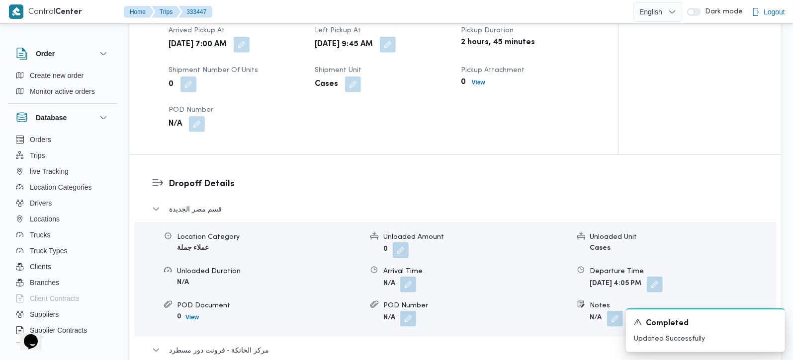
scroll to position [760, 0]
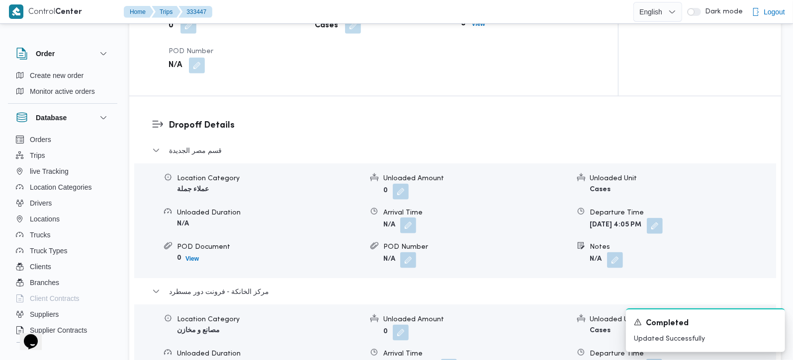
click at [413, 218] on button "button" at bounding box center [408, 226] width 16 height 16
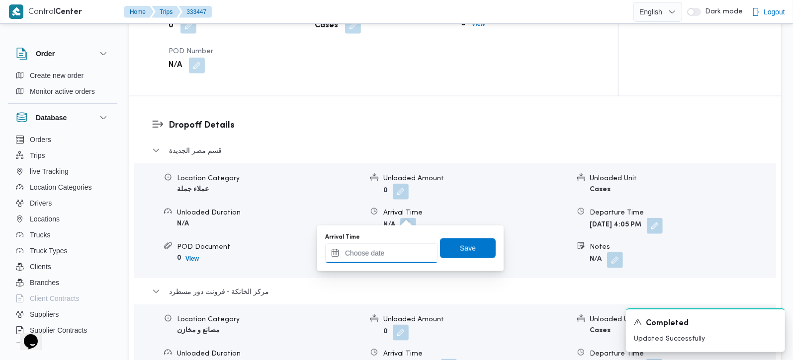
click at [397, 260] on input "Arrival Time" at bounding box center [381, 254] width 113 height 20
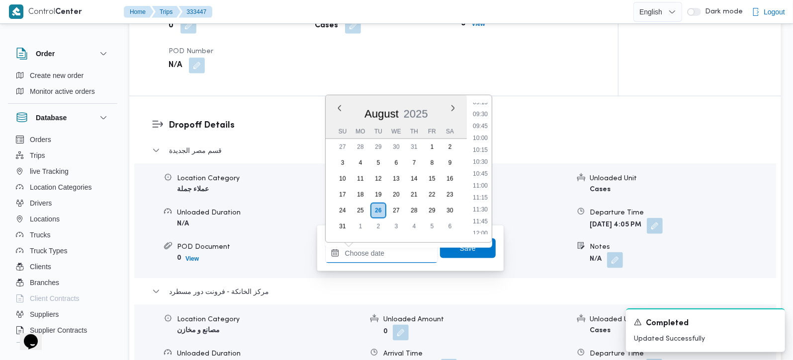
scroll to position [442, 0]
drag, startPoint x: 486, startPoint y: 151, endPoint x: 486, endPoint y: 175, distance: 24.4
click at [486, 151] on li "10:15" at bounding box center [480, 156] width 23 height 10
type input "26/08/2025 10:15"
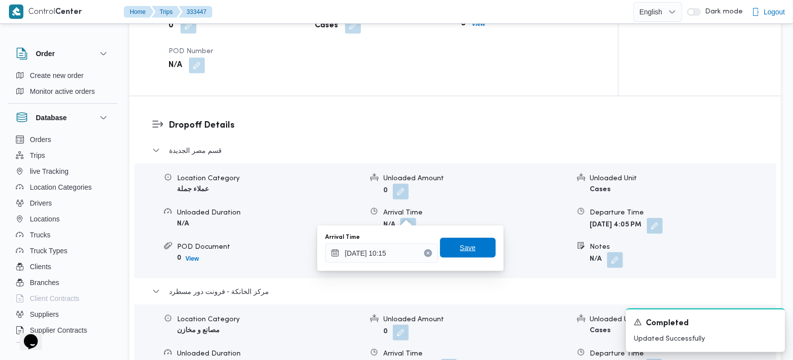
click at [476, 238] on span "Save" at bounding box center [468, 248] width 56 height 20
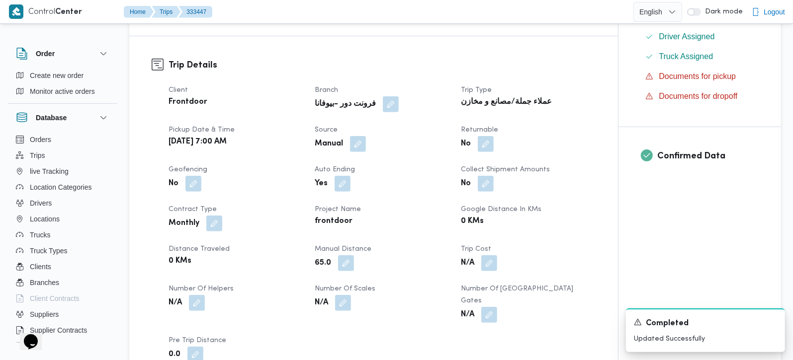
scroll to position [0, 0]
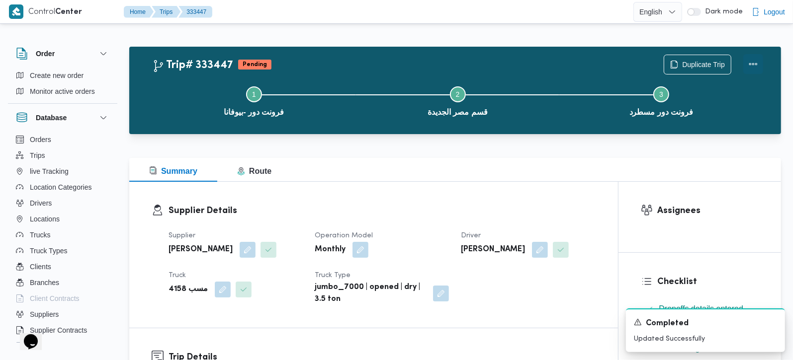
click at [758, 59] on button "Actions" at bounding box center [753, 64] width 20 height 20
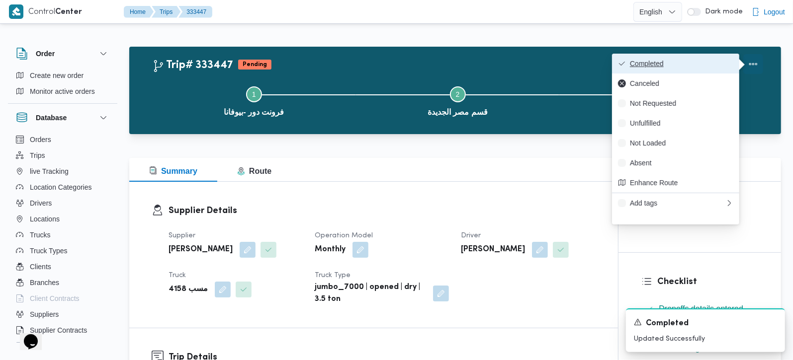
click at [686, 59] on button "Completed" at bounding box center [675, 64] width 127 height 20
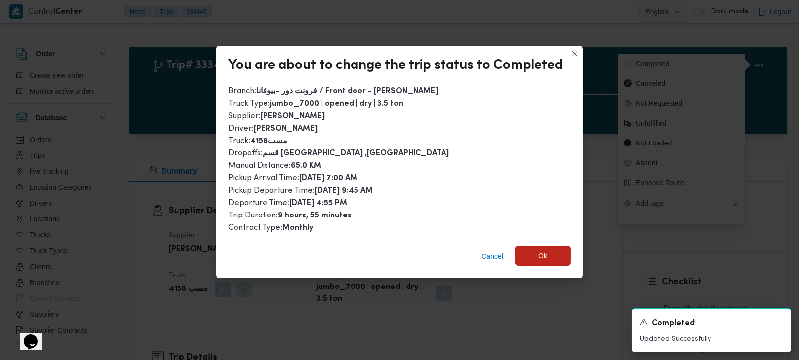
click at [525, 254] on span "Ok" at bounding box center [543, 256] width 56 height 20
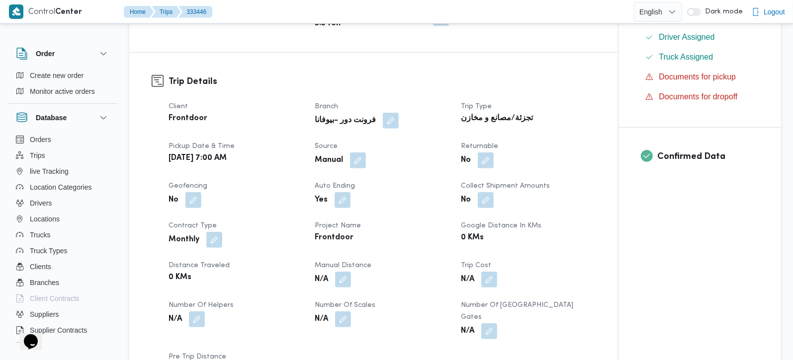
scroll to position [292, 0]
click at [339, 277] on button "button" at bounding box center [343, 279] width 16 height 16
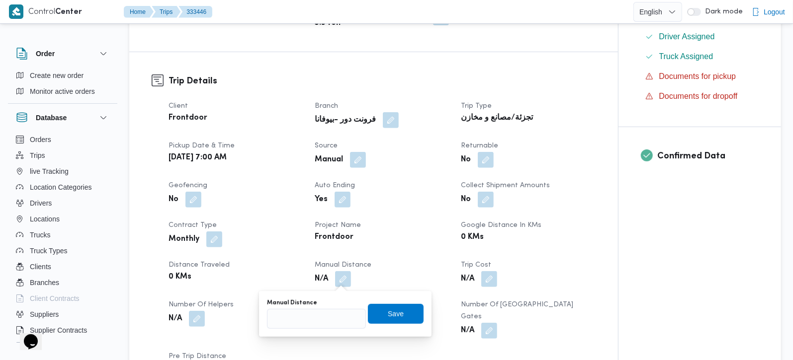
click at [322, 308] on div "Manual Distance" at bounding box center [316, 314] width 99 height 30
click at [322, 312] on input "Manual Distance" at bounding box center [316, 319] width 99 height 20
type input "105"
click at [396, 301] on div "Manual Distance 105 Save" at bounding box center [345, 314] width 159 height 32
click at [397, 304] on div "Save" at bounding box center [396, 314] width 56 height 20
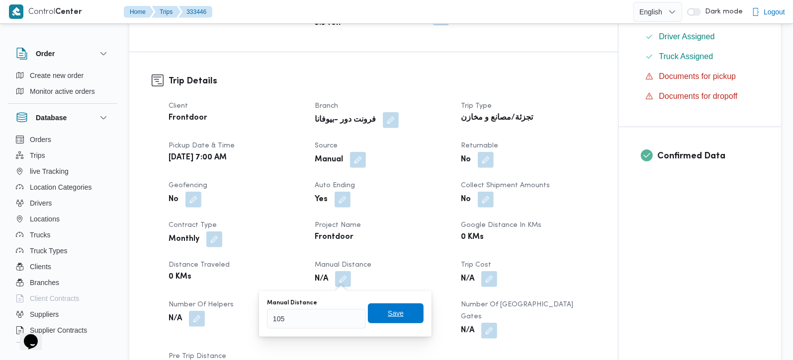
click at [388, 313] on span "Save" at bounding box center [396, 314] width 16 height 12
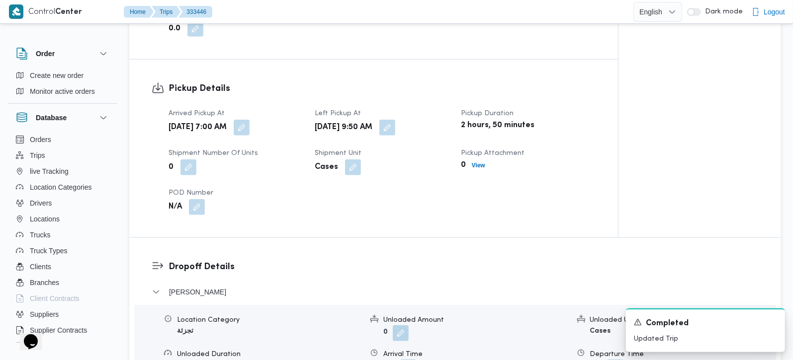
scroll to position [701, 0]
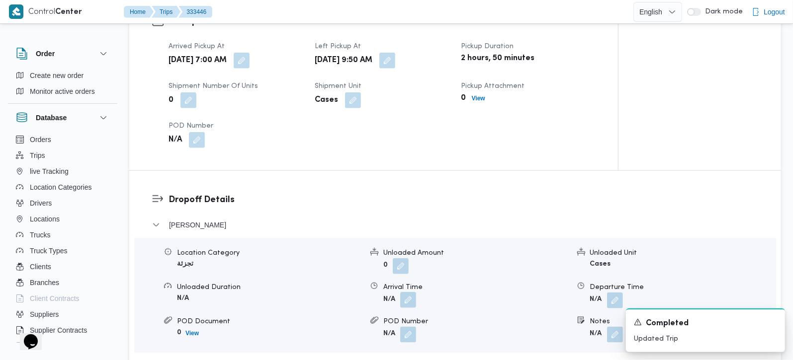
click at [411, 292] on button "button" at bounding box center [408, 300] width 16 height 16
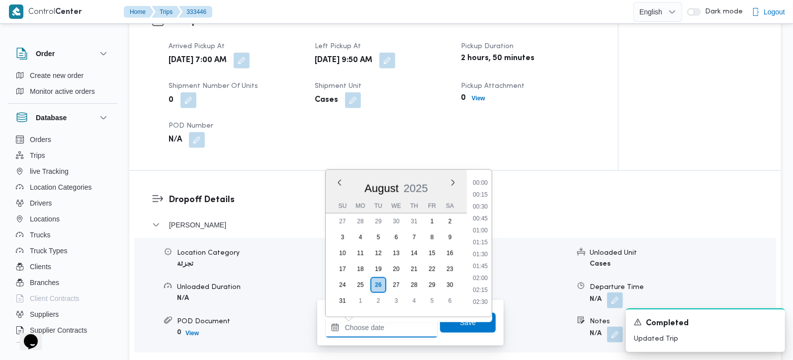
click at [390, 323] on input "Arrival Time" at bounding box center [381, 328] width 113 height 20
click at [482, 194] on li "10:45" at bounding box center [480, 195] width 23 height 10
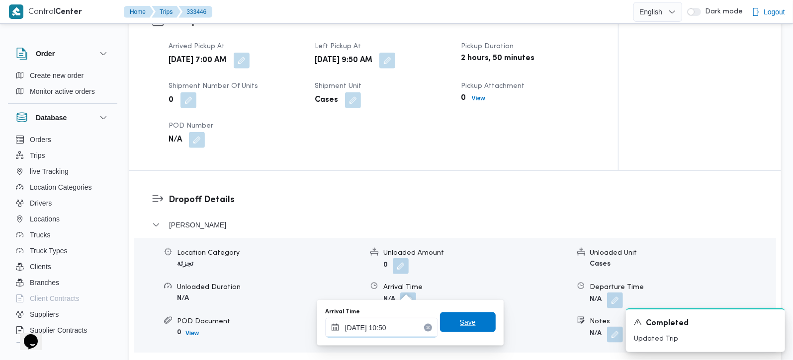
type input "26/08/2025 10:50"
click at [460, 323] on span "Save" at bounding box center [468, 323] width 16 height 12
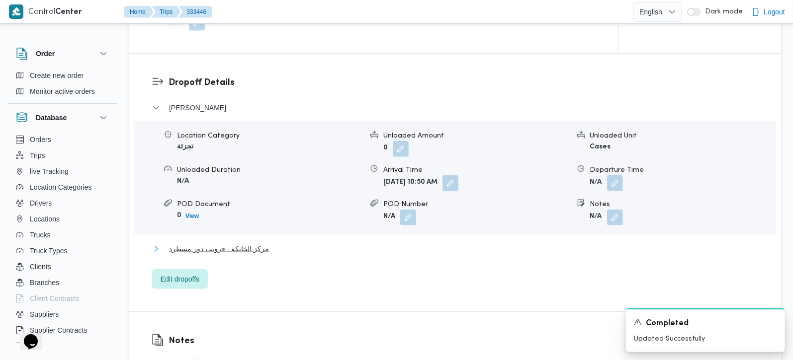
click at [261, 243] on span "مركز الخانكة - فرونت دور مسطرد" at bounding box center [219, 249] width 100 height 12
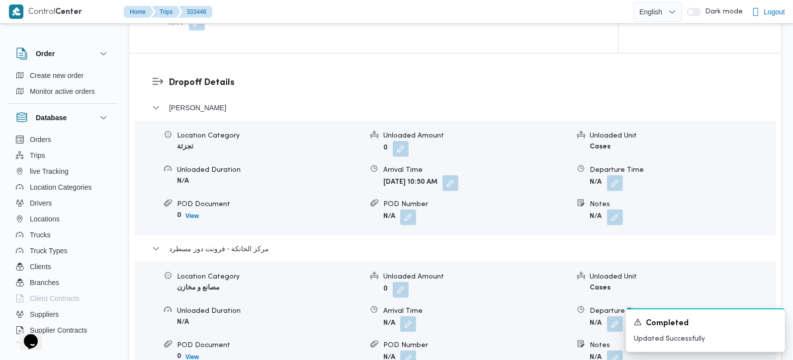
scroll to position [877, 0]
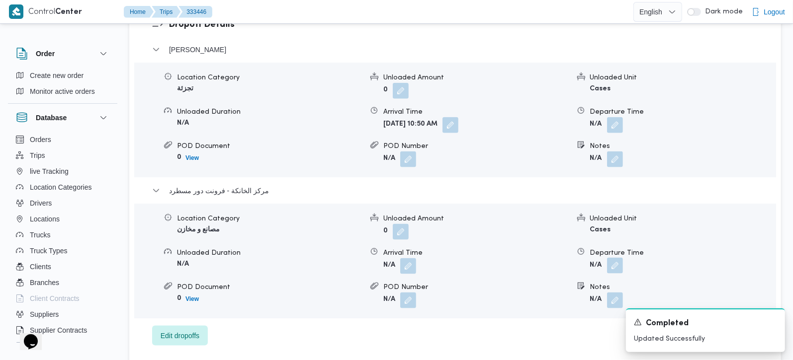
click at [617, 261] on button "button" at bounding box center [615, 266] width 16 height 16
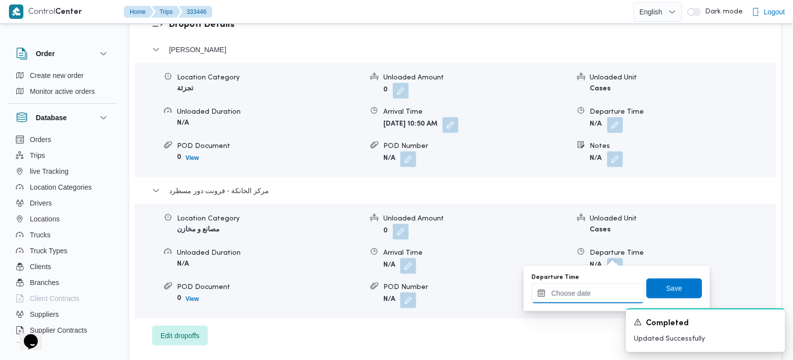
click at [598, 291] on input "Departure Time" at bounding box center [587, 294] width 113 height 20
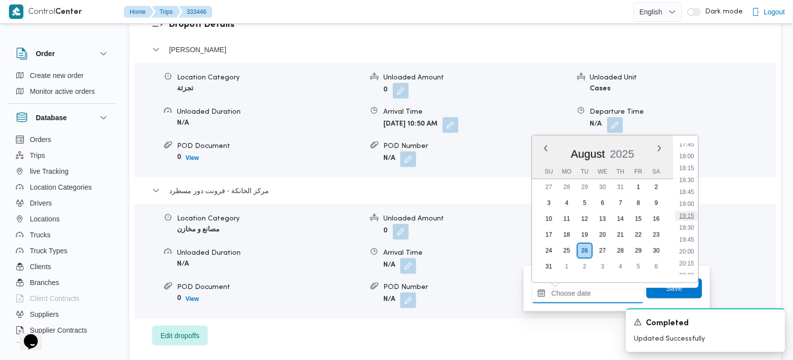
scroll to position [793, 0]
click at [687, 155] on li "16:45" at bounding box center [686, 155] width 23 height 10
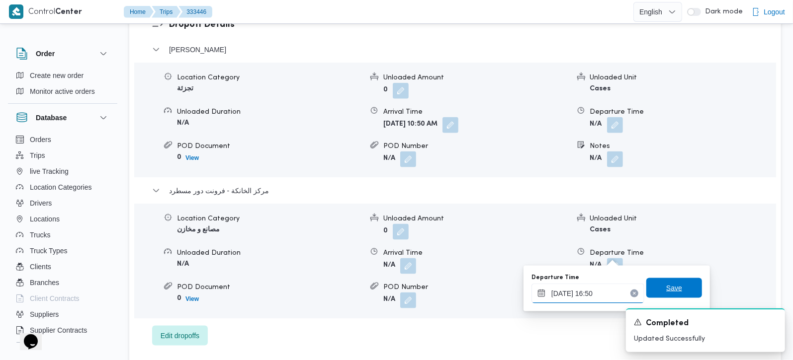
type input "26/08/2025 16:50"
click at [661, 295] on span "Save" at bounding box center [674, 288] width 56 height 20
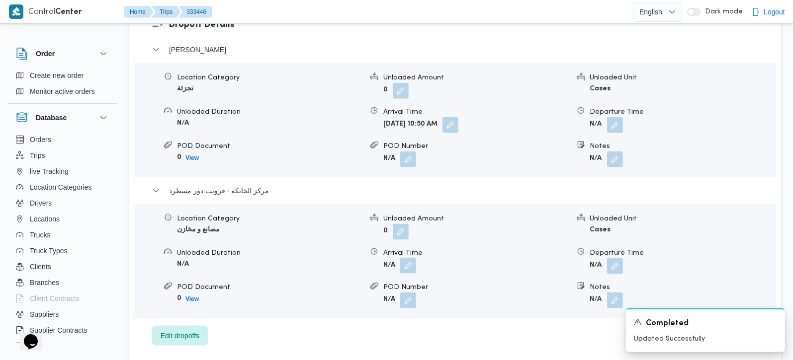
click at [416, 259] on form "N/A" at bounding box center [475, 267] width 185 height 16
click at [415, 258] on button "button" at bounding box center [408, 266] width 16 height 16
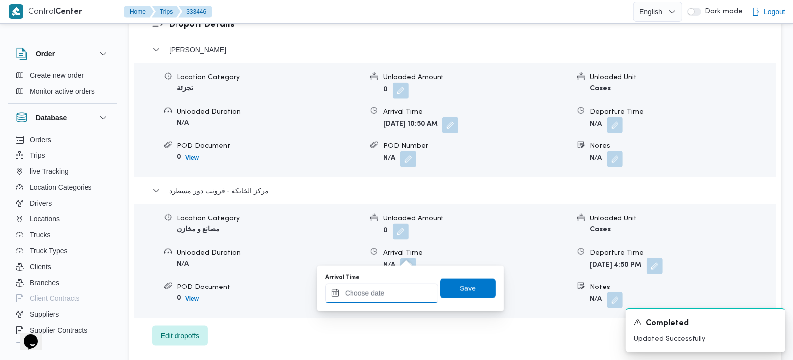
click at [395, 301] on input "Arrival Time" at bounding box center [381, 294] width 113 height 20
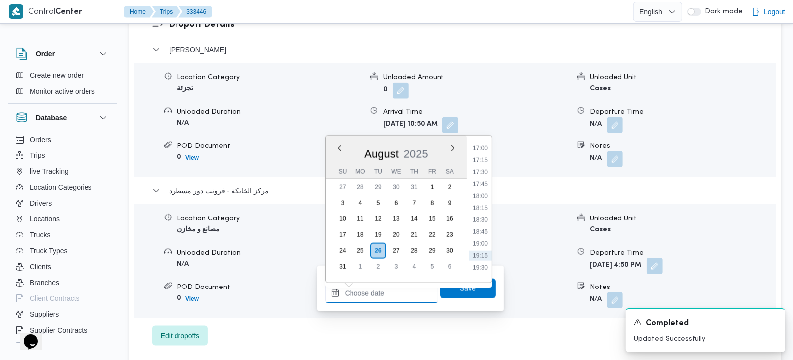
scroll to position [734, 0]
click at [475, 181] on li "16:00" at bounding box center [480, 178] width 23 height 10
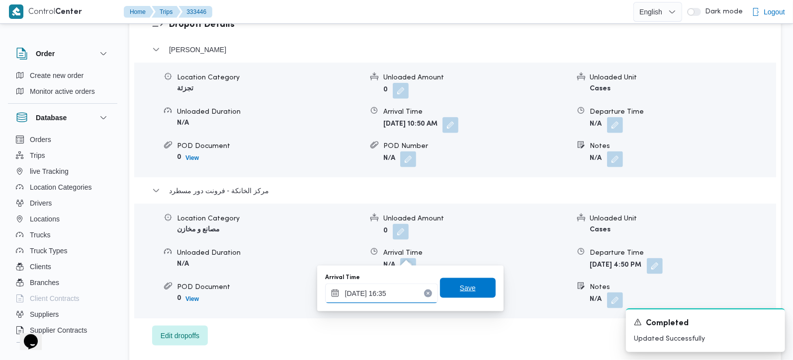
type input "26/08/2025 16:35"
click at [460, 286] on span "Save" at bounding box center [468, 288] width 16 height 12
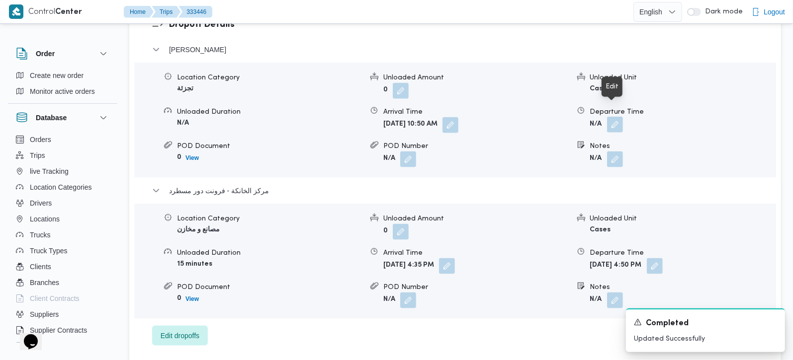
click at [621, 117] on button "button" at bounding box center [615, 125] width 16 height 16
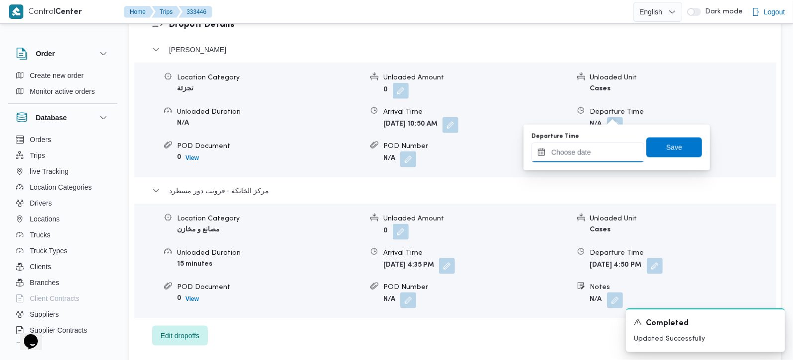
click at [594, 151] on input "Departure Time" at bounding box center [587, 153] width 113 height 20
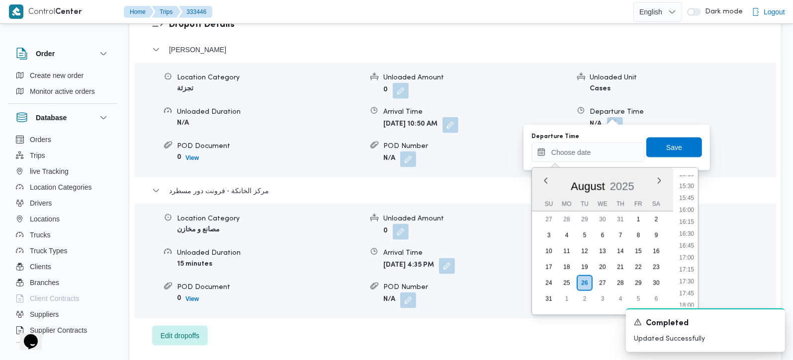
click at [684, 190] on ul "00:00 00:15 00:30 00:45 01:00 01:15 01:30 01:45 02:00 02:15 02:30 02:45 03:00 0…" at bounding box center [686, 241] width 23 height 131
click at [684, 189] on li "15:30" at bounding box center [686, 186] width 23 height 10
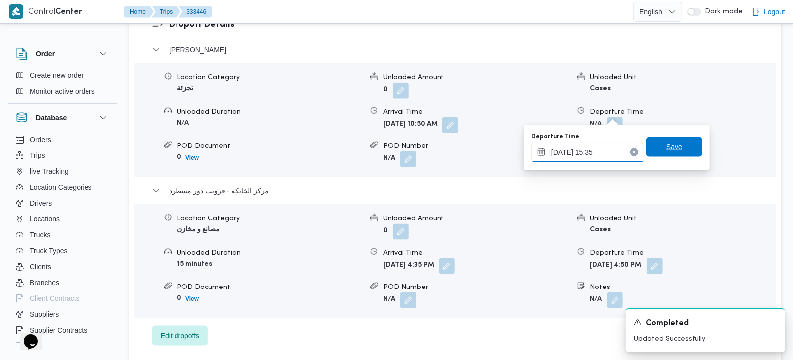
type input "26/08/2025 15:35"
click at [669, 148] on span "Save" at bounding box center [674, 147] width 16 height 12
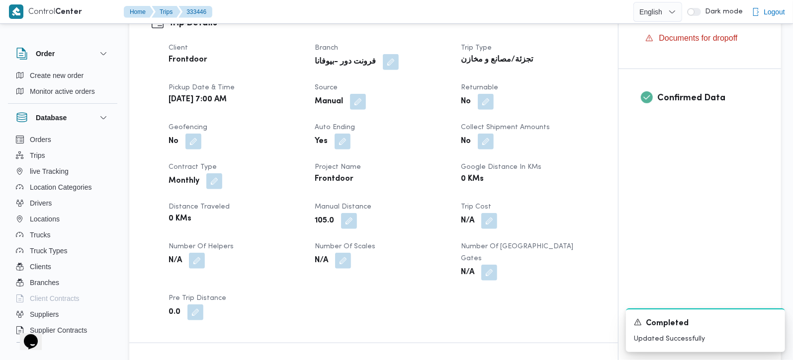
scroll to position [0, 0]
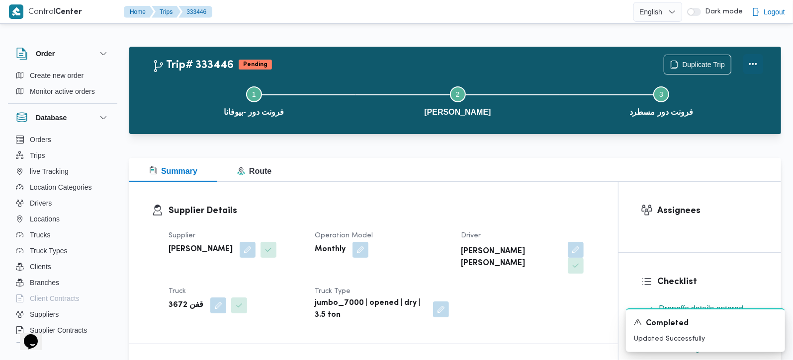
click at [754, 67] on button "Actions" at bounding box center [753, 64] width 20 height 20
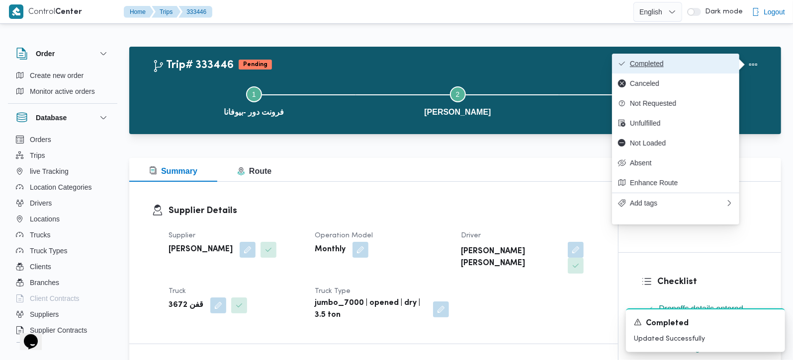
click at [682, 67] on span "Completed" at bounding box center [681, 64] width 103 height 8
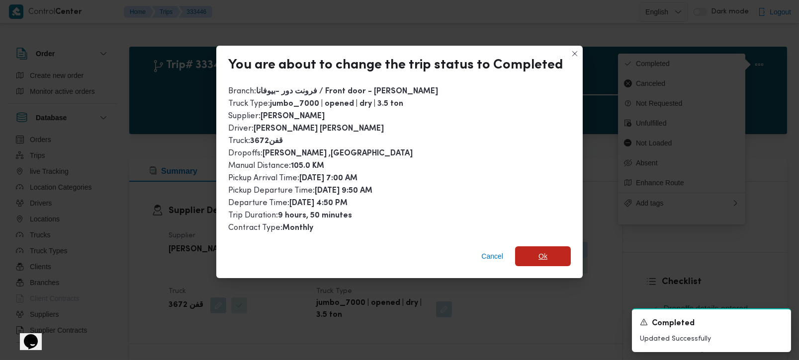
click at [533, 253] on span "Ok" at bounding box center [543, 257] width 56 height 20
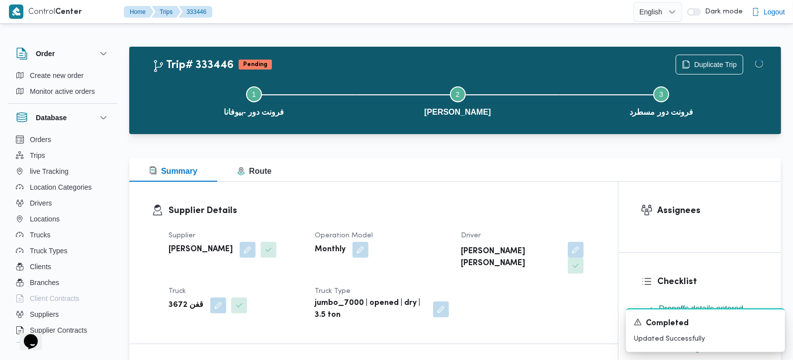
click at [472, 198] on div "Supplier Details Supplier محمد صلاح عبداللطيف الشريف Operation Model Monthly Dr…" at bounding box center [373, 263] width 489 height 162
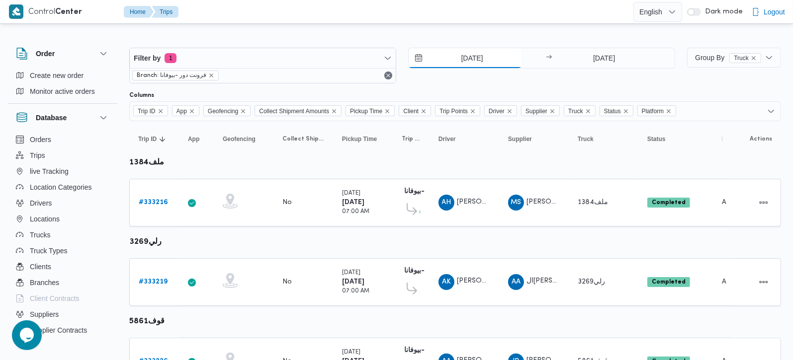
click at [482, 59] on input "[DATE]" at bounding box center [465, 58] width 113 height 20
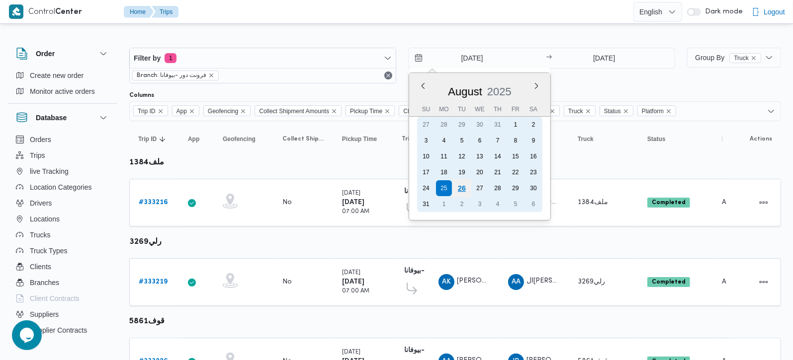
click at [458, 187] on div "26" at bounding box center [461, 188] width 19 height 19
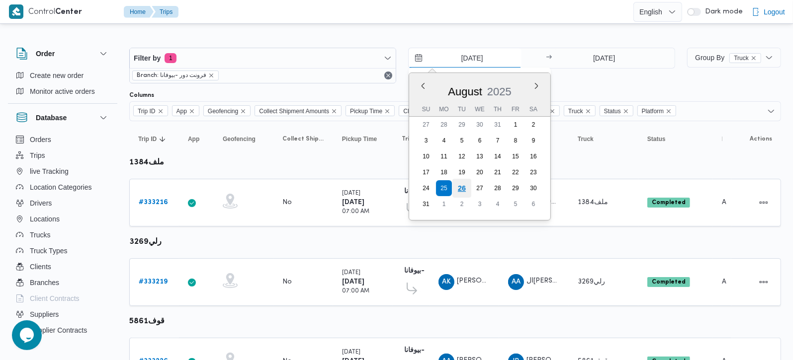
type input "[DATE]"
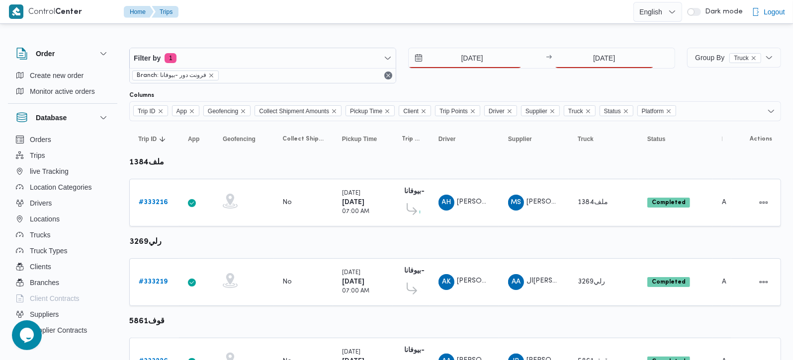
click at [601, 40] on div at bounding box center [455, 40] width 652 height 16
click at [594, 58] on input "[DATE]" at bounding box center [604, 58] width 99 height 20
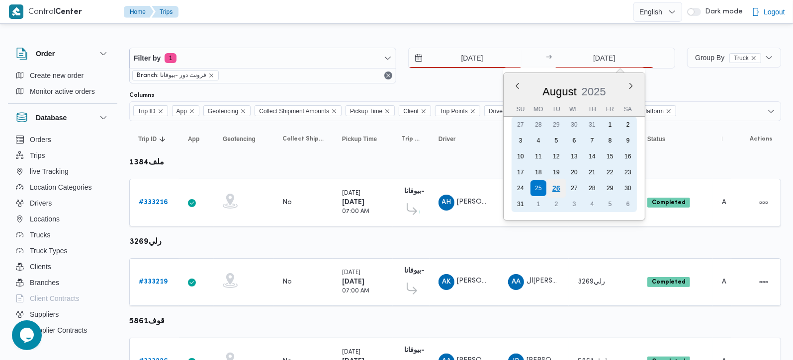
click at [558, 180] on div "26" at bounding box center [556, 188] width 19 height 19
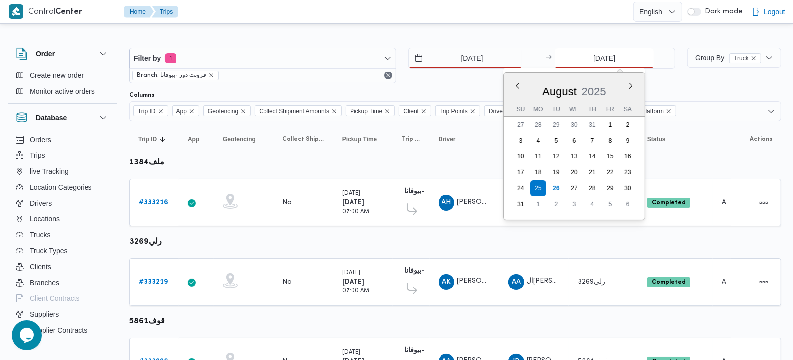
type input "[DATE]"
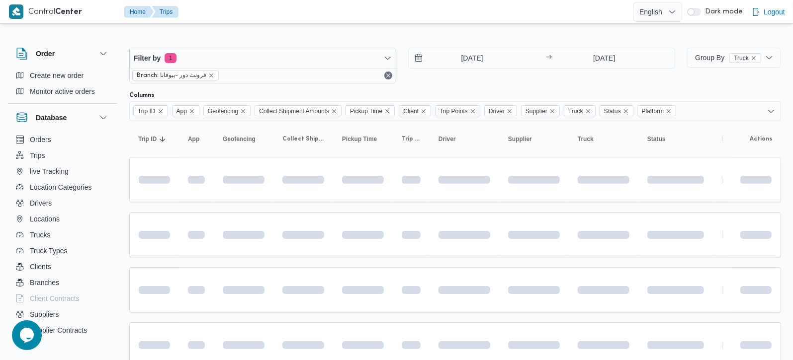
click at [482, 35] on div at bounding box center [455, 40] width 652 height 16
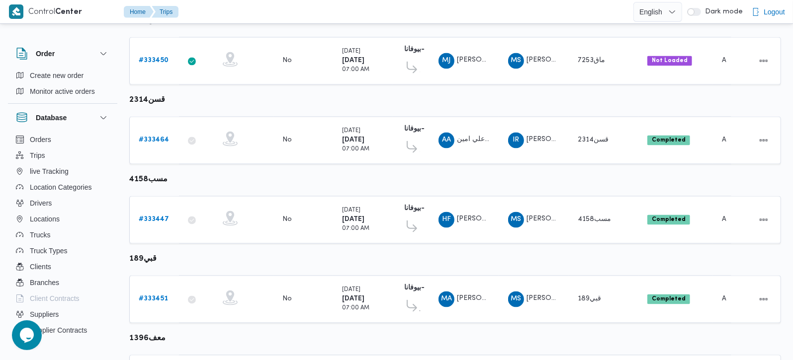
scroll to position [1391, 0]
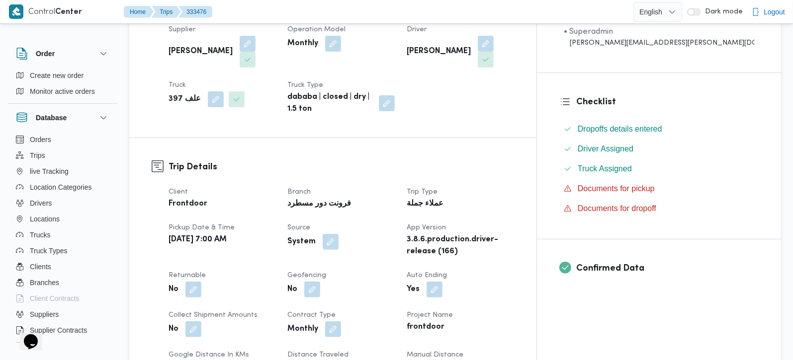
scroll to position [58, 0]
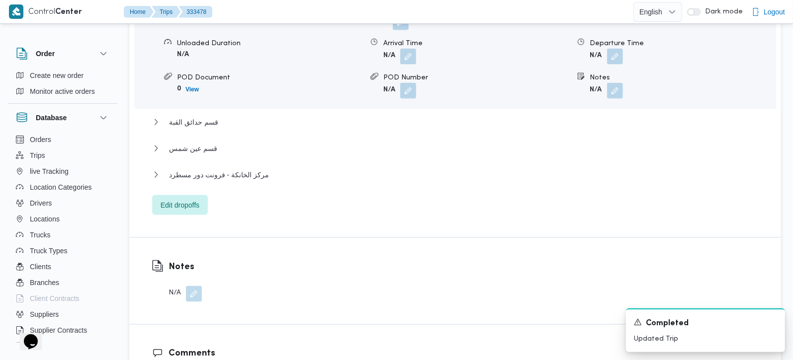
scroll to position [1052, 0]
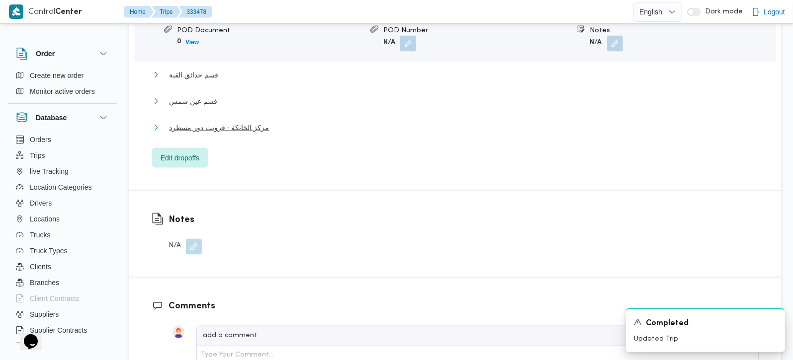
click at [243, 122] on span "مركز الخانكة - فرونت دور مسطرد" at bounding box center [219, 128] width 100 height 12
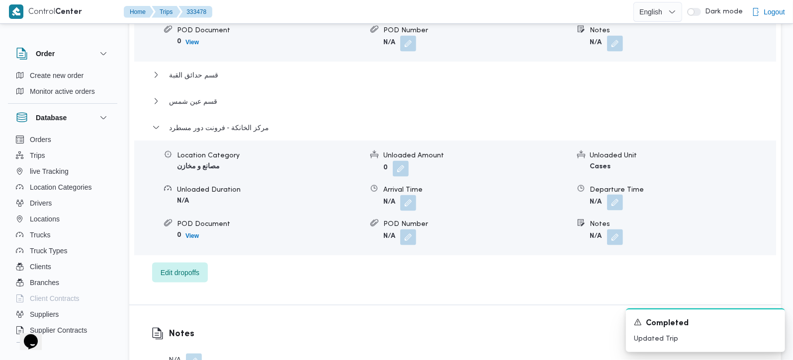
click at [612, 195] on button "button" at bounding box center [615, 203] width 16 height 16
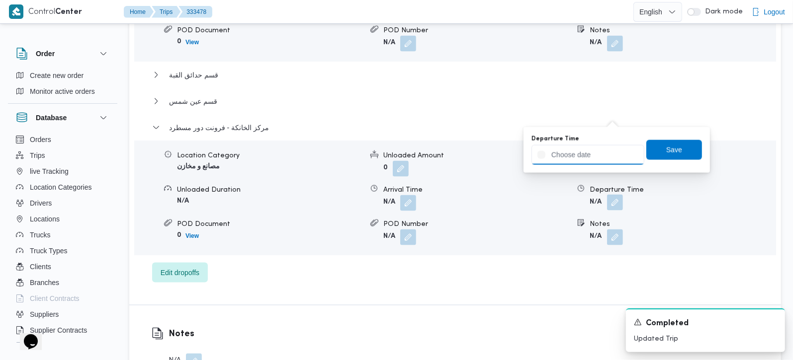
click at [601, 146] on input "Departure Time" at bounding box center [587, 155] width 113 height 20
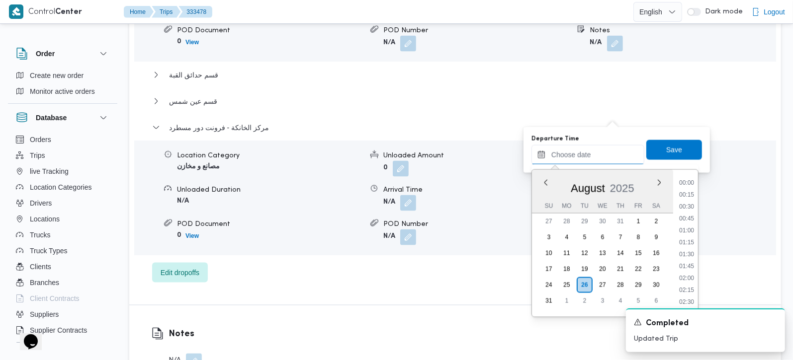
scroll to position [851, 0]
click at [691, 202] on li "18:15" at bounding box center [686, 203] width 23 height 10
type input "26/08/2025 18:15"
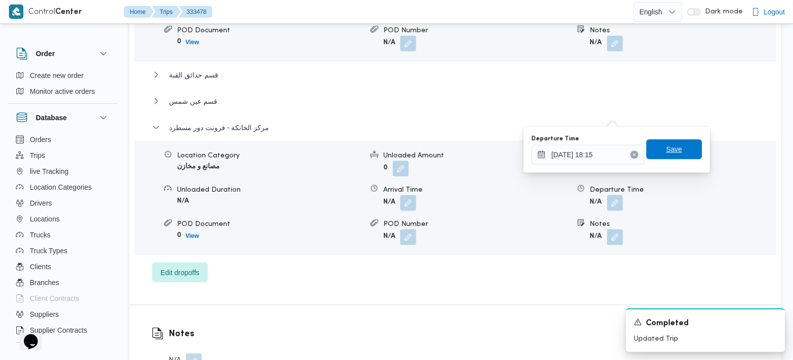
click at [678, 146] on span "Save" at bounding box center [674, 150] width 56 height 20
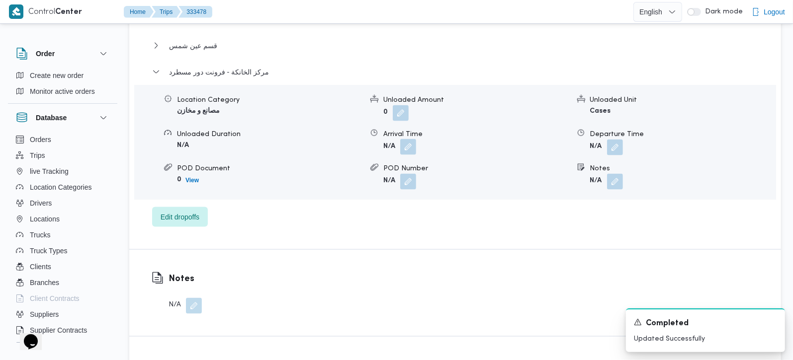
click at [412, 139] on button "button" at bounding box center [408, 147] width 16 height 16
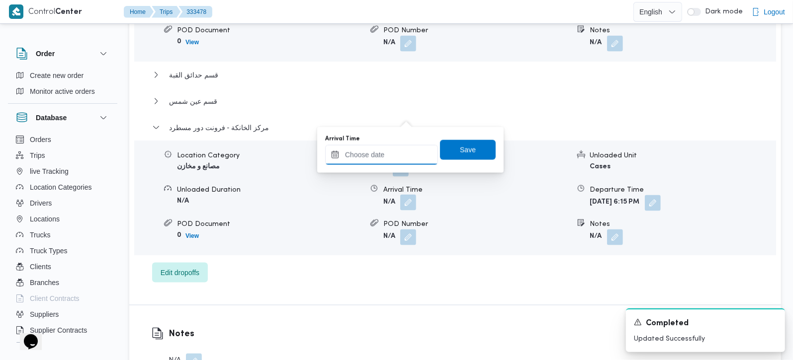
click at [397, 160] on input "Arrival Time" at bounding box center [381, 155] width 113 height 20
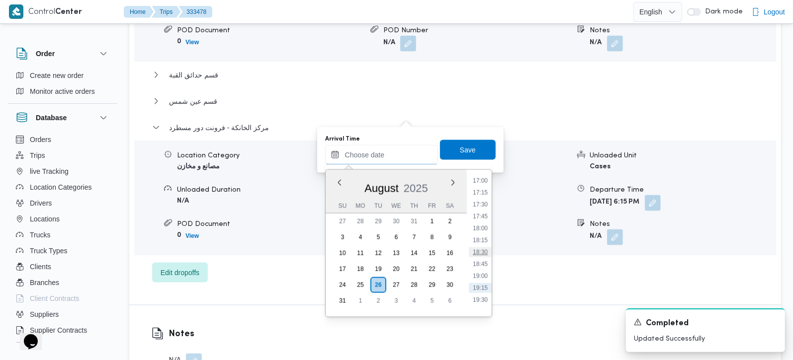
scroll to position [793, 0]
drag, startPoint x: 485, startPoint y: 248, endPoint x: 473, endPoint y: 204, distance: 45.0
click at [485, 248] on li "18:00" at bounding box center [480, 249] width 23 height 10
type input "26/08/2025 18:00"
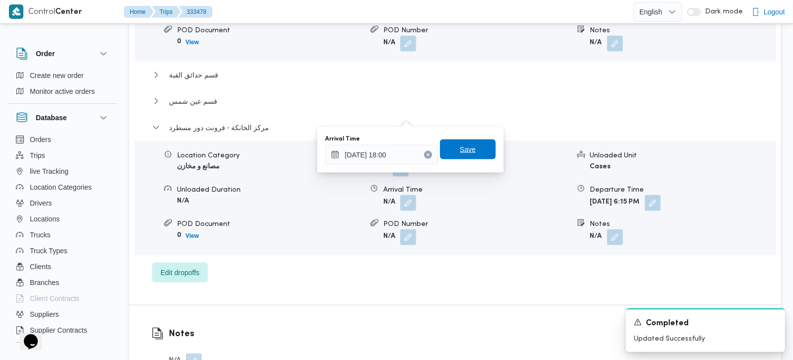
click at [460, 146] on span "Save" at bounding box center [468, 150] width 16 height 12
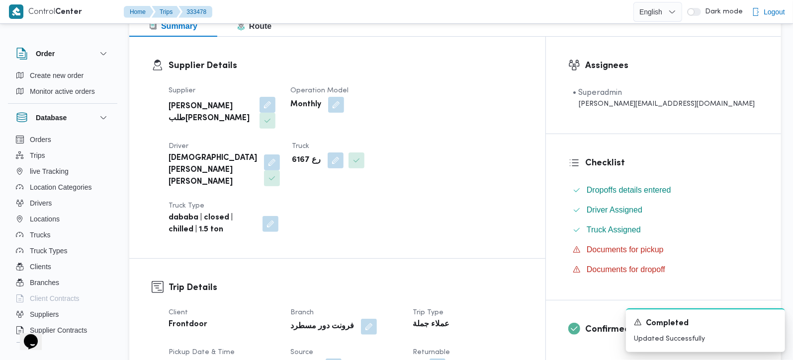
scroll to position [0, 0]
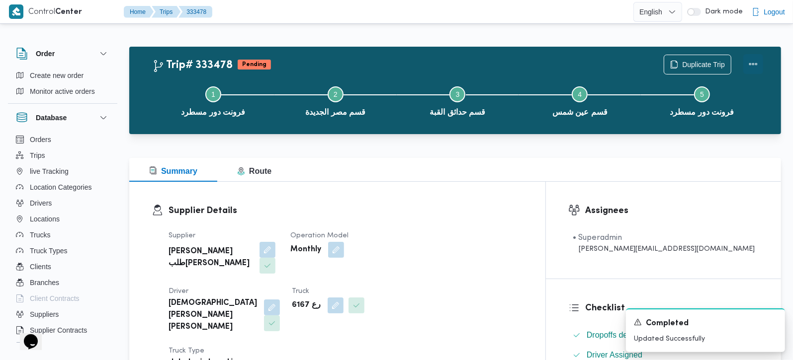
click at [750, 64] on button "Actions" at bounding box center [753, 64] width 20 height 20
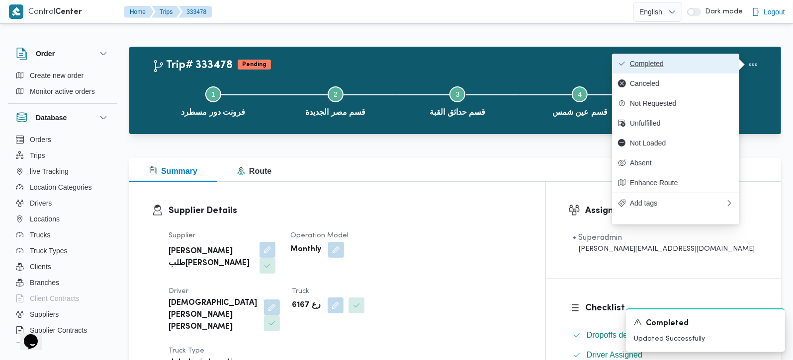
click at [692, 66] on span "Completed" at bounding box center [681, 64] width 103 height 8
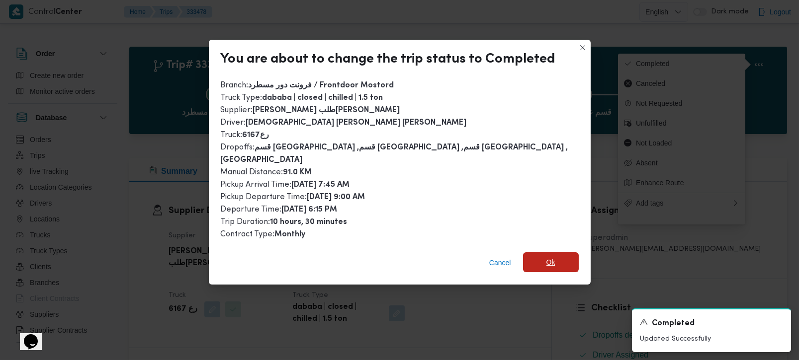
click at [536, 253] on span "Ok" at bounding box center [551, 263] width 56 height 20
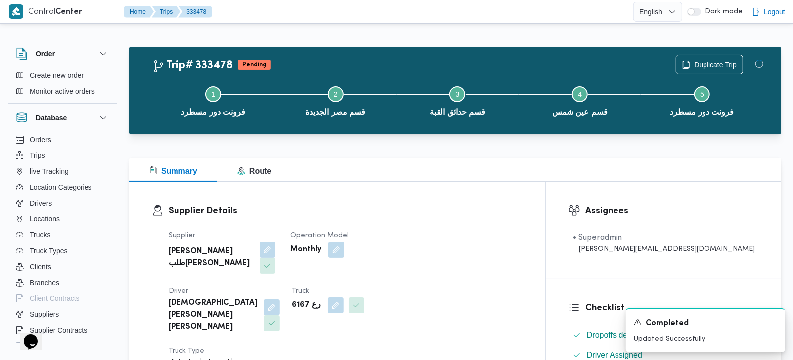
click at [501, 186] on div "Supplier Details Supplier خضر محمد طلبه حامد Operation Model Monthly Driver اسل…" at bounding box center [337, 293] width 416 height 222
